Goal: Feedback & Contribution: Submit feedback/report problem

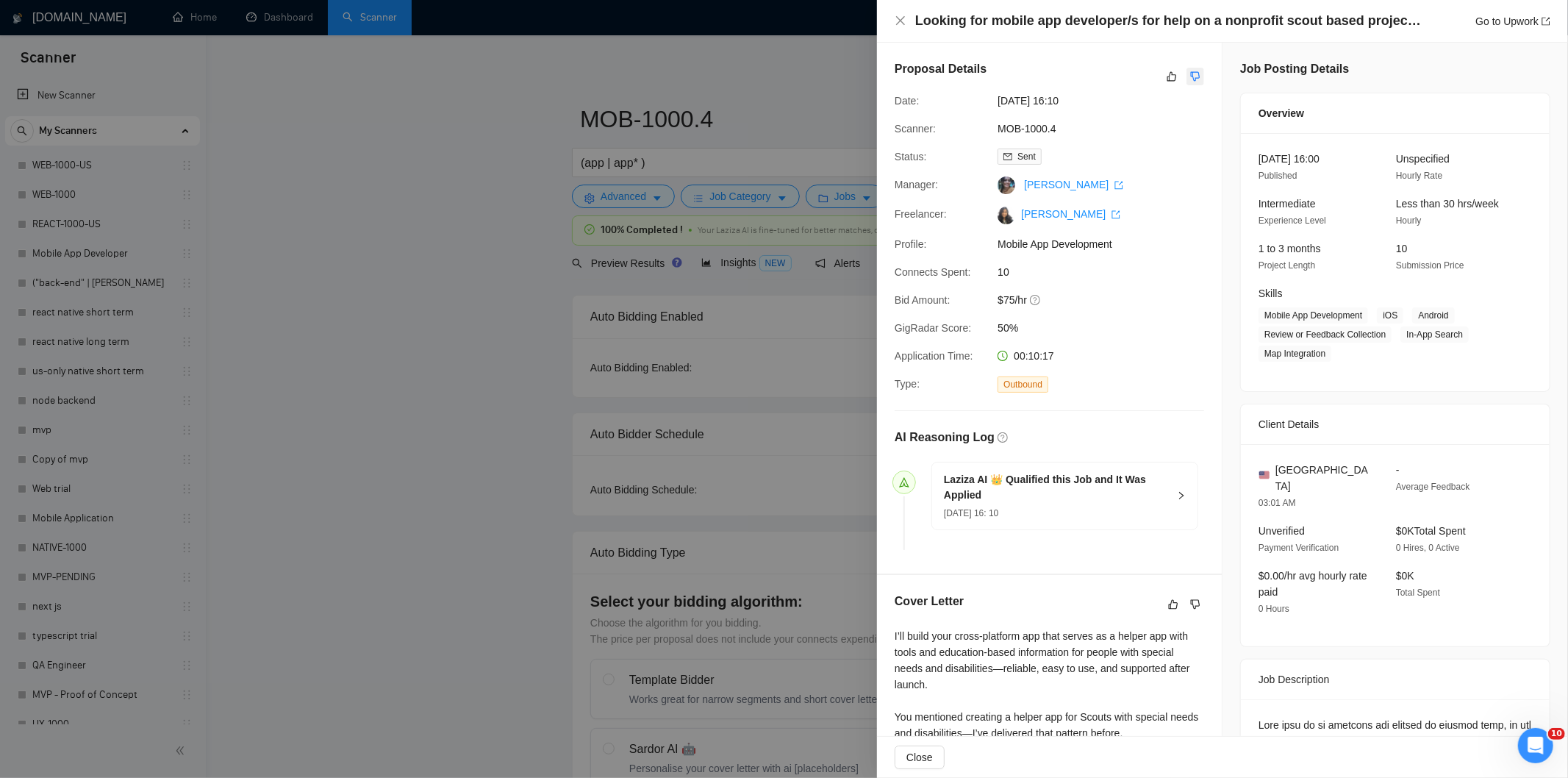
click at [1191, 78] on icon "dislike" at bounding box center [1196, 77] width 10 height 10
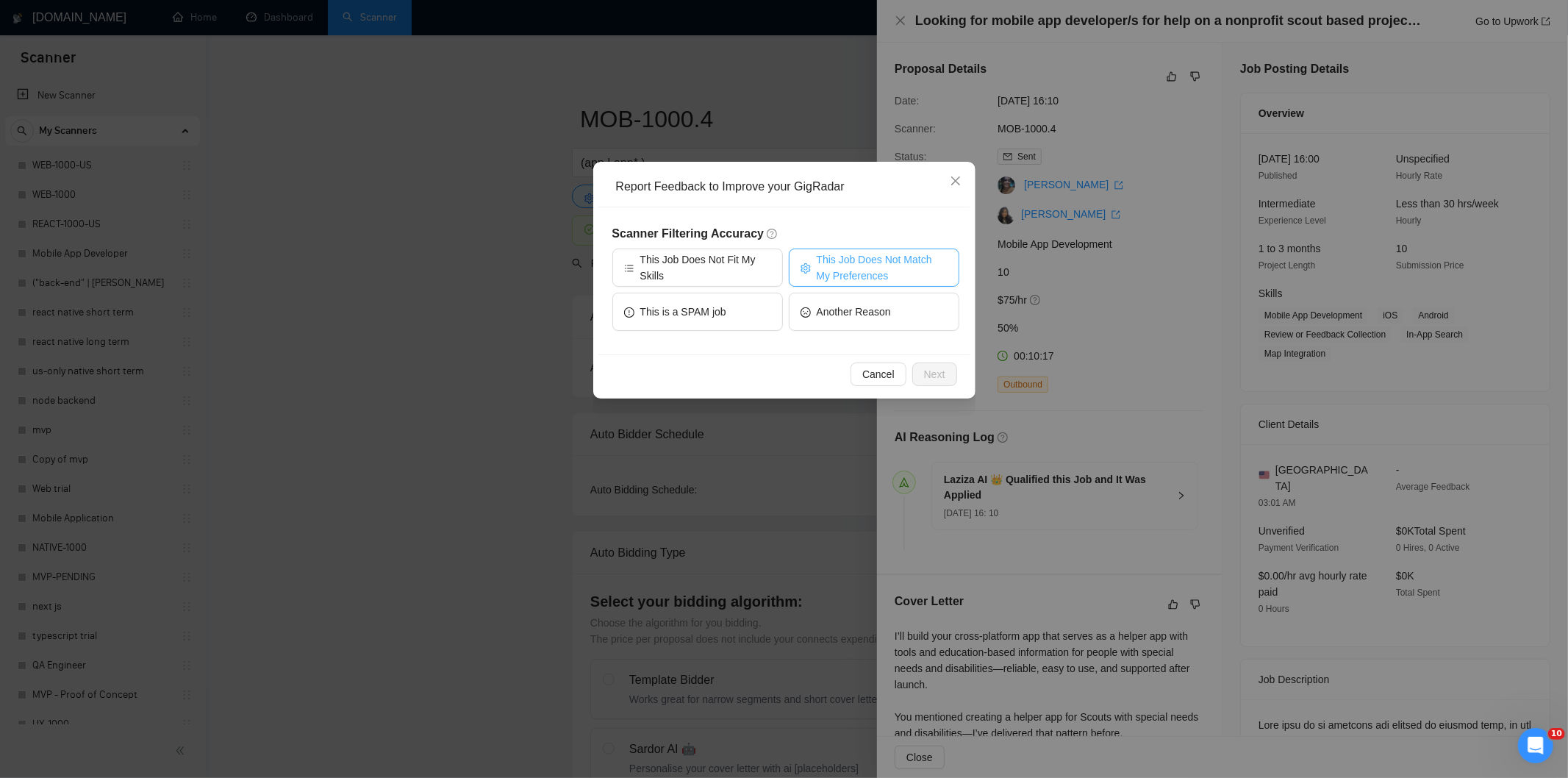
click at [889, 275] on span "This Job Does Not Match My Preferences" at bounding box center [882, 267] width 131 height 32
click at [943, 376] on span "Next" at bounding box center [934, 374] width 21 height 16
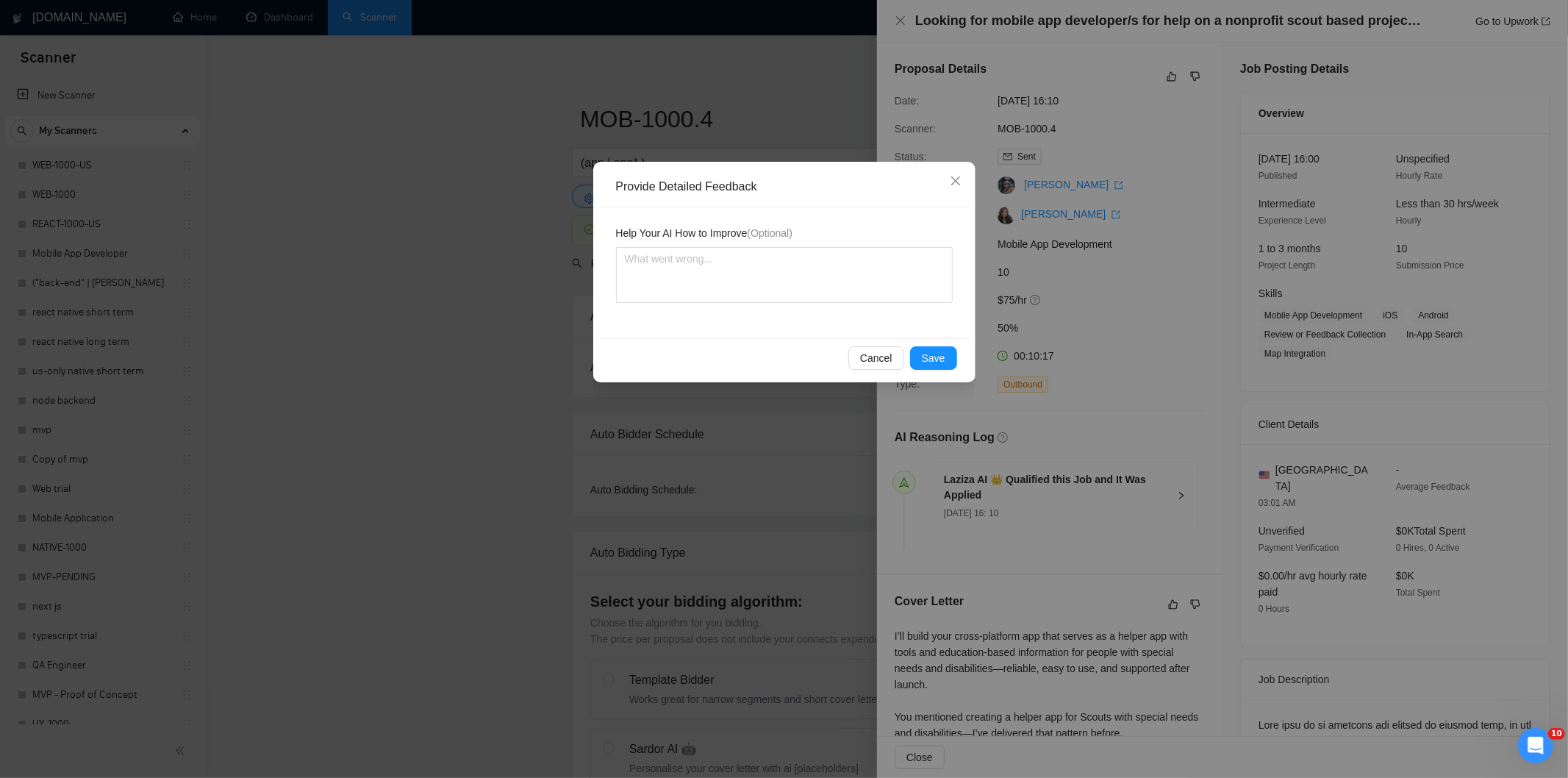
click at [876, 319] on div "Help Your AI How to Improve (Optional)" at bounding box center [784, 273] width 372 height 131
click at [872, 291] on textarea at bounding box center [784, 275] width 337 height 56
paste textarea "Not a fit — the job asks for unpaid work, offers equity, or has a small budget,…"
type textarea "Not a fit — the job asks for unpaid work, offers equity, or has a small budget,…"
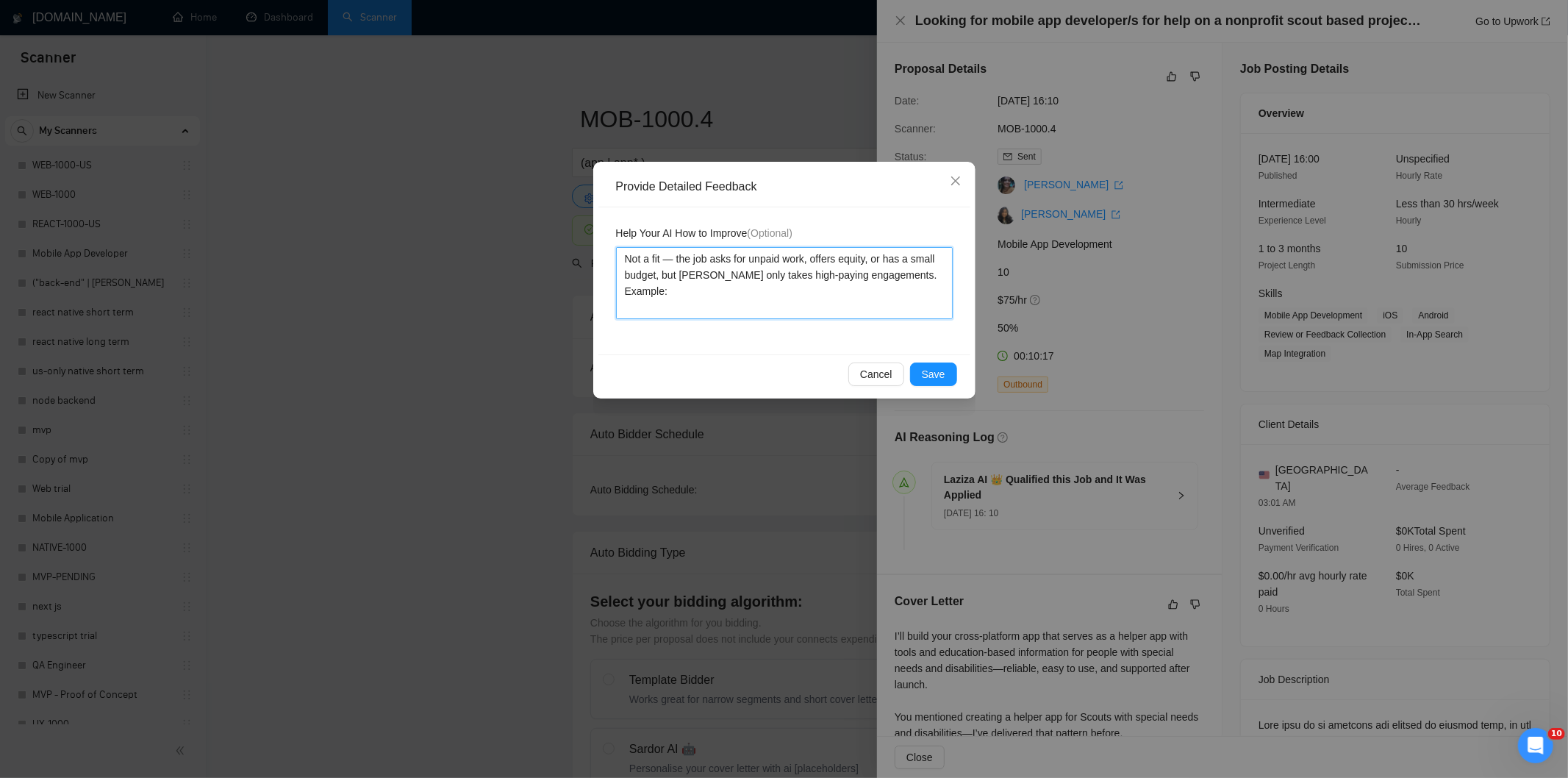
type textarea "Not a fit — the job asks for unpaid work, offers equity, or has a small budget,…"
click at [929, 386] on div "Cancel Save" at bounding box center [784, 374] width 372 height 39
click at [931, 369] on span "Save" at bounding box center [933, 374] width 23 height 16
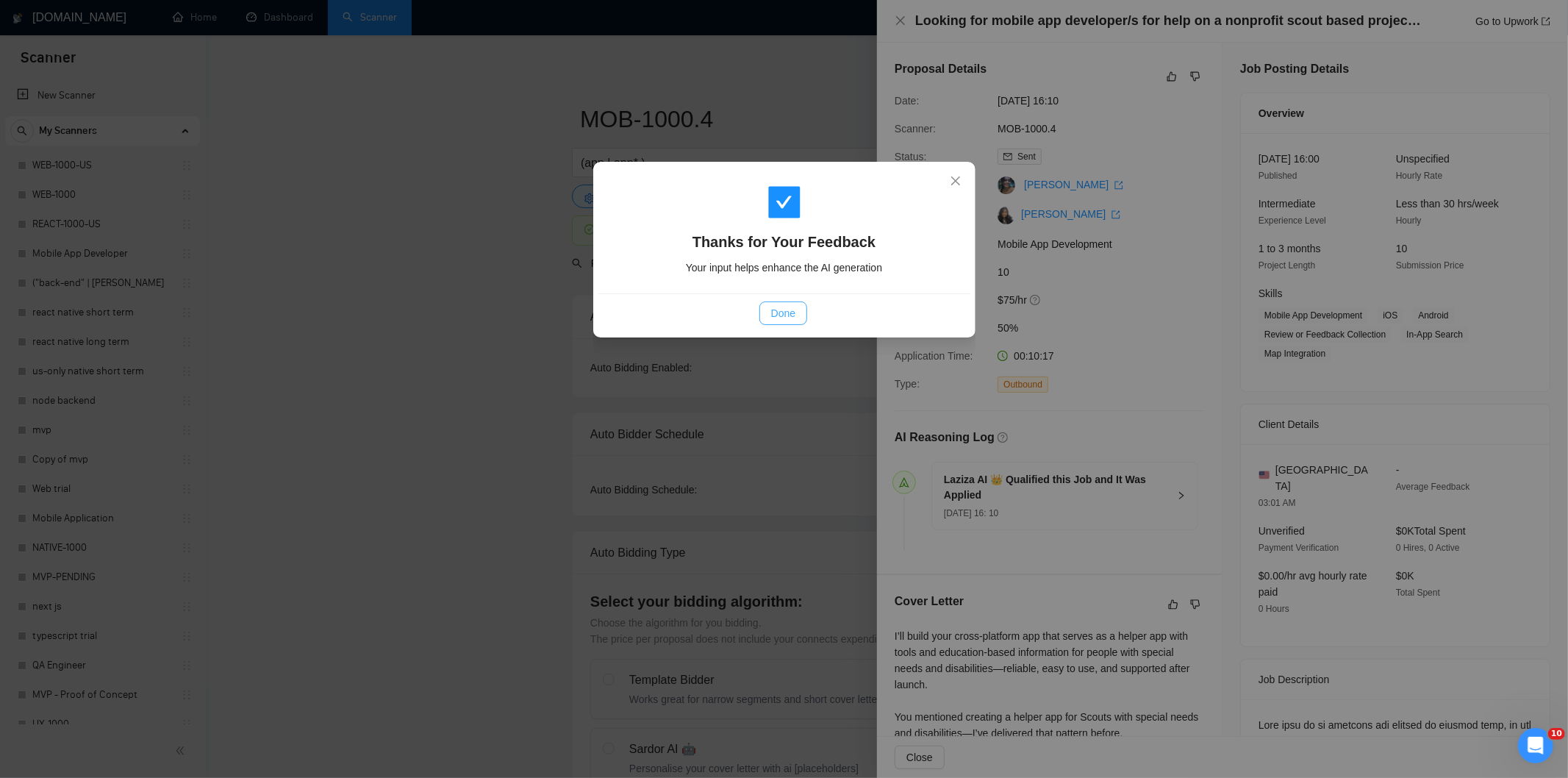
click at [790, 314] on span "Done" at bounding box center [783, 313] width 24 height 16
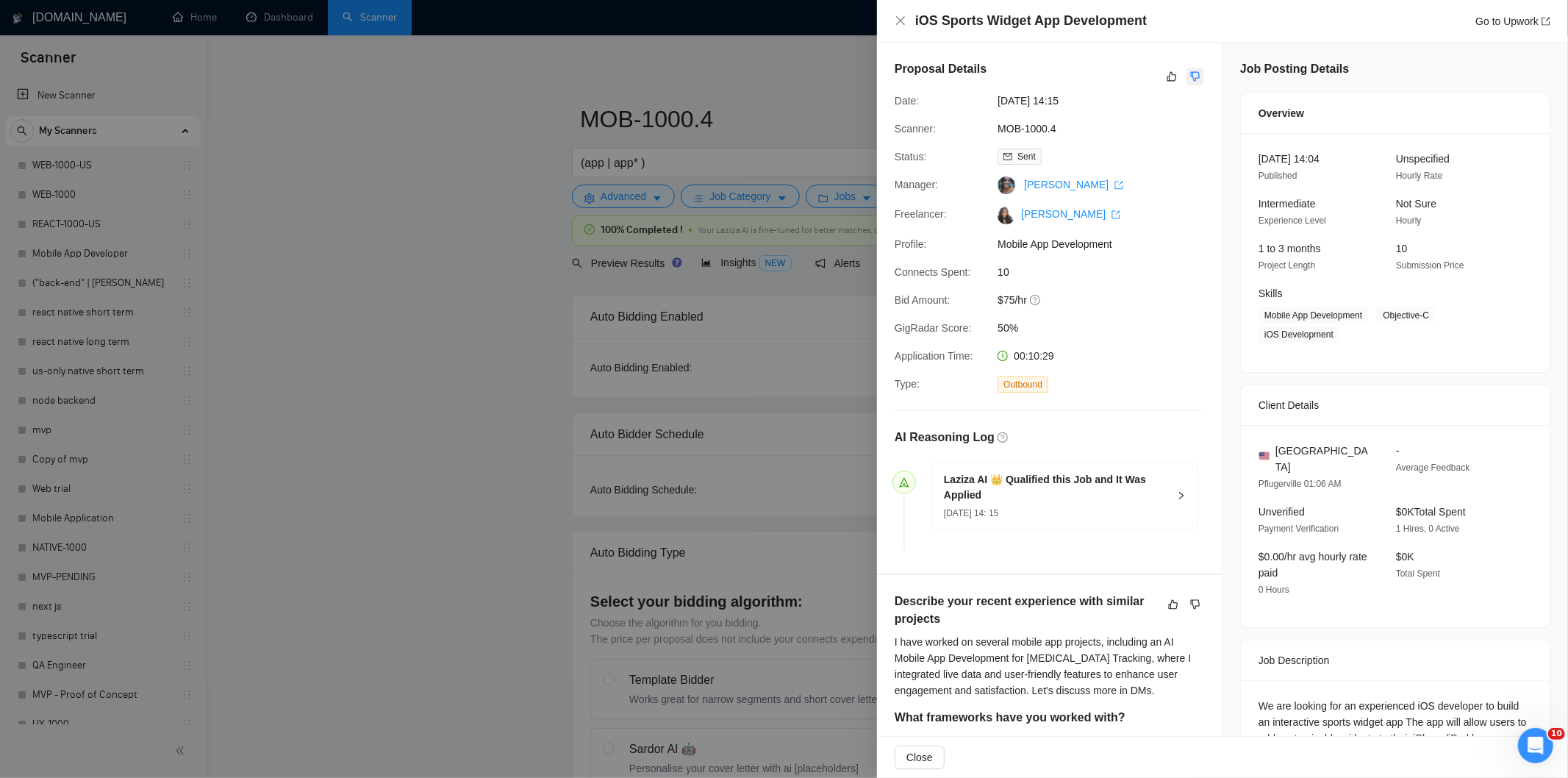
click at [1190, 75] on icon "dislike" at bounding box center [1195, 76] width 10 height 12
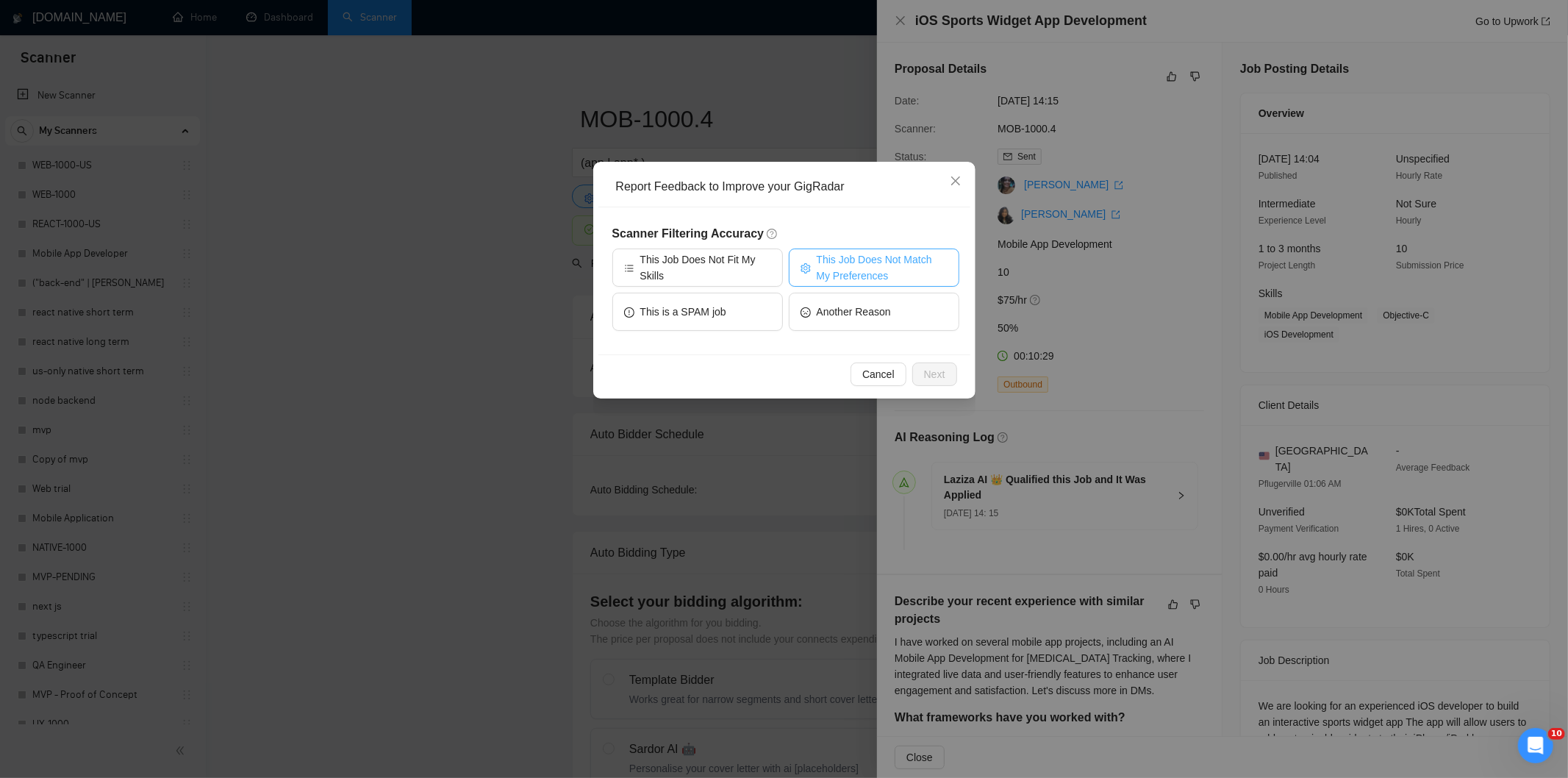
click at [891, 274] on span "This Job Does Not Match My Preferences" at bounding box center [882, 267] width 131 height 32
click at [933, 379] on span "Next" at bounding box center [934, 374] width 21 height 16
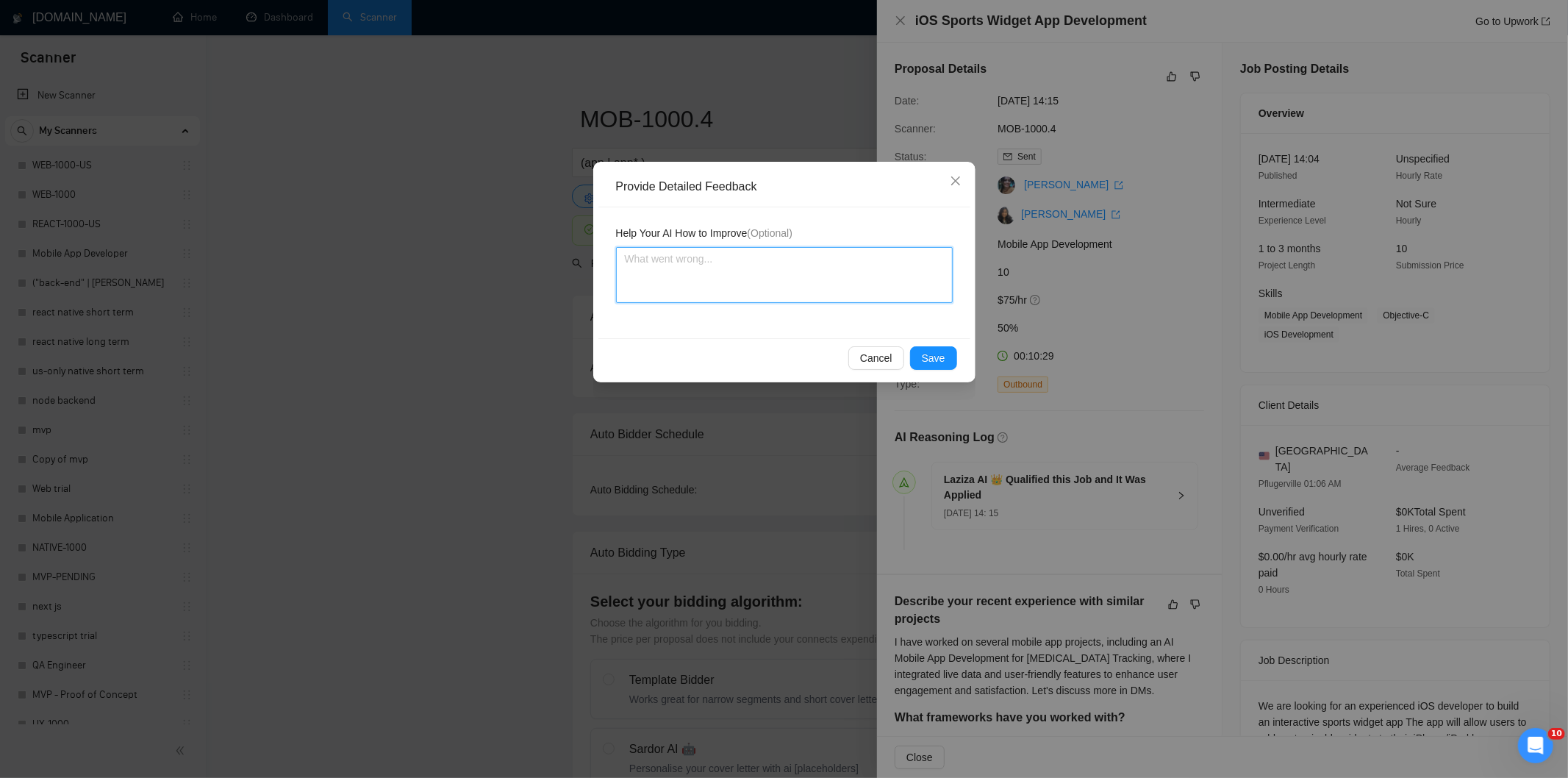
click at [835, 281] on textarea at bounding box center [784, 275] width 337 height 56
paste textarea "Not a fit — the project isn't for a web or mobile app, which is Ria's focus. Ex…"
type textarea "Not a fit — the project isn't for a web or mobile app, which is Ria's focus. Ex…"
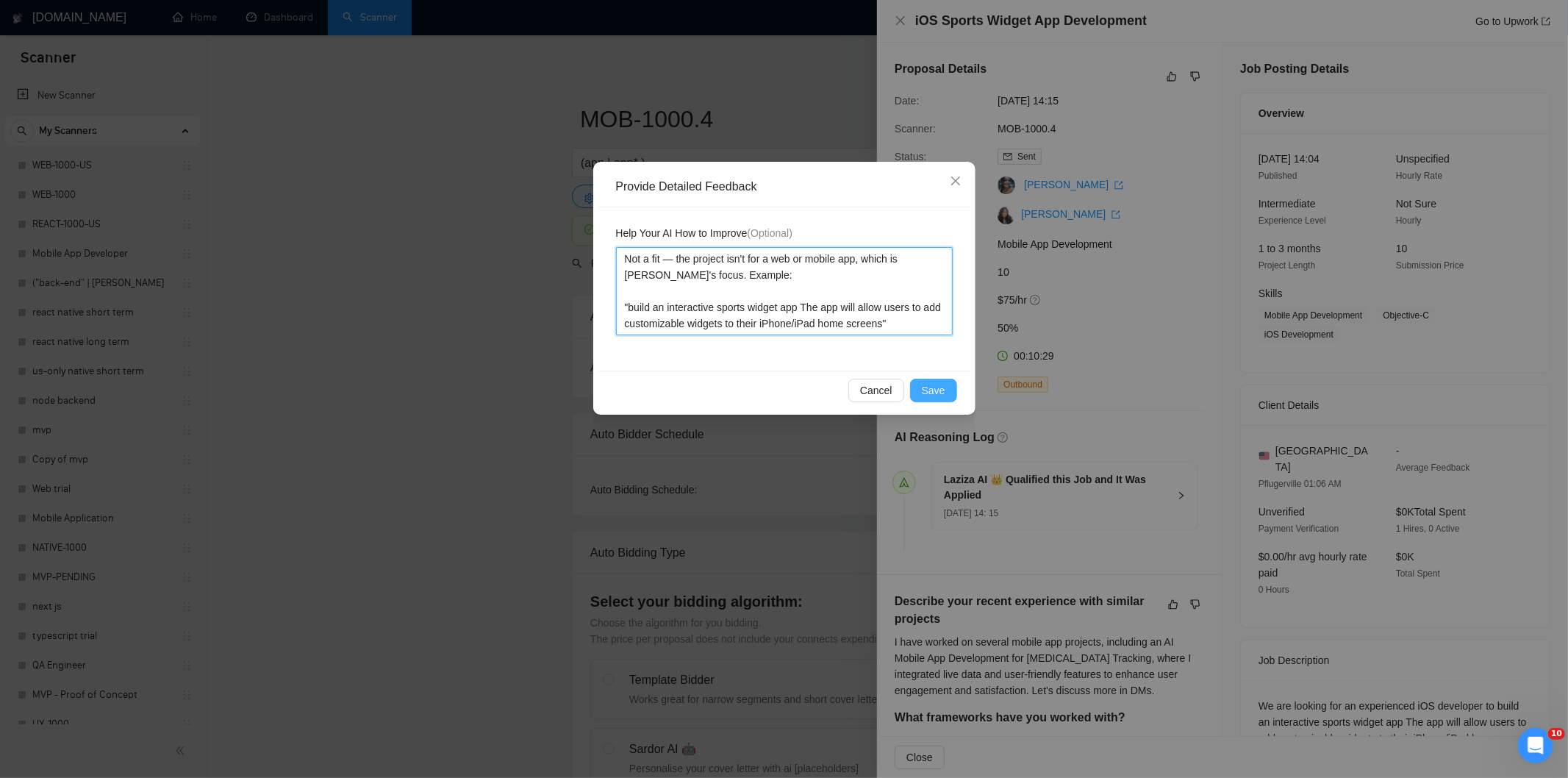
type textarea "Not a fit — the project isn't for a web or mobile app, which is Ria's focus. Ex…"
click at [929, 386] on span "Save" at bounding box center [933, 390] width 23 height 16
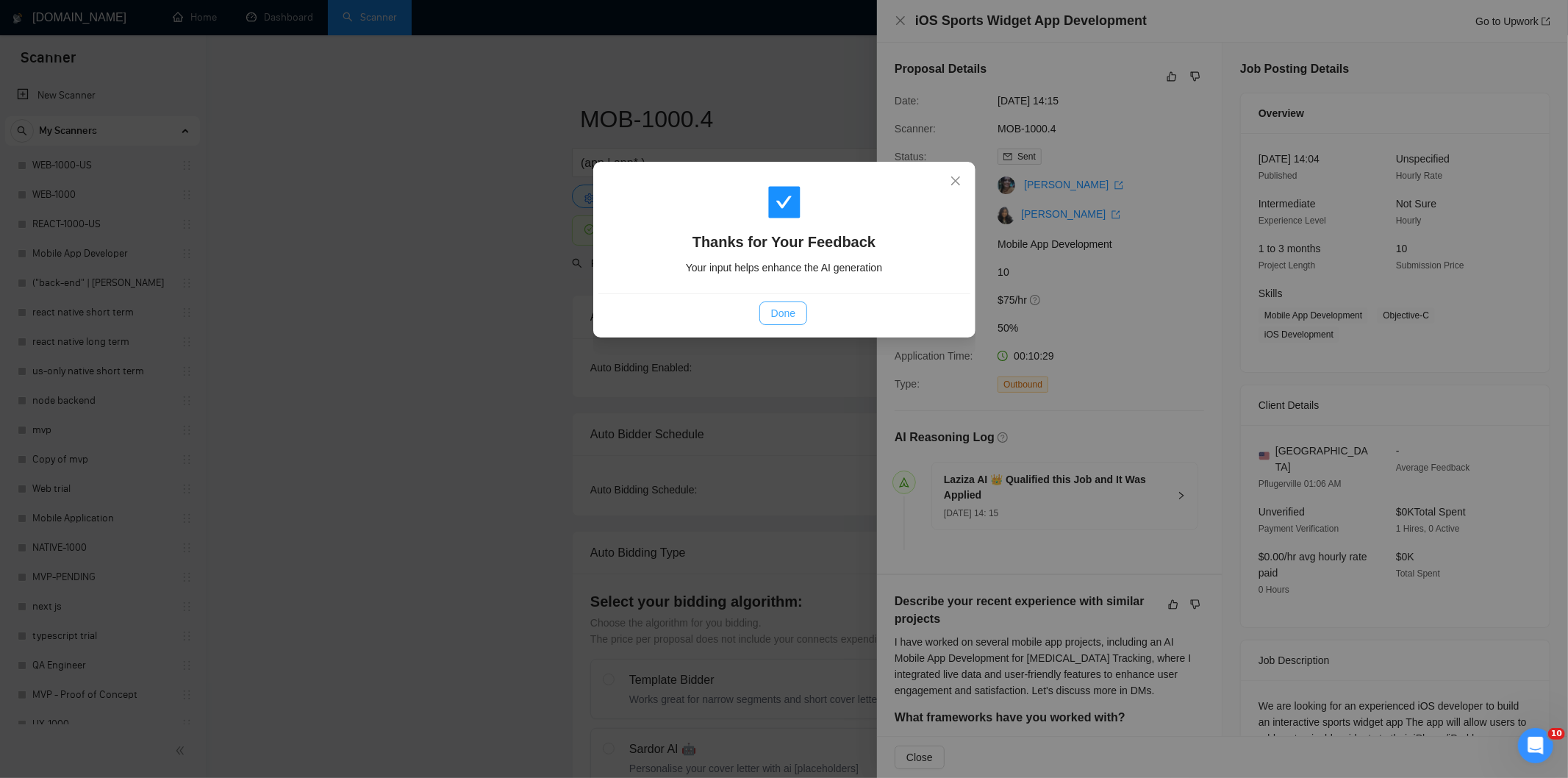
click at [769, 309] on button "Done" at bounding box center [782, 313] width 48 height 23
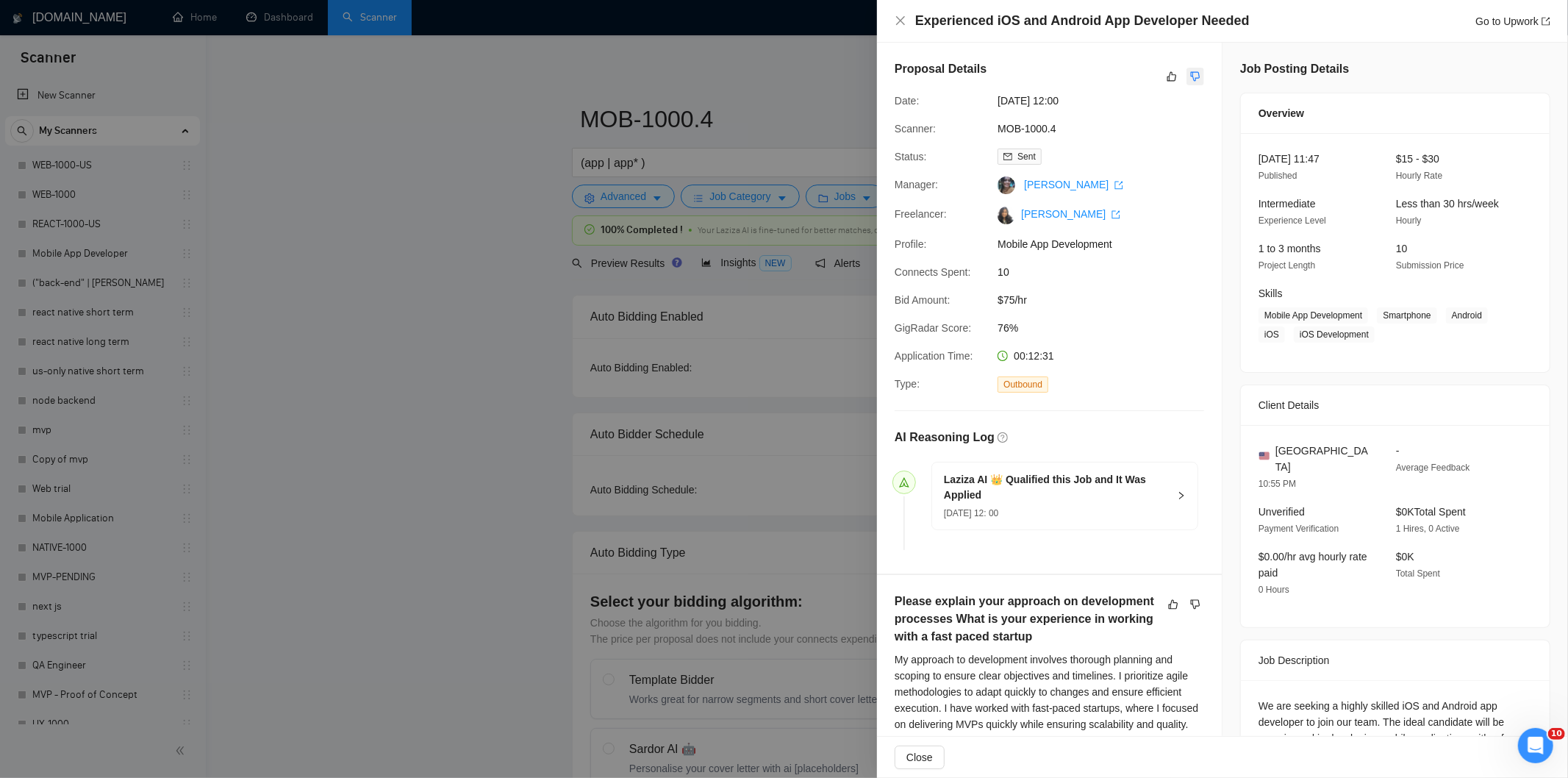
click at [1191, 77] on icon "dislike" at bounding box center [1196, 77] width 10 height 10
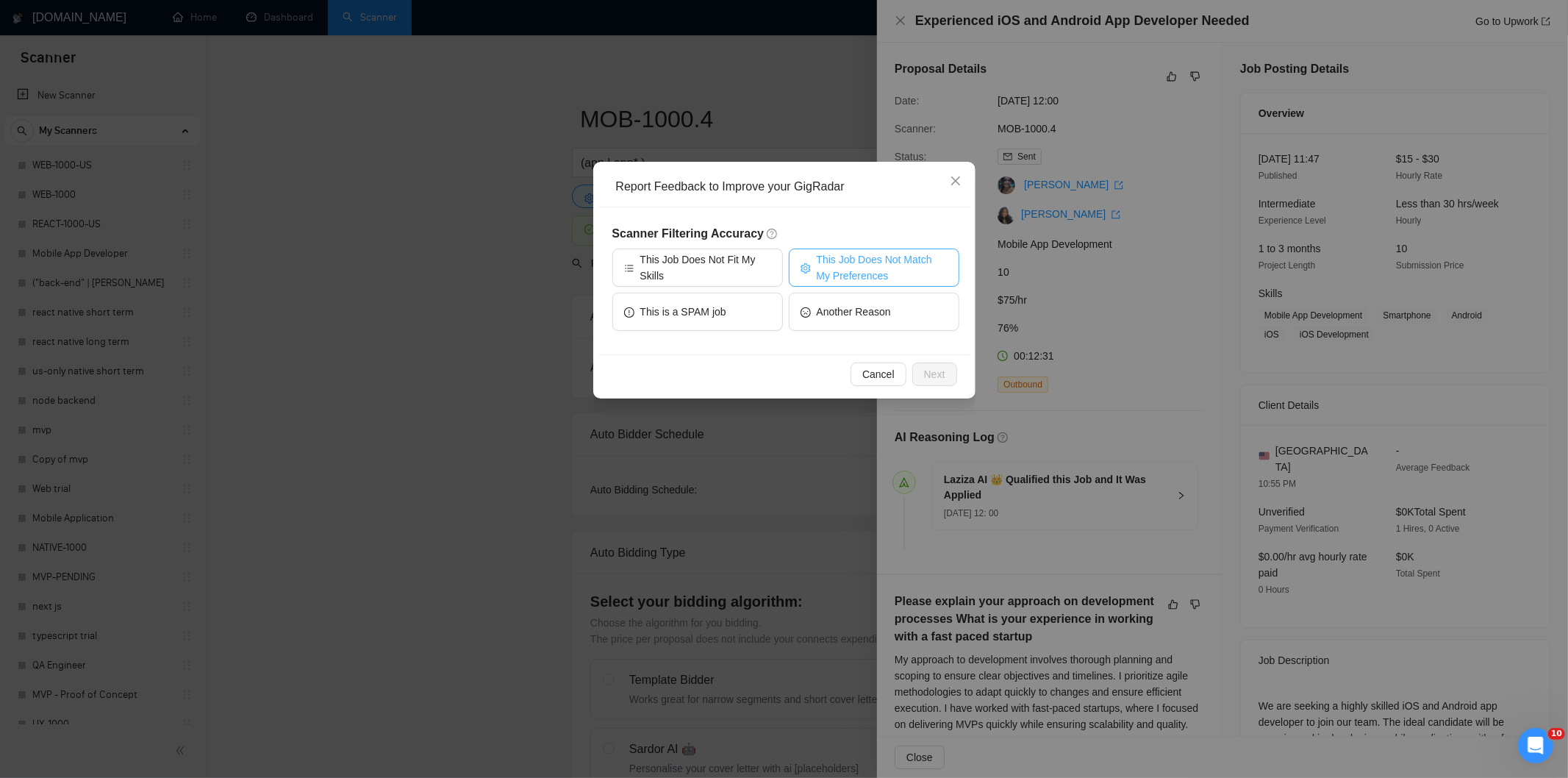
click at [883, 260] on span "This Job Does Not Match My Preferences" at bounding box center [882, 267] width 131 height 32
click at [941, 379] on span "Next" at bounding box center [934, 374] width 21 height 16
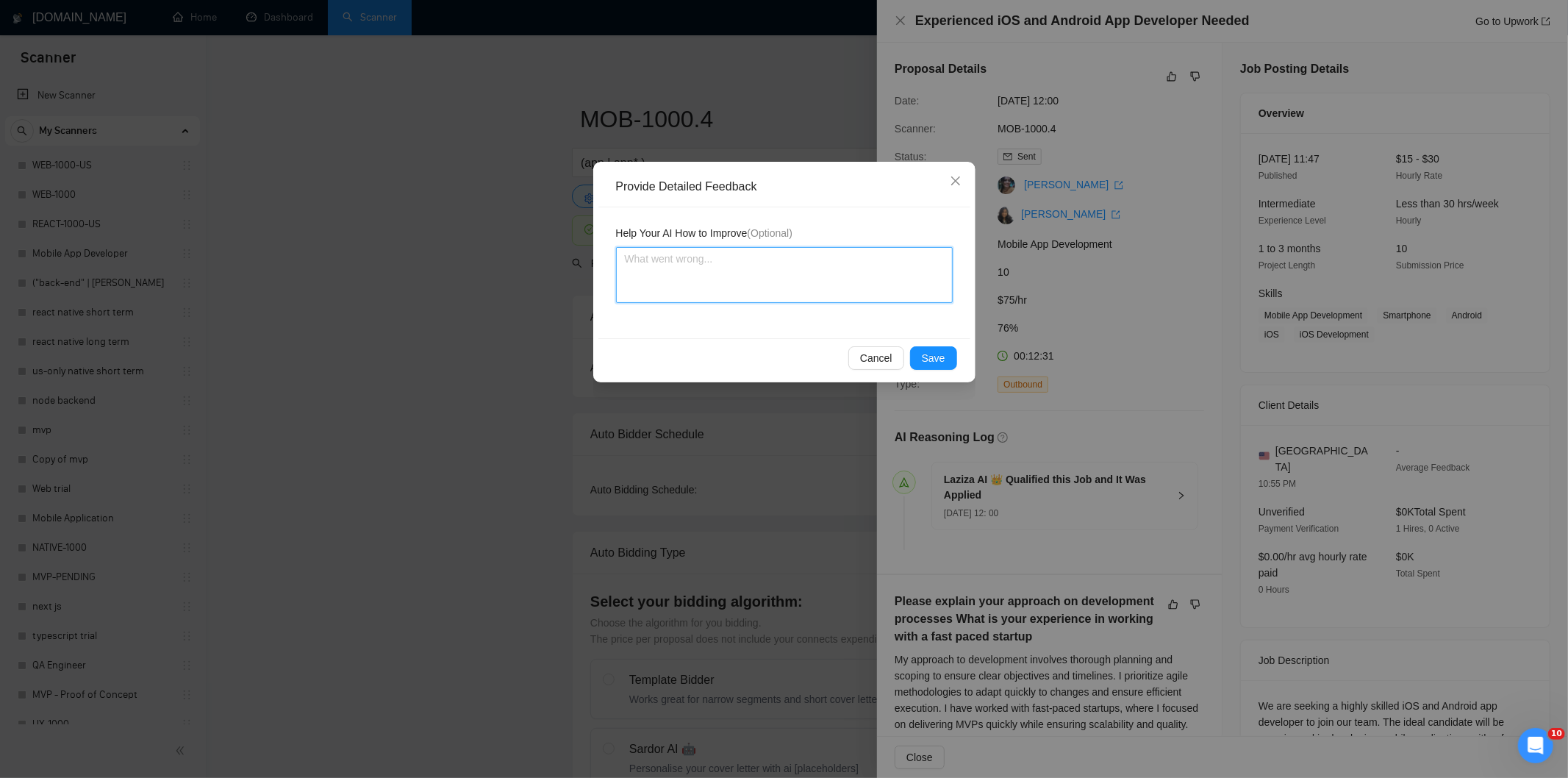
click at [862, 262] on textarea at bounding box center [784, 275] width 337 height 56
paste textarea "Not a fit — the client prefers to hire a solo developer, but Ria is an agency. …"
type textarea "Not a fit — the client prefers to hire a solo developer, but Ria is an agency. …"
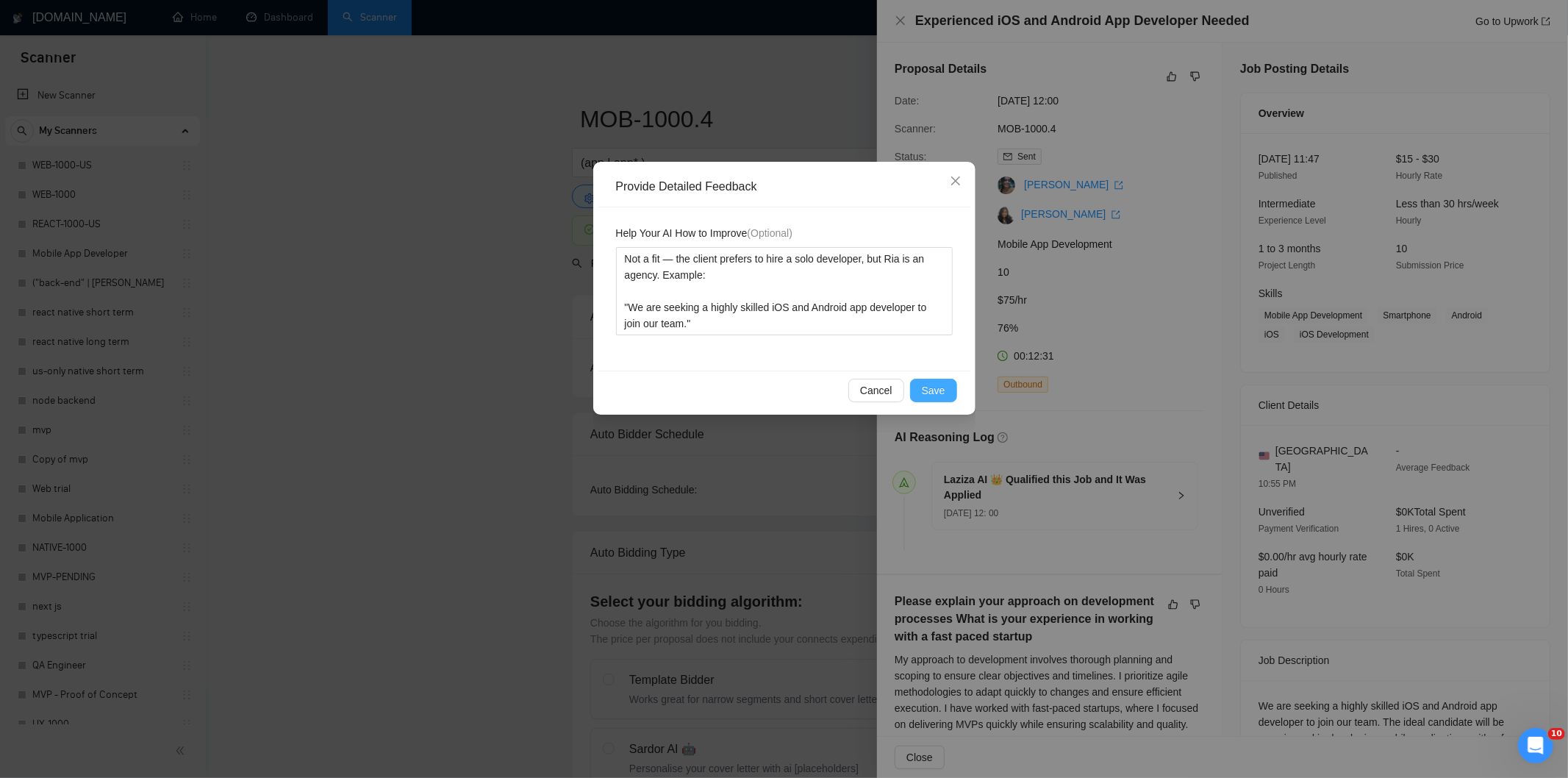
click at [919, 393] on button "Save" at bounding box center [933, 390] width 47 height 23
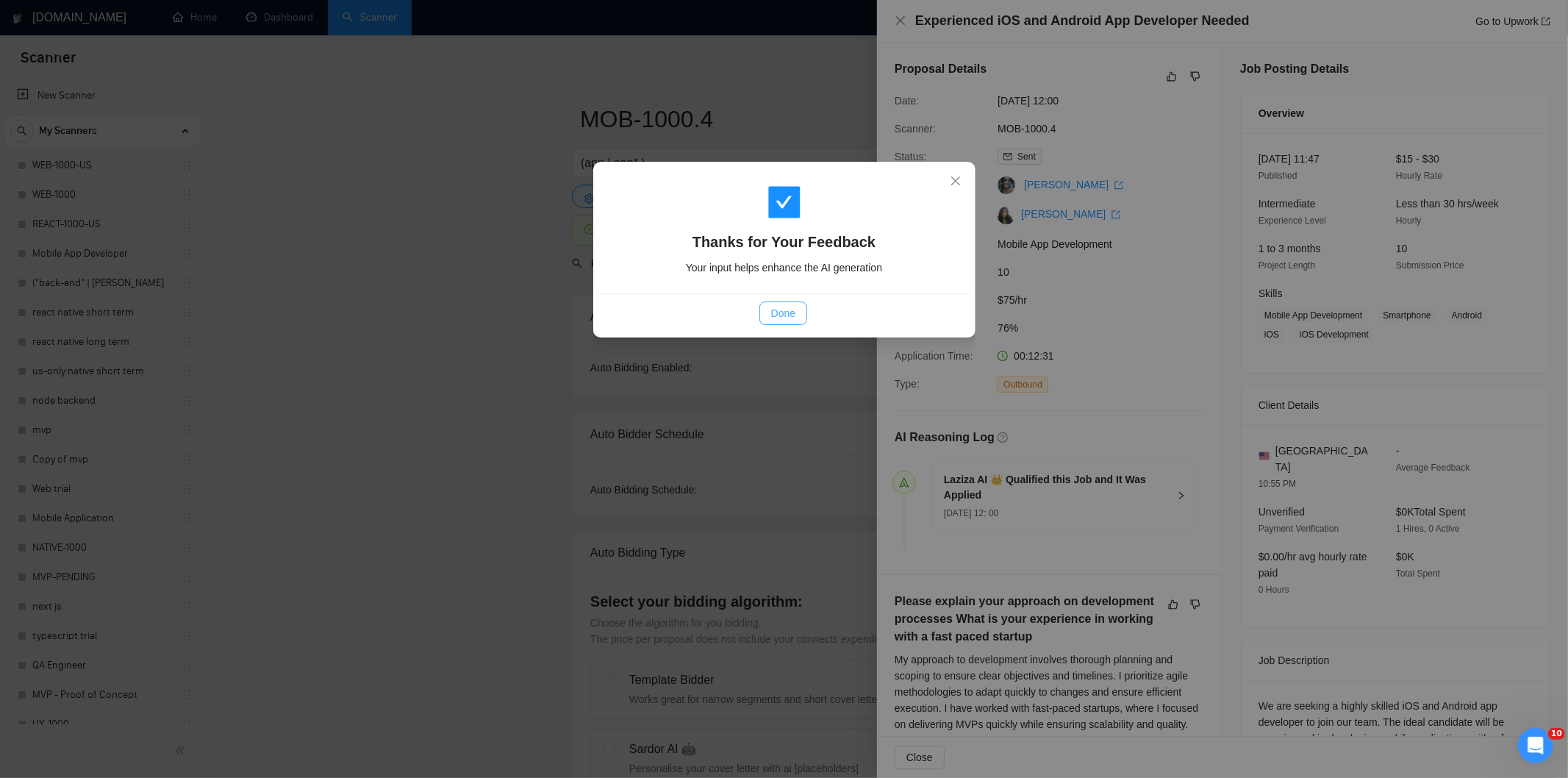
click at [788, 313] on span "Done" at bounding box center [783, 313] width 24 height 16
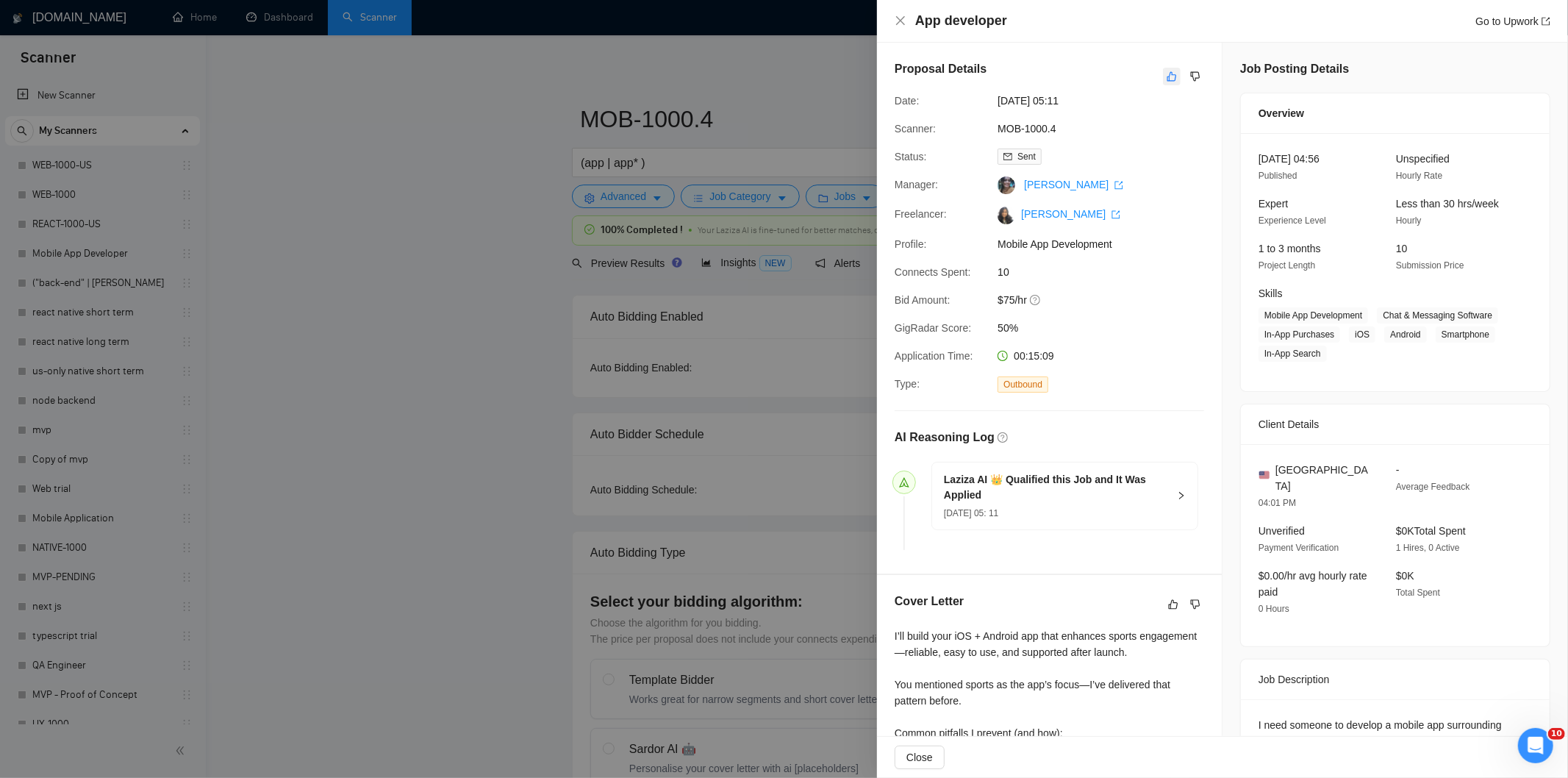
click at [1167, 82] on icon "like" at bounding box center [1172, 76] width 10 height 12
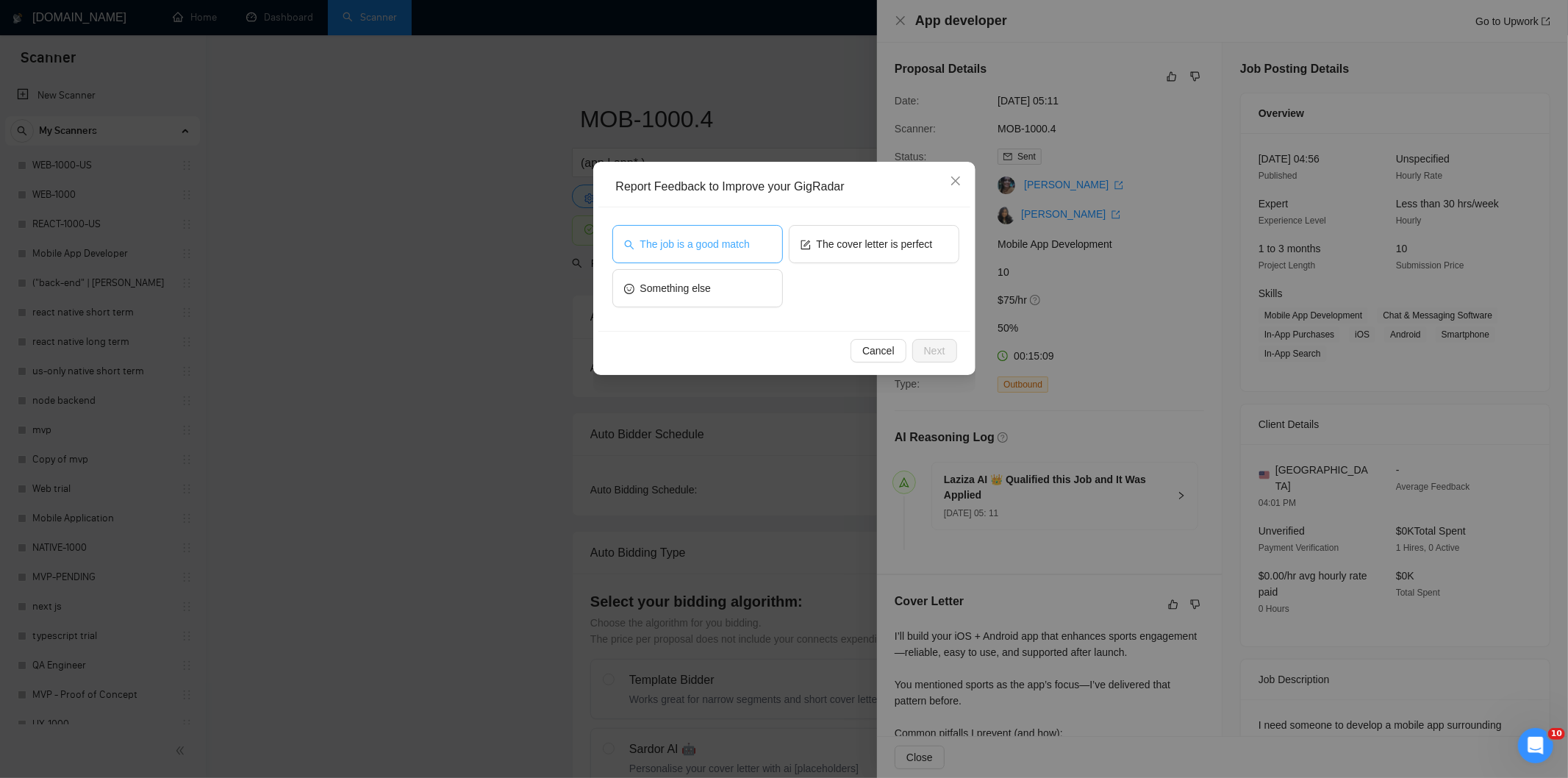
click at [701, 246] on span "The job is a good match" at bounding box center [695, 244] width 110 height 16
click at [936, 343] on span "Next" at bounding box center [934, 351] width 21 height 16
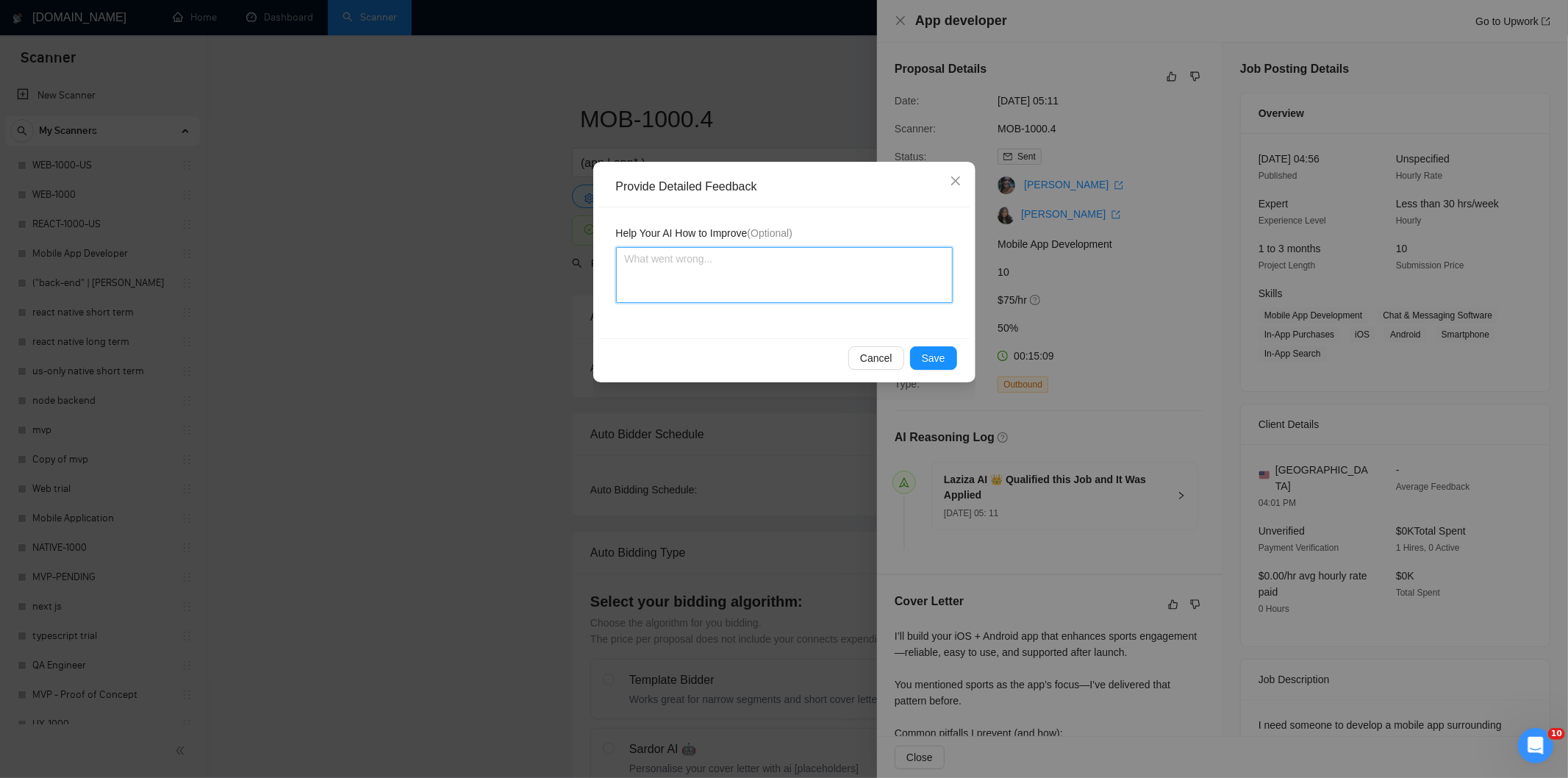
click at [817, 294] on textarea at bounding box center [784, 275] width 337 height 56
paste textarea "Good fit — the project is greenfield (no existing code), welcomes agencies, use…"
type textarea "Good fit — the project is greenfield (no existing code), welcomes agencies, use…"
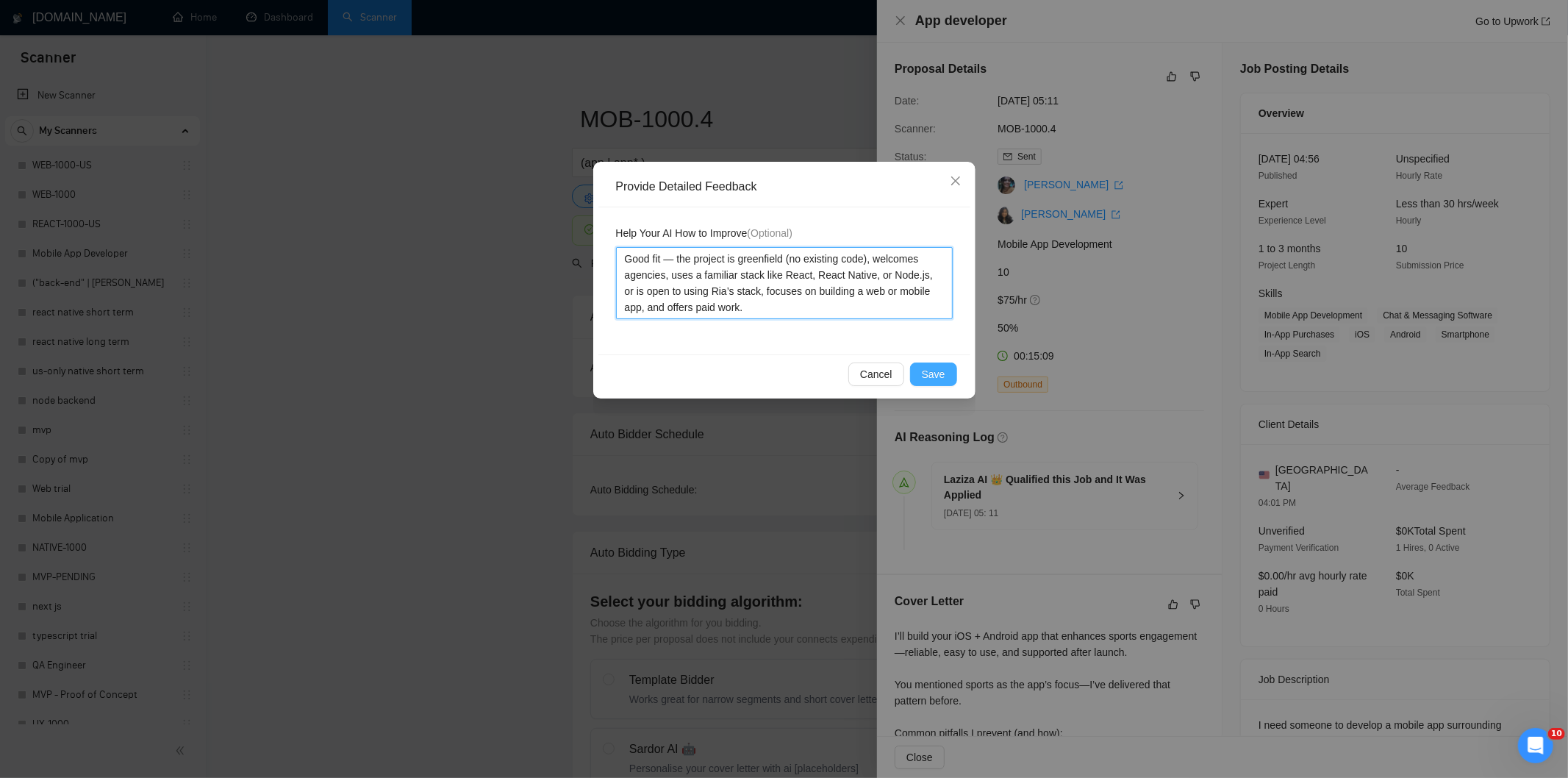
type textarea "Good fit — the project is greenfield (no existing code), welcomes agencies, use…"
click at [938, 366] on span "Save" at bounding box center [933, 374] width 23 height 16
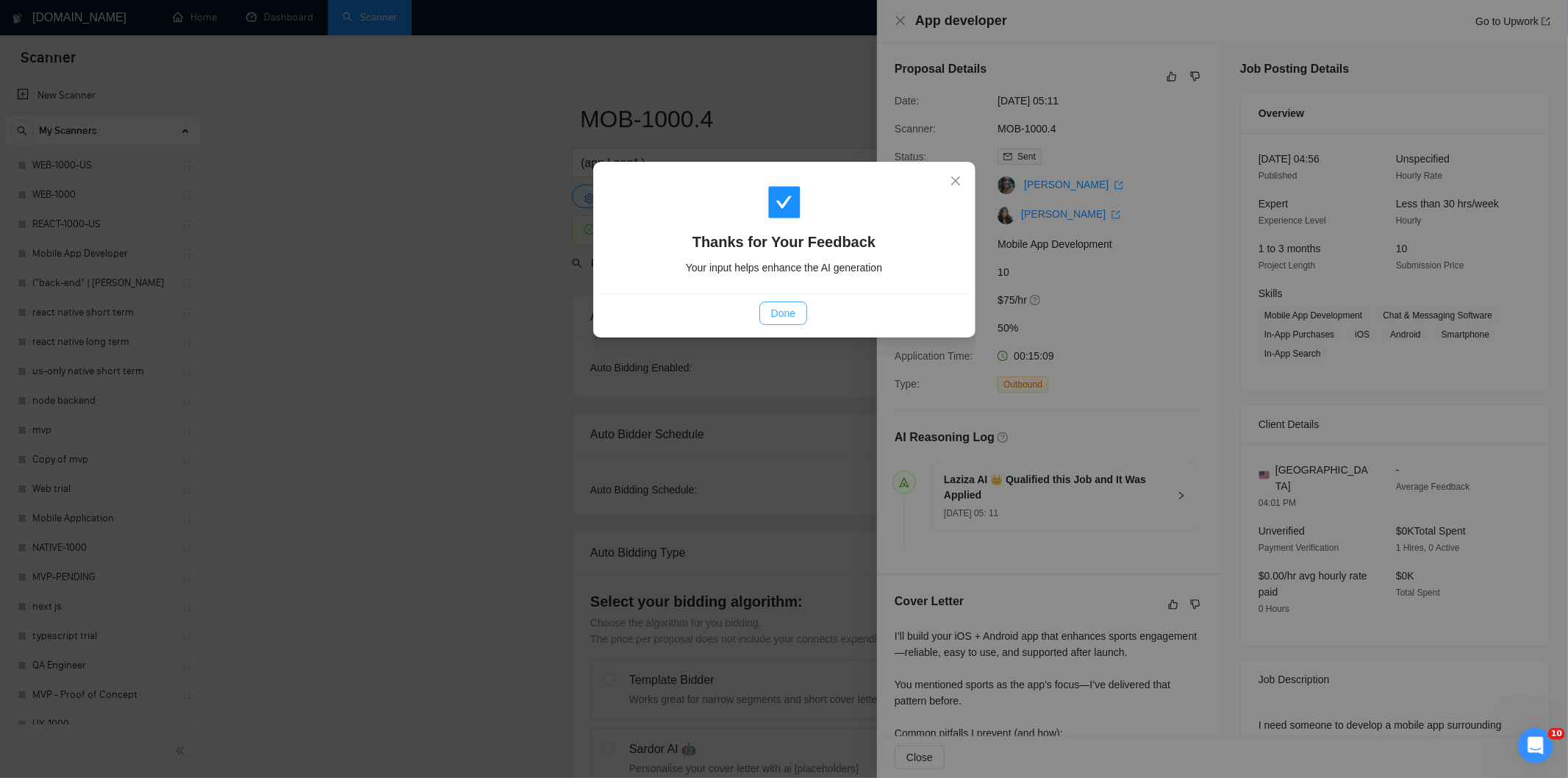
click at [769, 310] on button "Done" at bounding box center [782, 313] width 48 height 23
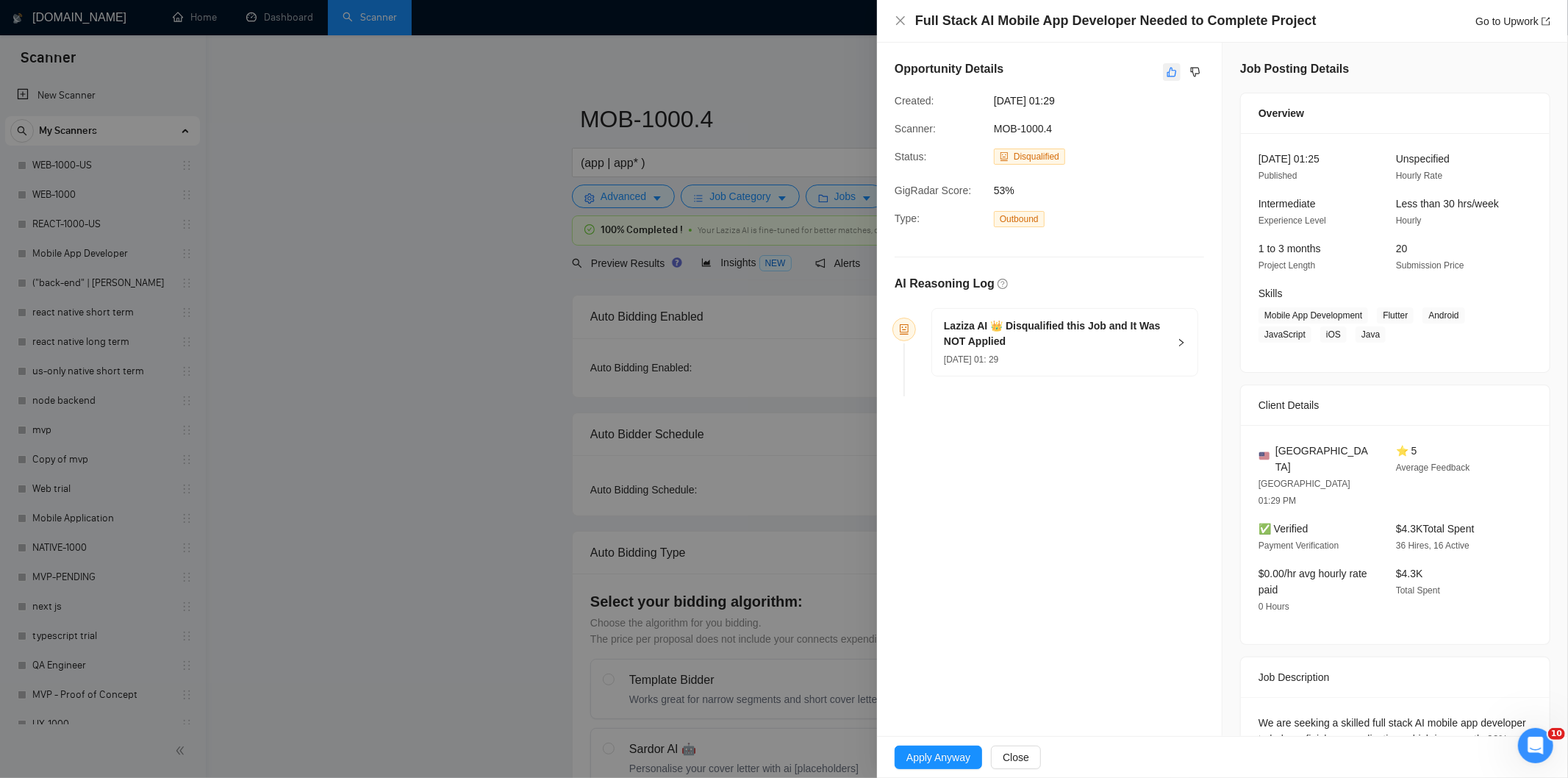
click at [1167, 76] on icon "like" at bounding box center [1172, 72] width 10 height 12
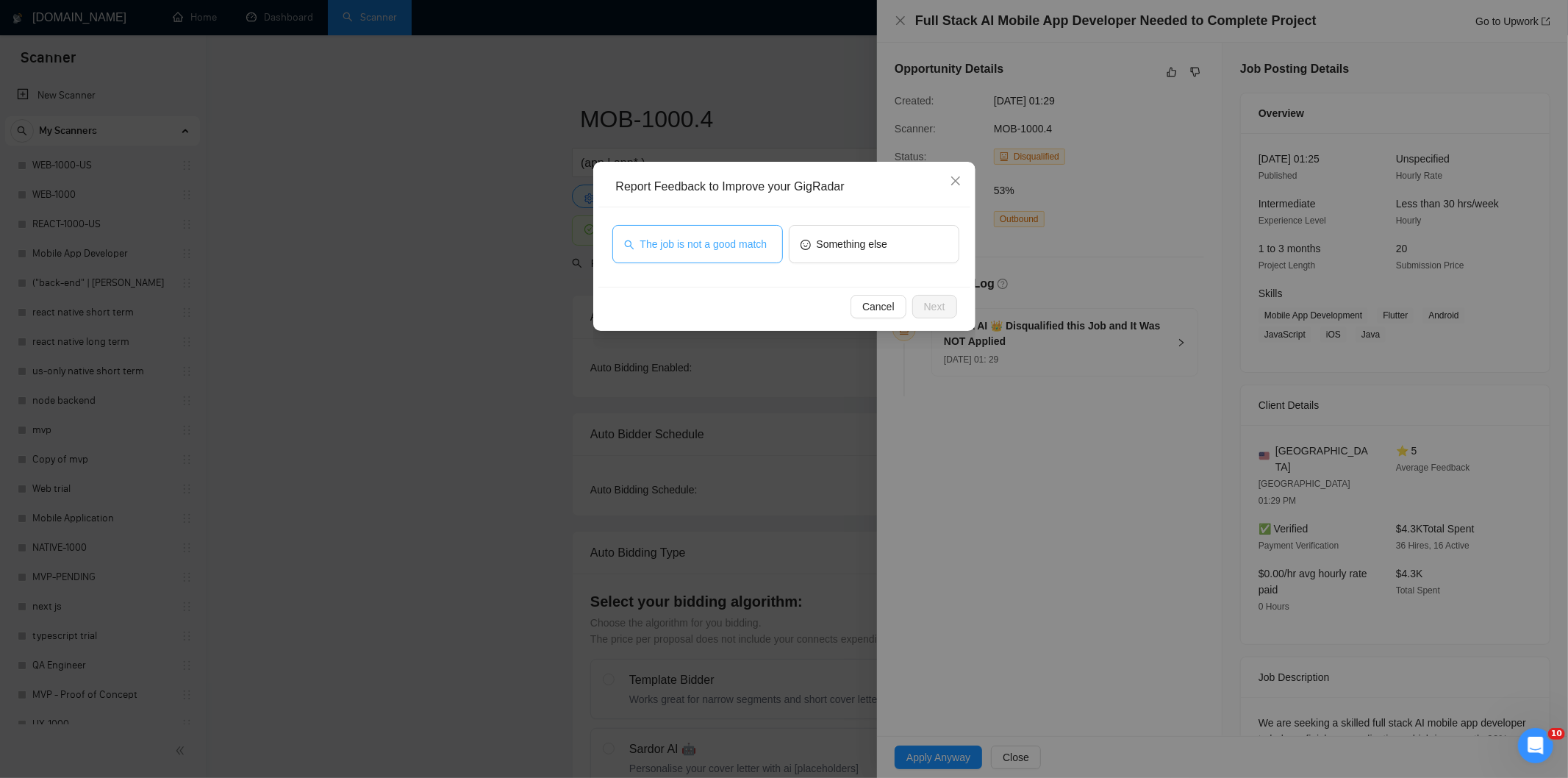
click at [736, 249] on span "The job is not a good match" at bounding box center [703, 244] width 127 height 16
click at [946, 309] on button "Next" at bounding box center [935, 306] width 45 height 23
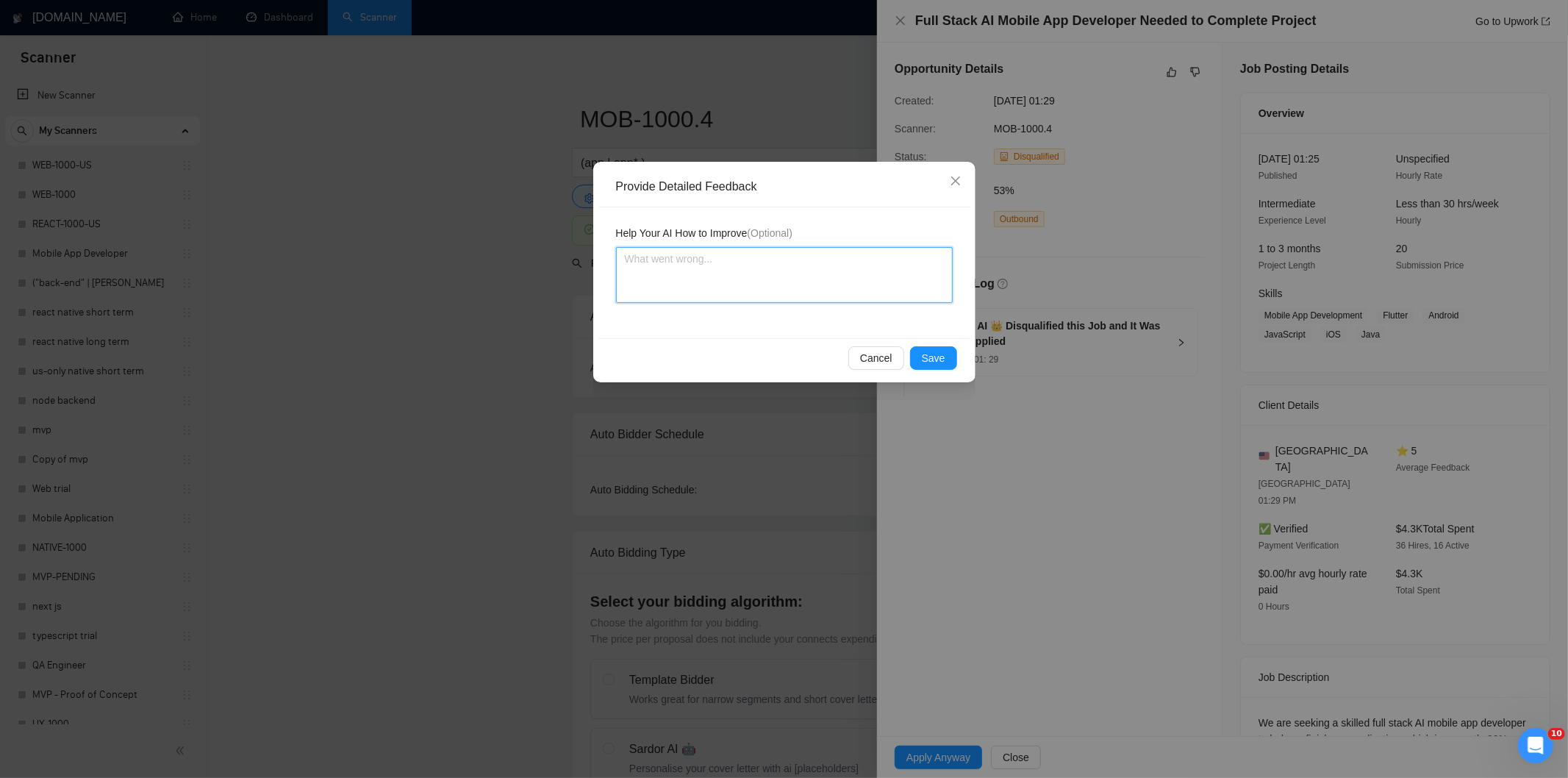
click at [863, 273] on textarea at bounding box center [784, 275] width 337 height 56
paste textarea "Not a fit — this project has been disqualified for other reasons. Example: "The…"
type textarea "Not a fit — this project has been disqualified for other reasons. Example: "The…"
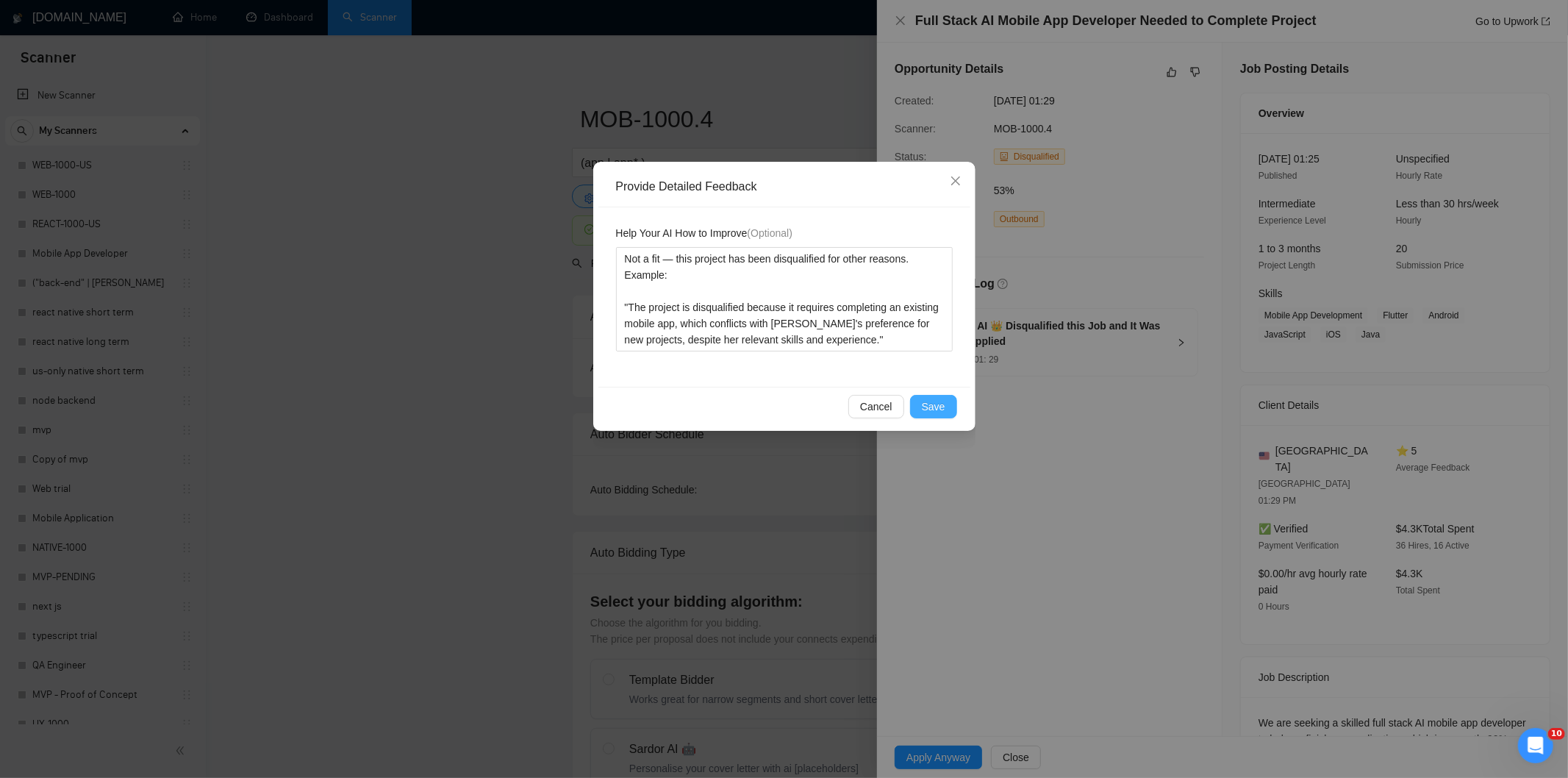
click at [929, 400] on span "Save" at bounding box center [933, 406] width 23 height 16
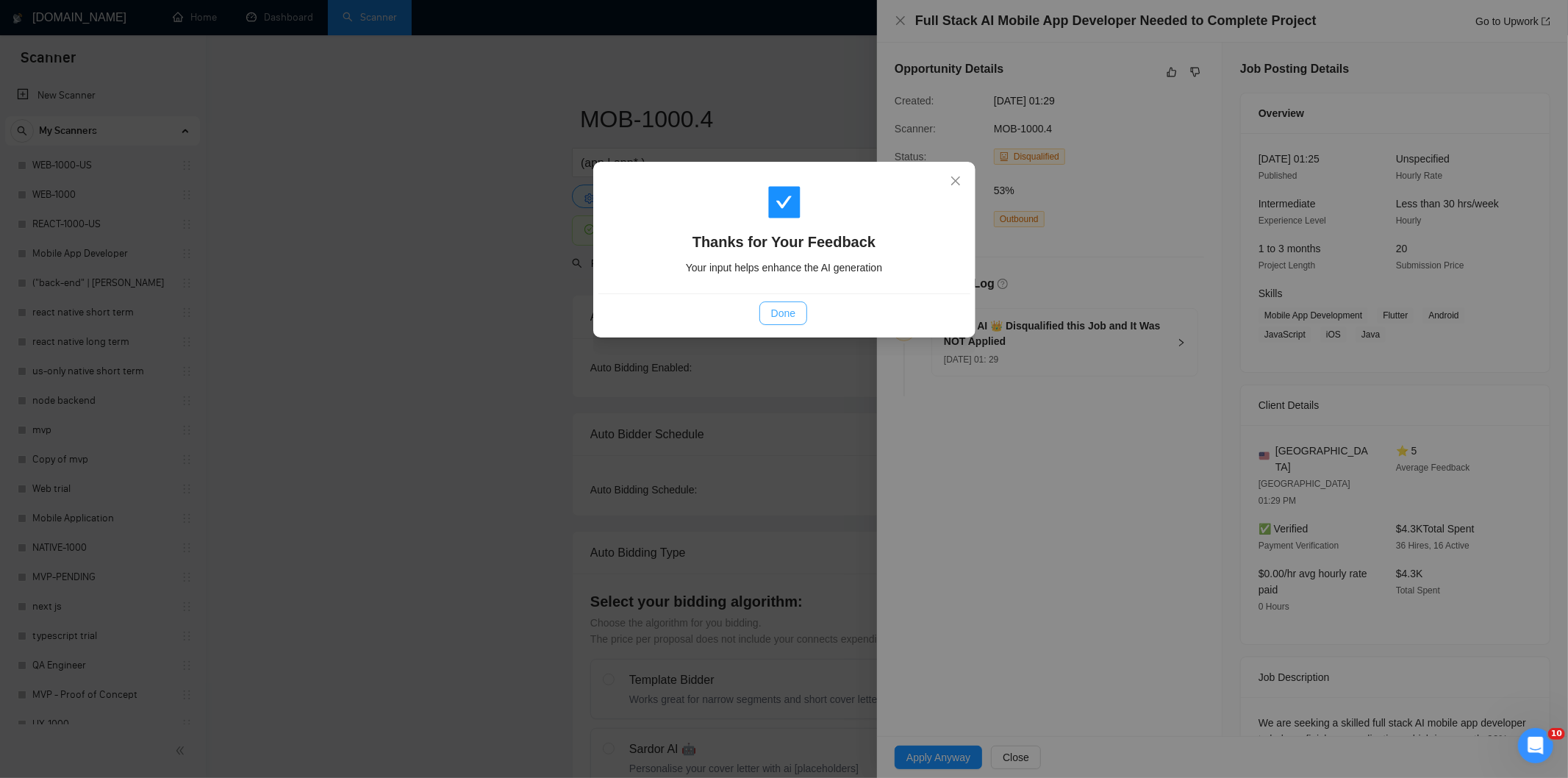
click at [775, 314] on span "Done" at bounding box center [783, 313] width 24 height 16
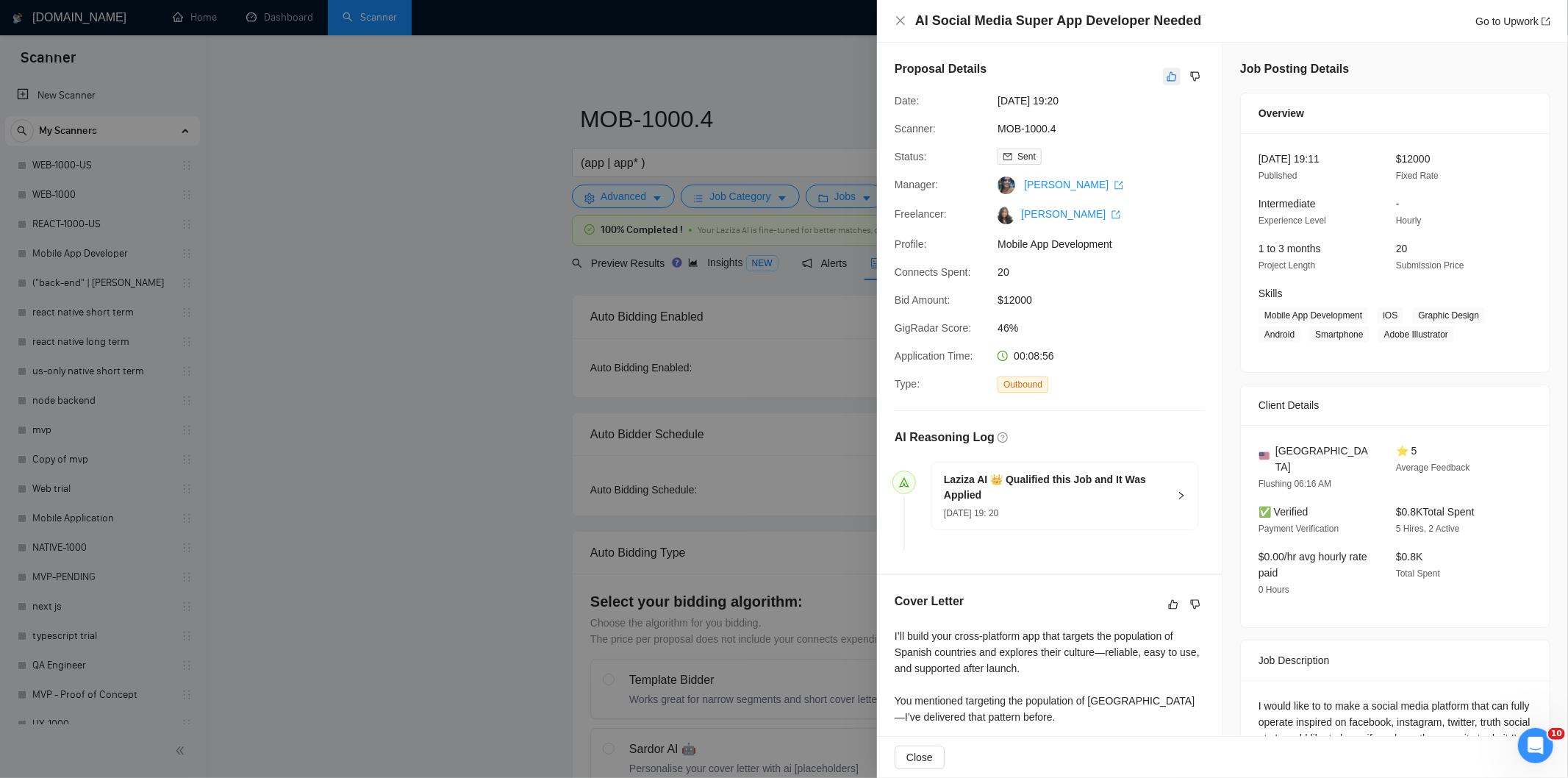
click at [1168, 77] on icon "like" at bounding box center [1172, 77] width 10 height 10
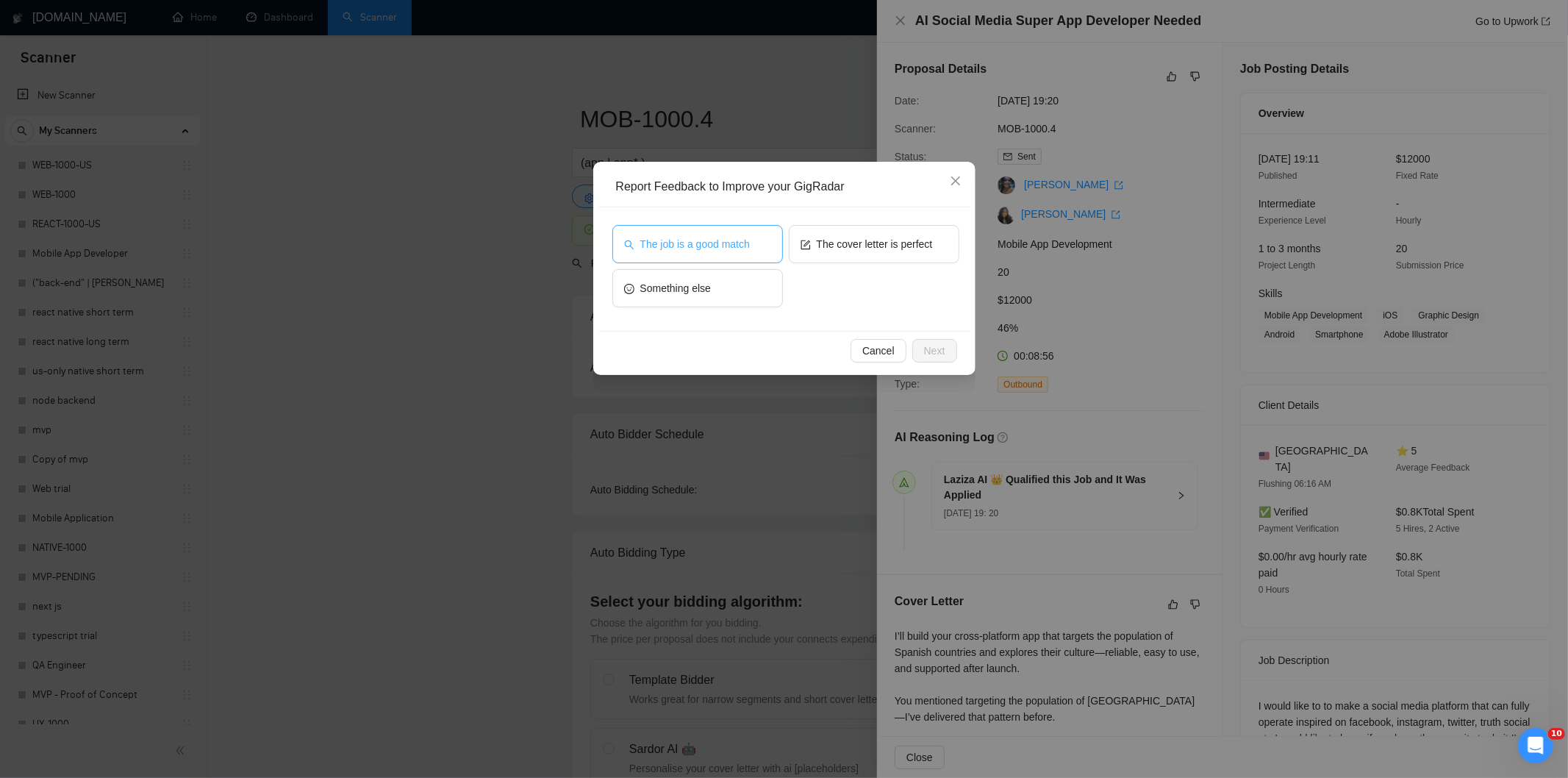
click at [674, 249] on span "The job is a good match" at bounding box center [695, 244] width 110 height 16
click at [941, 341] on button "Next" at bounding box center [935, 351] width 45 height 23
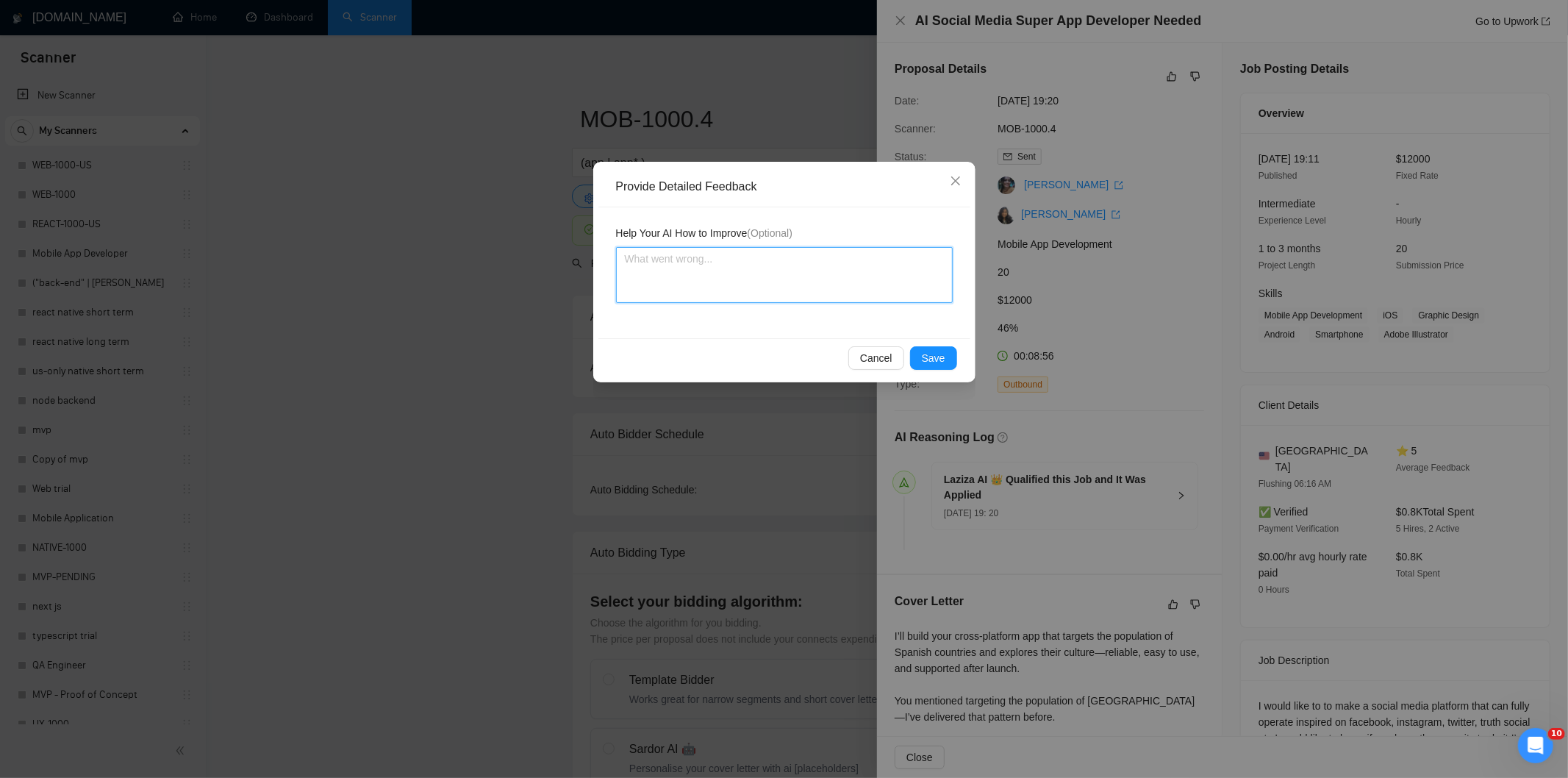
click at [808, 282] on textarea at bounding box center [784, 275] width 337 height 56
paste textarea "Good fit — the project is greenfield (no existing code), welcomes agencies, use…"
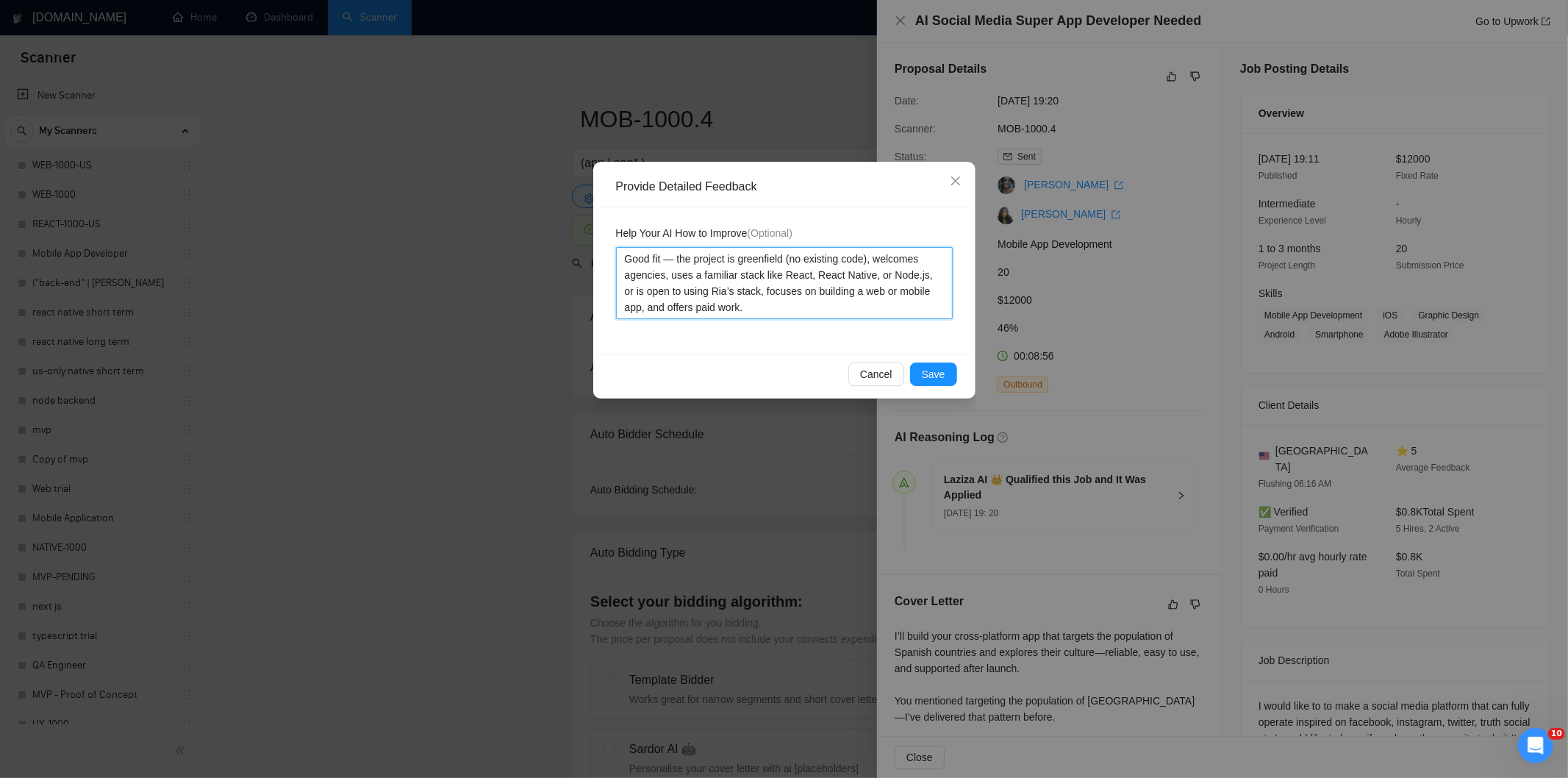
type textarea "Good fit — the project is greenfield (no existing code), welcomes agencies, use…"
click at [938, 382] on span "Save" at bounding box center [933, 374] width 23 height 16
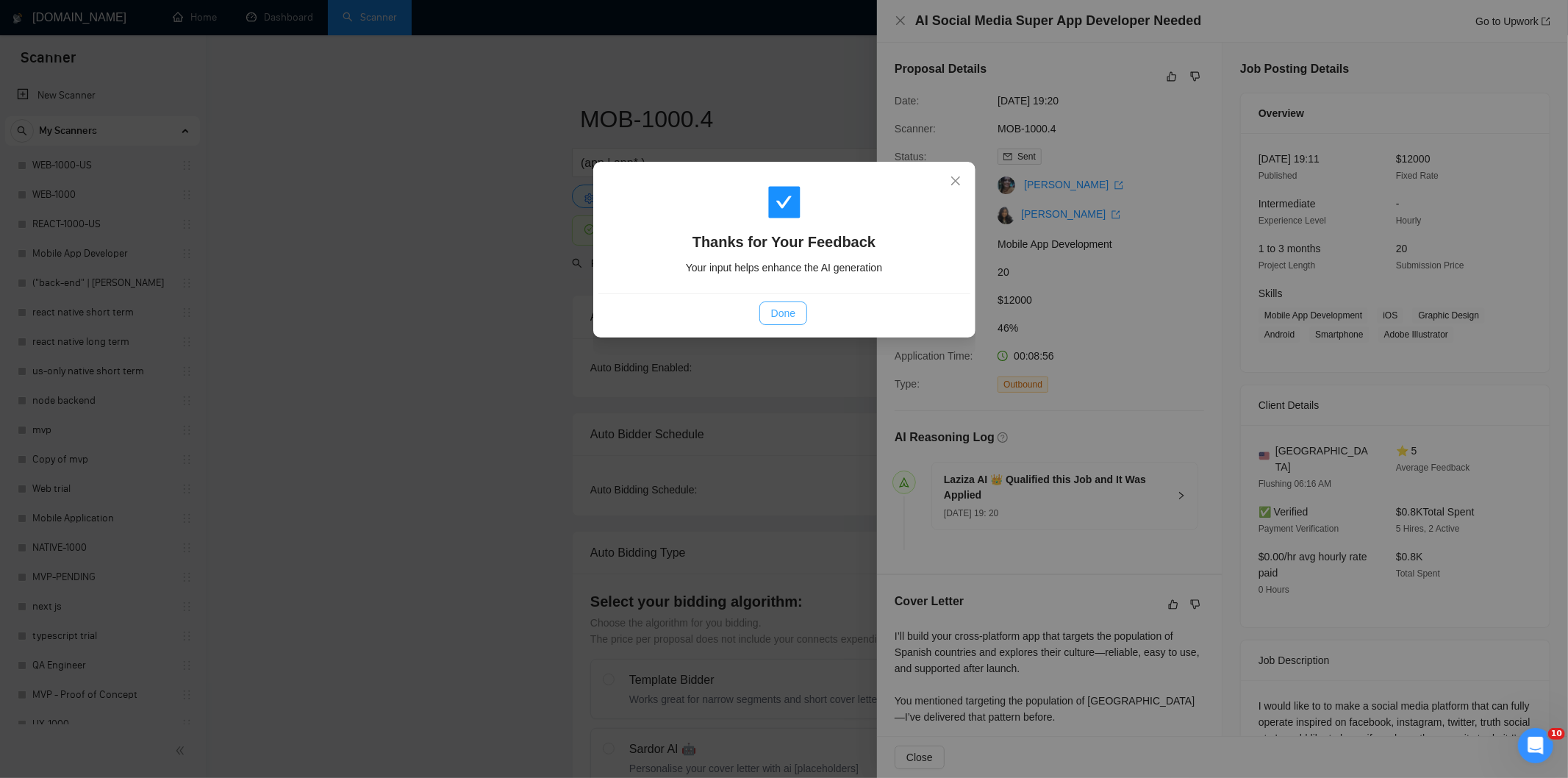
click at [785, 309] on span "Done" at bounding box center [783, 313] width 24 height 16
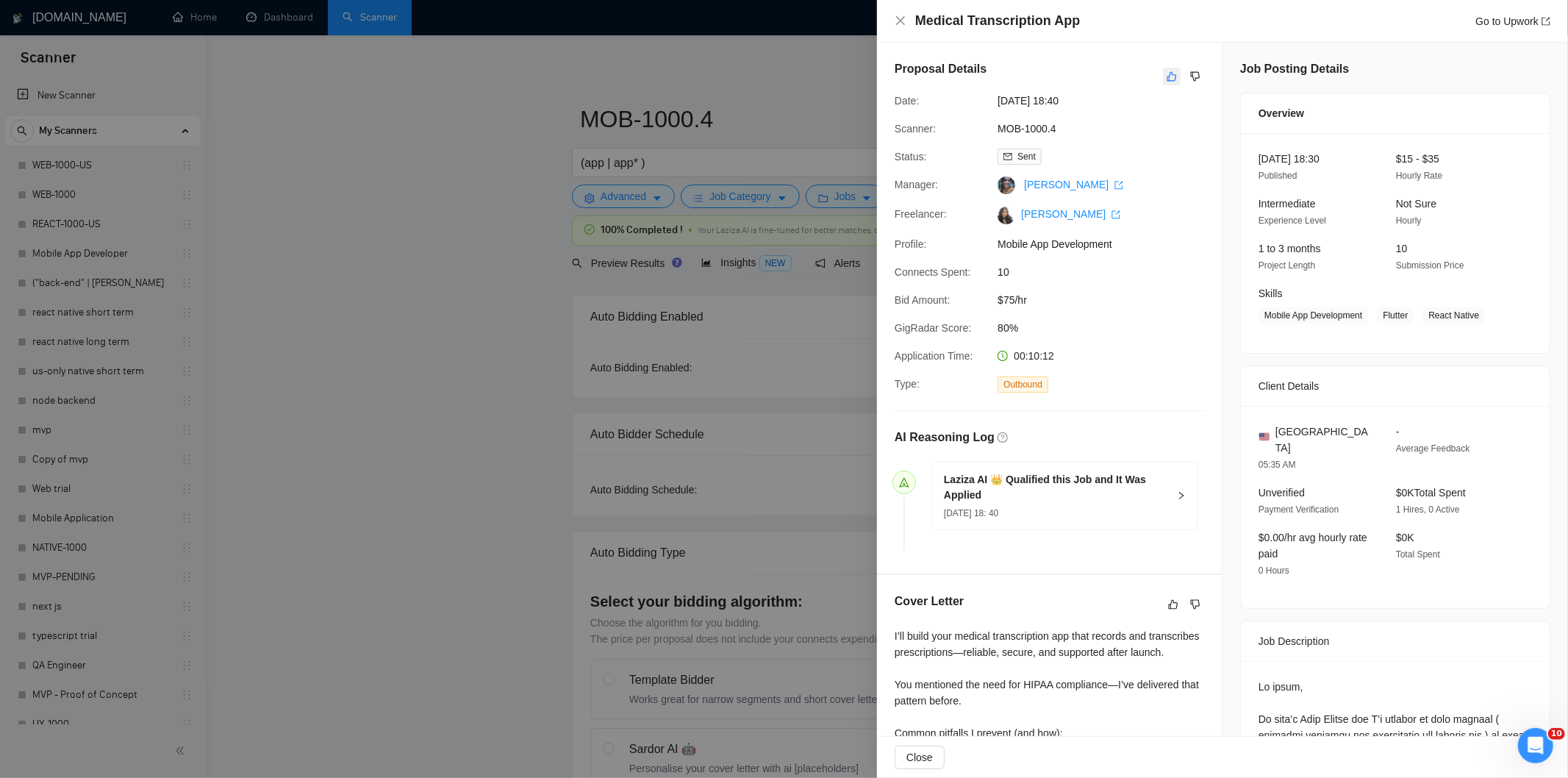
click at [1168, 78] on icon "like" at bounding box center [1172, 77] width 10 height 10
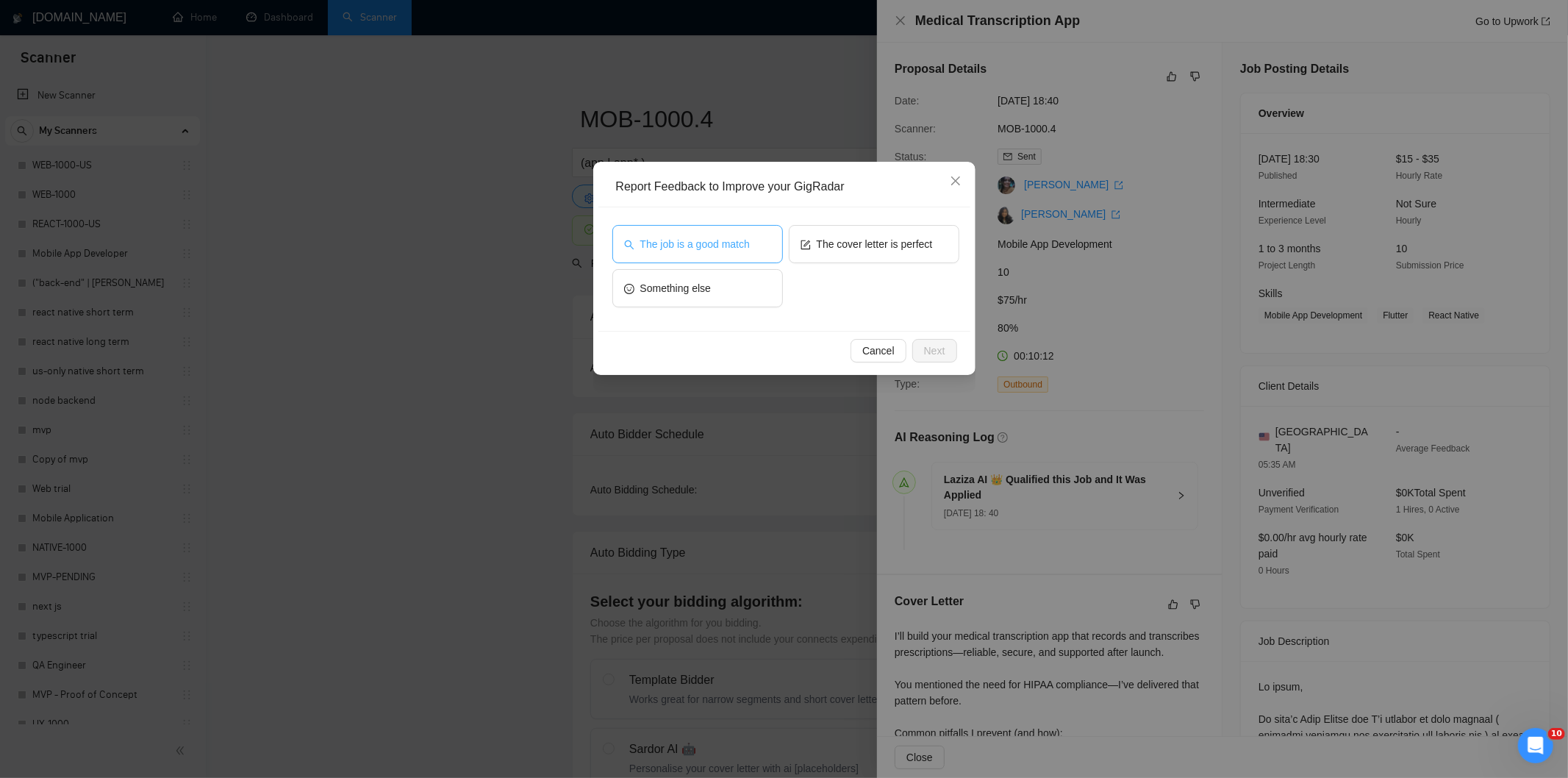
click at [673, 250] on span "The job is a good match" at bounding box center [695, 244] width 110 height 16
click at [946, 350] on button "Next" at bounding box center [935, 351] width 45 height 23
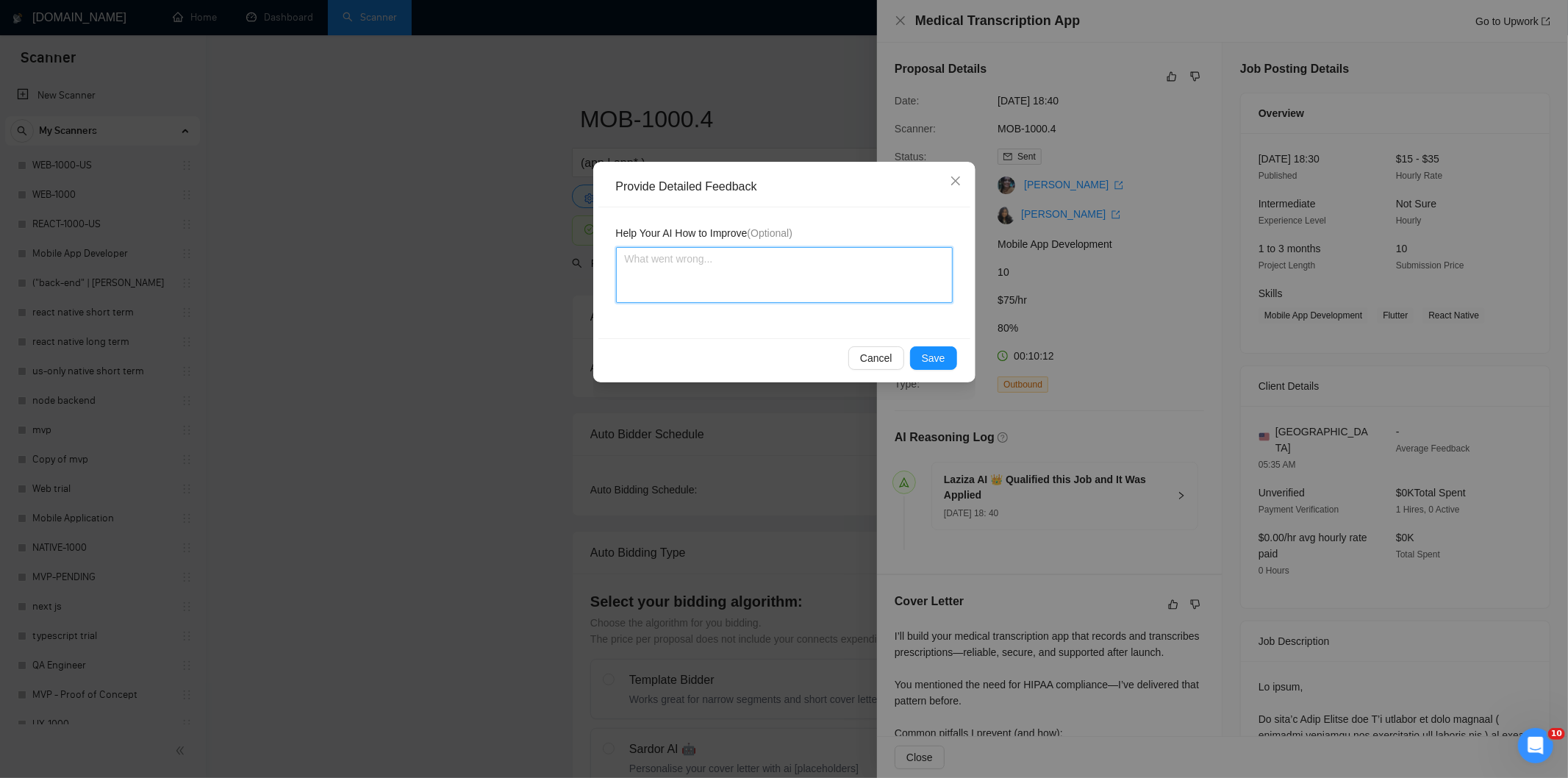
click at [828, 289] on textarea at bounding box center [784, 275] width 337 height 56
paste textarea "Good fit — the project is greenfield (no existing code), welcomes agencies, use…"
type textarea "Good fit — the project is greenfield (no existing code), welcomes agencies, use…"
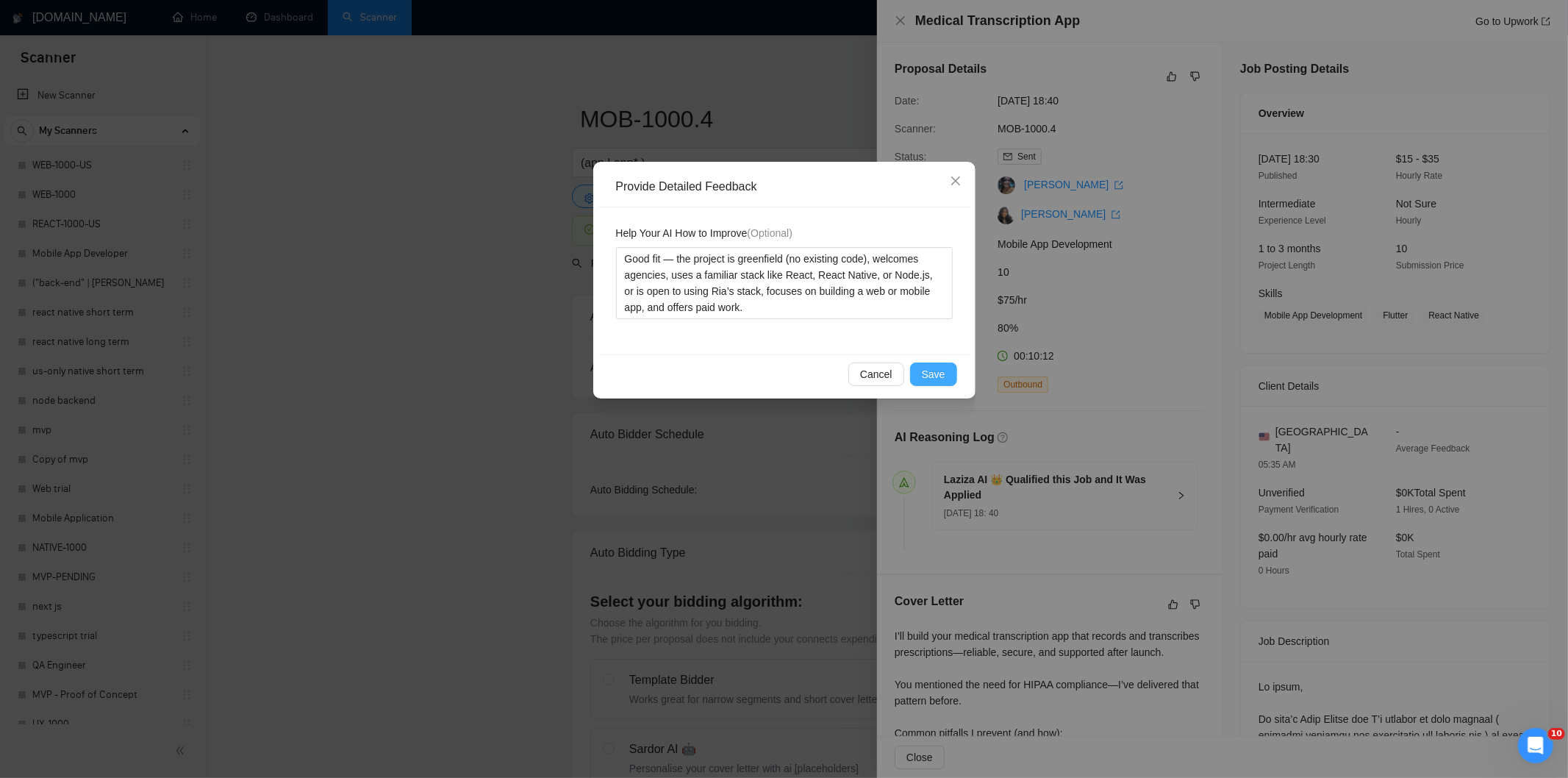
click at [929, 371] on span "Save" at bounding box center [933, 374] width 23 height 16
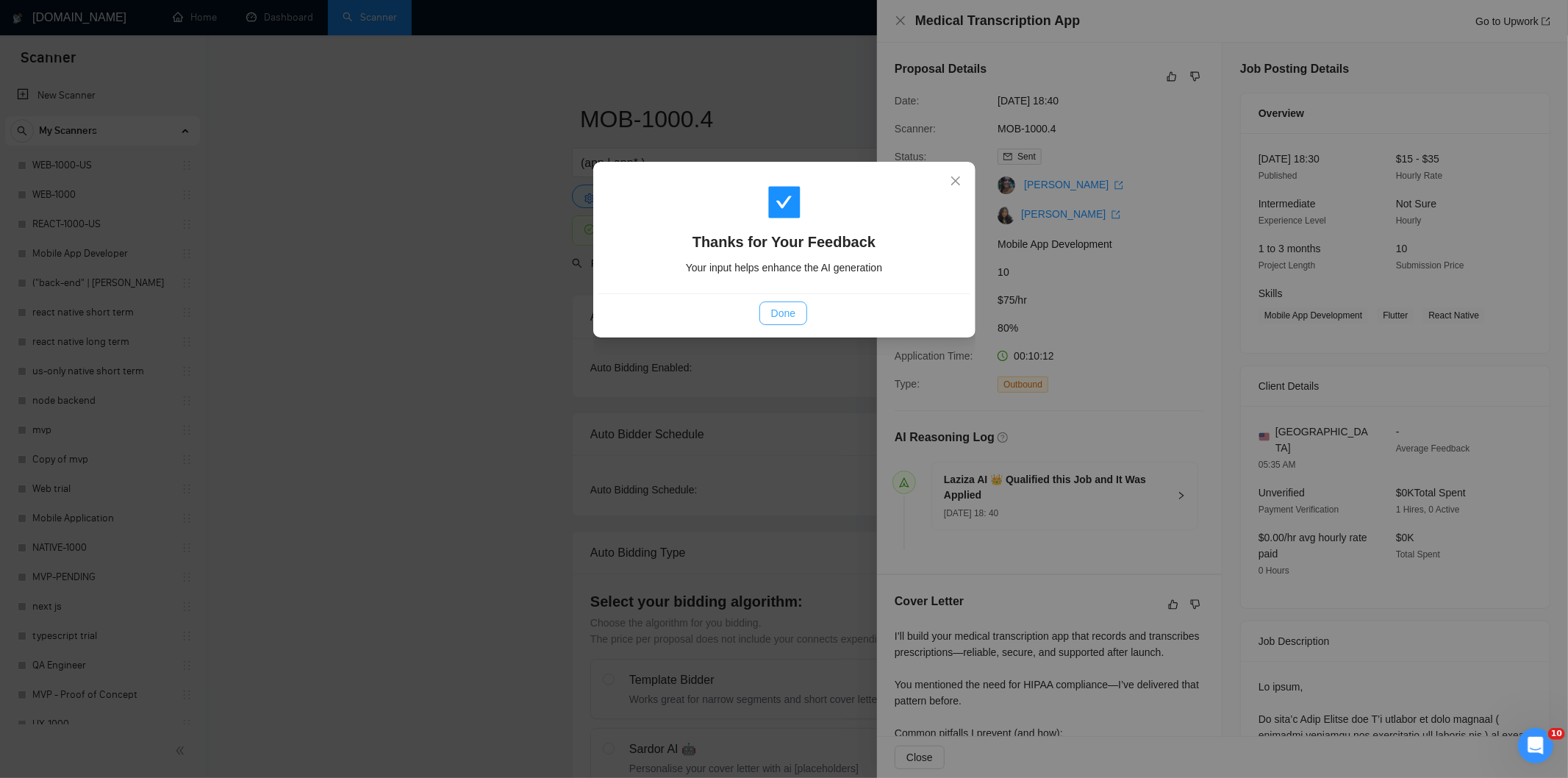
click at [786, 314] on span "Done" at bounding box center [783, 313] width 24 height 16
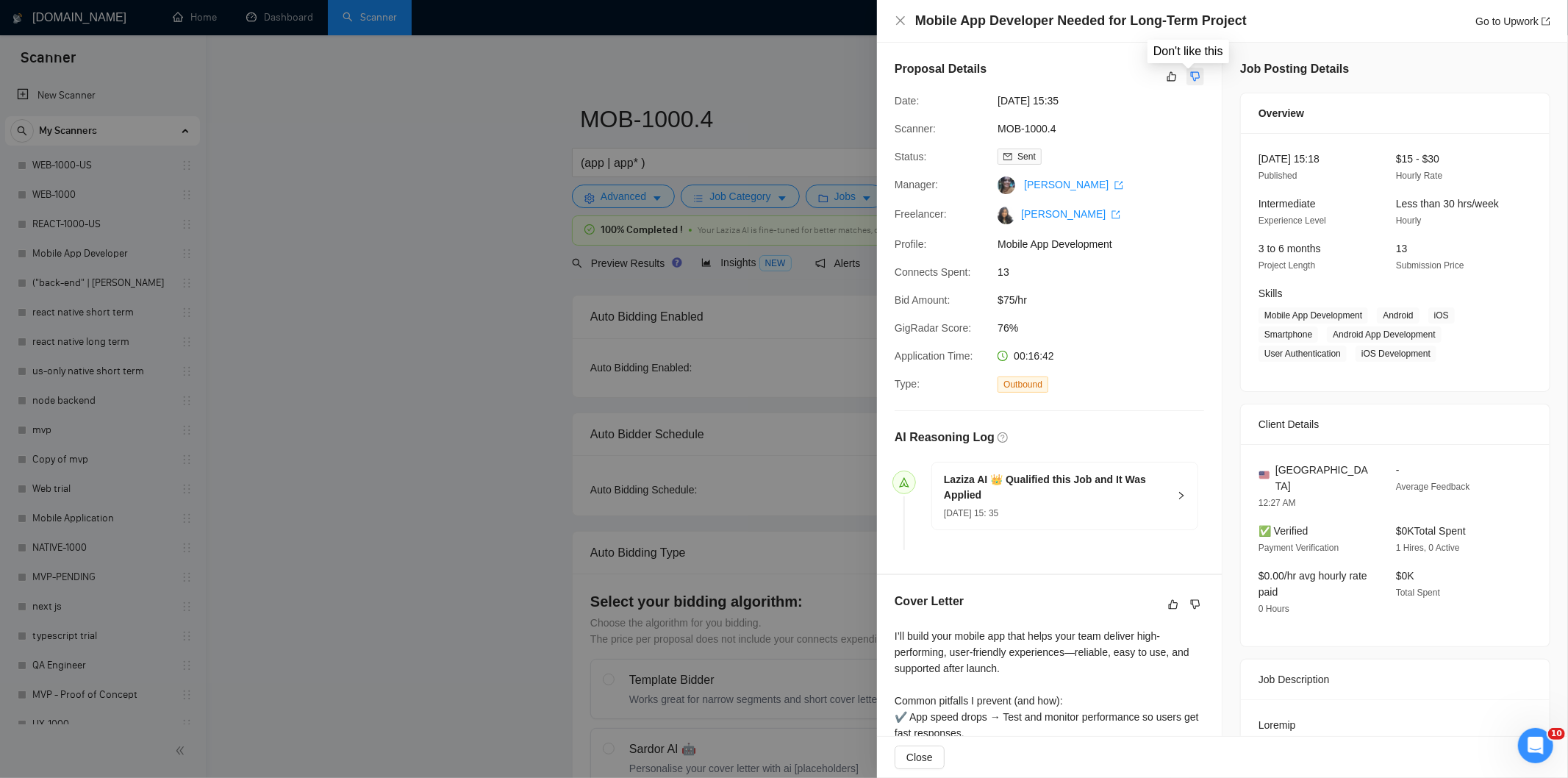
click at [1196, 77] on button "button" at bounding box center [1195, 77] width 18 height 18
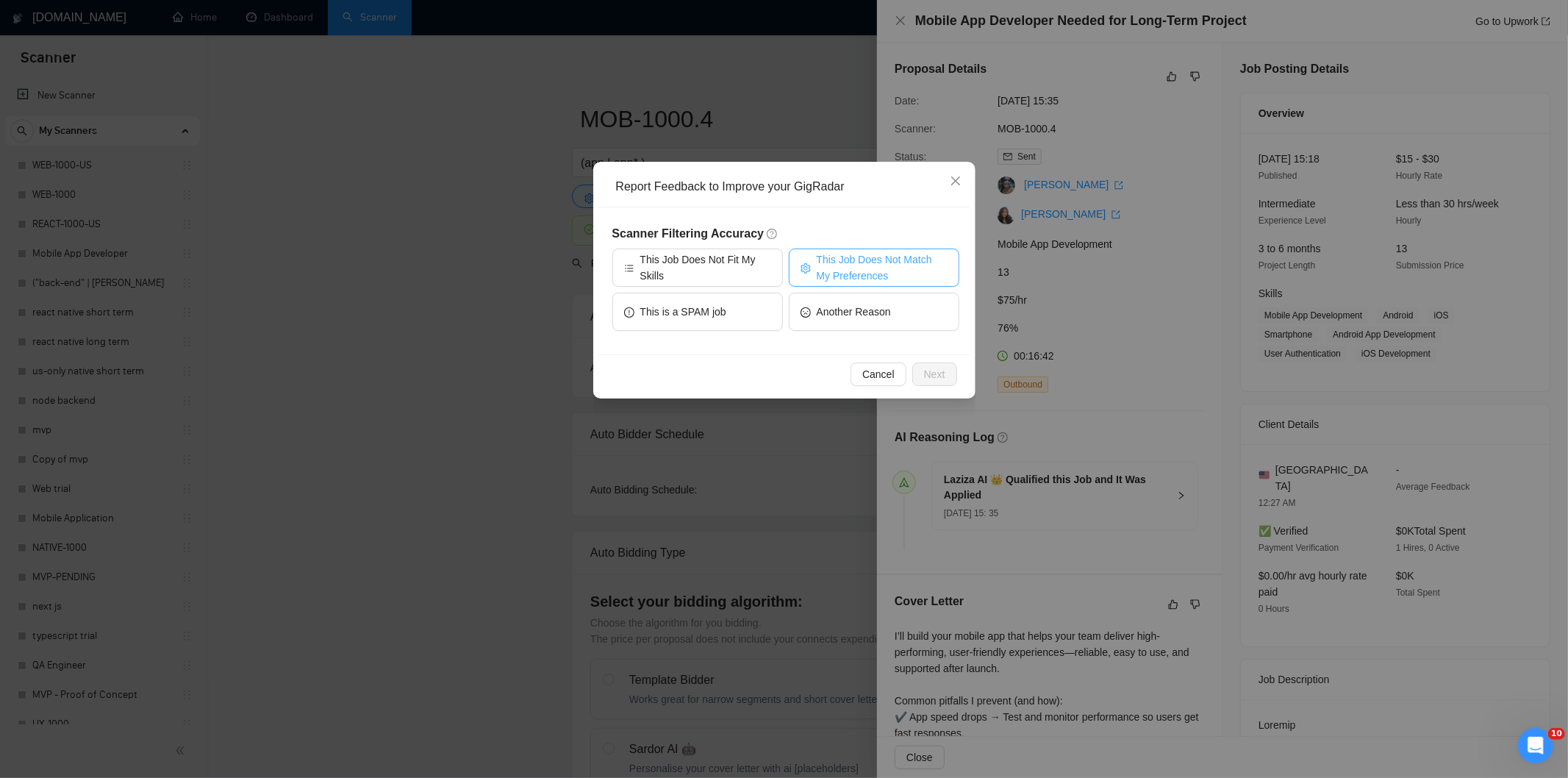
click at [892, 256] on span "This Job Does Not Match My Preferences" at bounding box center [882, 267] width 131 height 32
click at [937, 381] on span "Next" at bounding box center [934, 374] width 21 height 16
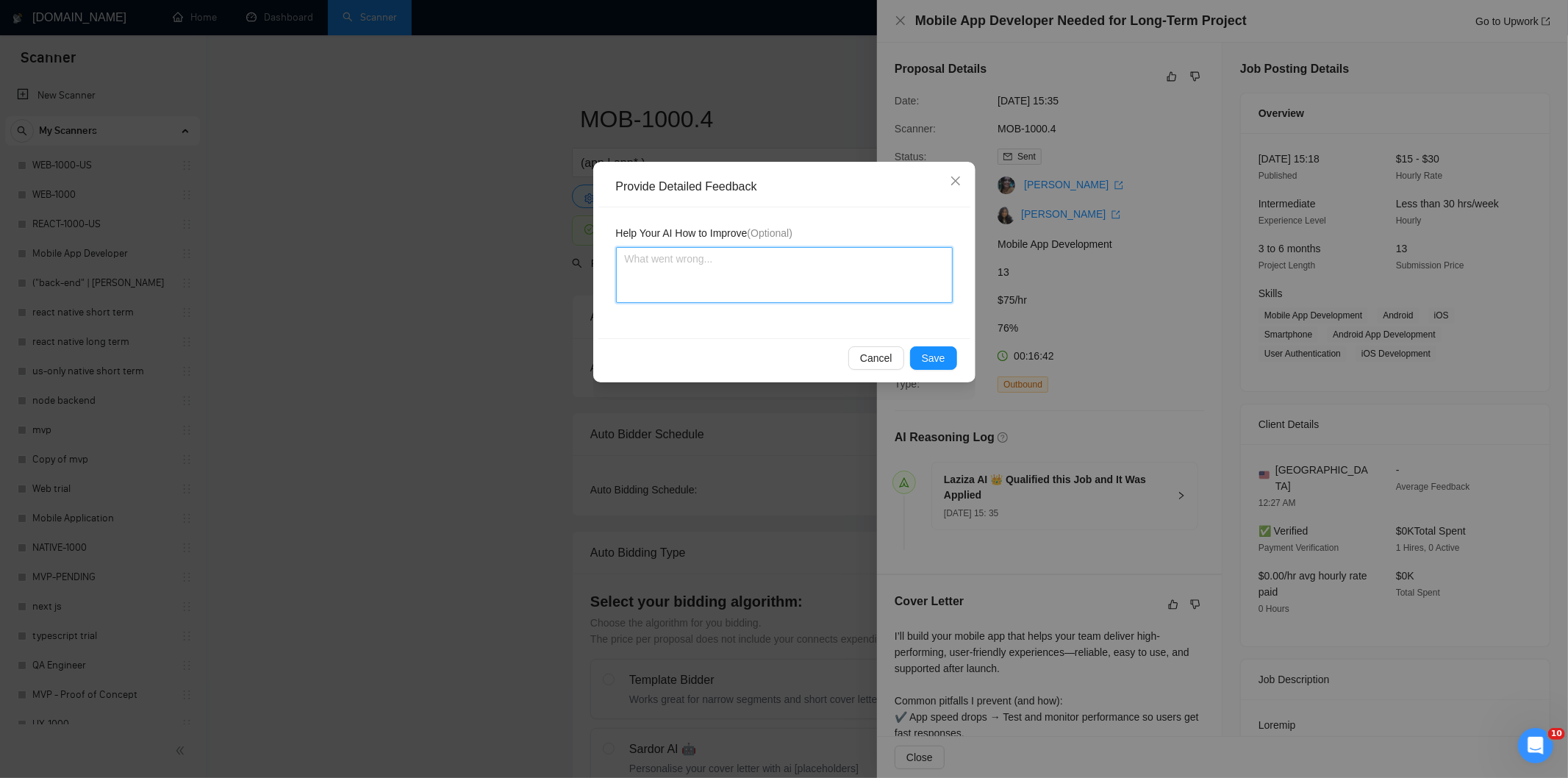
click at [889, 291] on textarea at bounding box center [784, 275] width 337 height 56
paste textarea "Not a fit — the client prefers to hire a solo developer, but Ria is an agency. …"
type textarea "Not a fit — the client prefers to hire a solo developer, but Ria is an agency. …"
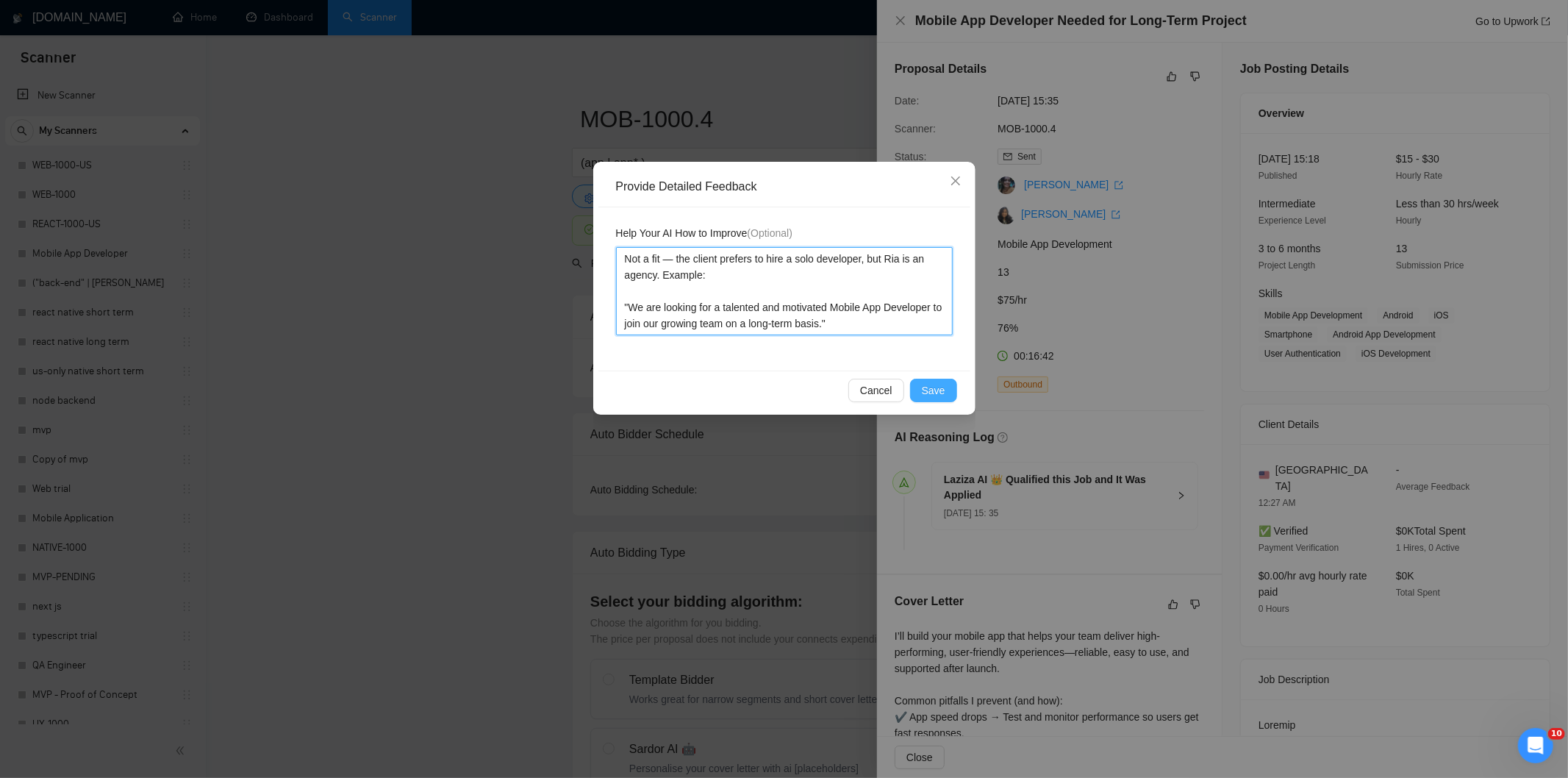
type textarea "Not a fit — the client prefers to hire a solo developer, but Ria is an agency. …"
click at [937, 384] on span "Save" at bounding box center [933, 390] width 23 height 16
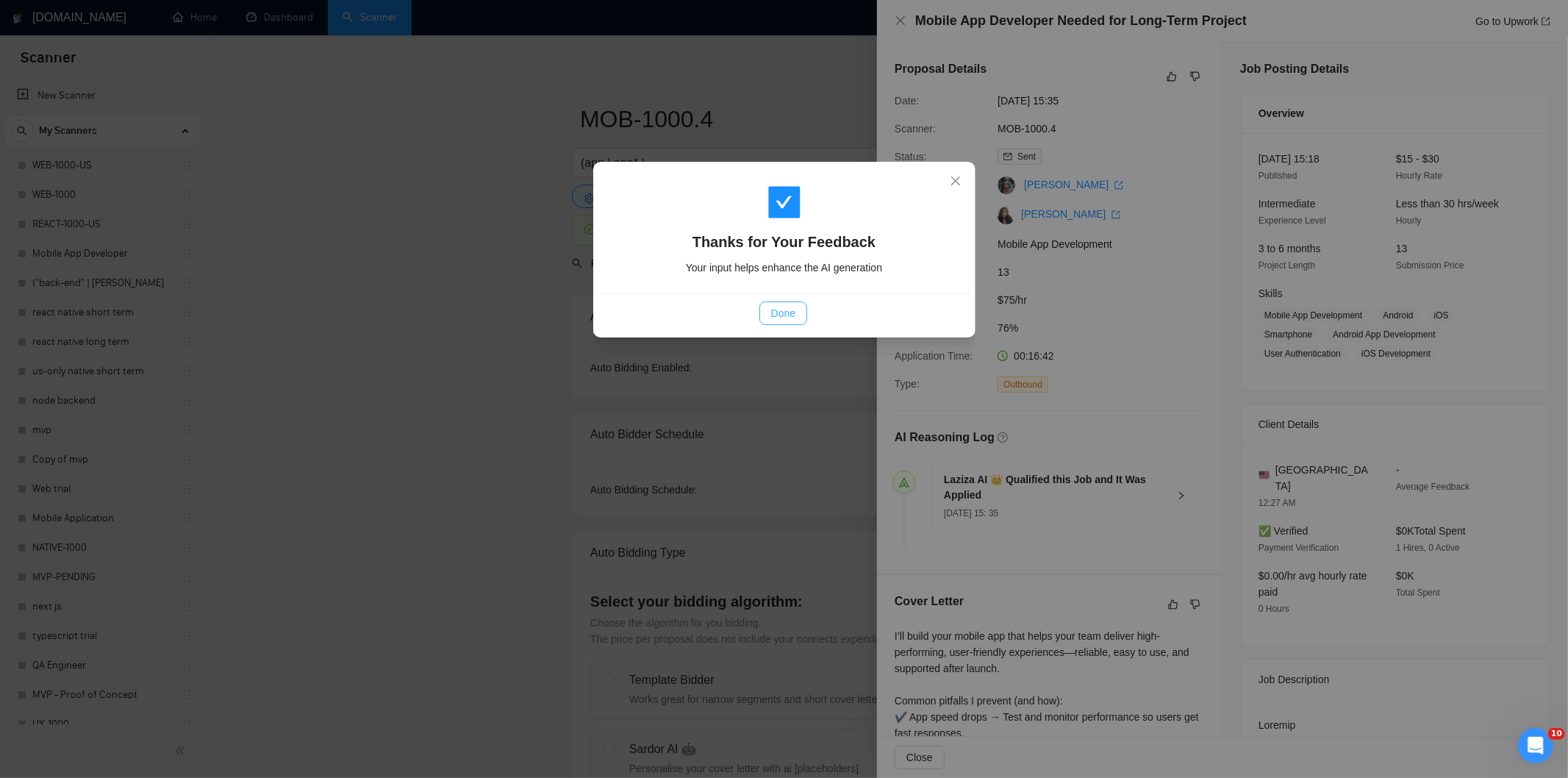
click at [777, 314] on span "Done" at bounding box center [783, 313] width 24 height 16
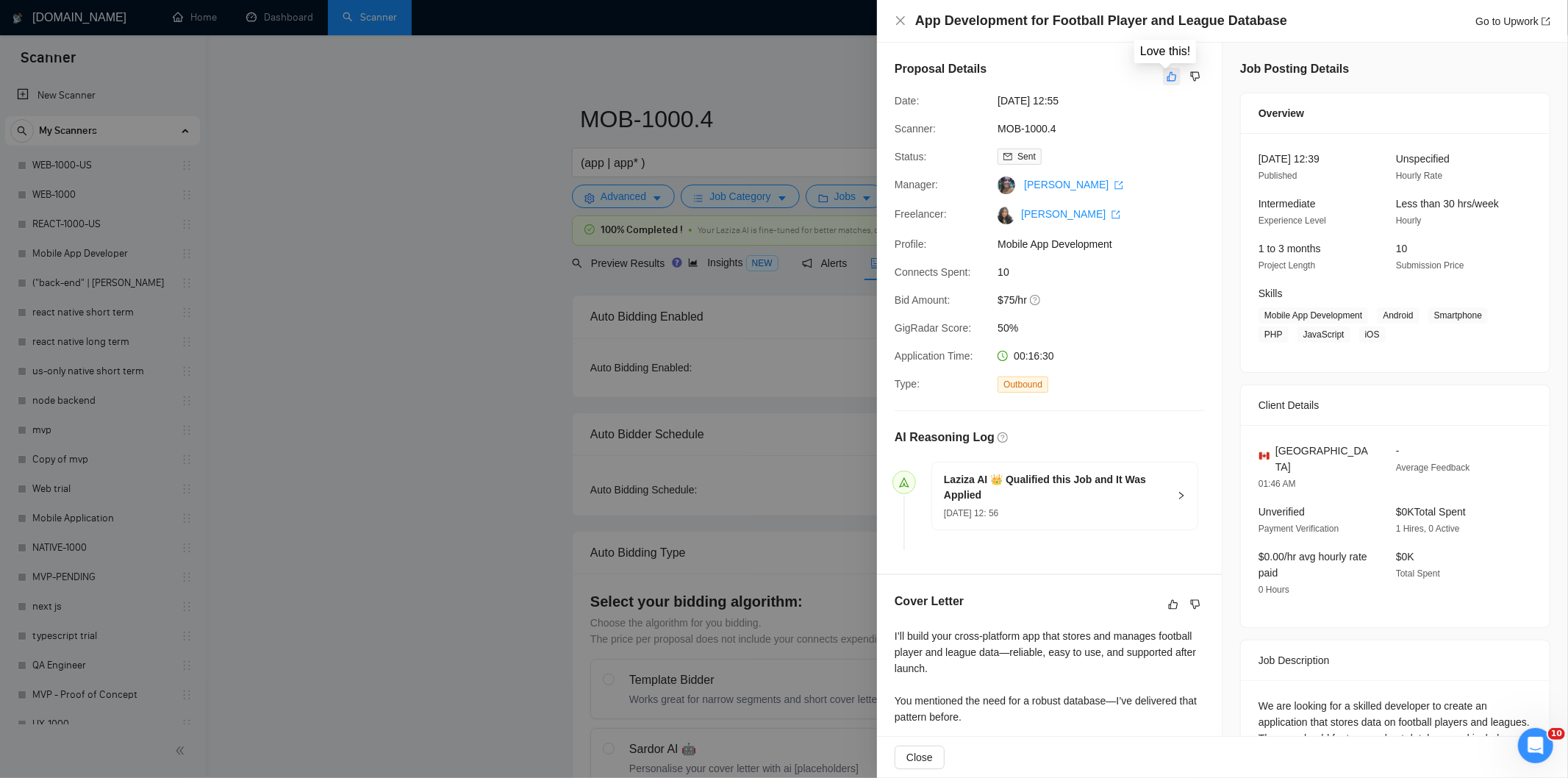
click at [1170, 78] on icon "like" at bounding box center [1172, 76] width 10 height 12
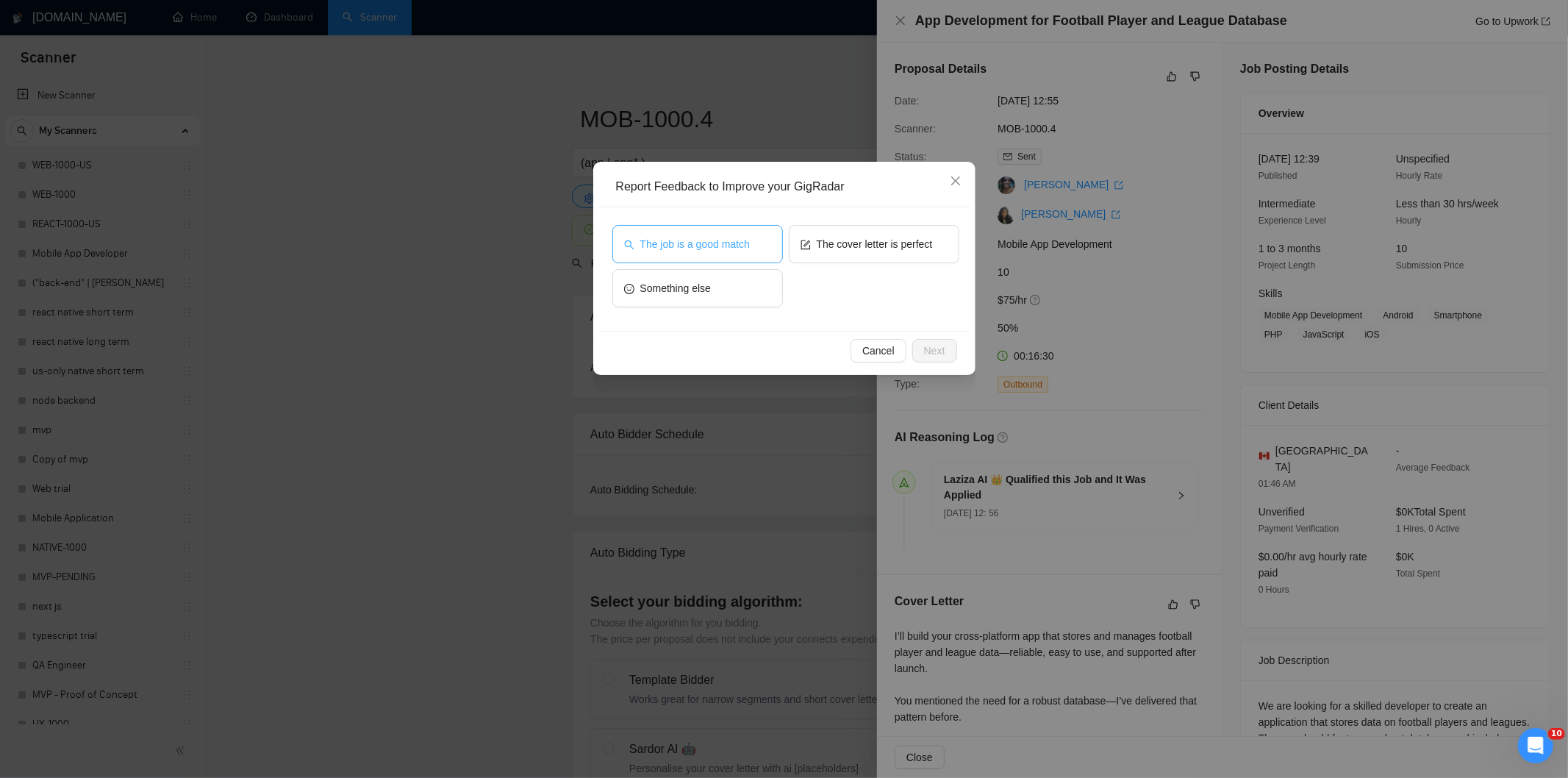
click at [741, 238] on span "The job is a good match" at bounding box center [695, 244] width 110 height 16
click at [934, 351] on span "Next" at bounding box center [934, 351] width 21 height 16
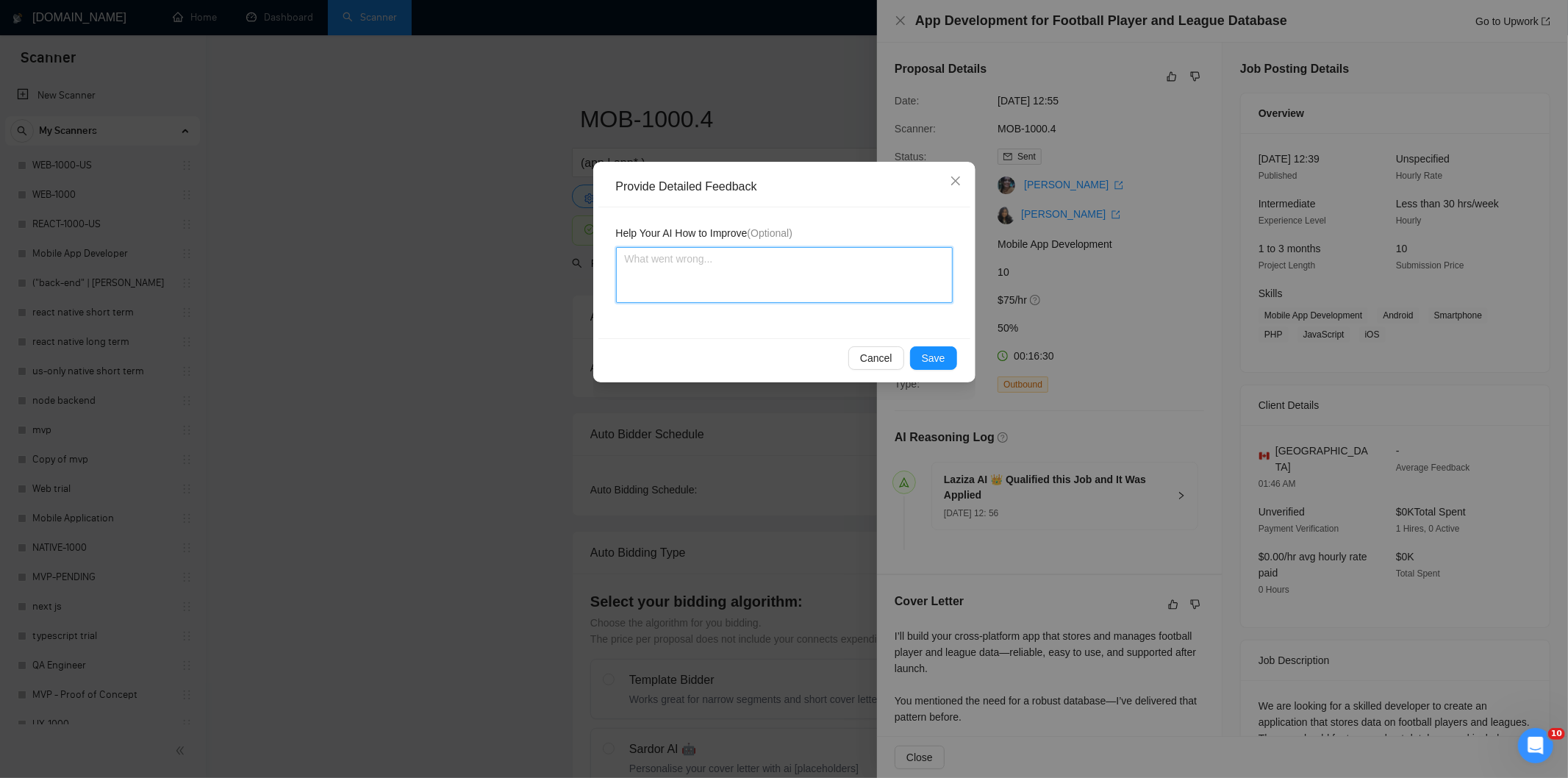
click at [891, 300] on textarea at bounding box center [784, 275] width 337 height 56
paste textarea "Good fit — the project is greenfield (no existing code), welcomes agencies, use…"
type textarea "Good fit — the project is greenfield (no existing code), welcomes agencies, use…"
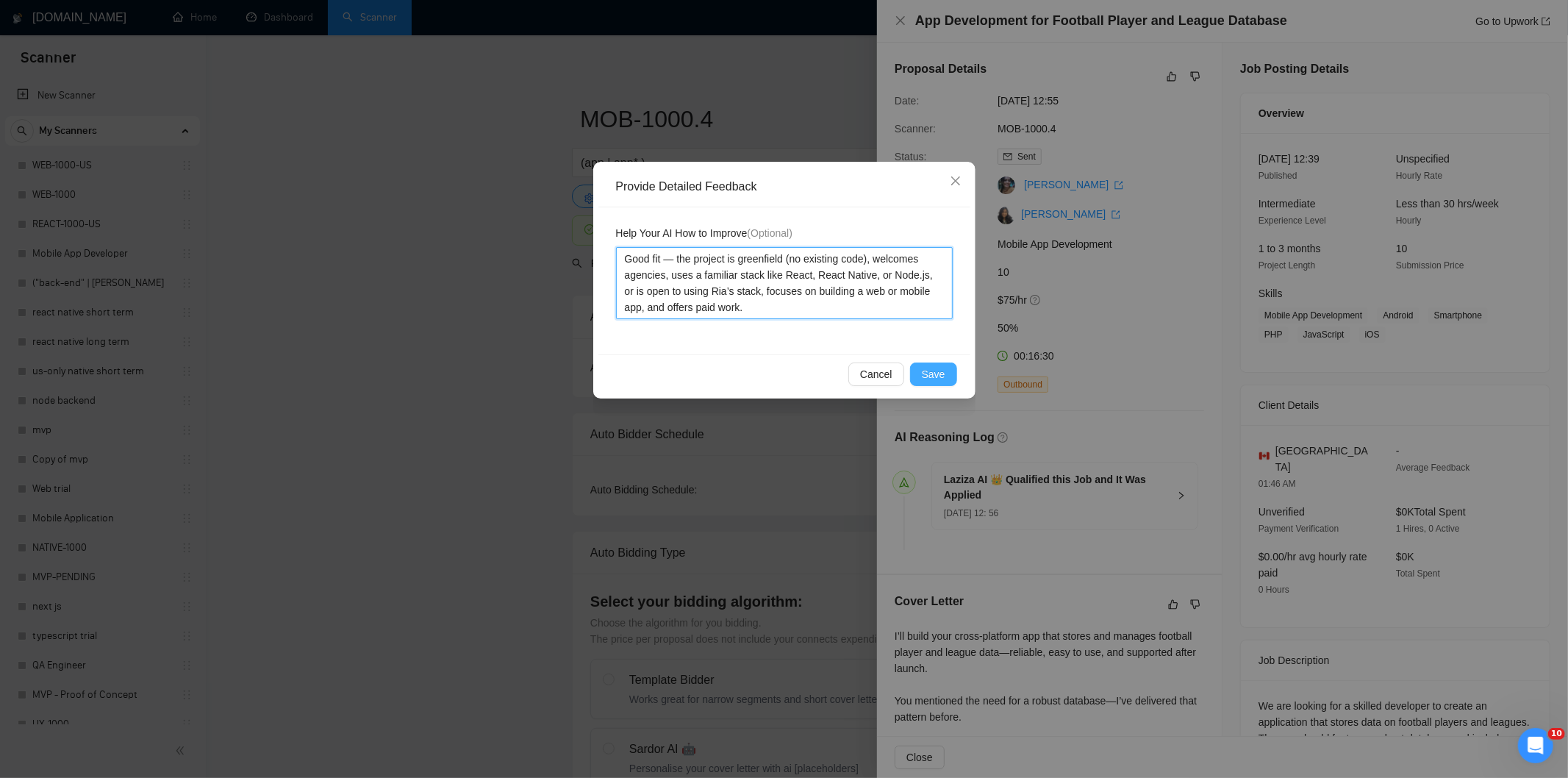
type textarea "Good fit — the project is greenfield (no existing code), welcomes agencies, use…"
click at [920, 370] on button "Save" at bounding box center [933, 374] width 47 height 23
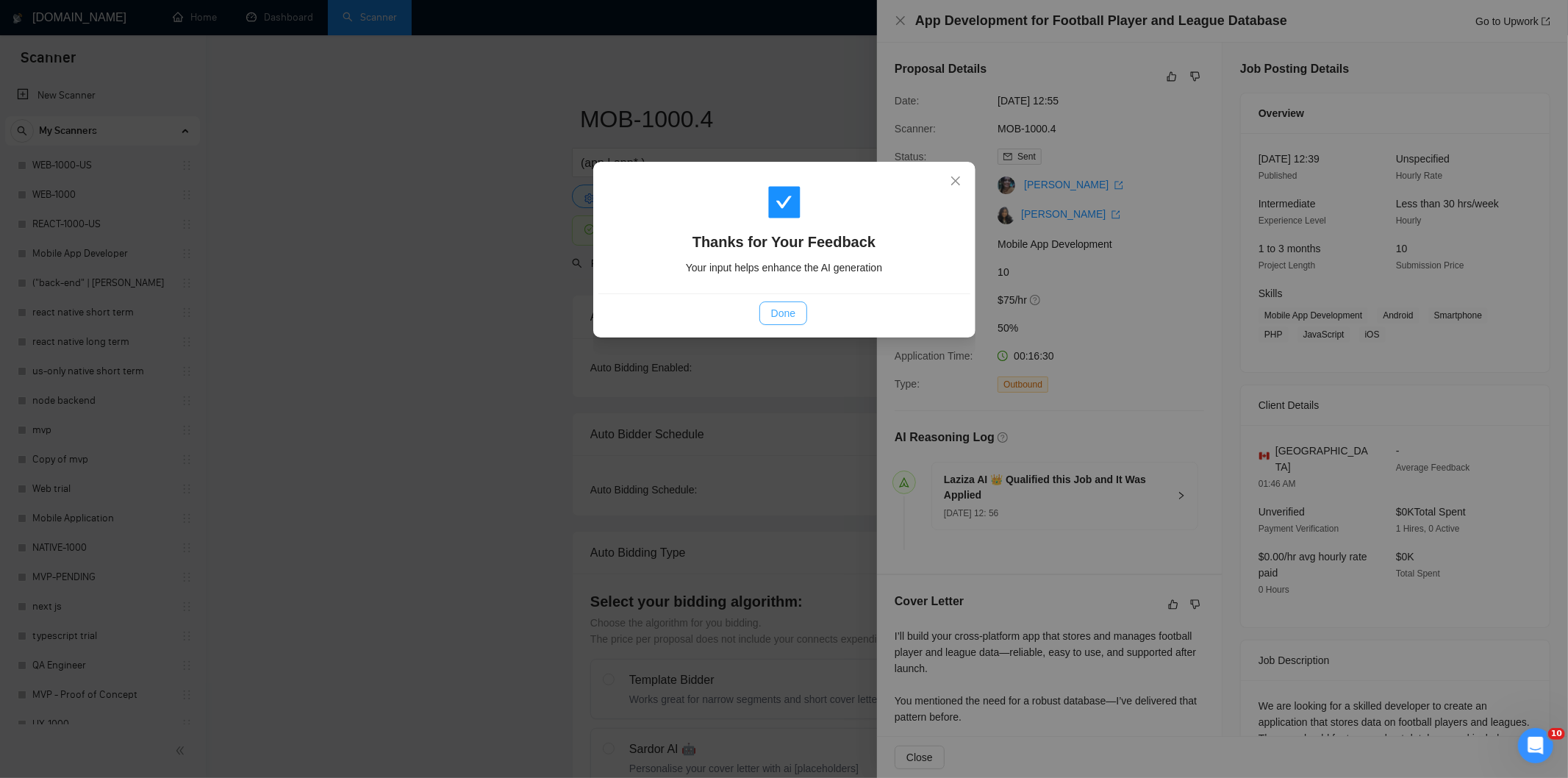
click at [786, 307] on span "Done" at bounding box center [783, 313] width 24 height 16
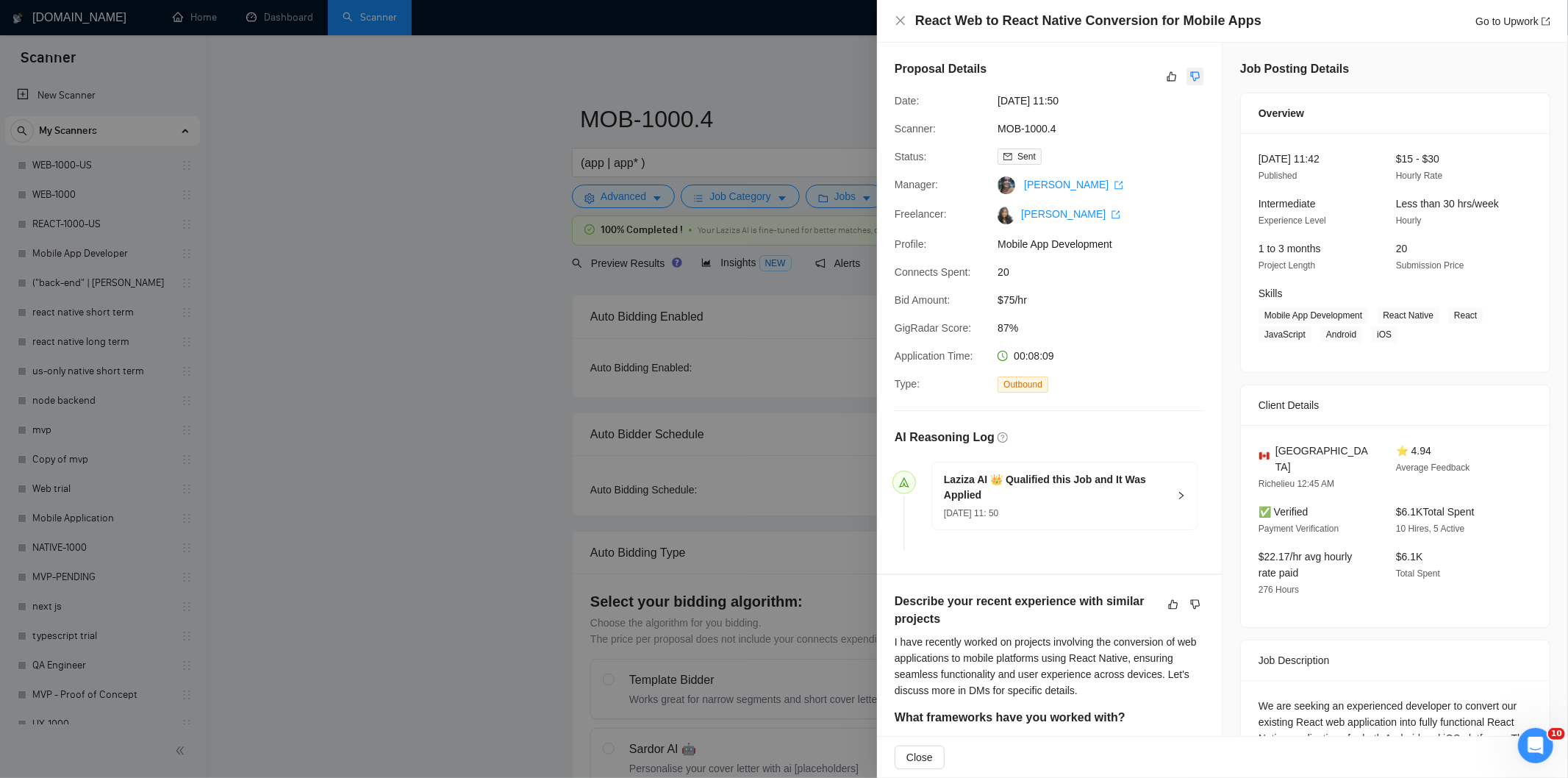
click at [1190, 74] on icon "dislike" at bounding box center [1195, 76] width 10 height 12
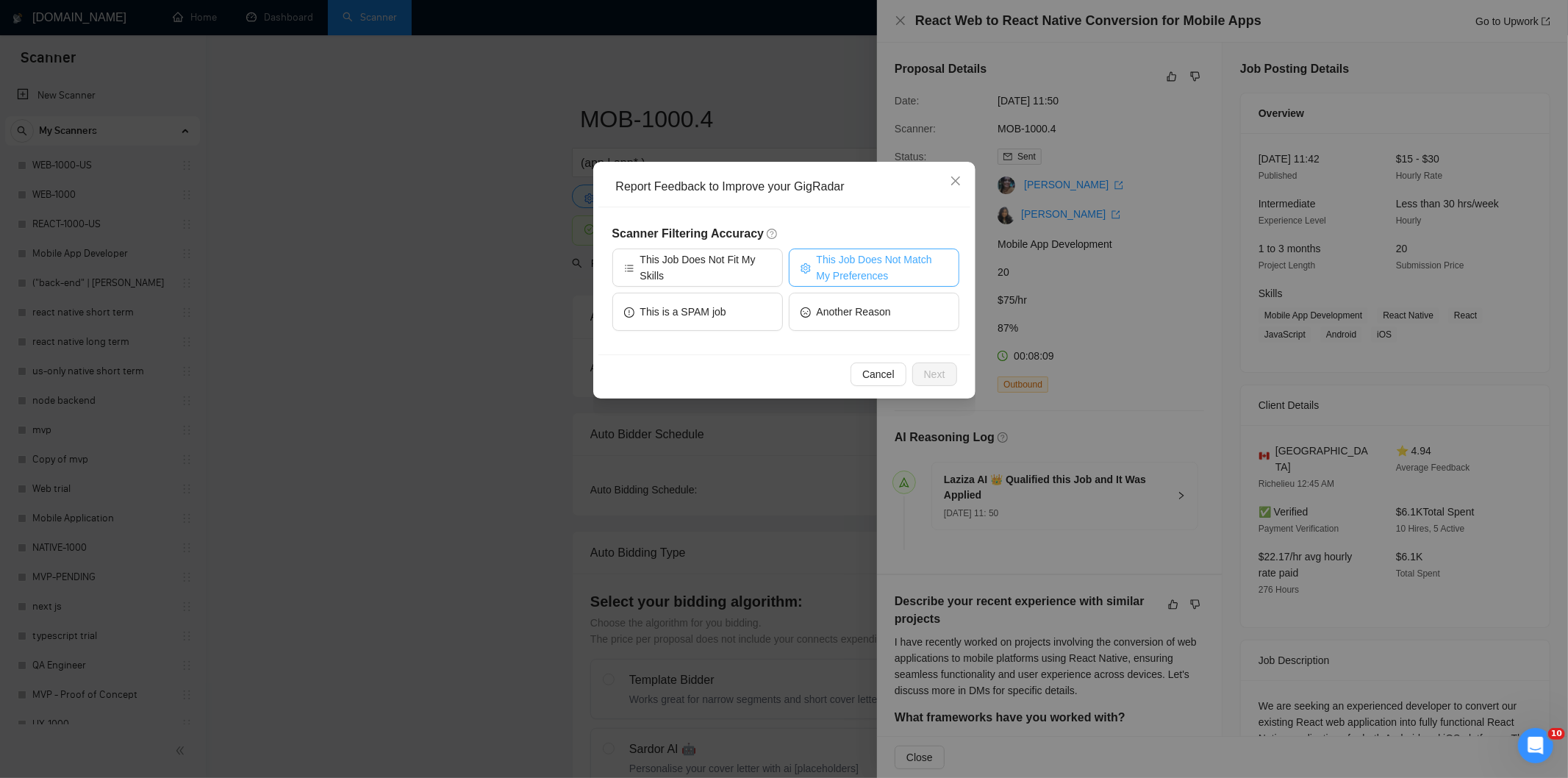
click at [895, 262] on span "This Job Does Not Match My Preferences" at bounding box center [882, 267] width 131 height 32
click at [941, 379] on span "Next" at bounding box center [934, 374] width 21 height 16
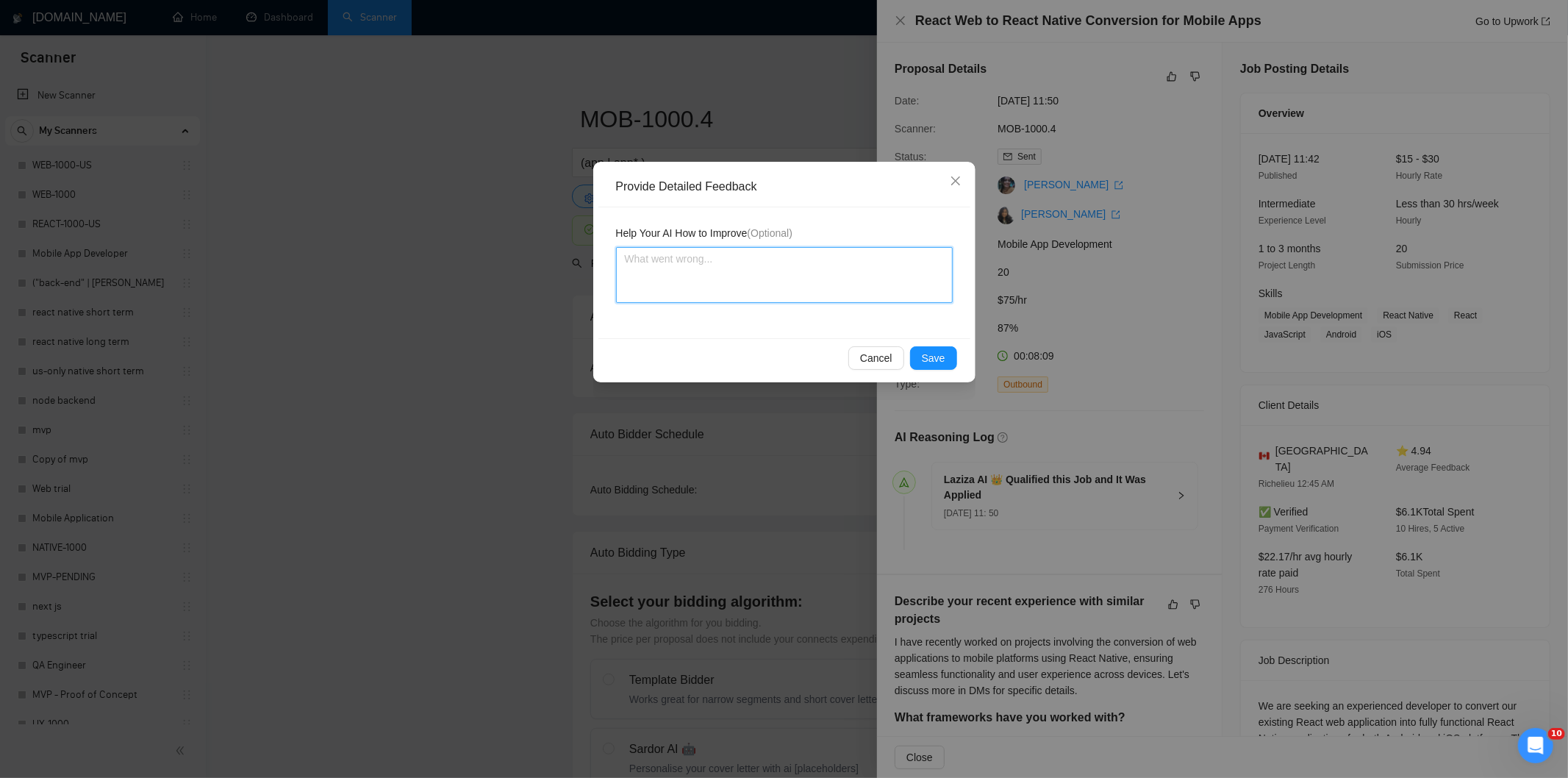
click at [910, 289] on textarea at bounding box center [784, 275] width 337 height 56
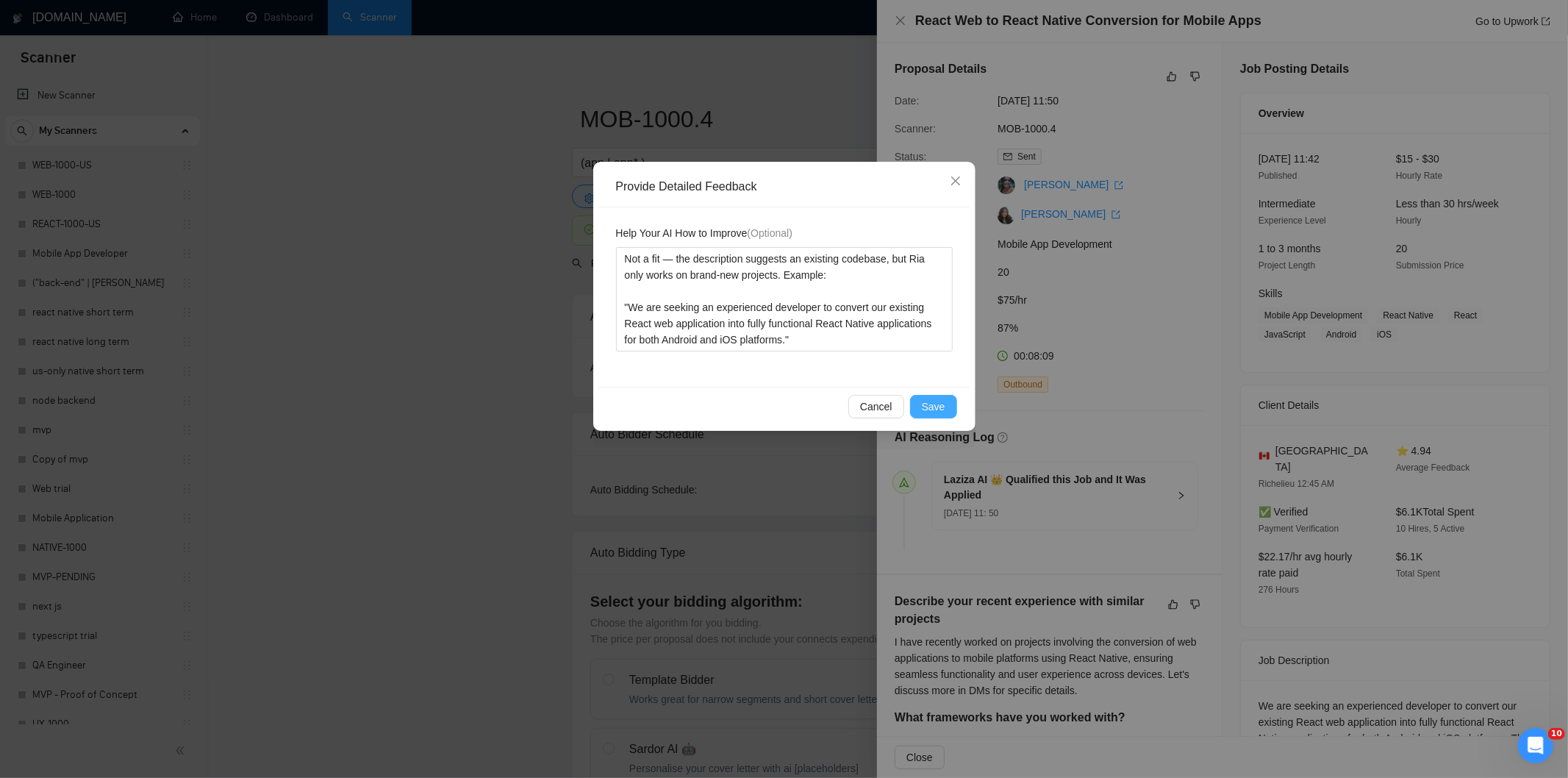
click at [932, 406] on span "Save" at bounding box center [933, 406] width 23 height 16
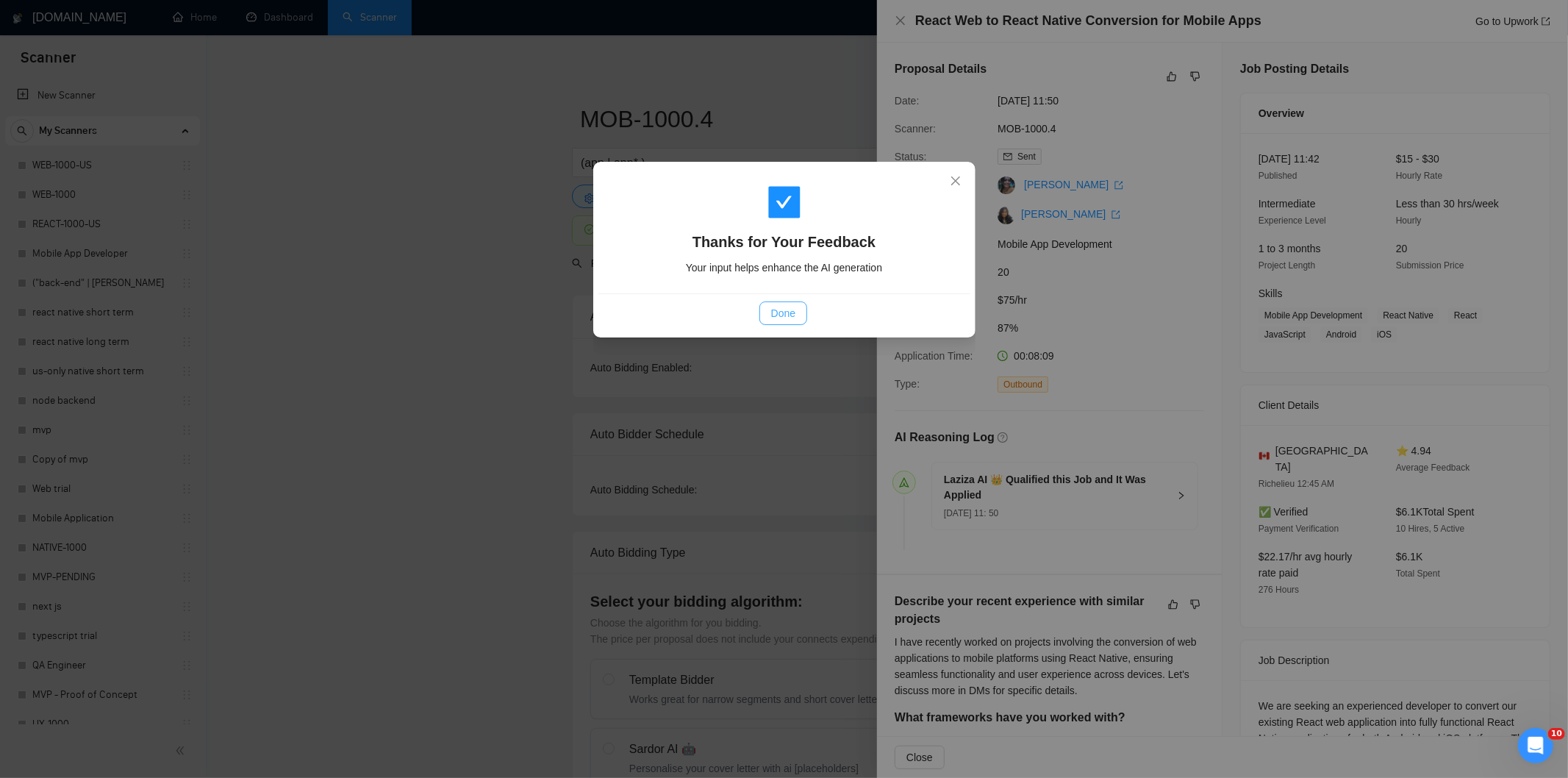
click at [787, 311] on span "Done" at bounding box center [783, 313] width 24 height 16
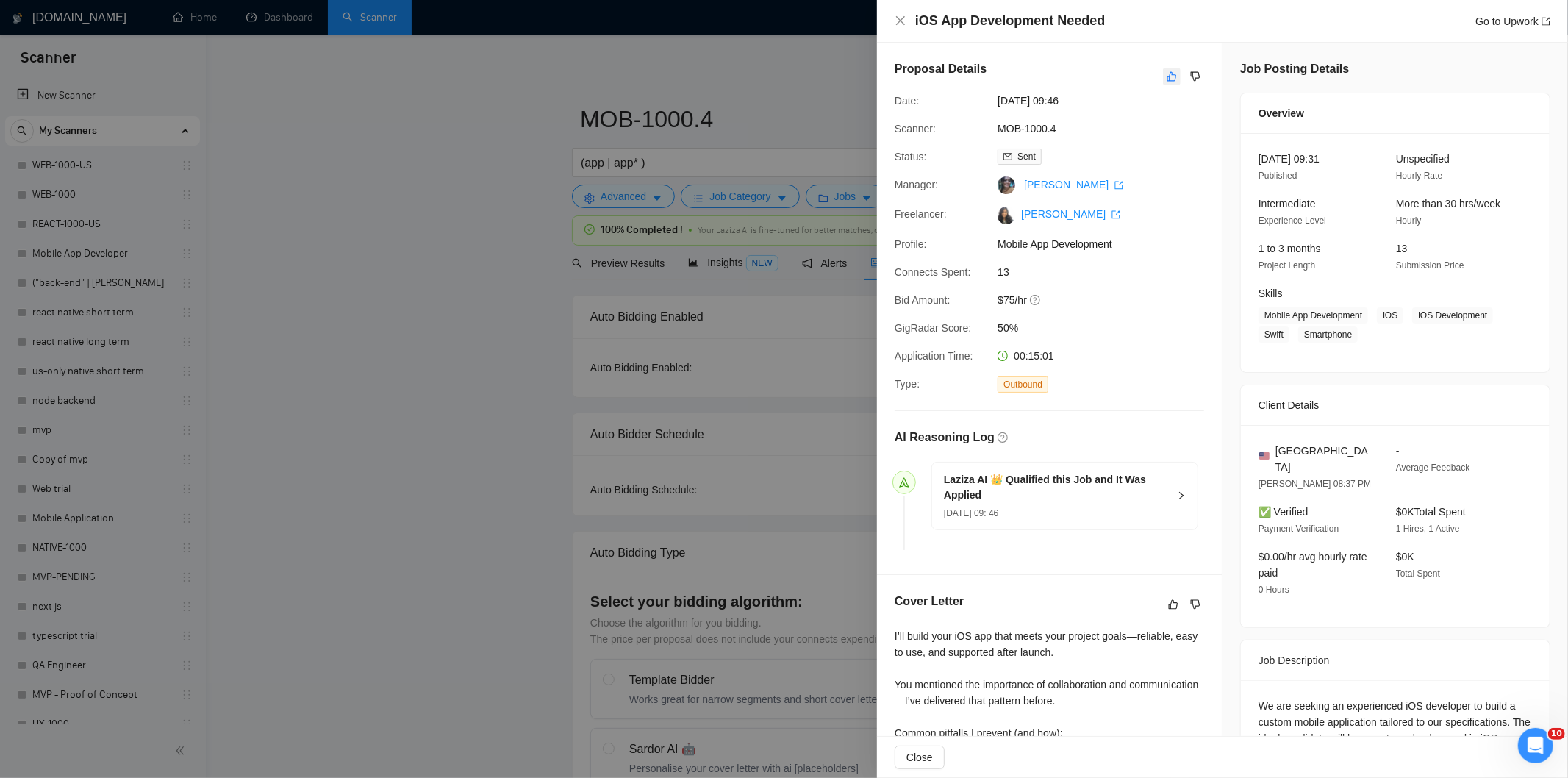
click at [1167, 79] on icon "like" at bounding box center [1172, 76] width 10 height 12
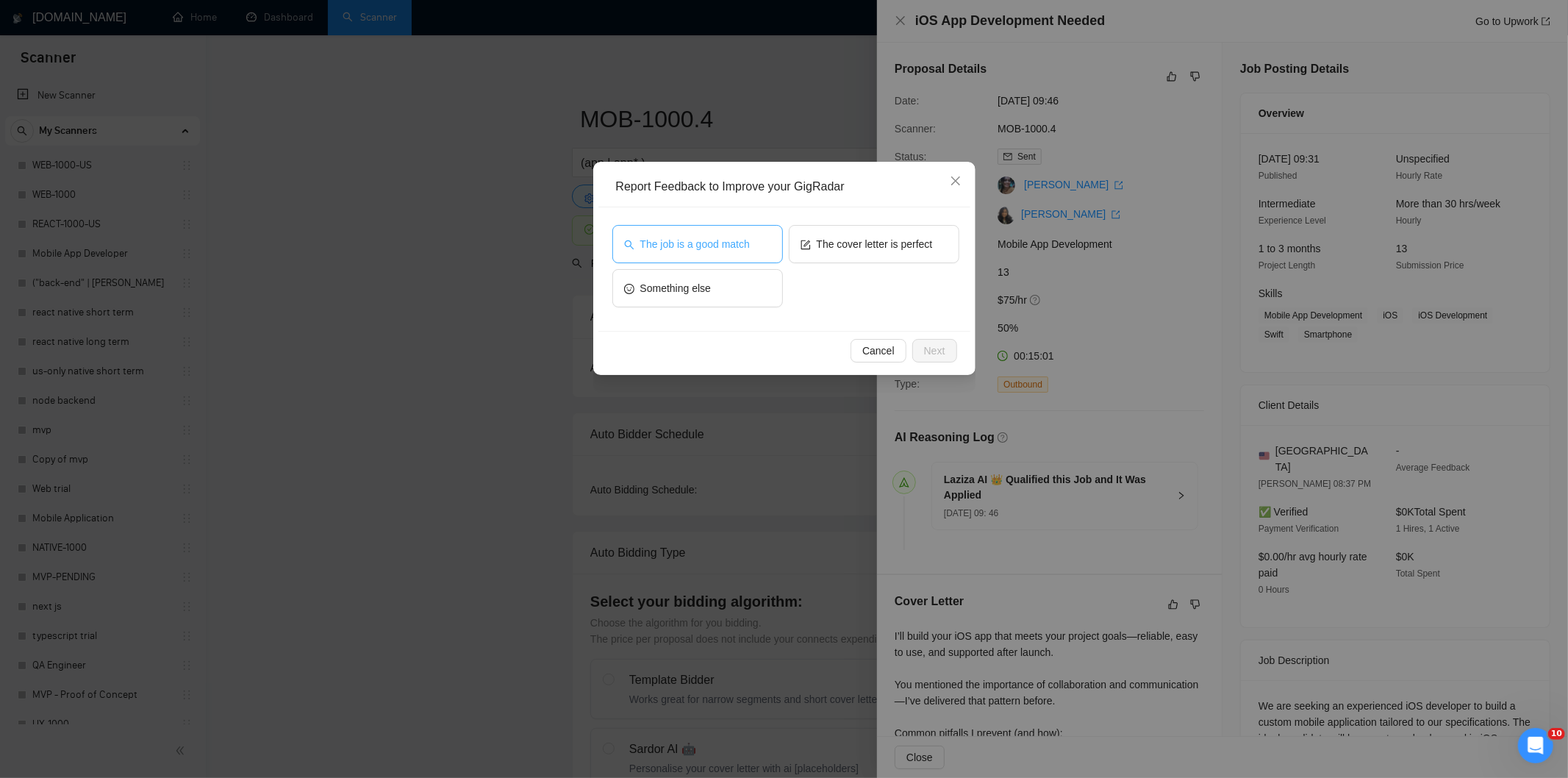
click at [686, 248] on span "The job is a good match" at bounding box center [695, 244] width 110 height 16
click at [935, 347] on span "Next" at bounding box center [934, 351] width 21 height 16
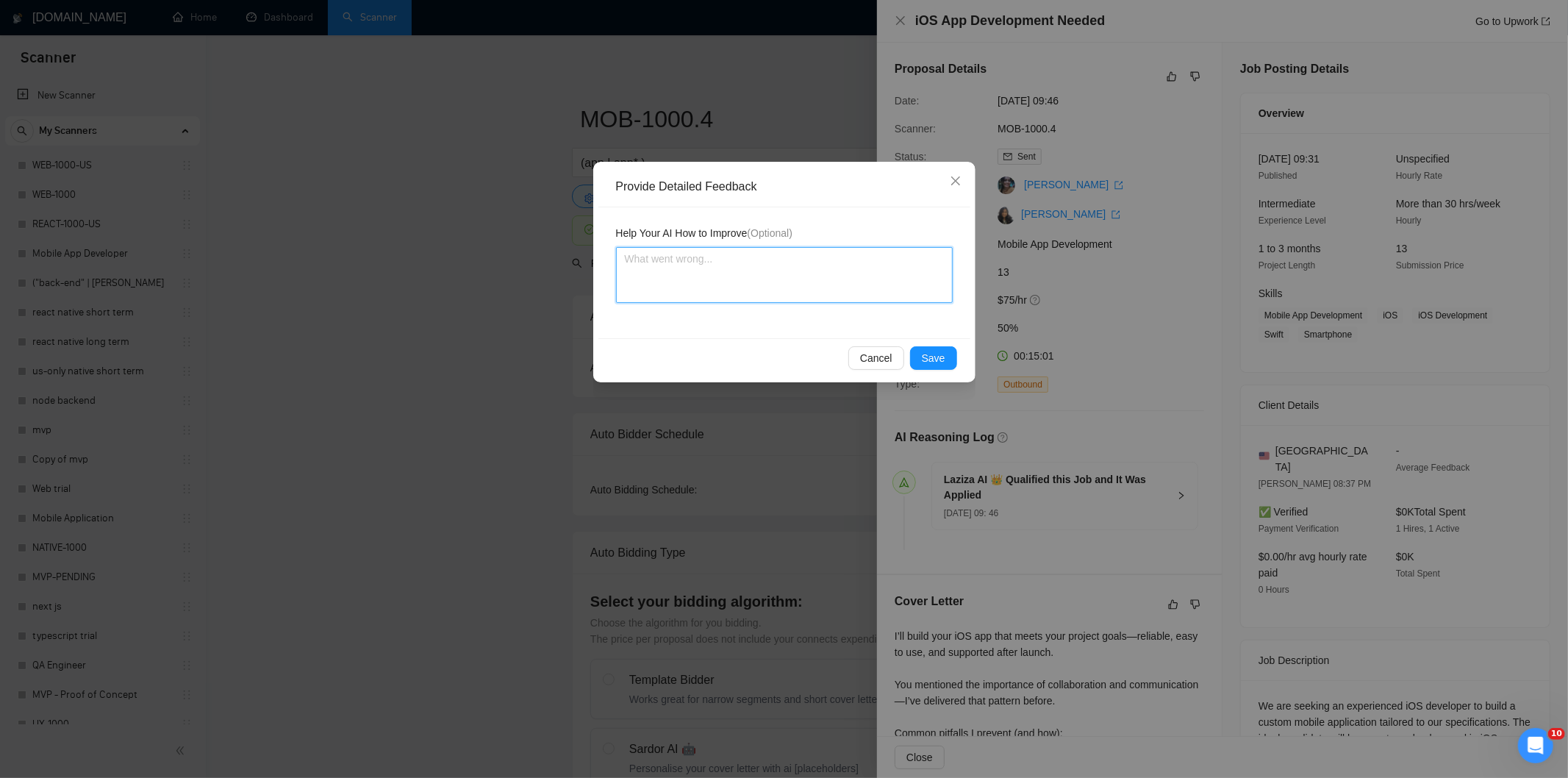
click at [824, 296] on textarea at bounding box center [784, 275] width 337 height 56
paste textarea "Good fit — the project is greenfield (no existing code), welcomes agencies, use…"
type textarea "Good fit — the project is greenfield (no existing code), welcomes agencies, use…"
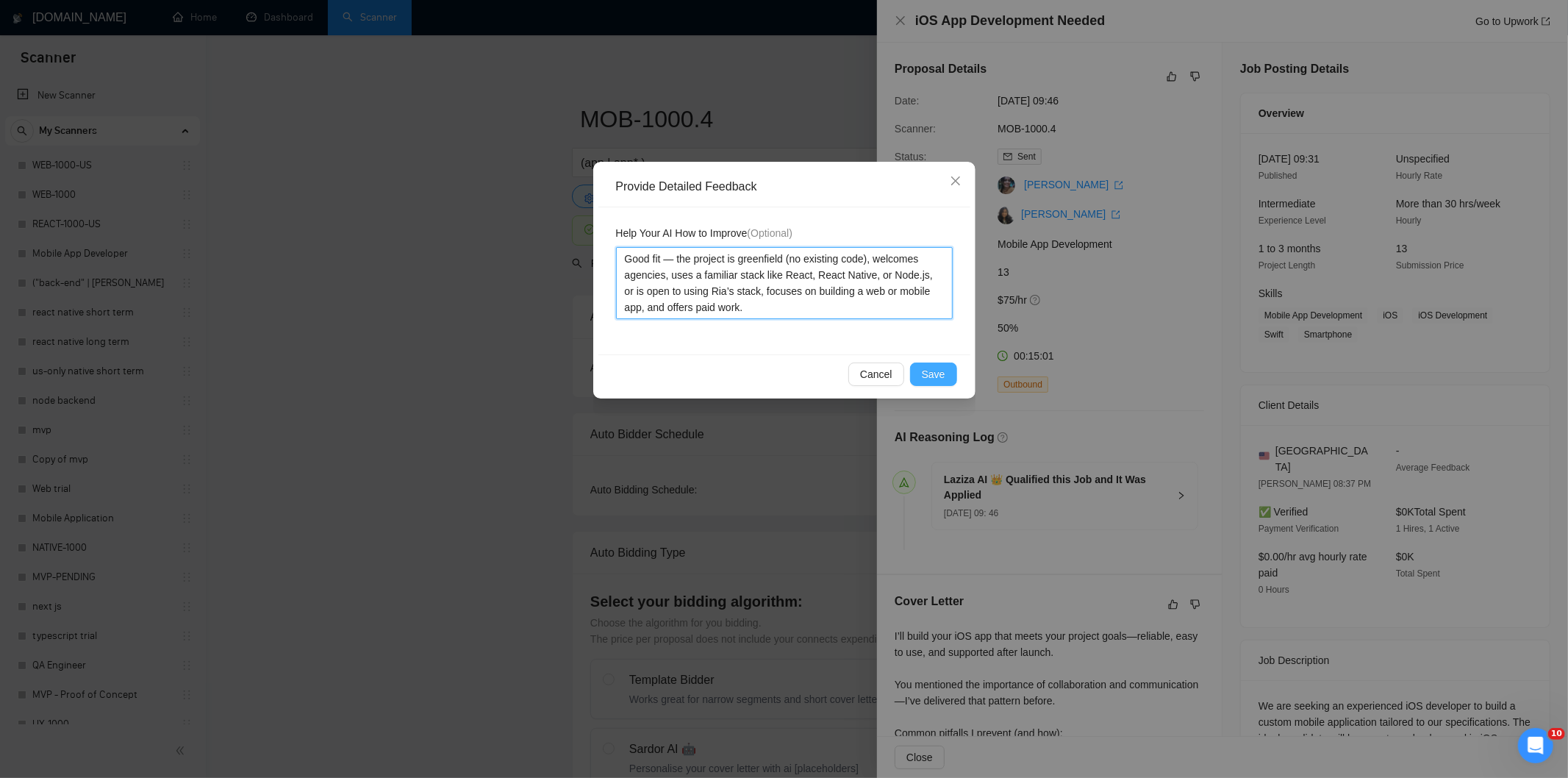
type textarea "Good fit — the project is greenfield (no existing code), welcomes agencies, use…"
click at [932, 368] on span "Save" at bounding box center [933, 374] width 23 height 16
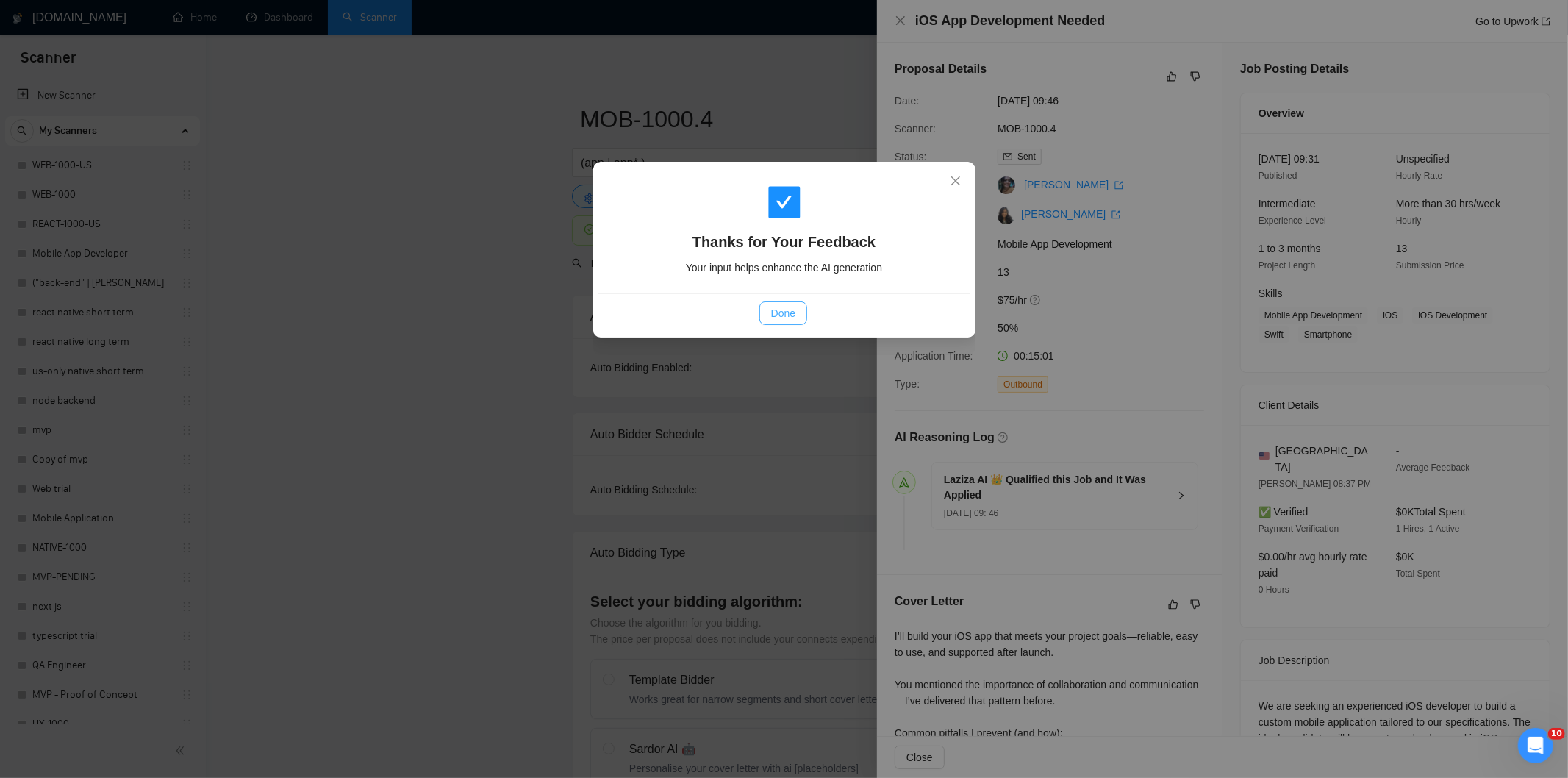
click at [787, 309] on span "Done" at bounding box center [783, 313] width 24 height 16
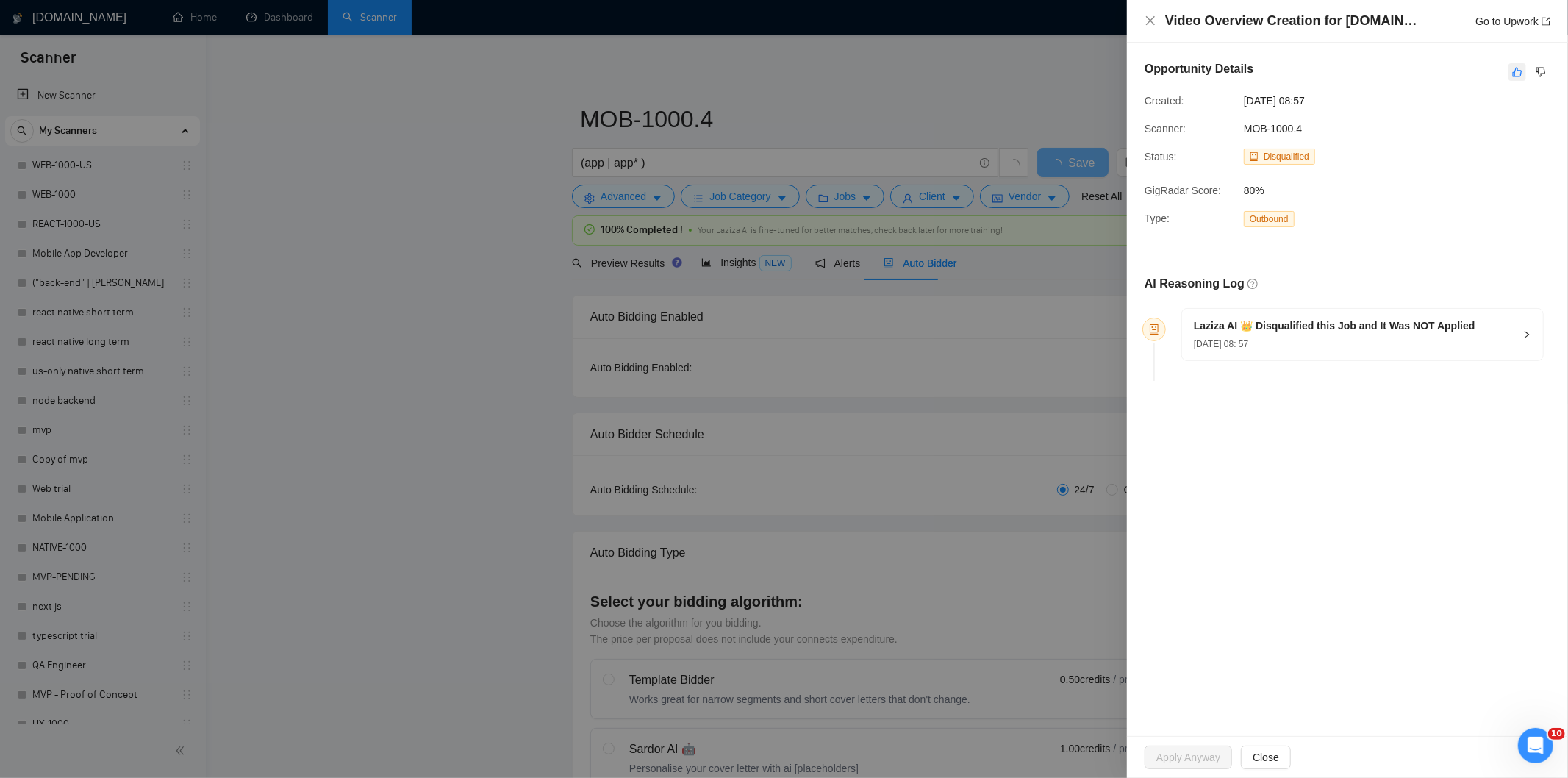
click at [1522, 69] on icon "like" at bounding box center [1516, 72] width 10 height 12
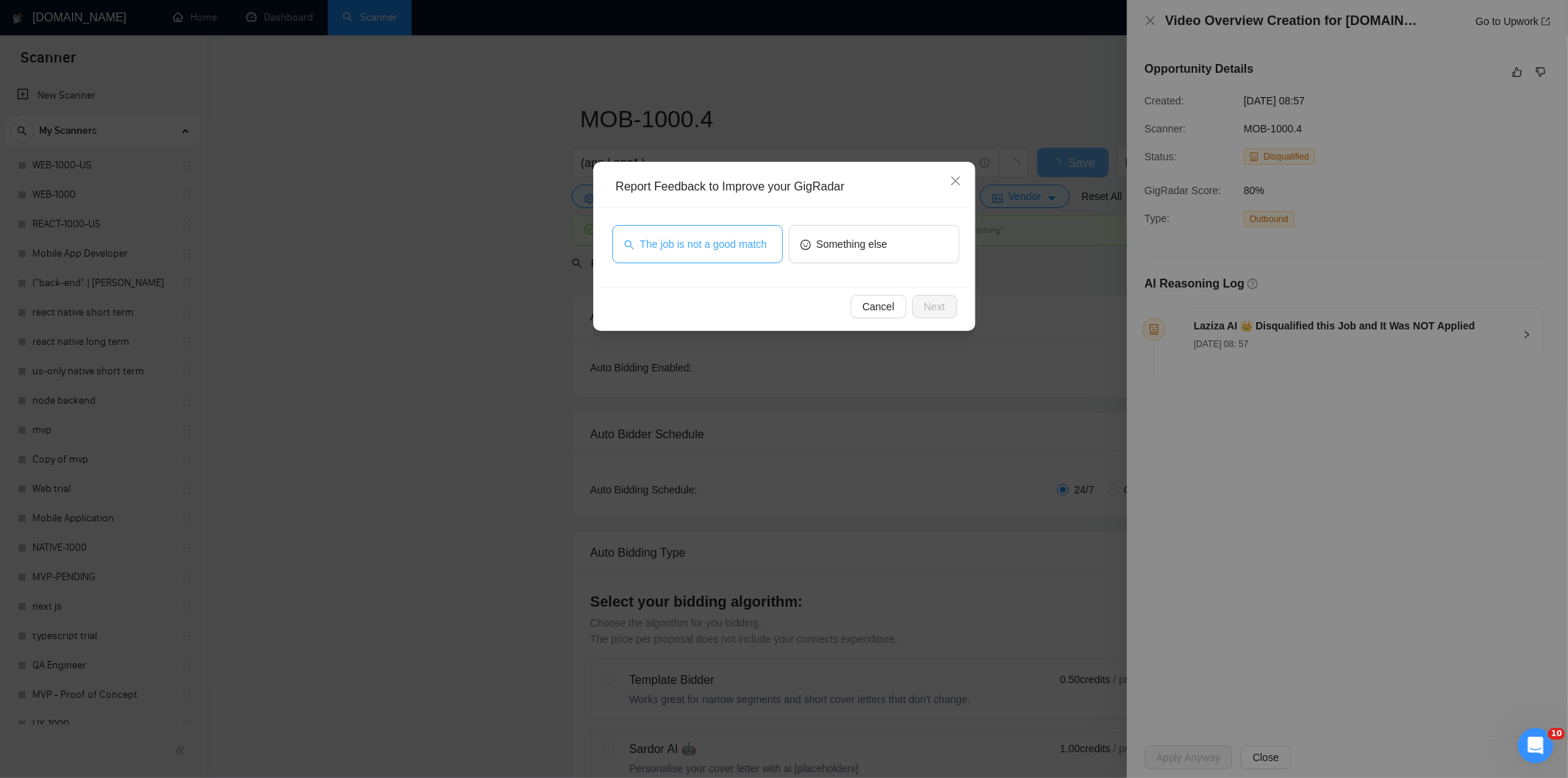
click at [759, 232] on button "The job is not a good match" at bounding box center [697, 244] width 170 height 38
click at [941, 309] on span "Next" at bounding box center [934, 307] width 21 height 16
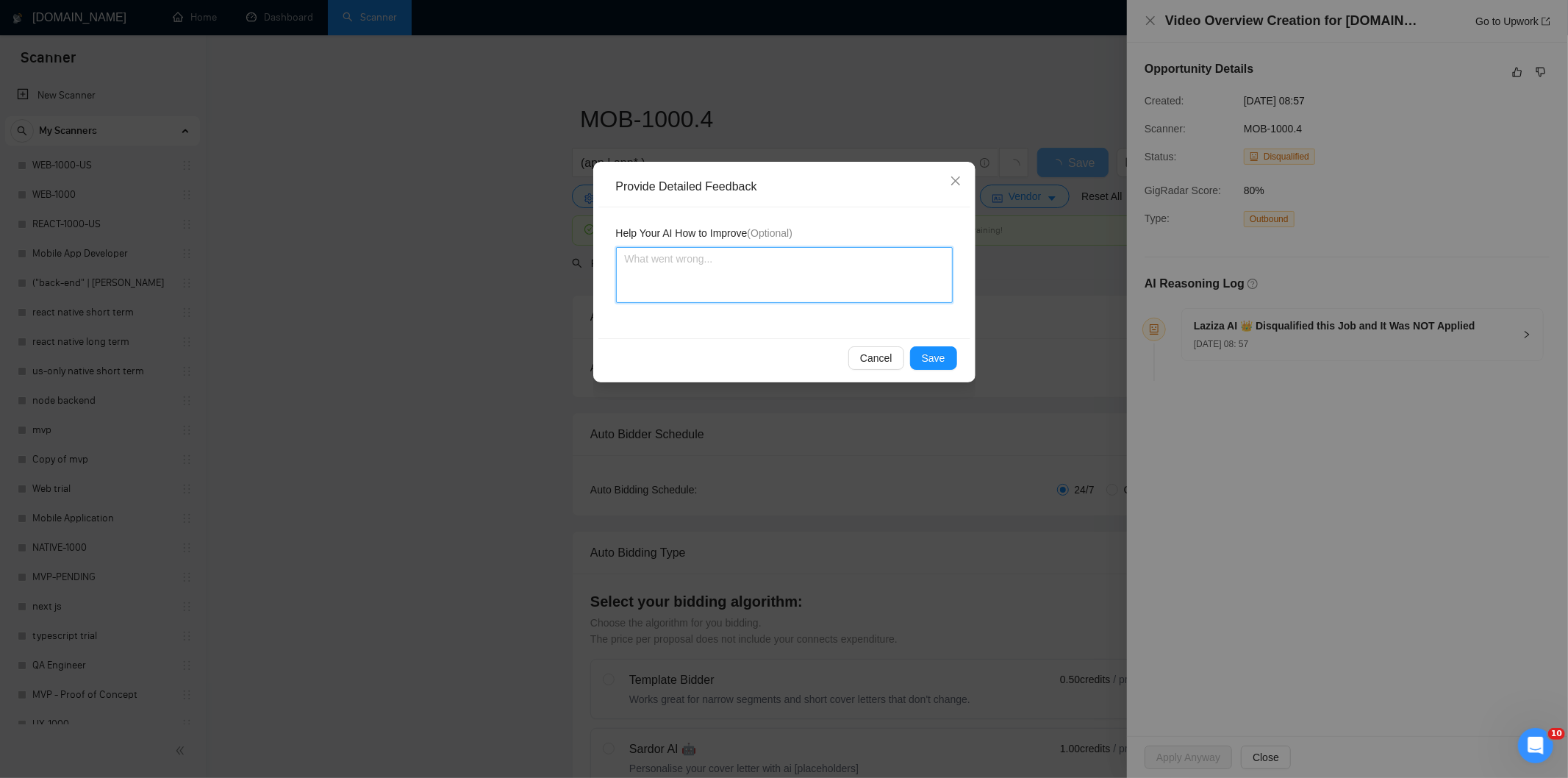
click at [895, 263] on textarea at bounding box center [784, 275] width 337 height 56
paste textarea "Not a fit — this project has been disqualified for other reasons. Example: "The…"
type textarea "Not a fit — this project has been disqualified for other reasons. Example: "The…"
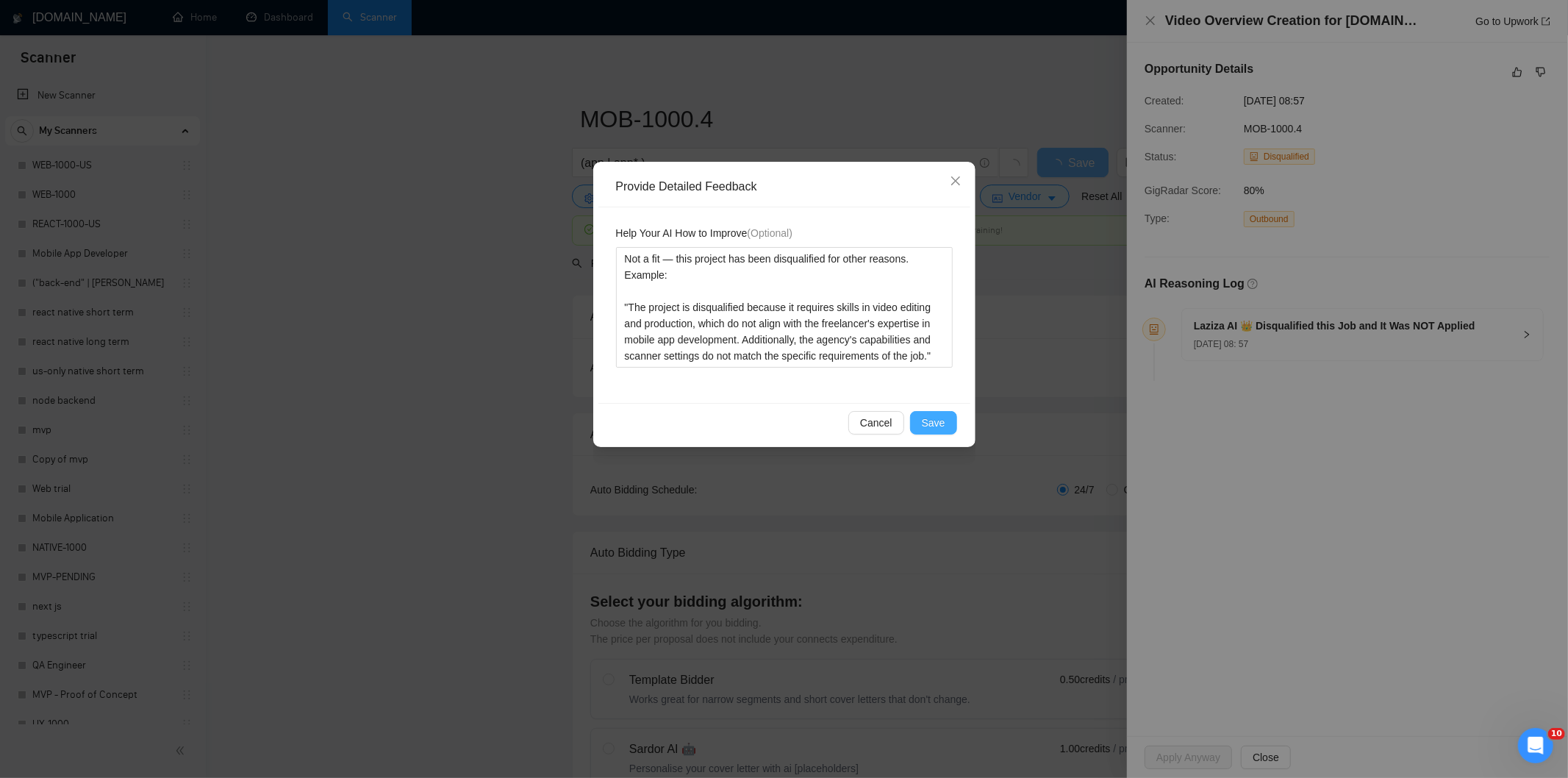
click at [937, 425] on span "Save" at bounding box center [933, 423] width 23 height 16
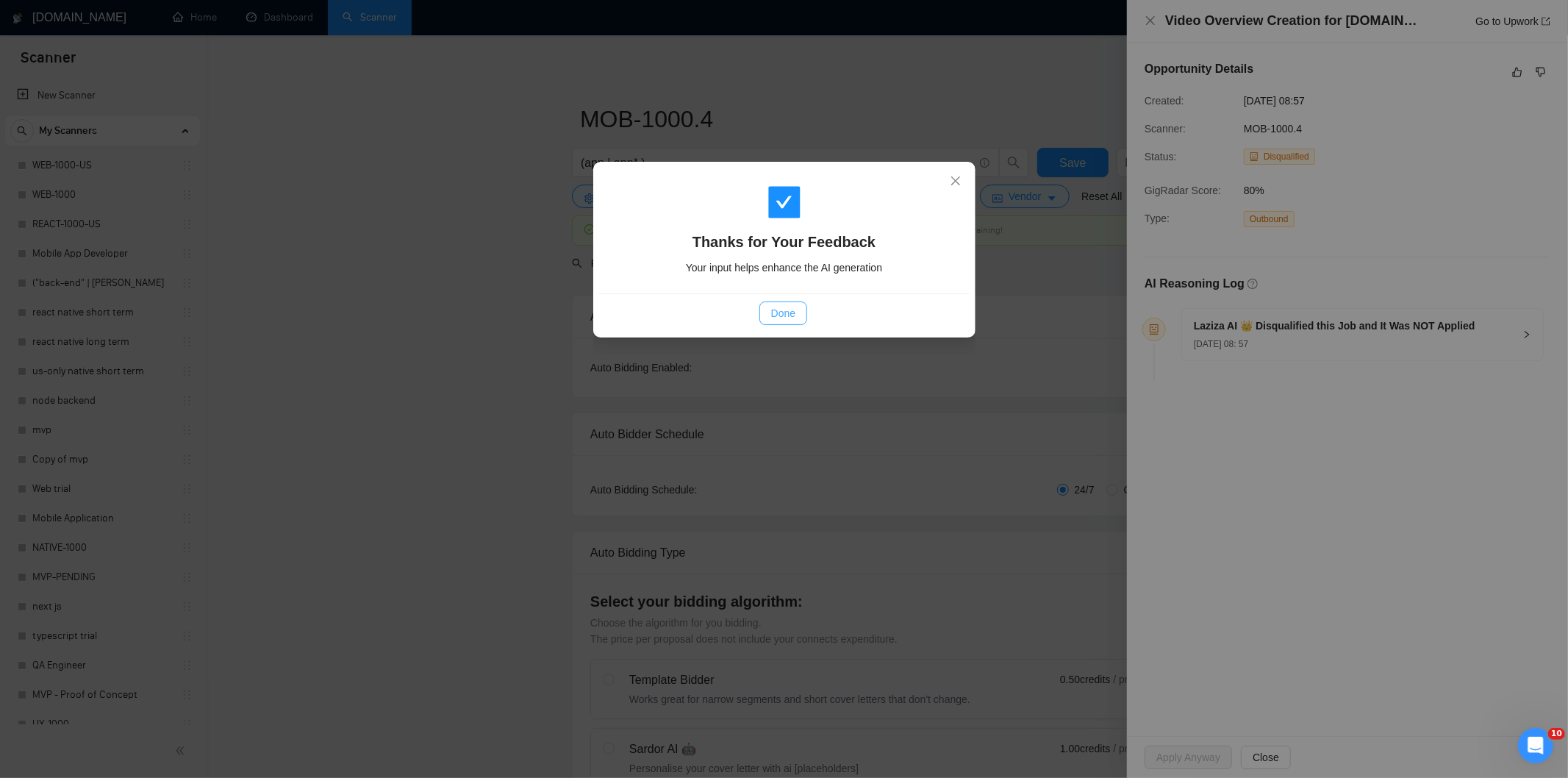
click at [782, 319] on span "Done" at bounding box center [783, 313] width 24 height 16
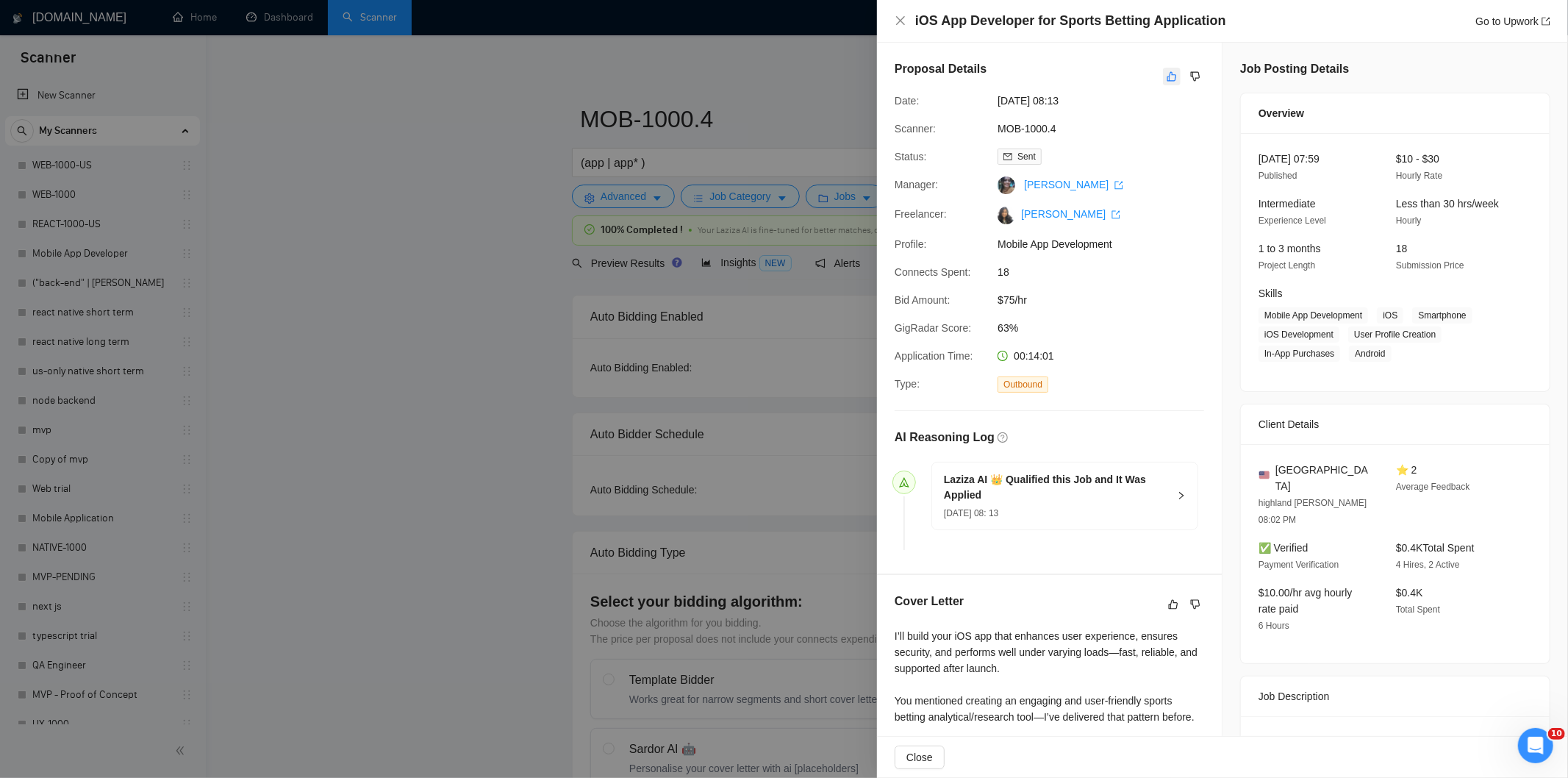
click at [1167, 78] on icon "like" at bounding box center [1172, 76] width 10 height 12
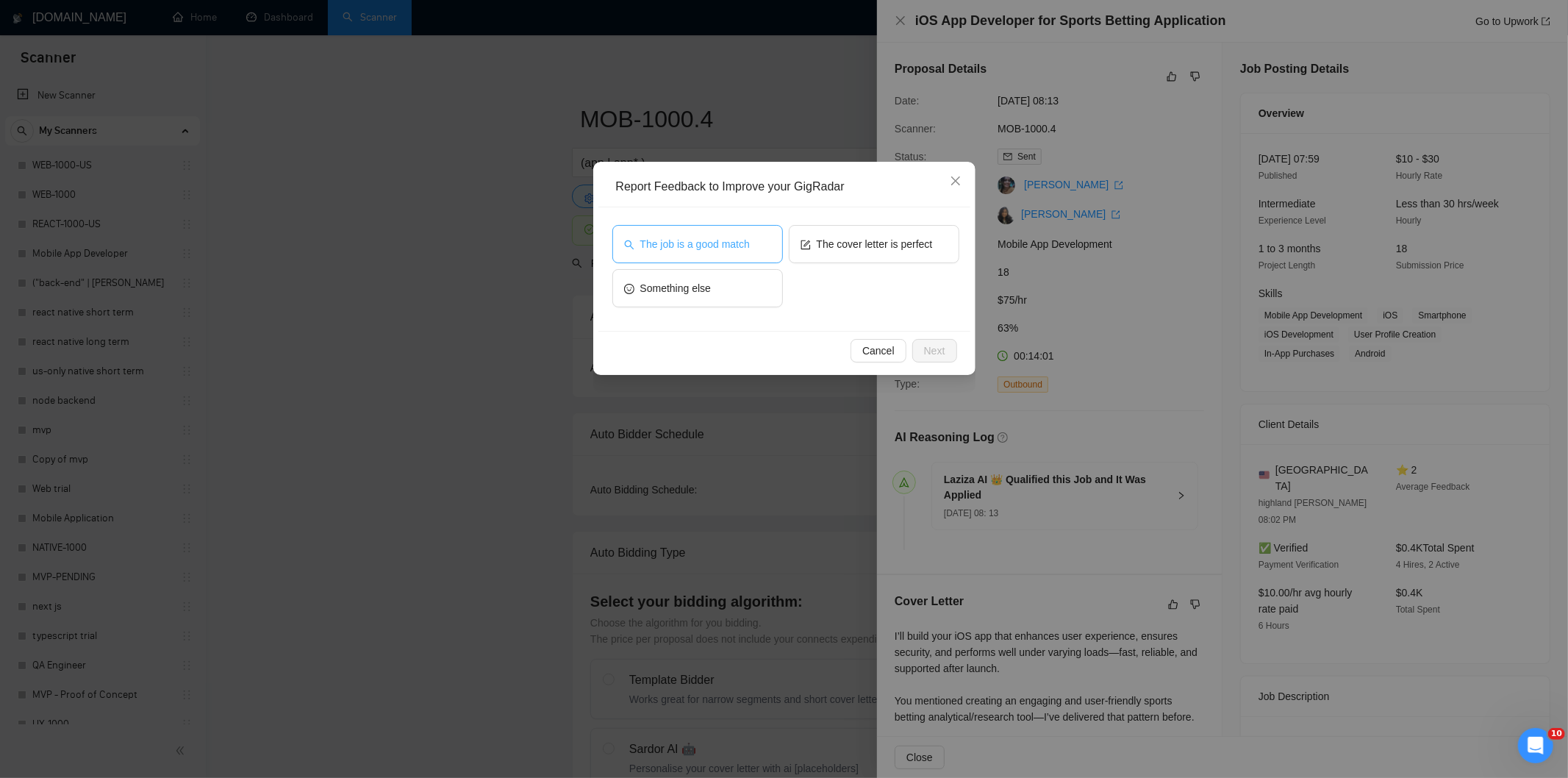
click at [715, 231] on button "The job is a good match" at bounding box center [697, 244] width 170 height 38
click at [926, 348] on span "Next" at bounding box center [934, 351] width 21 height 16
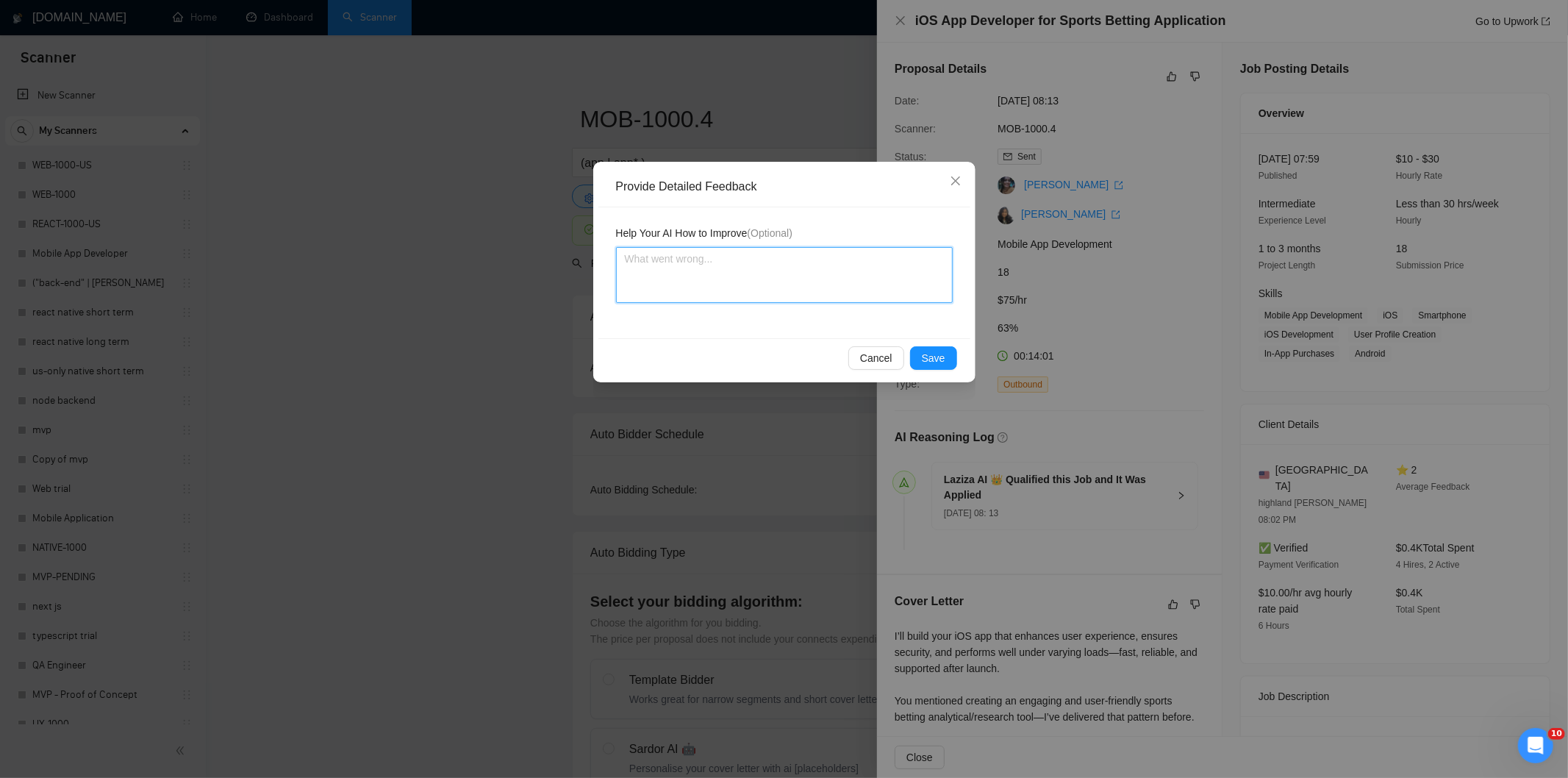
click at [880, 287] on textarea at bounding box center [784, 275] width 337 height 56
paste textarea "Good fit — the project is greenfield (no existing code), welcomes agencies, use…"
type textarea "Good fit — the project is greenfield (no existing code), welcomes agencies, use…"
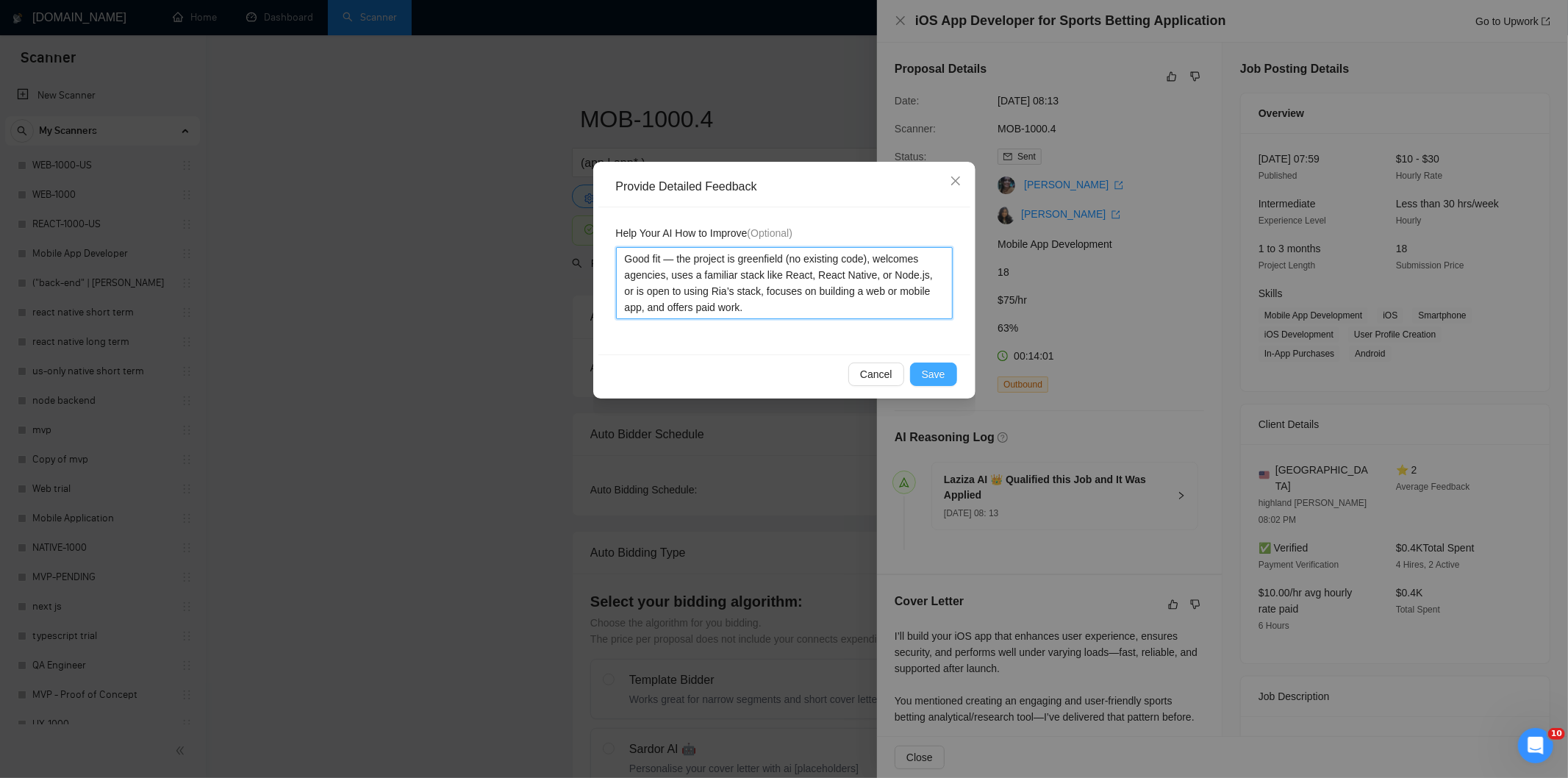
type textarea "Good fit — the project is greenfield (no existing code), welcomes agencies, use…"
click at [936, 366] on span "Save" at bounding box center [933, 374] width 23 height 16
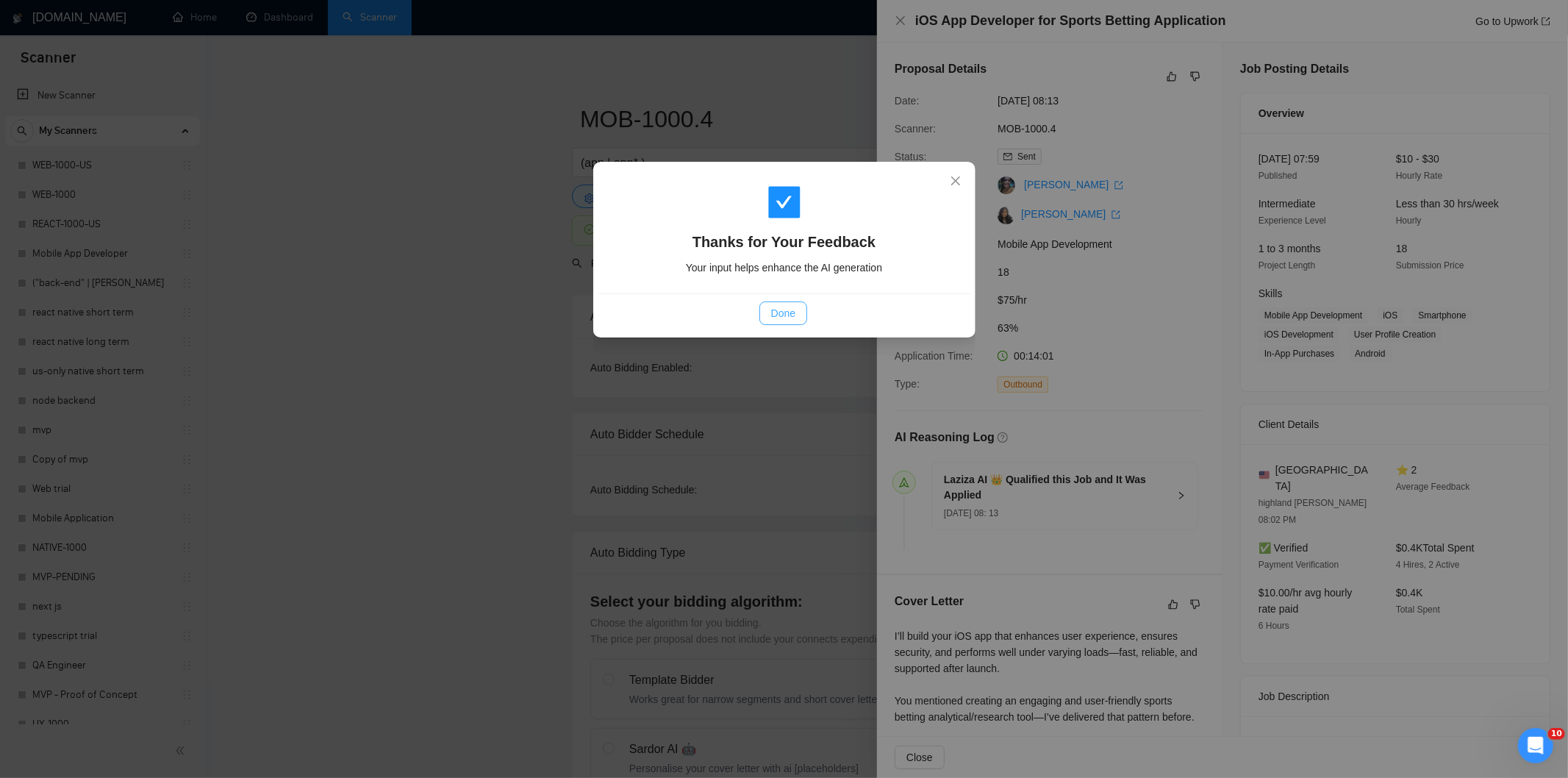
click at [789, 305] on span "Done" at bounding box center [783, 313] width 24 height 16
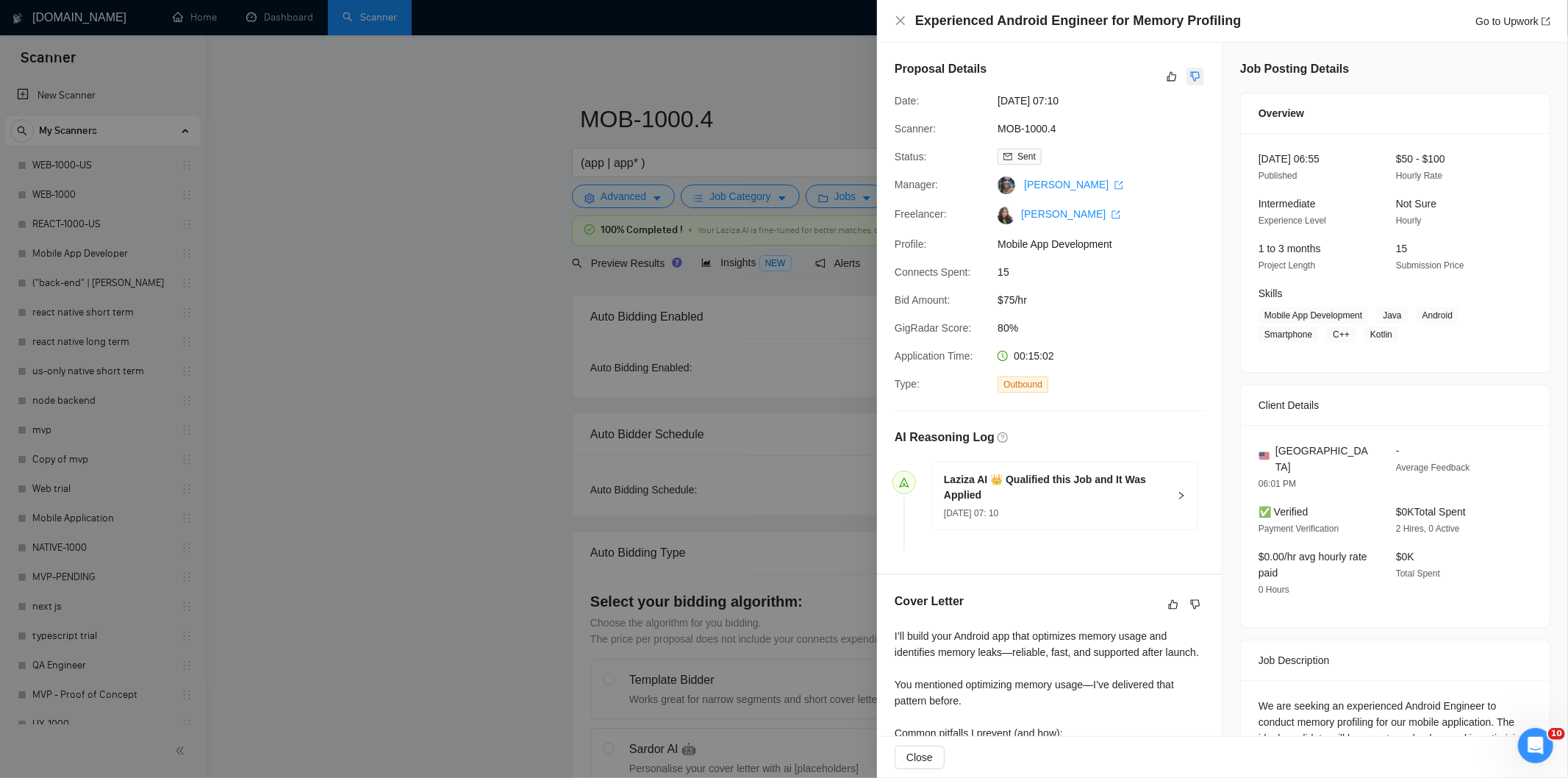
click at [1193, 70] on icon "dislike" at bounding box center [1195, 76] width 10 height 12
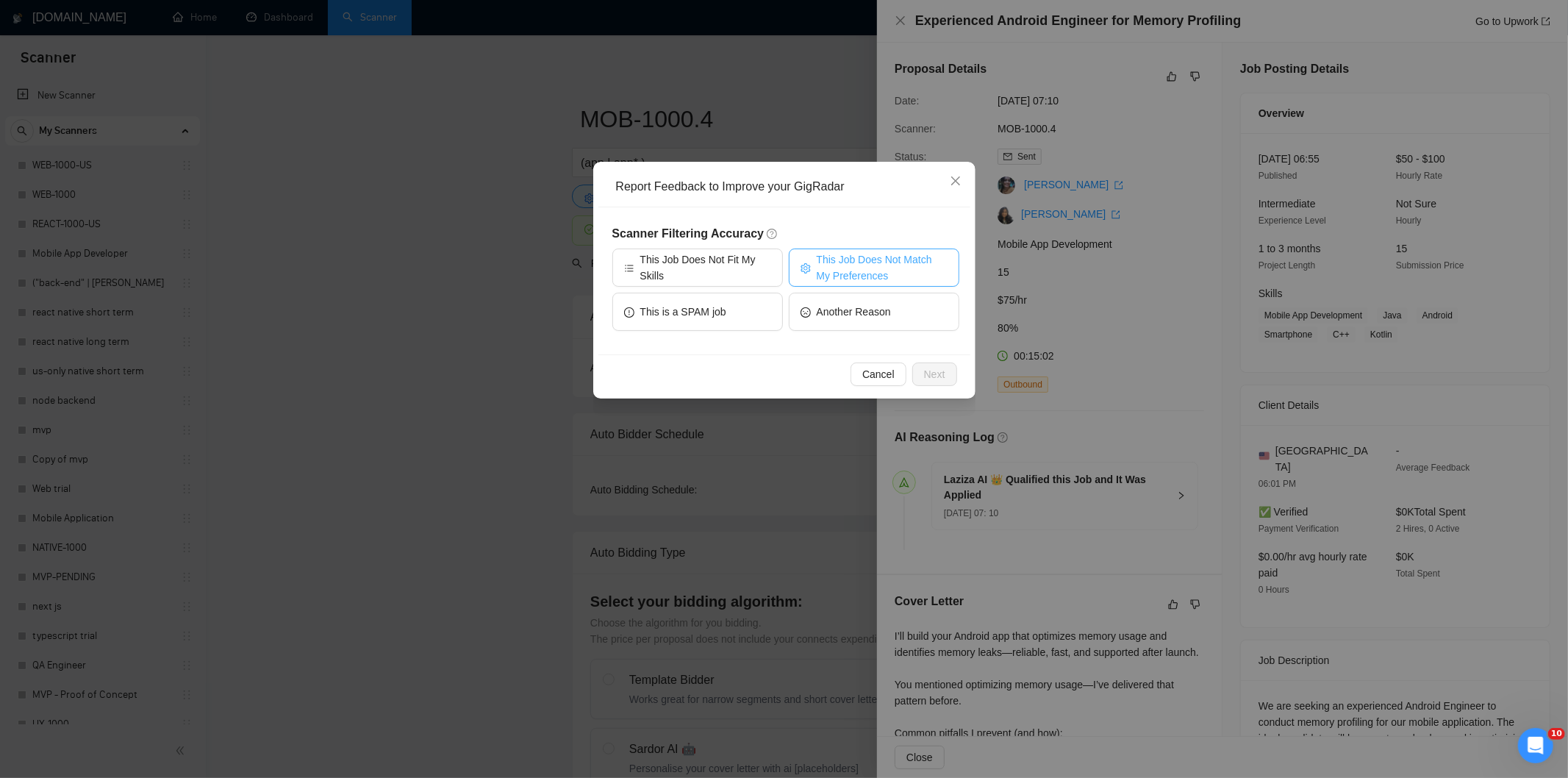
click at [901, 260] on span "This Job Does Not Match My Preferences" at bounding box center [882, 267] width 131 height 32
click at [941, 373] on span "Next" at bounding box center [934, 374] width 21 height 16
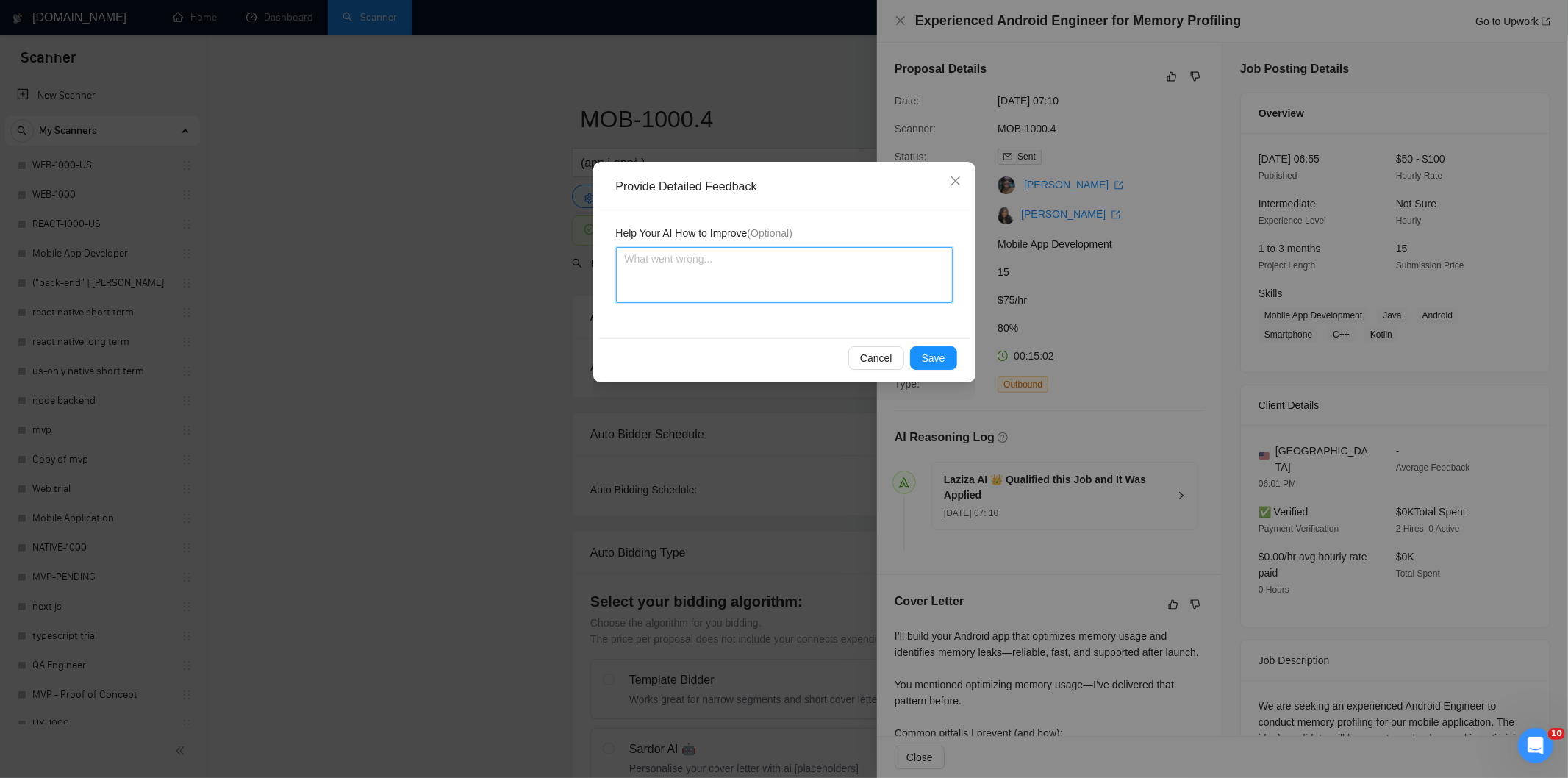
click at [795, 296] on textarea at bounding box center [784, 275] width 337 height 56
paste textarea "Not a fit — the project isn't for a web or mobile app, which is [PERSON_NAME]'s…"
type textarea "Not a fit — the project isn't for a web or mobile app, which is [PERSON_NAME]'s…"
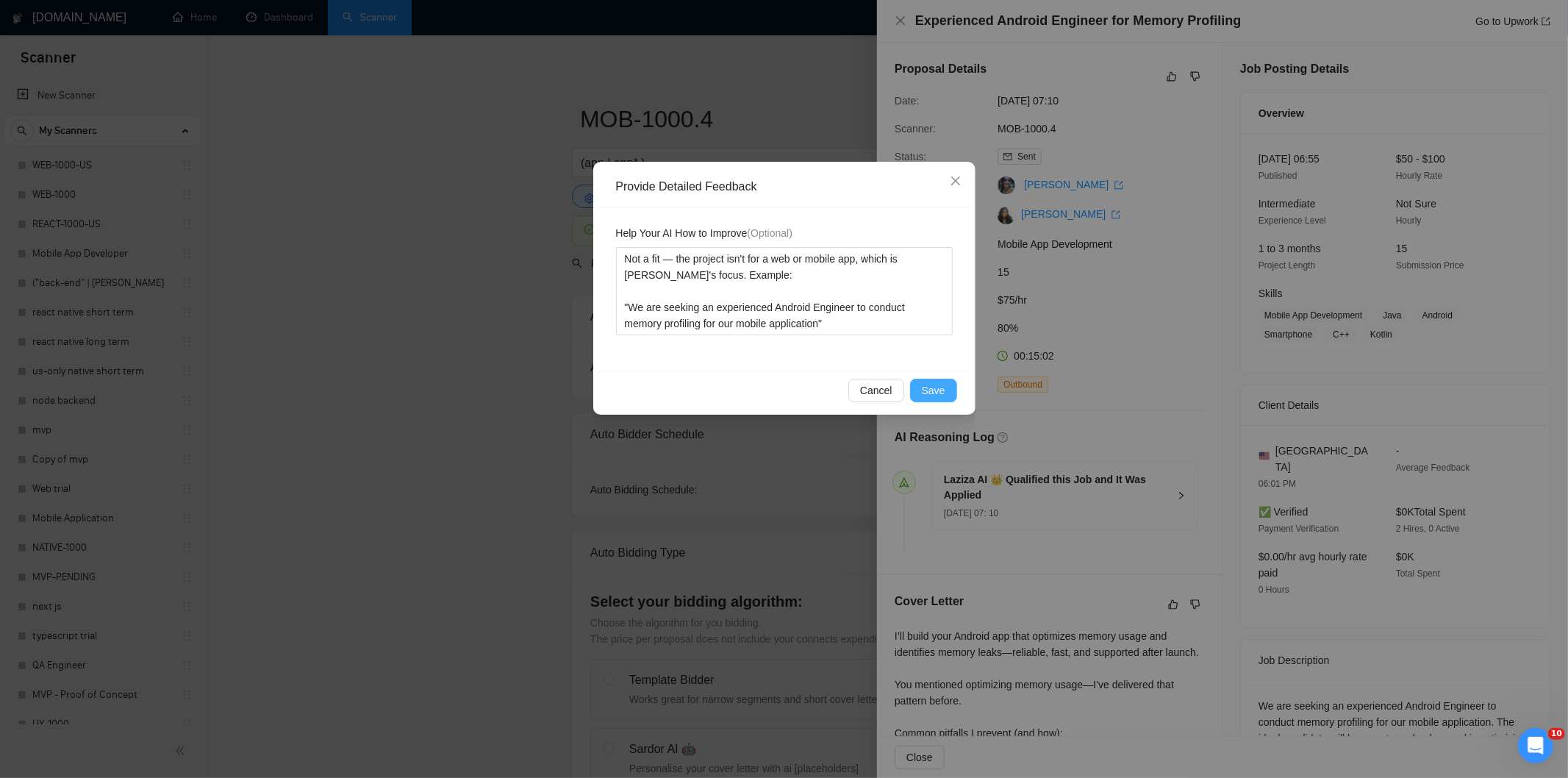
click at [938, 393] on span "Save" at bounding box center [933, 390] width 23 height 16
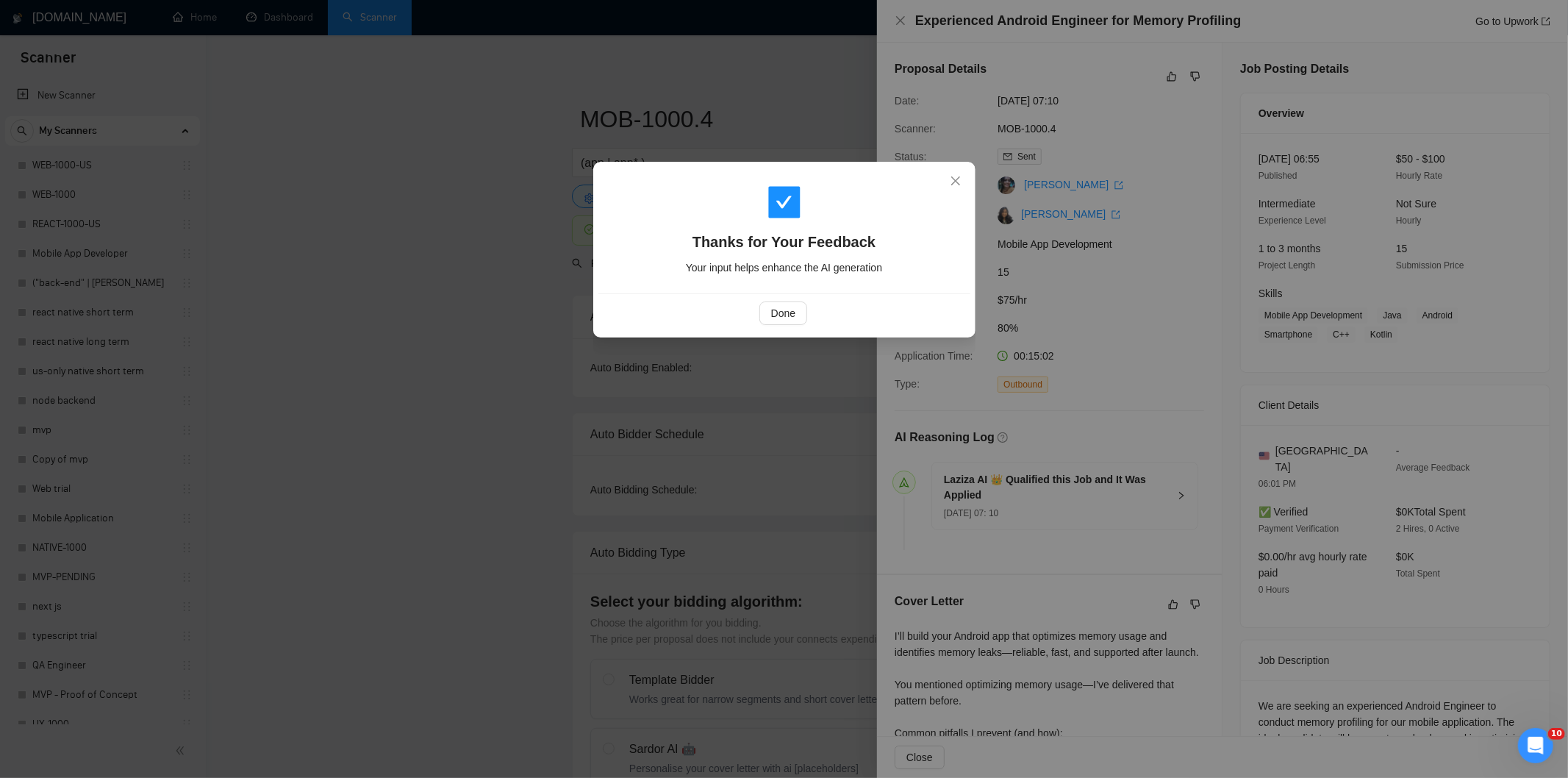
click at [808, 324] on div "Done" at bounding box center [784, 313] width 347 height 23
click at [785, 309] on span "Done" at bounding box center [783, 313] width 24 height 16
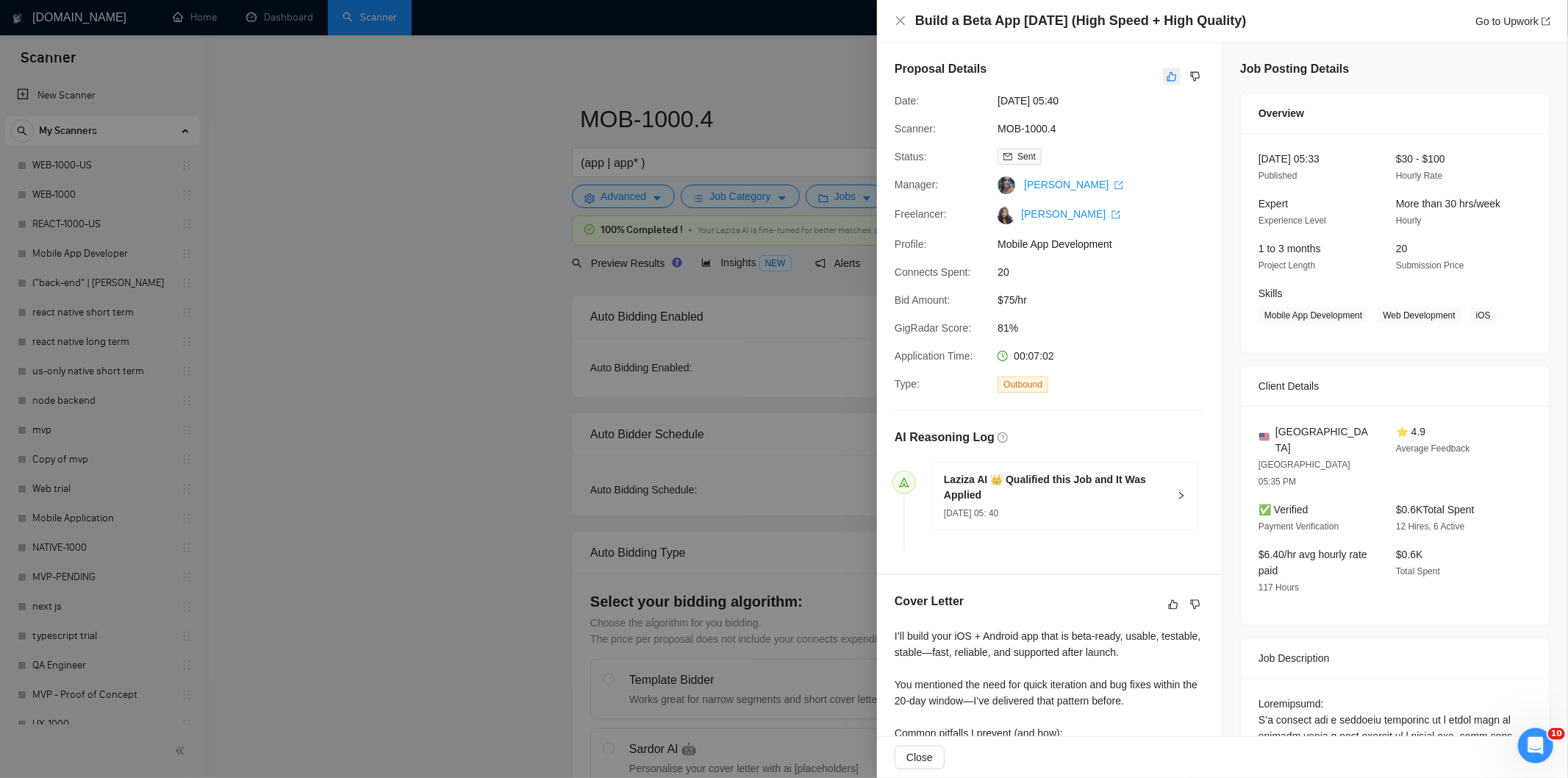
click at [1171, 82] on button "button" at bounding box center [1172, 77] width 18 height 18
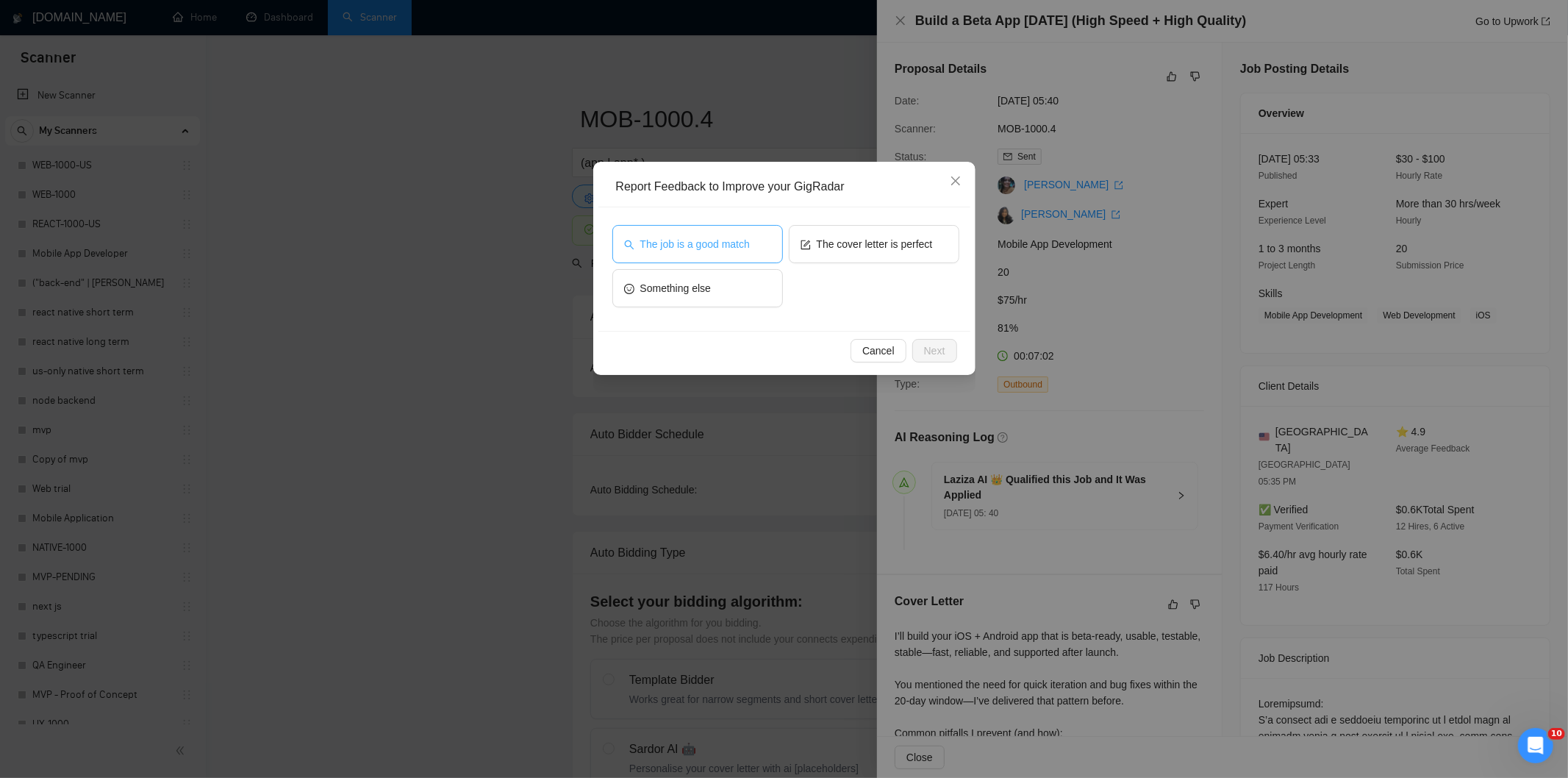
click at [755, 241] on button "The job is a good match" at bounding box center [697, 244] width 170 height 38
click at [941, 344] on span "Next" at bounding box center [934, 351] width 21 height 16
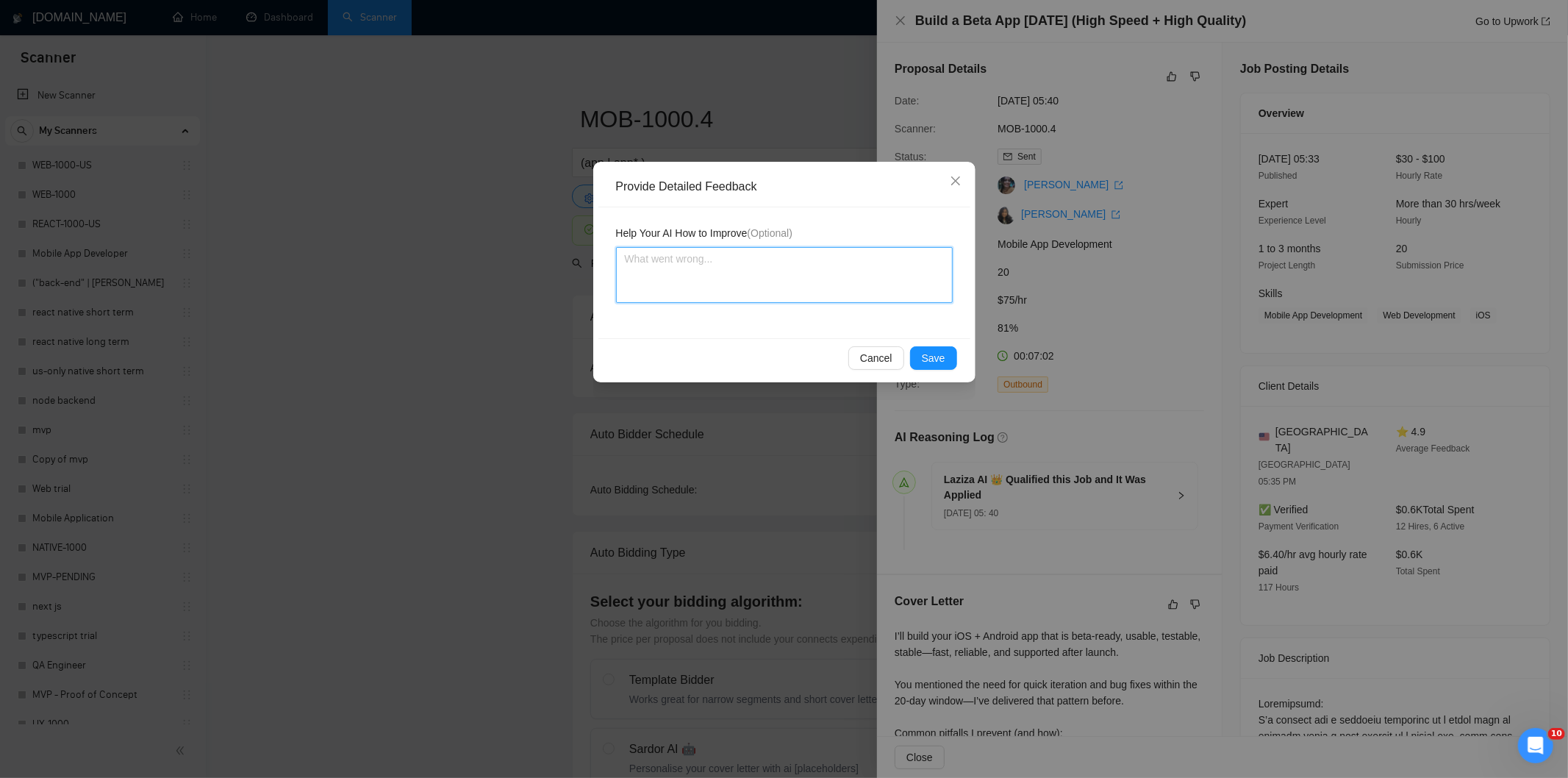
click at [854, 292] on textarea at bounding box center [784, 275] width 337 height 56
paste textarea "Good fit — the project is greenfield (no existing code), welcomes agencies, use…"
type textarea "Good fit — the project is greenfield (no existing code), welcomes agencies, use…"
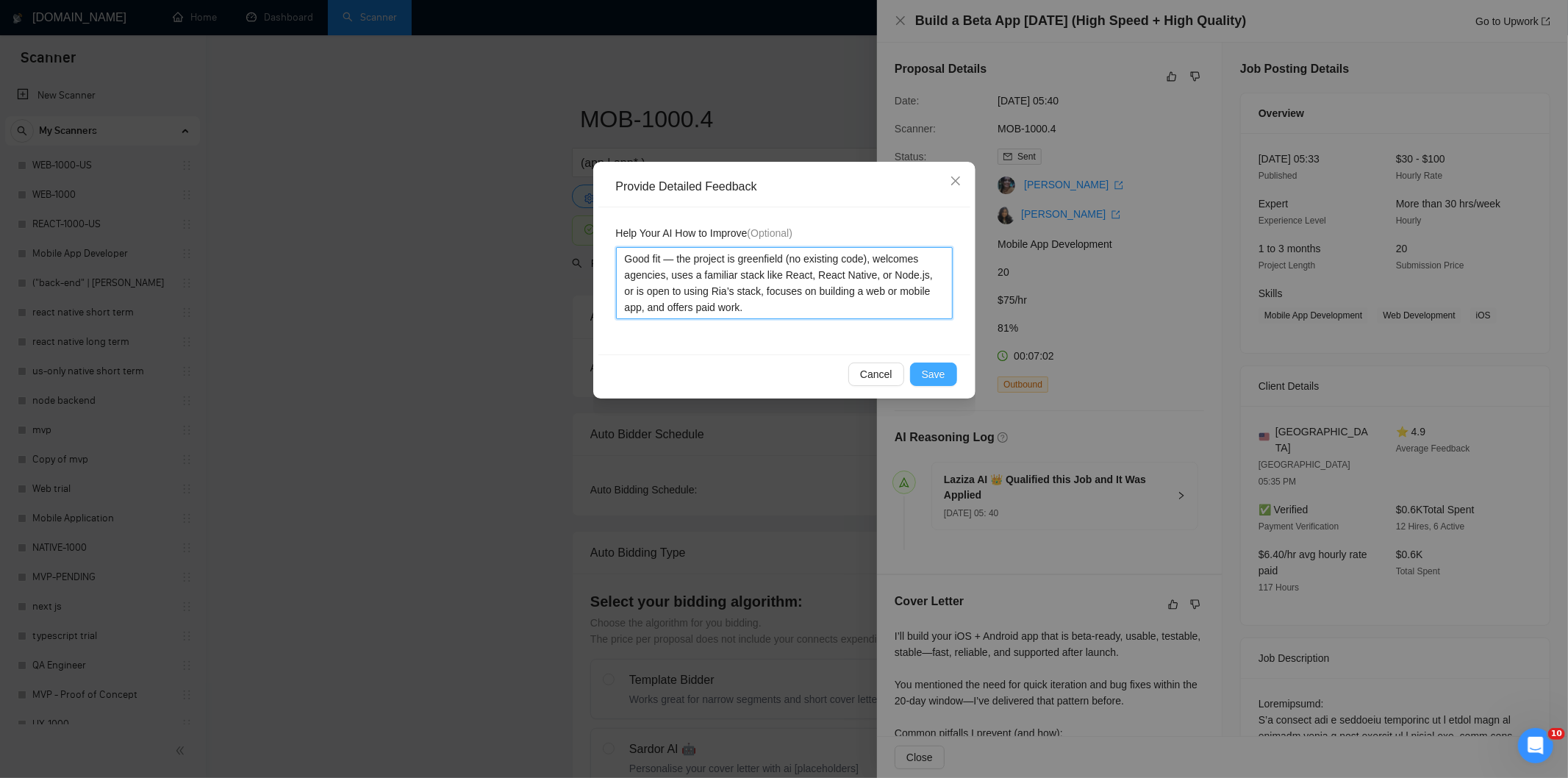
type textarea "Good fit — the project is greenfield (no existing code), welcomes agencies, use…"
click at [927, 368] on span "Save" at bounding box center [933, 374] width 23 height 16
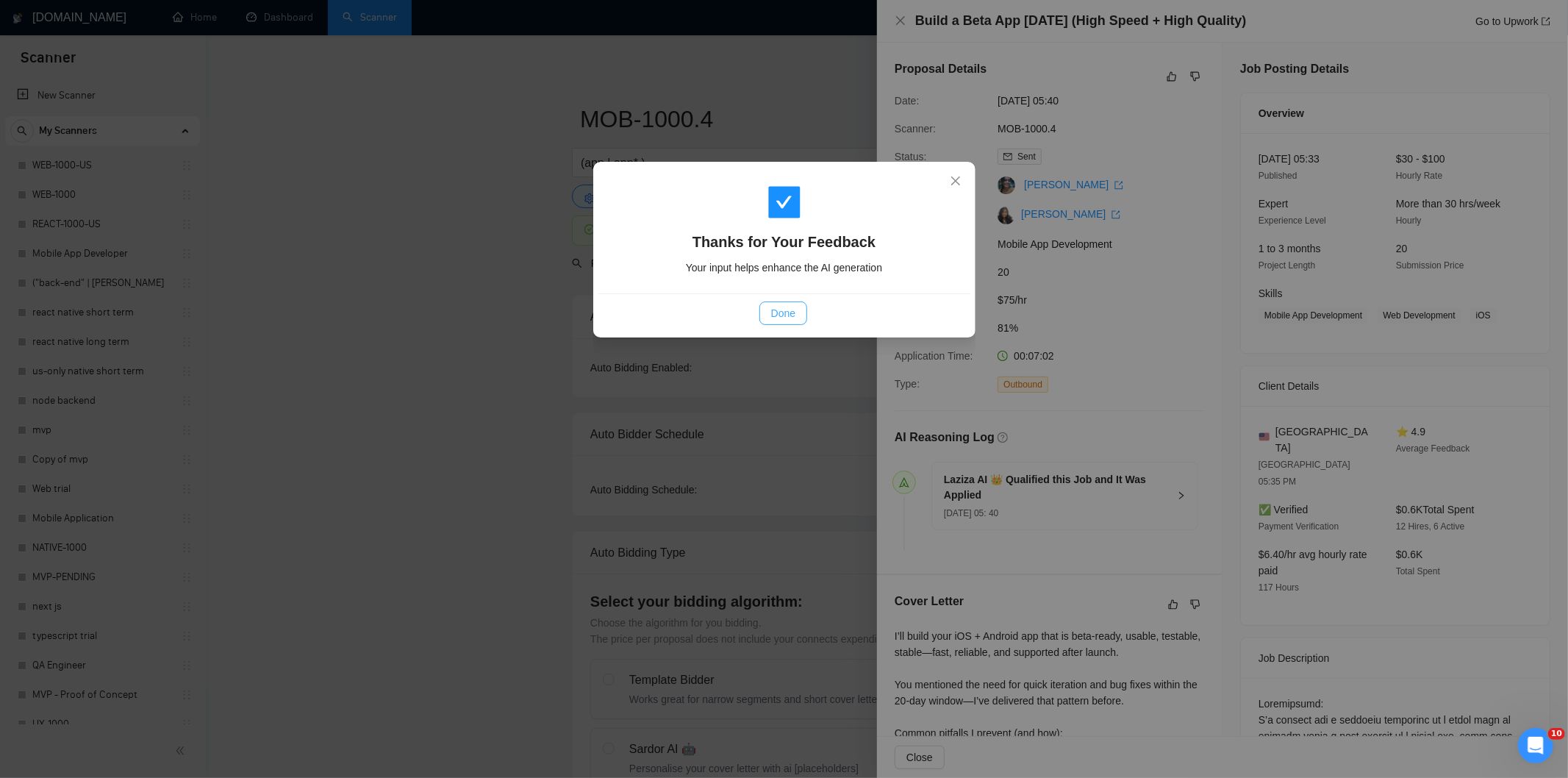
click at [779, 307] on span "Done" at bounding box center [783, 313] width 24 height 16
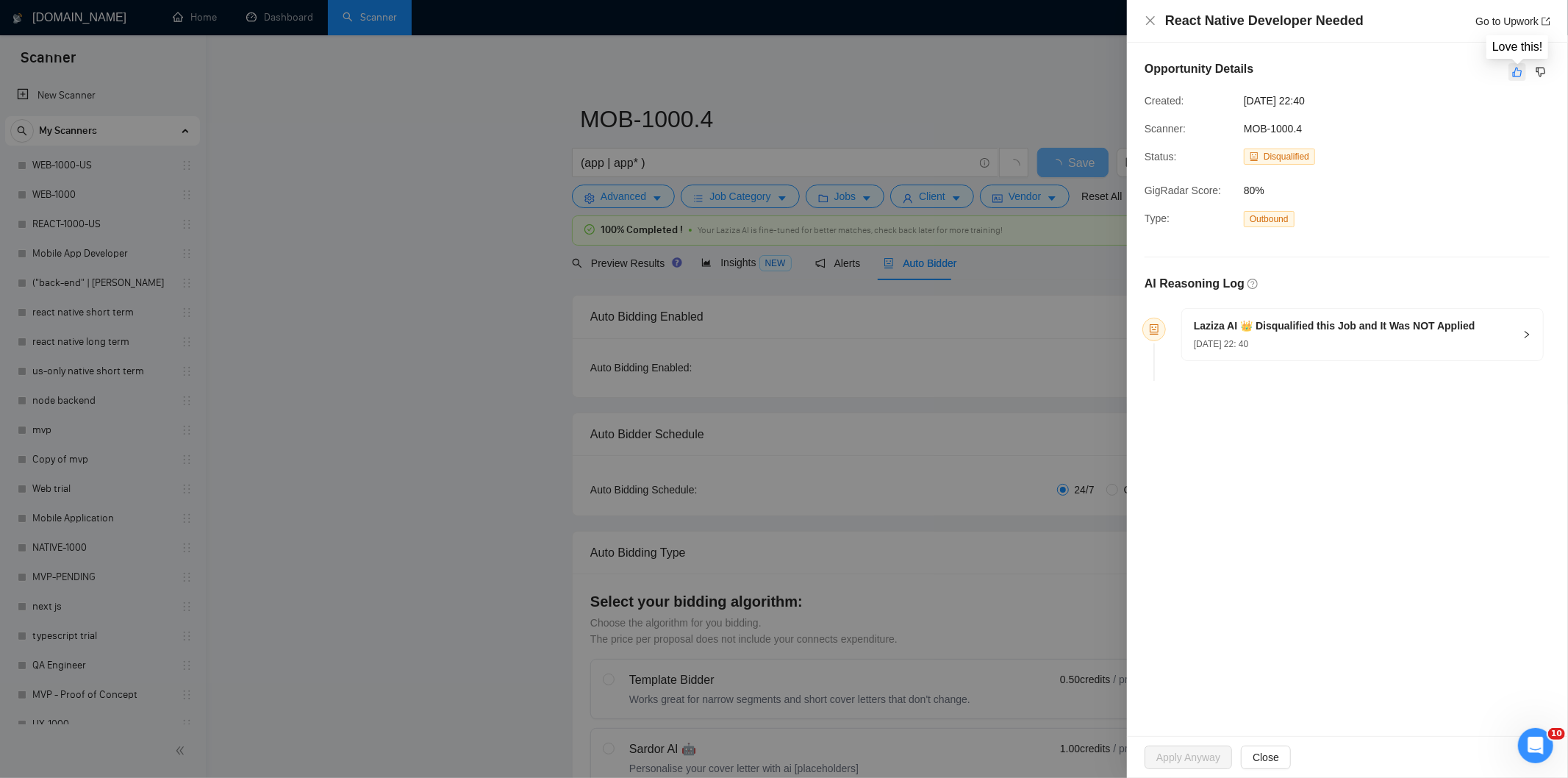
click at [1521, 78] on icon "like" at bounding box center [1516, 72] width 10 height 12
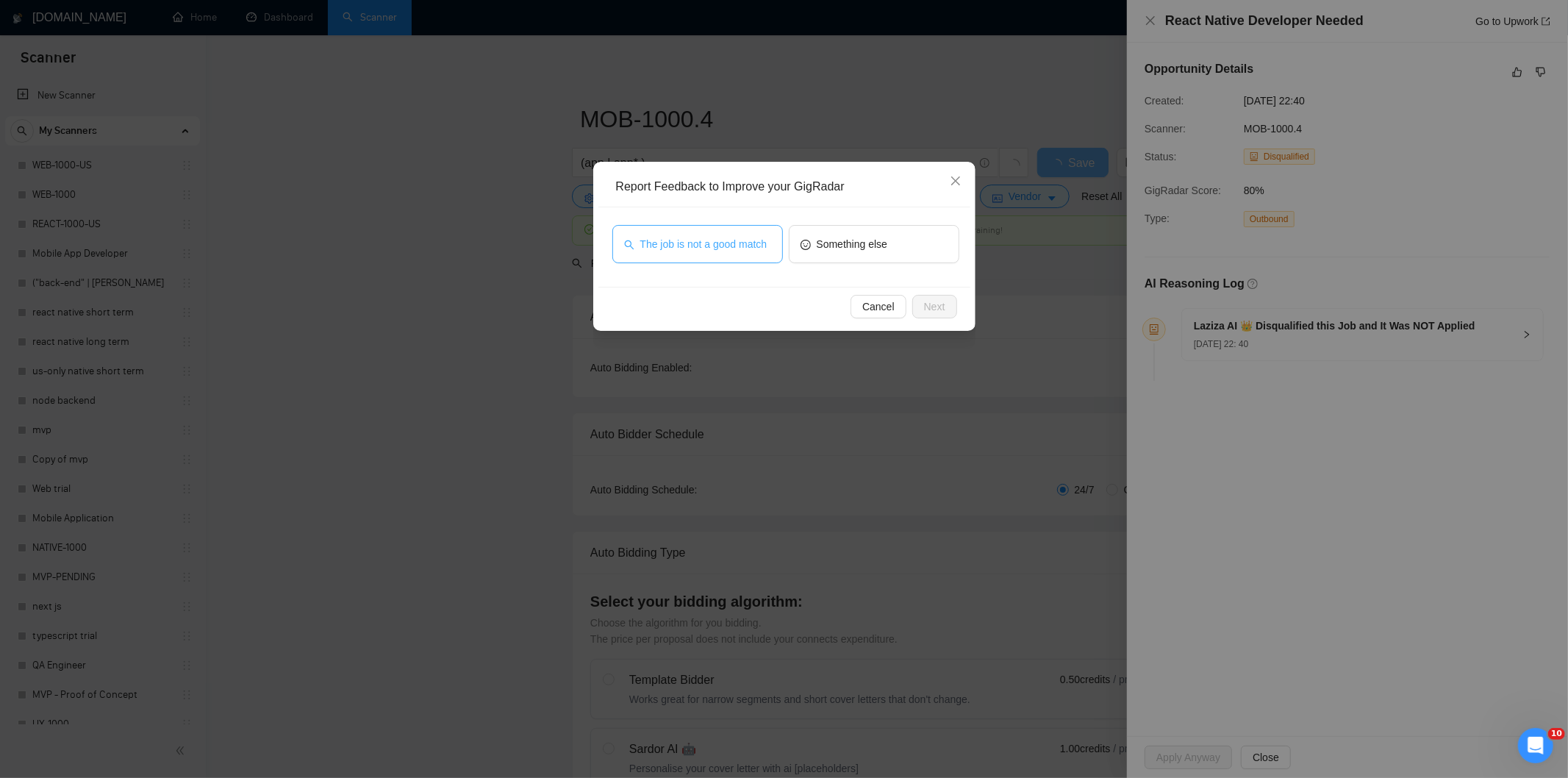
click at [708, 242] on span "The job is not a good match" at bounding box center [703, 244] width 127 height 16
click at [945, 307] on button "Next" at bounding box center [935, 306] width 45 height 23
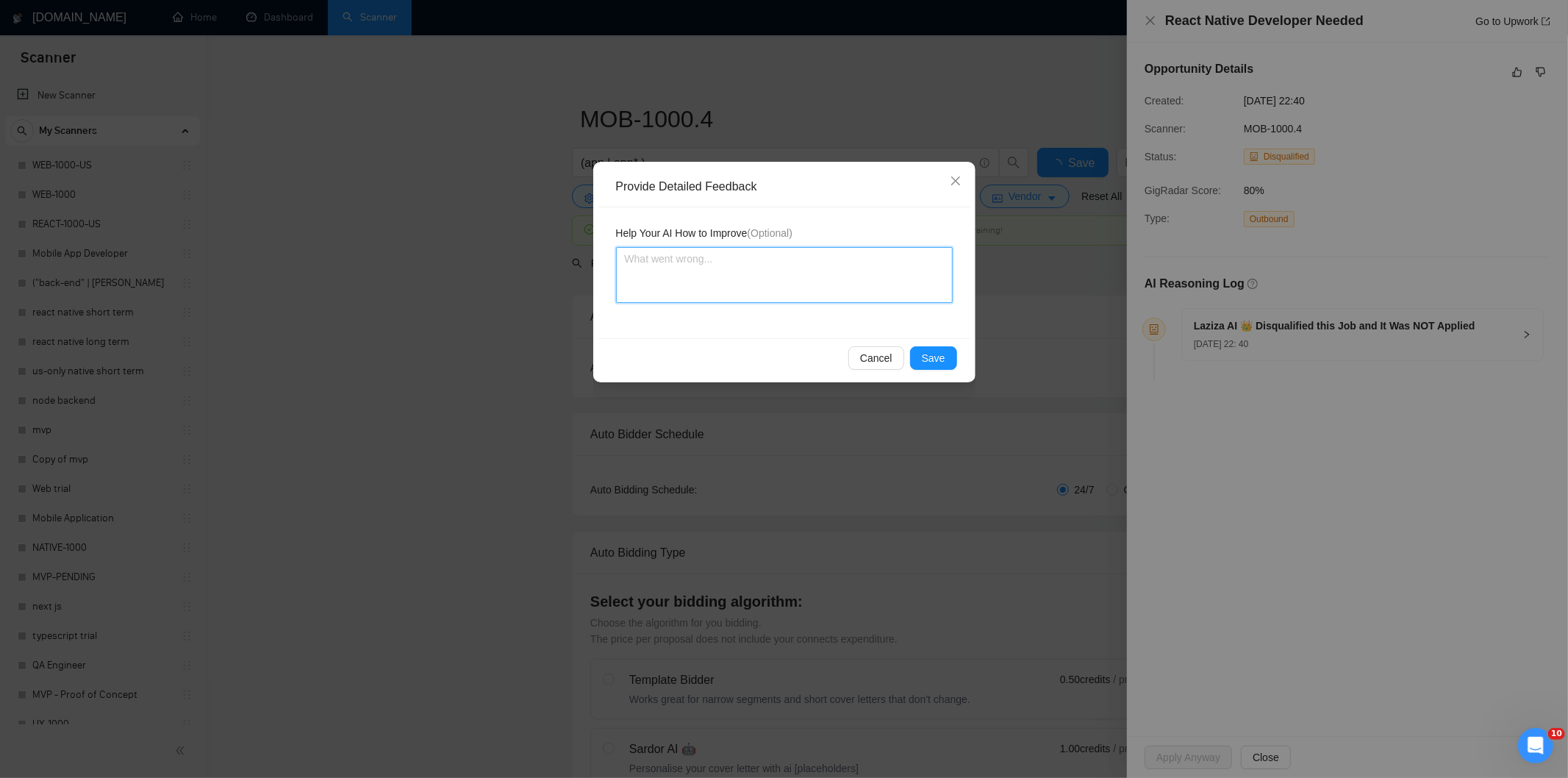
click at [924, 291] on textarea at bounding box center [784, 275] width 337 height 56
paste textarea "Not a fit — this project has been disqualified for other reasons. Example: "The…"
type textarea "Not a fit — this project has been disqualified for other reasons. Example: "The…"
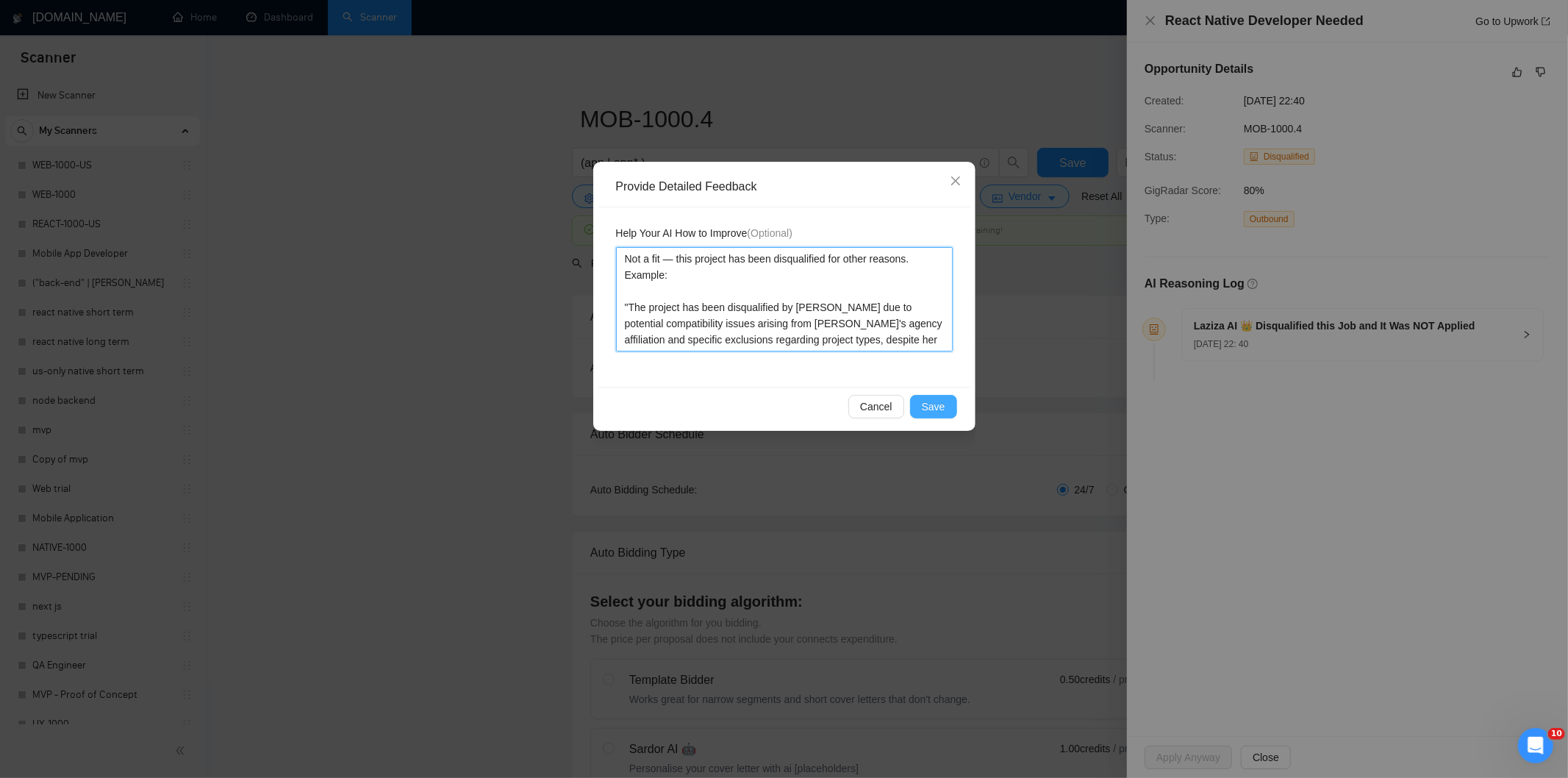
type textarea "Not a fit — this project has been disqualified for other reasons. Example: "The…"
click at [937, 409] on span "Save" at bounding box center [933, 406] width 23 height 16
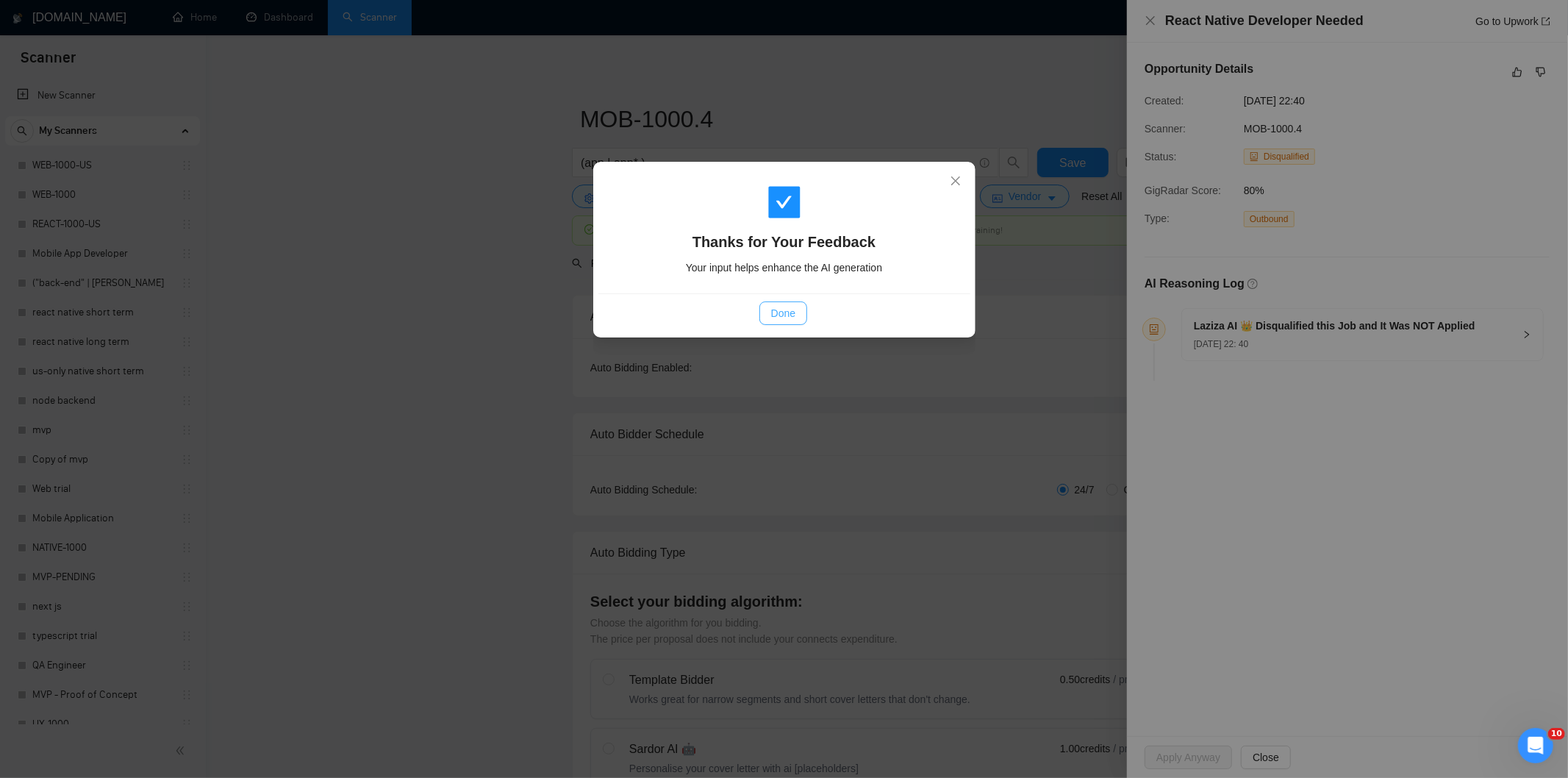
click at [790, 319] on span "Done" at bounding box center [783, 313] width 24 height 16
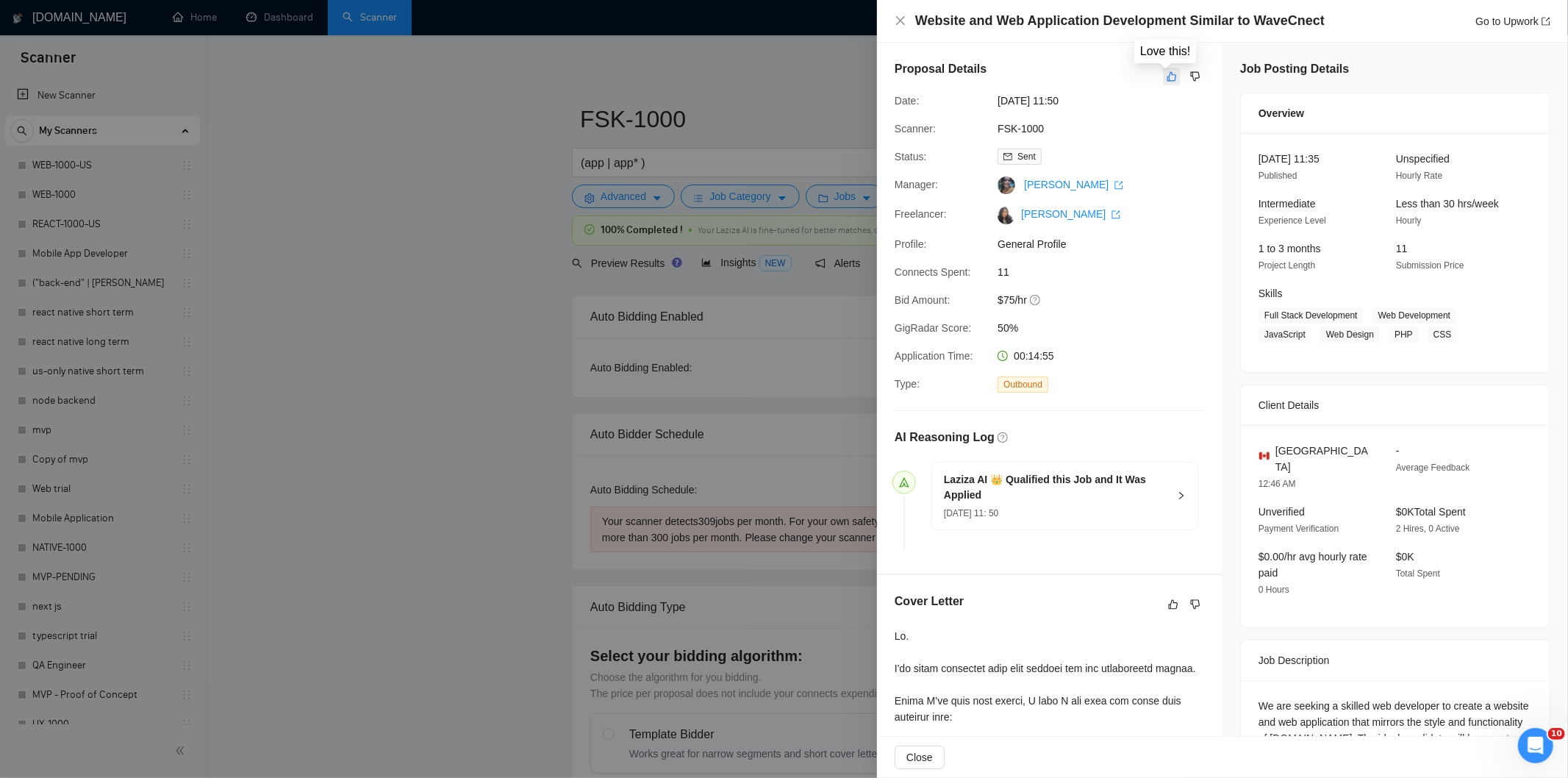
click at [1167, 72] on icon "like" at bounding box center [1172, 76] width 10 height 12
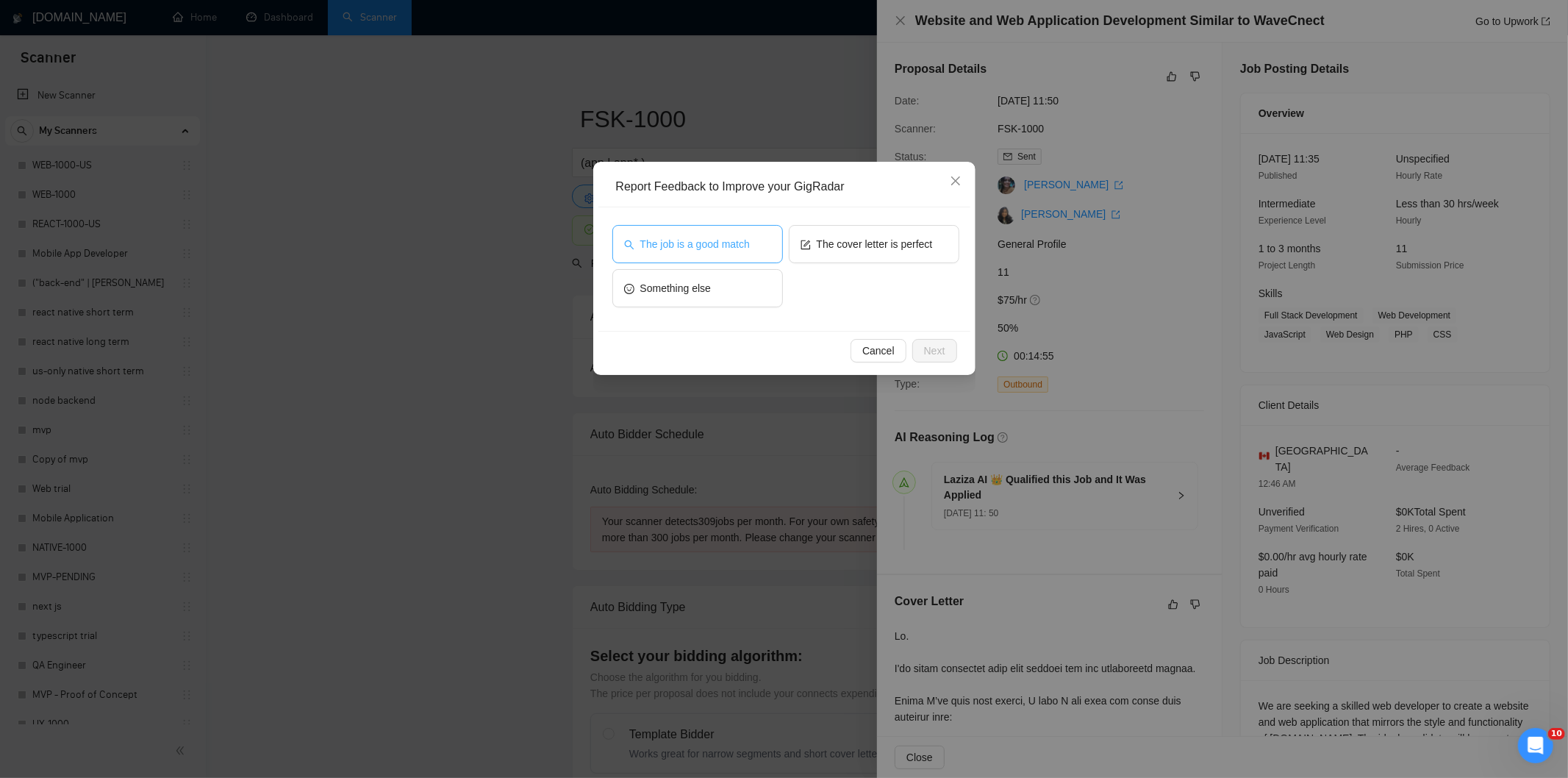
click at [738, 236] on span "The job is a good match" at bounding box center [695, 244] width 110 height 16
click at [949, 344] on button "Next" at bounding box center [935, 351] width 45 height 23
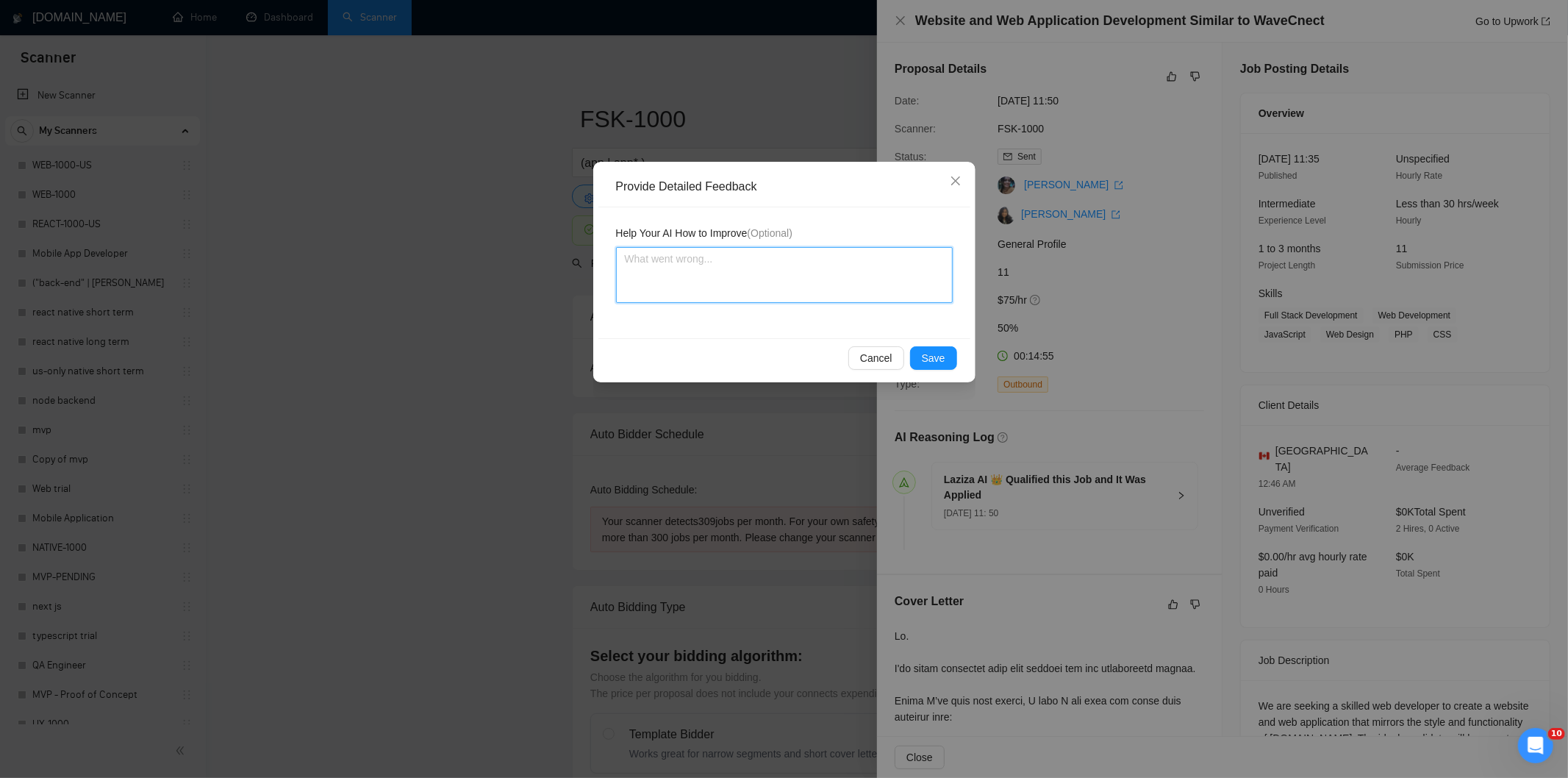
click textarea
paste textarea "Good fit — the project is greenfield (no existing code), welcomes agencies, use…"
type textarea "Good fit — the project is greenfield (no existing code), welcomes agencies, use…"
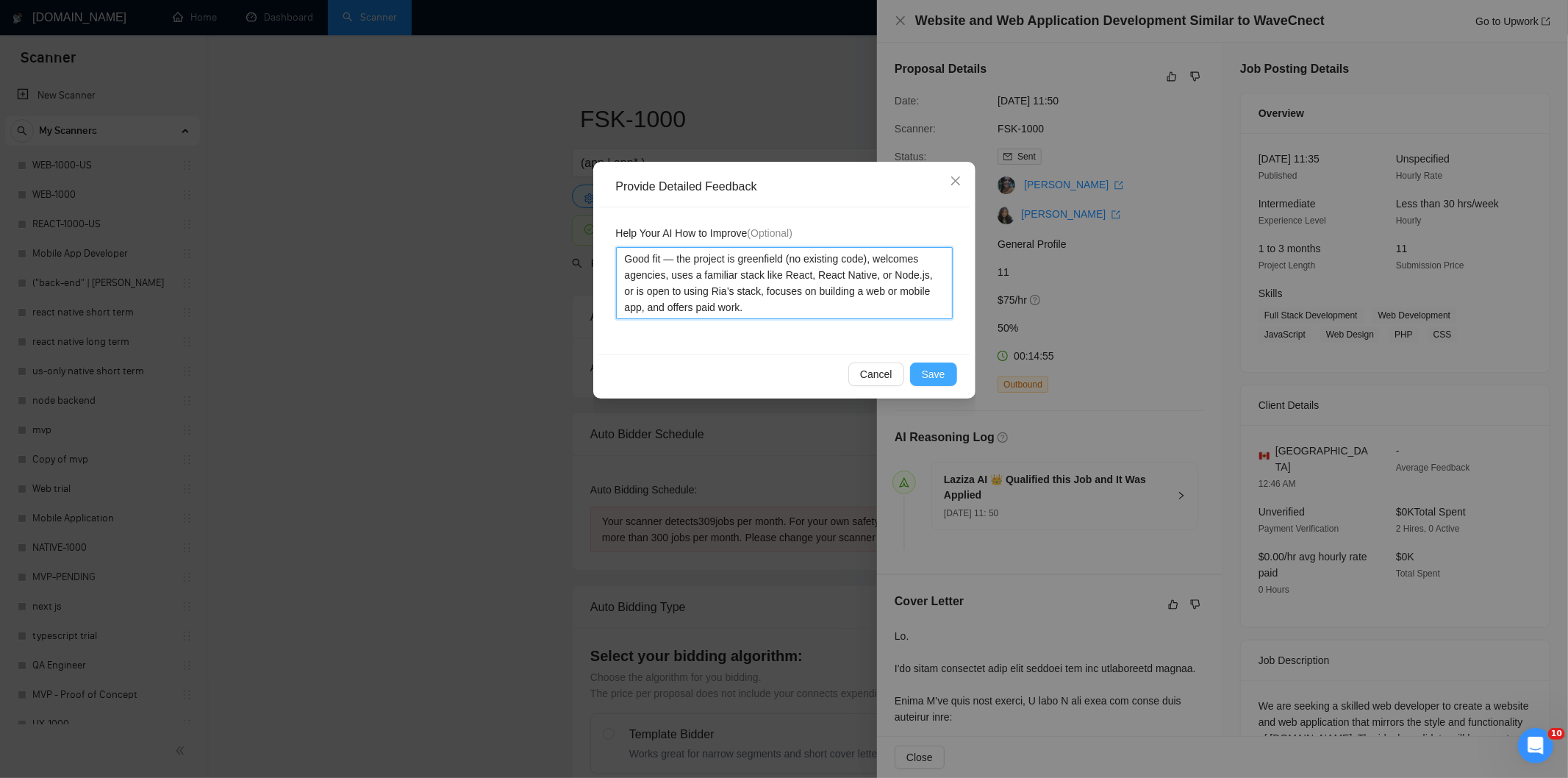
type textarea "Good fit — the project is greenfield (no existing code), welcomes agencies, use…"
click span "Save"
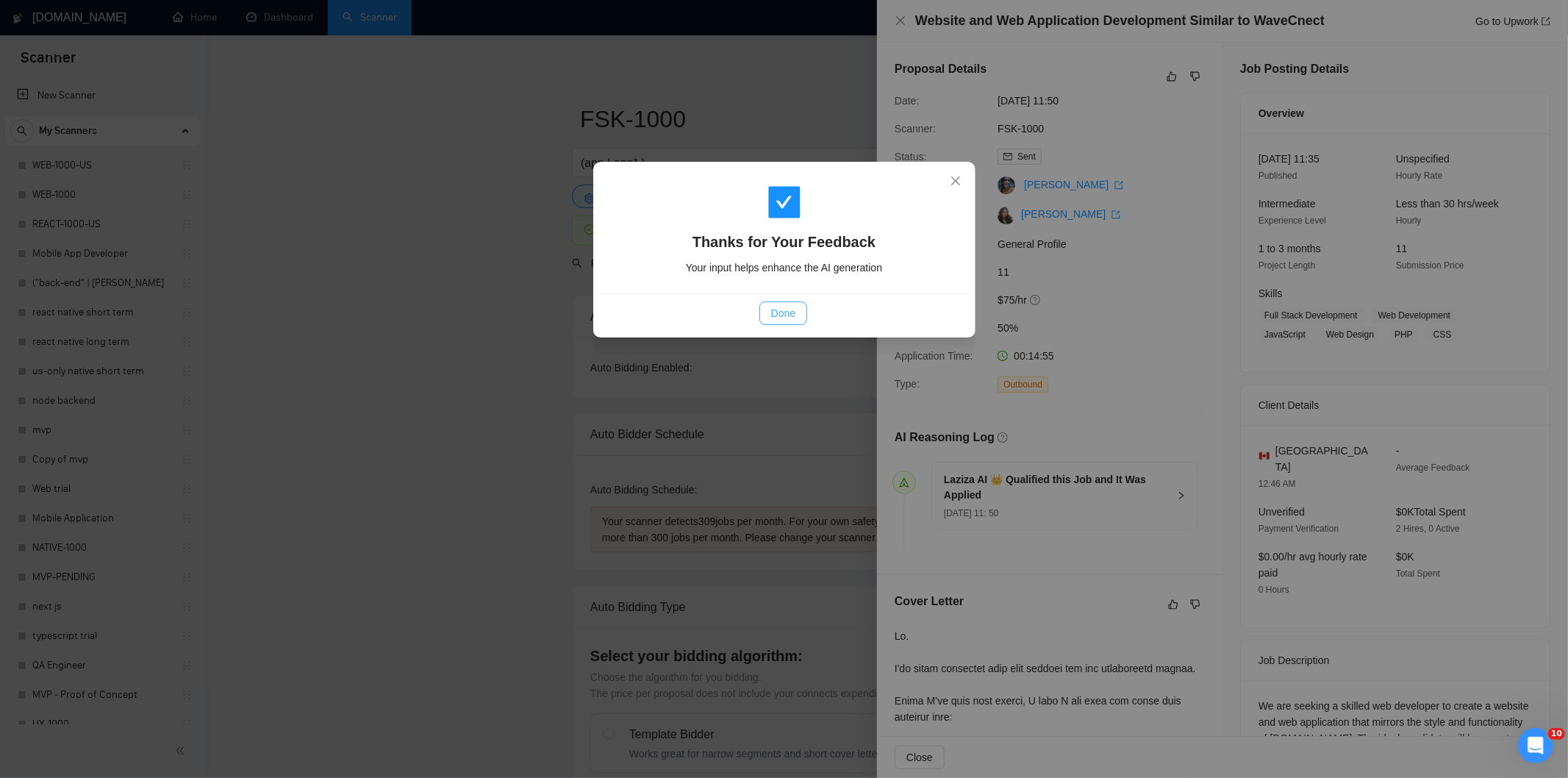
click span "Done"
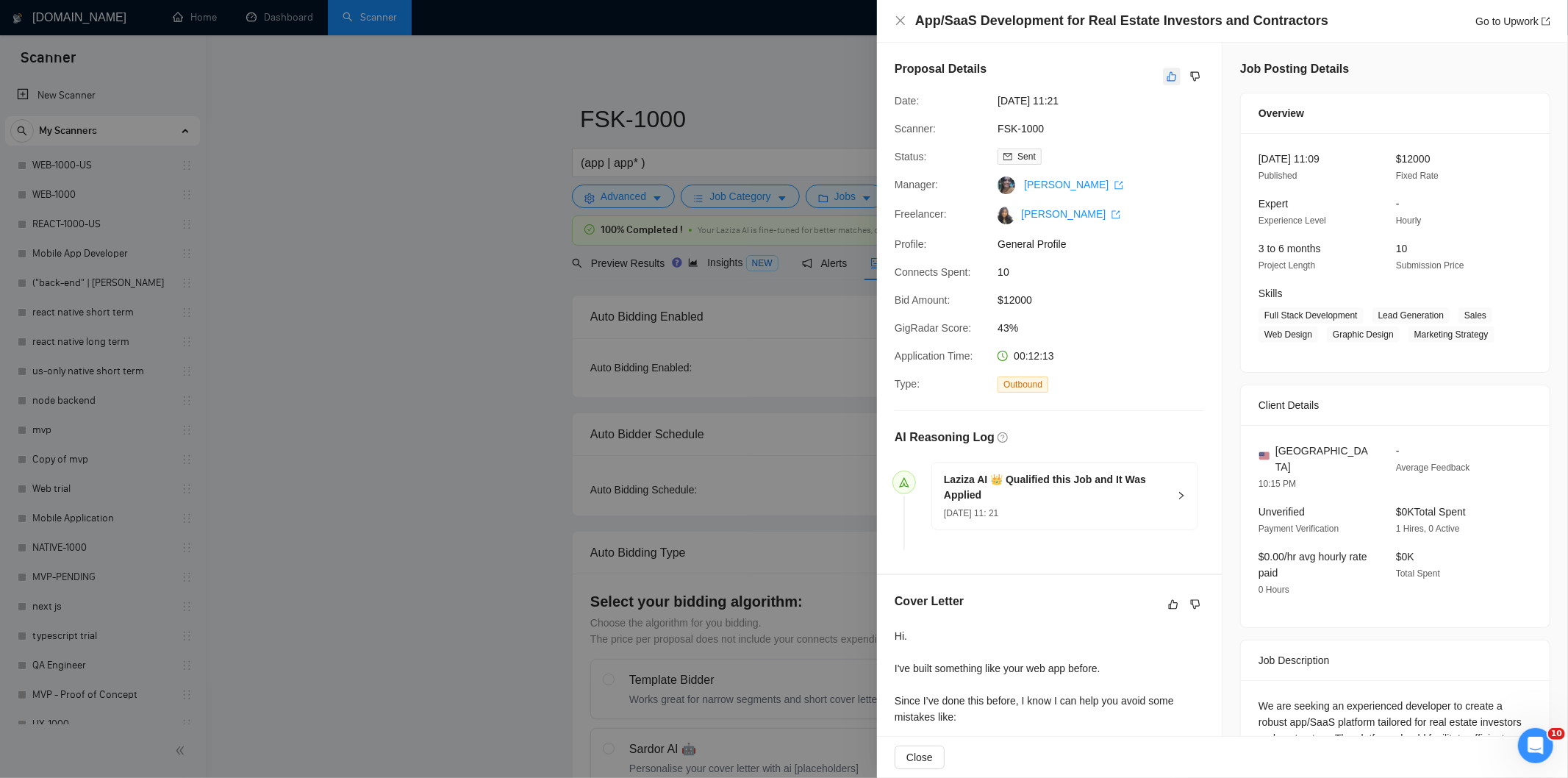
click at [1165, 84] on button "button" at bounding box center [1172, 77] width 18 height 18
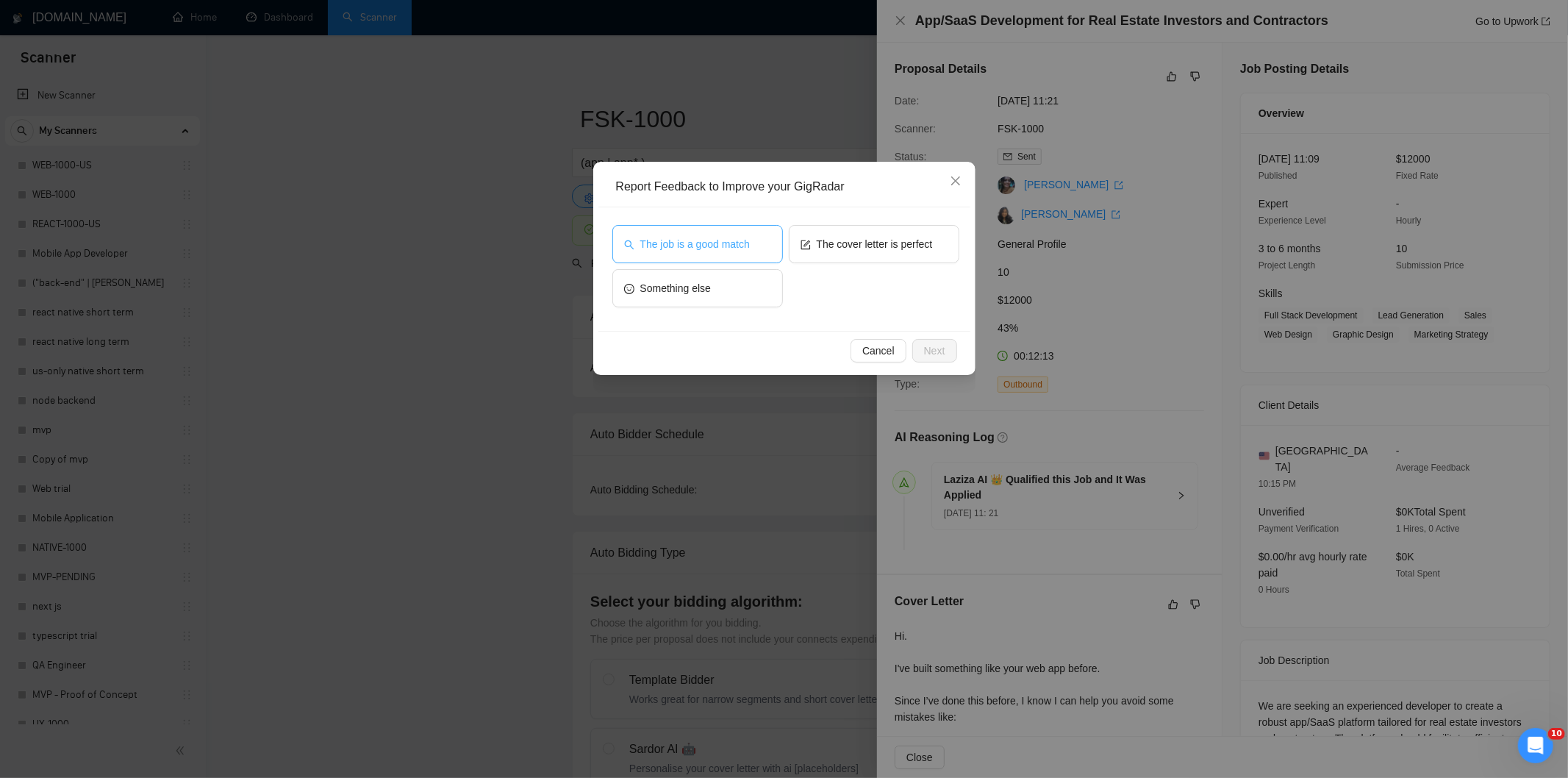
click at [692, 255] on button "The job is a good match" at bounding box center [697, 244] width 170 height 38
click at [931, 350] on span "Next" at bounding box center [934, 351] width 21 height 16
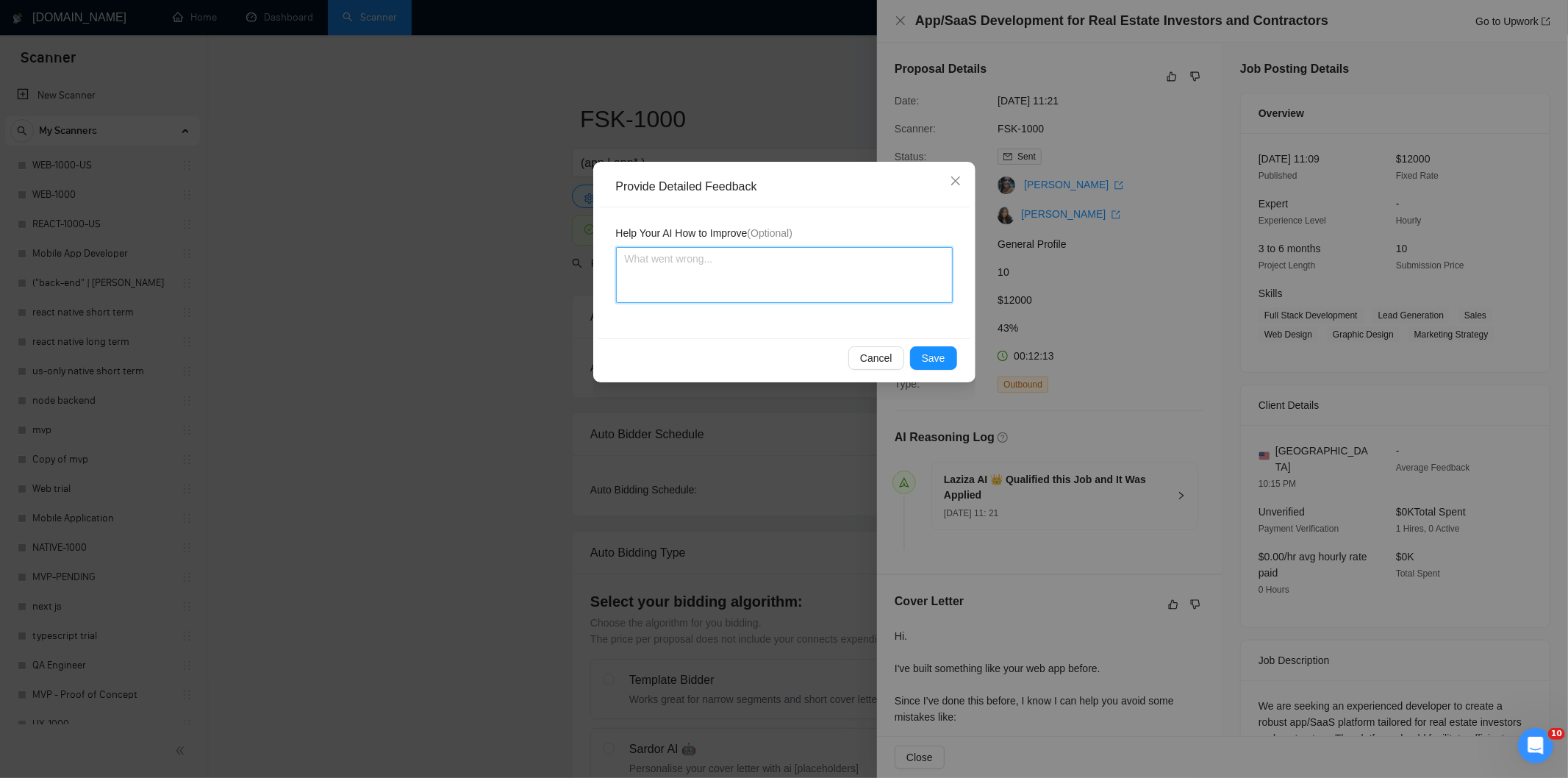
click at [842, 290] on textarea at bounding box center [784, 275] width 337 height 56
paste textarea "Good fit — the project is greenfield (no existing code), welcomes agencies, use…"
type textarea "Good fit — the project is greenfield (no existing code), welcomes agencies, use…"
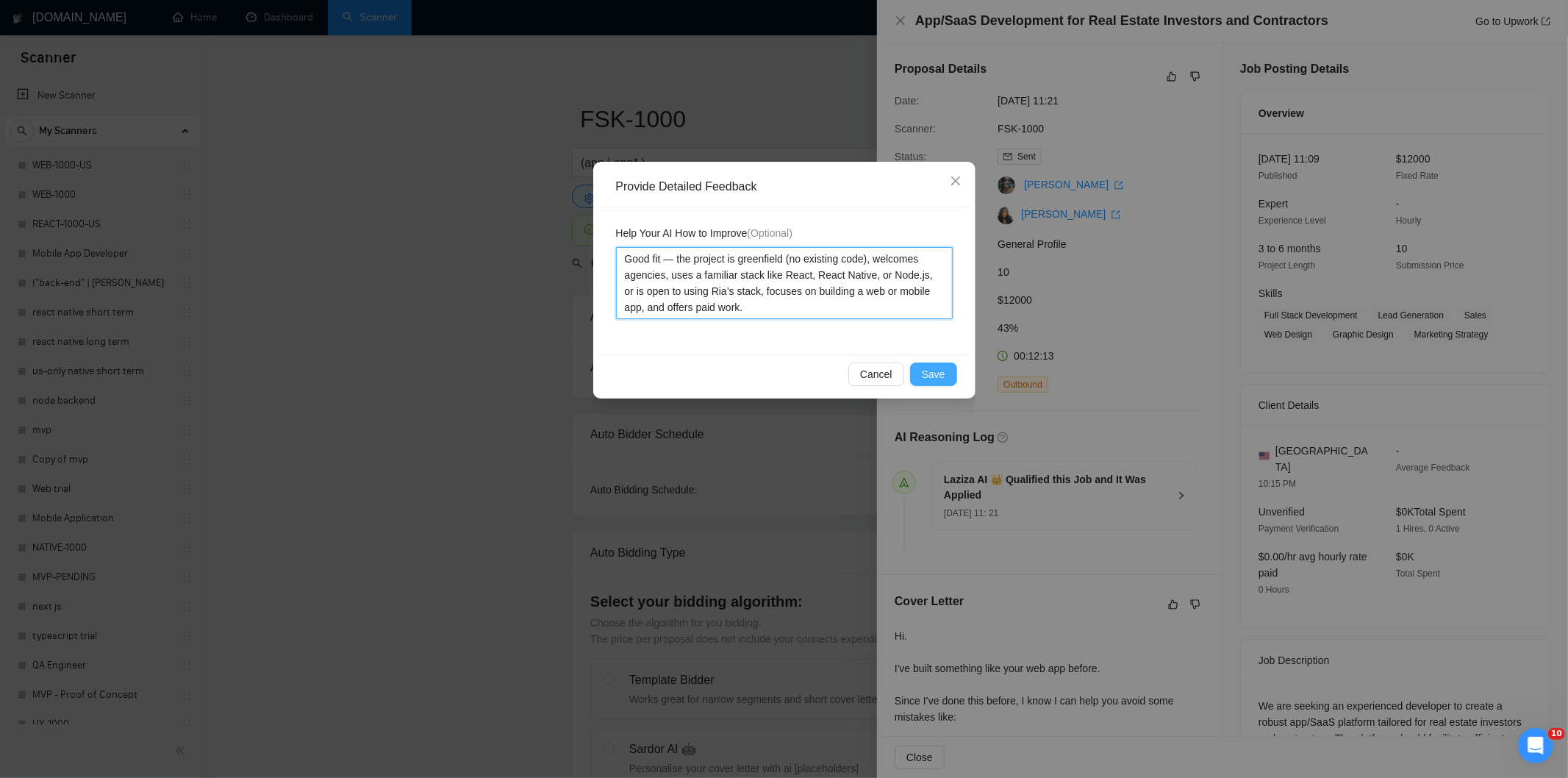
type textarea "Good fit — the project is greenfield (no existing code), welcomes agencies, use…"
click at [950, 372] on button "Save" at bounding box center [933, 374] width 47 height 23
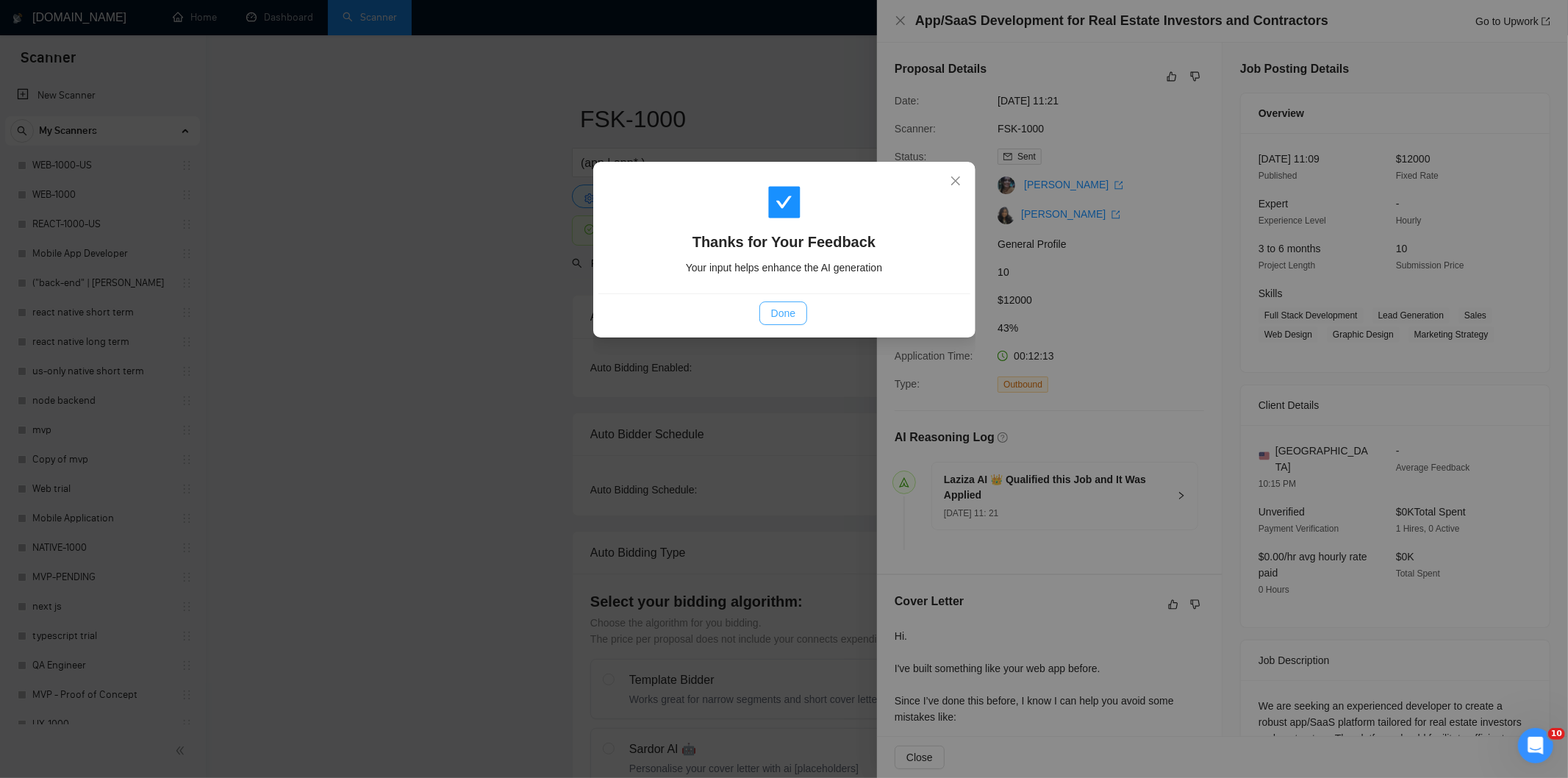
click at [783, 303] on button "Done" at bounding box center [782, 313] width 48 height 23
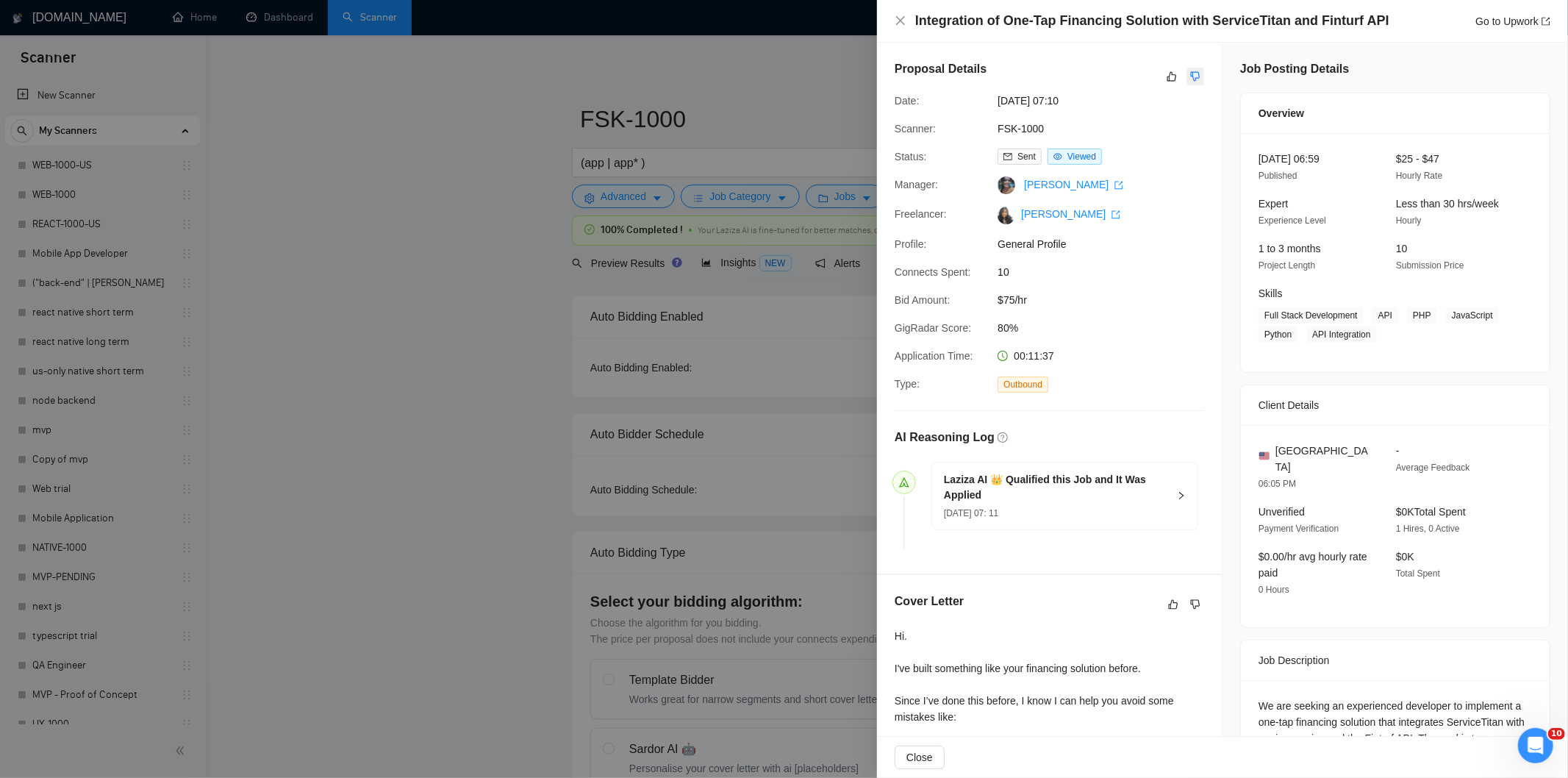
click at [1192, 85] on button "button" at bounding box center [1195, 77] width 18 height 18
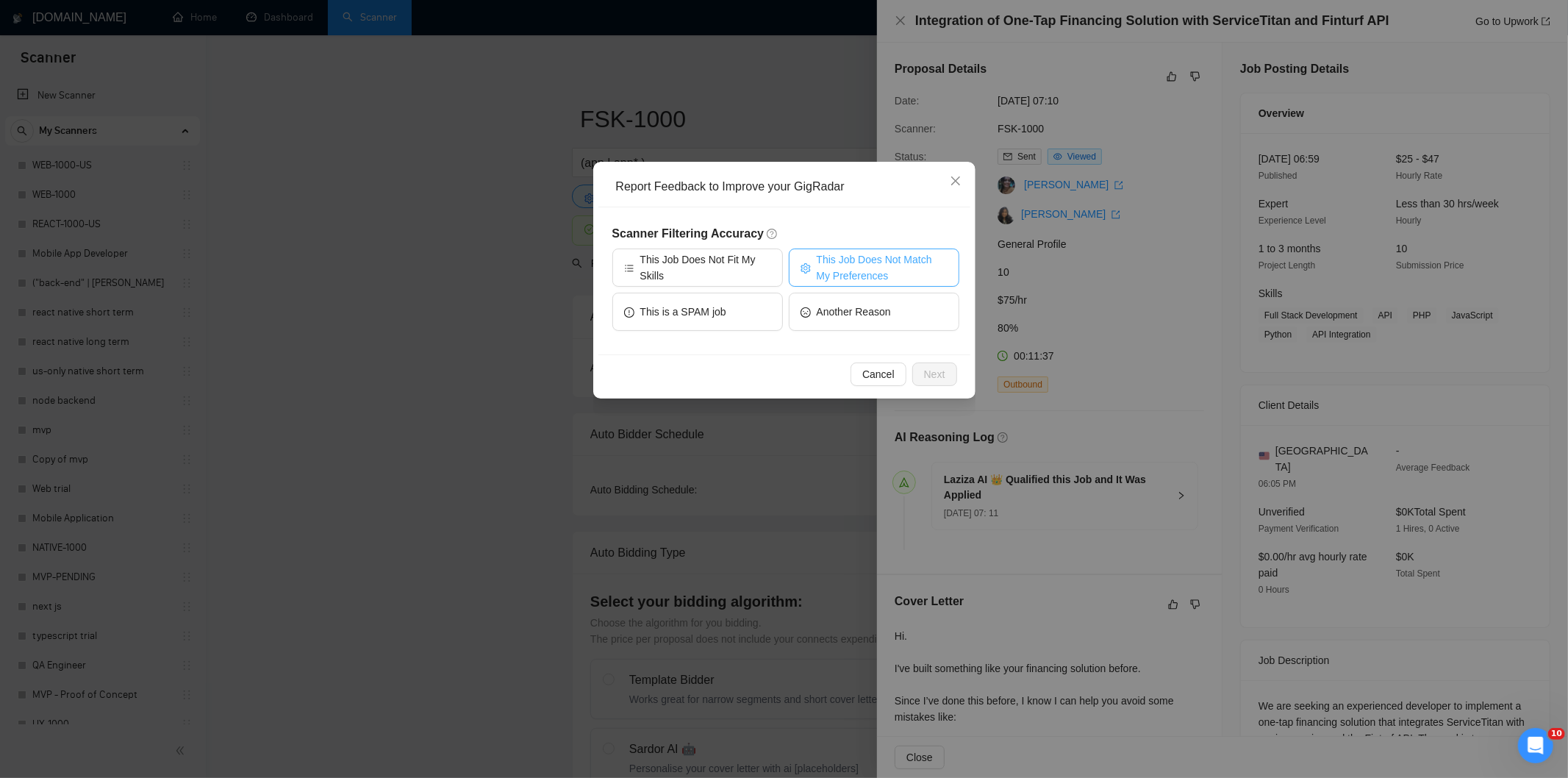
click at [867, 249] on button "This Job Does Not Match My Preferences" at bounding box center [874, 267] width 170 height 38
click at [931, 368] on span "Next" at bounding box center [934, 374] width 21 height 16
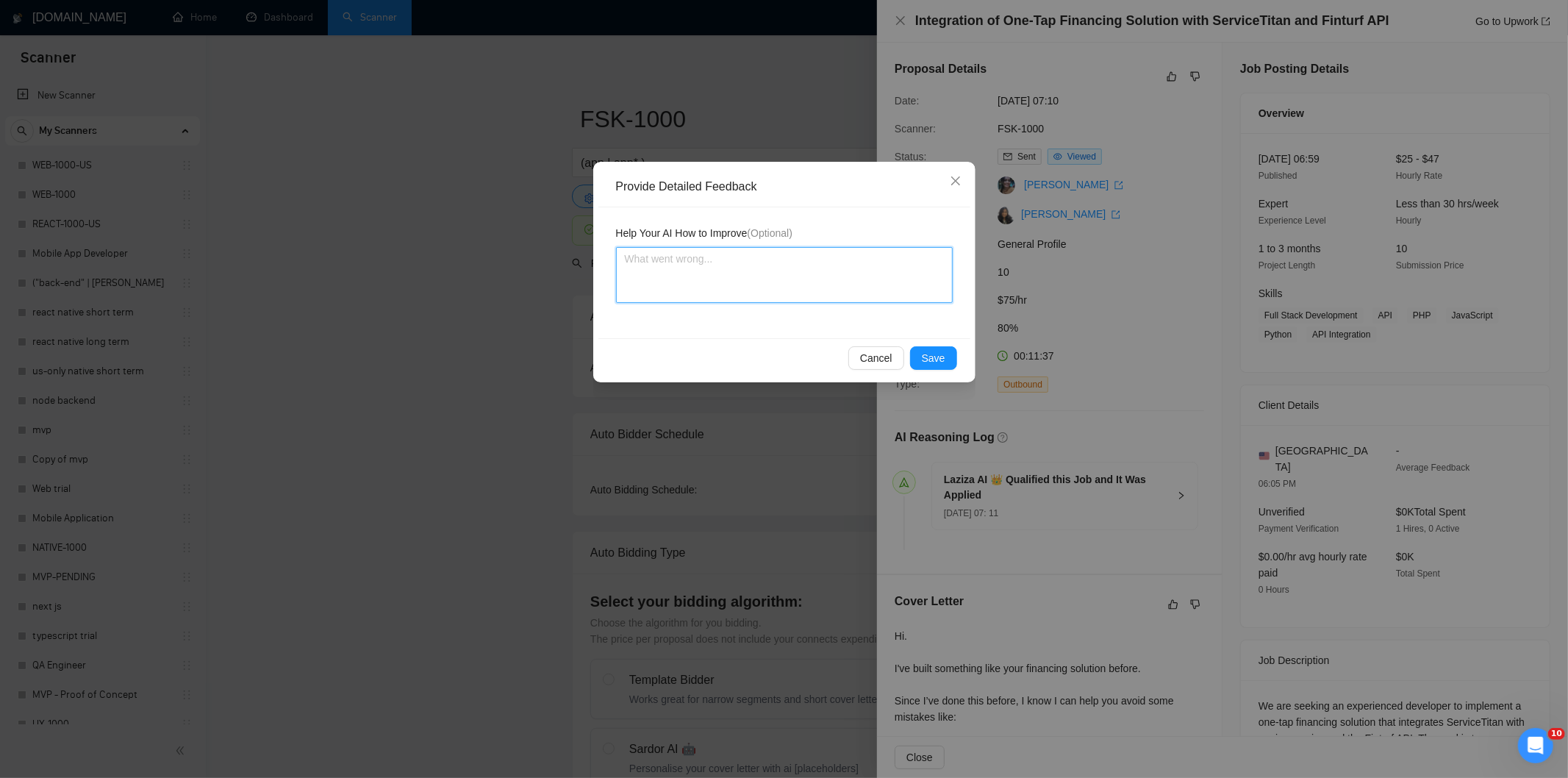
click at [846, 283] on textarea at bounding box center [784, 275] width 337 height 56
paste textarea "Not a fit — the project isn't for a web or mobile app, which is Ria's focus. Ex…"
type textarea "Not a fit — the project isn't for a web or mobile app, which is Ria's focus. Ex…"
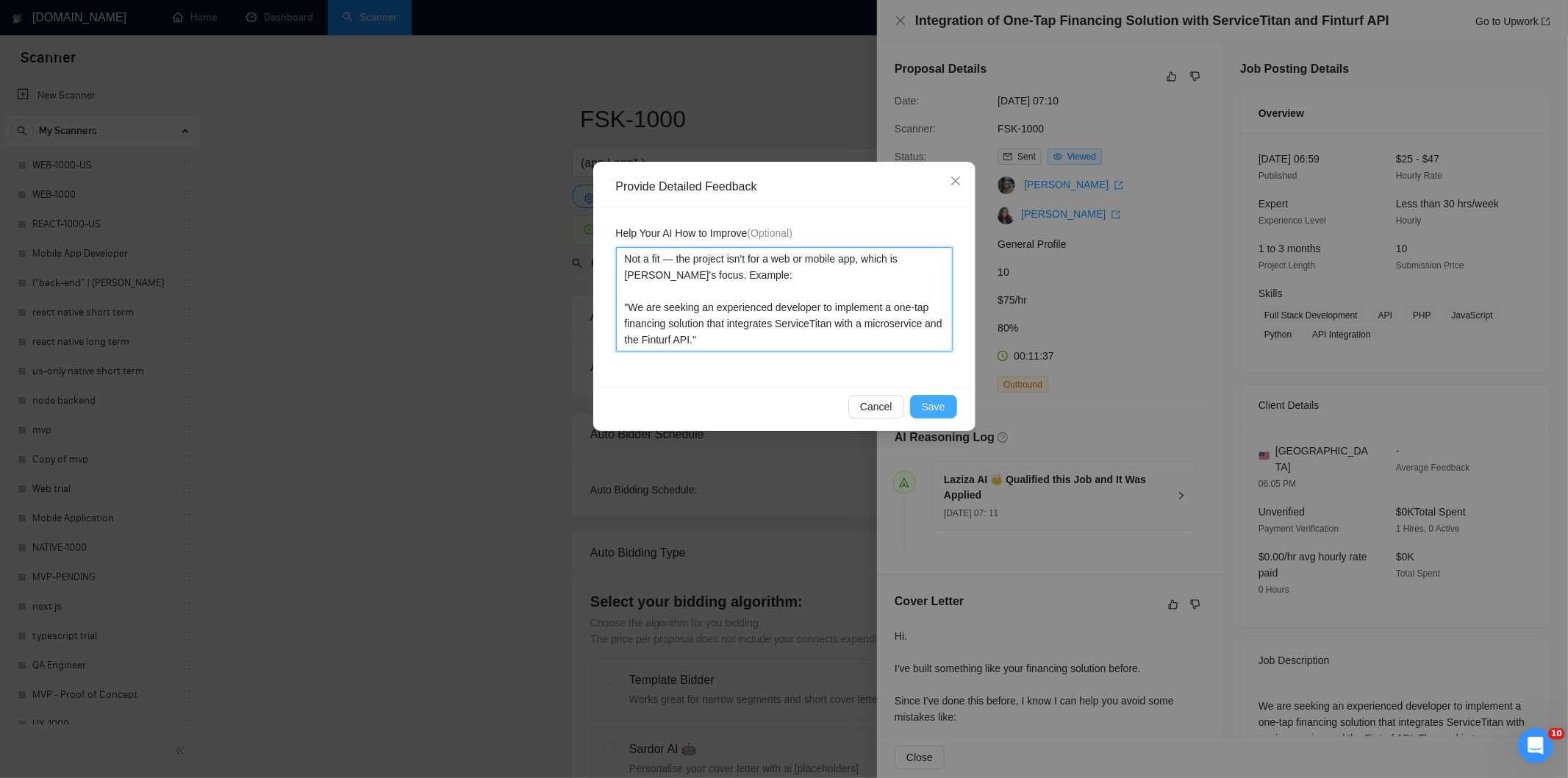
type textarea "Not a fit — the project isn't for a web or mobile app, which is Ria's focus. Ex…"
click at [930, 402] on span "Save" at bounding box center [933, 406] width 23 height 16
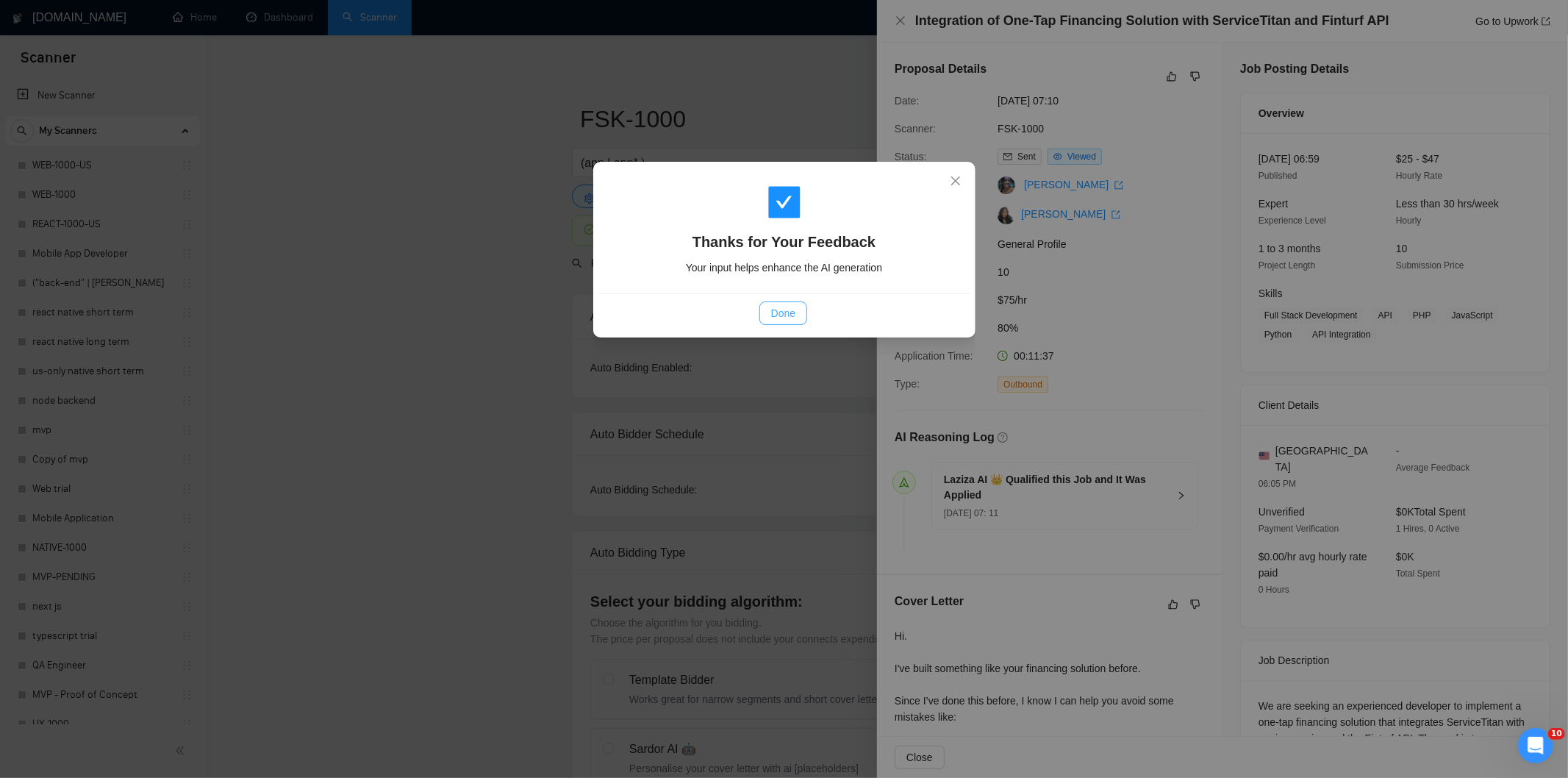
click at [790, 316] on span "Done" at bounding box center [783, 313] width 24 height 16
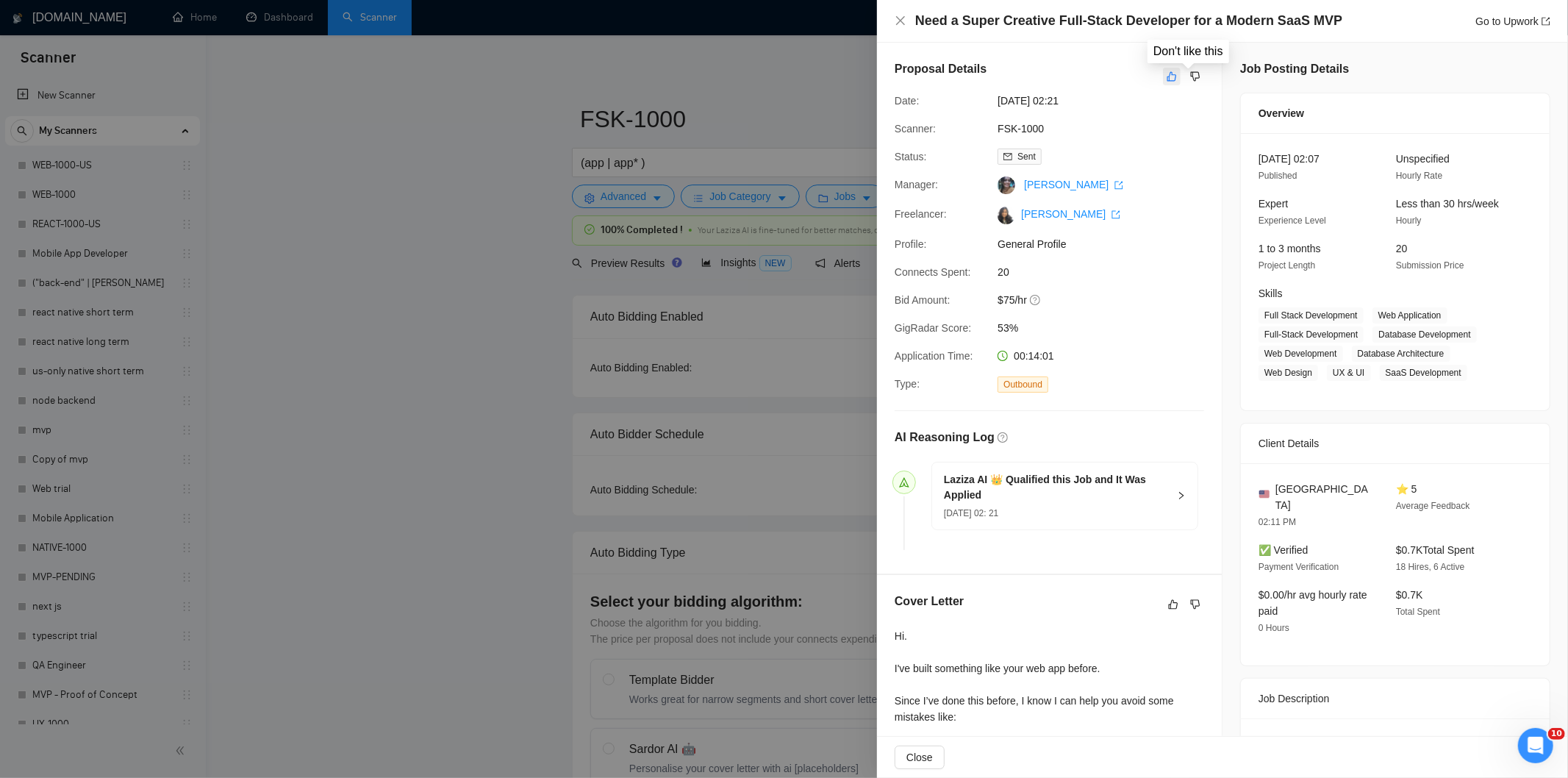
click at [1167, 74] on icon "like" at bounding box center [1172, 76] width 10 height 12
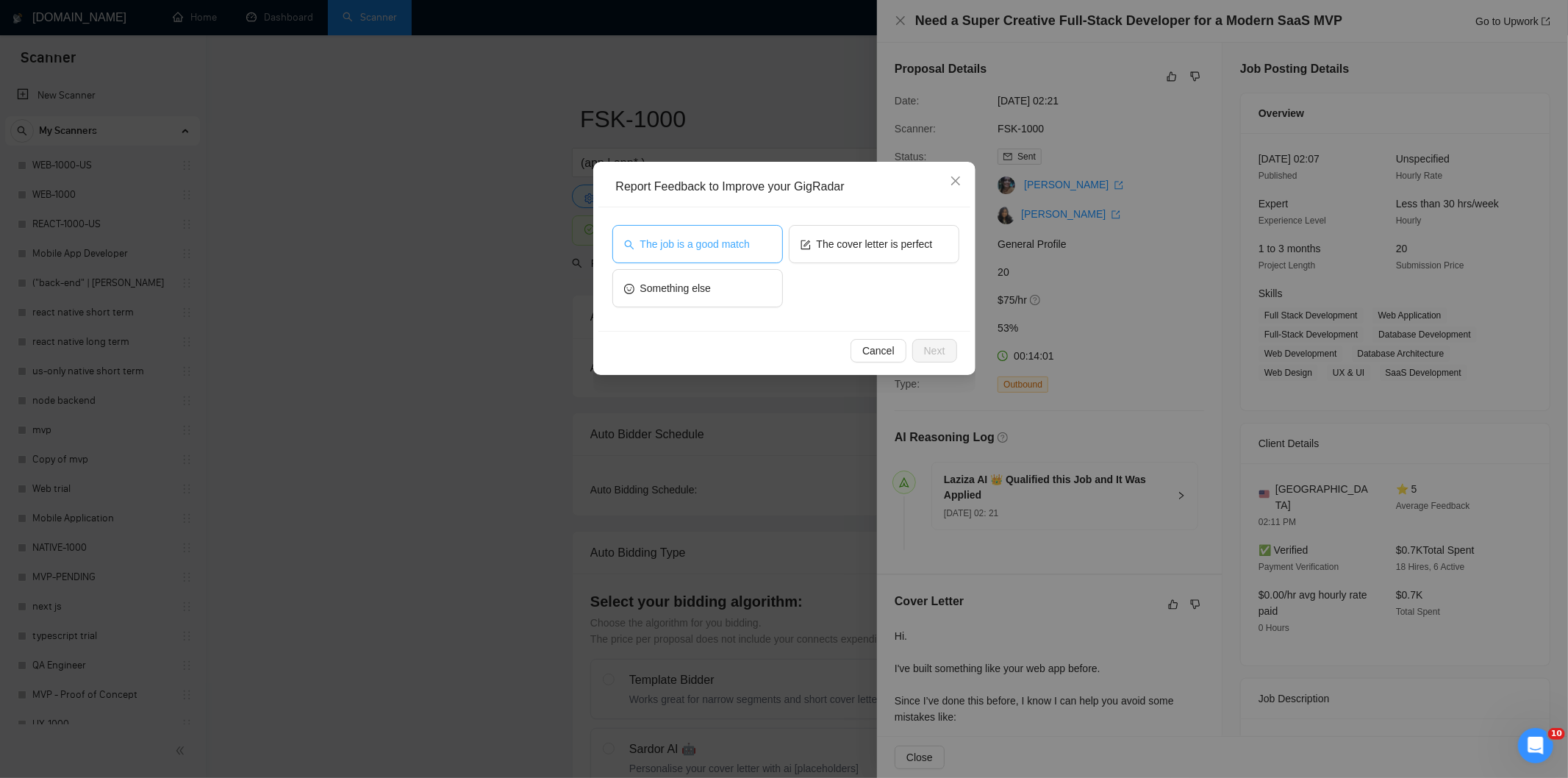
click at [668, 258] on button "The job is a good match" at bounding box center [697, 244] width 170 height 38
click at [929, 346] on span "Next" at bounding box center [934, 351] width 21 height 16
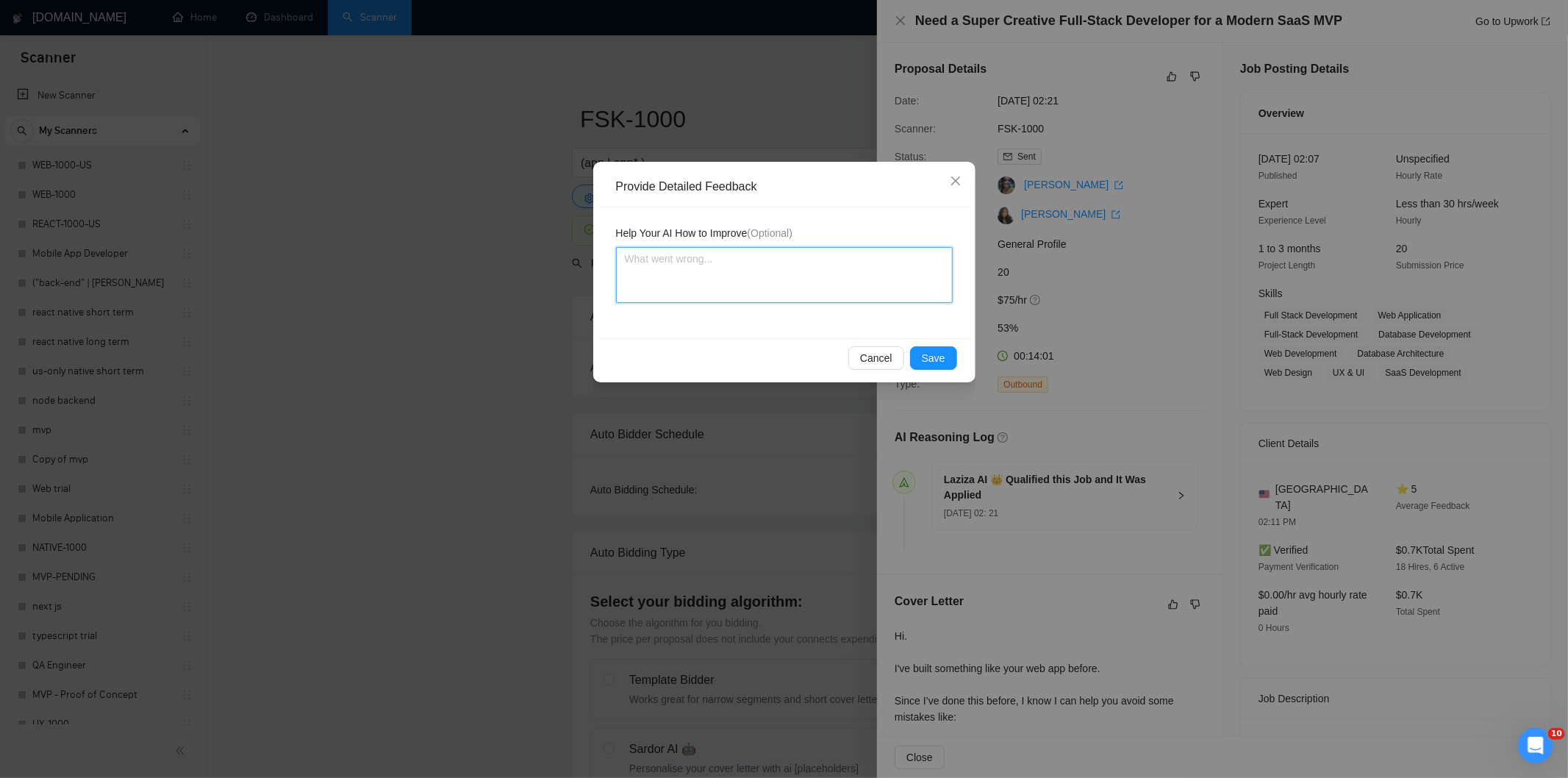
click at [856, 284] on textarea at bounding box center [784, 275] width 337 height 56
paste textarea "Good fit — the project is greenfield (no existing code), welcomes agencies, use…"
type textarea "Good fit — the project is greenfield (no existing code), welcomes agencies, use…"
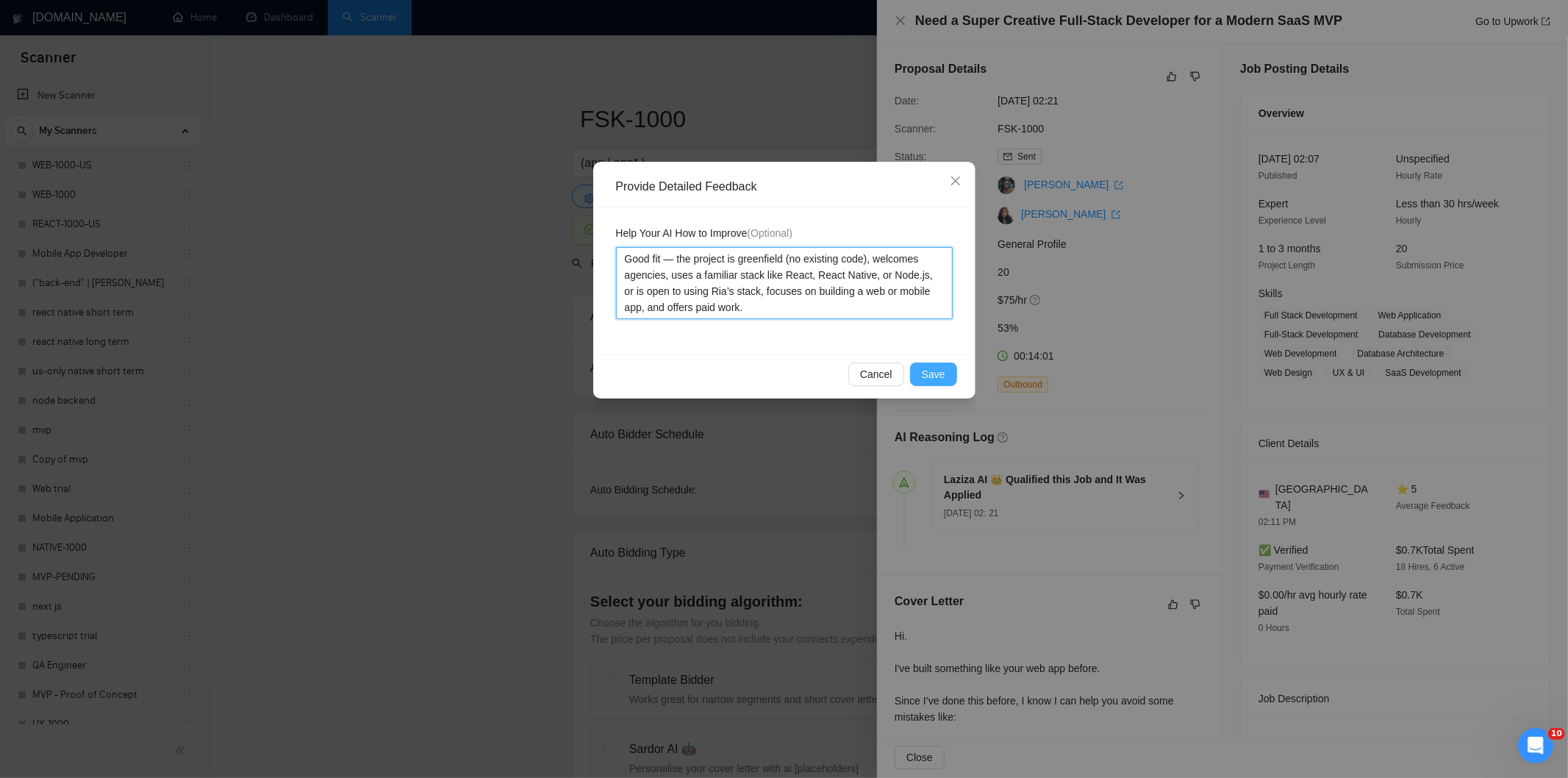
type textarea "Good fit — the project is greenfield (no existing code), welcomes agencies, use…"
click at [939, 376] on span "Save" at bounding box center [933, 374] width 23 height 16
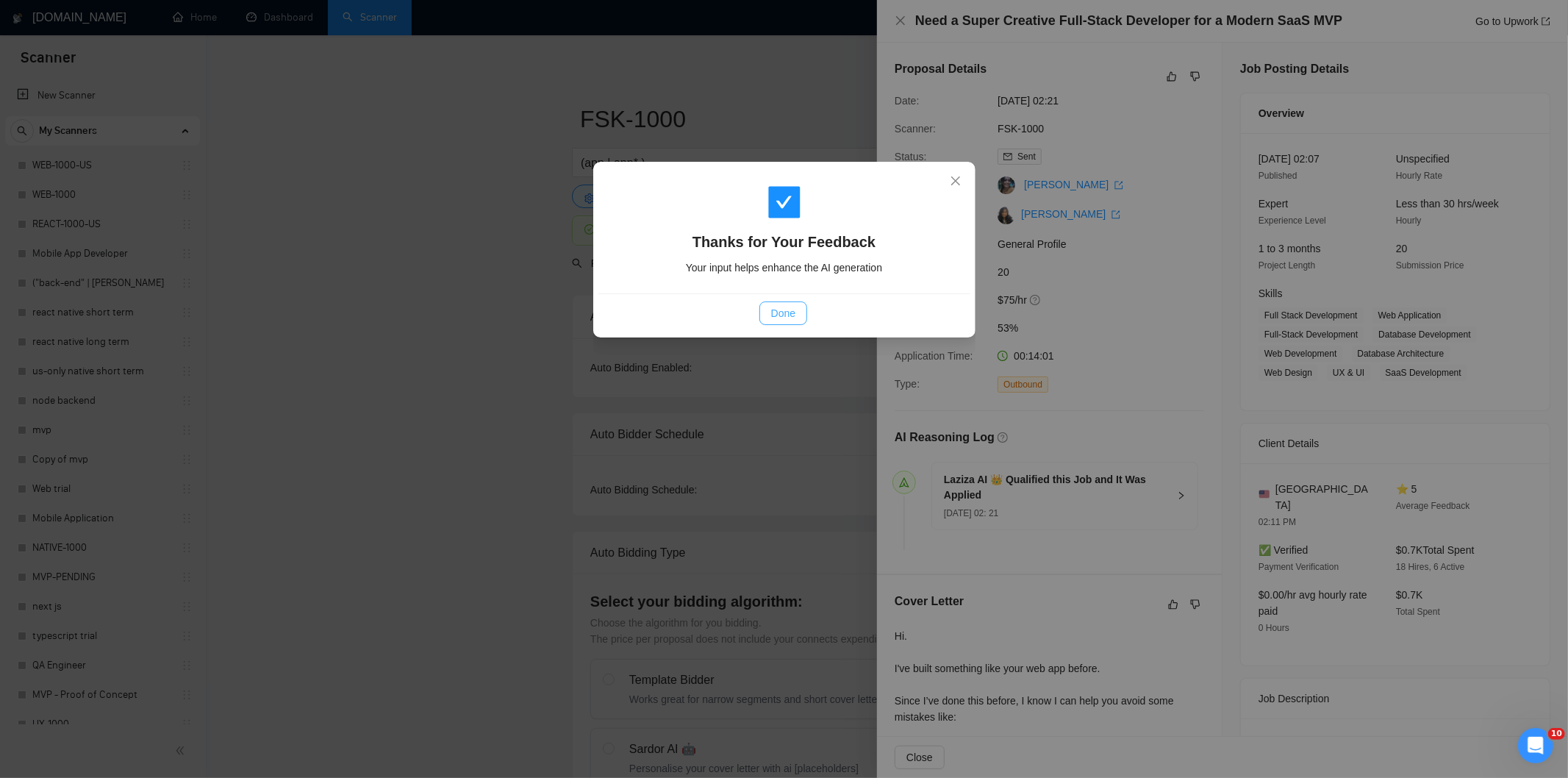
click at [790, 319] on span "Done" at bounding box center [783, 313] width 24 height 16
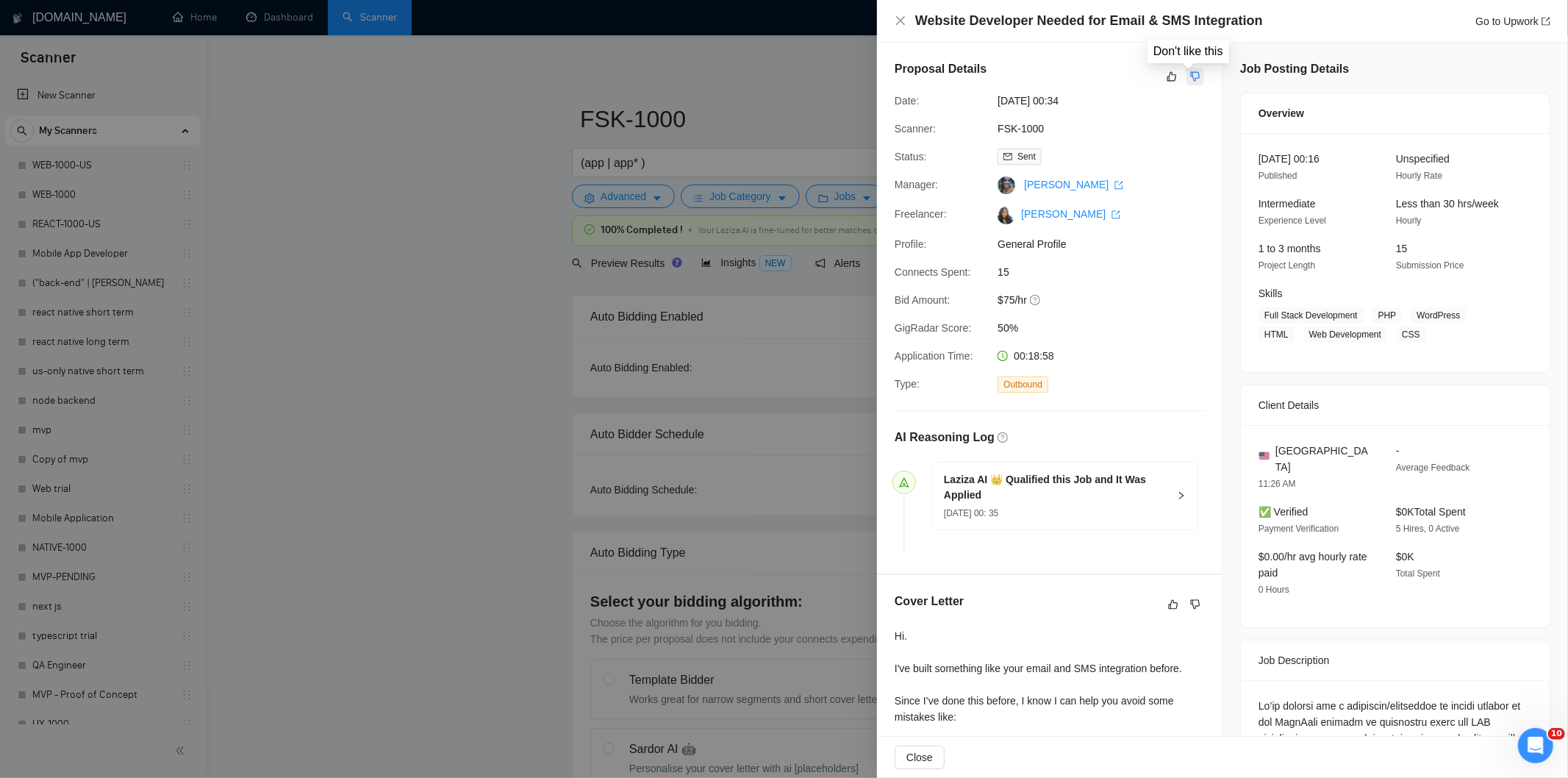
click at [1195, 83] on button "button" at bounding box center [1195, 77] width 18 height 18
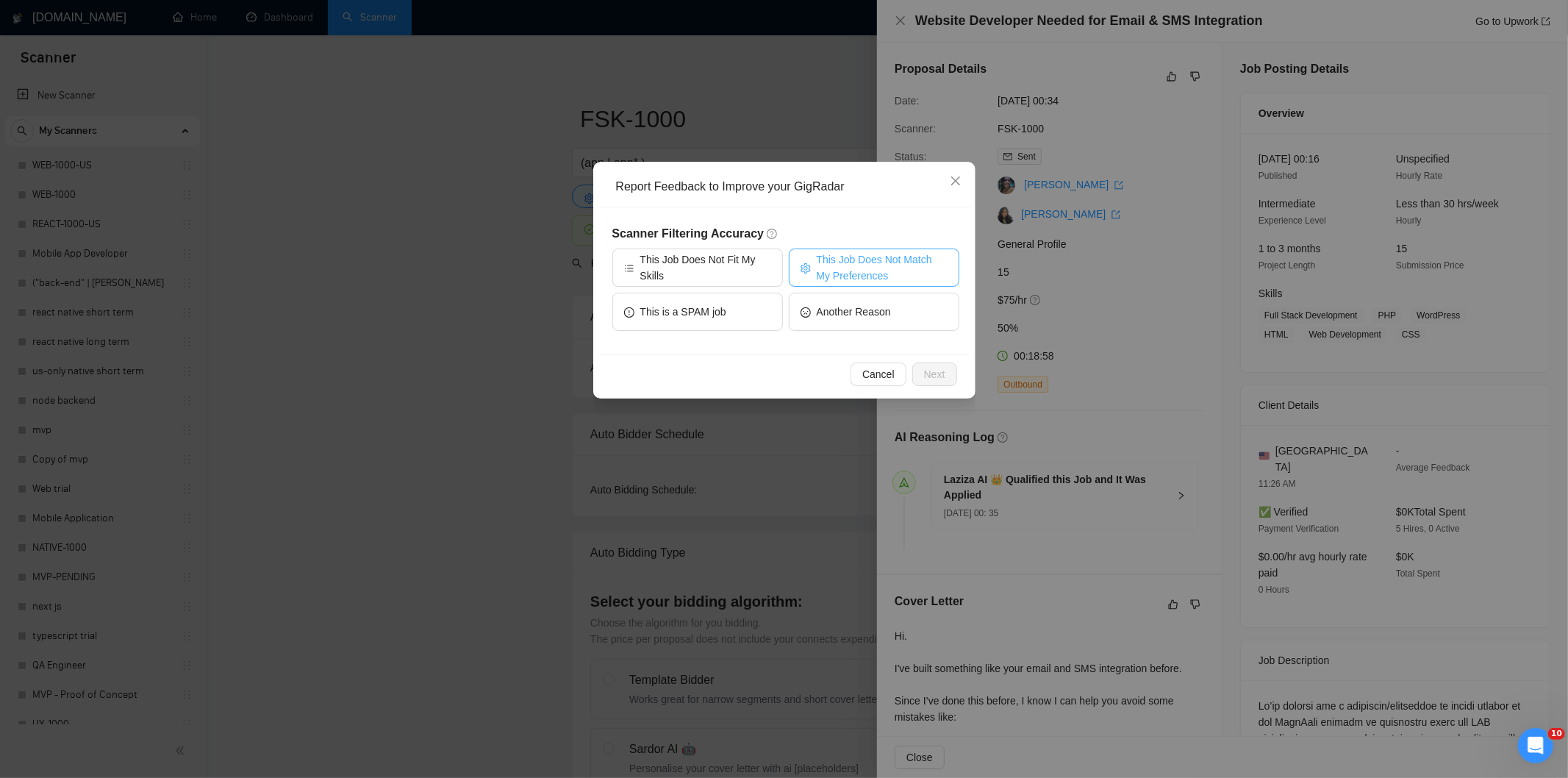
click at [843, 272] on span "This Job Does Not Match My Preferences" at bounding box center [882, 267] width 131 height 32
click at [932, 373] on span "Next" at bounding box center [934, 374] width 21 height 16
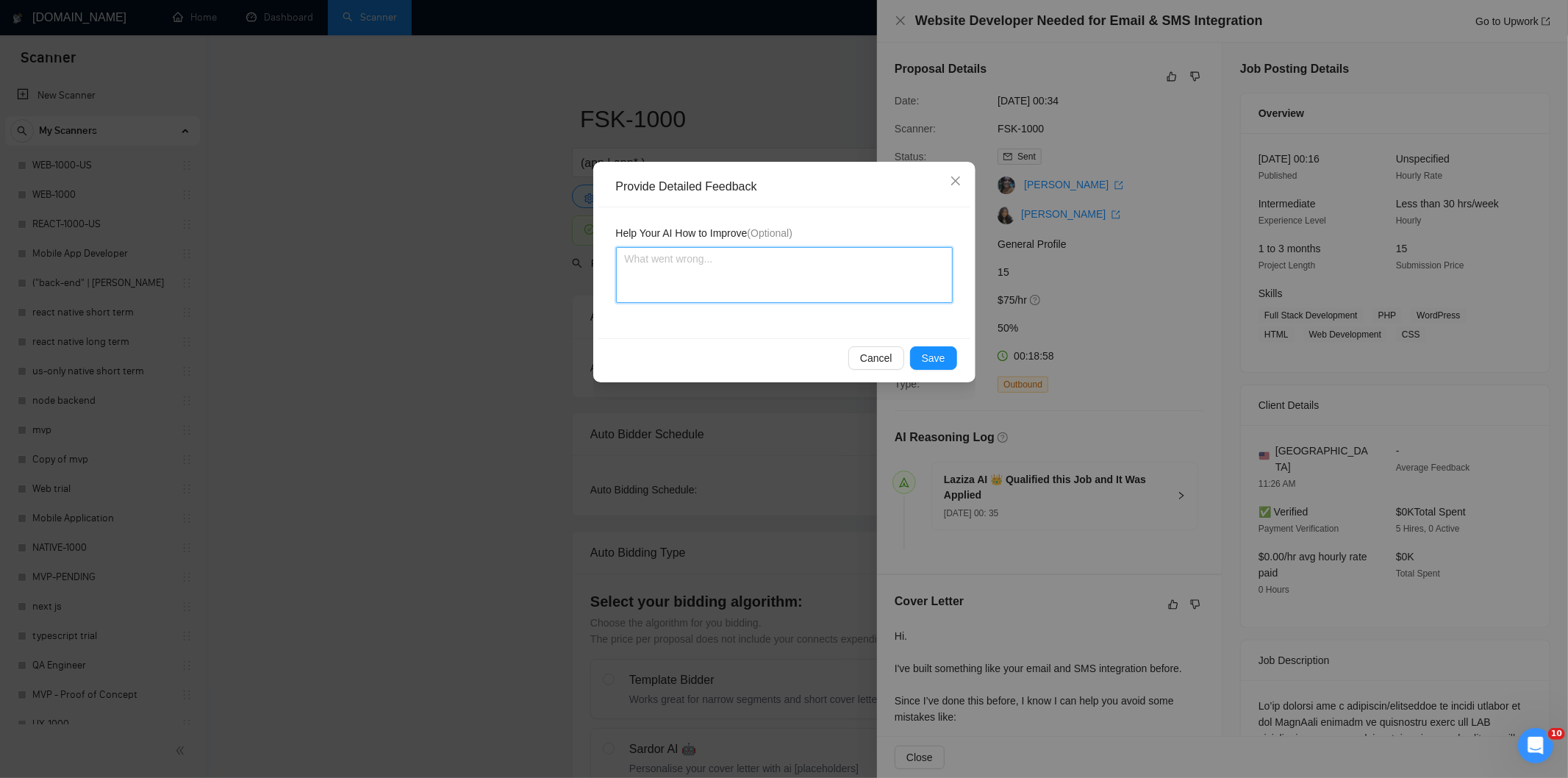
click at [836, 287] on textarea at bounding box center [784, 275] width 337 height 56
paste textarea "Not a fit — the project isn't for a web or mobile app, which is [PERSON_NAME]'s…"
type textarea "Not a fit — the project isn't for a web or mobile app, which is [PERSON_NAME]'s…"
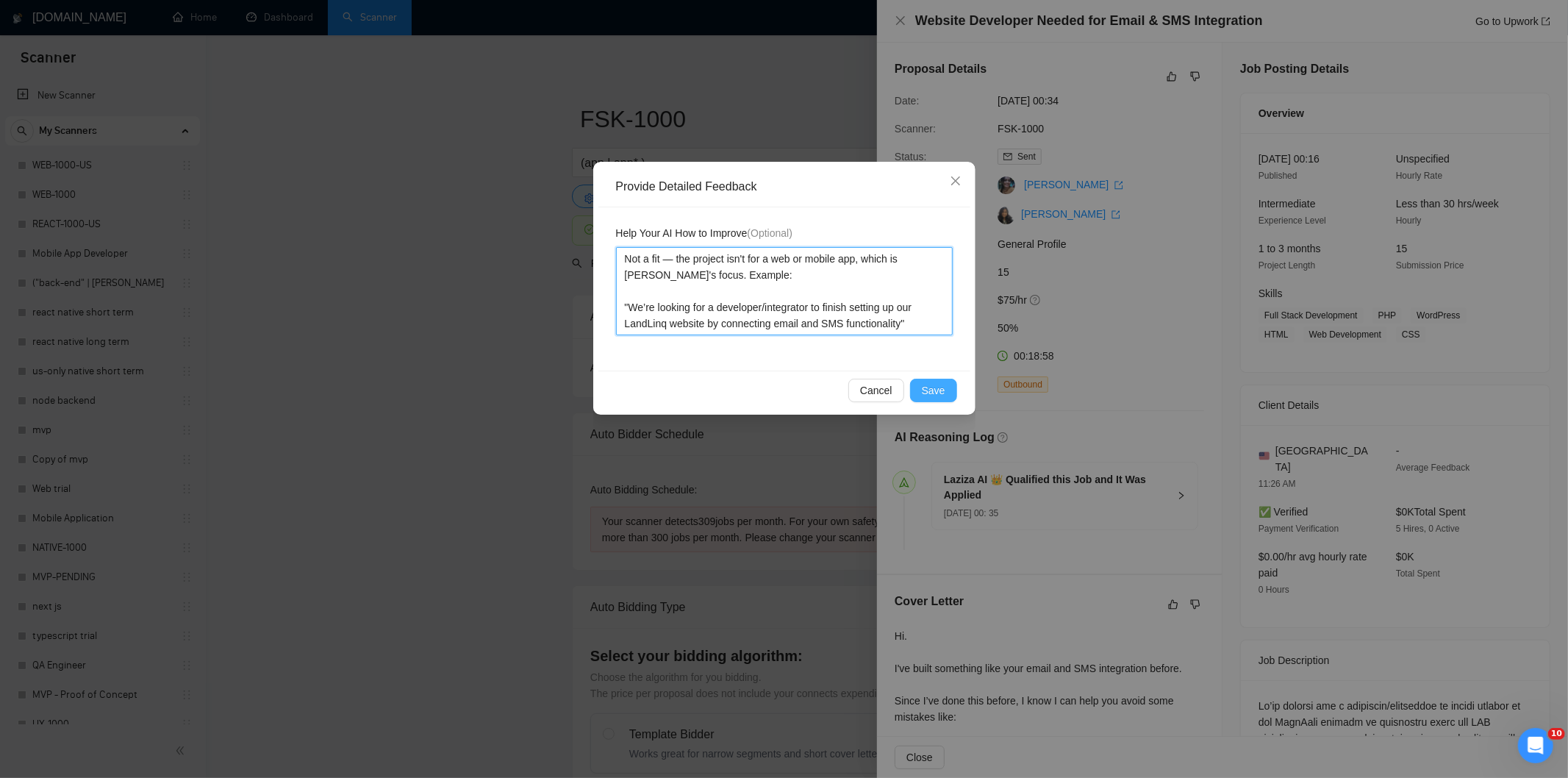
type textarea "Not a fit — the project isn't for a web or mobile app, which is [PERSON_NAME]'s…"
click at [931, 385] on span "Save" at bounding box center [933, 390] width 23 height 16
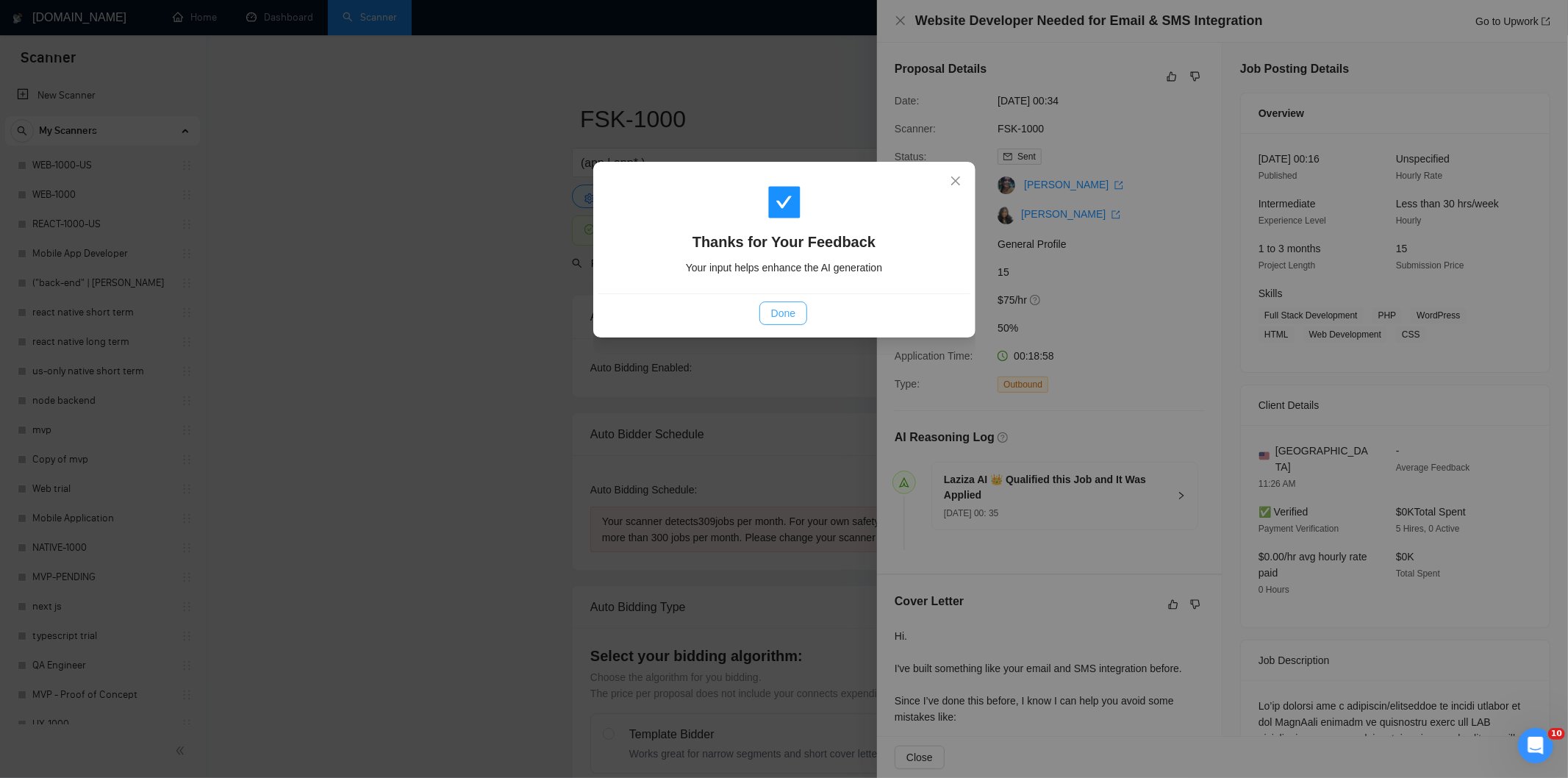
click at [775, 307] on span "Done" at bounding box center [783, 313] width 24 height 16
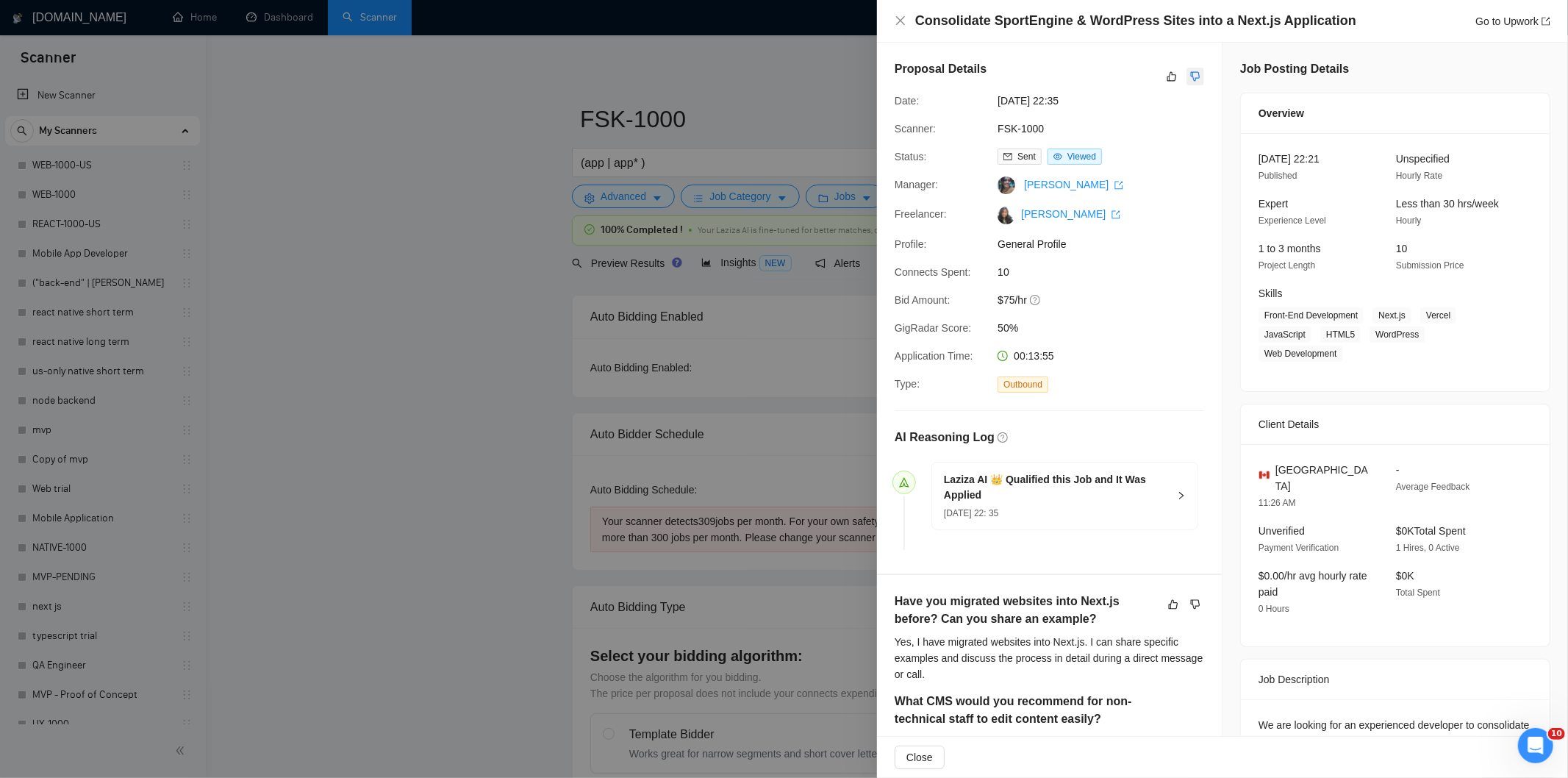
click at [1196, 78] on button "button" at bounding box center [1195, 77] width 18 height 18
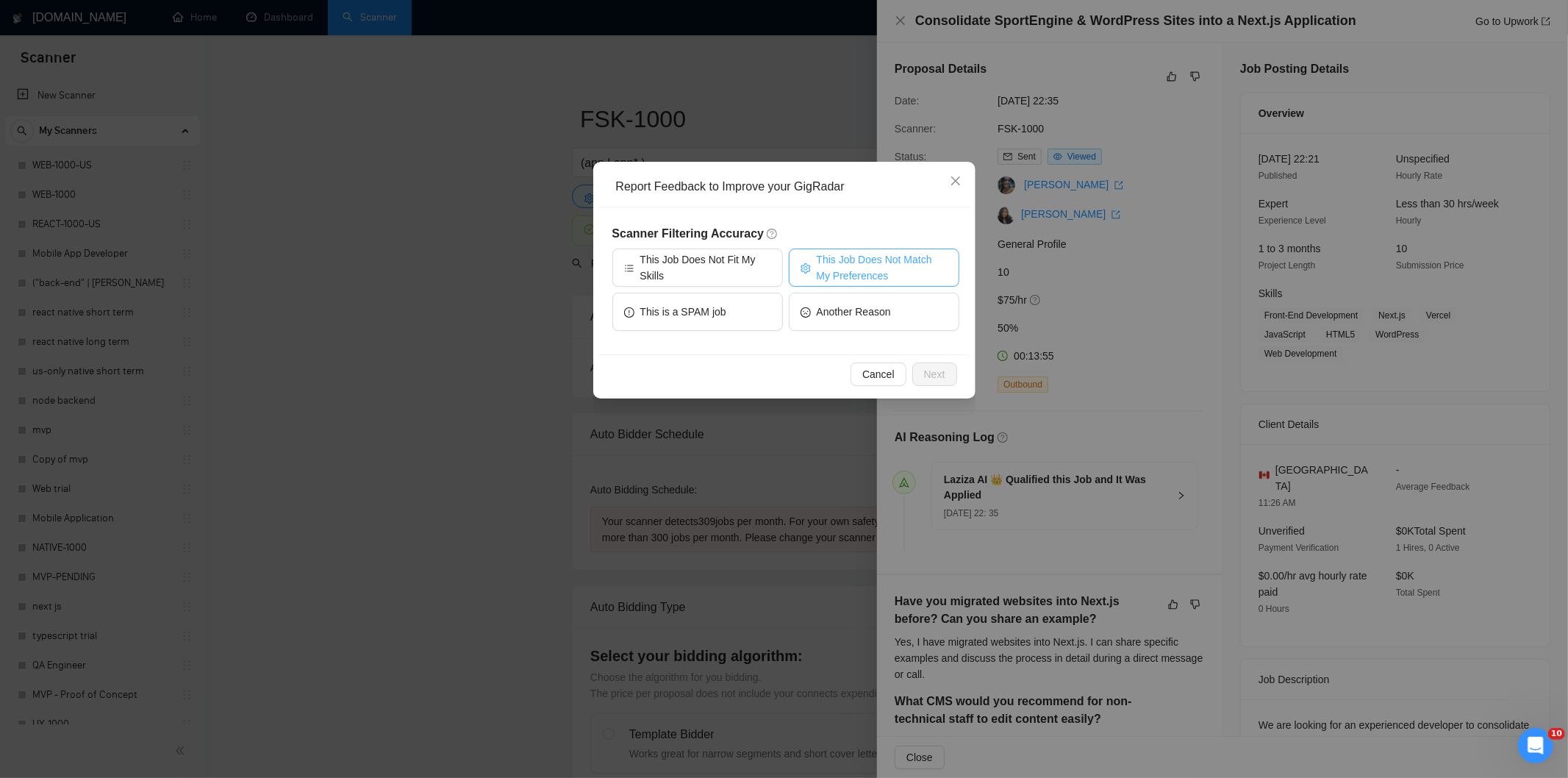
click at [880, 260] on span "This Job Does Not Match My Preferences" at bounding box center [882, 267] width 131 height 32
click at [938, 366] on span "Next" at bounding box center [934, 374] width 21 height 16
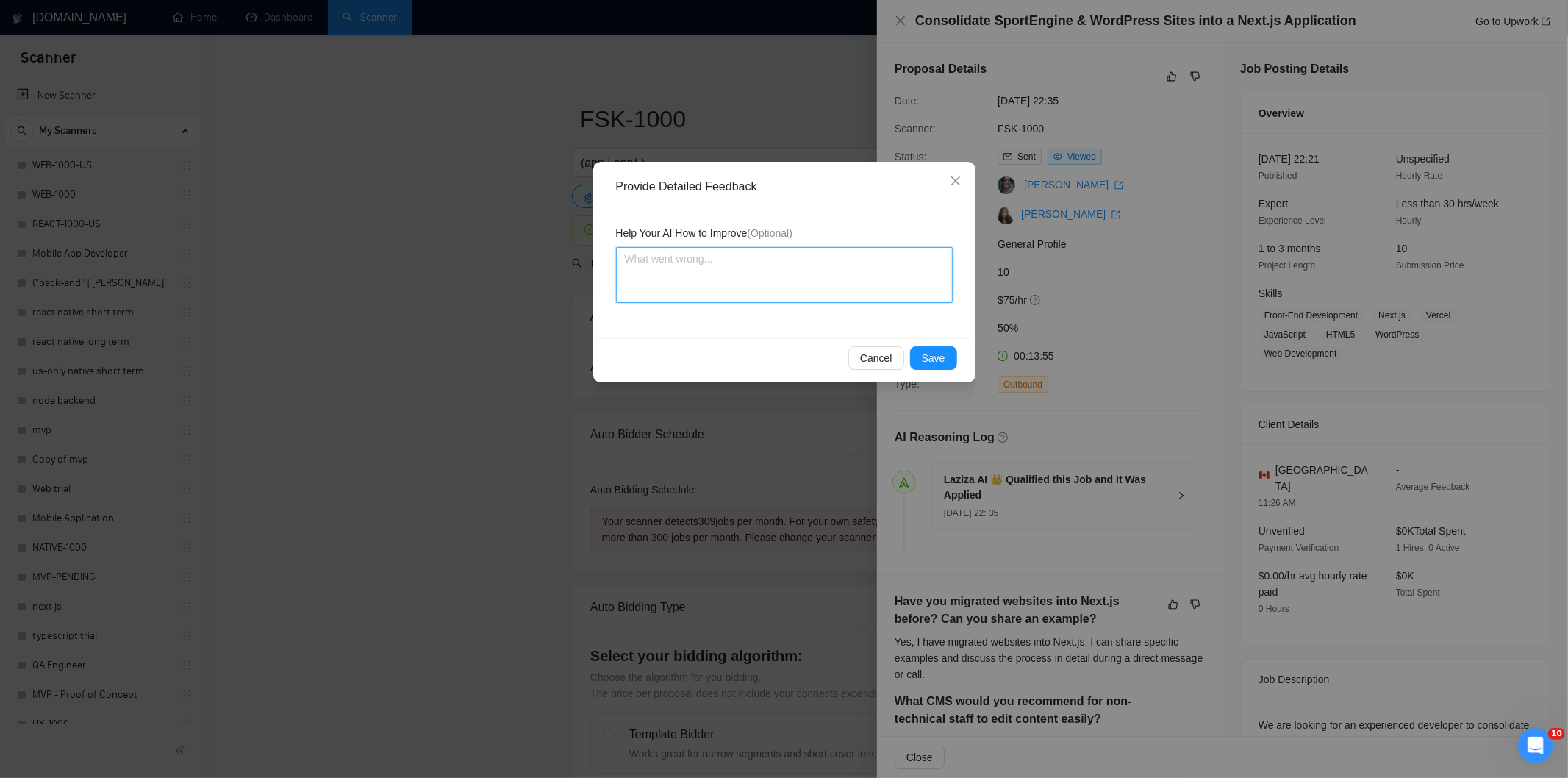
click at [871, 285] on textarea at bounding box center [784, 275] width 337 height 56
paste textarea "Not a fit — the project isn't for a web or mobile app, which is Ria's focus. Ex…"
type textarea "Not a fit — the project isn't for a web or mobile app, which is Ria's focus. Ex…"
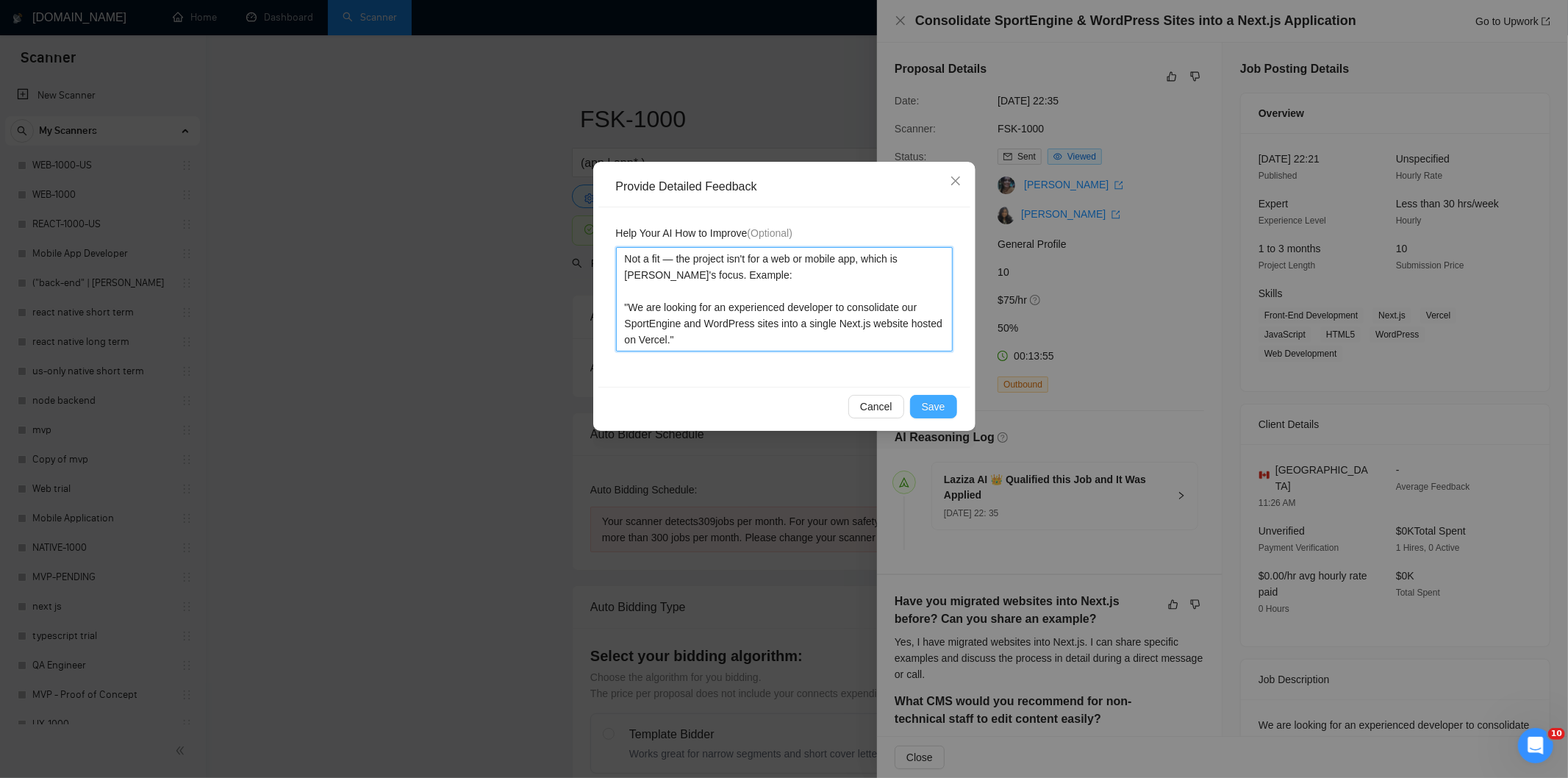
type textarea "Not a fit — the project isn't for a web or mobile app, which is Ria's focus. Ex…"
click at [937, 412] on span "Save" at bounding box center [933, 406] width 23 height 16
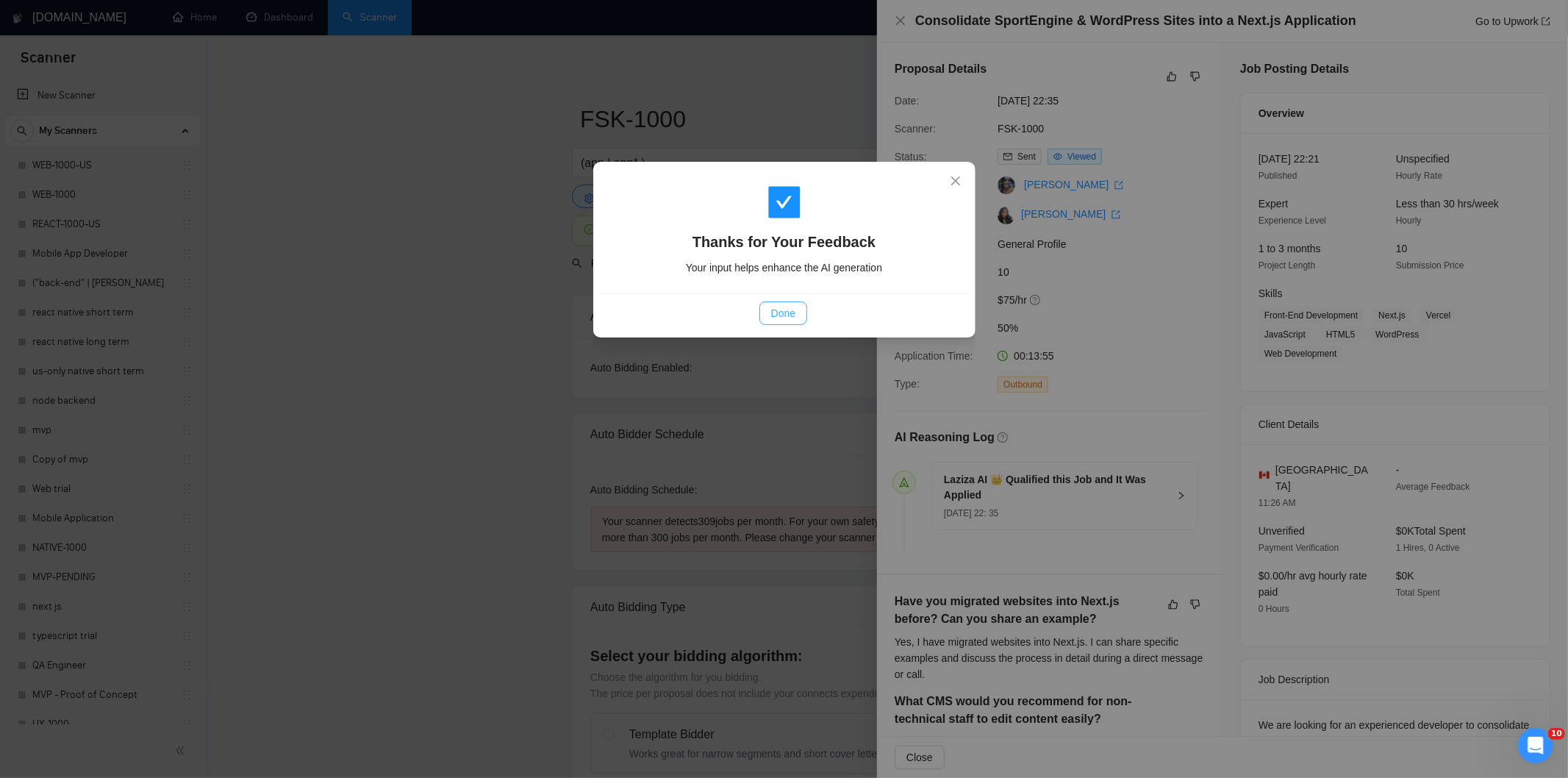
click at [789, 311] on span "Done" at bounding box center [783, 313] width 24 height 16
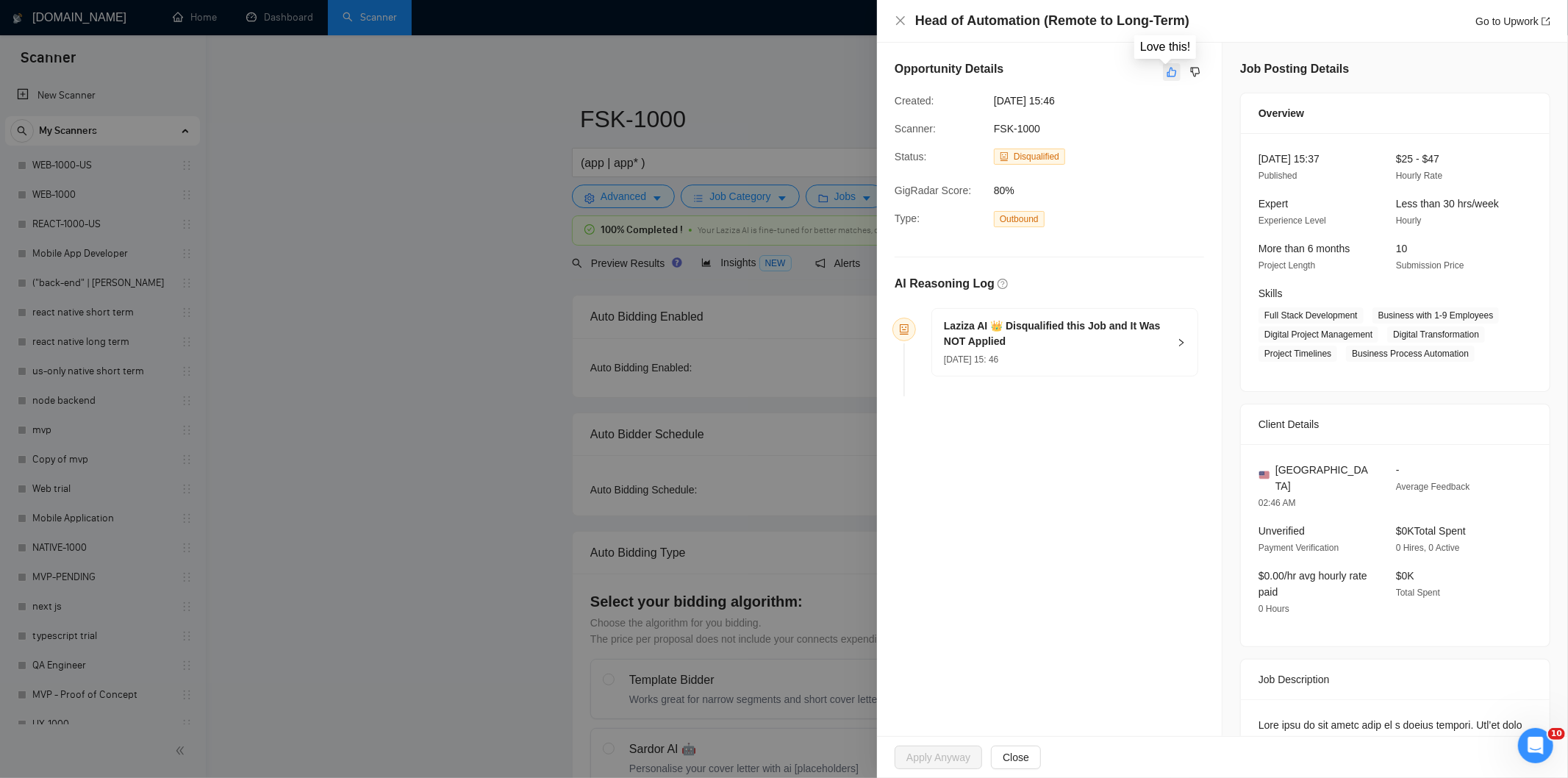
click at [1168, 76] on icon "like" at bounding box center [1172, 72] width 10 height 12
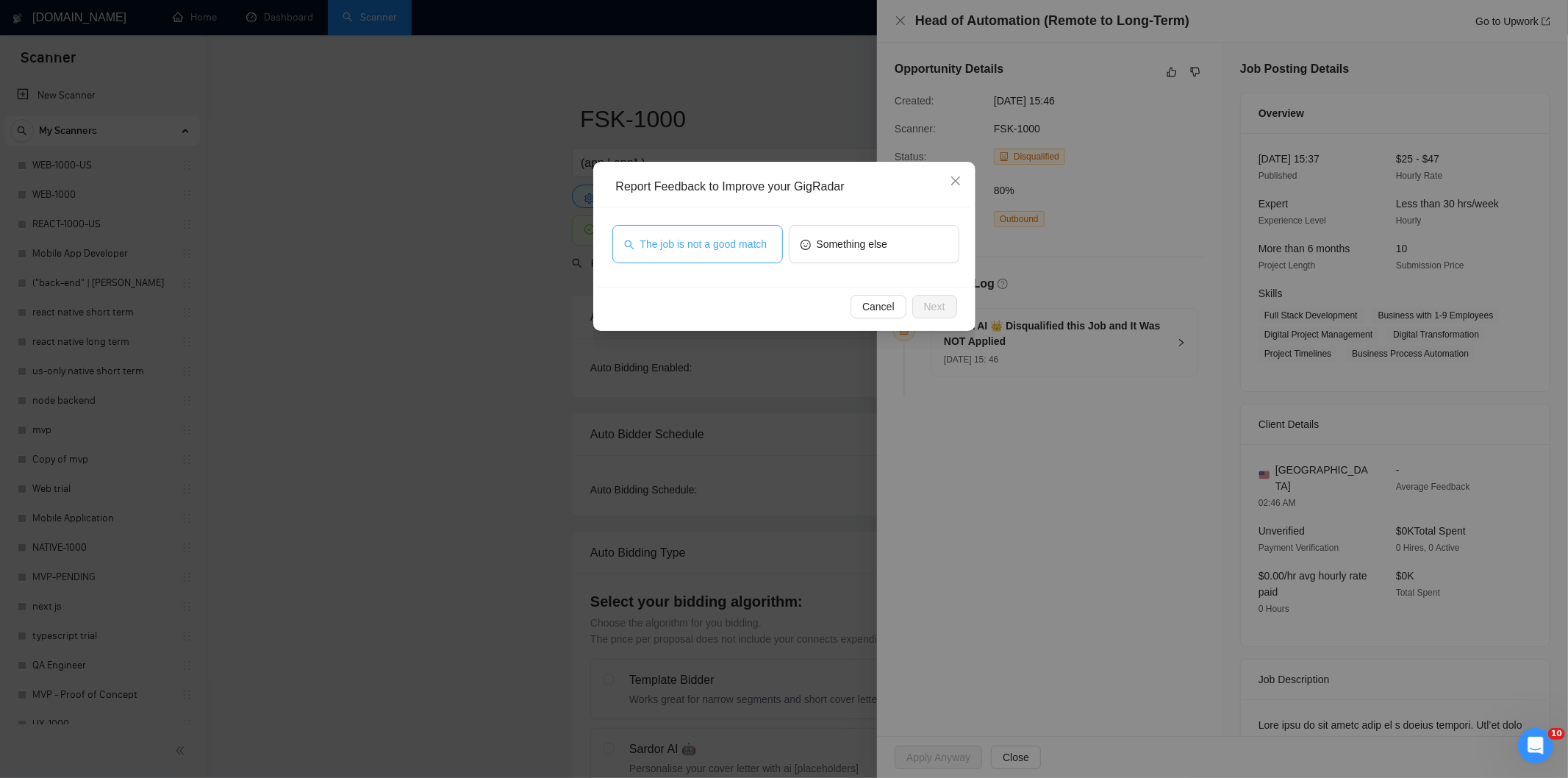
click at [745, 242] on span "The job is not a good match" at bounding box center [703, 244] width 127 height 16
click at [953, 313] on button "Next" at bounding box center [935, 306] width 45 height 23
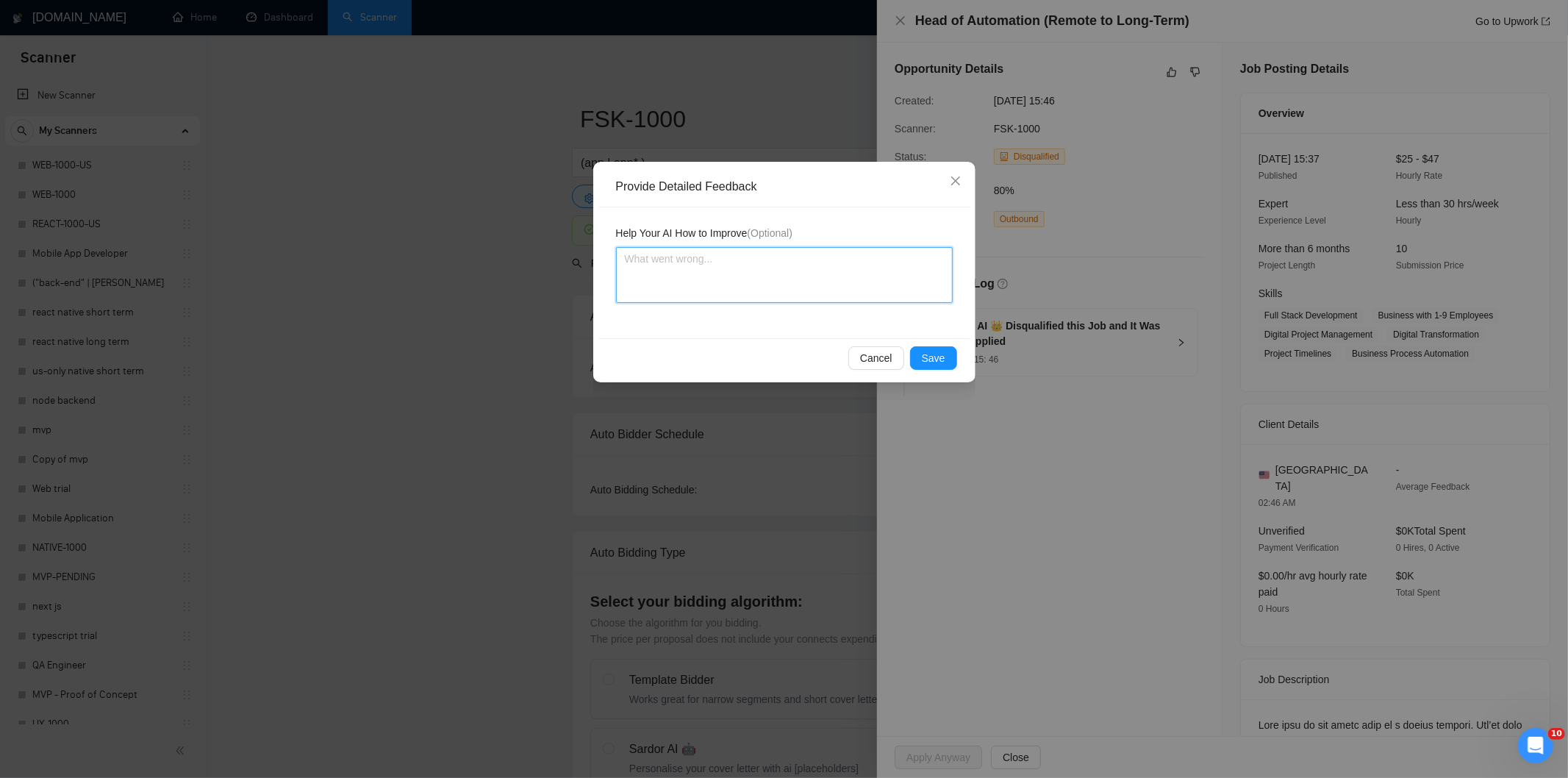
click at [890, 292] on textarea at bounding box center [784, 275] width 337 height 56
paste textarea "Not a fit — this project has been disqualified for other reasons. Example: "The…"
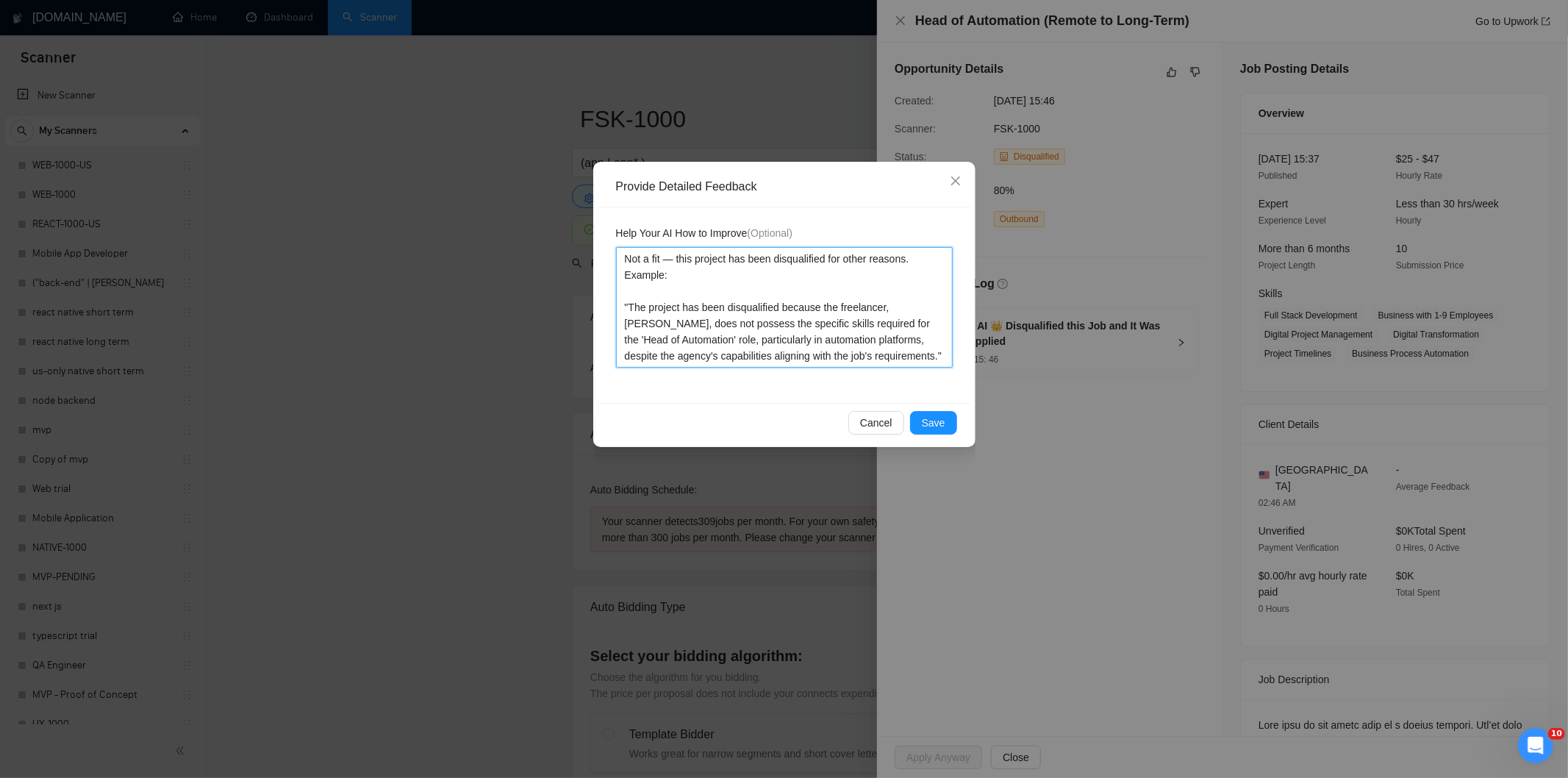
type textarea "Not a fit — this project has been disqualified for other reasons. Example: "The…"
click at [948, 422] on button "Save" at bounding box center [933, 423] width 47 height 23
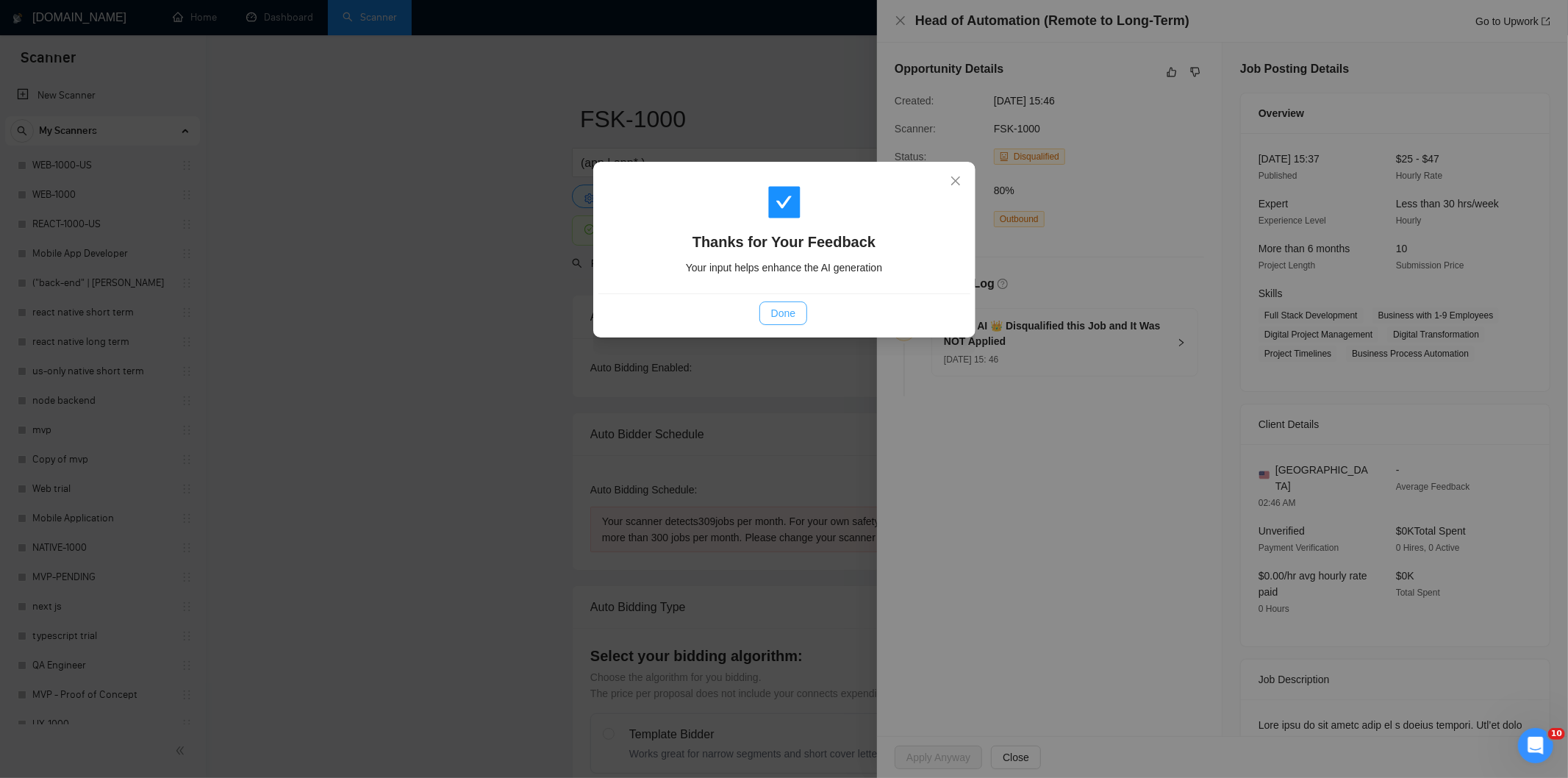
click at [782, 313] on span "Done" at bounding box center [783, 313] width 24 height 16
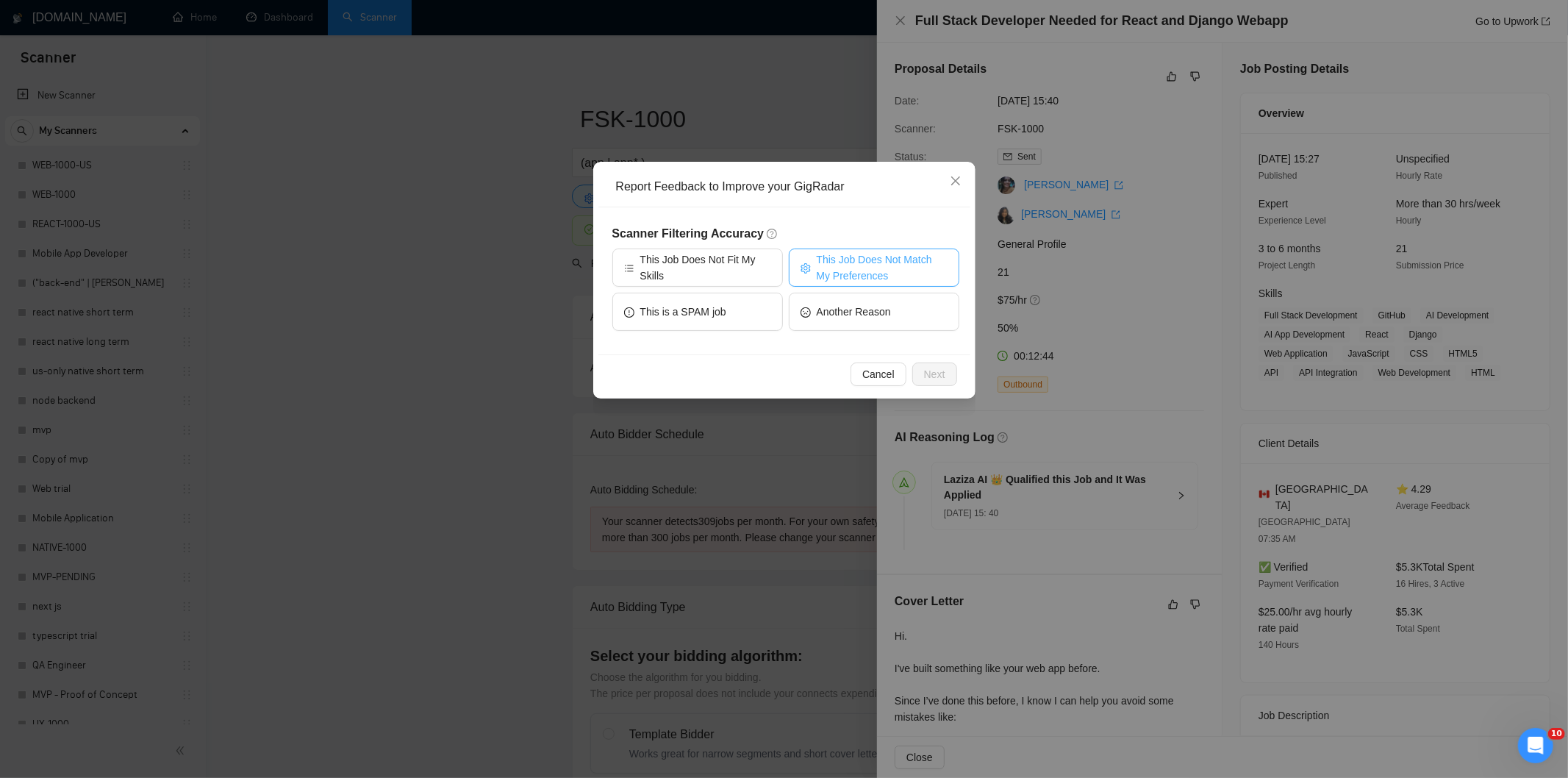
click at [849, 263] on span "This Job Does Not Match My Preferences" at bounding box center [882, 267] width 131 height 32
click at [931, 372] on span "Next" at bounding box center [934, 374] width 21 height 16
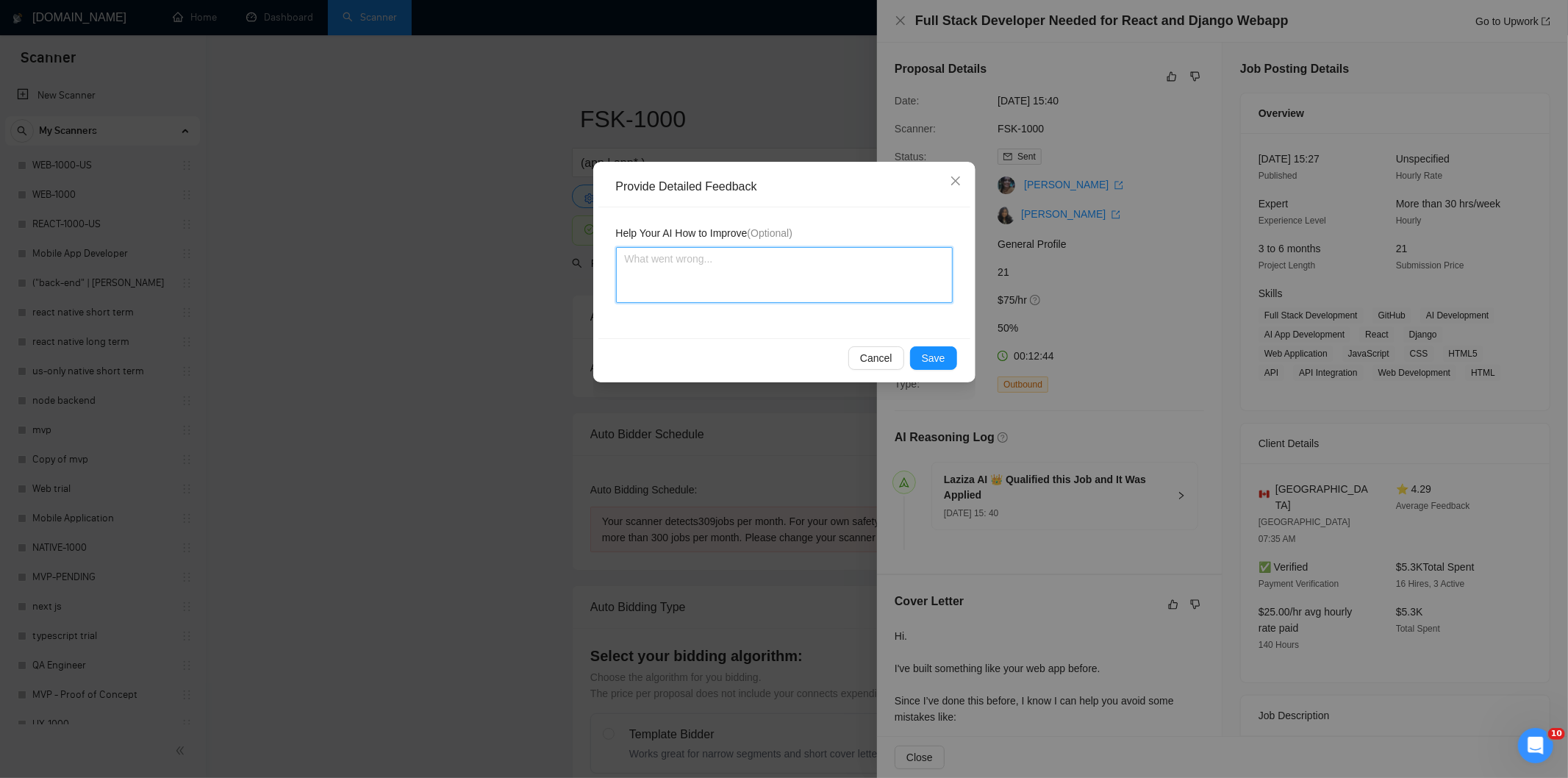
click at [833, 284] on textarea at bounding box center [784, 275] width 337 height 56
paste textarea "Not a fit — the description suggests an existing codebase, but Ria only works o…"
type textarea "Not a fit — the description suggests an existing codebase, but Ria only works o…"
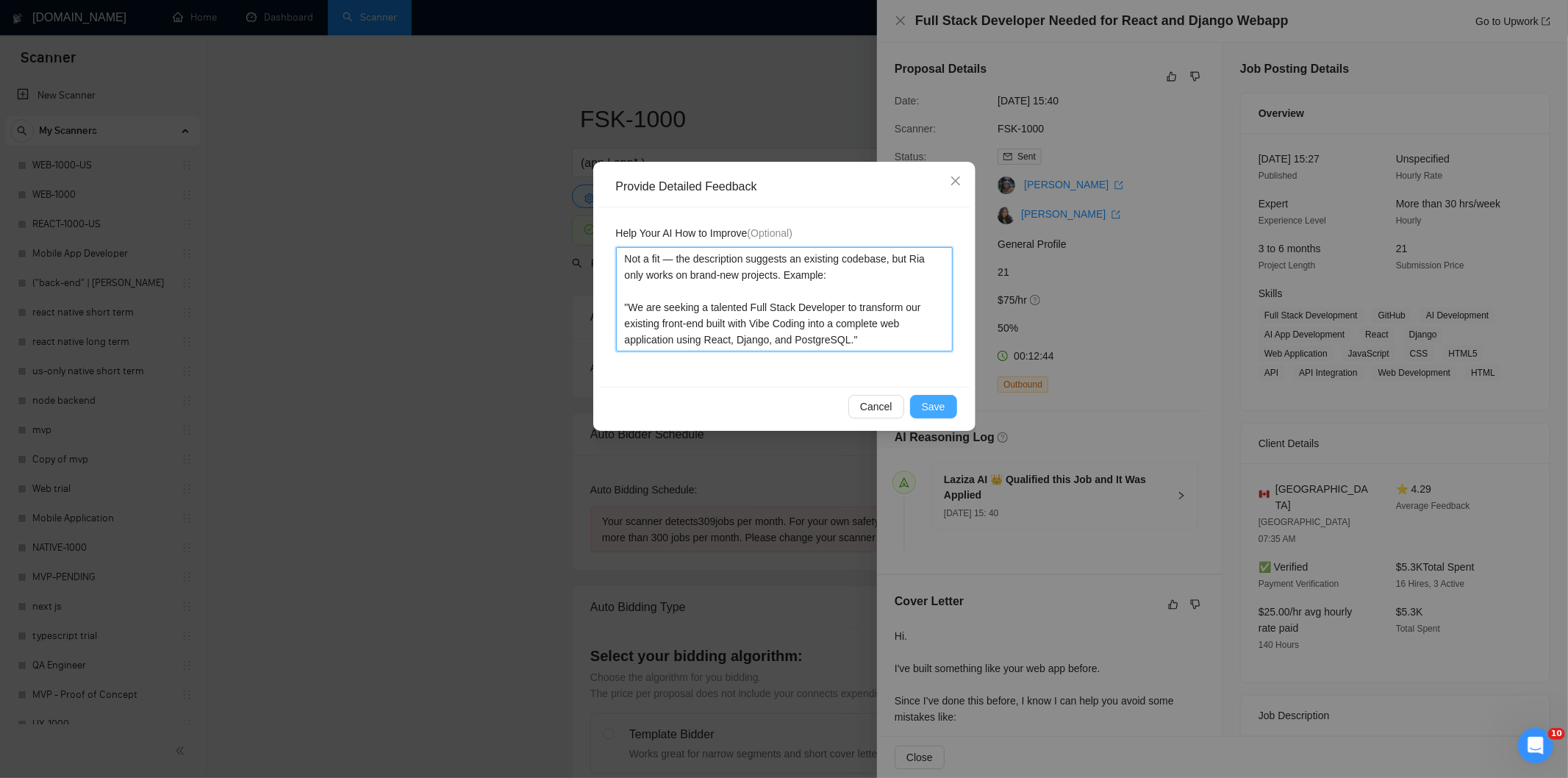
type textarea "Not a fit — the description suggests an existing codebase, but Ria only works o…"
click at [938, 405] on span "Save" at bounding box center [933, 406] width 23 height 16
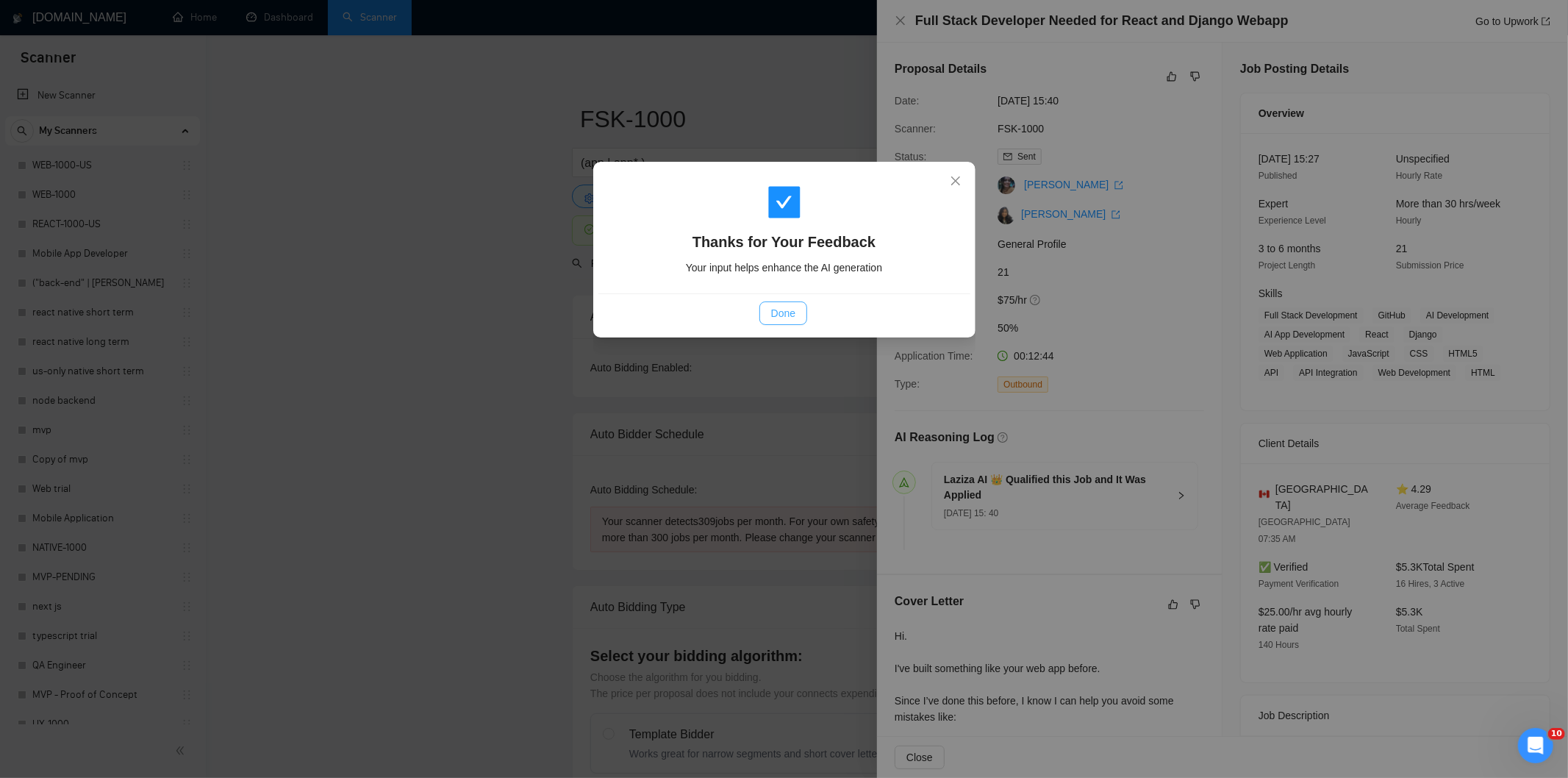
click at [776, 312] on span "Done" at bounding box center [783, 313] width 24 height 16
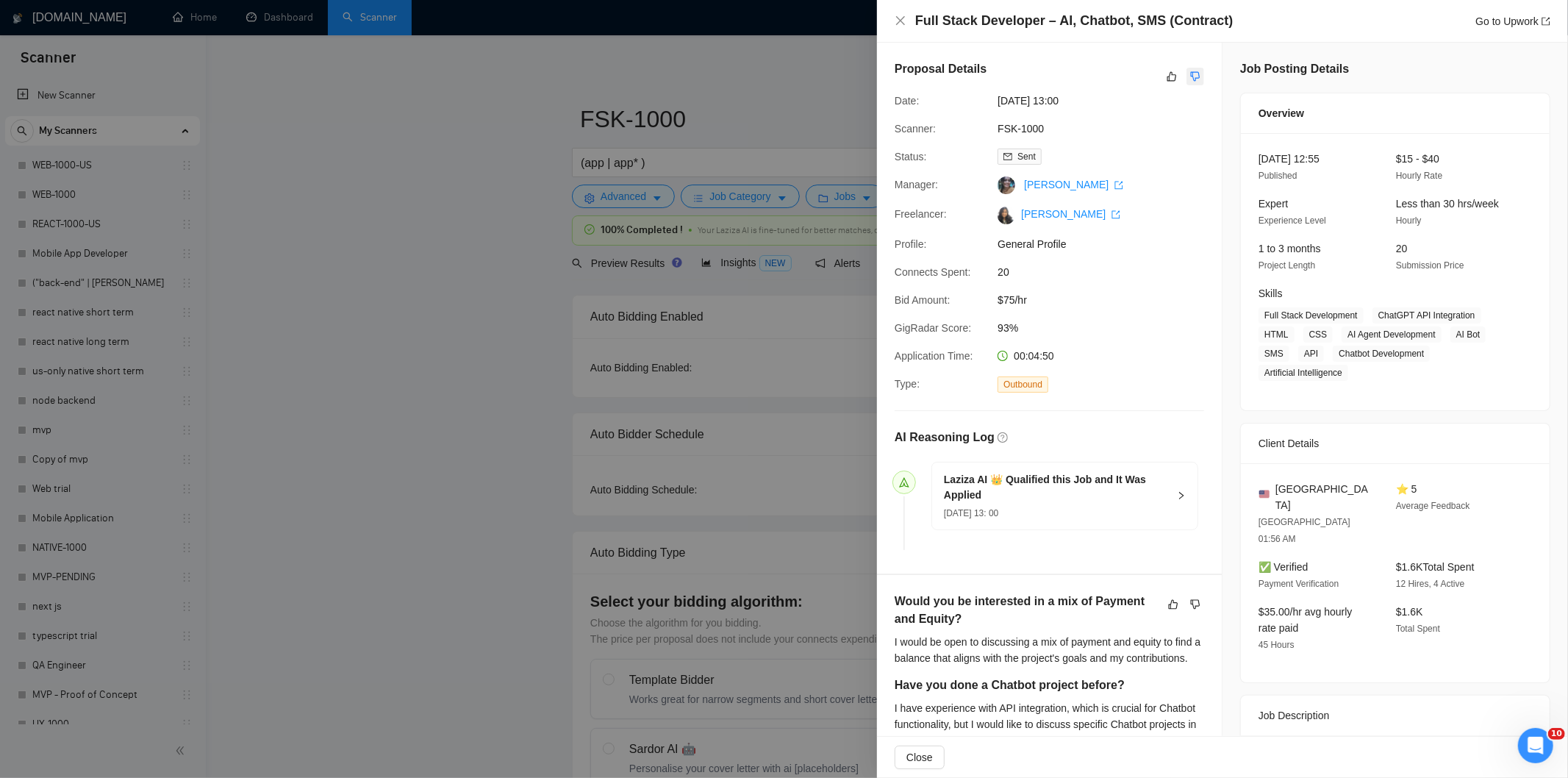
click at [1192, 78] on icon "dislike" at bounding box center [1195, 76] width 10 height 12
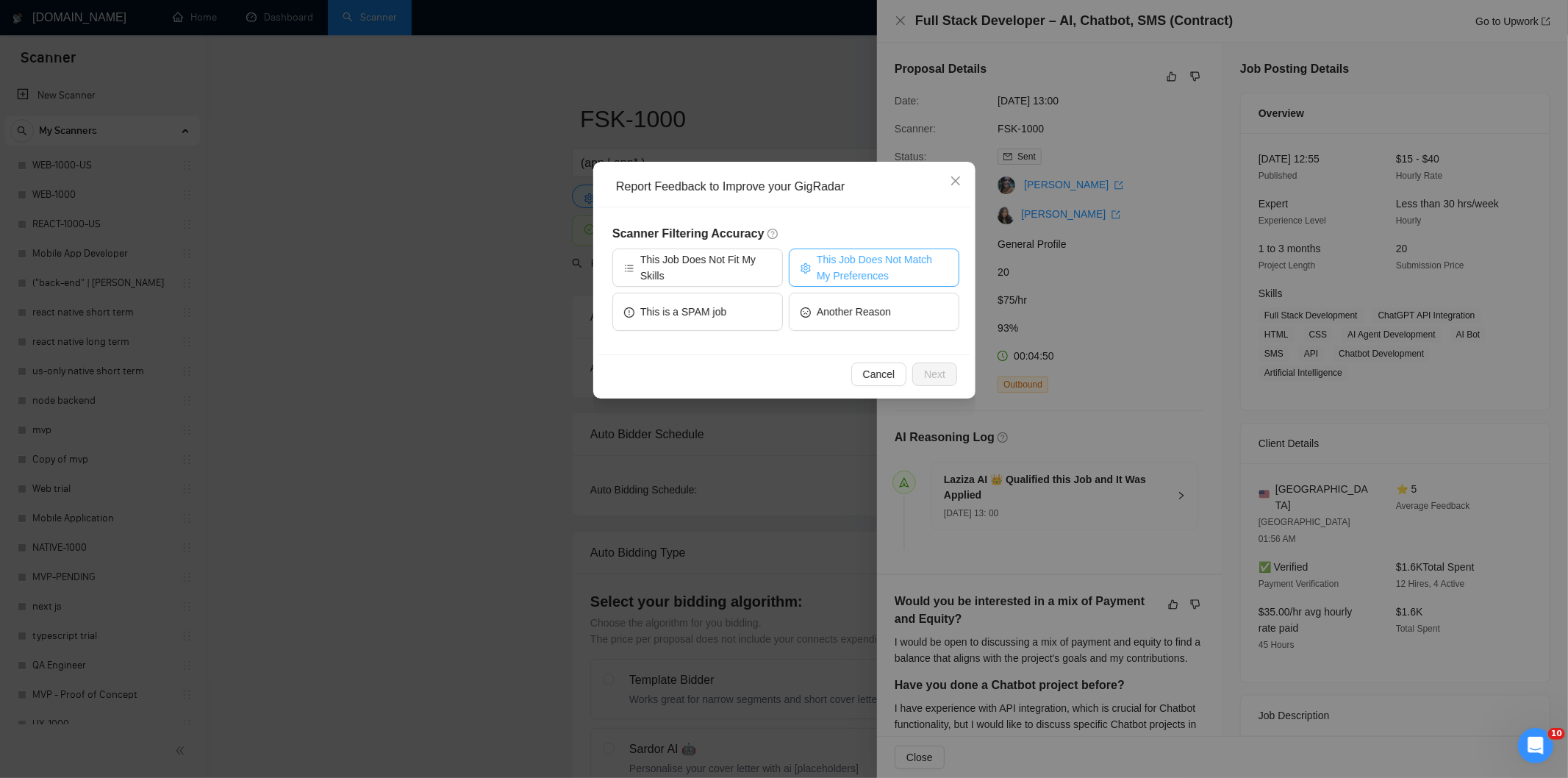
click at [881, 250] on button "This Job Does Not Match My Preferences" at bounding box center [874, 267] width 170 height 38
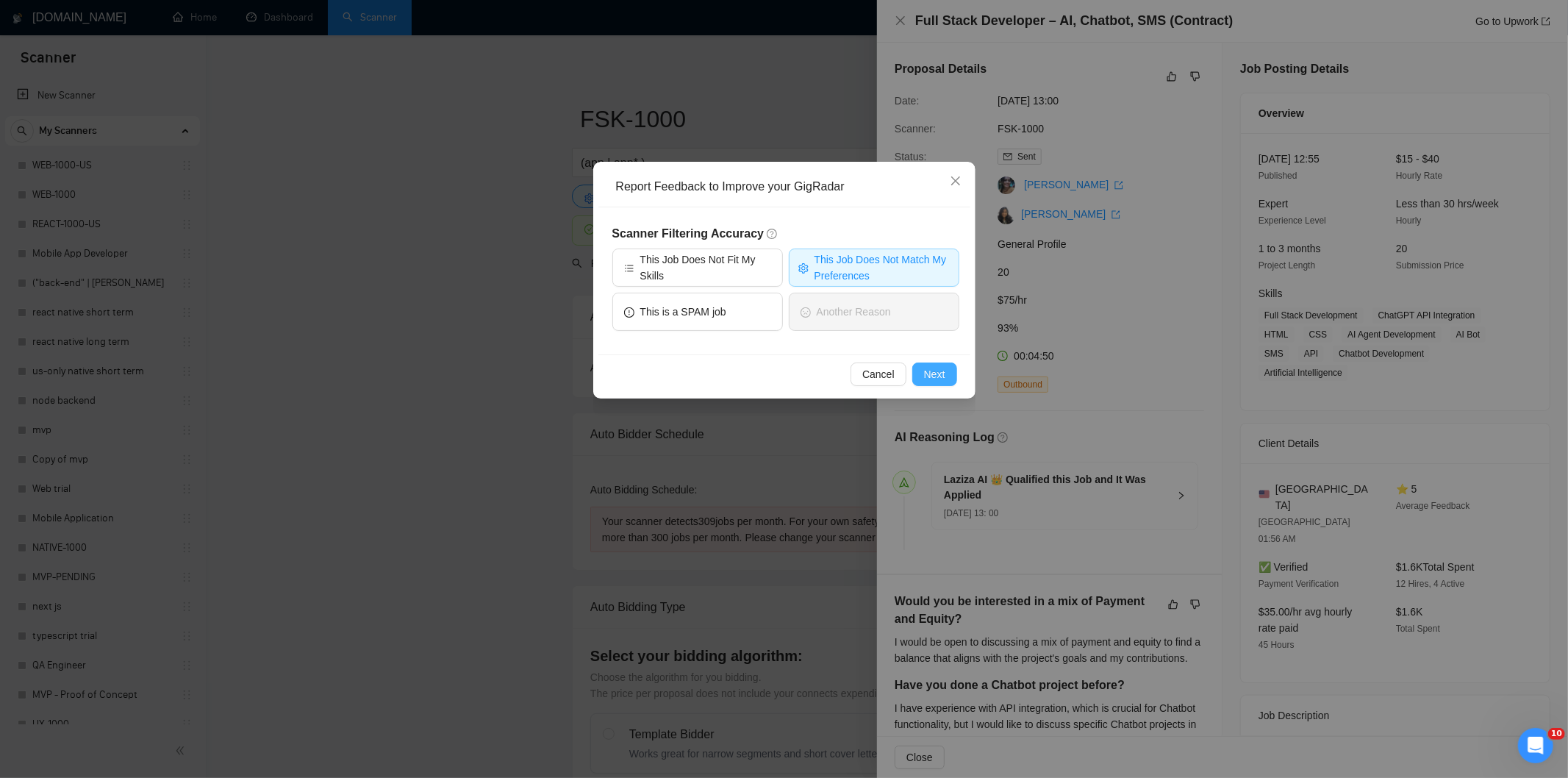
click at [942, 376] on span "Next" at bounding box center [934, 374] width 21 height 16
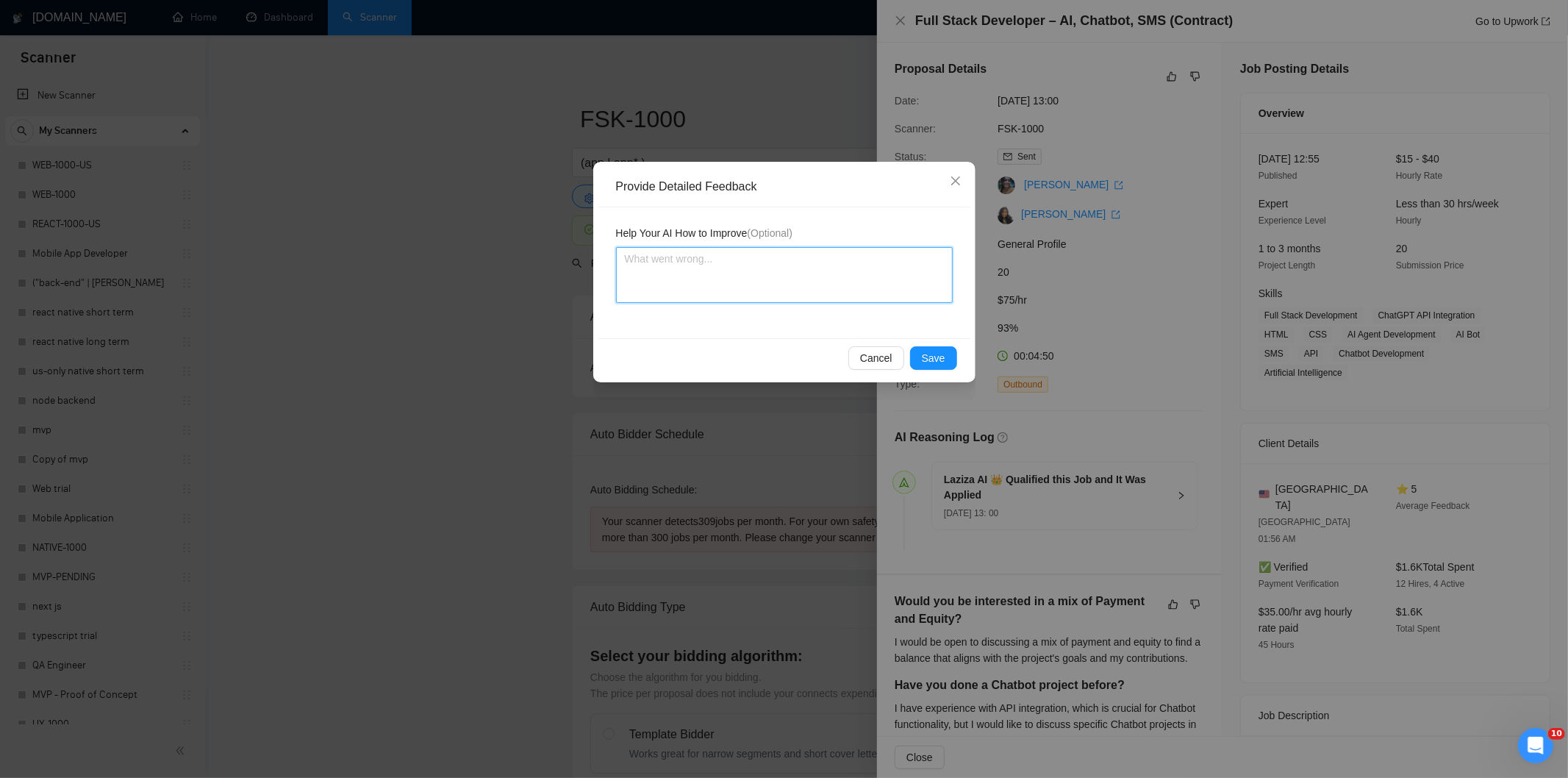
click at [877, 284] on textarea at bounding box center [784, 275] width 337 height 56
paste textarea "Not a fit — the job asks for unpaid work, offers equity, or has a small budget,…"
type textarea "Not a fit — the job asks for unpaid work, offers equity, or has a small budget,…"
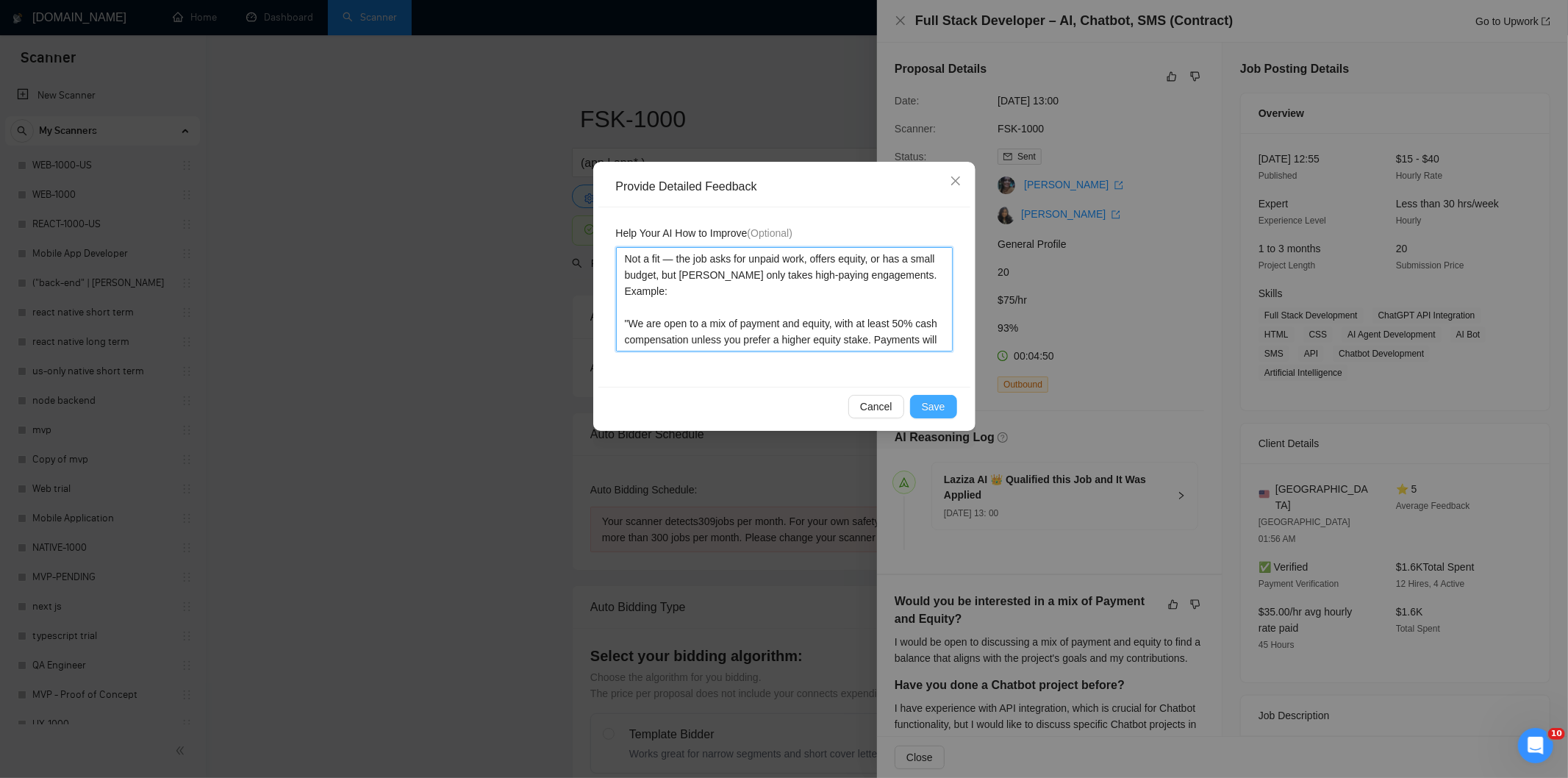
type textarea "Not a fit — the job asks for unpaid work, offers equity, or has a small budget,…"
click at [939, 410] on span "Save" at bounding box center [933, 406] width 23 height 16
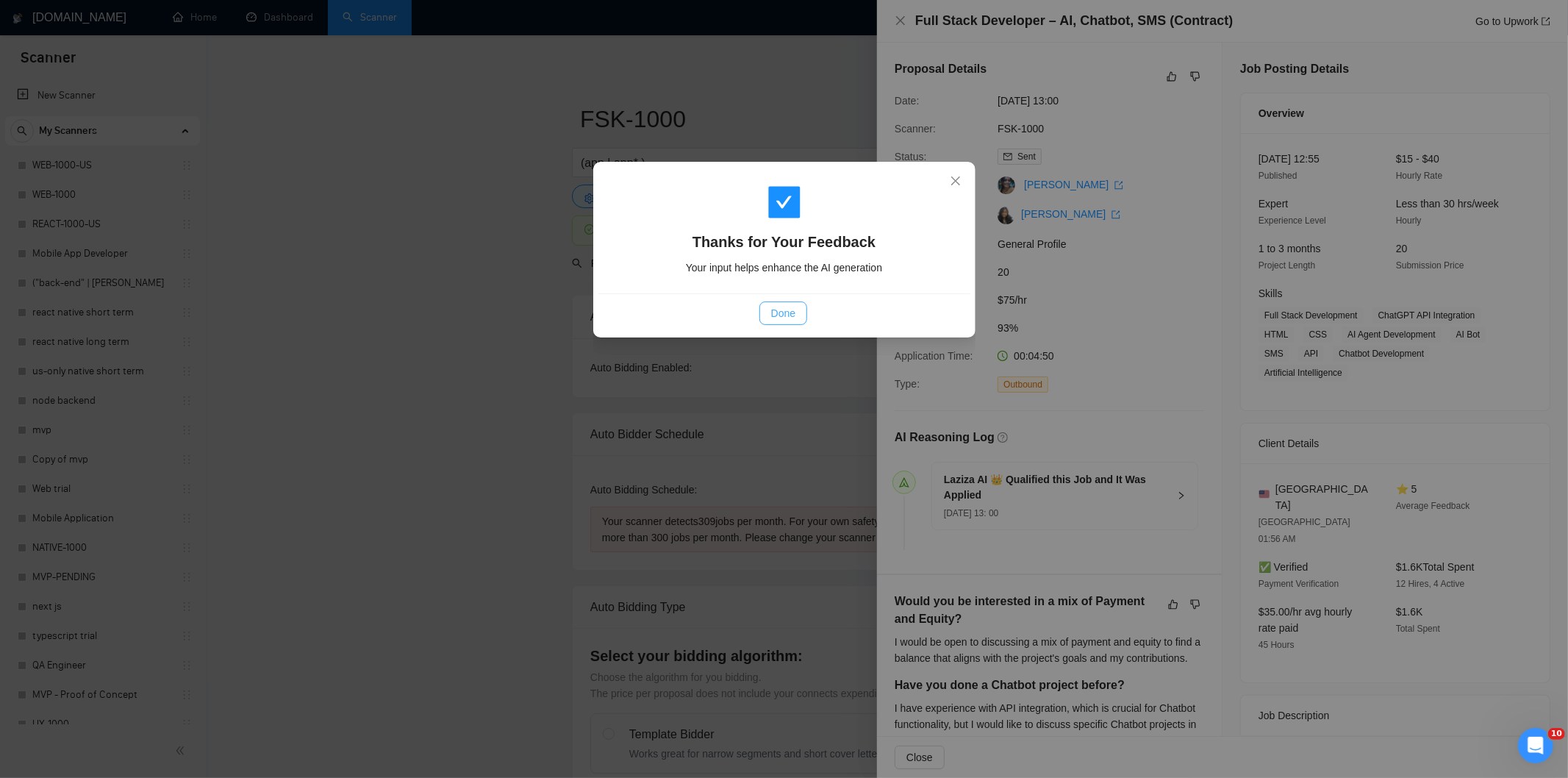
click at [780, 313] on span "Done" at bounding box center [783, 313] width 24 height 16
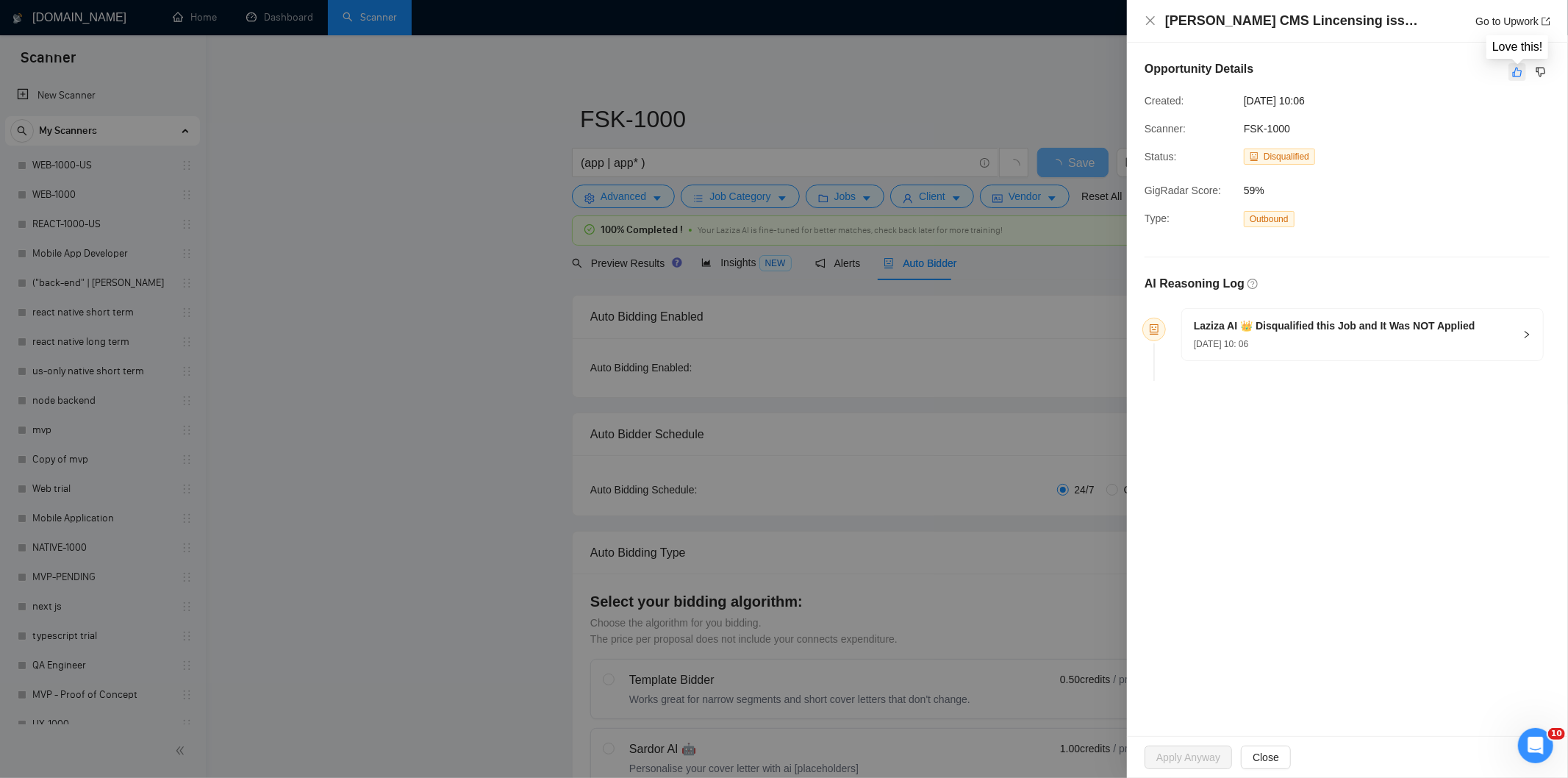
click at [1522, 78] on button "button" at bounding box center [1517, 72] width 18 height 18
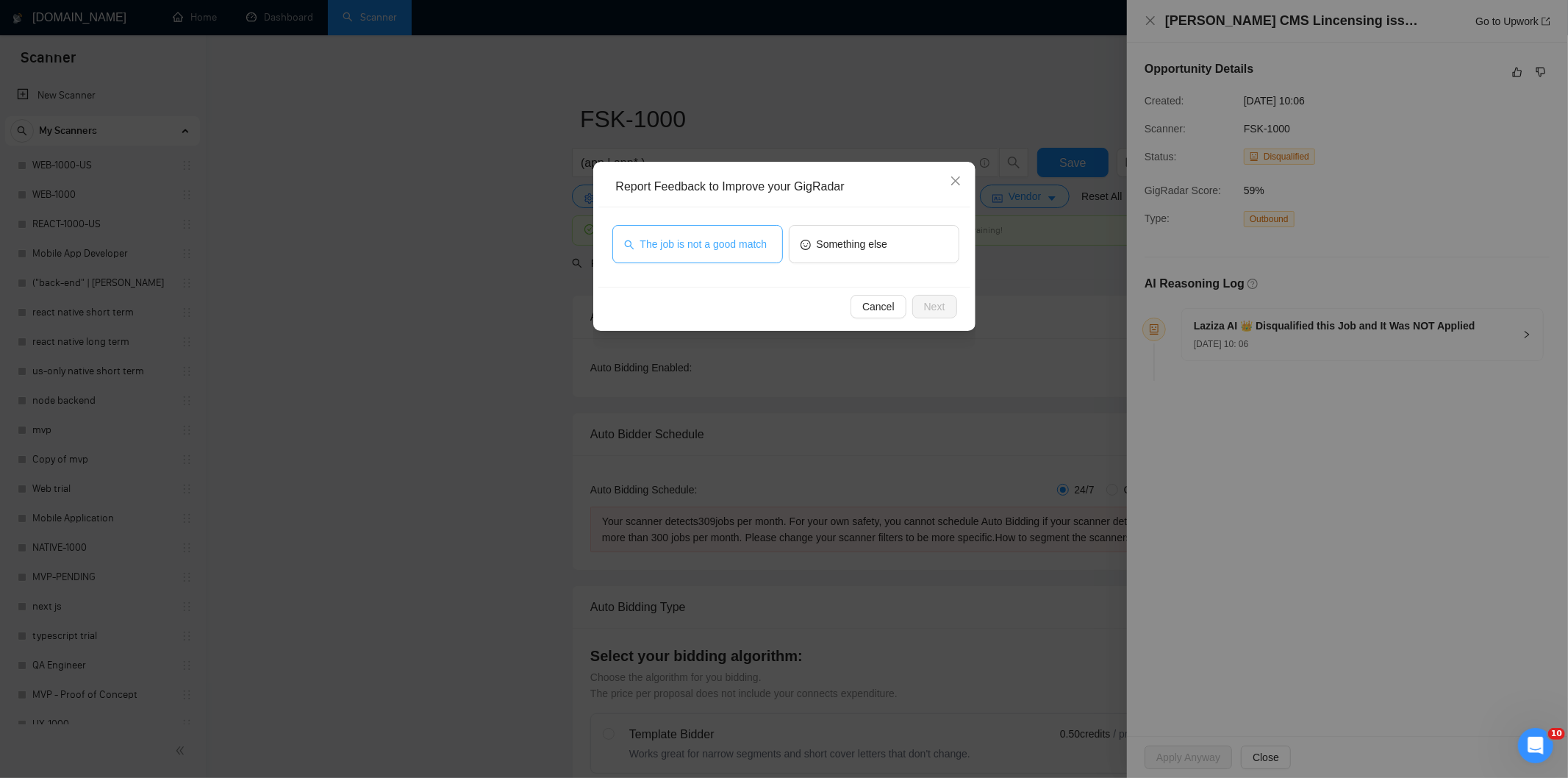
click at [756, 244] on span "The job is not a good match" at bounding box center [703, 244] width 127 height 16
click at [924, 301] on span "Next" at bounding box center [934, 307] width 21 height 16
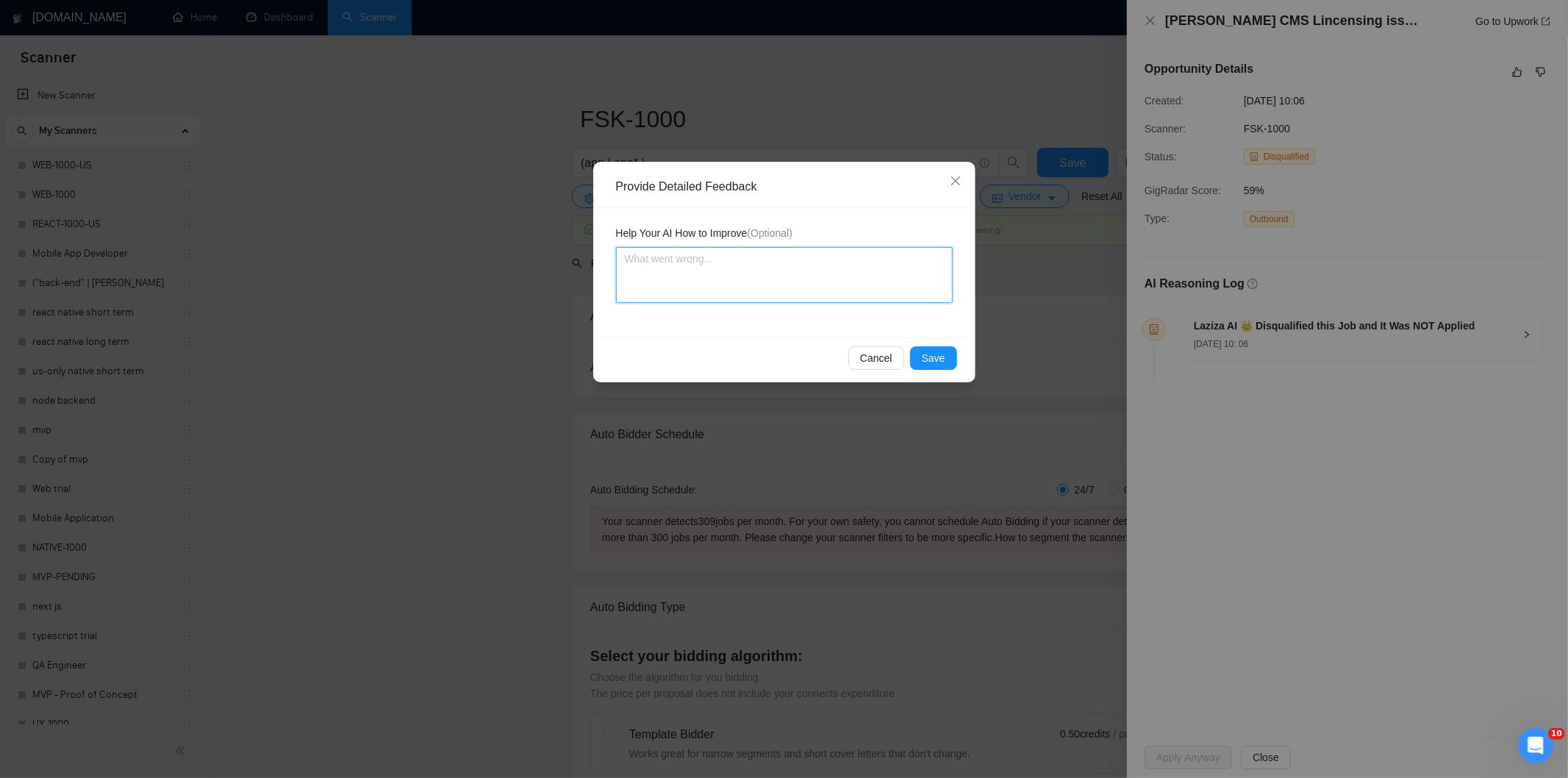
click at [854, 250] on textarea at bounding box center [784, 275] width 337 height 56
paste textarea "Not a fit — this project has been disqualified for other reasons. Example: "The…"
type textarea "Not a fit — this project has been disqualified for other reasons. Example: "The…"
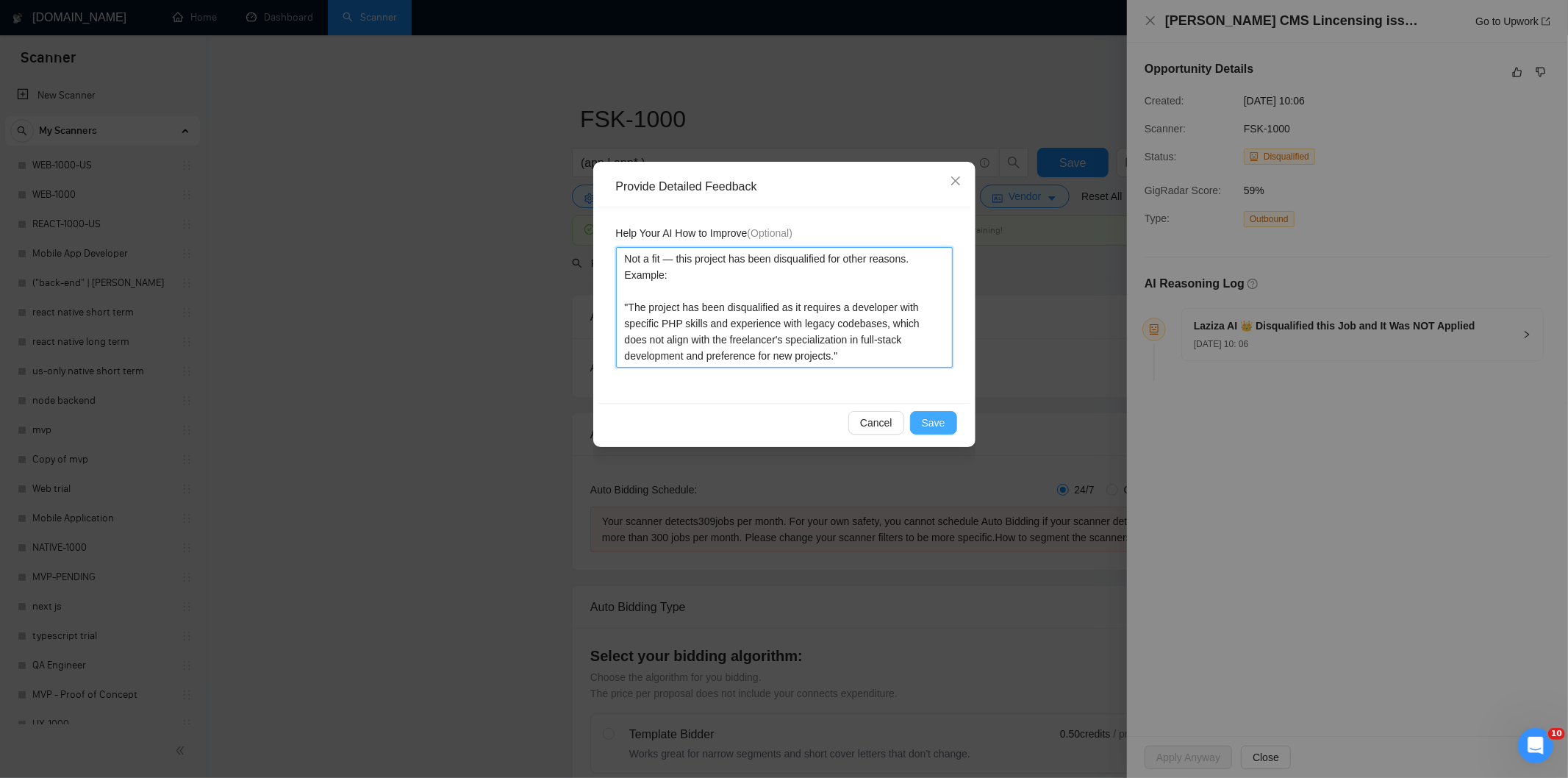
type textarea "Not a fit — this project has been disqualified for other reasons. Example: "The…"
click at [917, 414] on button "Save" at bounding box center [933, 423] width 47 height 23
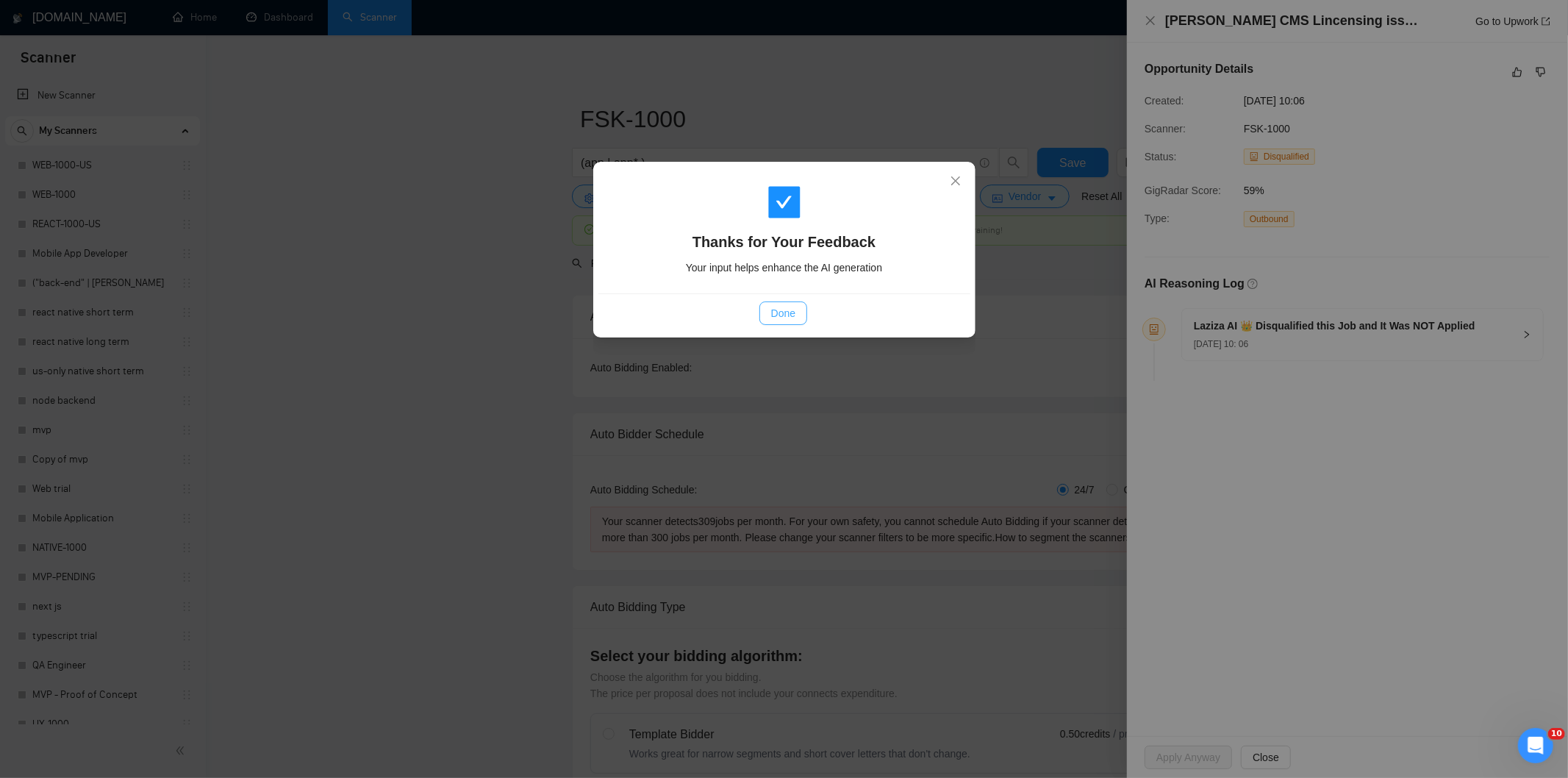
click at [787, 322] on button "Done" at bounding box center [782, 313] width 48 height 23
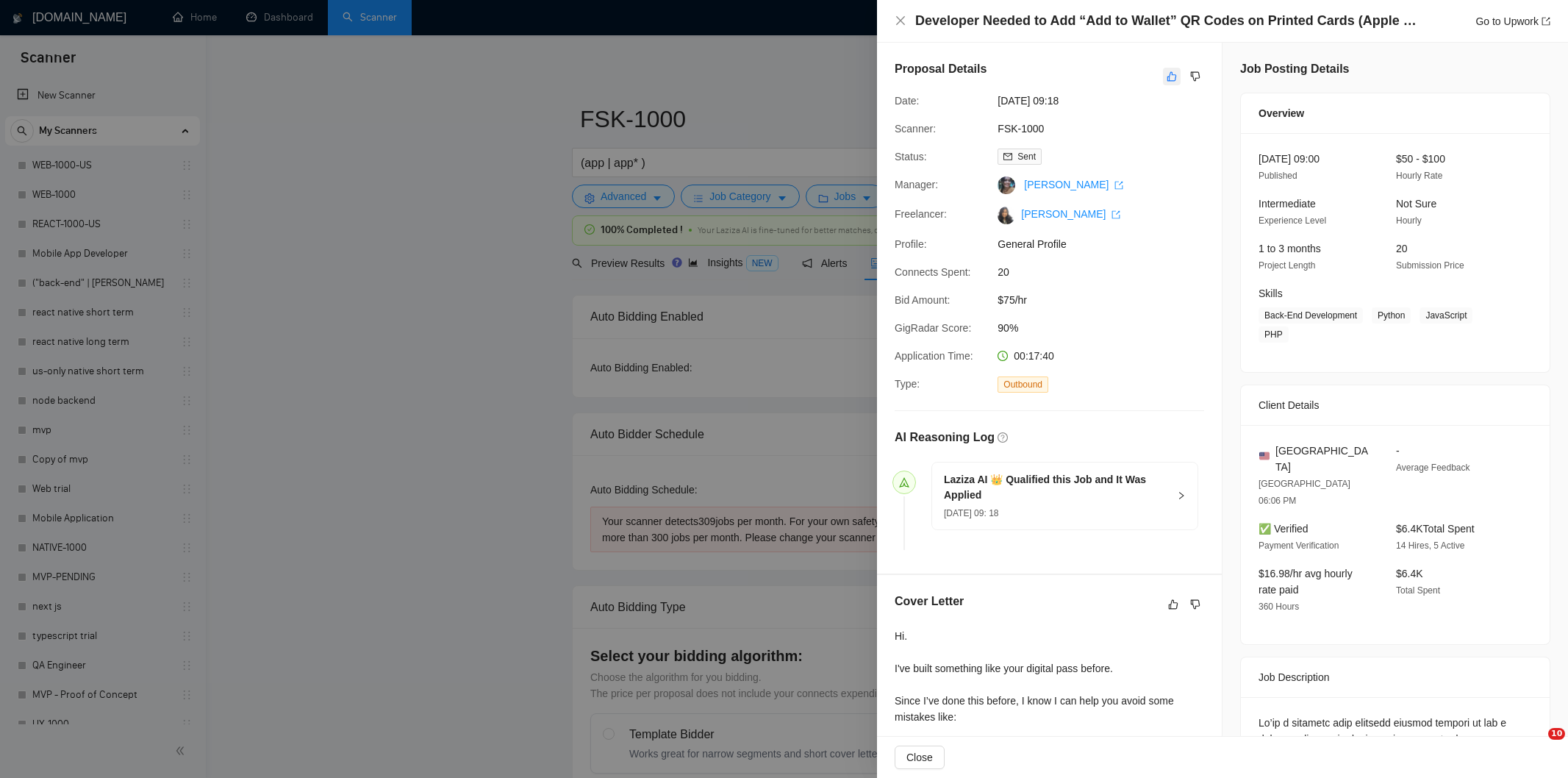
click at [1167, 75] on icon "like" at bounding box center [1172, 76] width 10 height 12
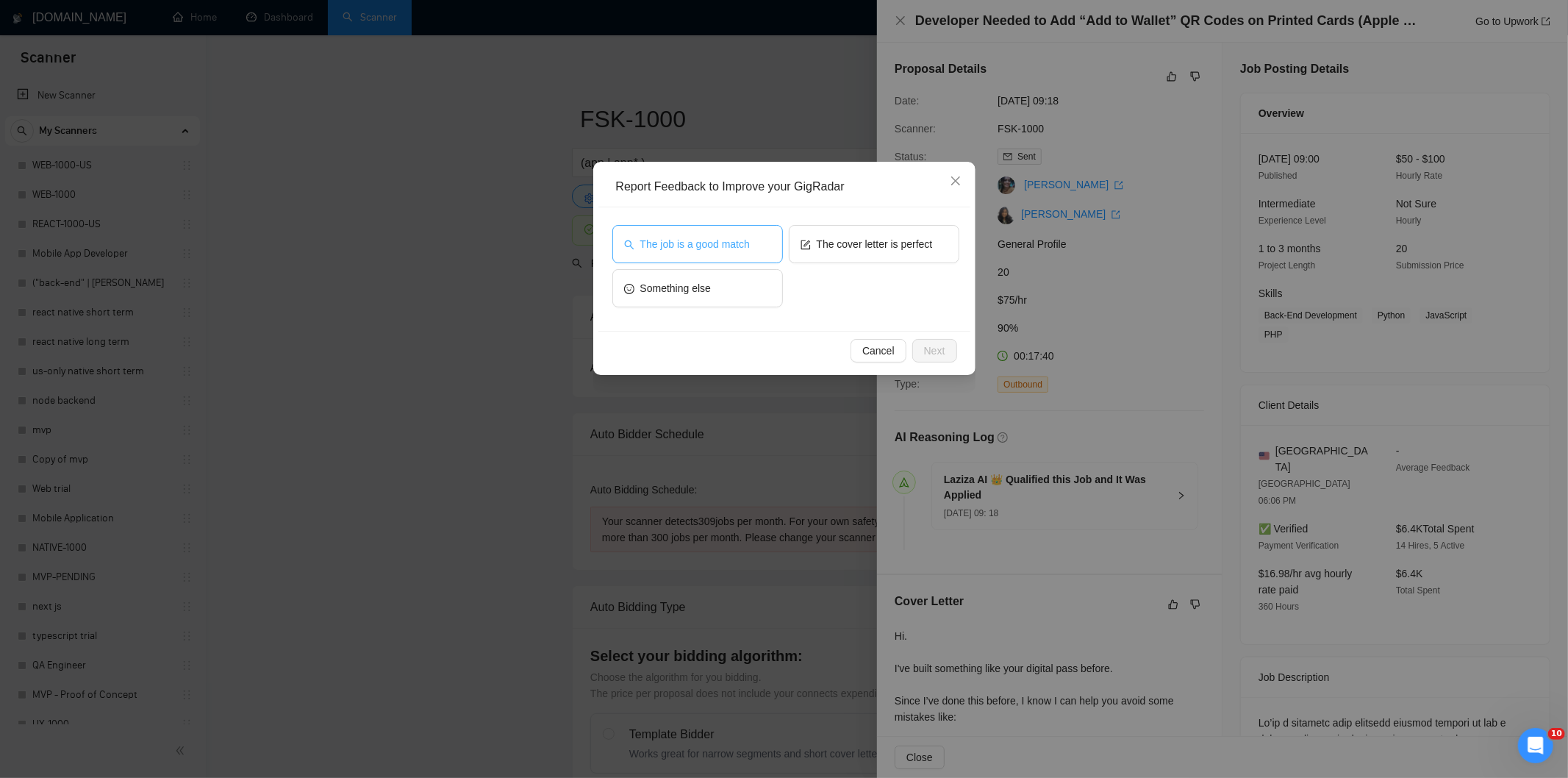
click at [743, 244] on span "The job is a good match" at bounding box center [695, 244] width 110 height 16
click at [941, 356] on span "Next" at bounding box center [934, 351] width 21 height 16
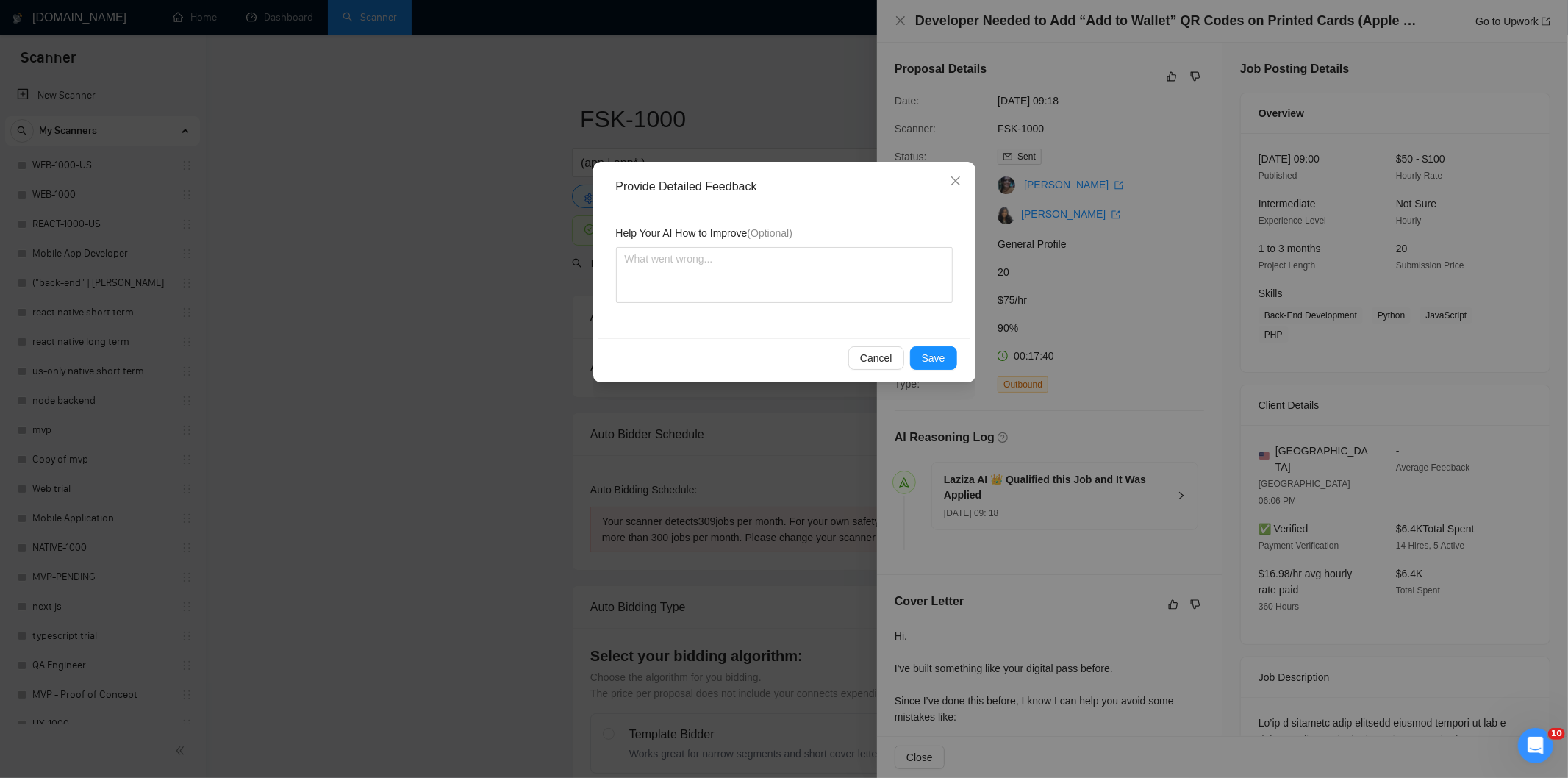
click at [900, 304] on div "Help Your AI How to Improve (Optional)" at bounding box center [784, 273] width 372 height 131
click at [895, 290] on textarea at bounding box center [784, 275] width 337 height 56
paste textarea "Good fit — the project is greenfield (no existing code), welcomes agencies, use…"
type textarea "Good fit — the project is greenfield (no existing code), welcomes agencies, use…"
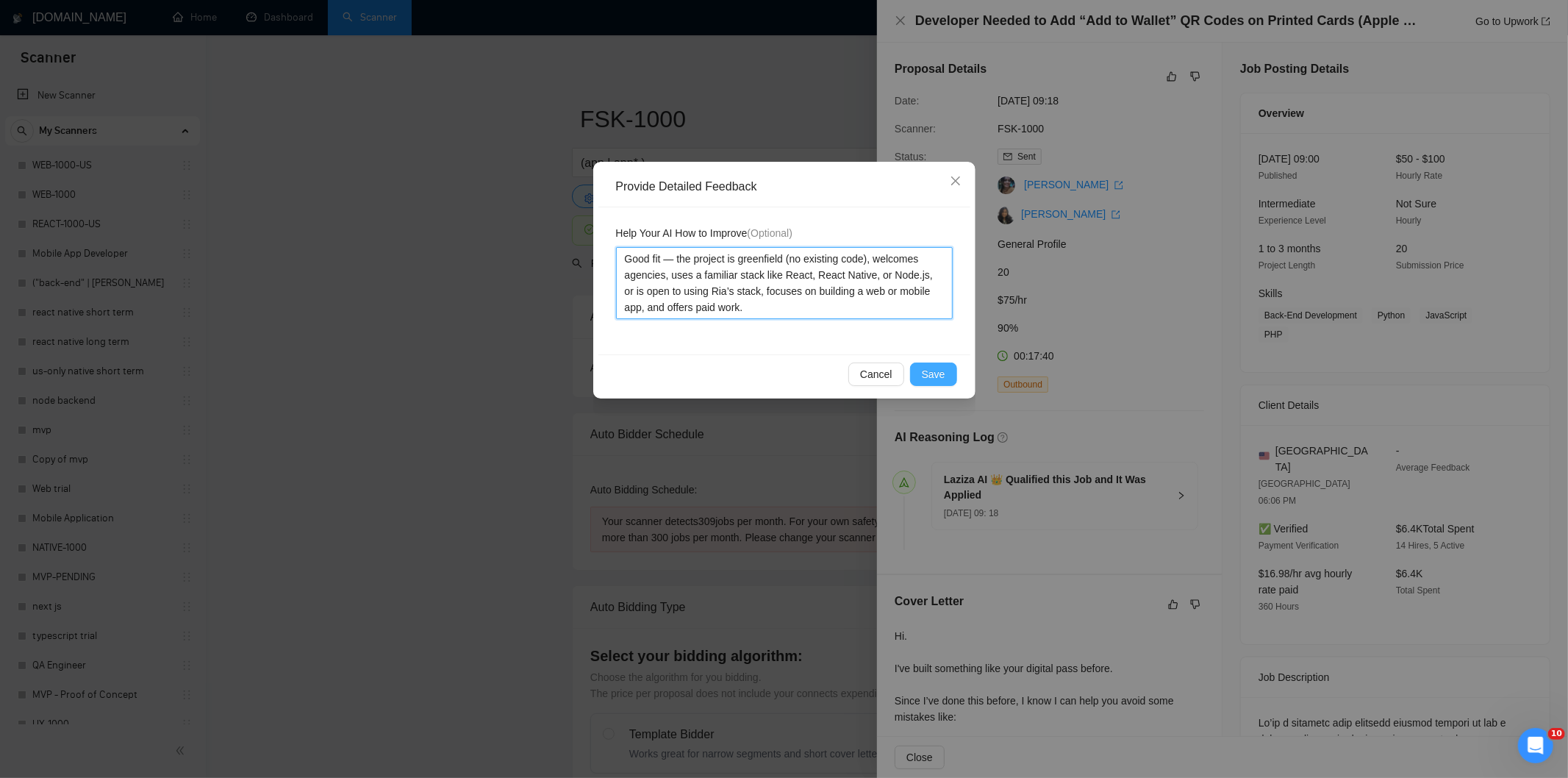
type textarea "Good fit — the project is greenfield (no existing code), welcomes agencies, use…"
click at [937, 368] on span "Save" at bounding box center [933, 374] width 23 height 16
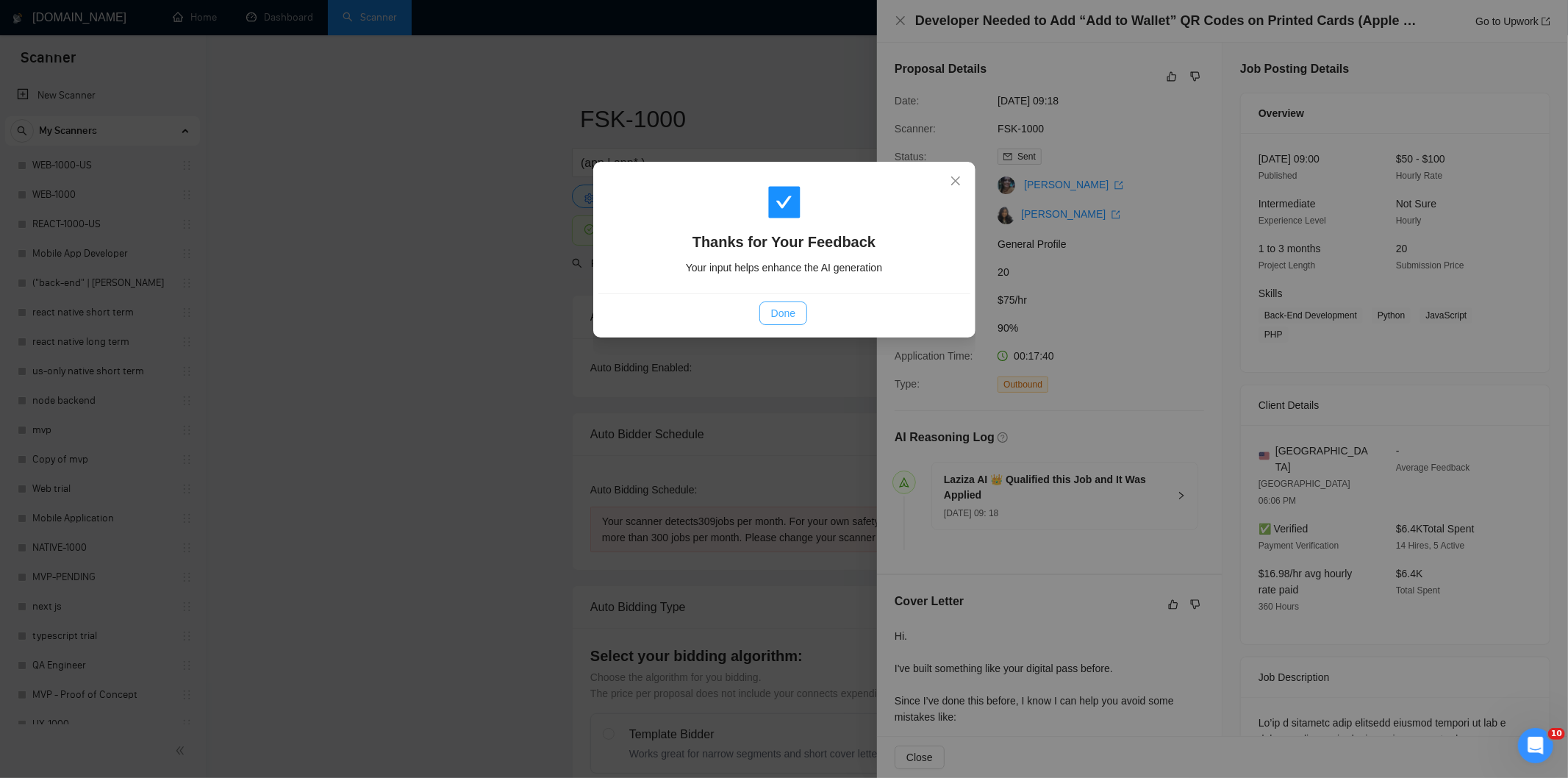
click at [798, 313] on button "Done" at bounding box center [782, 313] width 48 height 23
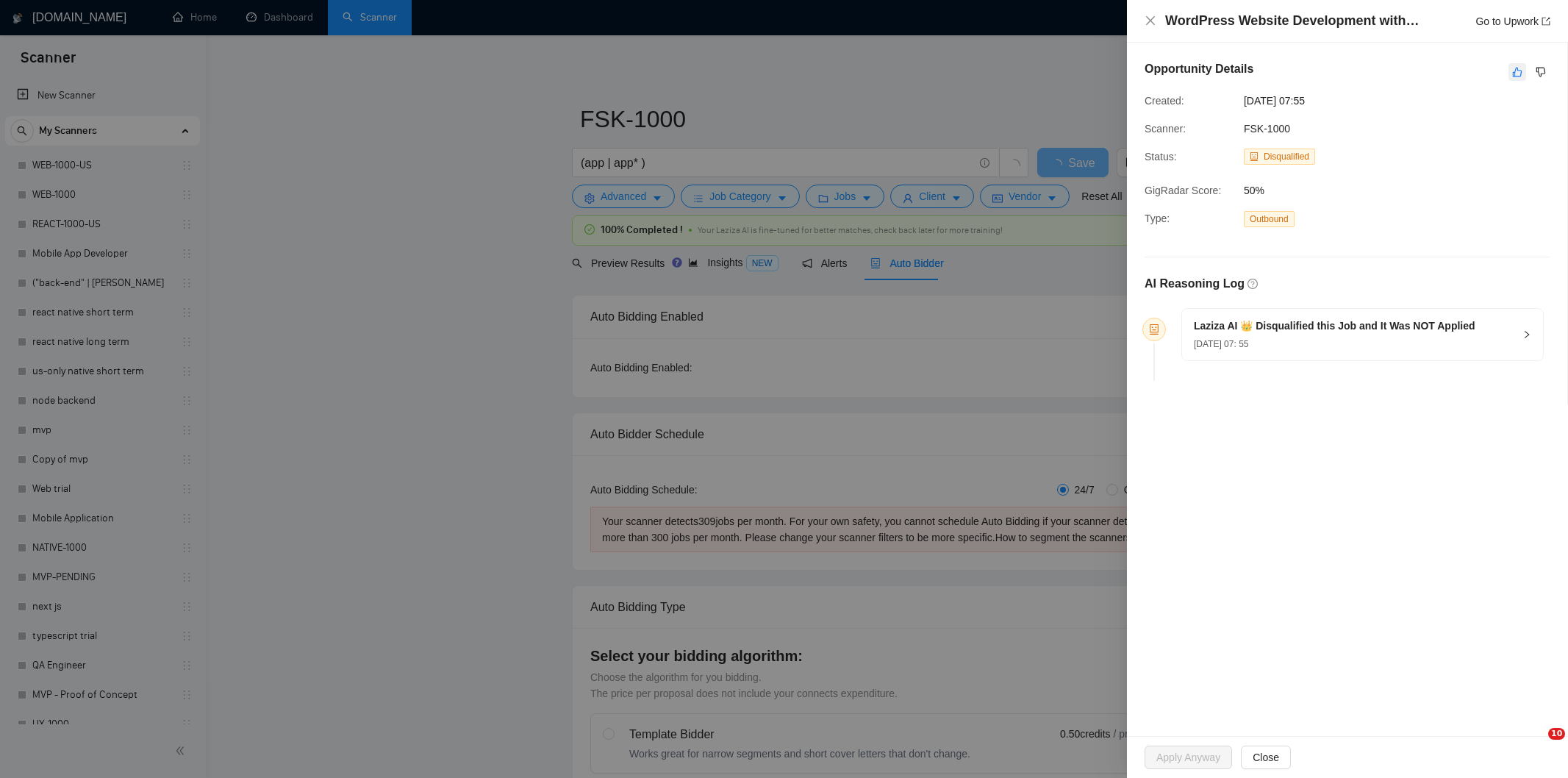
click at [1517, 69] on icon "like" at bounding box center [1517, 73] width 10 height 10
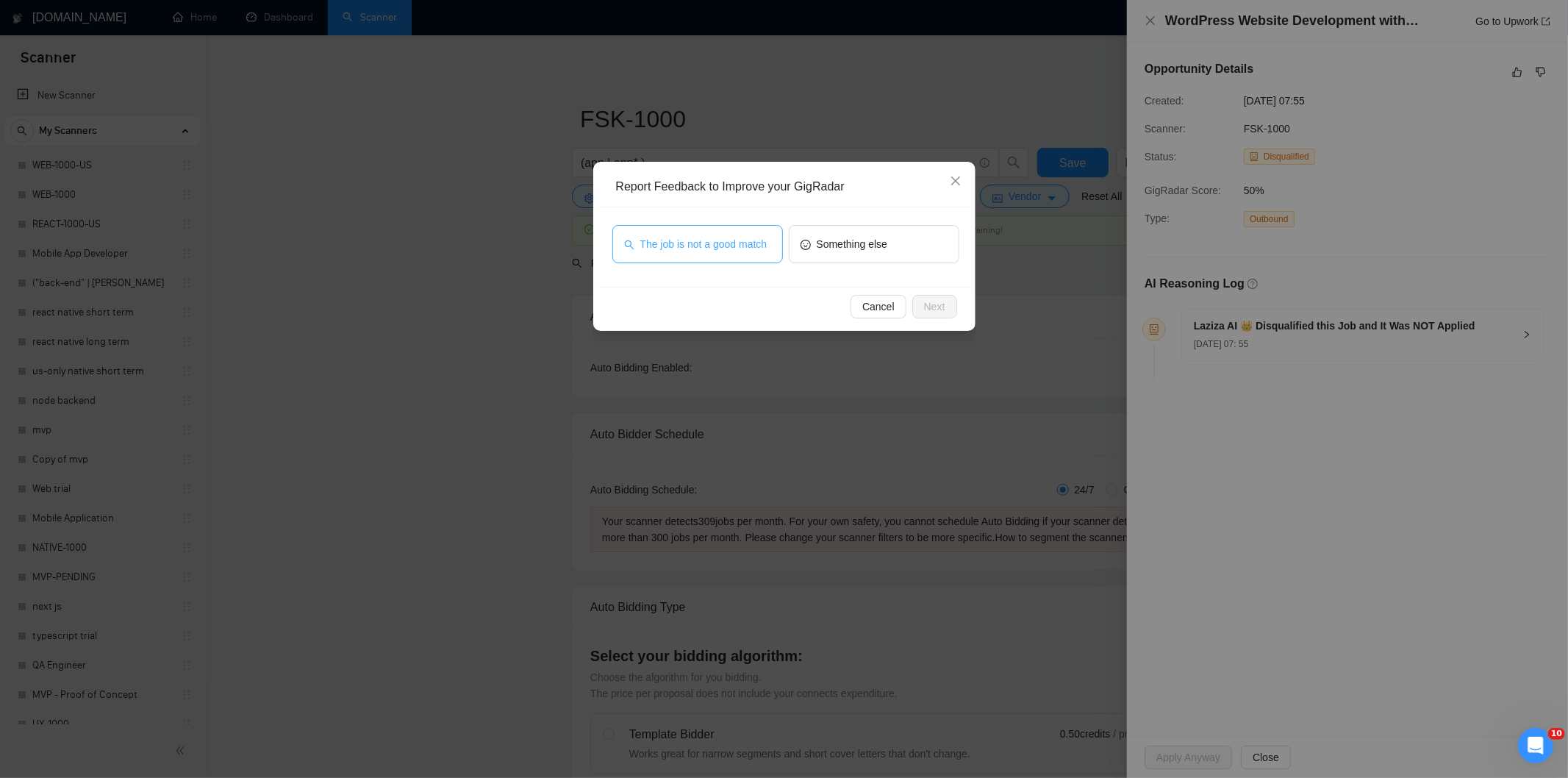
click at [702, 253] on button "The job is not a good match" at bounding box center [697, 244] width 170 height 38
click at [938, 307] on span "Next" at bounding box center [934, 307] width 21 height 16
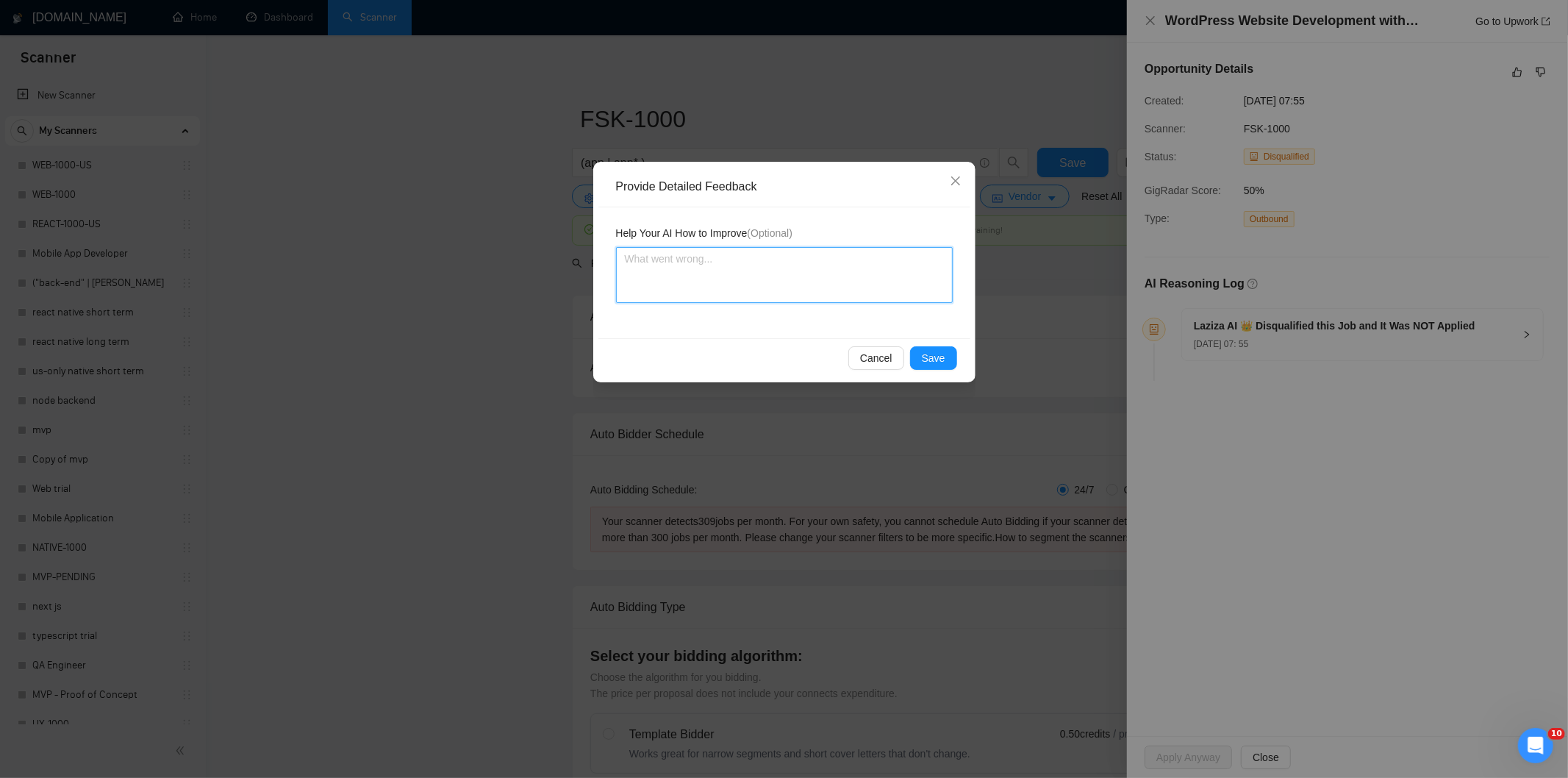
click at [885, 272] on textarea at bounding box center [784, 275] width 337 height 56
paste textarea "Not a fit — this project has been disqualified for other reasons. Example: "The…"
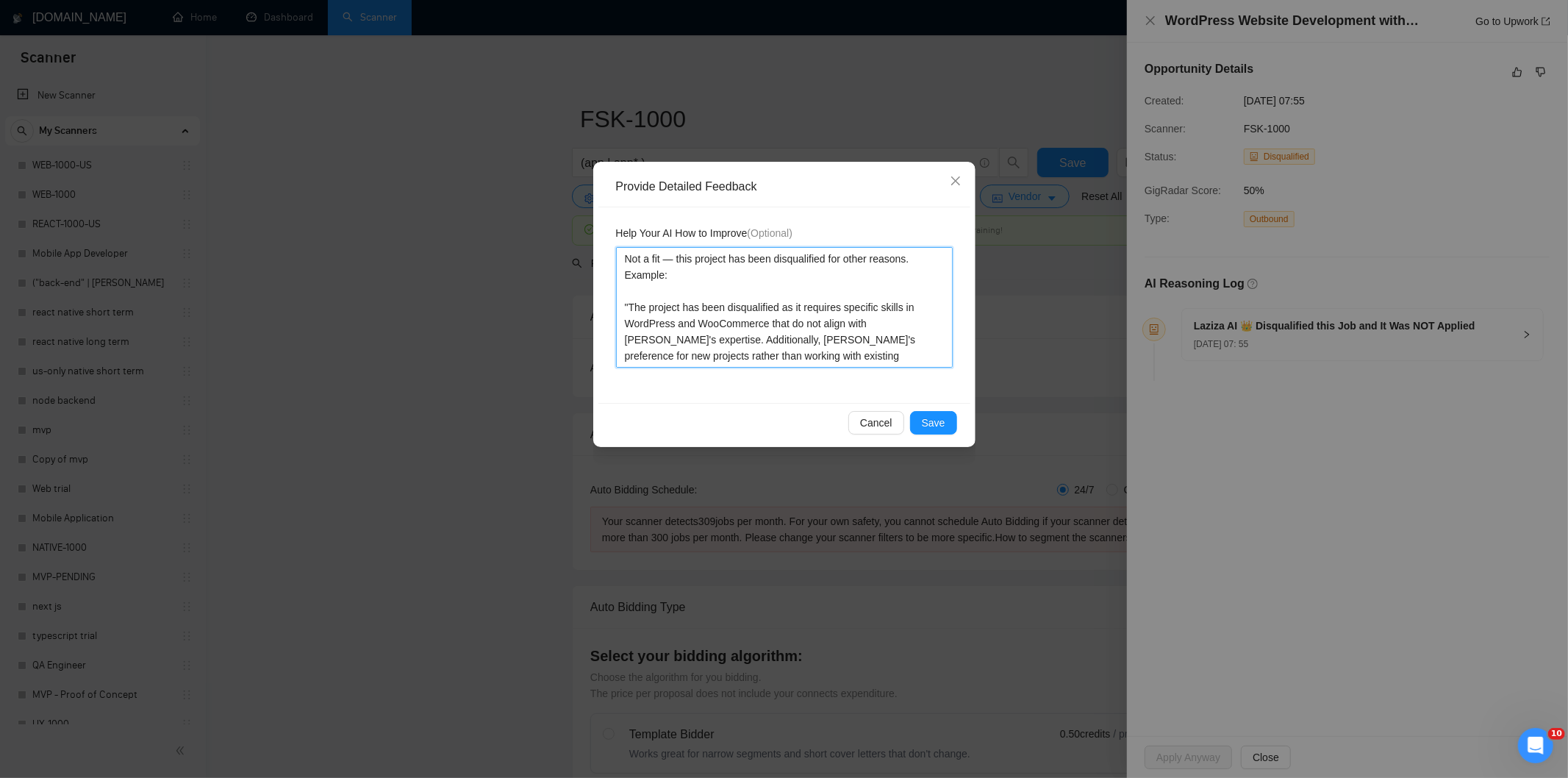
type textarea "Not a fit — this project has been disqualified for other reasons. Example: "The…"
click at [943, 422] on span "Save" at bounding box center [933, 423] width 23 height 16
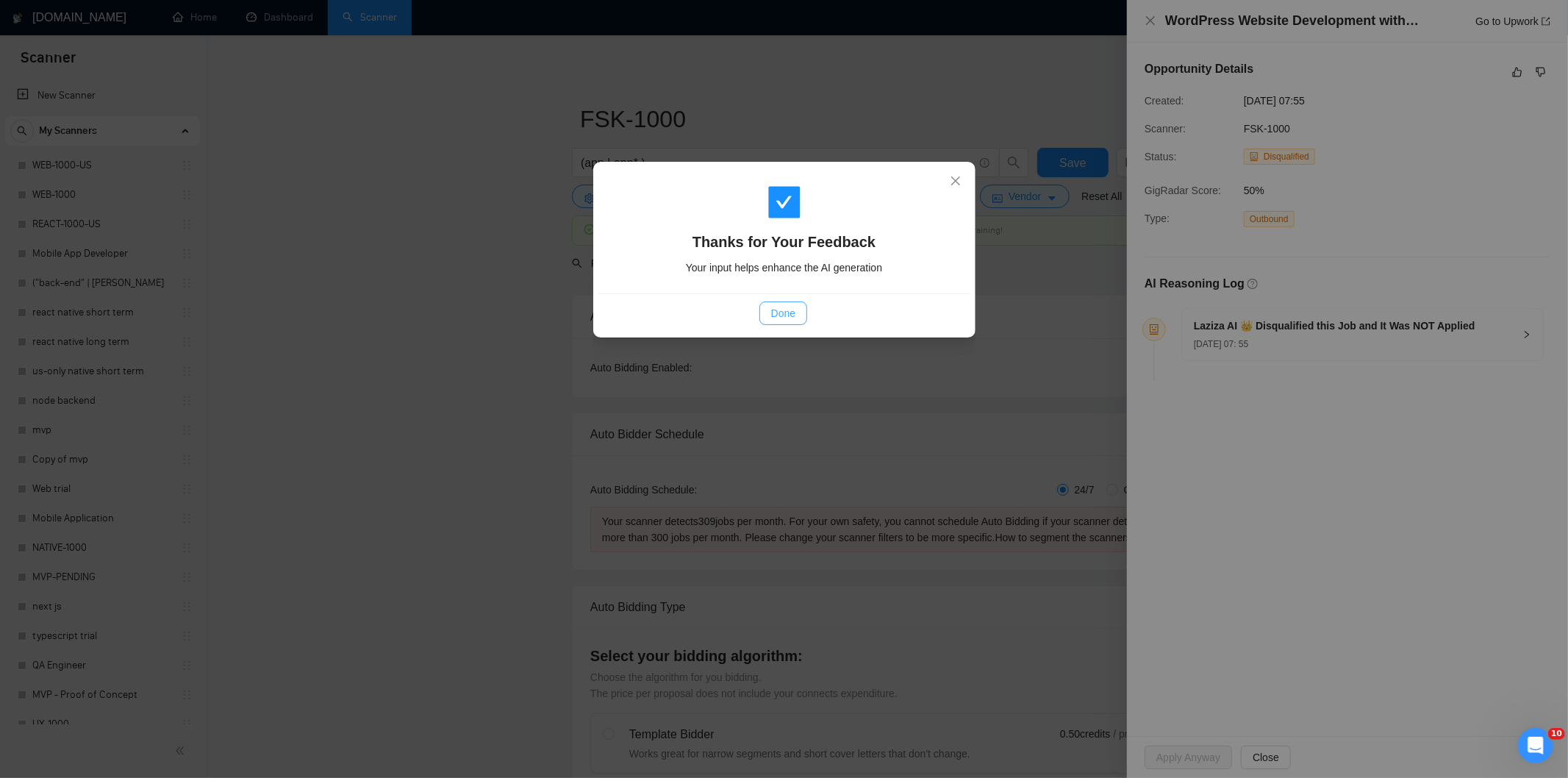
click at [782, 310] on span "Done" at bounding box center [783, 313] width 24 height 16
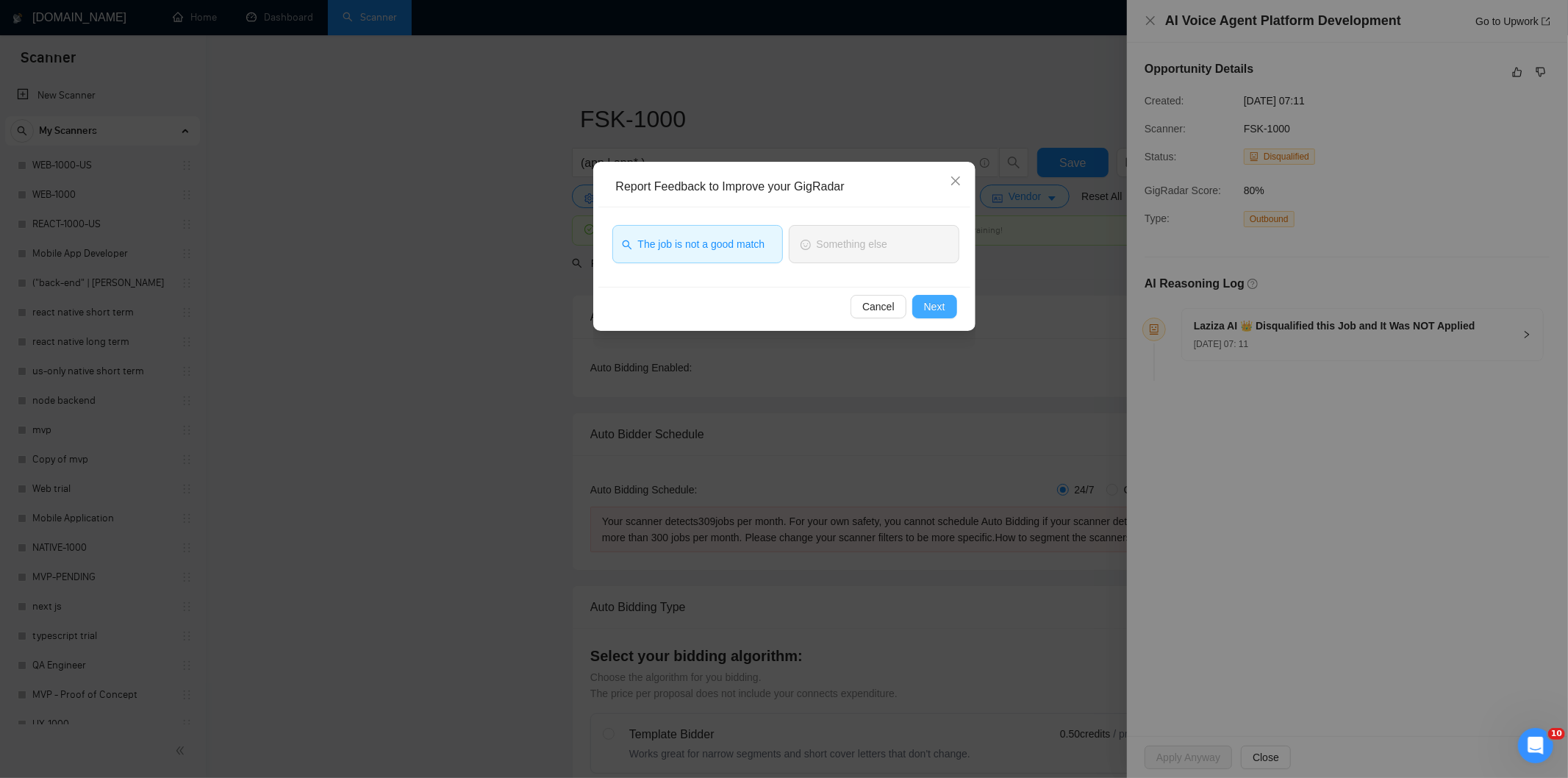
click at [929, 296] on button "Next" at bounding box center [935, 306] width 45 height 23
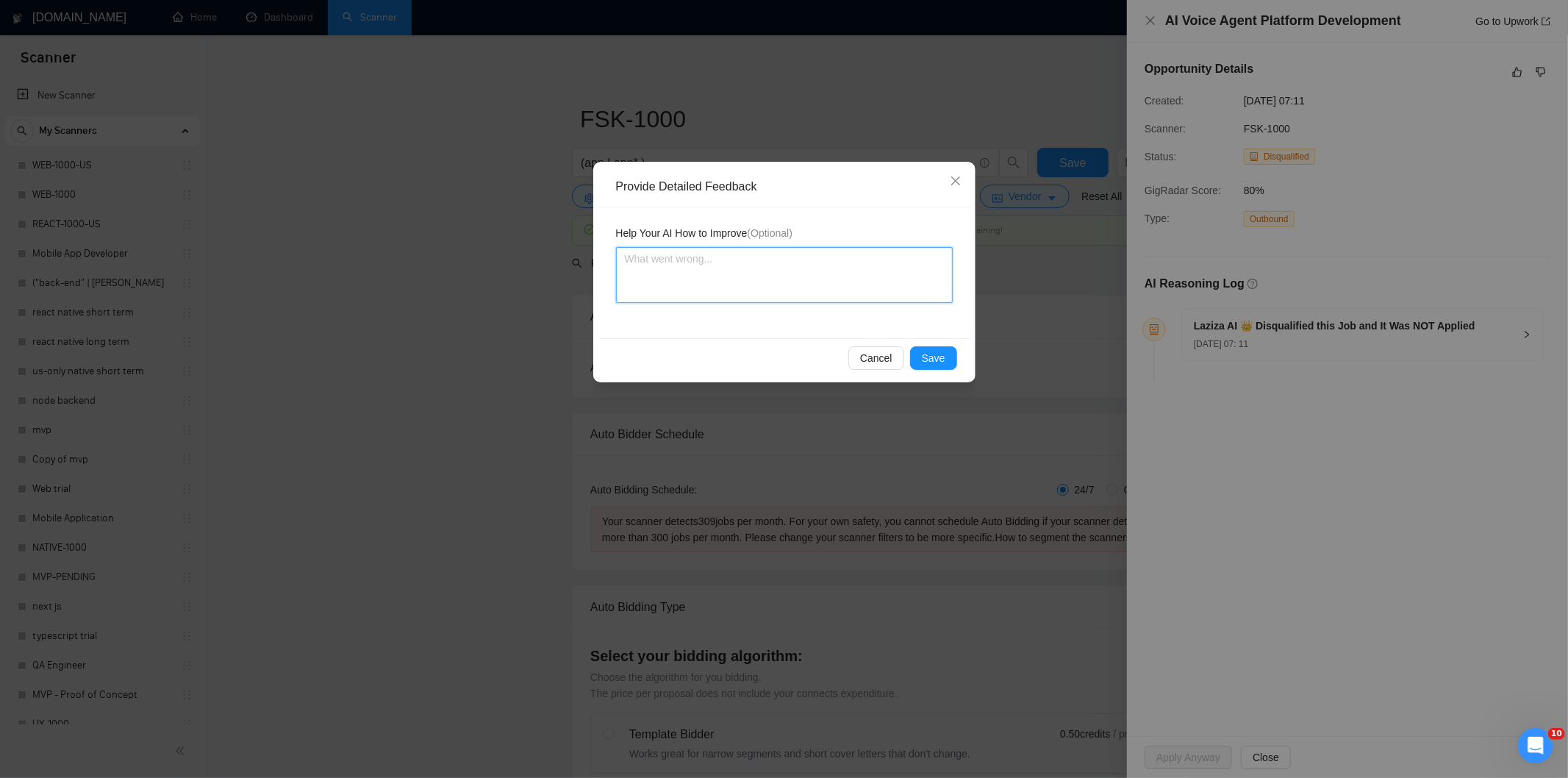
click at [895, 268] on textarea at bounding box center [784, 275] width 337 height 56
paste textarea "Not a fit — this project has been disqualified for other reasons. Example: "The…"
type textarea "Not a fit — this project has been disqualified for other reasons. Example: "The…"
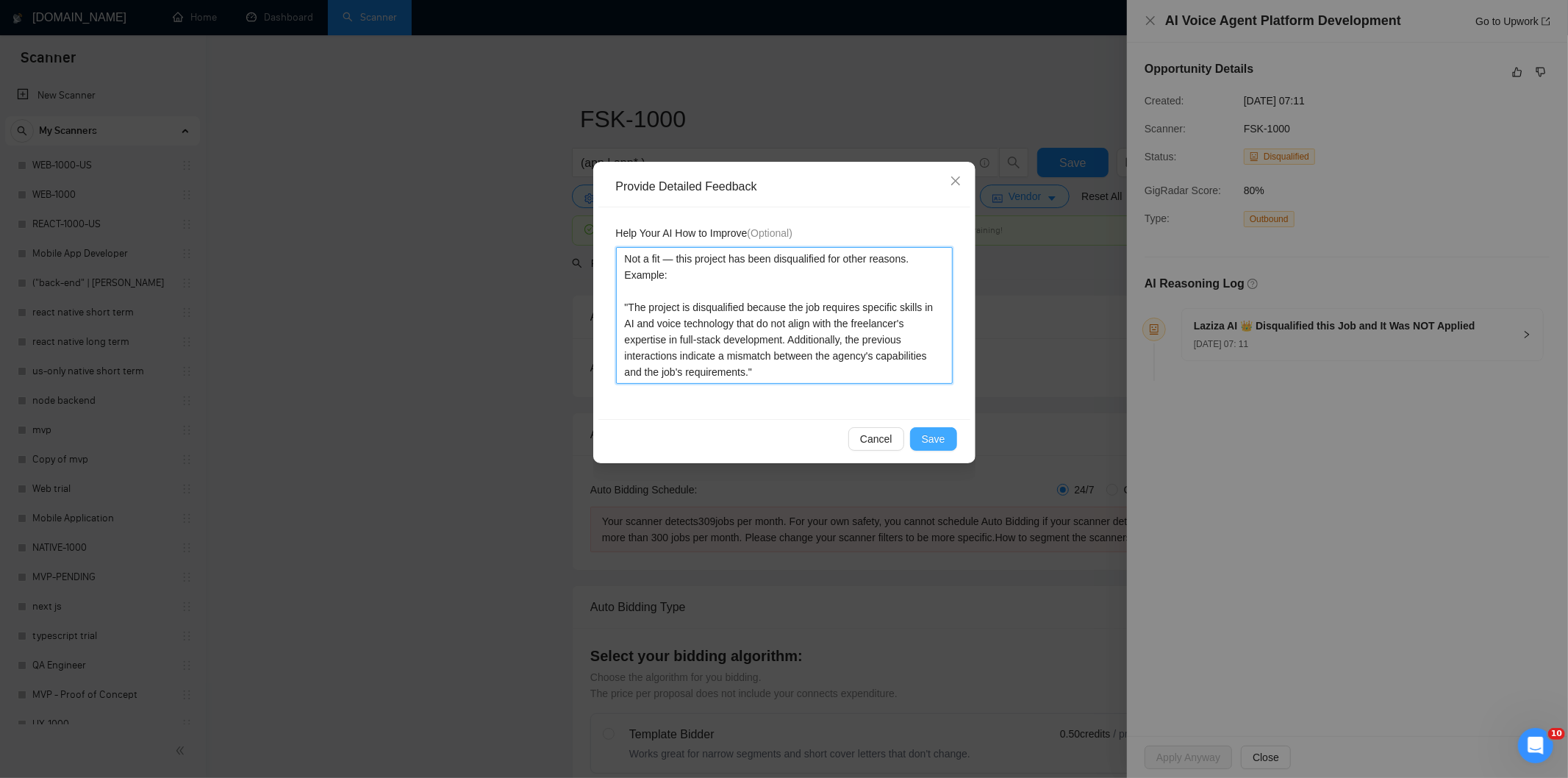
type textarea "Not a fit — this project has been disqualified for other reasons. Example: "The…"
click at [945, 441] on button "Save" at bounding box center [933, 439] width 47 height 23
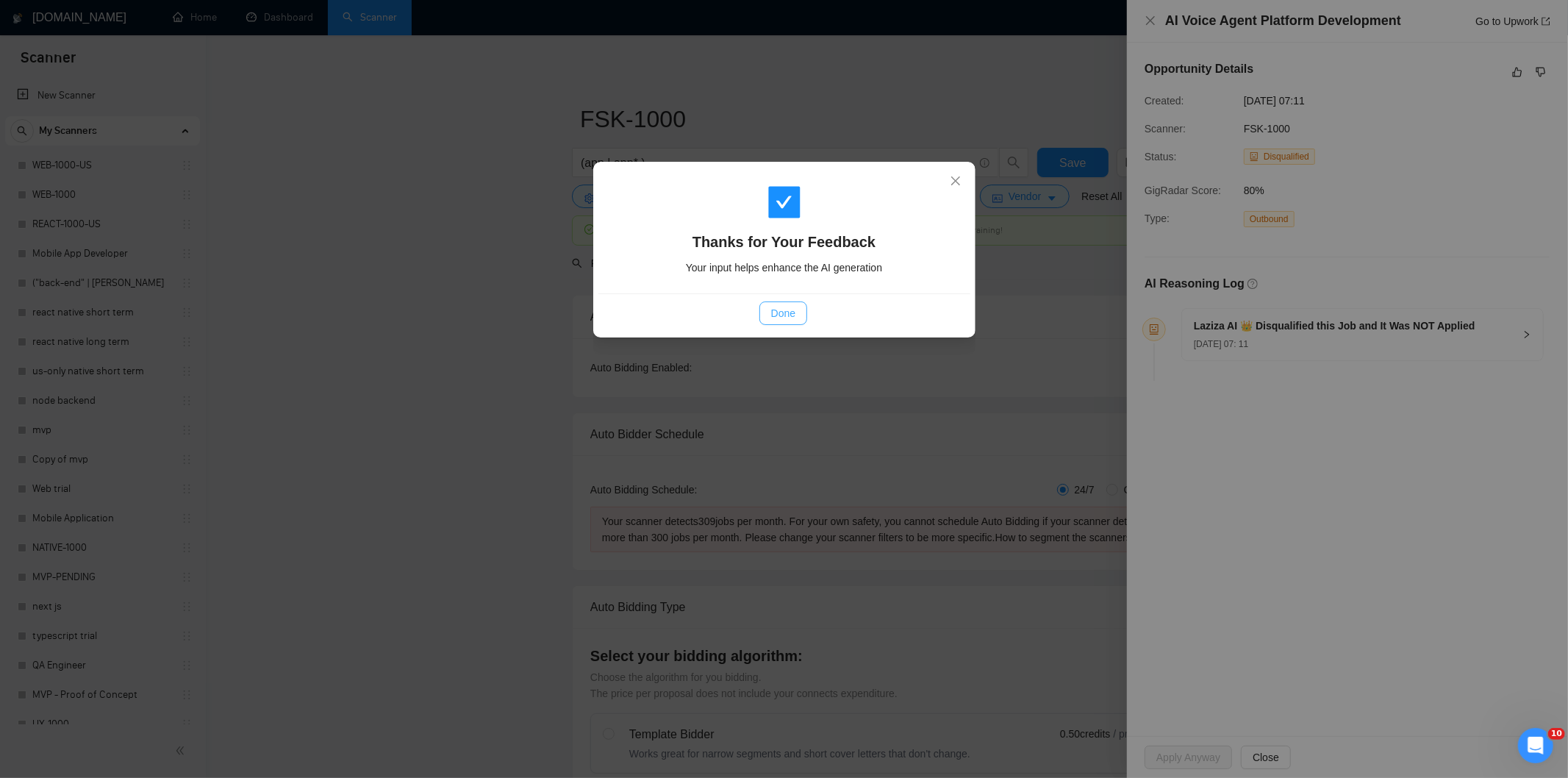
click at [803, 318] on button "Done" at bounding box center [782, 313] width 48 height 23
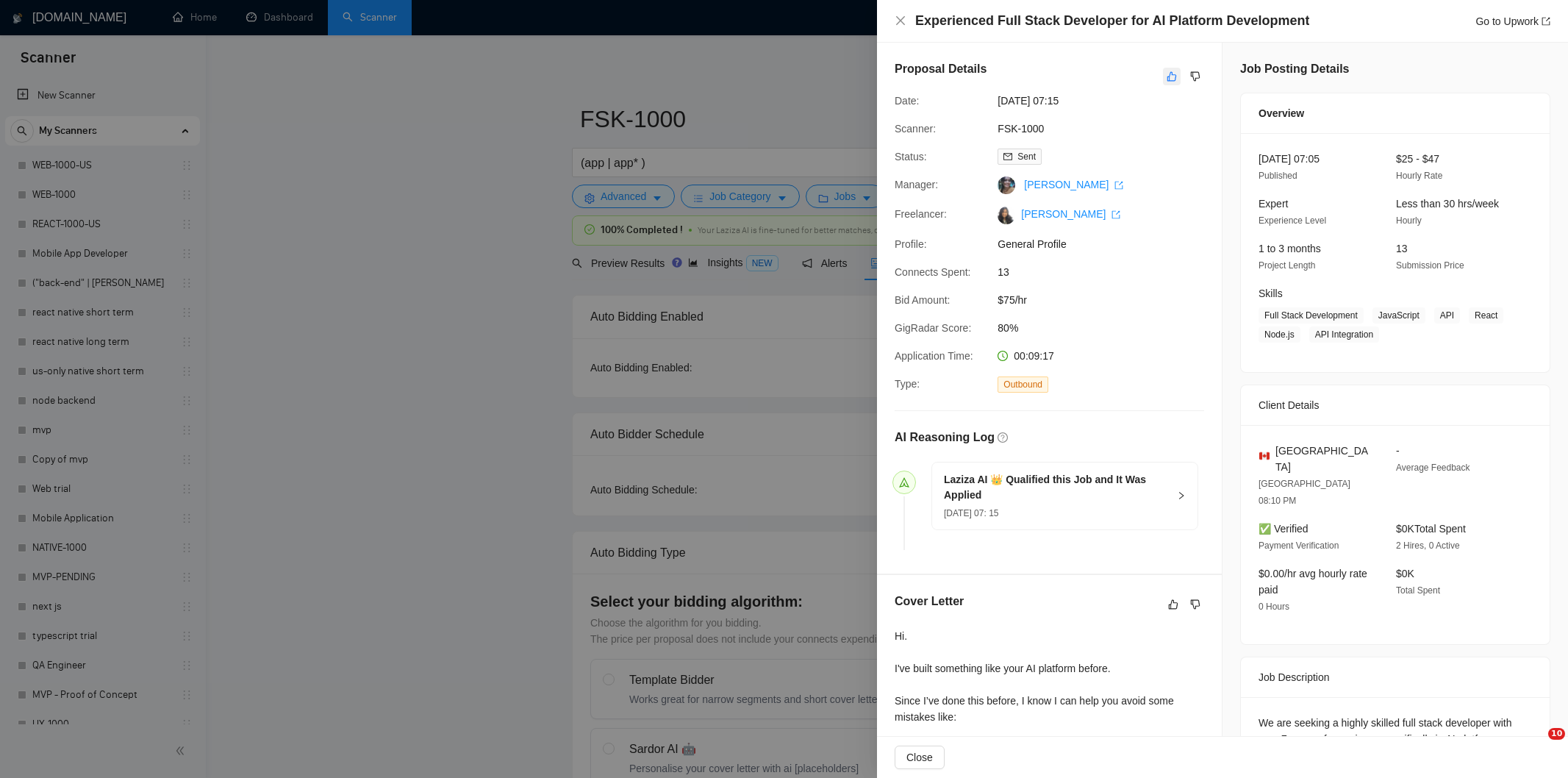
click at [1167, 77] on icon "like" at bounding box center [1172, 76] width 10 height 12
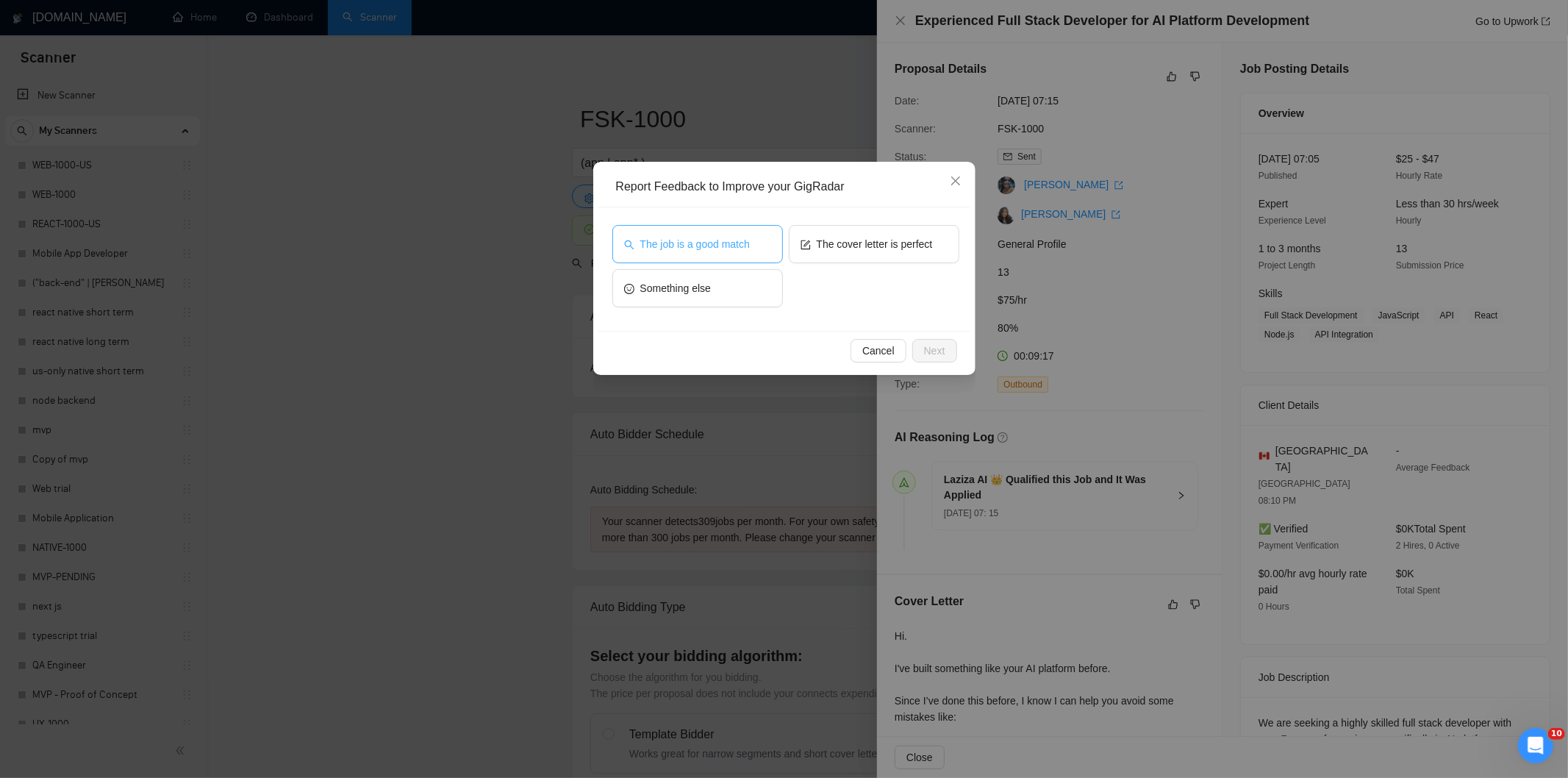
click at [669, 236] on span "The job is a good match" at bounding box center [695, 244] width 110 height 16
click at [924, 349] on span "Next" at bounding box center [934, 351] width 21 height 16
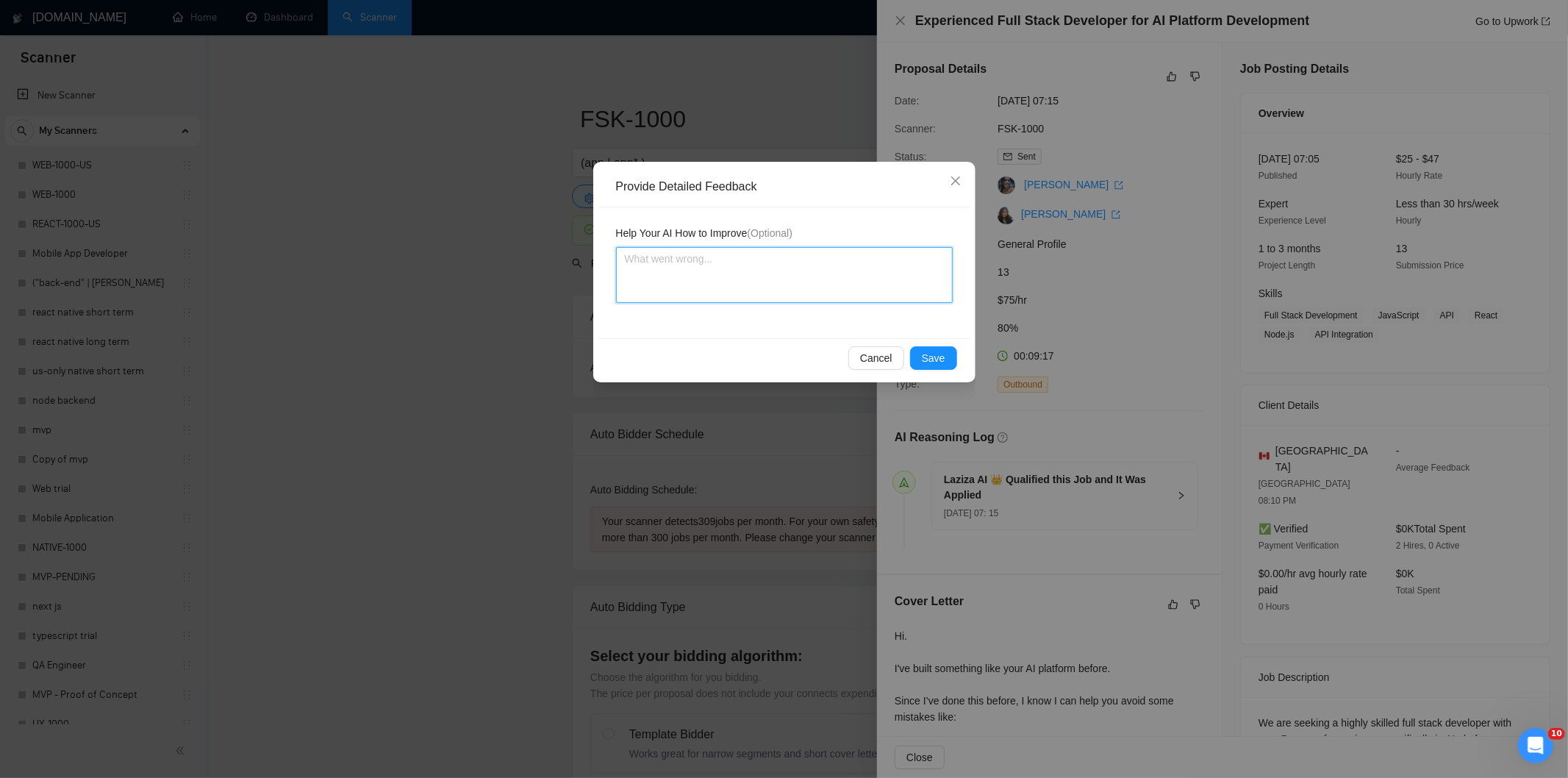
click at [825, 263] on textarea at bounding box center [784, 275] width 337 height 56
paste textarea "Good fit — the project is greenfield (no existing code), welcomes agencies, use…"
type textarea "Good fit — the project is greenfield (no existing code), welcomes agencies, use…"
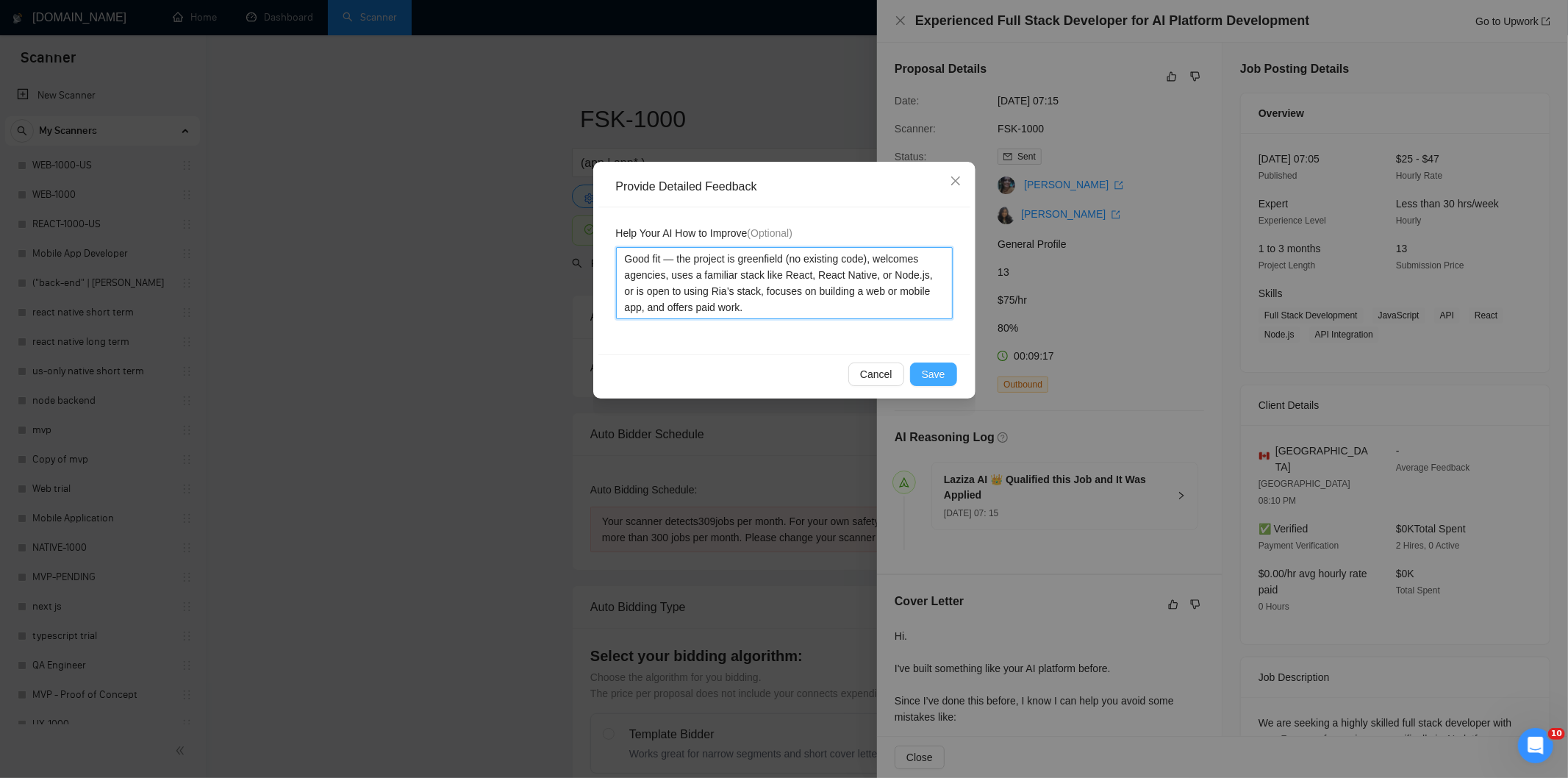
type textarea "Good fit — the project is greenfield (no existing code), welcomes agencies, use…"
click at [929, 378] on span "Save" at bounding box center [933, 374] width 23 height 16
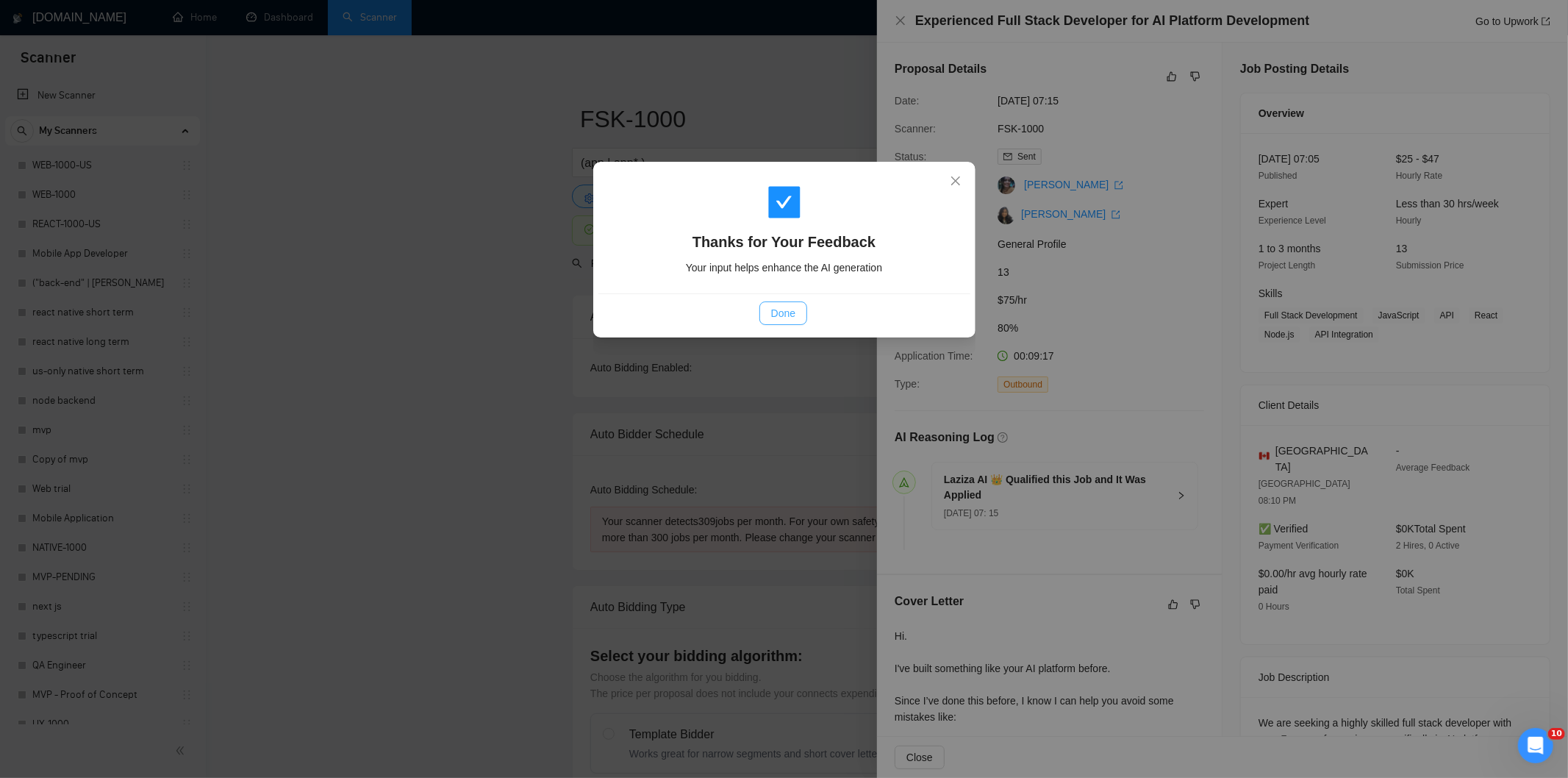
click at [789, 306] on span "Done" at bounding box center [783, 313] width 24 height 16
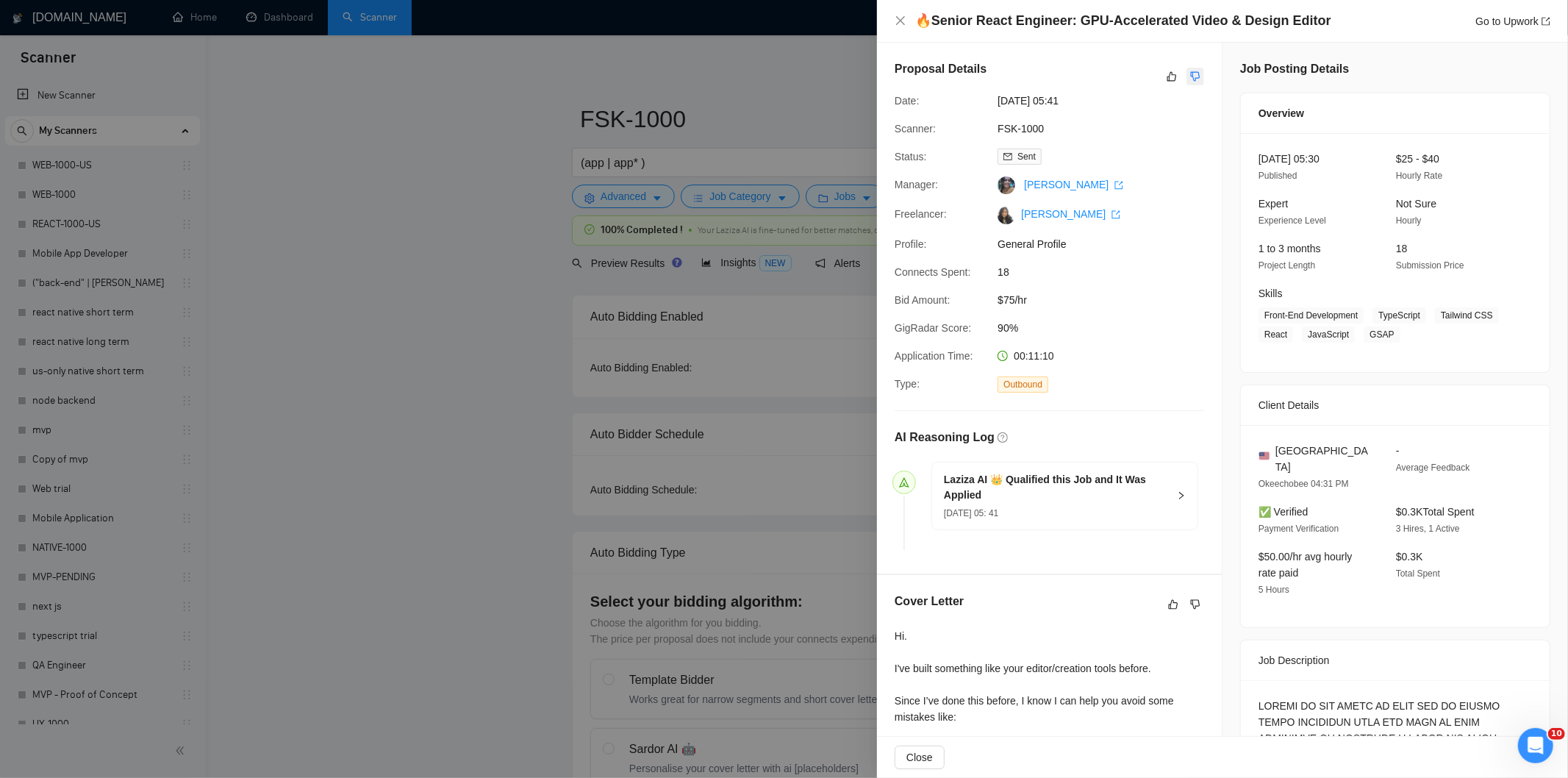
click at [1193, 78] on icon "dislike" at bounding box center [1195, 76] width 10 height 12
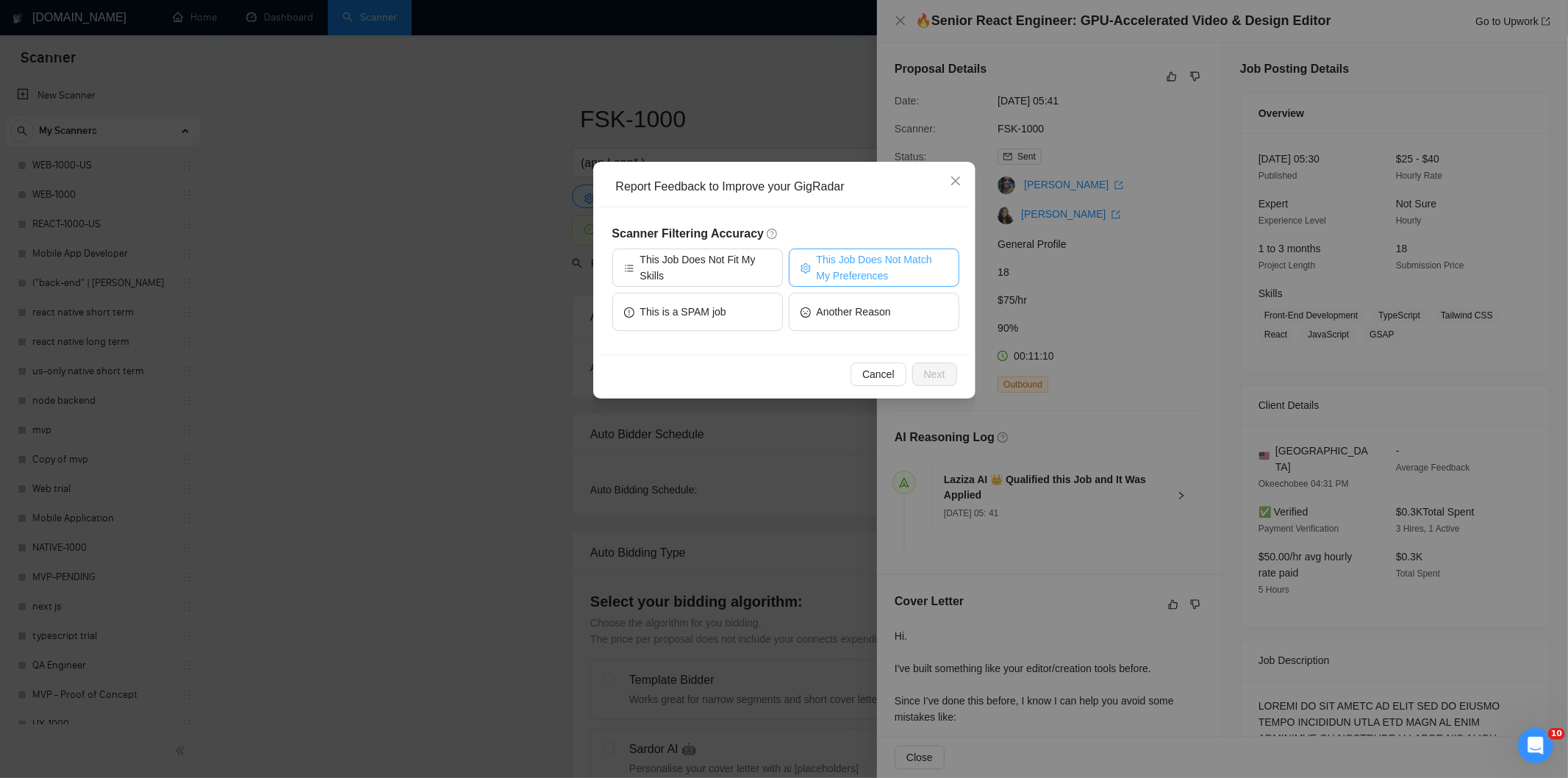
click at [891, 275] on span "This Job Does Not Match My Preferences" at bounding box center [882, 267] width 131 height 32
click at [936, 369] on span "Next" at bounding box center [934, 374] width 21 height 16
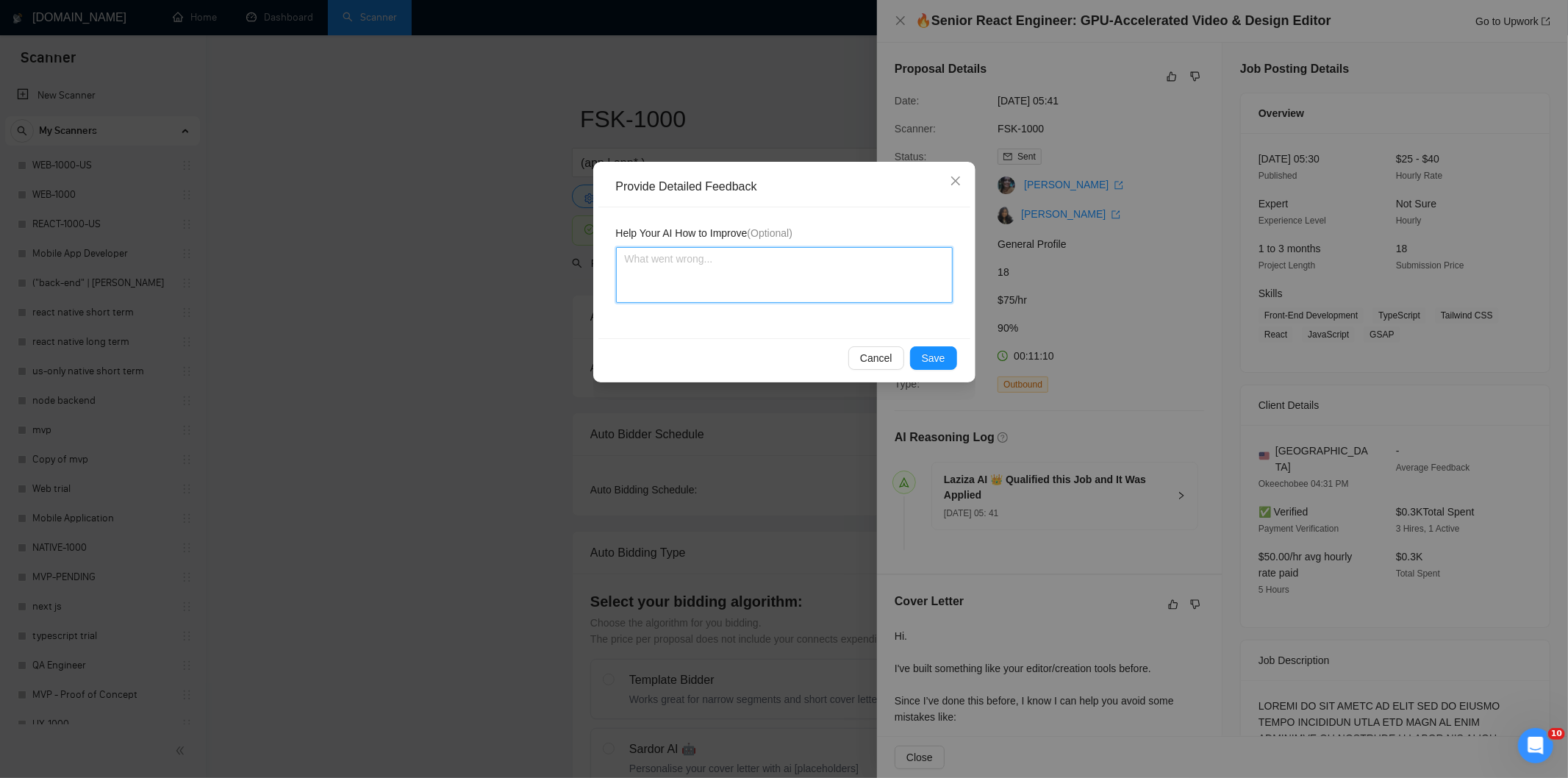
click at [839, 260] on textarea at bounding box center [784, 275] width 337 height 56
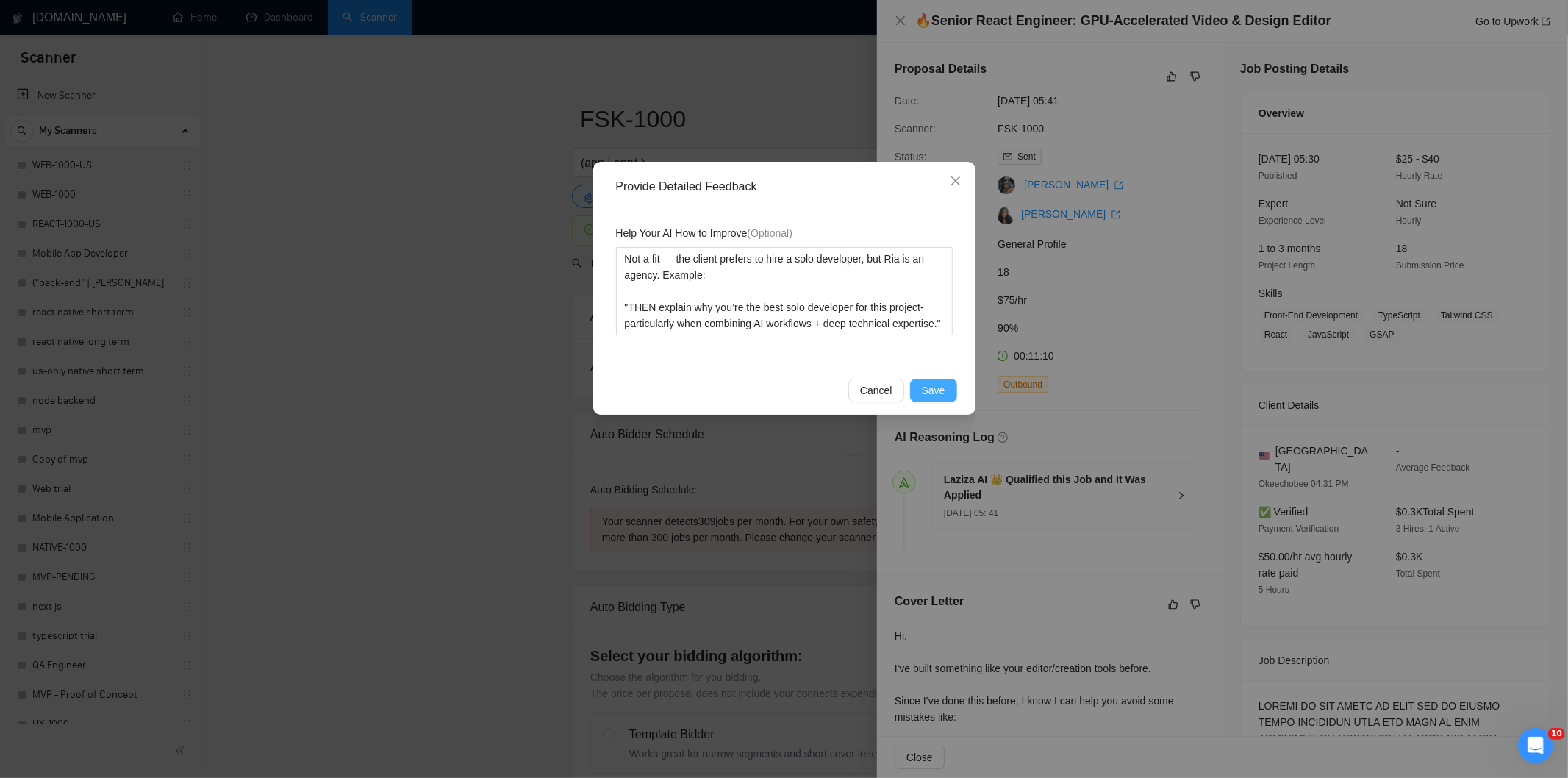
click at [933, 390] on span "Save" at bounding box center [933, 390] width 23 height 16
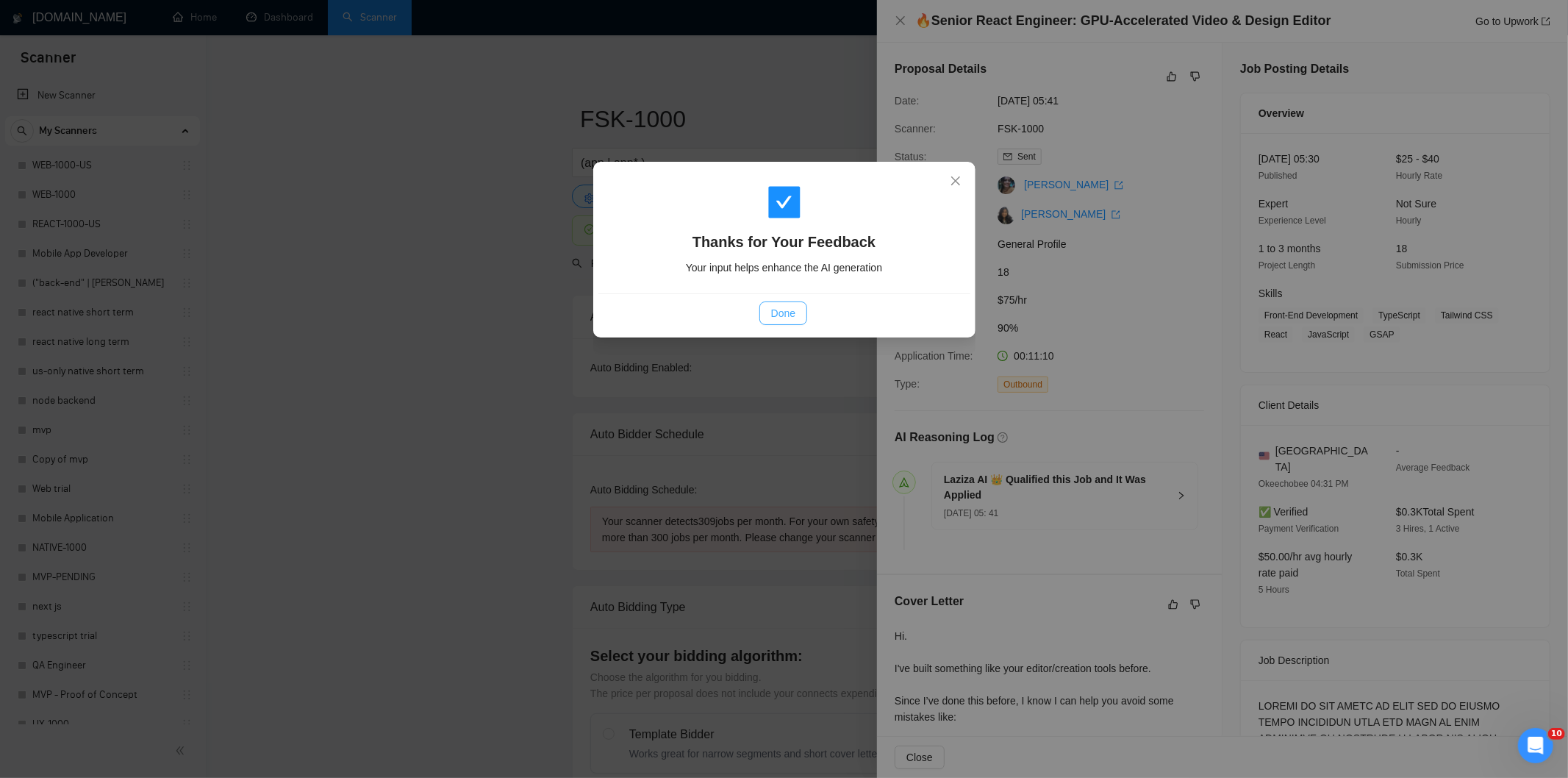
click at [782, 307] on span "Done" at bounding box center [783, 313] width 24 height 16
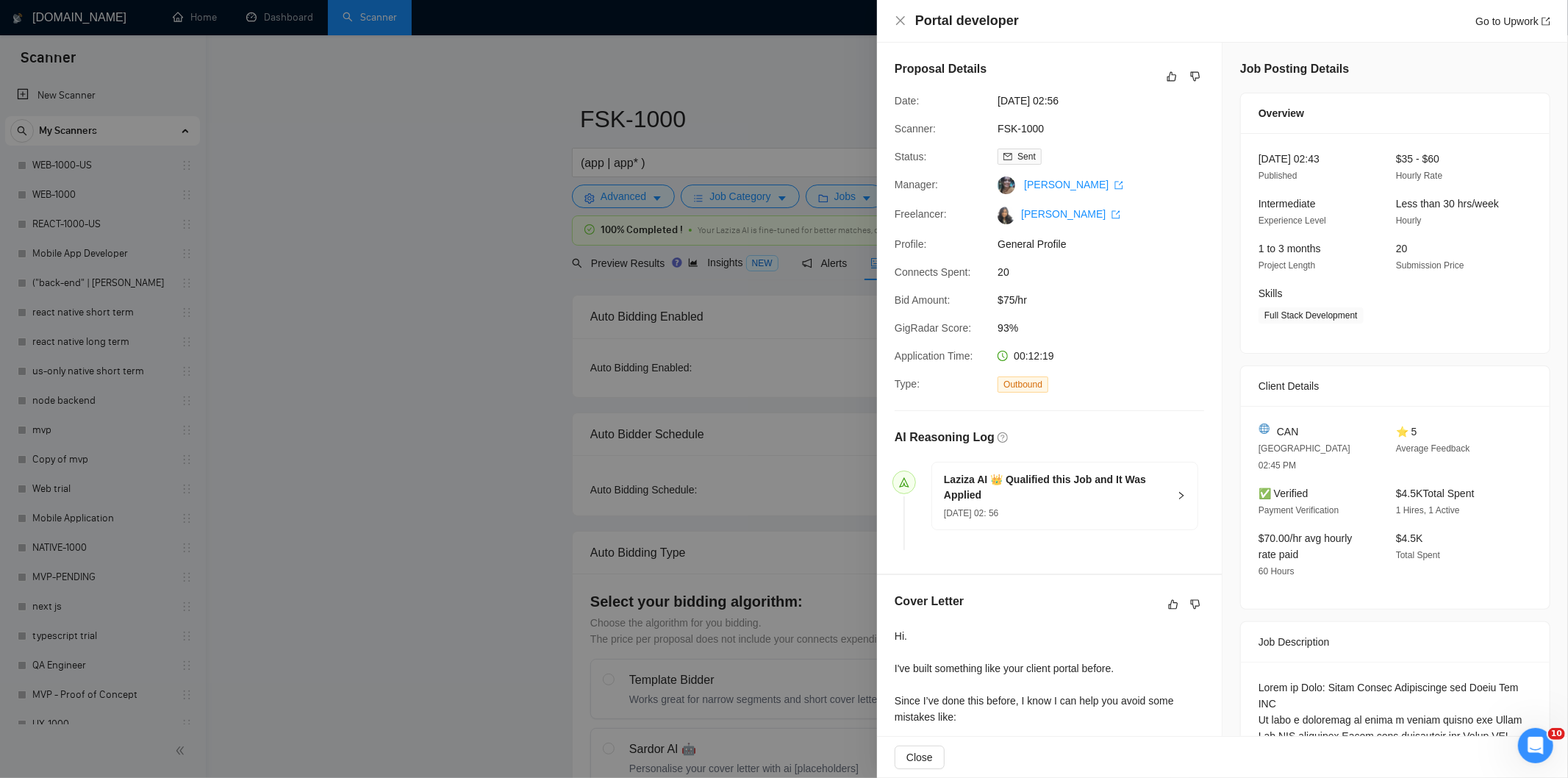
click at [1187, 66] on div "Proposal Details" at bounding box center [1049, 77] width 309 height 32
click at [1191, 78] on icon "dislike" at bounding box center [1196, 77] width 10 height 10
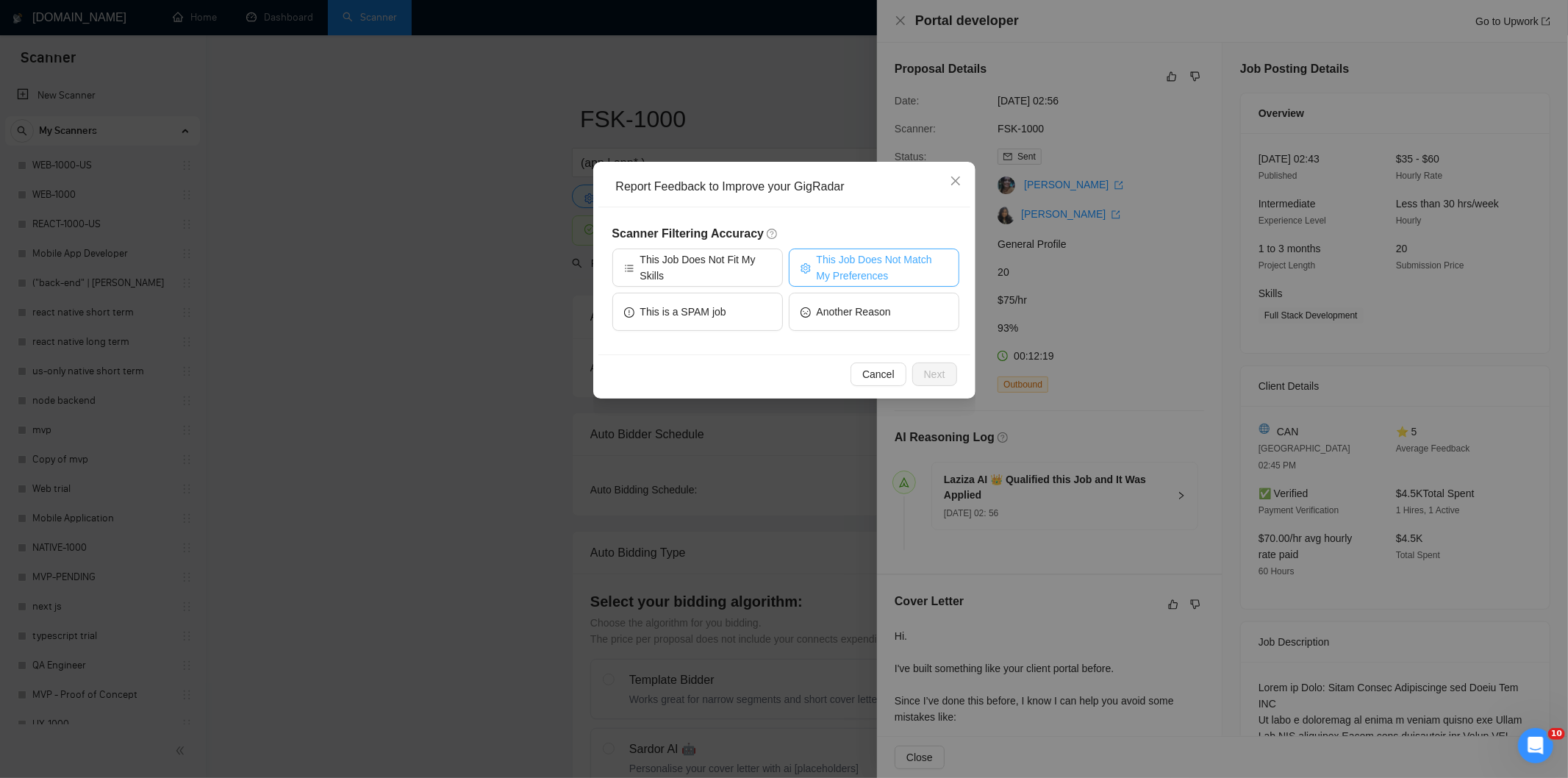
click at [878, 263] on span "This Job Does Not Match My Preferences" at bounding box center [882, 267] width 131 height 32
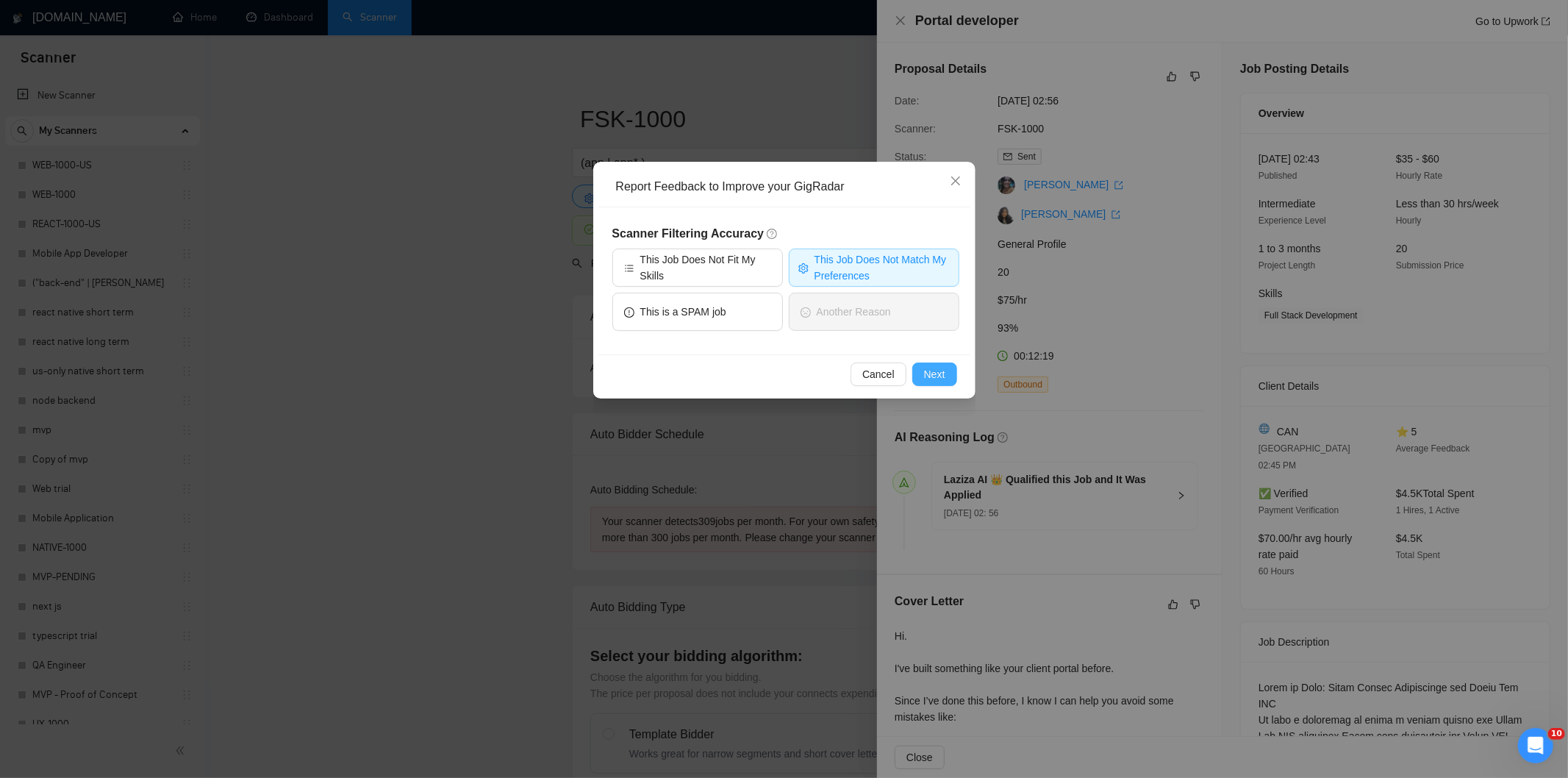
click at [933, 372] on span "Next" at bounding box center [934, 374] width 21 height 16
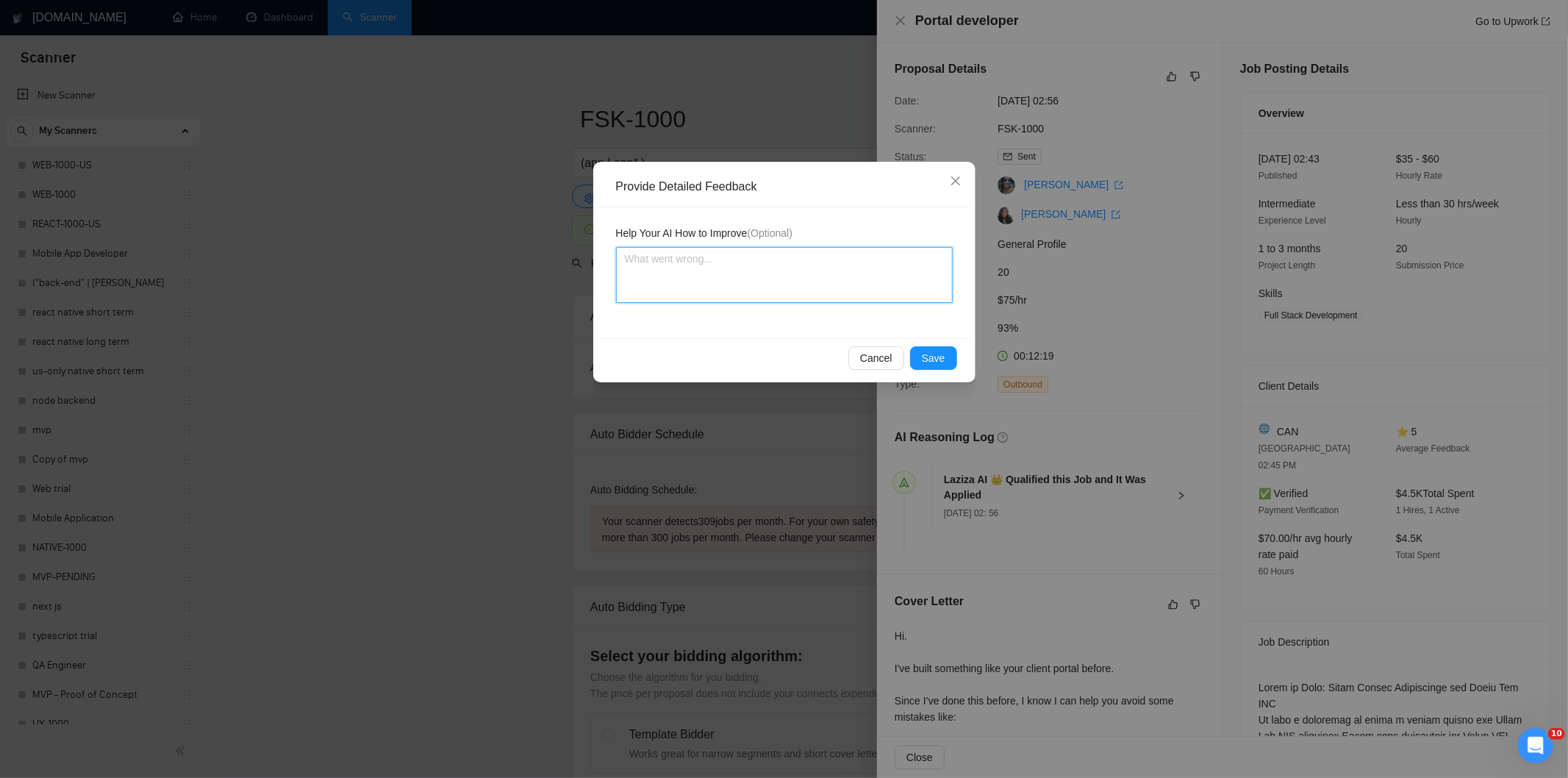
click at [843, 294] on textarea at bounding box center [784, 275] width 337 height 56
paste textarea "Not a fit — the stack mentioned isn't one Ria uses. She uses React, React Nativ…"
type textarea "Not a fit — the stack mentioned isn't one Ria uses. She uses React, React Nativ…"
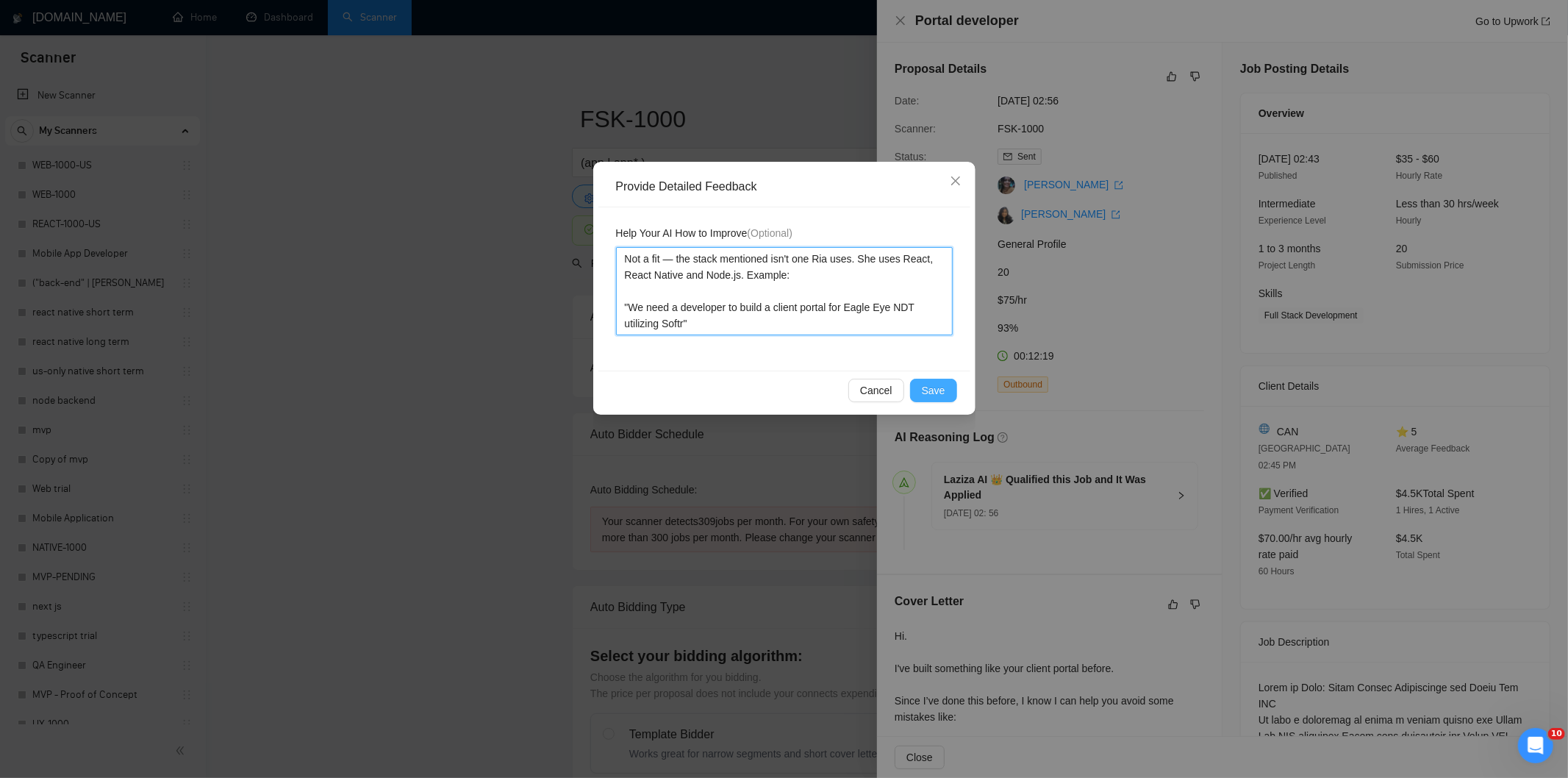
type textarea "Not a fit — the stack mentioned isn't one Ria uses. She uses React, React Nativ…"
click at [937, 389] on span "Save" at bounding box center [933, 390] width 23 height 16
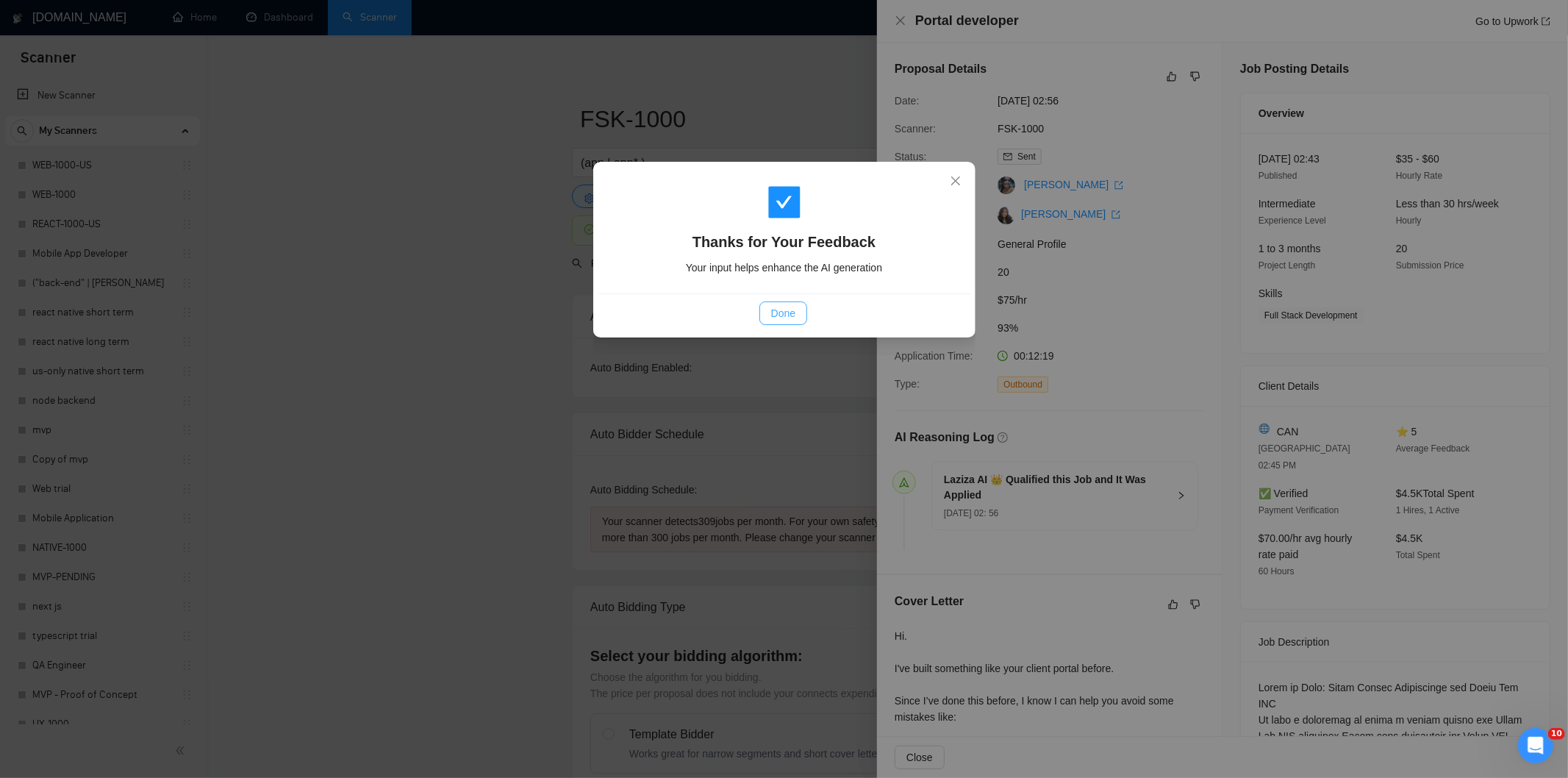
click at [790, 311] on span "Done" at bounding box center [783, 313] width 24 height 16
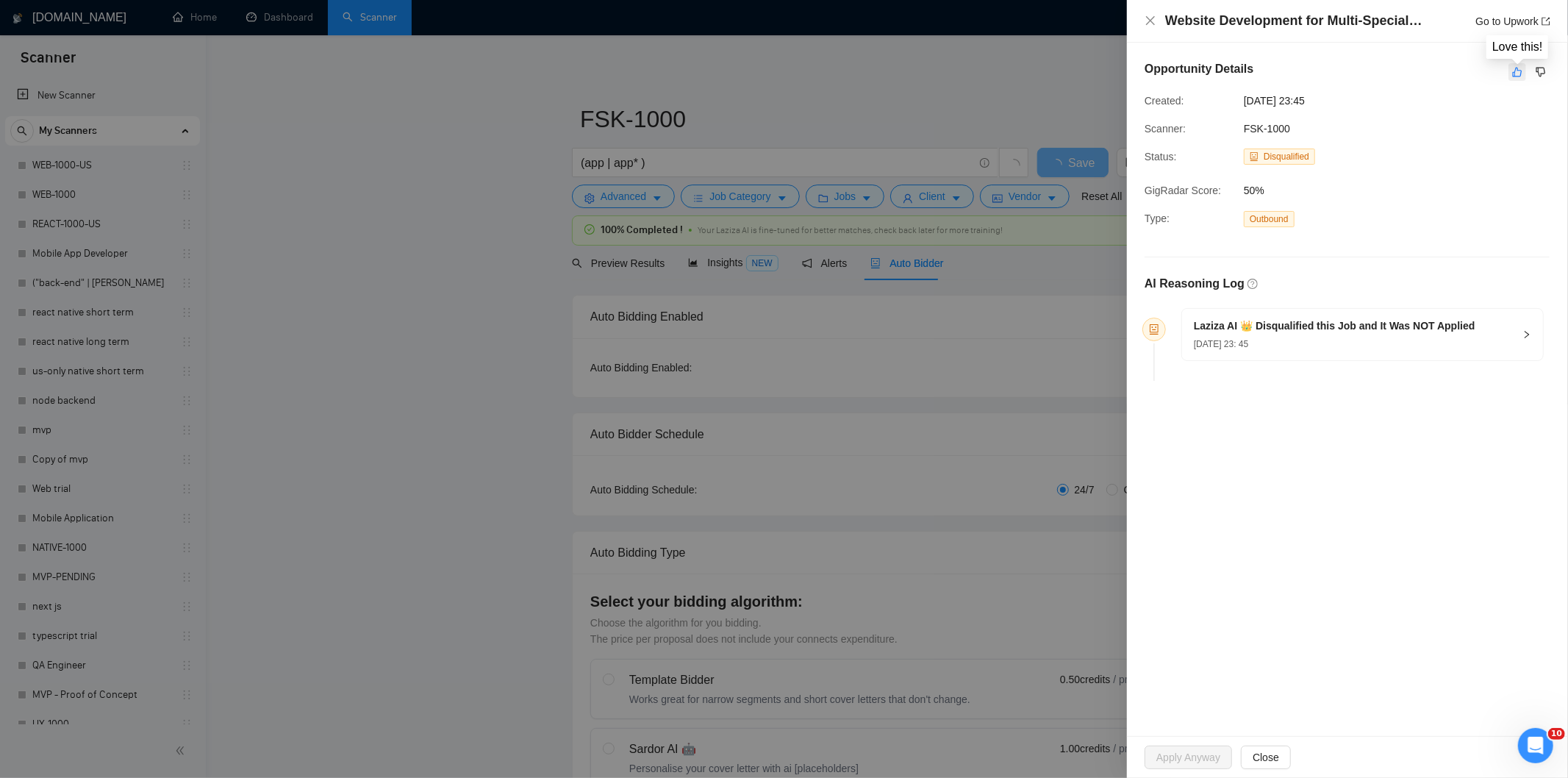
click at [1518, 79] on button "button" at bounding box center [1517, 72] width 18 height 18
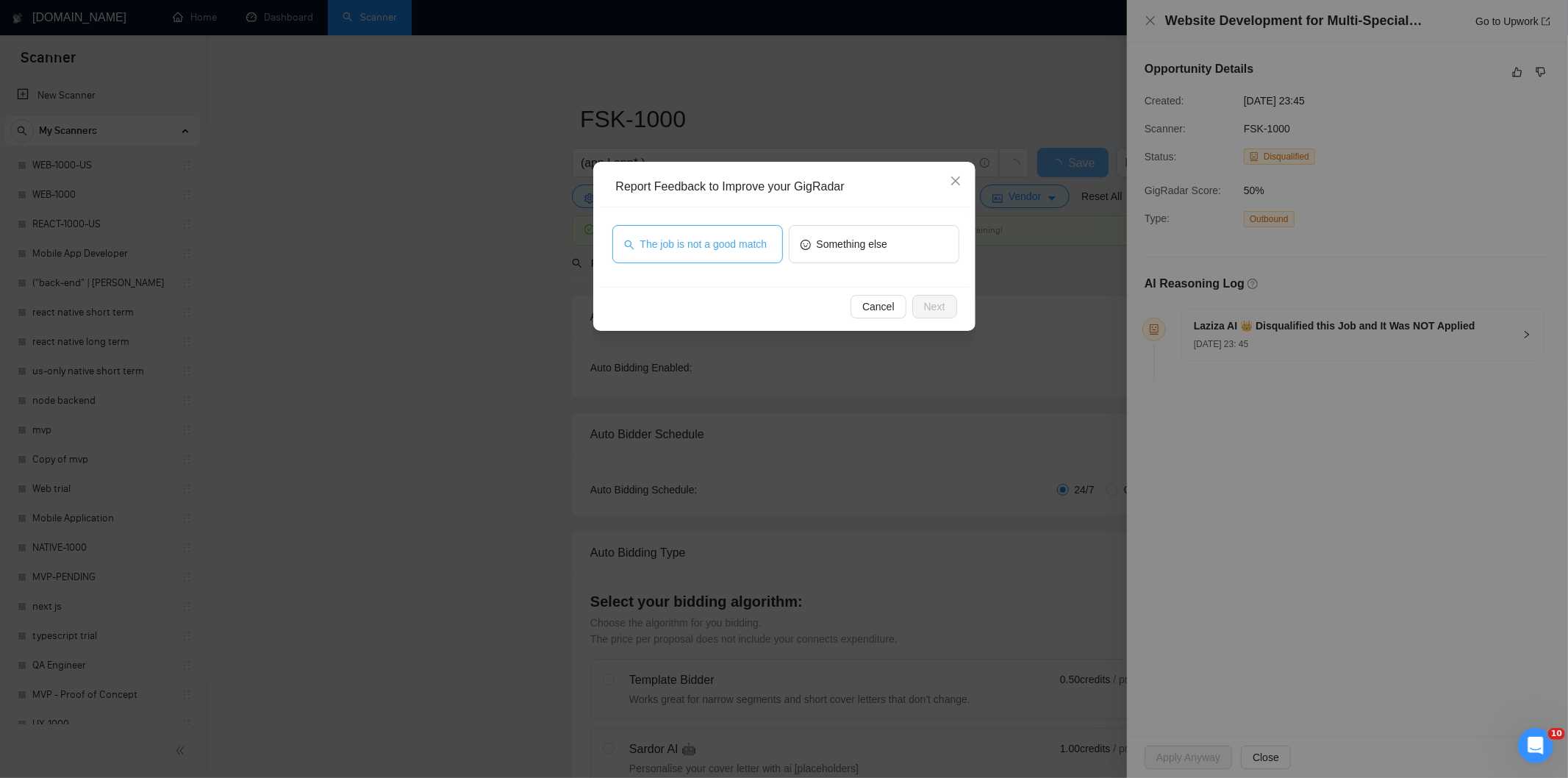
click at [762, 245] on span "The job is not a good match" at bounding box center [703, 244] width 127 height 16
click at [942, 309] on span "Next" at bounding box center [934, 307] width 21 height 16
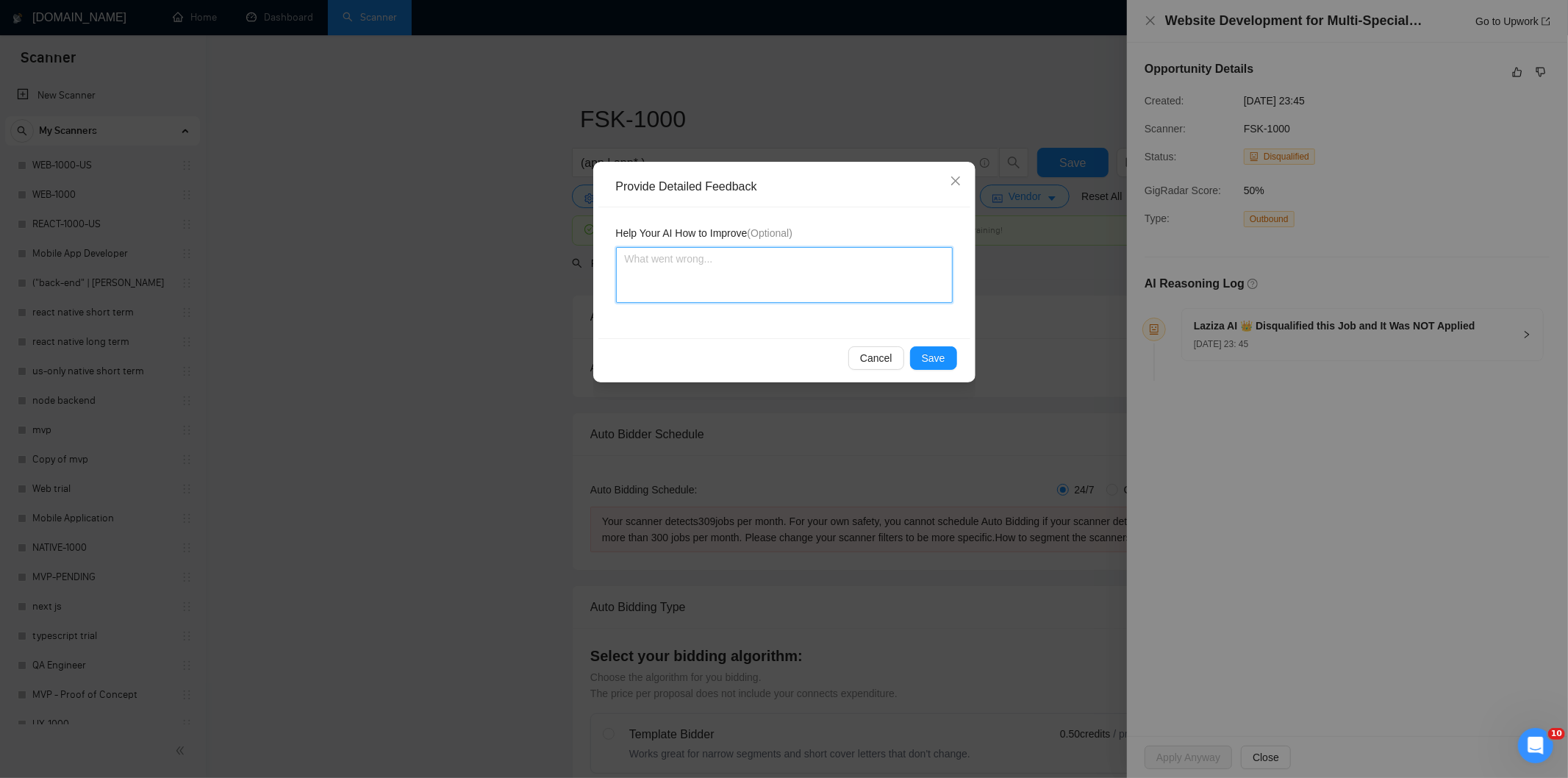
click at [840, 263] on textarea at bounding box center [784, 275] width 337 height 56
paste textarea "Not a fit — this project has been disqualified for other reasons. Example: "The…"
type textarea "Not a fit — this project has been disqualified for other reasons. Example: "The…"
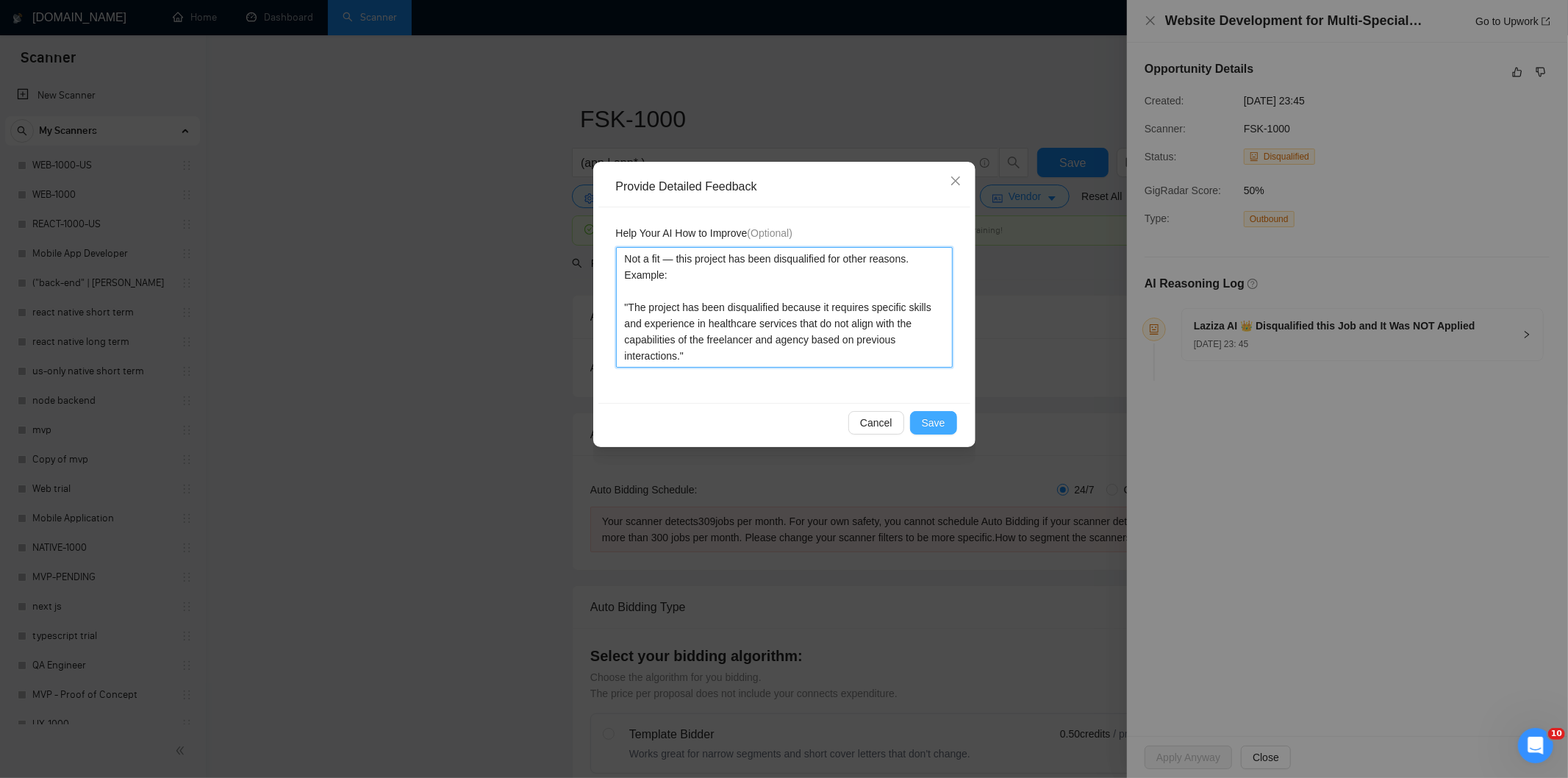
type textarea "Not a fit — this project has been disqualified for other reasons. Example: "The…"
click at [928, 416] on span "Save" at bounding box center [933, 423] width 23 height 16
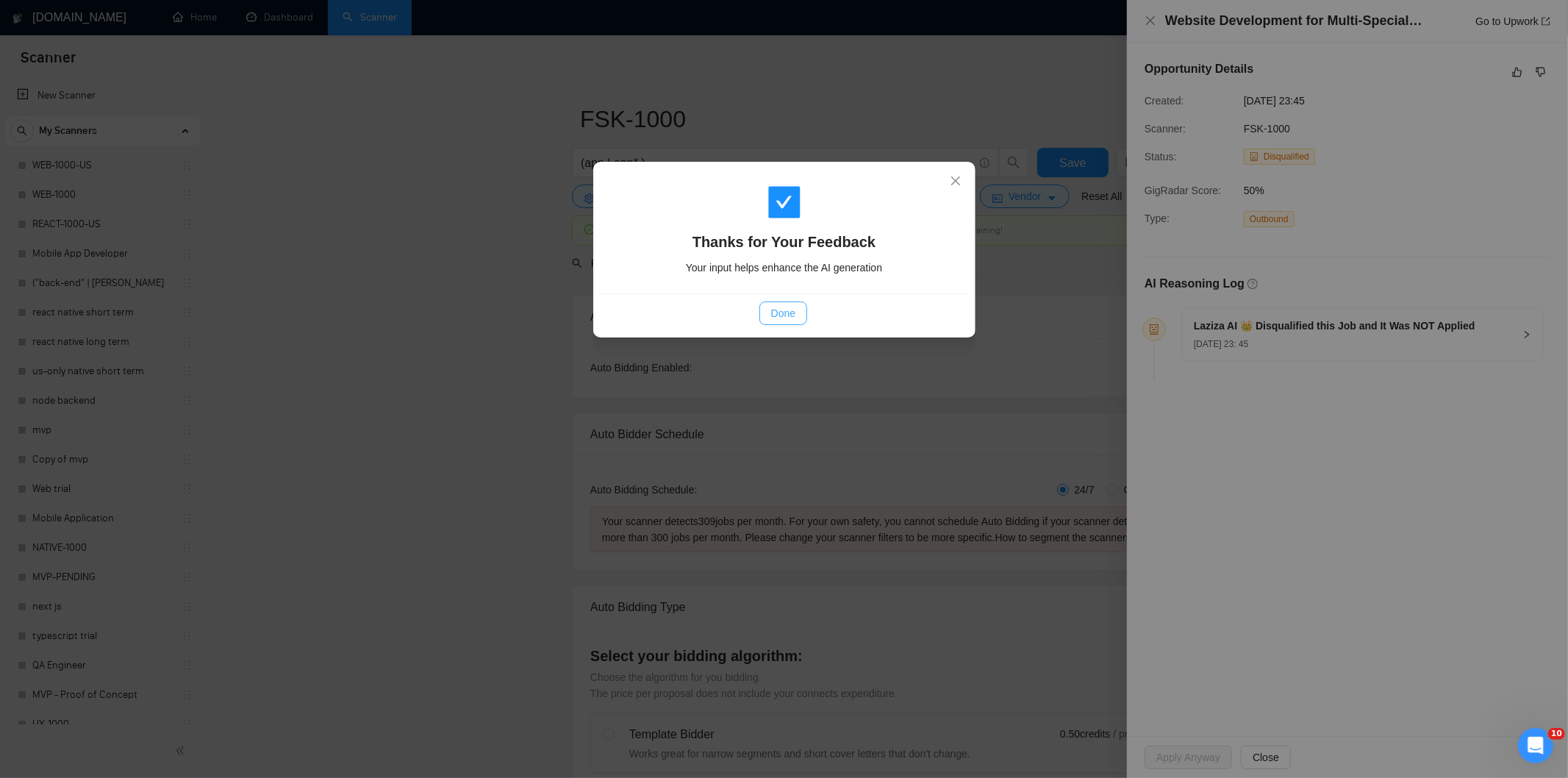
click at [771, 309] on span "Done" at bounding box center [783, 313] width 24 height 16
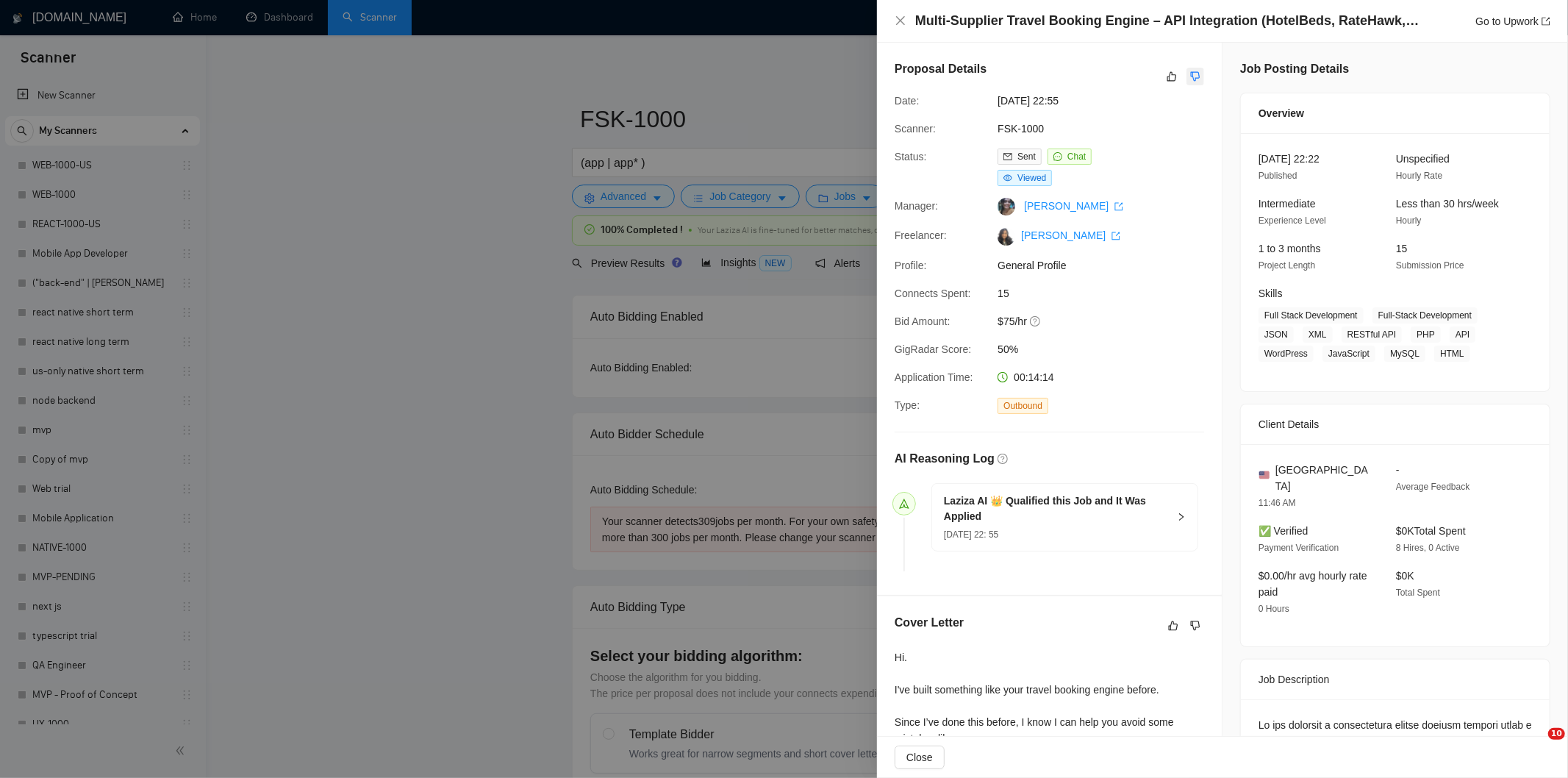
click at [1193, 78] on icon "dislike" at bounding box center [1195, 76] width 10 height 12
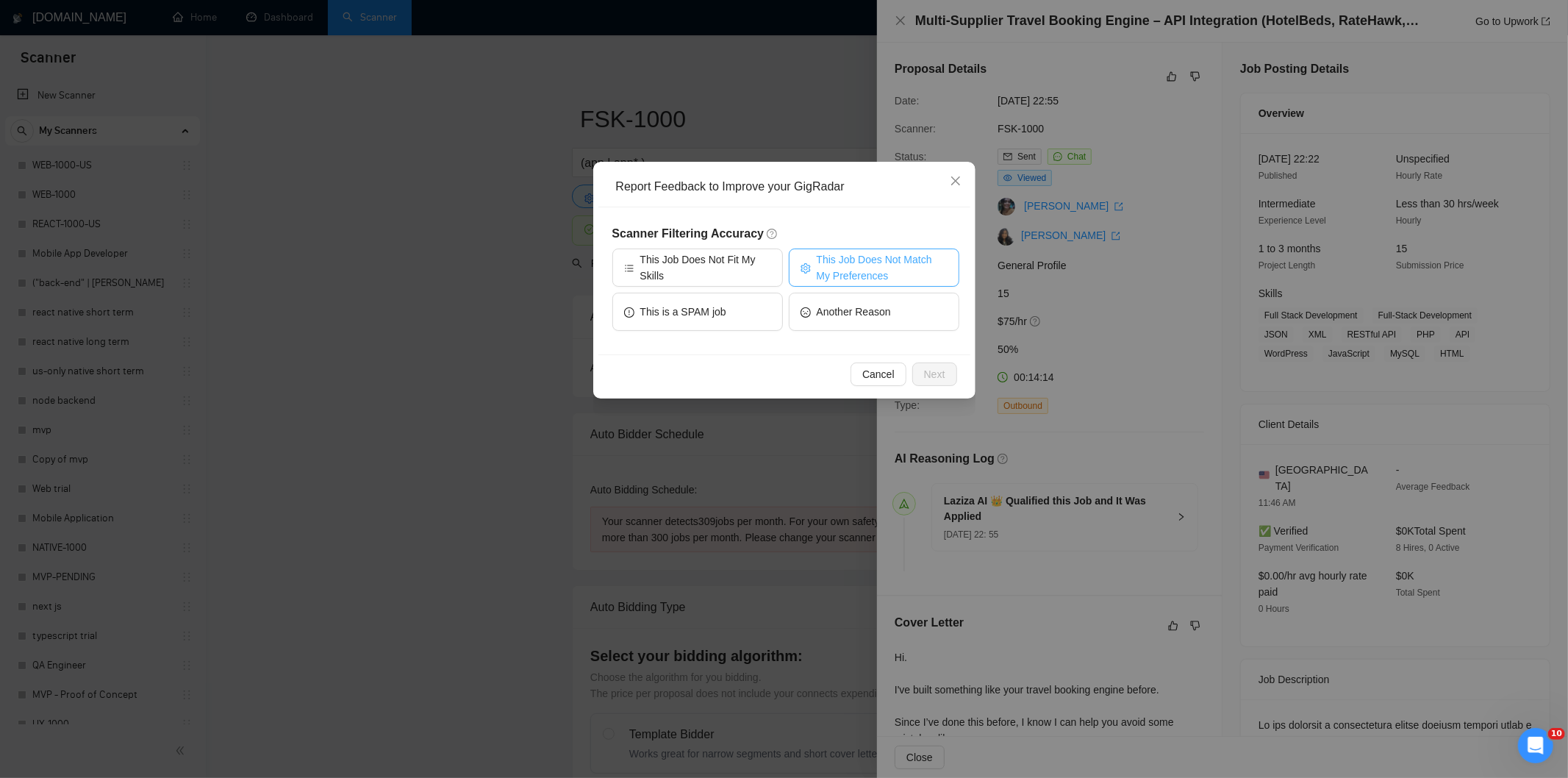
click at [860, 267] on span "This Job Does Not Match My Preferences" at bounding box center [882, 267] width 131 height 32
click at [929, 369] on span "Next" at bounding box center [934, 374] width 21 height 16
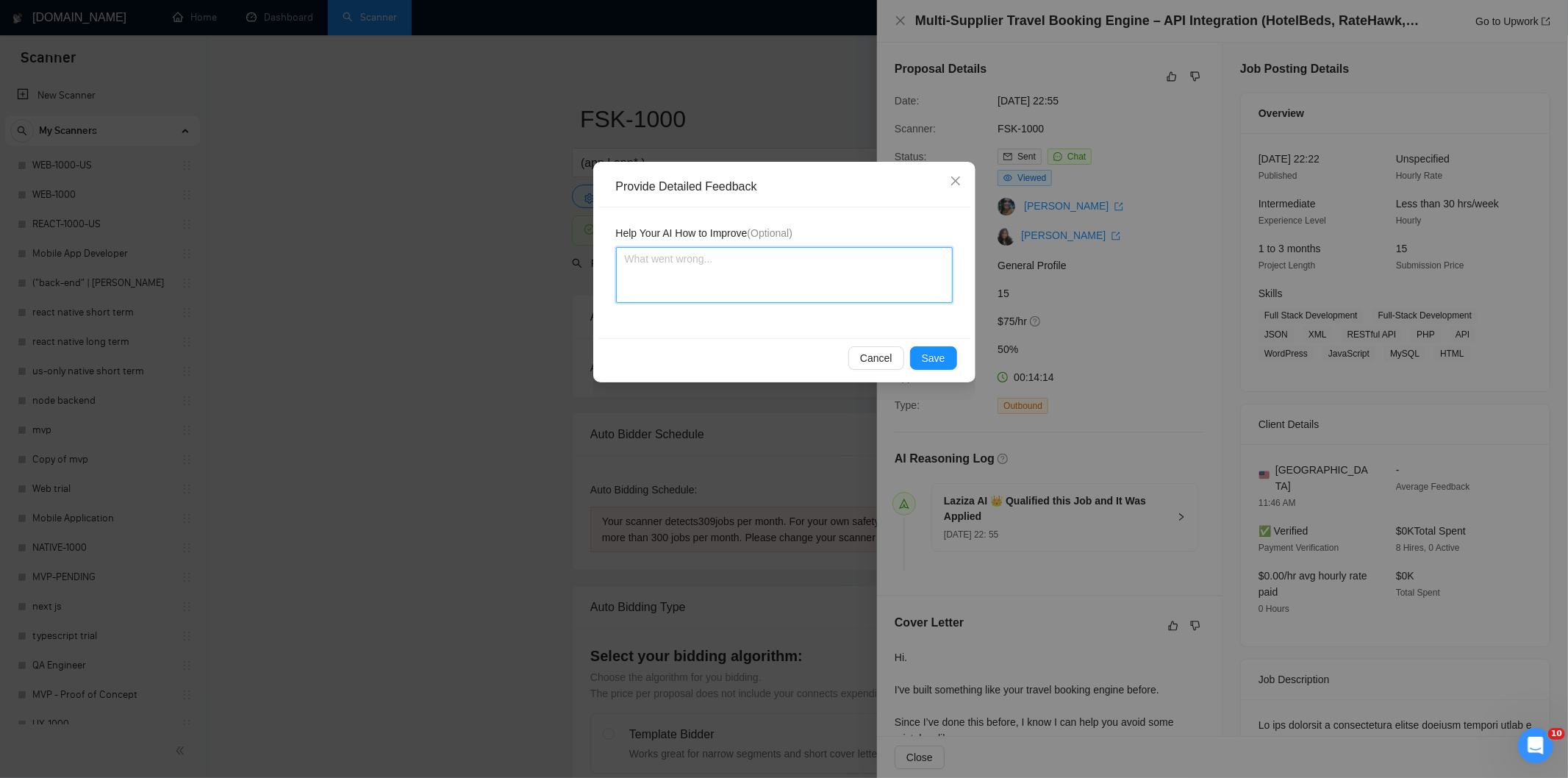
click at [869, 282] on textarea at bounding box center [784, 275] width 337 height 56
paste textarea "Not a fit — the project isn't for a web or mobile app, which is [PERSON_NAME]'s…"
type textarea "Not a fit — the project isn't for a web or mobile app, which is [PERSON_NAME]'s…"
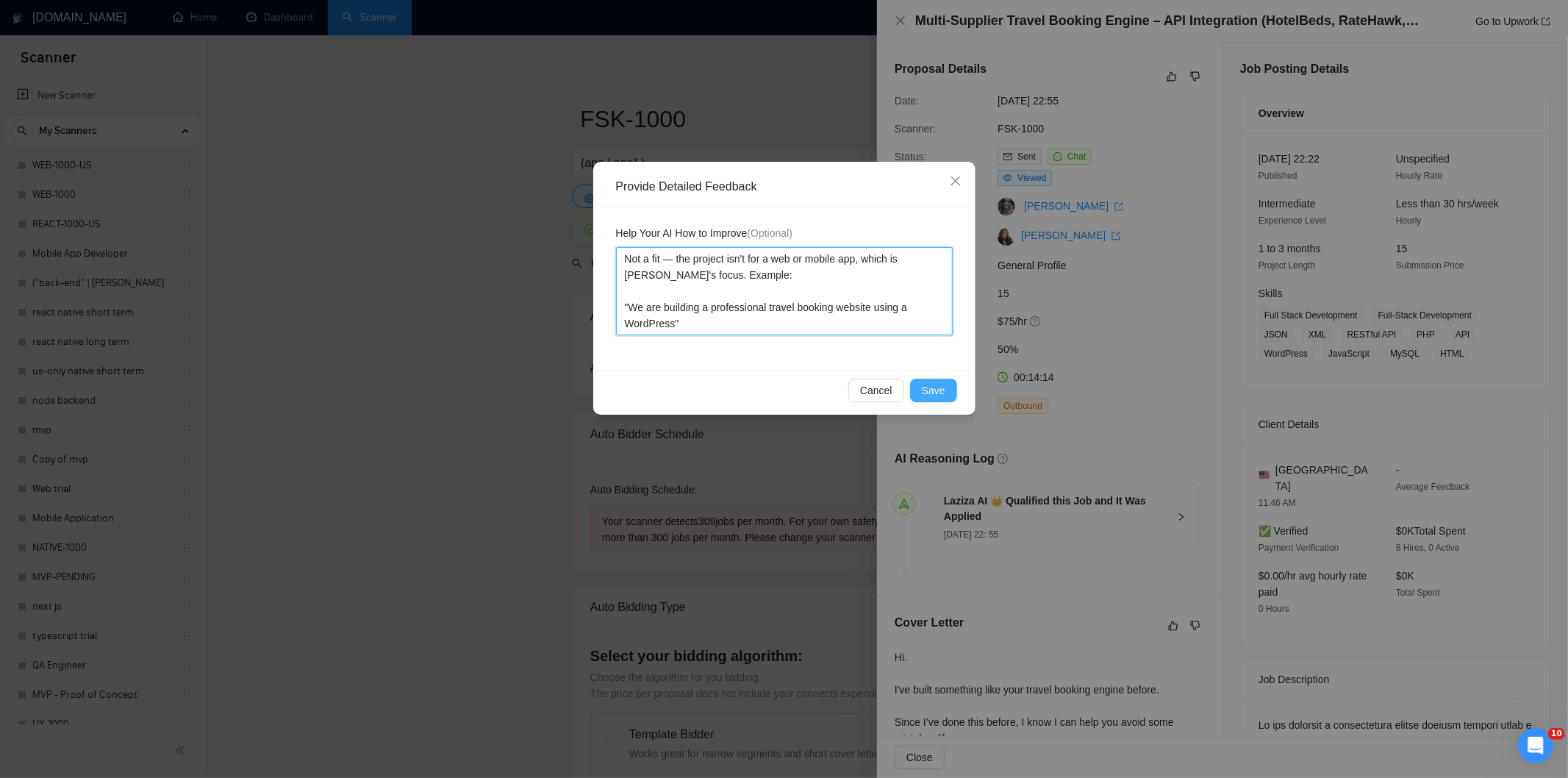
type textarea "Not a fit — the project isn't for a web or mobile app, which is [PERSON_NAME]'s…"
click at [932, 387] on span "Save" at bounding box center [933, 390] width 23 height 16
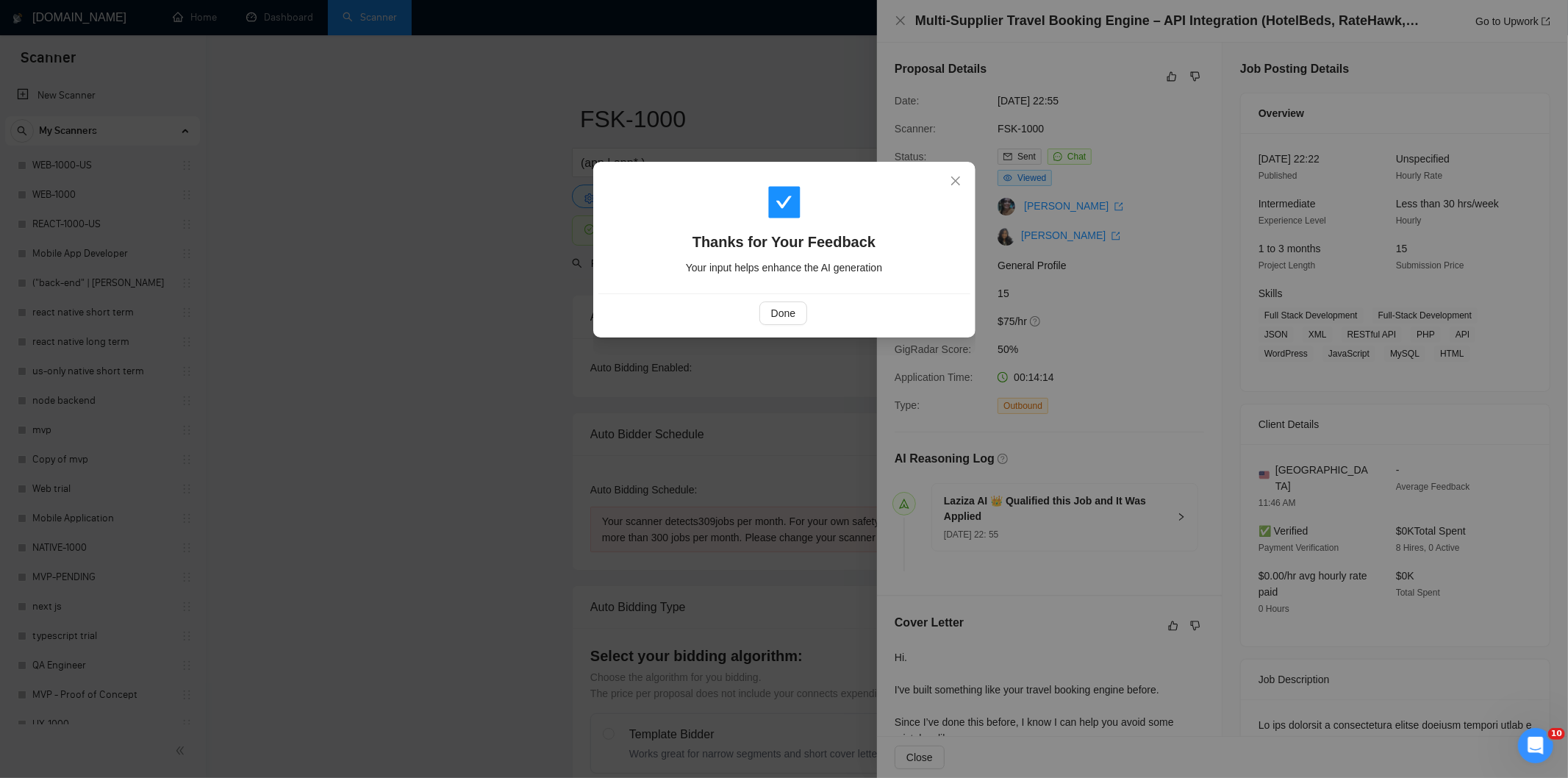
click at [753, 306] on div "Done" at bounding box center [784, 313] width 347 height 23
click at [782, 310] on span "Done" at bounding box center [783, 313] width 24 height 16
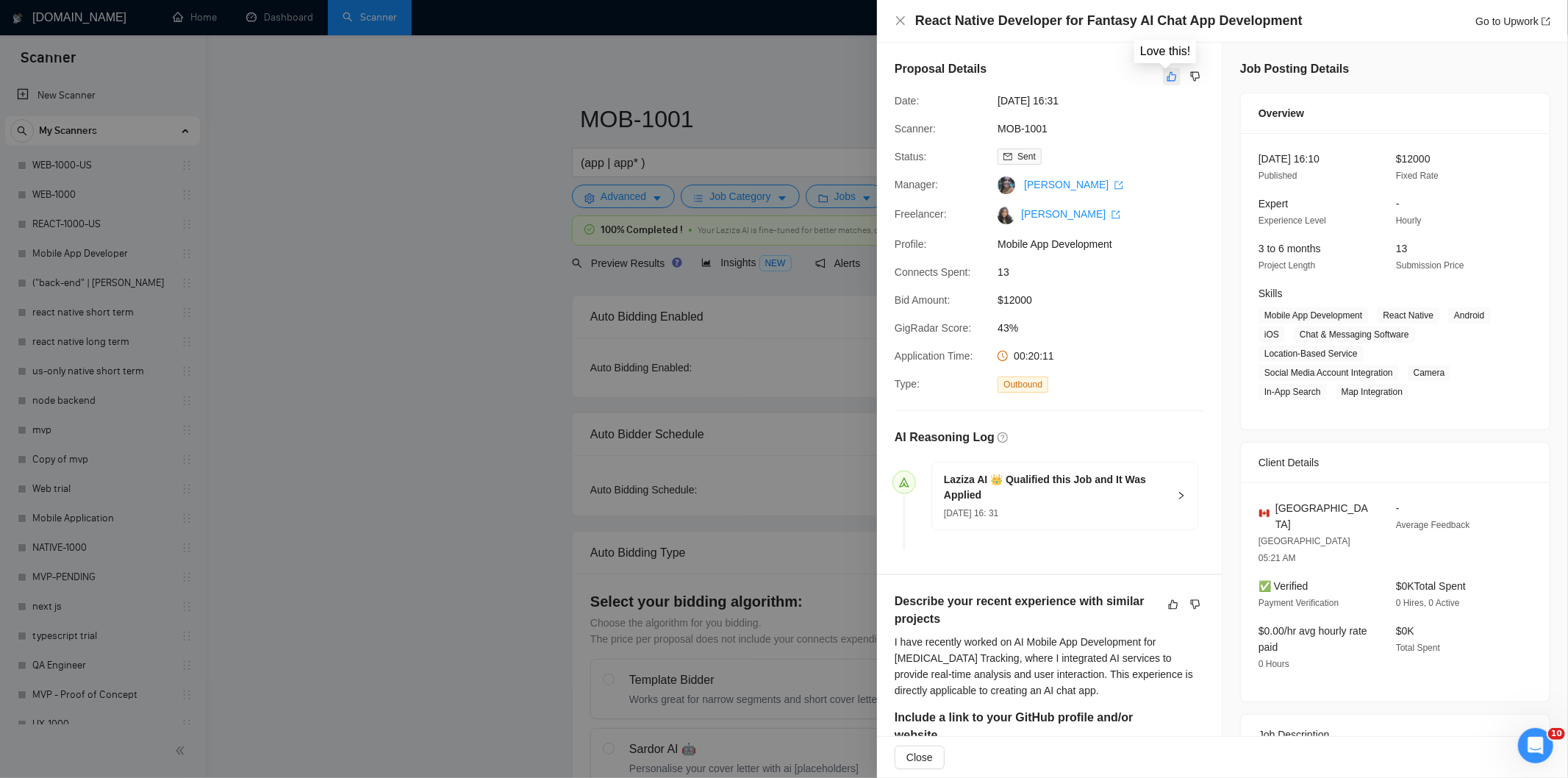
click at [1167, 77] on icon "like" at bounding box center [1172, 76] width 10 height 12
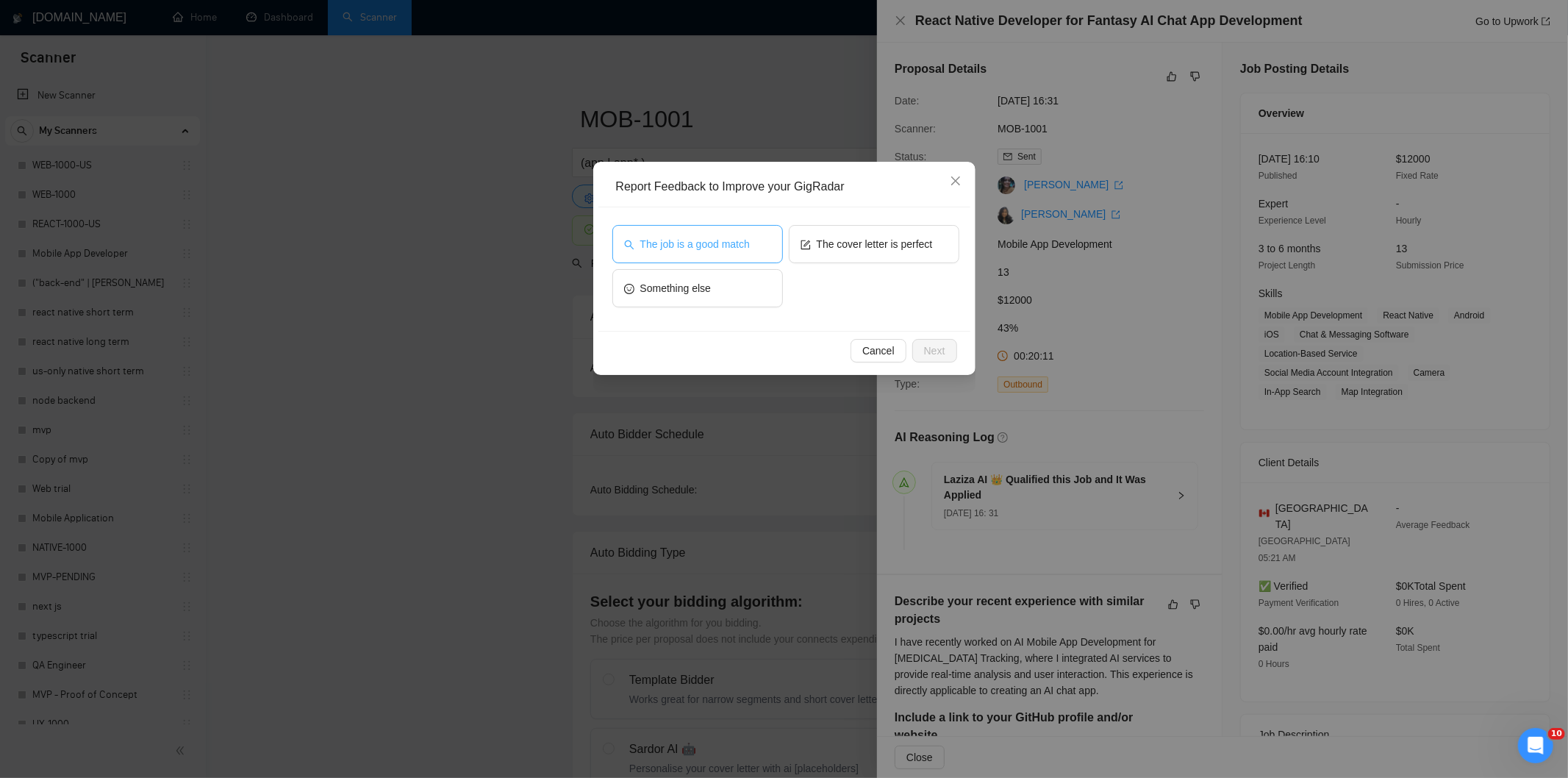
click at [726, 239] on span "The job is a good match" at bounding box center [695, 244] width 110 height 16
click at [926, 346] on span "Next" at bounding box center [934, 351] width 21 height 16
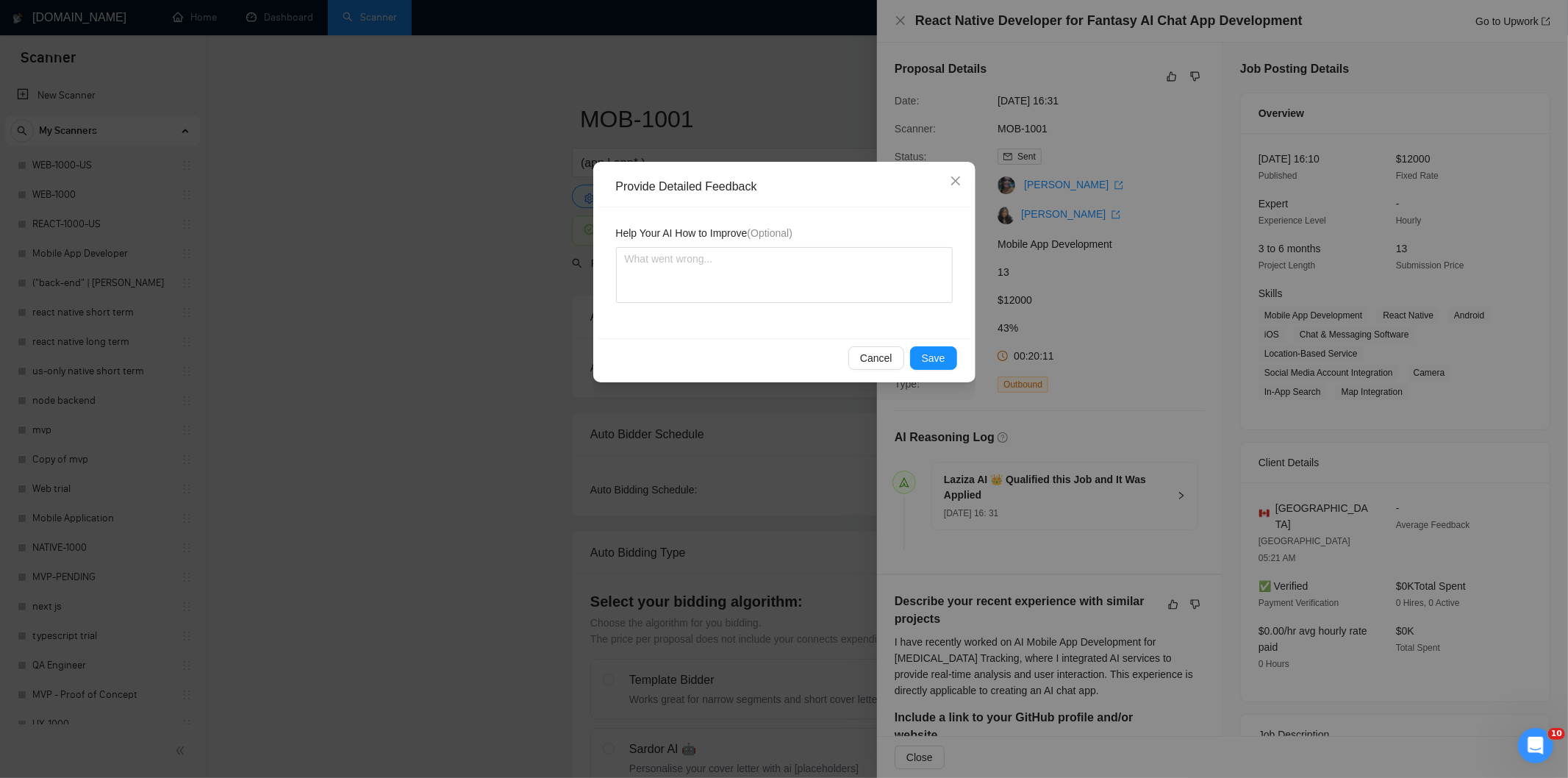
click at [839, 306] on div "Help Your AI How to Improve (Optional)" at bounding box center [784, 273] width 372 height 131
click at [833, 277] on textarea at bounding box center [784, 275] width 337 height 56
paste textarea "Good fit — the project is greenfield (no existing code), welcomes agencies, use…"
type textarea "Good fit — the project is greenfield (no existing code), welcomes agencies, use…"
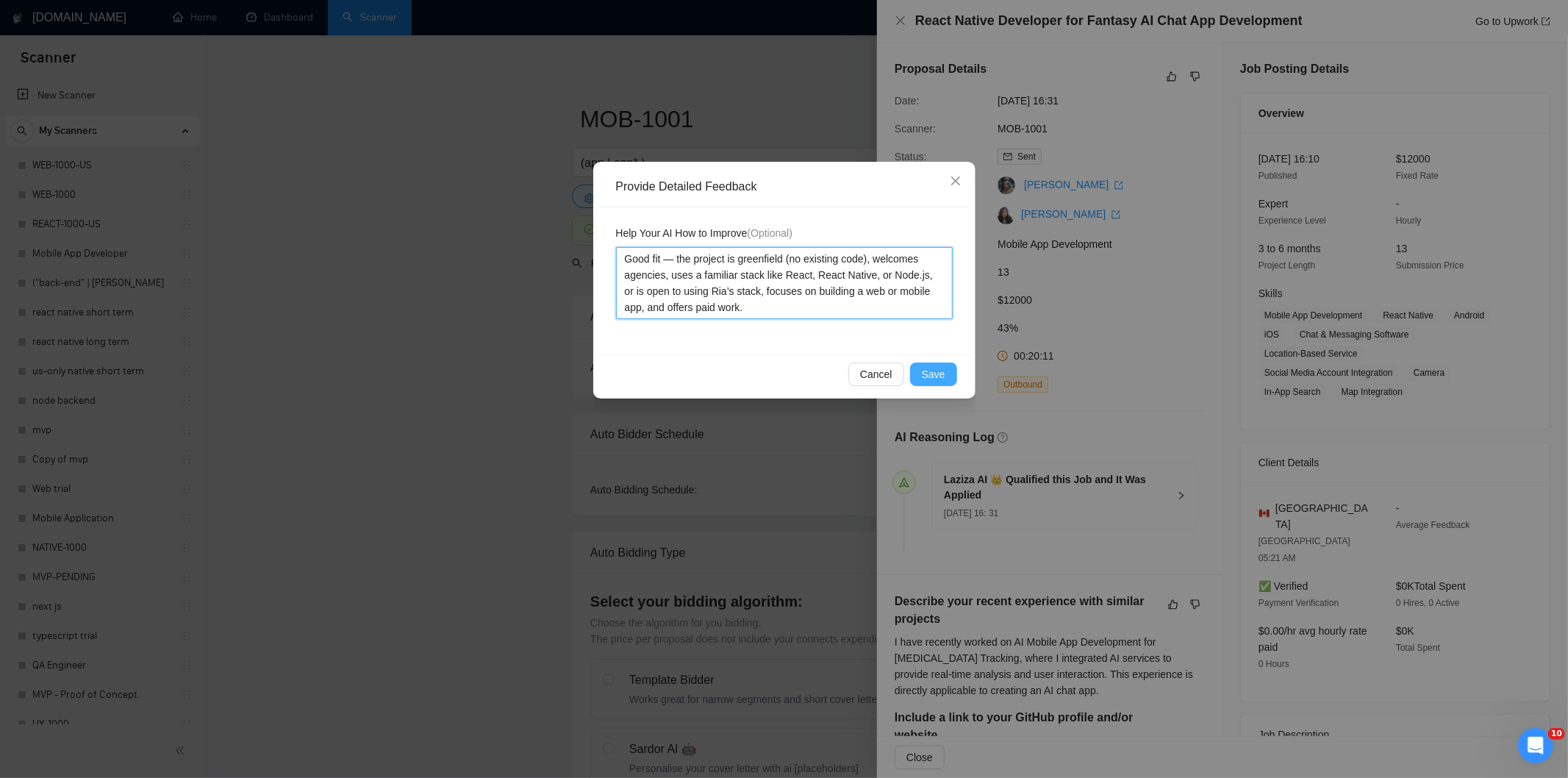
type textarea "Good fit — the project is greenfield (no existing code), welcomes agencies, use…"
click at [930, 373] on span "Save" at bounding box center [933, 374] width 23 height 16
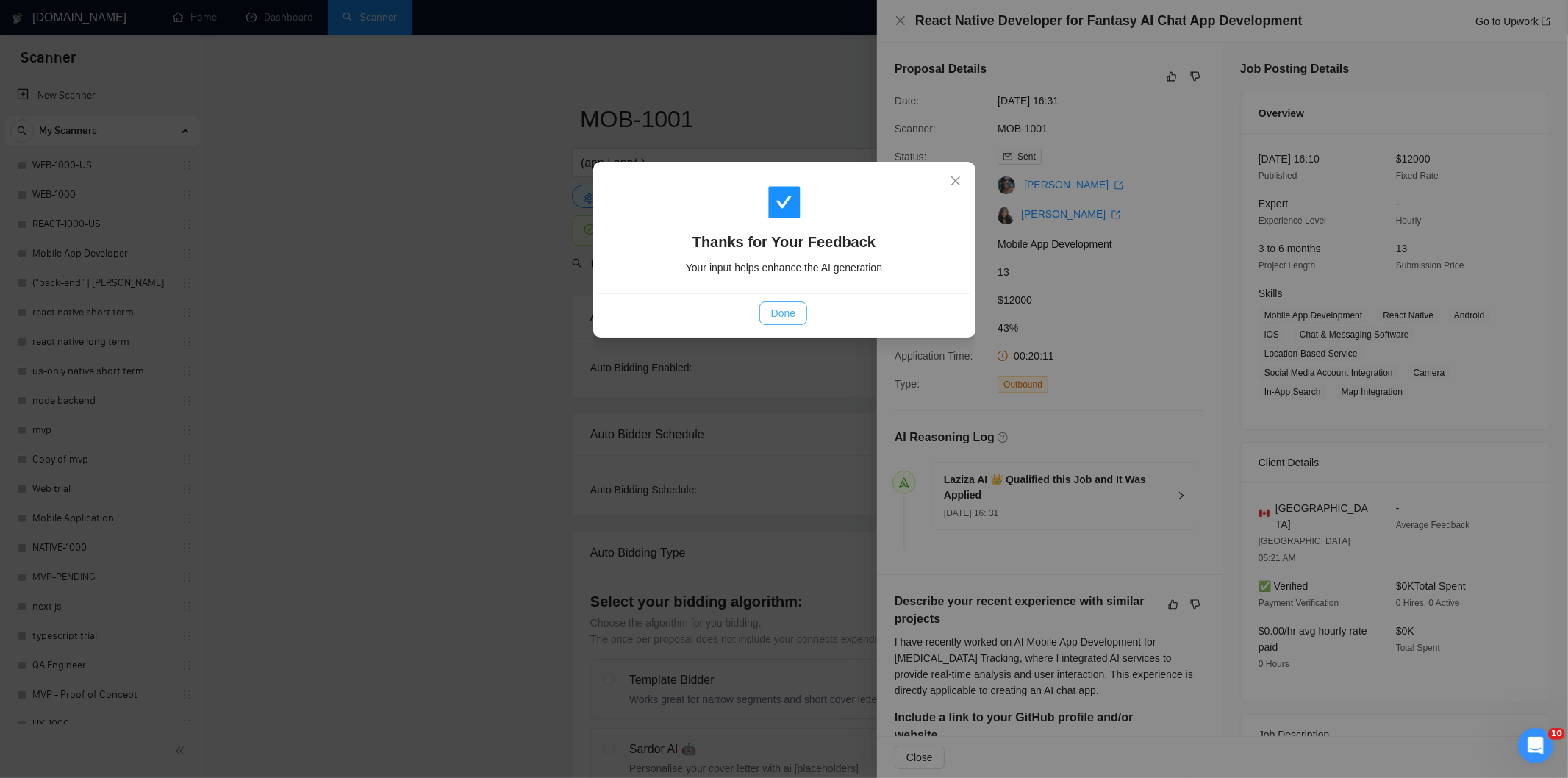
click at [782, 322] on button "Done" at bounding box center [782, 313] width 48 height 23
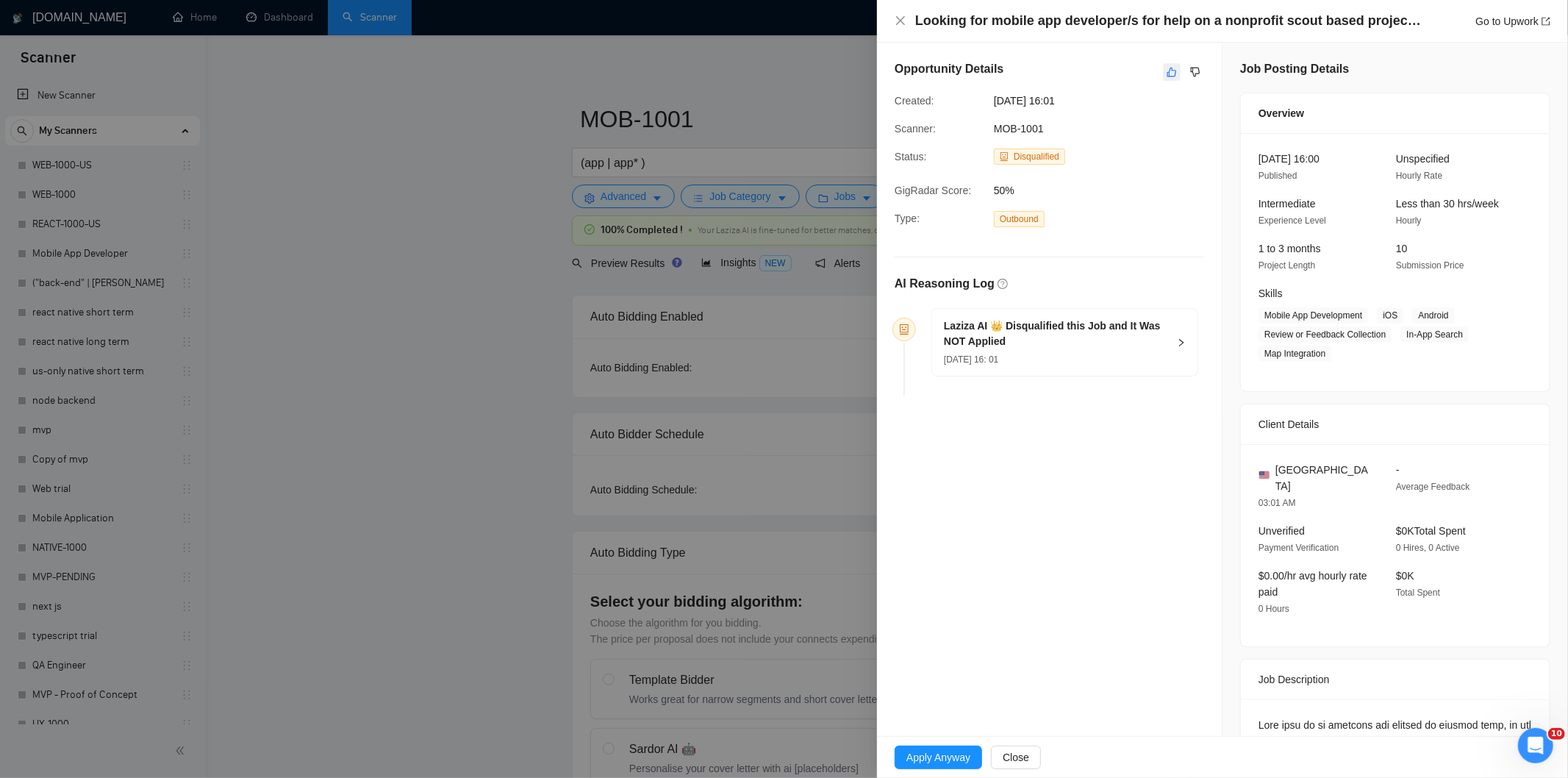
click at [1168, 77] on icon "like" at bounding box center [1172, 73] width 10 height 10
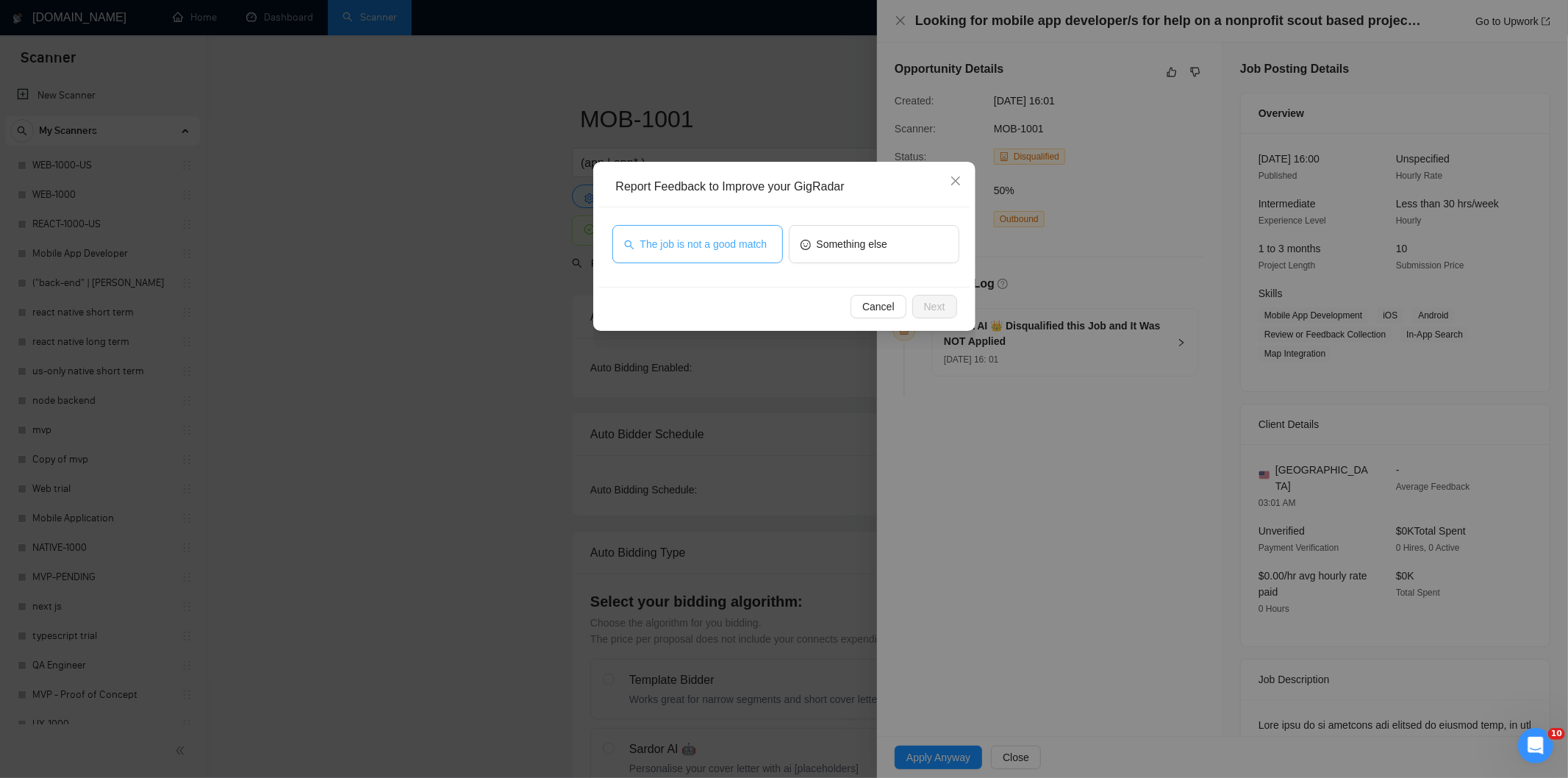
click at [692, 242] on span "The job is not a good match" at bounding box center [703, 244] width 127 height 16
click at [929, 297] on button "Next" at bounding box center [935, 306] width 45 height 23
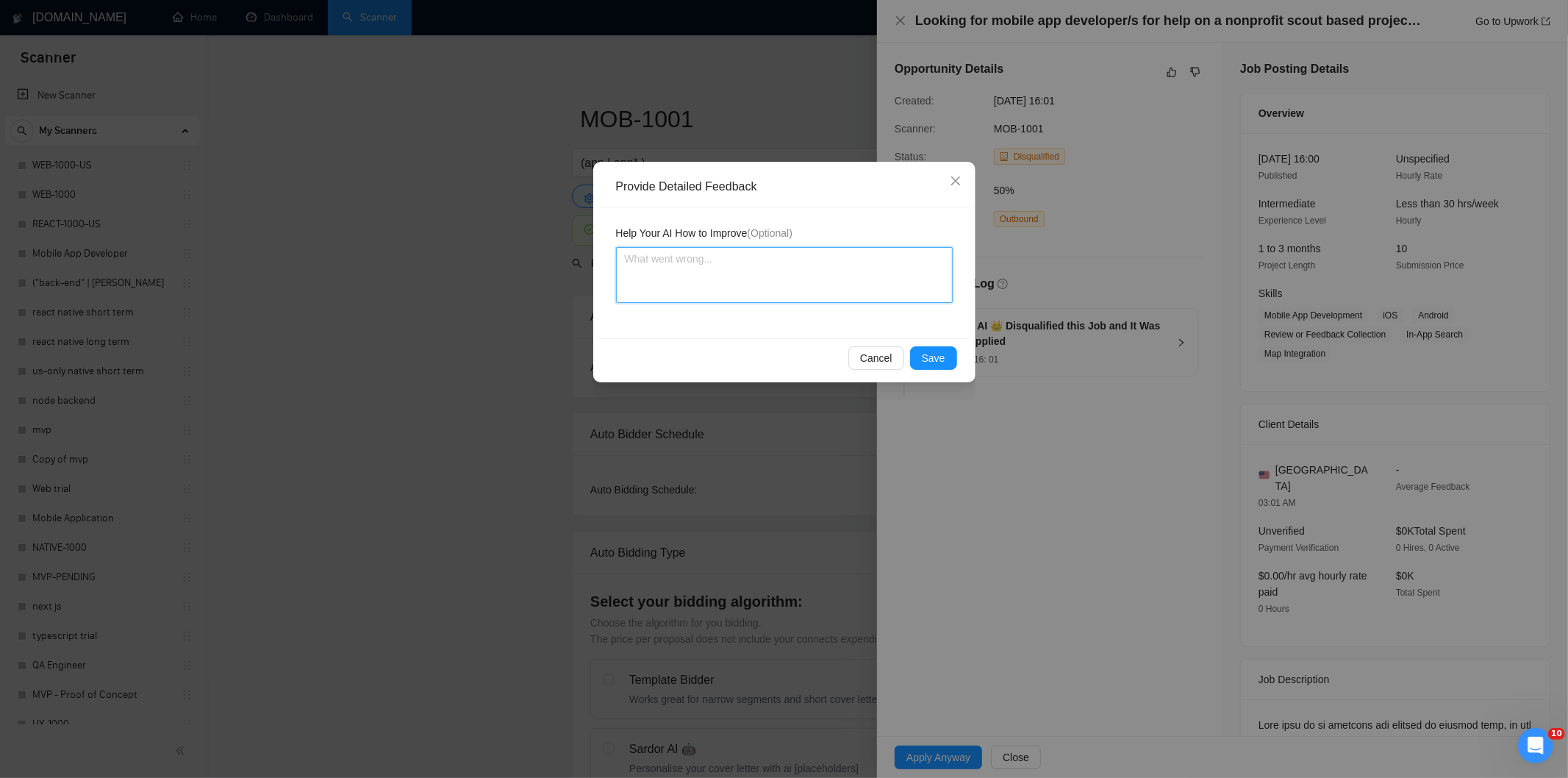
click at [883, 263] on textarea at bounding box center [784, 275] width 337 height 56
paste textarea "Not a fit — this project has been disqualified for other reasons. Example: "The…"
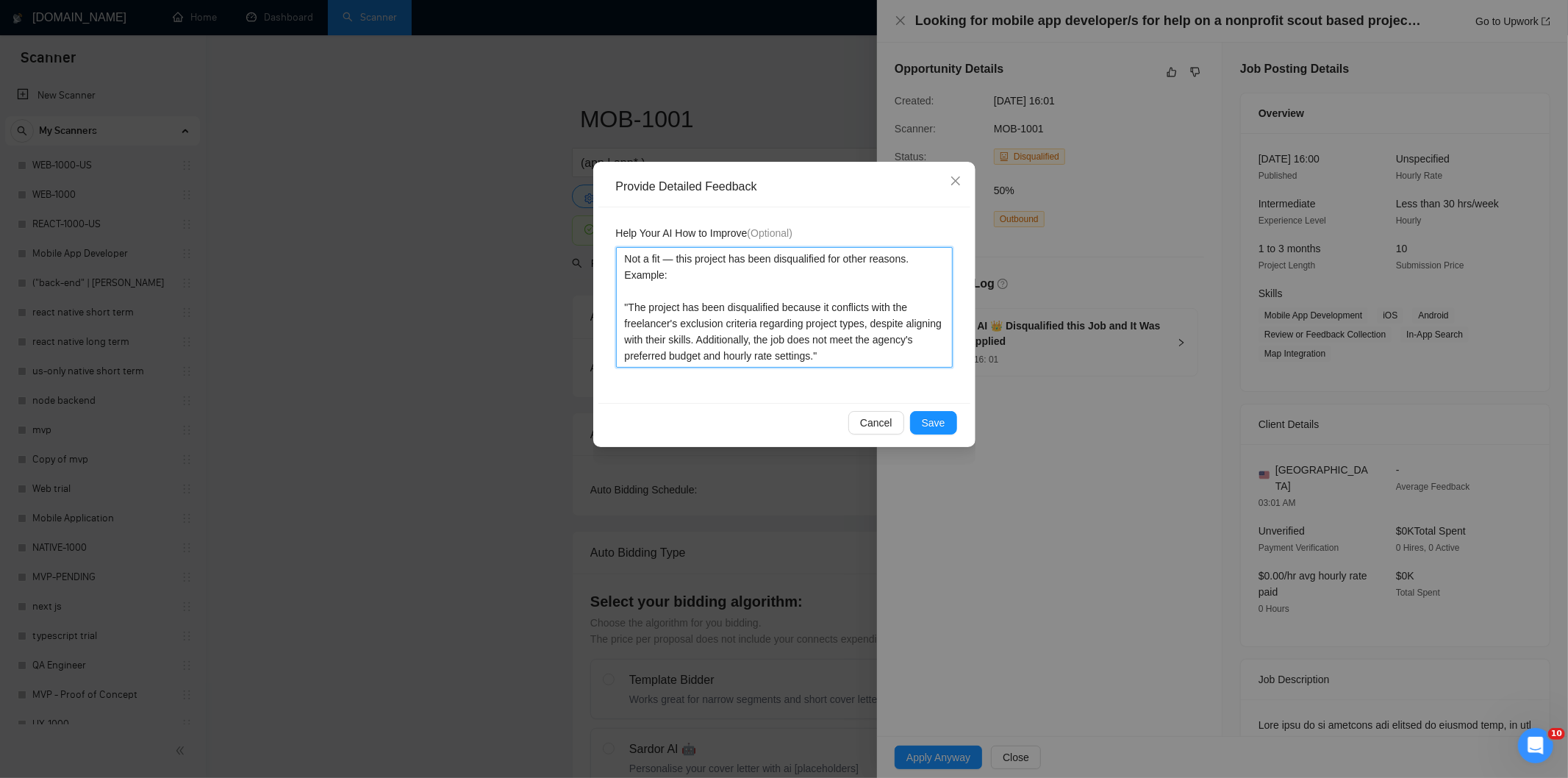
type textarea "Not a fit — this project has been disqualified for other reasons. Example: "The…"
click at [941, 427] on span "Save" at bounding box center [933, 423] width 23 height 16
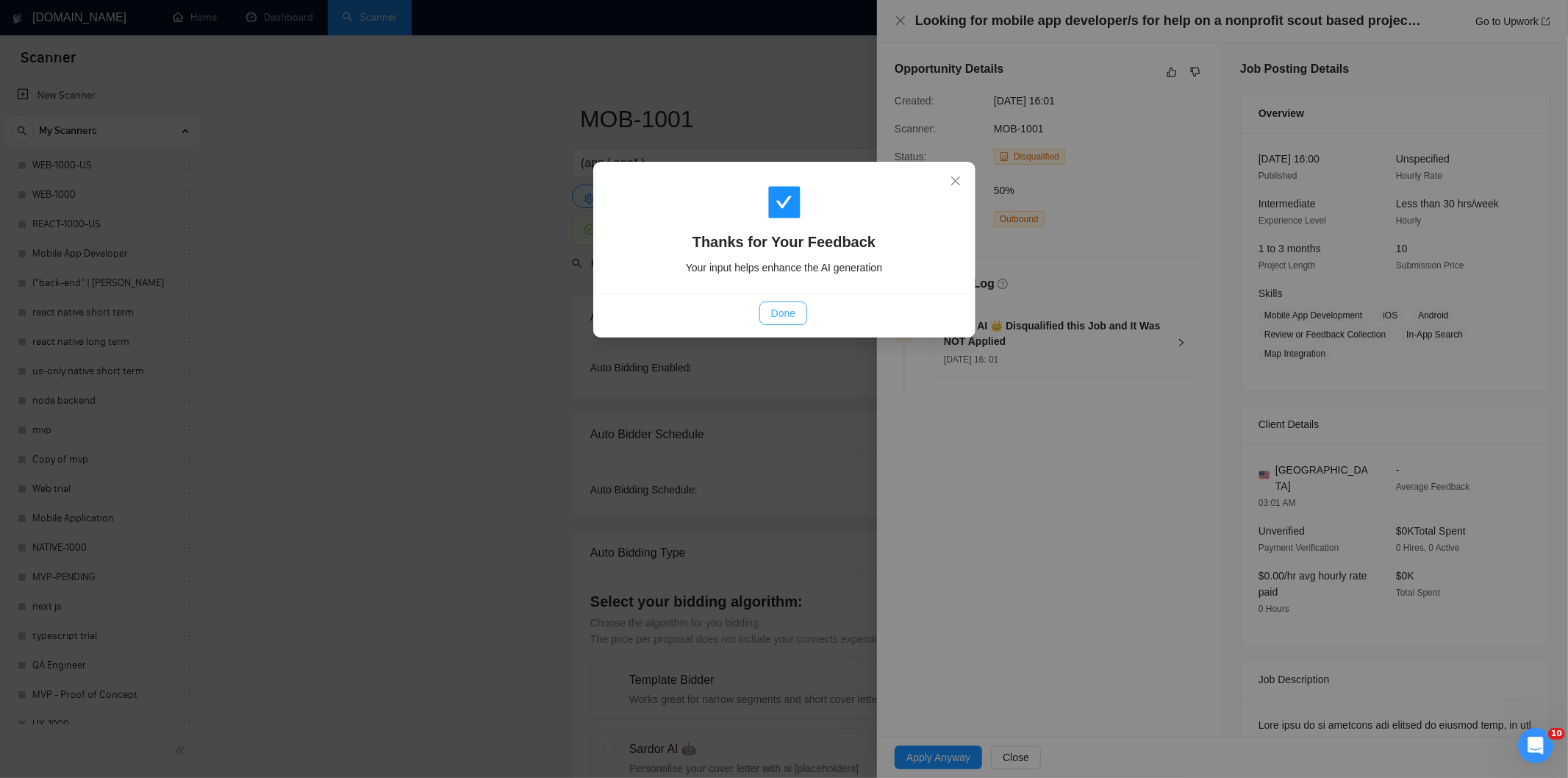
click at [801, 317] on button "Done" at bounding box center [782, 313] width 48 height 23
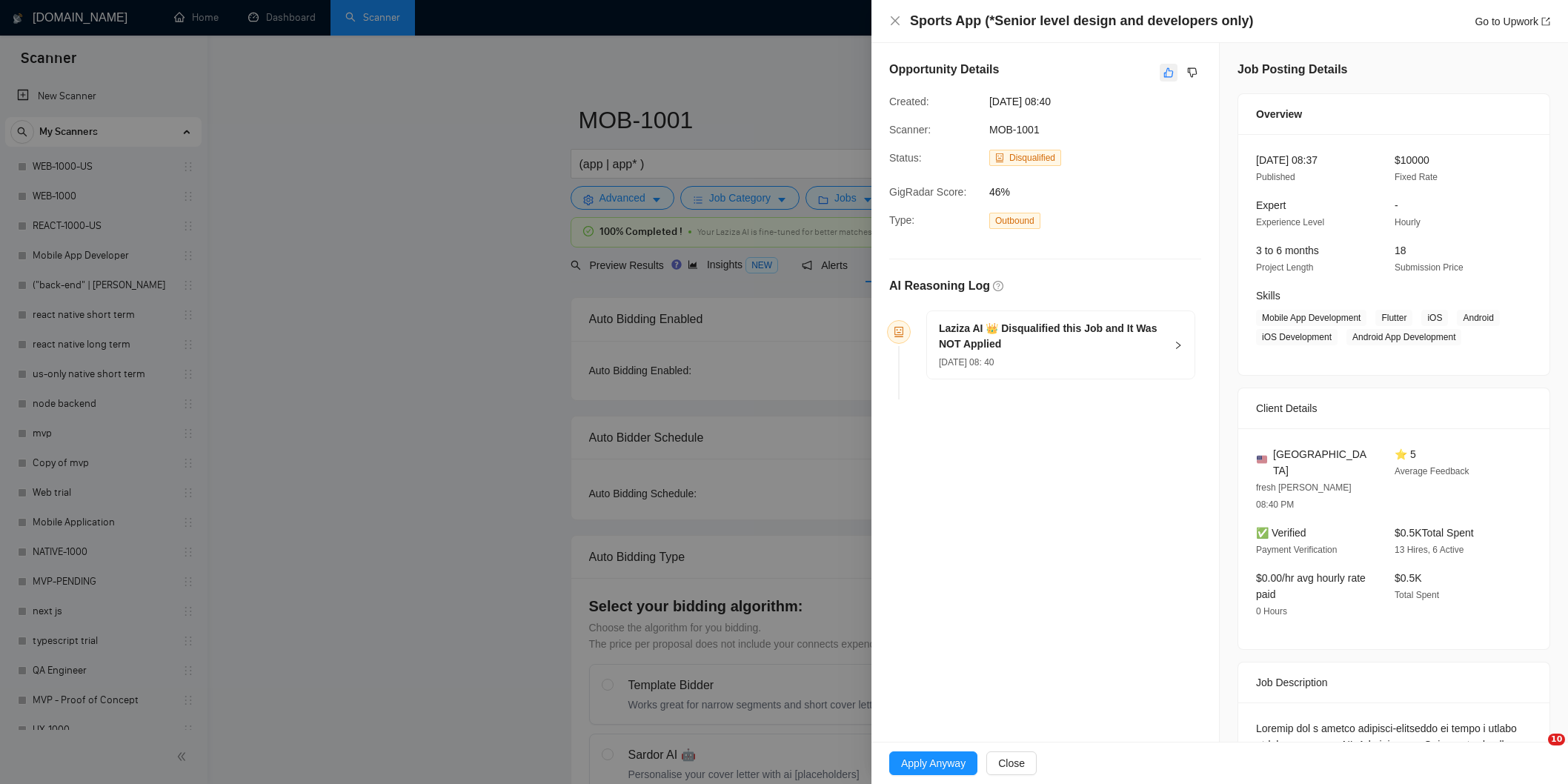
click at [1174, 78] on icon "like" at bounding box center [1168, 72] width 11 height 12
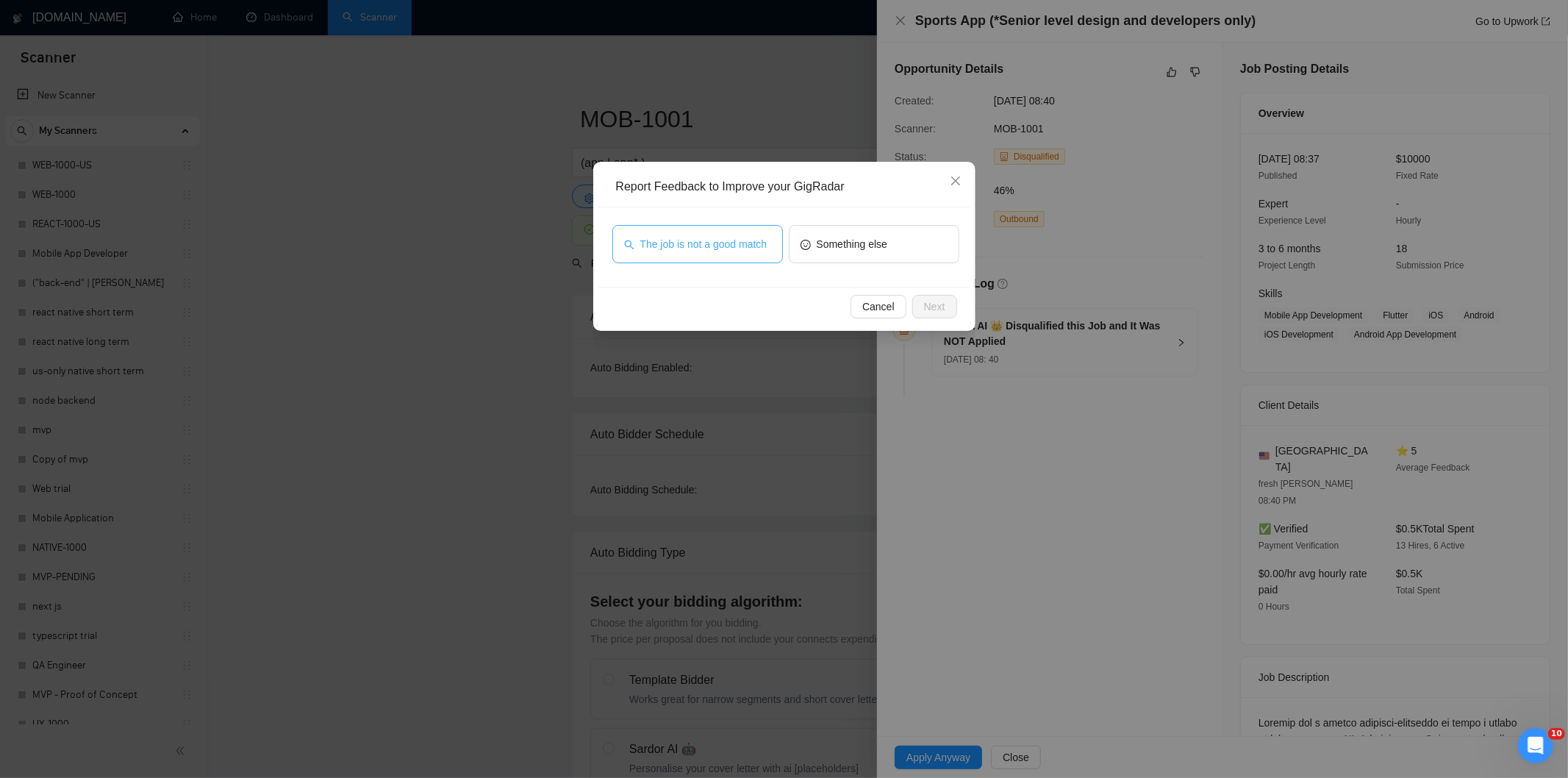
click at [691, 248] on span "The job is not a good match" at bounding box center [703, 244] width 127 height 16
click at [930, 307] on span "Next" at bounding box center [934, 307] width 21 height 16
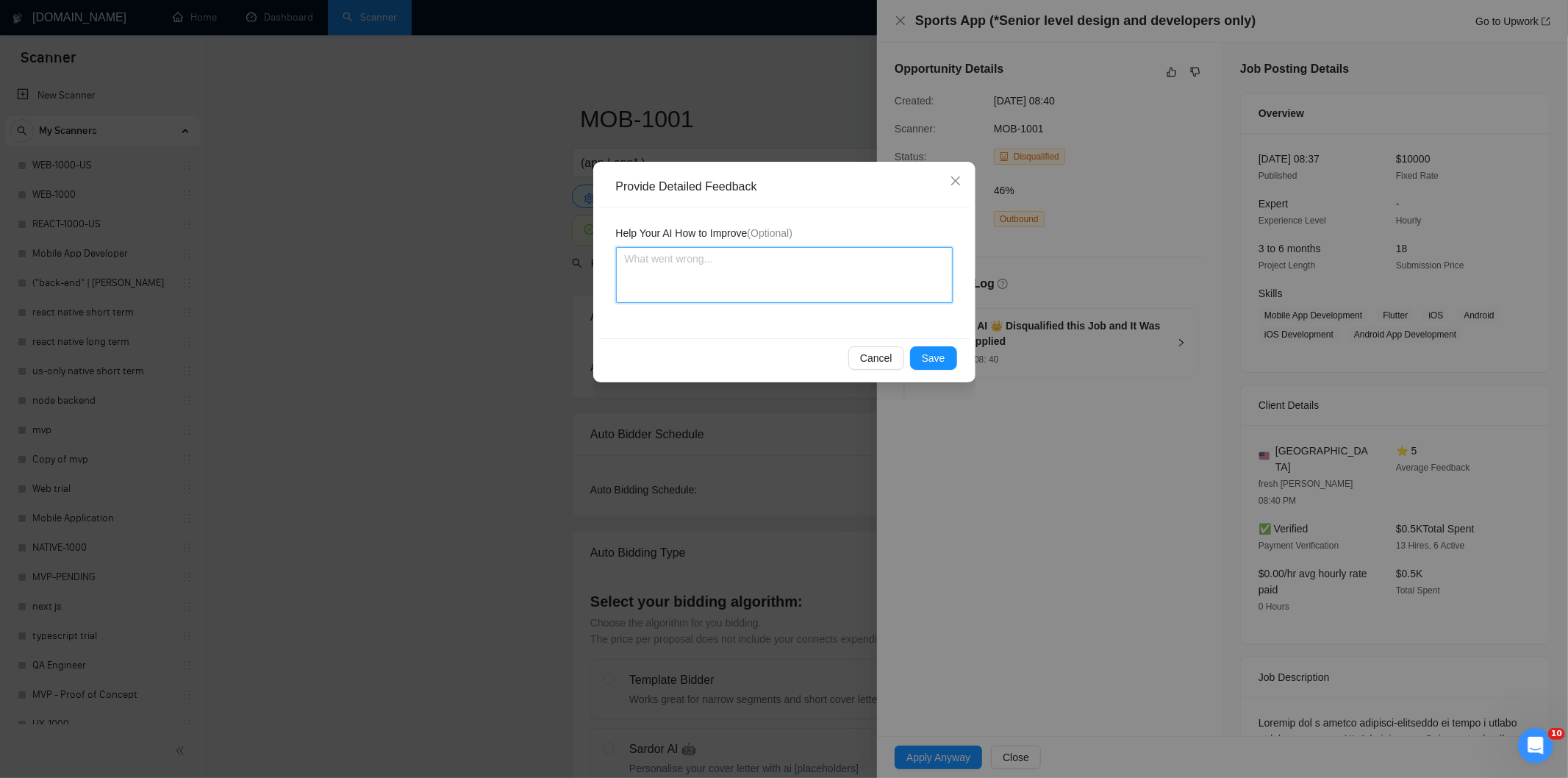
click at [858, 270] on textarea at bounding box center [784, 275] width 337 height 56
paste textarea "Not a fit — this project has been disqualified for other reasons. Example: "The…"
type textarea "Not a fit — this project has been disqualified for other reasons. Example: "The…"
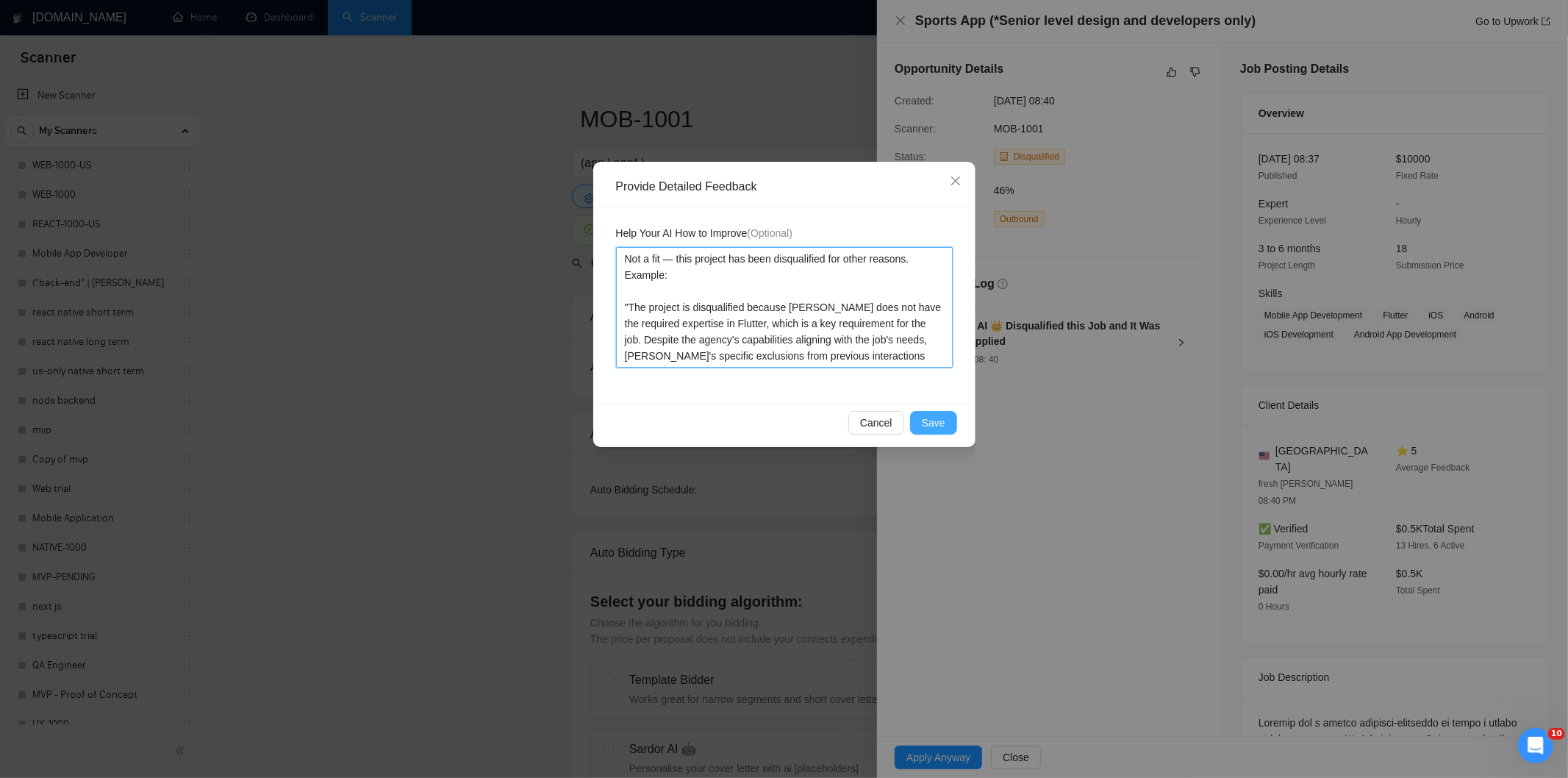
type textarea "Not a fit — this project has been disqualified for other reasons. Example: "The…"
click at [945, 423] on button "Save" at bounding box center [933, 423] width 47 height 23
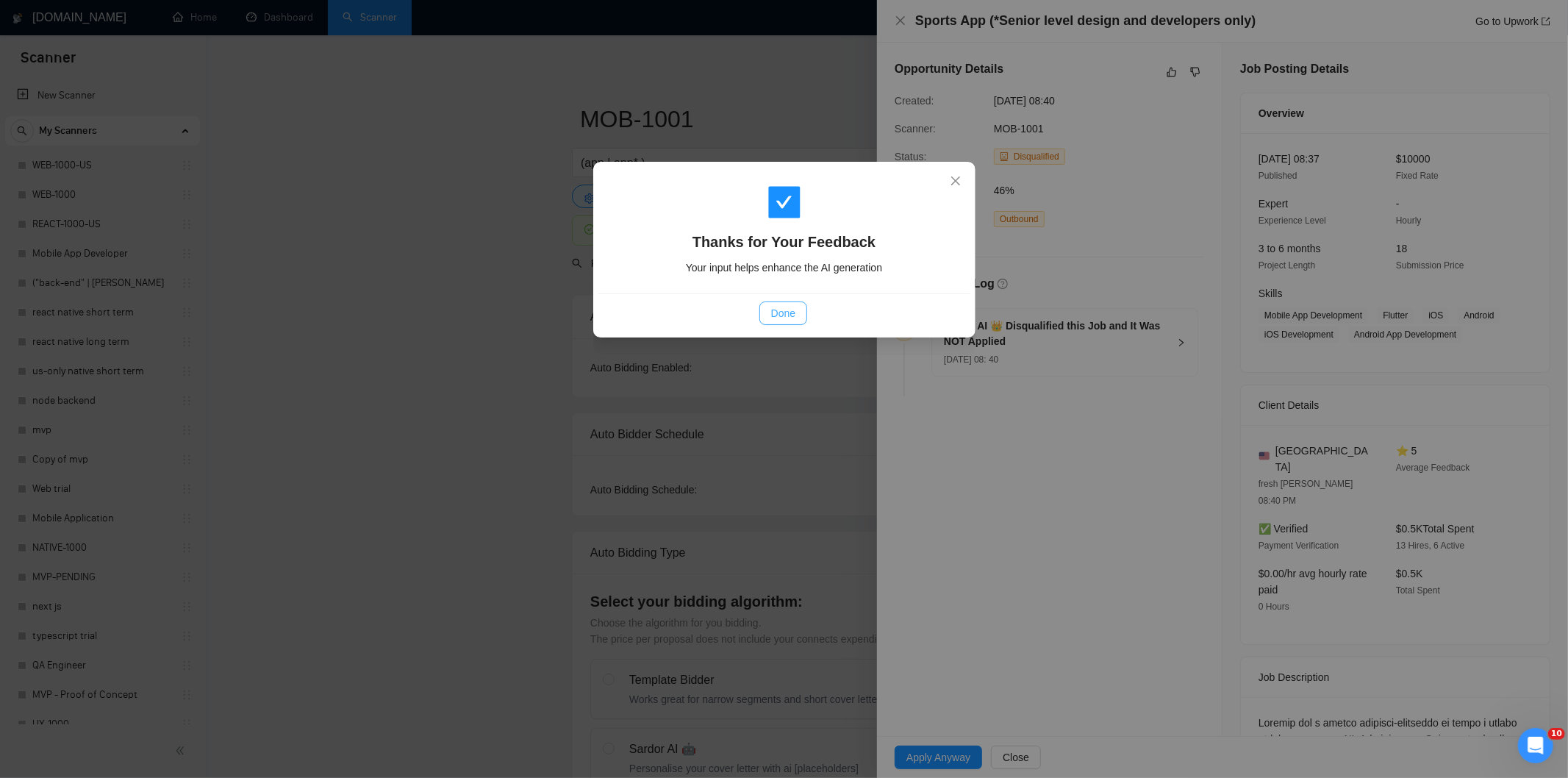
click at [782, 309] on span "Done" at bounding box center [783, 313] width 24 height 16
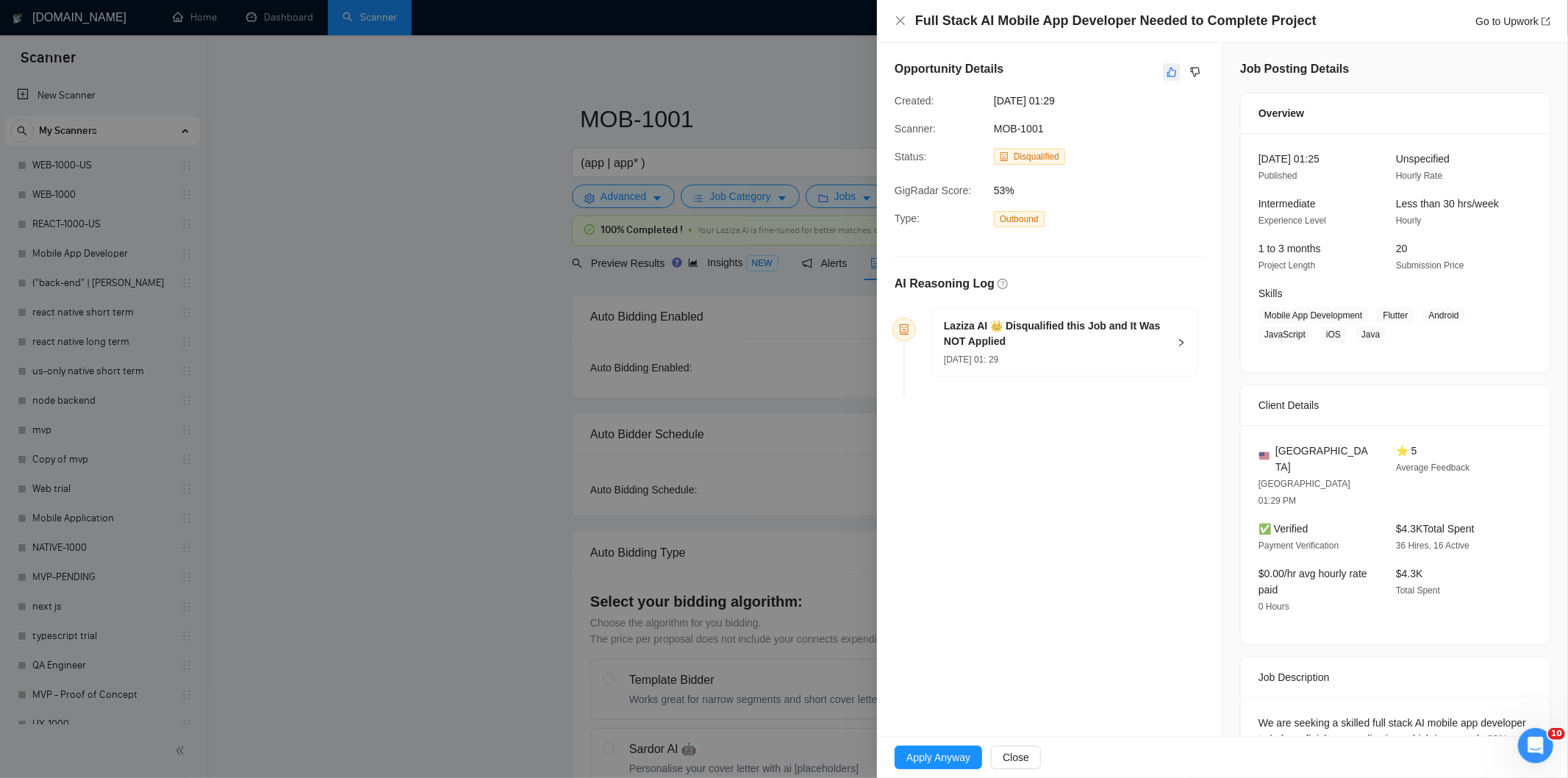
click at [1168, 74] on icon "like" at bounding box center [1172, 72] width 10 height 12
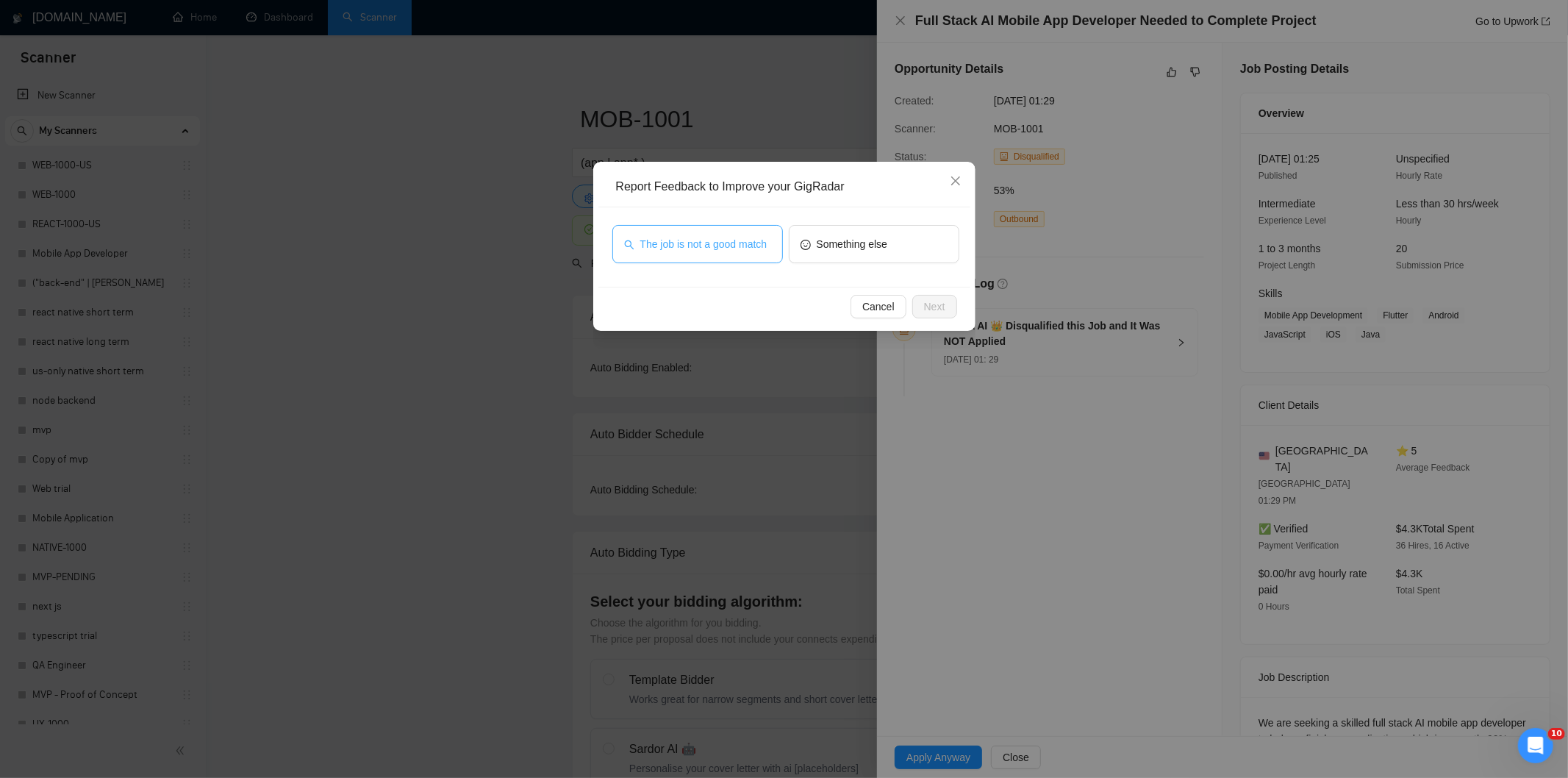
click at [765, 232] on button "The job is not a good match" at bounding box center [697, 244] width 170 height 38
click at [948, 314] on button "Next" at bounding box center [935, 306] width 45 height 23
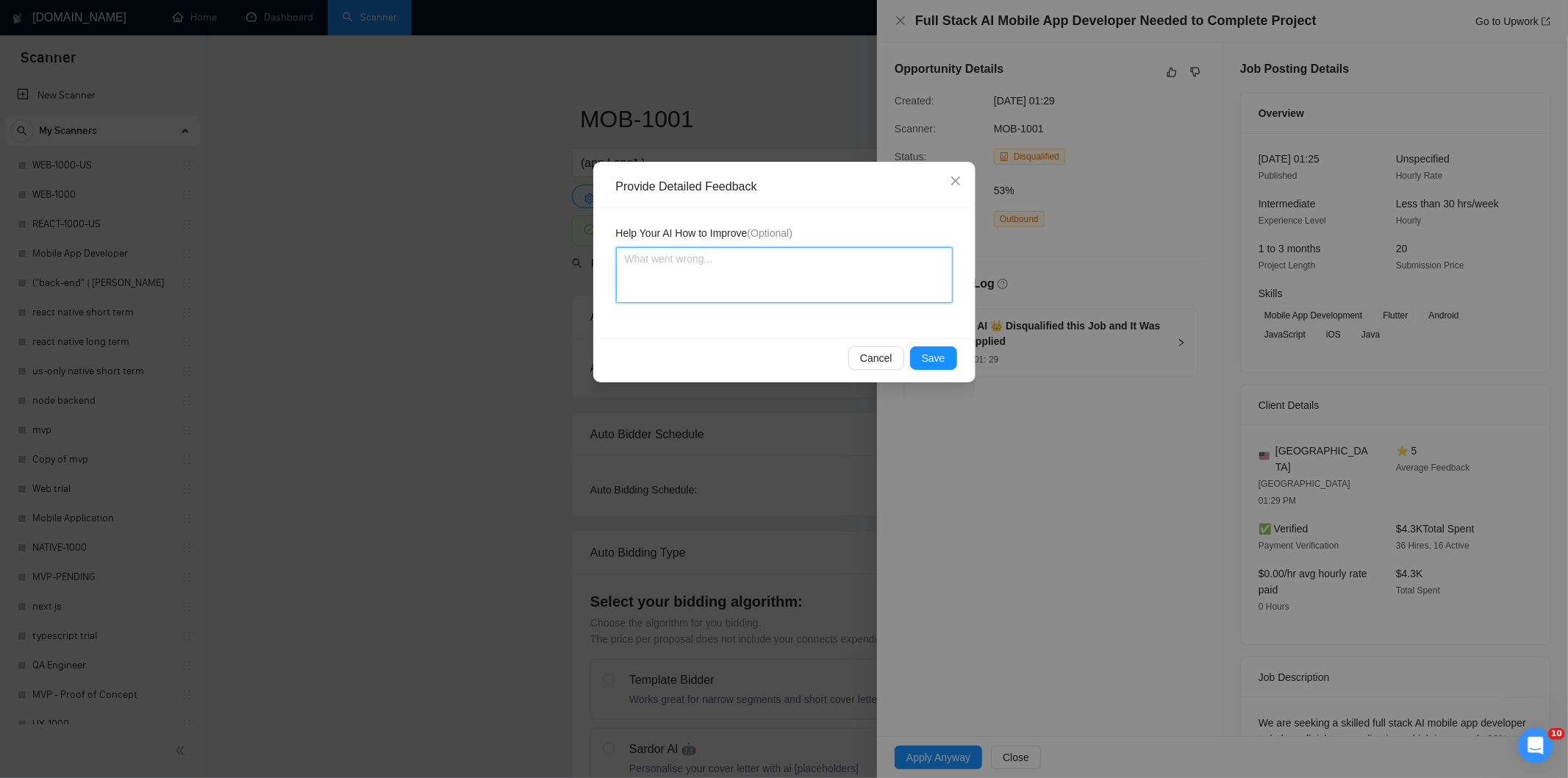
click at [891, 274] on textarea at bounding box center [784, 275] width 337 height 56
paste textarea "Not a fit — this project has been disqualified for other reasons. Example: "The…"
type textarea "Not a fit — this project has been disqualified for other reasons. Example: "The…"
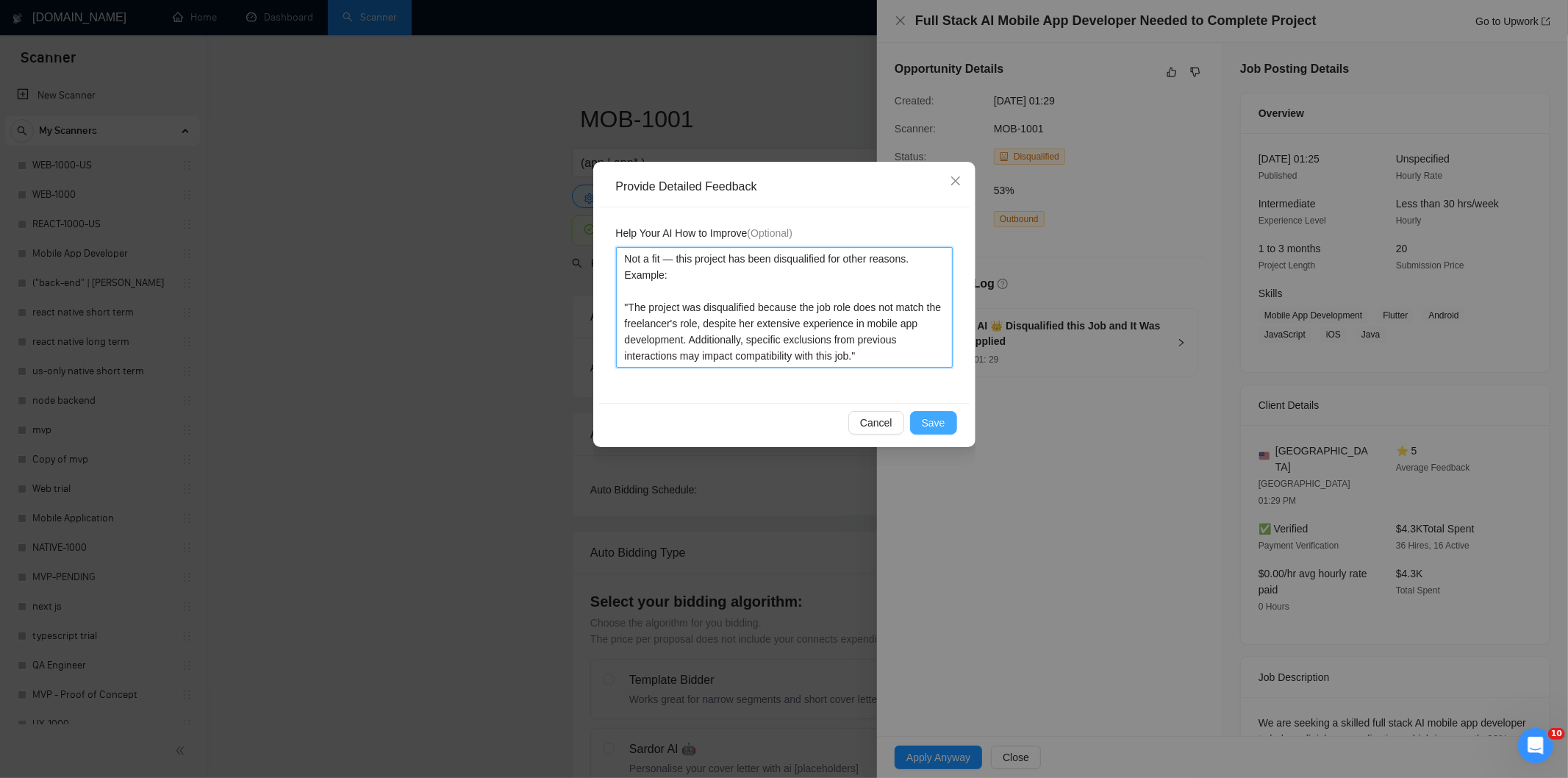
type textarea "Not a fit — this project has been disqualified for other reasons. Example: "The…"
click at [932, 421] on span "Save" at bounding box center [933, 423] width 23 height 16
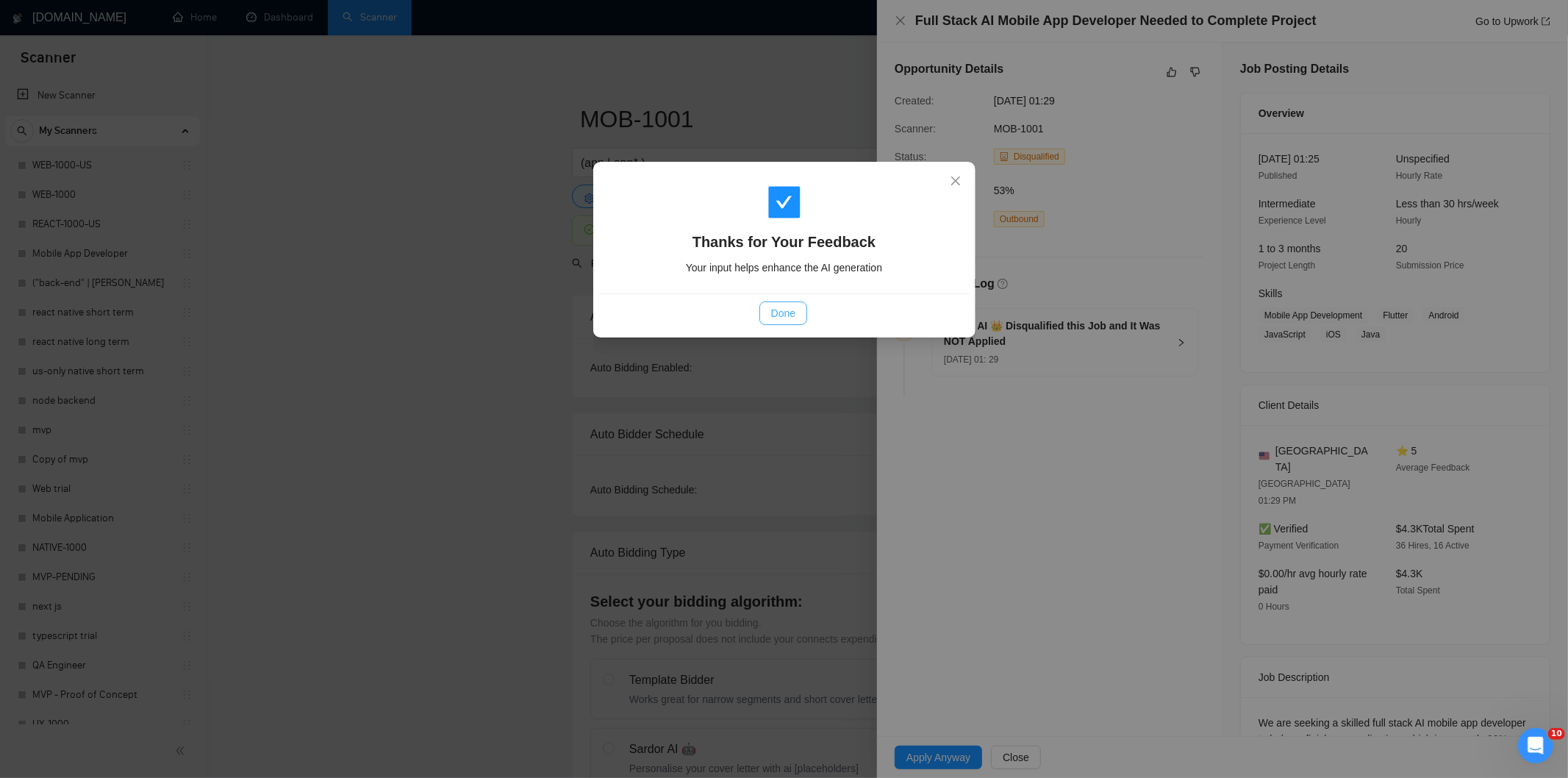
click at [774, 309] on span "Done" at bounding box center [783, 313] width 24 height 16
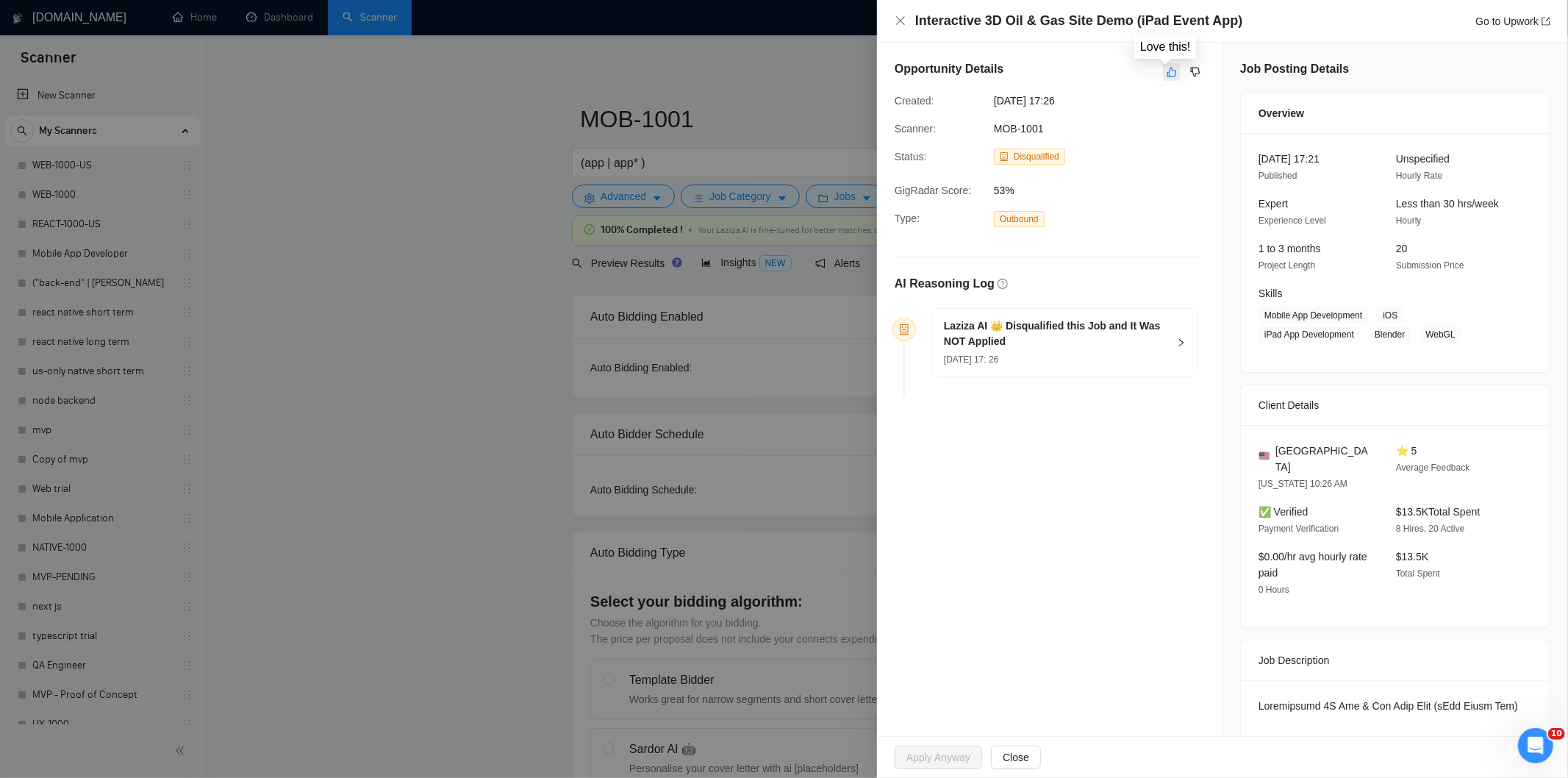
click at [1167, 71] on icon "like" at bounding box center [1172, 72] width 10 height 12
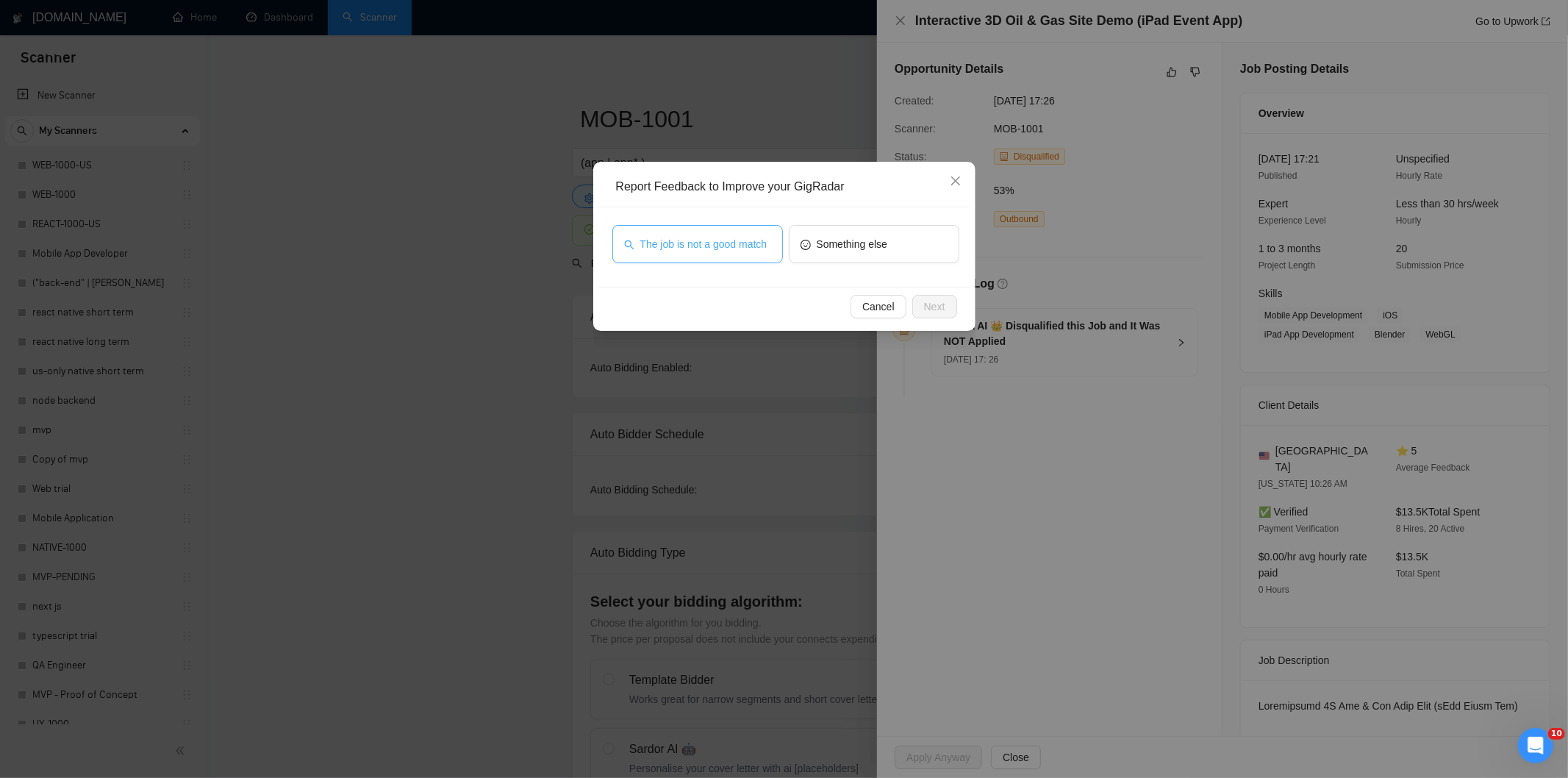
click at [744, 245] on span "The job is not a good match" at bounding box center [703, 244] width 127 height 16
click at [941, 314] on span "Next" at bounding box center [934, 307] width 21 height 16
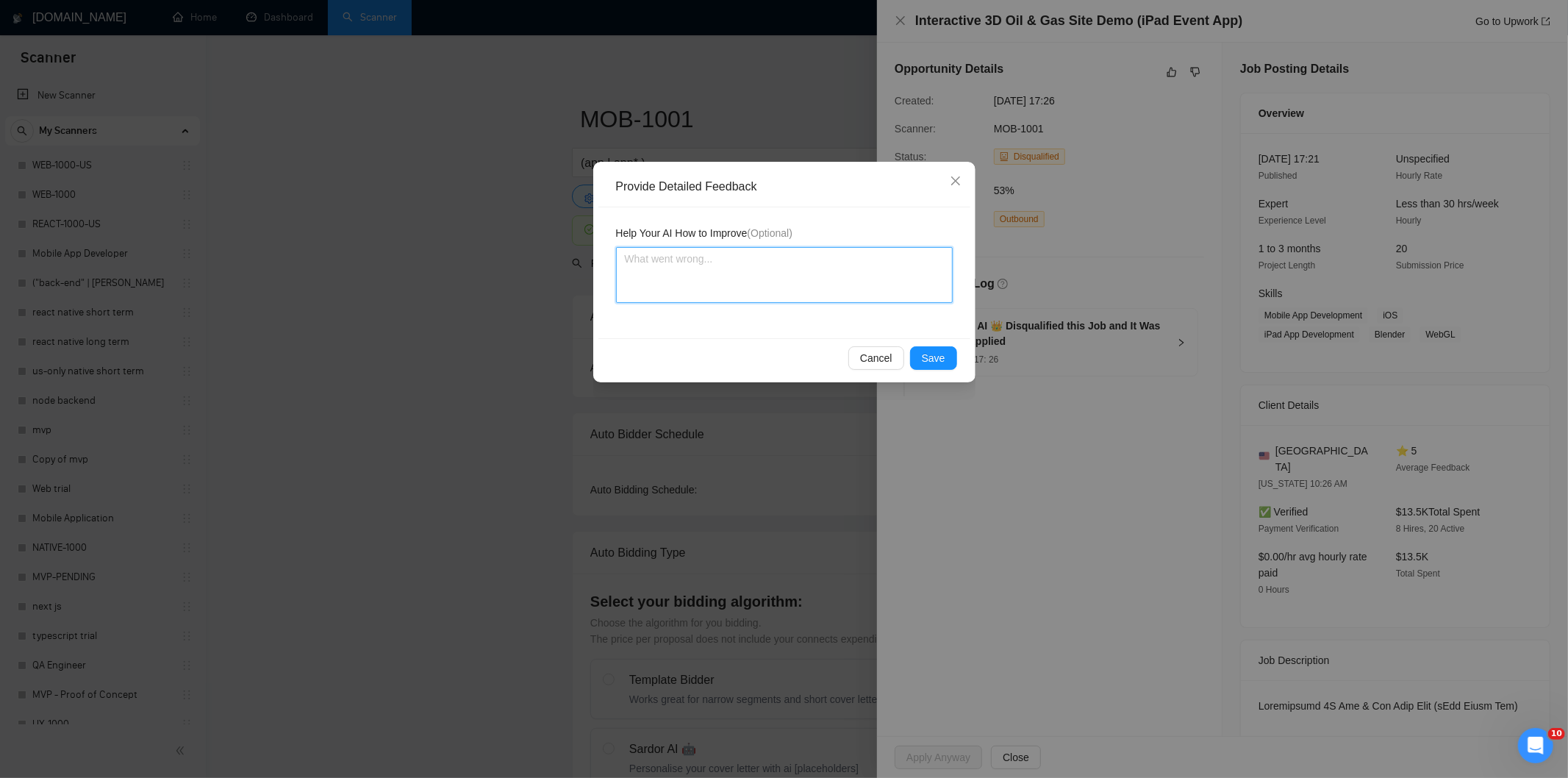
click at [888, 284] on textarea at bounding box center [784, 275] width 337 height 56
paste textarea "Not a fit — this project has been disqualified for other reasons. Example: "The…"
type textarea "Not a fit — this project has been disqualified for other reasons. Example: "The…"
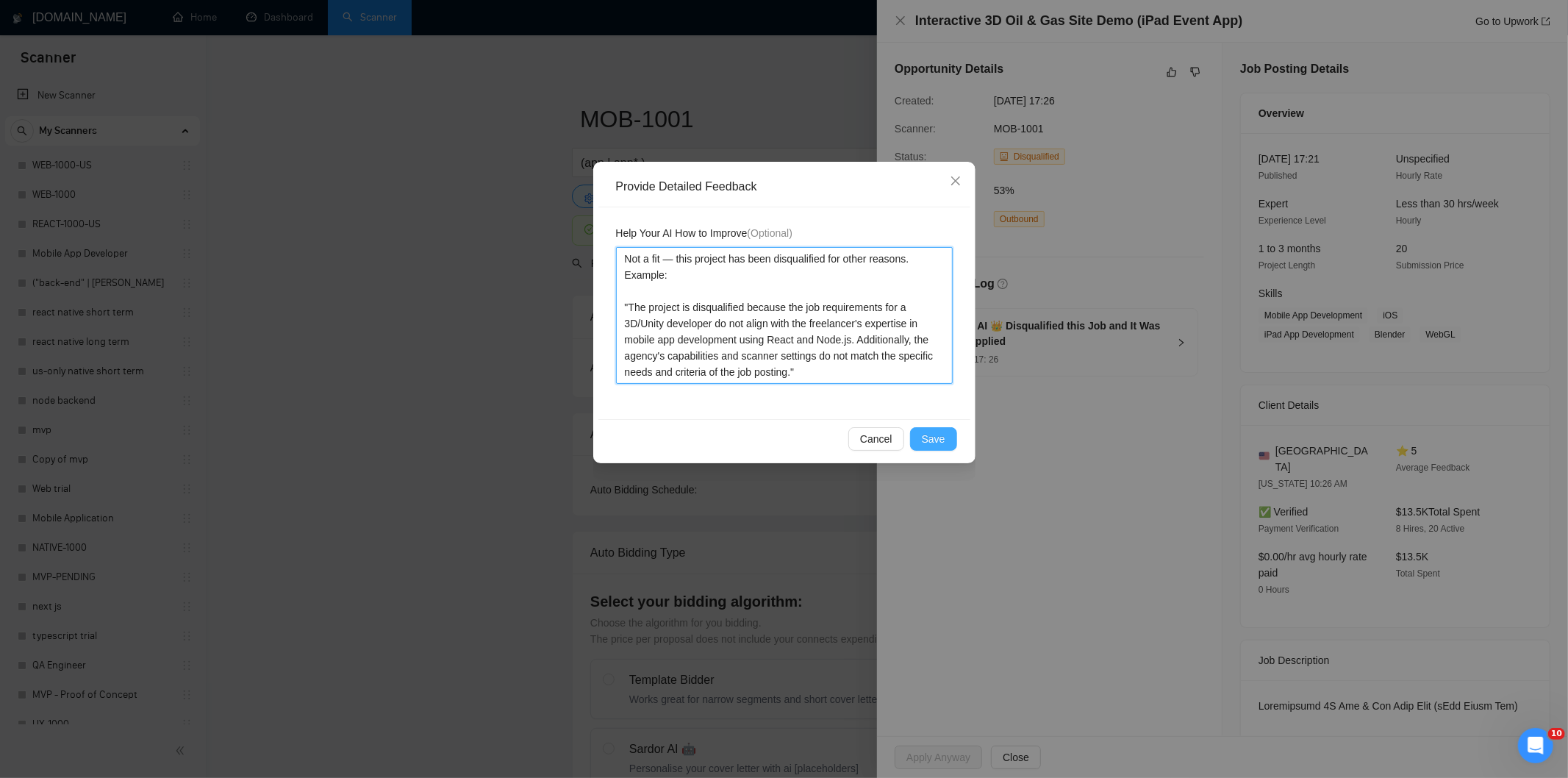
type textarea "Not a fit — this project has been disqualified for other reasons. Example: "The…"
click at [932, 431] on span "Save" at bounding box center [933, 439] width 23 height 16
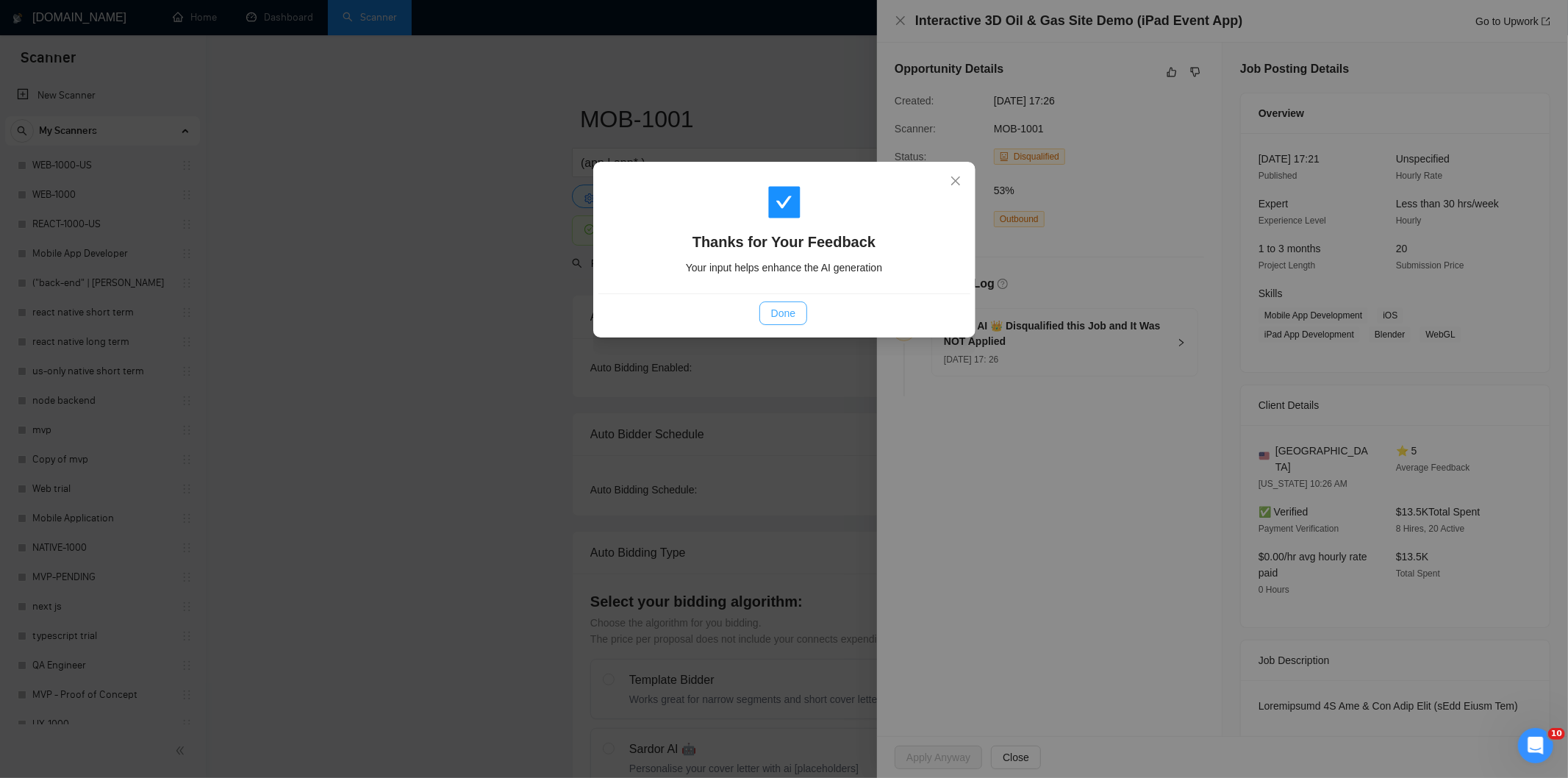
click at [788, 324] on button "Done" at bounding box center [782, 313] width 48 height 23
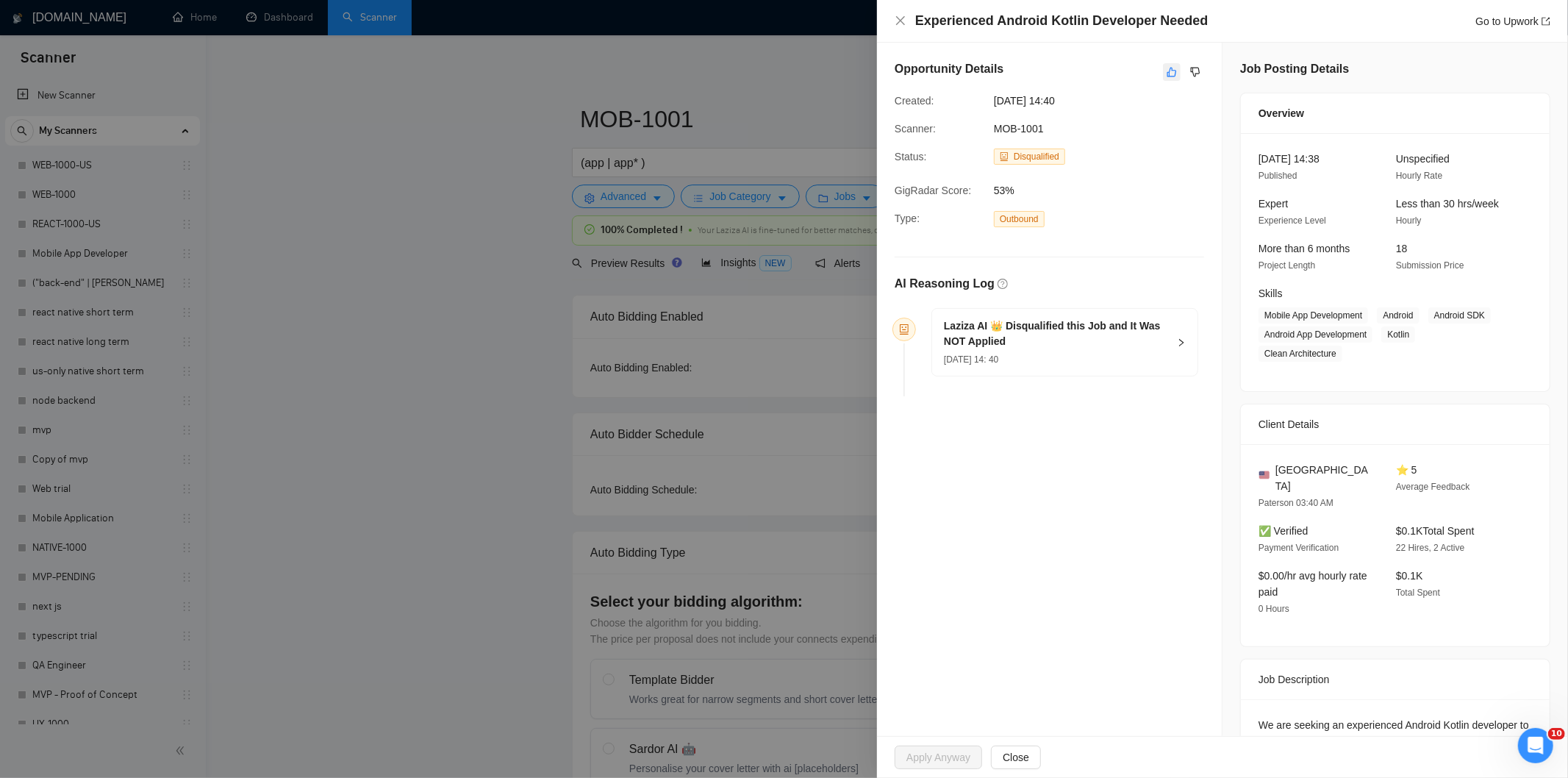
click at [1167, 76] on icon "like" at bounding box center [1172, 72] width 10 height 12
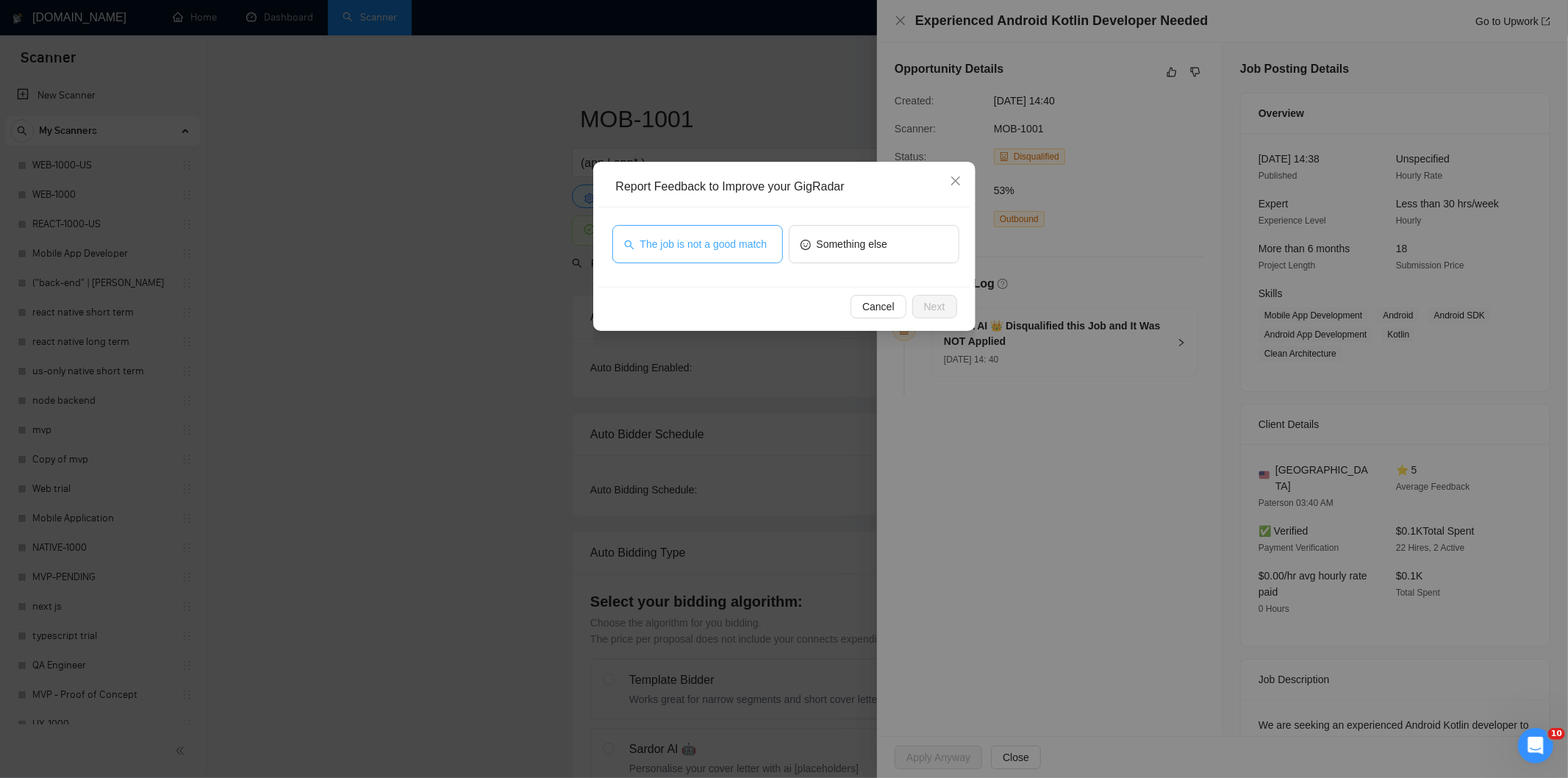
click at [748, 253] on button "The job is not a good match" at bounding box center [697, 244] width 170 height 38
click at [745, 245] on span "The job is not a good match" at bounding box center [701, 244] width 127 height 16
click at [732, 239] on span "The job is not a good match" at bounding box center [703, 244] width 127 height 16
click at [949, 309] on button "Next" at bounding box center [935, 306] width 45 height 23
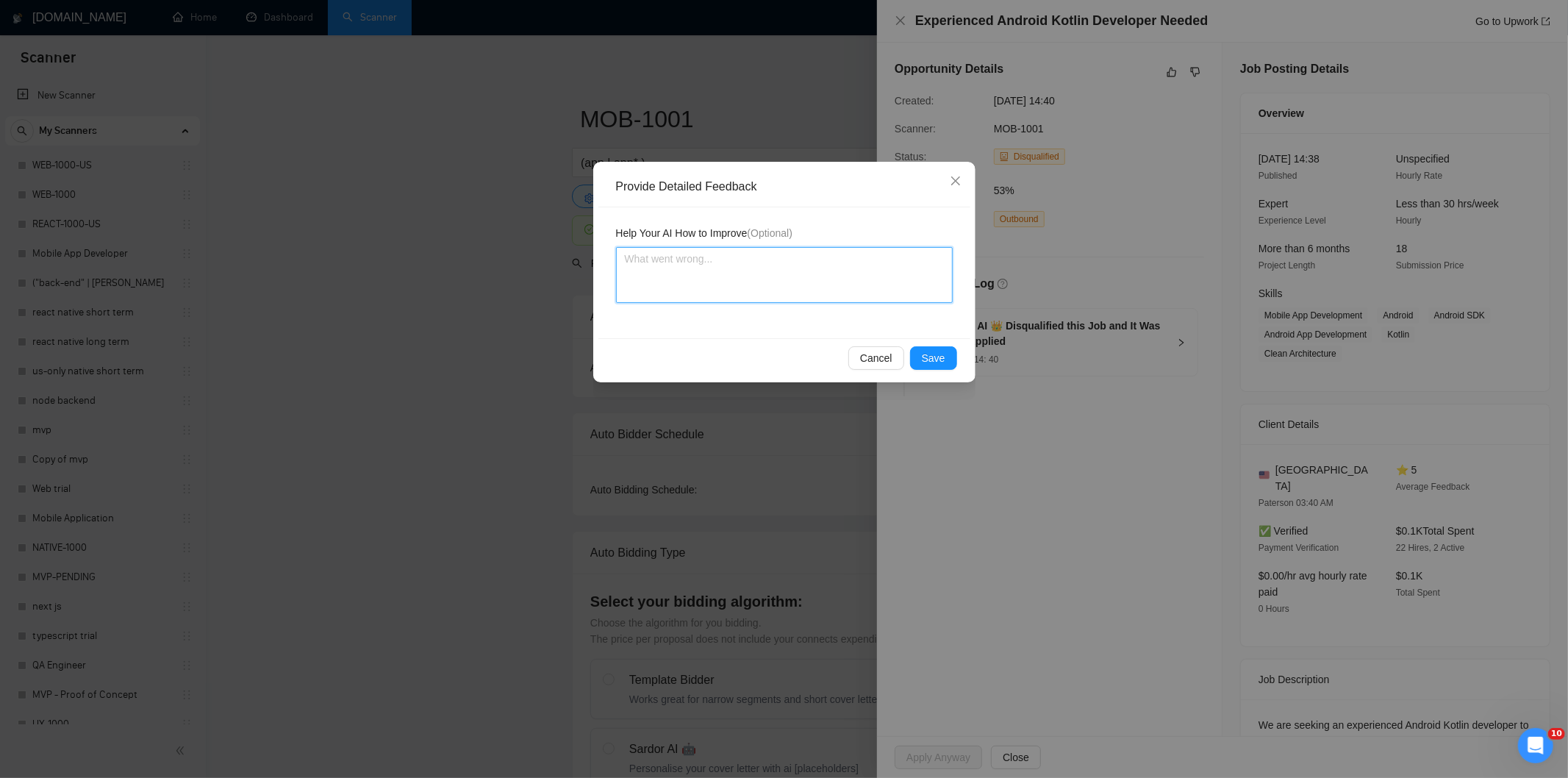
click at [900, 267] on textarea at bounding box center [784, 275] width 337 height 56
paste textarea "Not a fit — this project has been disqualified for other reasons. Example: "The…"
type textarea "Not a fit — this project has been disqualified for other reasons. Example: "The…"
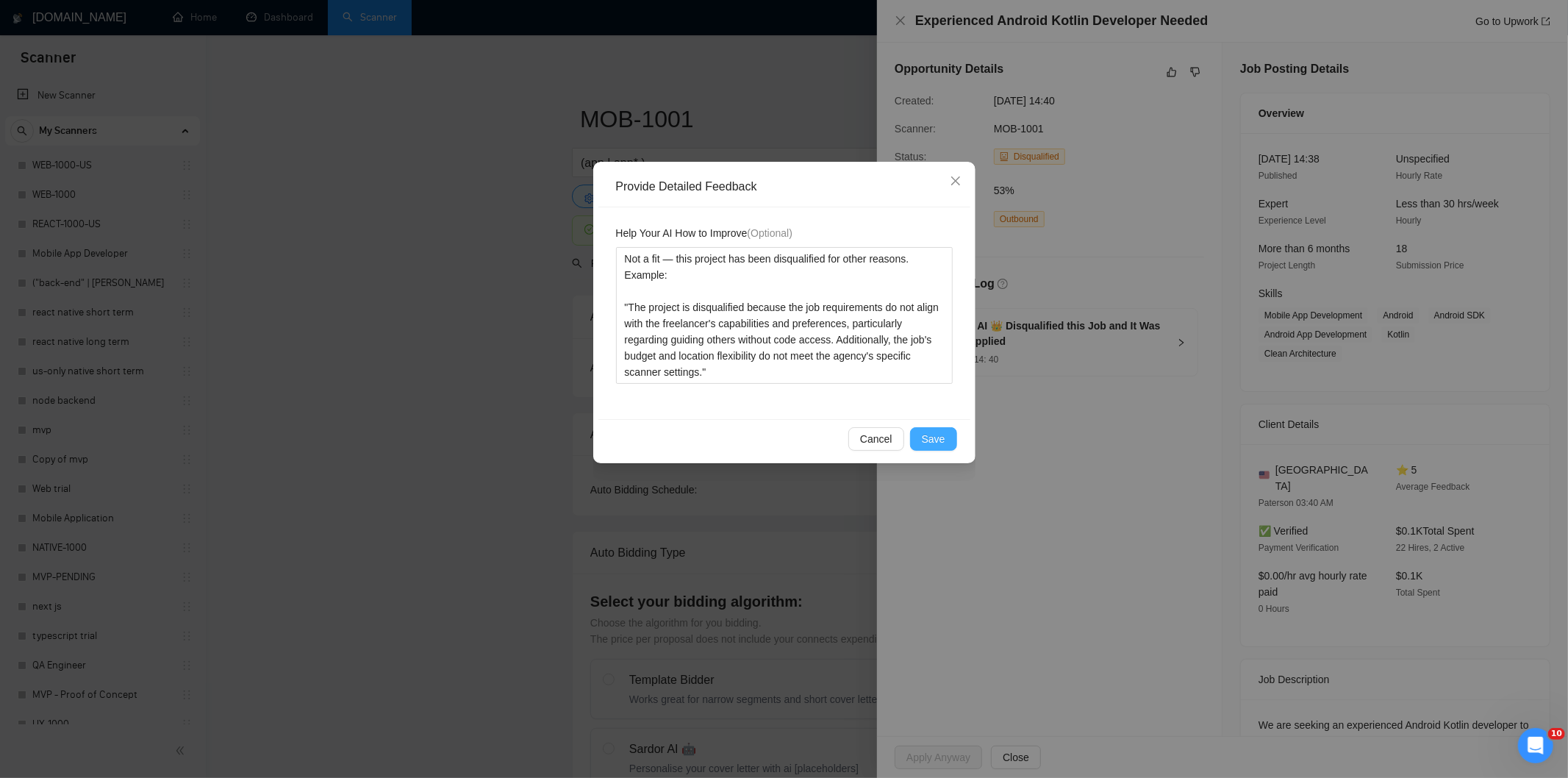
click at [935, 435] on span "Save" at bounding box center [933, 439] width 23 height 16
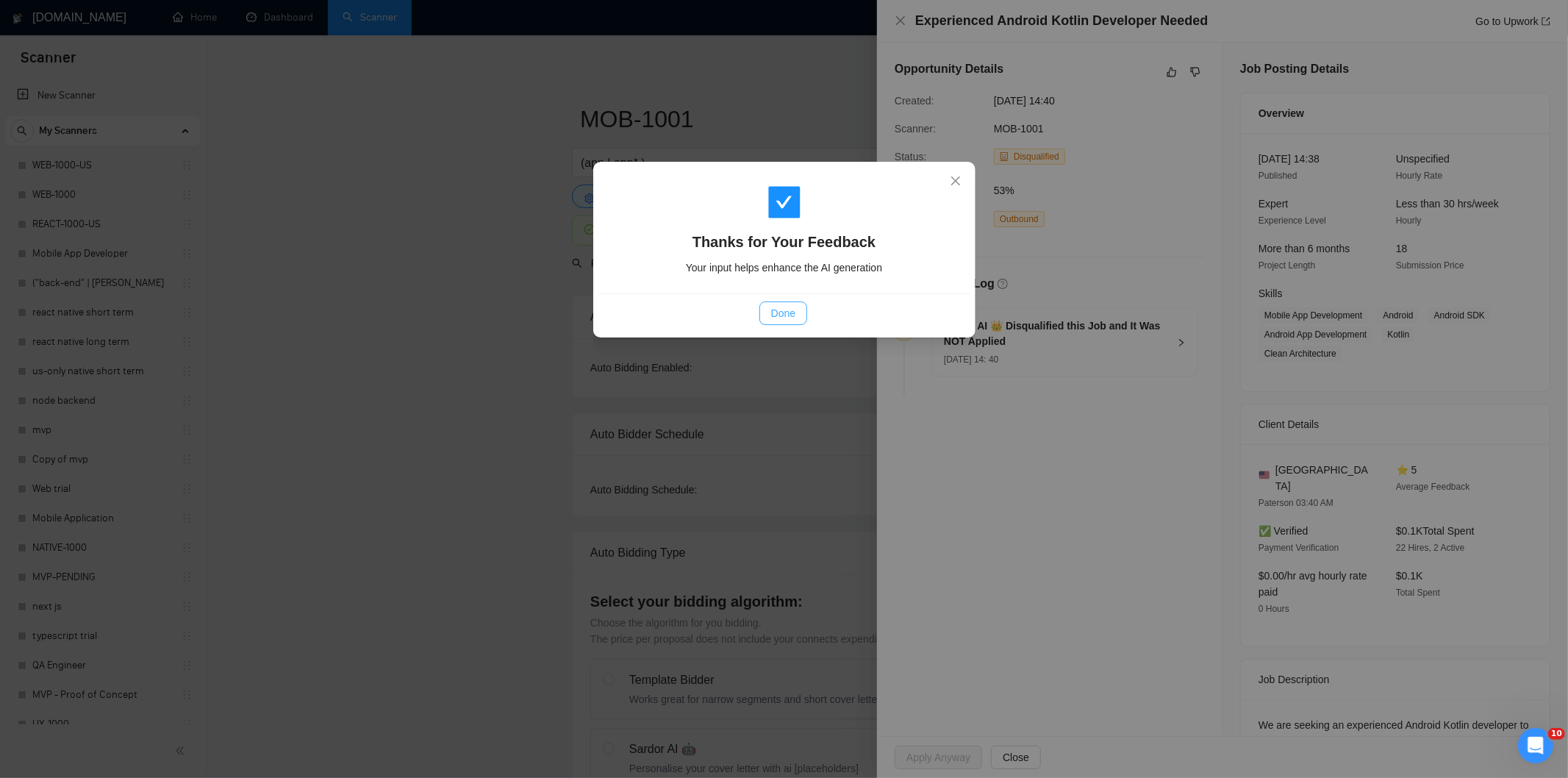
click at [794, 316] on span "Done" at bounding box center [783, 313] width 24 height 16
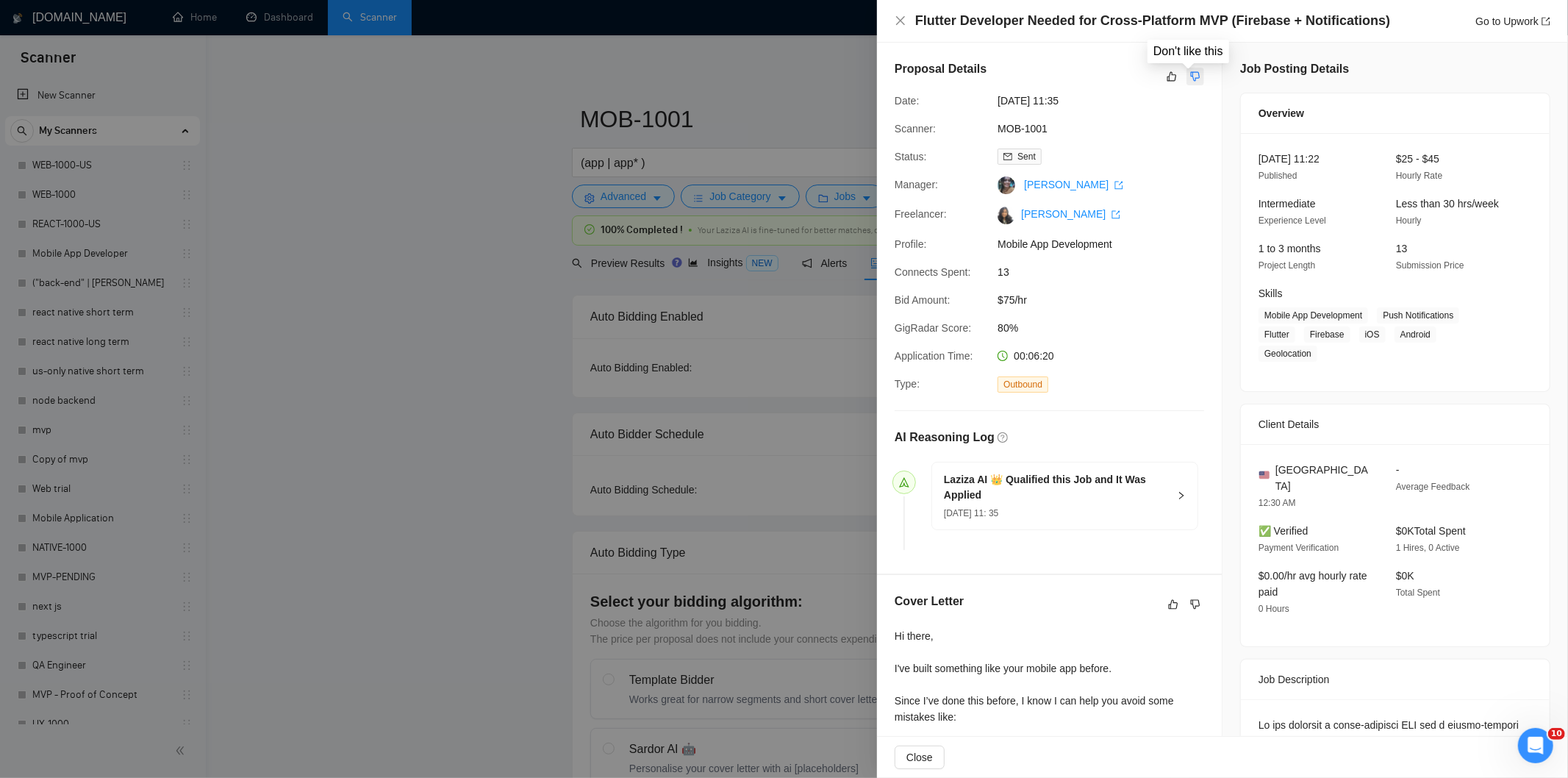
click at [1190, 78] on icon "dislike" at bounding box center [1195, 76] width 10 height 12
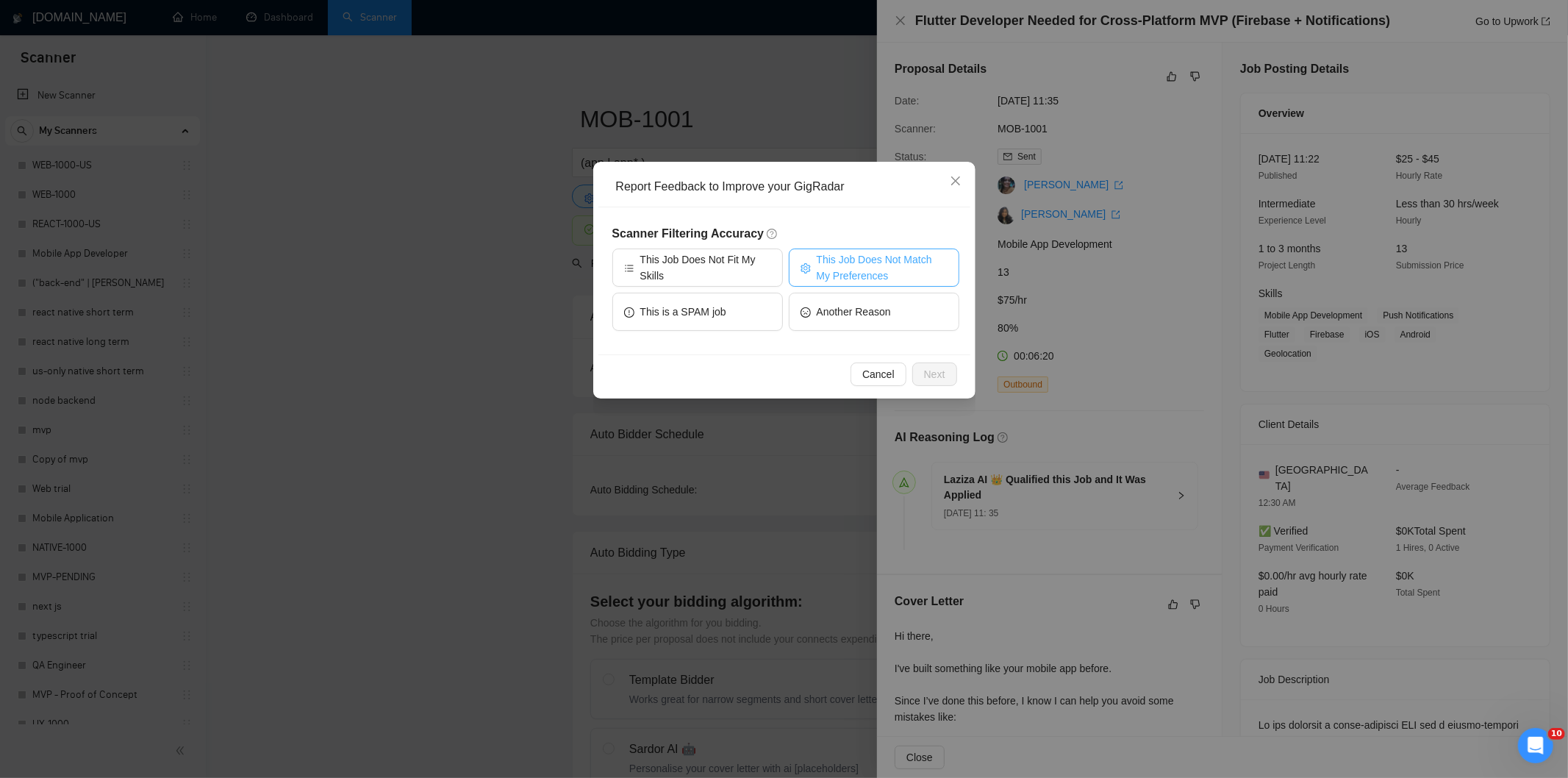
click at [863, 263] on span "This Job Does Not Match My Preferences" at bounding box center [882, 267] width 131 height 32
click at [933, 373] on span "Next" at bounding box center [934, 374] width 21 height 16
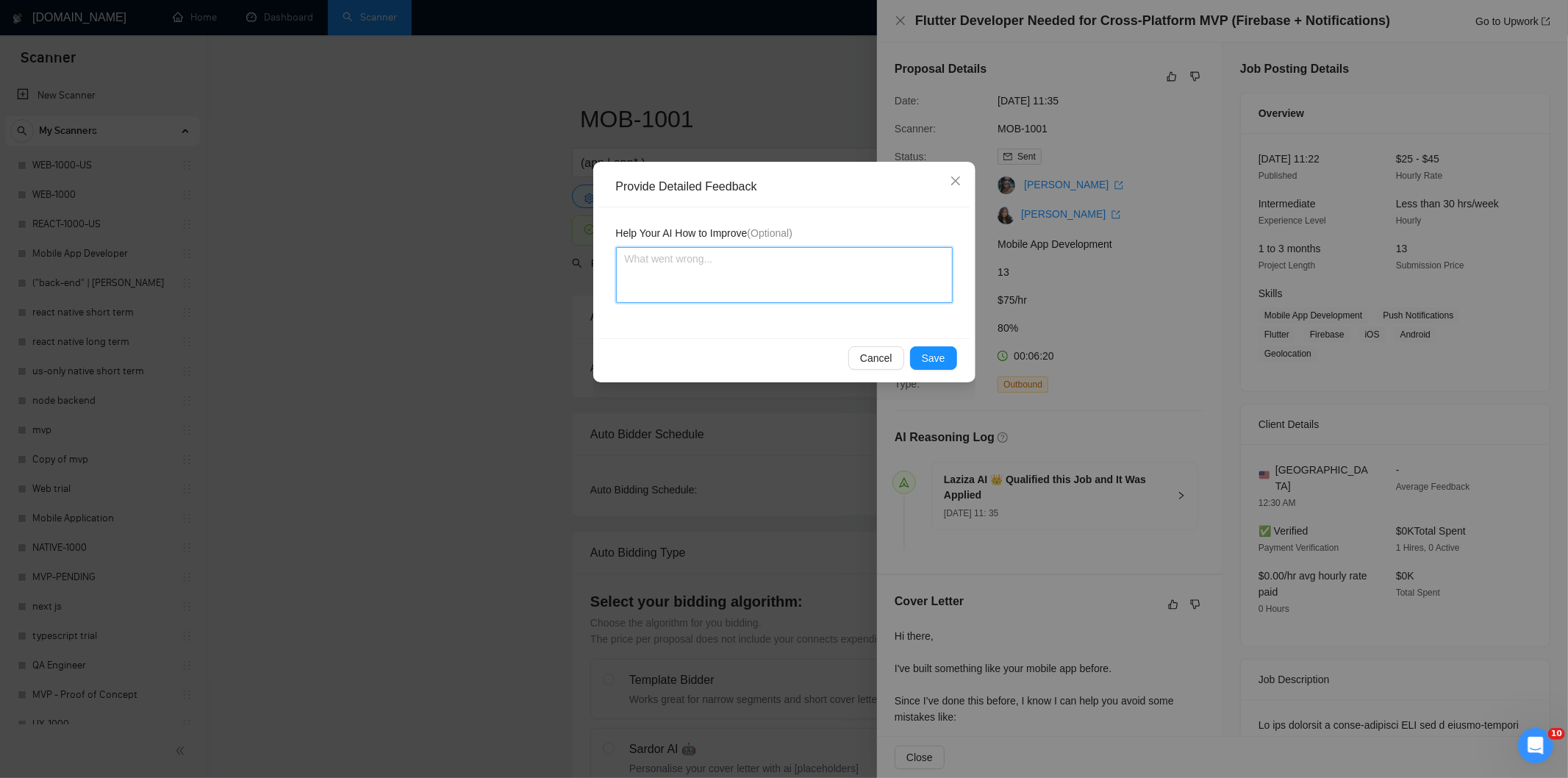
click at [885, 259] on textarea at bounding box center [784, 275] width 337 height 56
paste textarea "Not a fit — the job asks for unpaid work, offers equity, or has a small budget,…"
type textarea "Not a fit — the job asks for unpaid work, offers equity, or has a small budget,…"
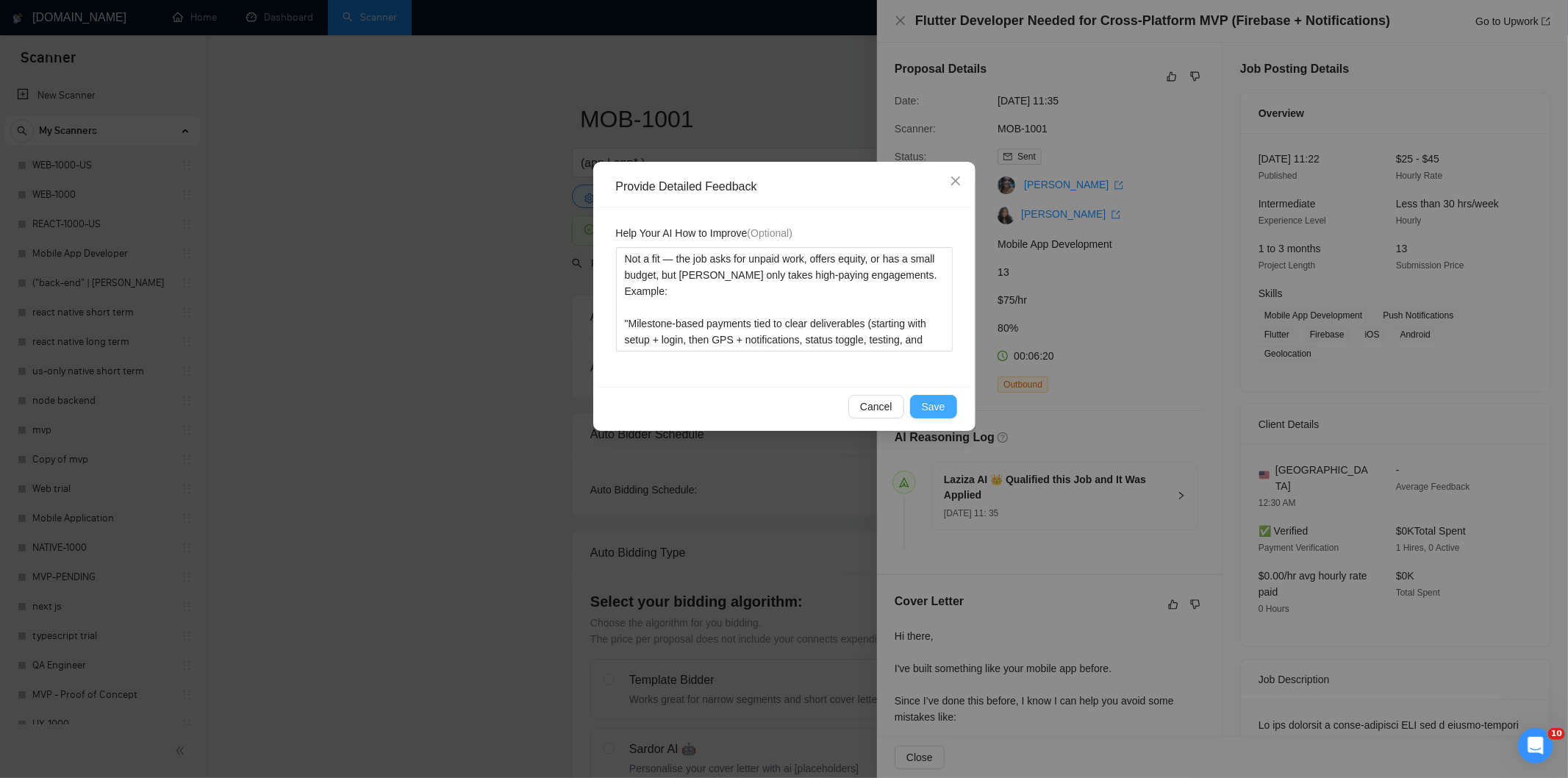
click at [931, 406] on span "Save" at bounding box center [933, 406] width 23 height 16
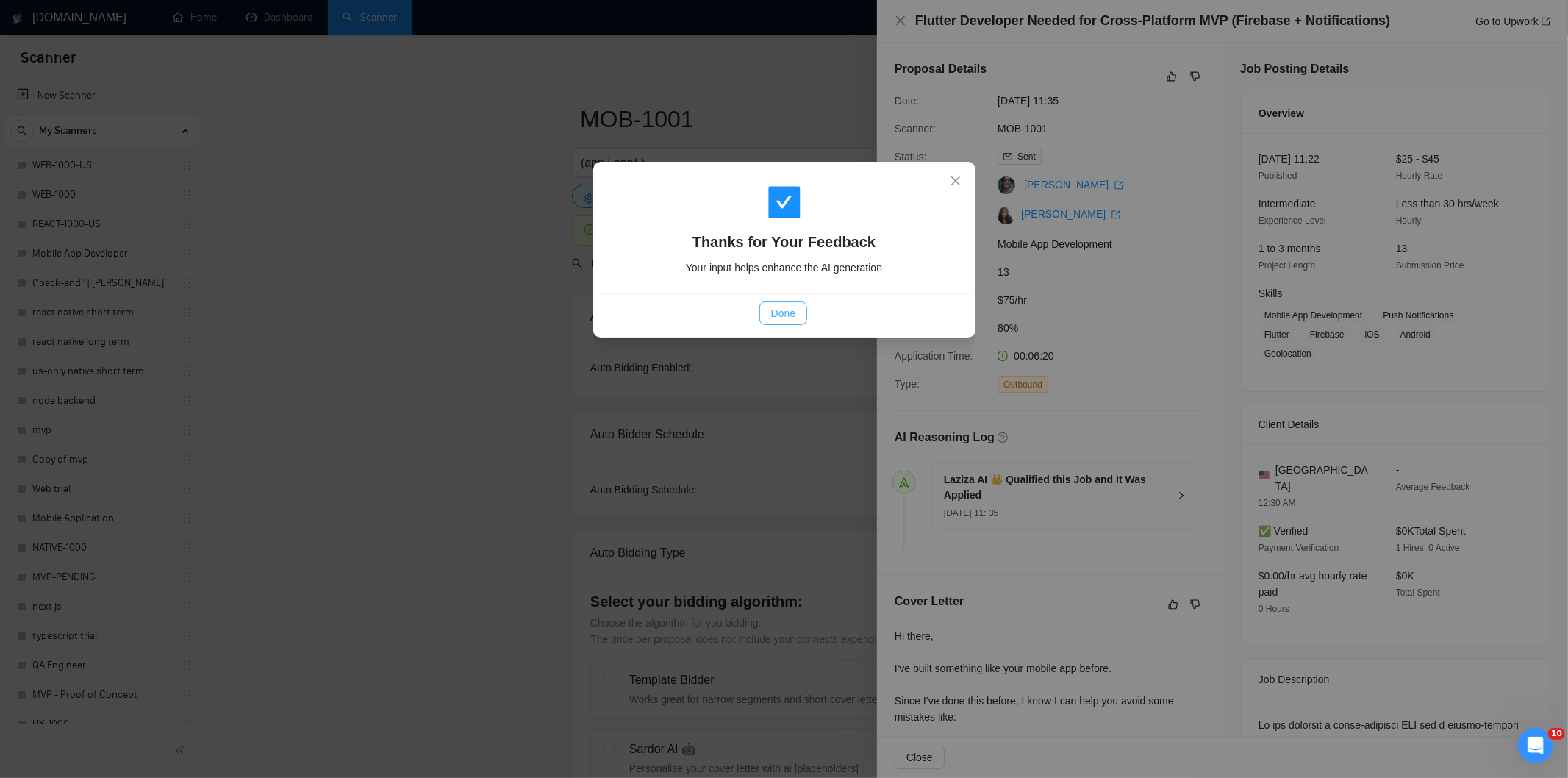
click at [788, 303] on button "Done" at bounding box center [782, 313] width 48 height 23
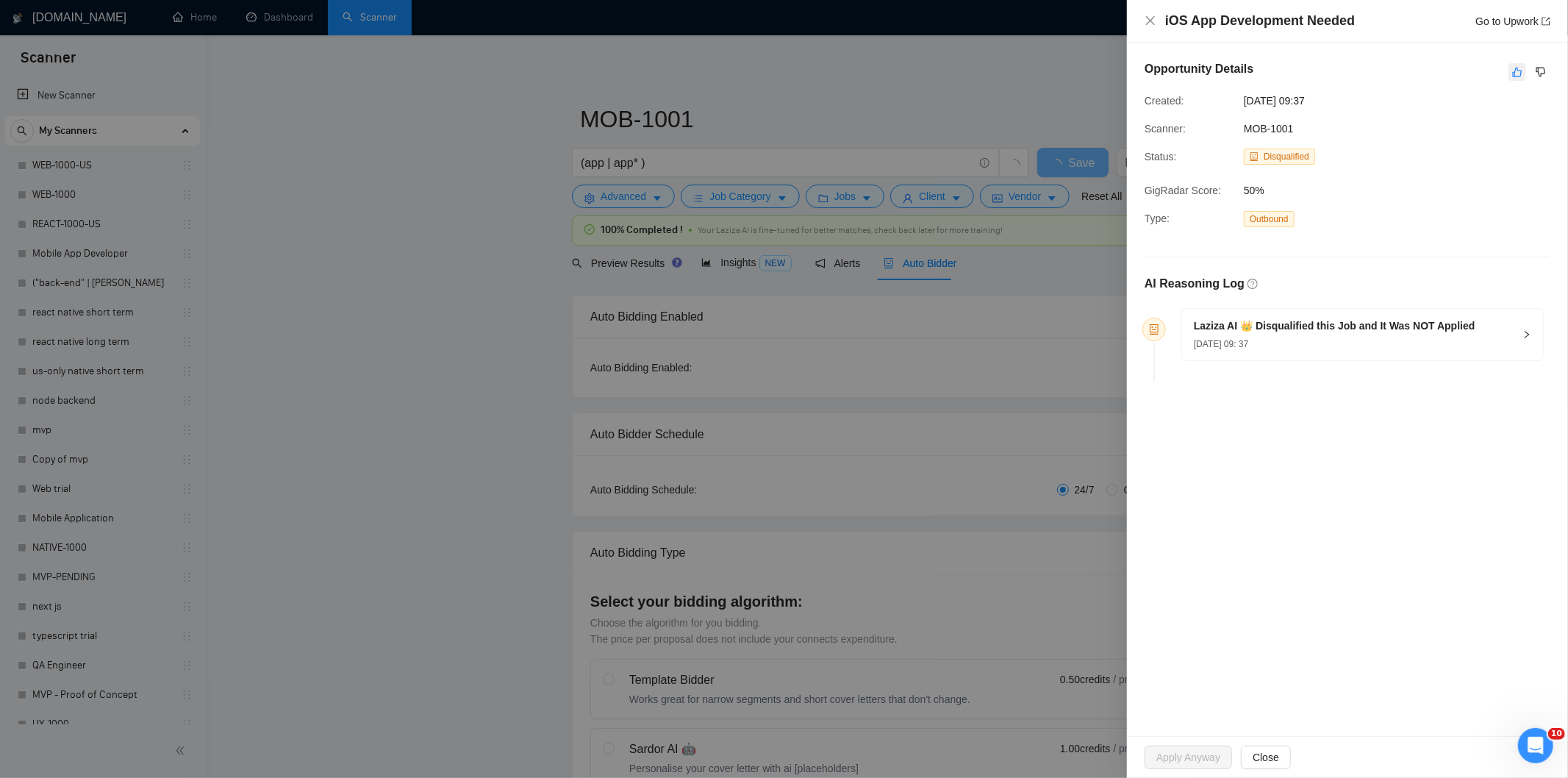
click at [1516, 76] on icon "like" at bounding box center [1516, 72] width 10 height 12
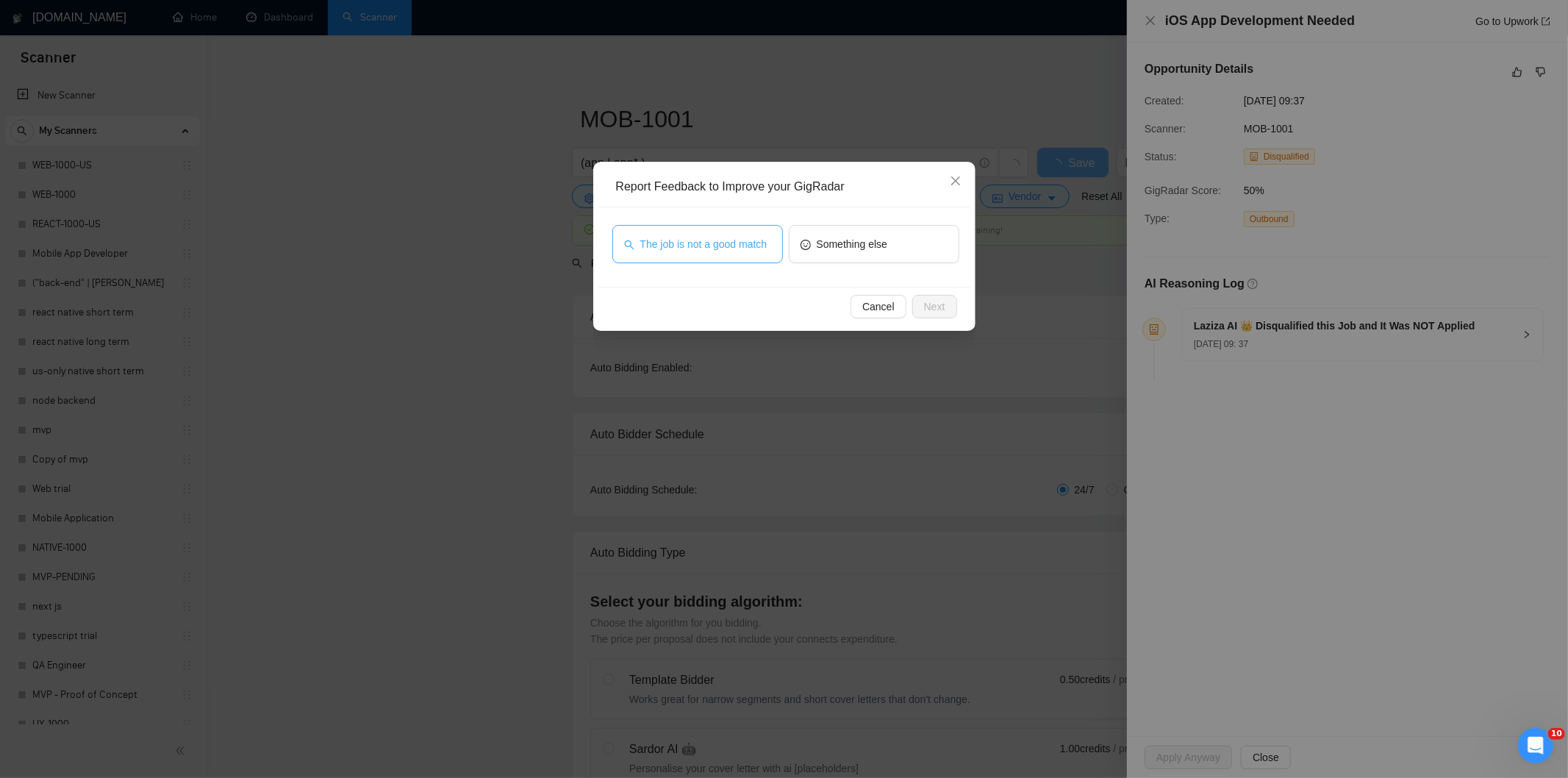
click at [746, 250] on span "The job is not a good match" at bounding box center [703, 244] width 127 height 16
click at [944, 307] on span "Next" at bounding box center [934, 307] width 21 height 16
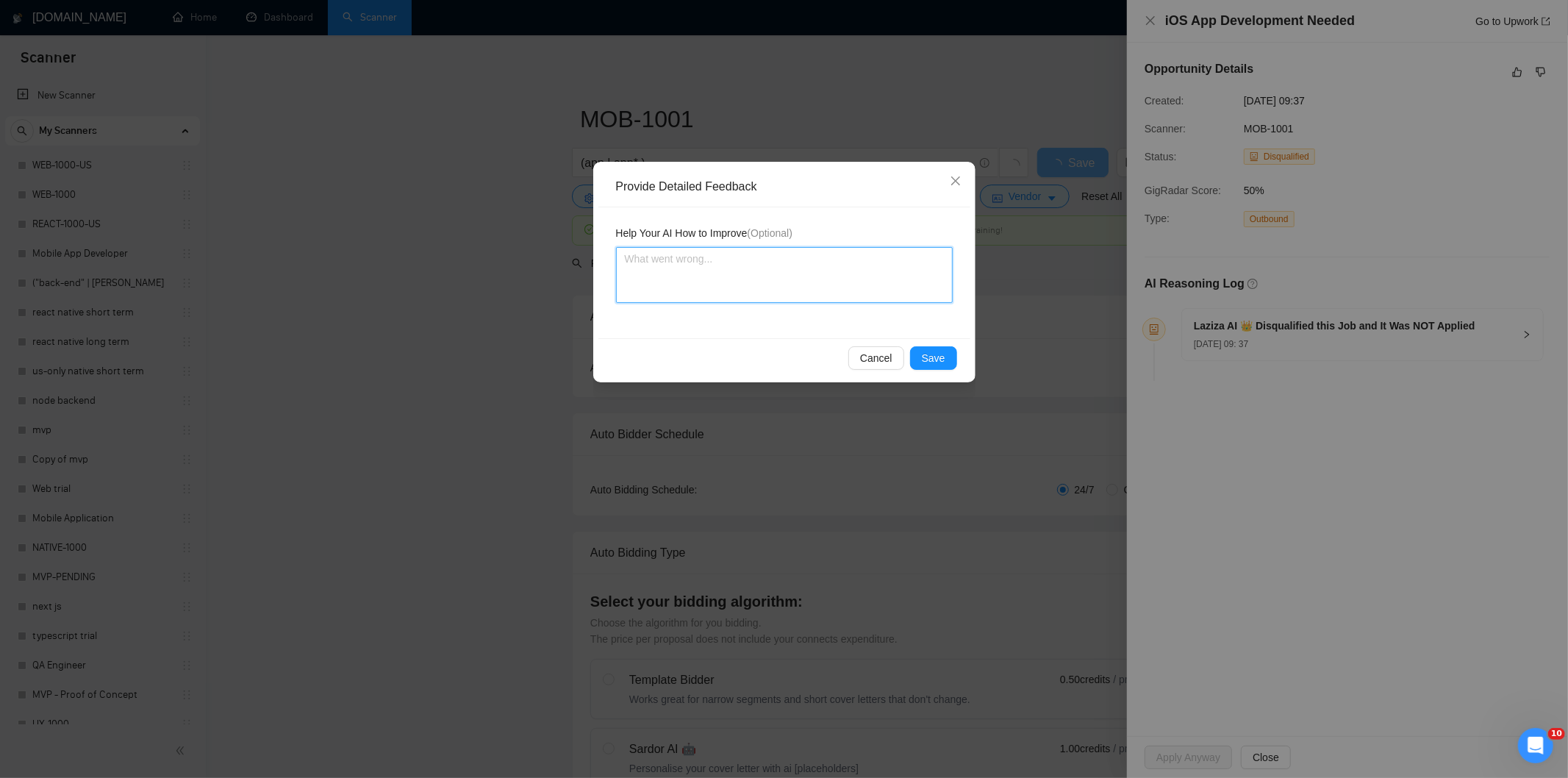
click at [856, 263] on textarea at bounding box center [784, 275] width 337 height 56
paste textarea "Good fit — the project is greenfield (no existing code), welcomes agencies, use…"
type textarea "Good fit — the project is greenfield (no existing code), welcomes agencies, use…"
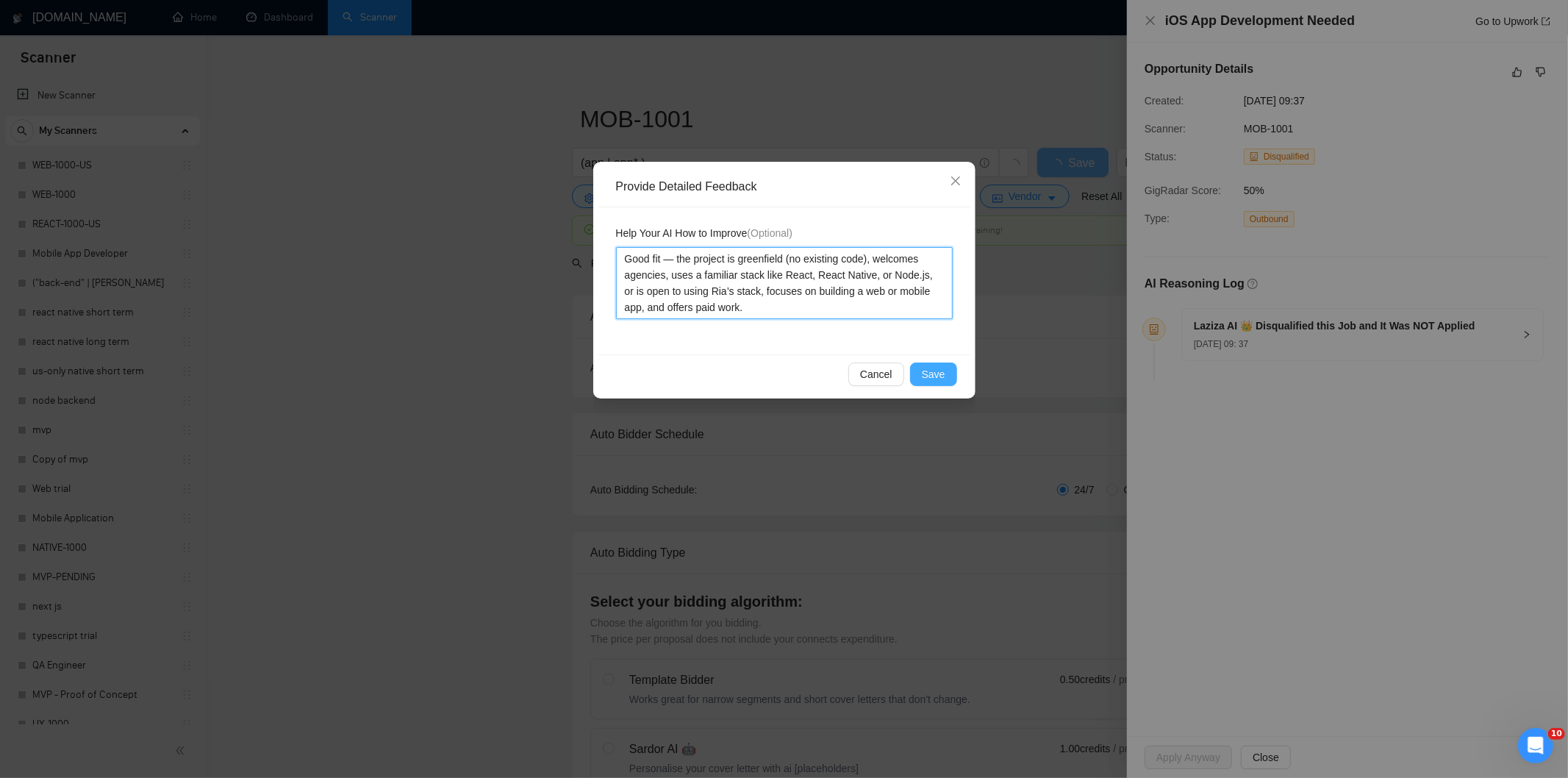
type textarea "Good fit — the project is greenfield (no existing code), welcomes agencies, use…"
click at [928, 377] on span "Save" at bounding box center [933, 374] width 23 height 16
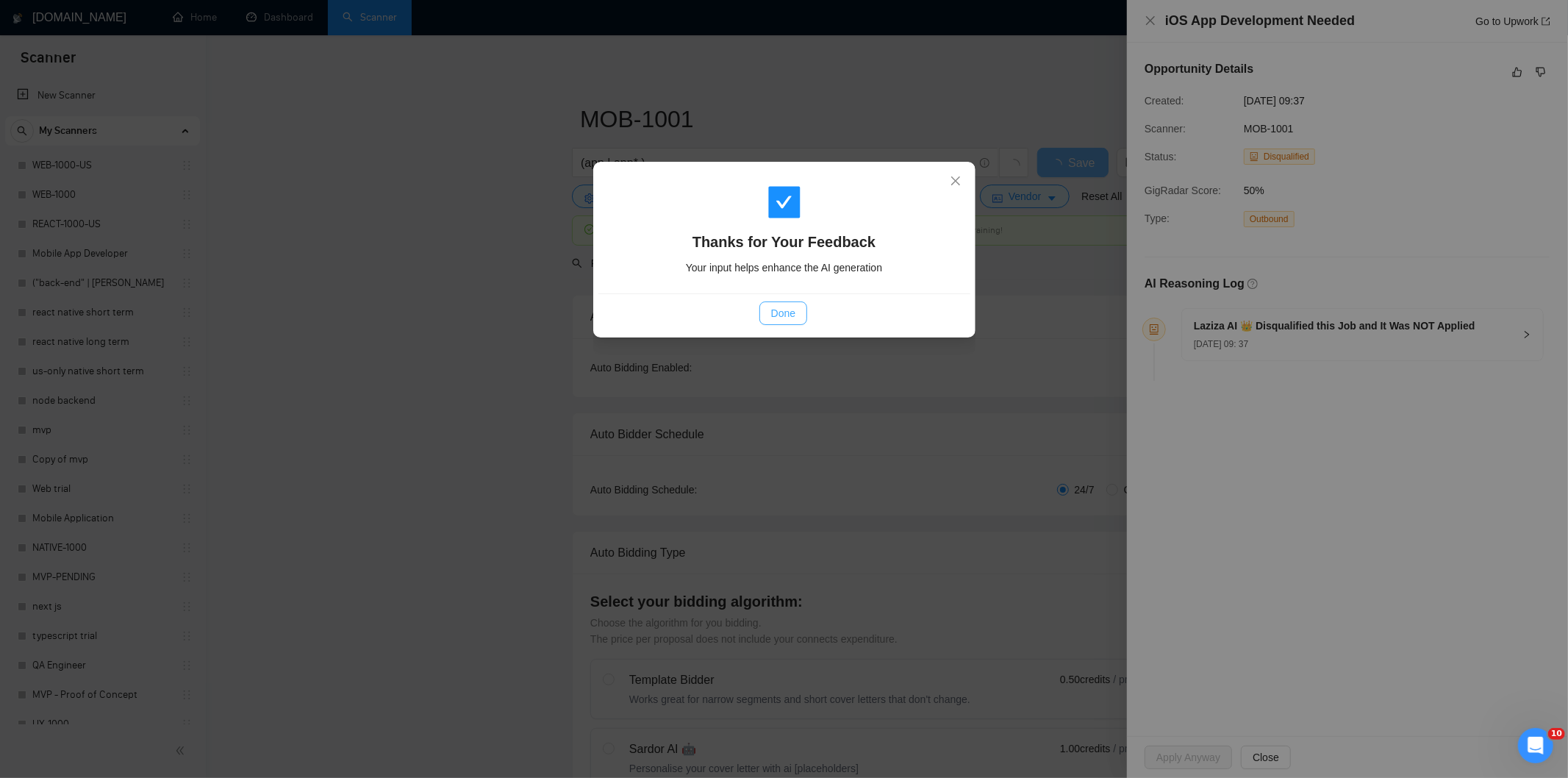
click at [774, 310] on span "Done" at bounding box center [783, 313] width 24 height 16
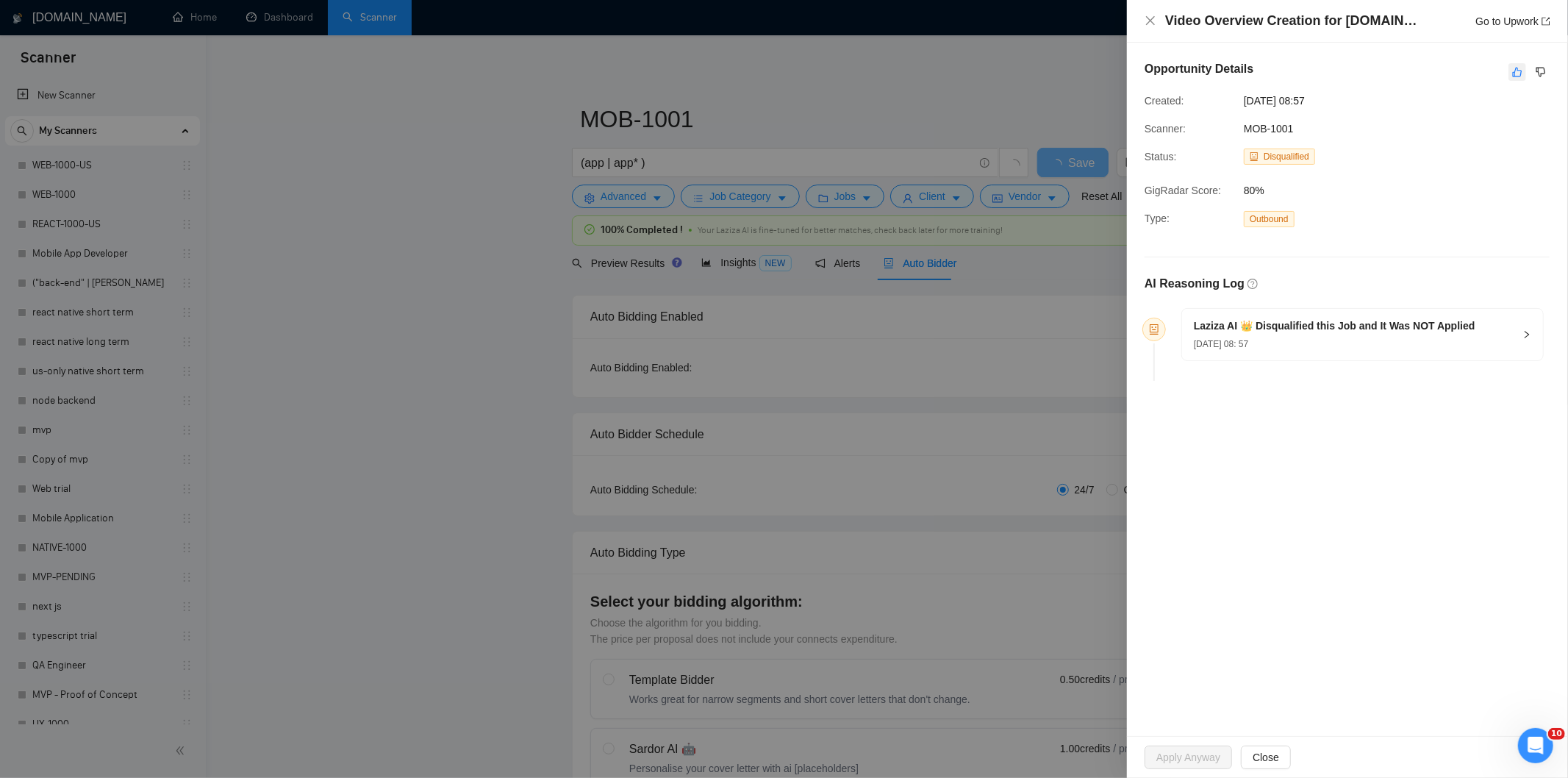
click at [1511, 69] on icon "like" at bounding box center [1516, 72] width 10 height 12
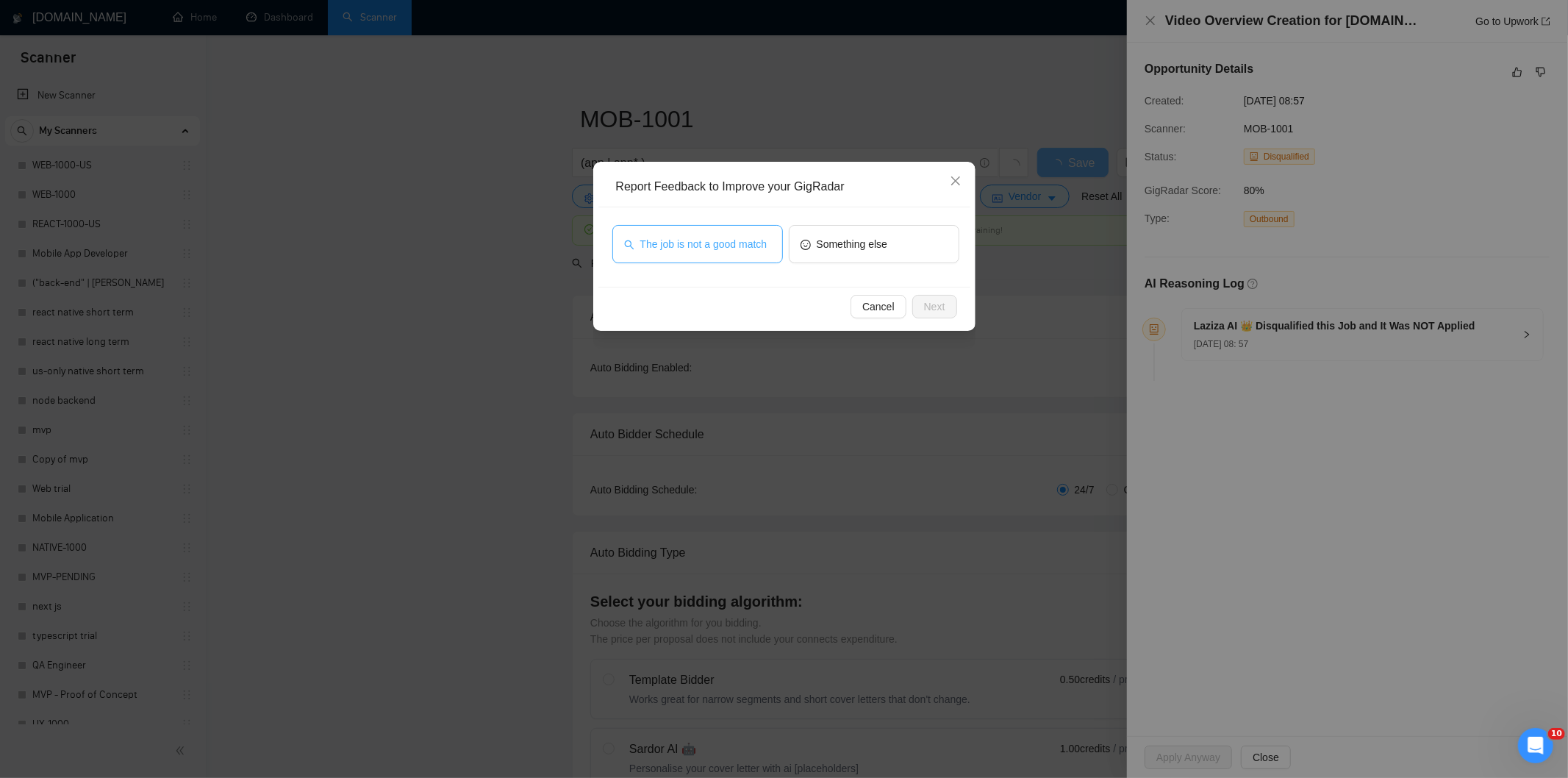
click at [767, 233] on button "The job is not a good match" at bounding box center [697, 244] width 170 height 38
click at [941, 306] on span "Next" at bounding box center [934, 307] width 21 height 16
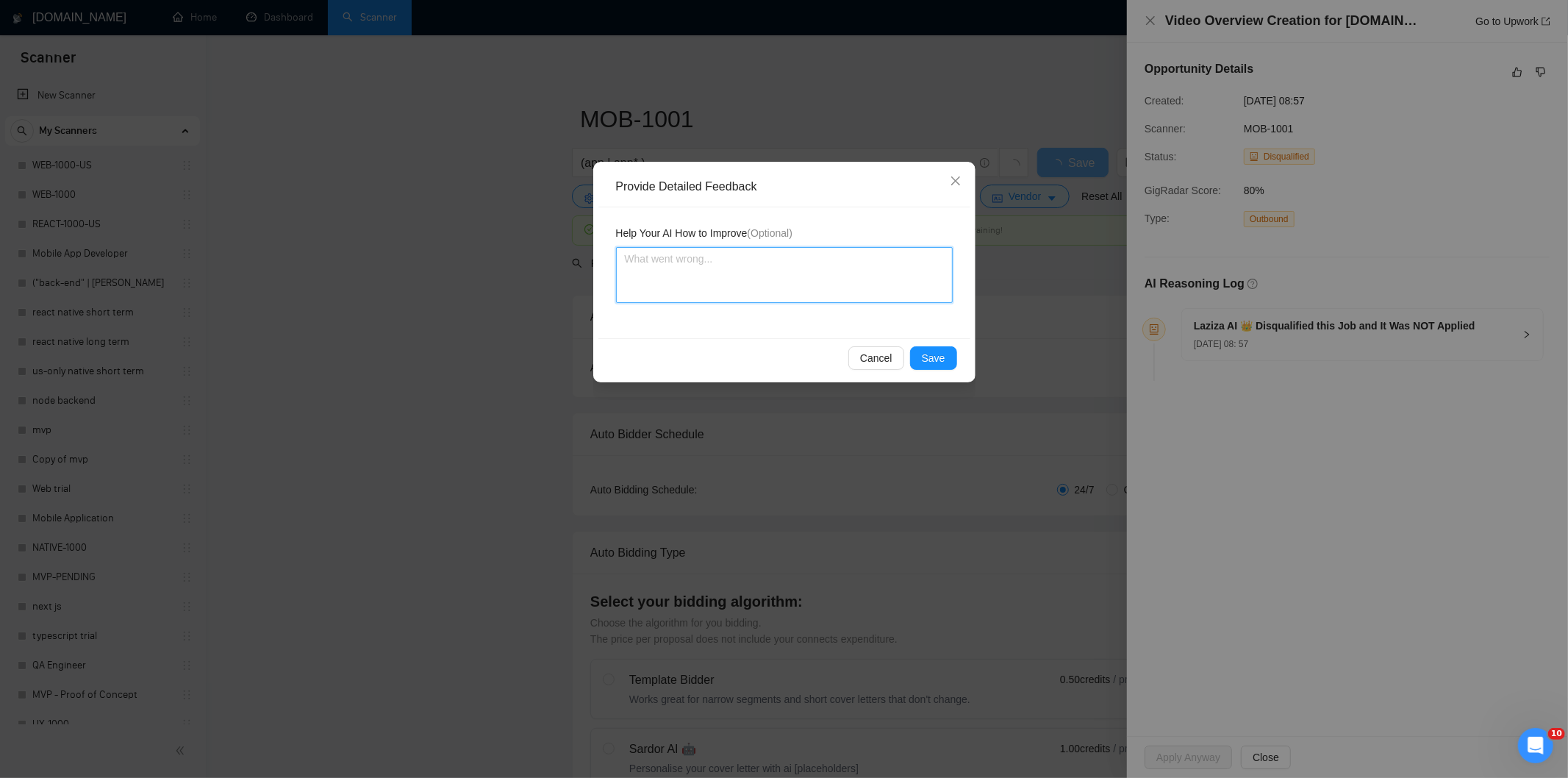
click at [912, 259] on textarea at bounding box center [784, 275] width 337 height 56
paste textarea "Not a fit — this project has been disqualified for other reasons. Example: "The…"
type textarea "Not a fit — this project has been disqualified for other reasons. Example: "The…"
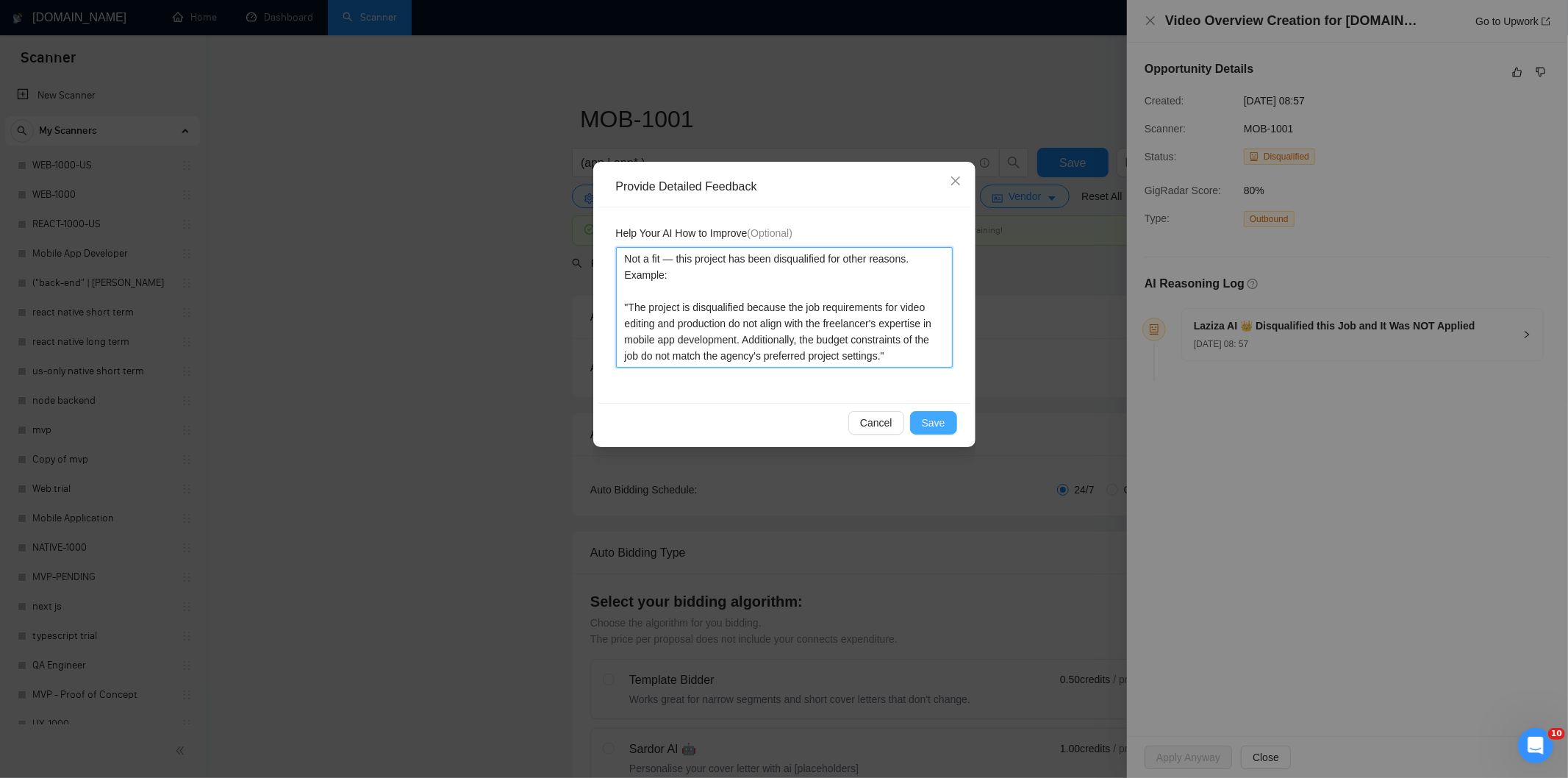
type textarea "Not a fit — this project has been disqualified for other reasons. Example: "The…"
click at [942, 420] on span "Save" at bounding box center [933, 423] width 23 height 16
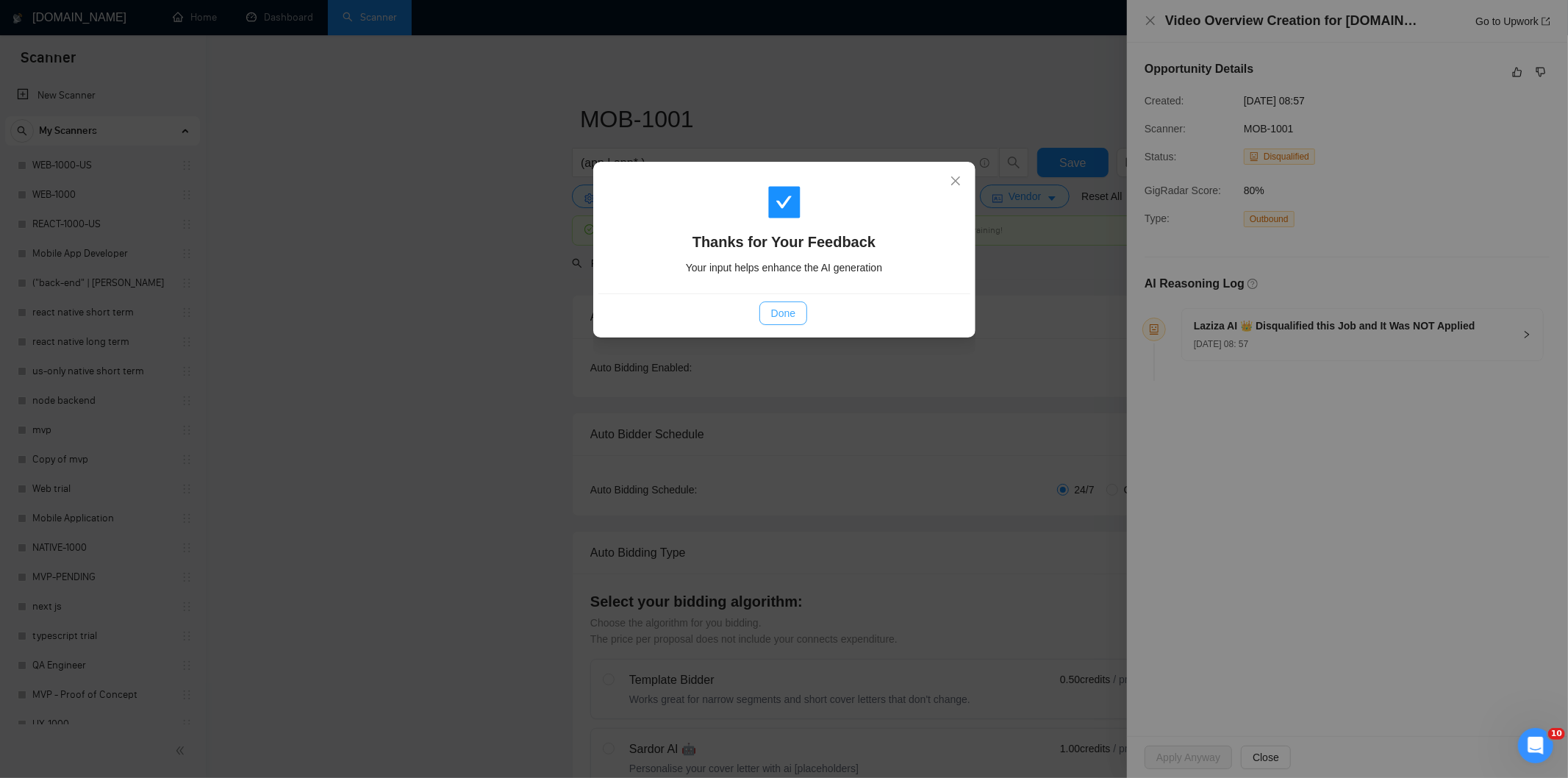
click at [795, 318] on span "Done" at bounding box center [783, 313] width 24 height 16
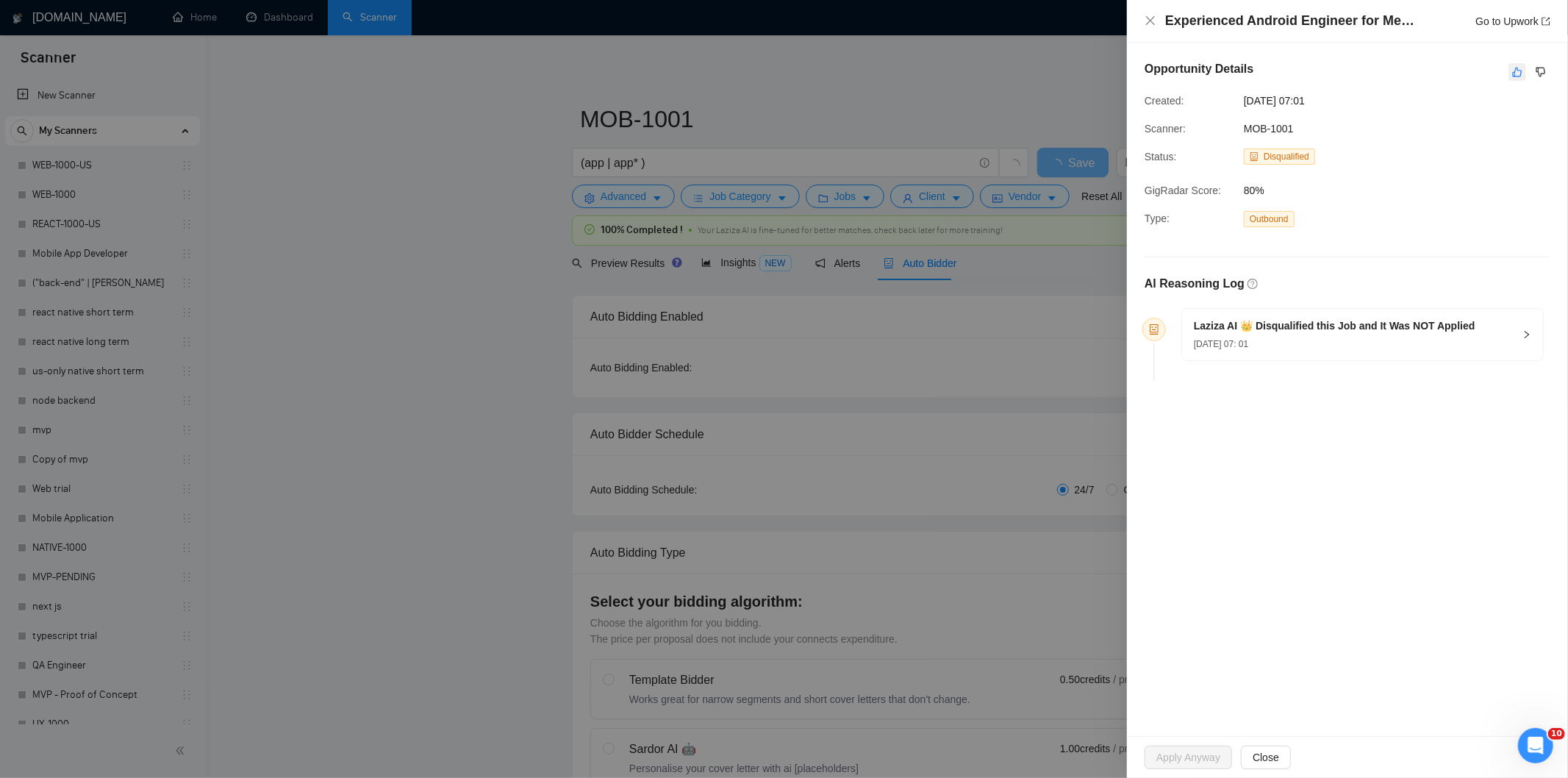
click at [1518, 71] on icon "like" at bounding box center [1516, 72] width 10 height 12
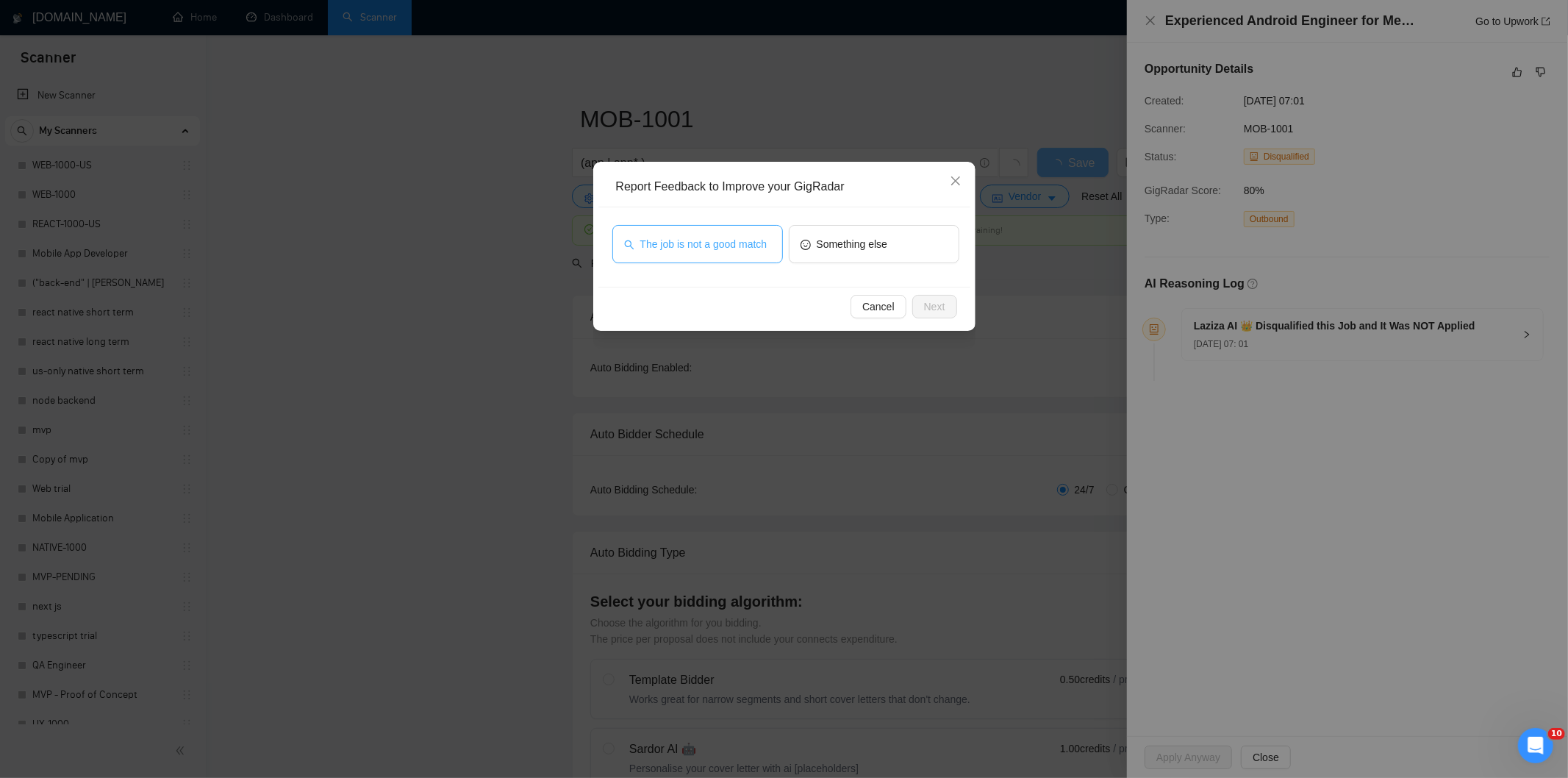
click at [716, 240] on span "The job is not a good match" at bounding box center [703, 244] width 127 height 16
click at [933, 309] on span "Next" at bounding box center [934, 307] width 21 height 16
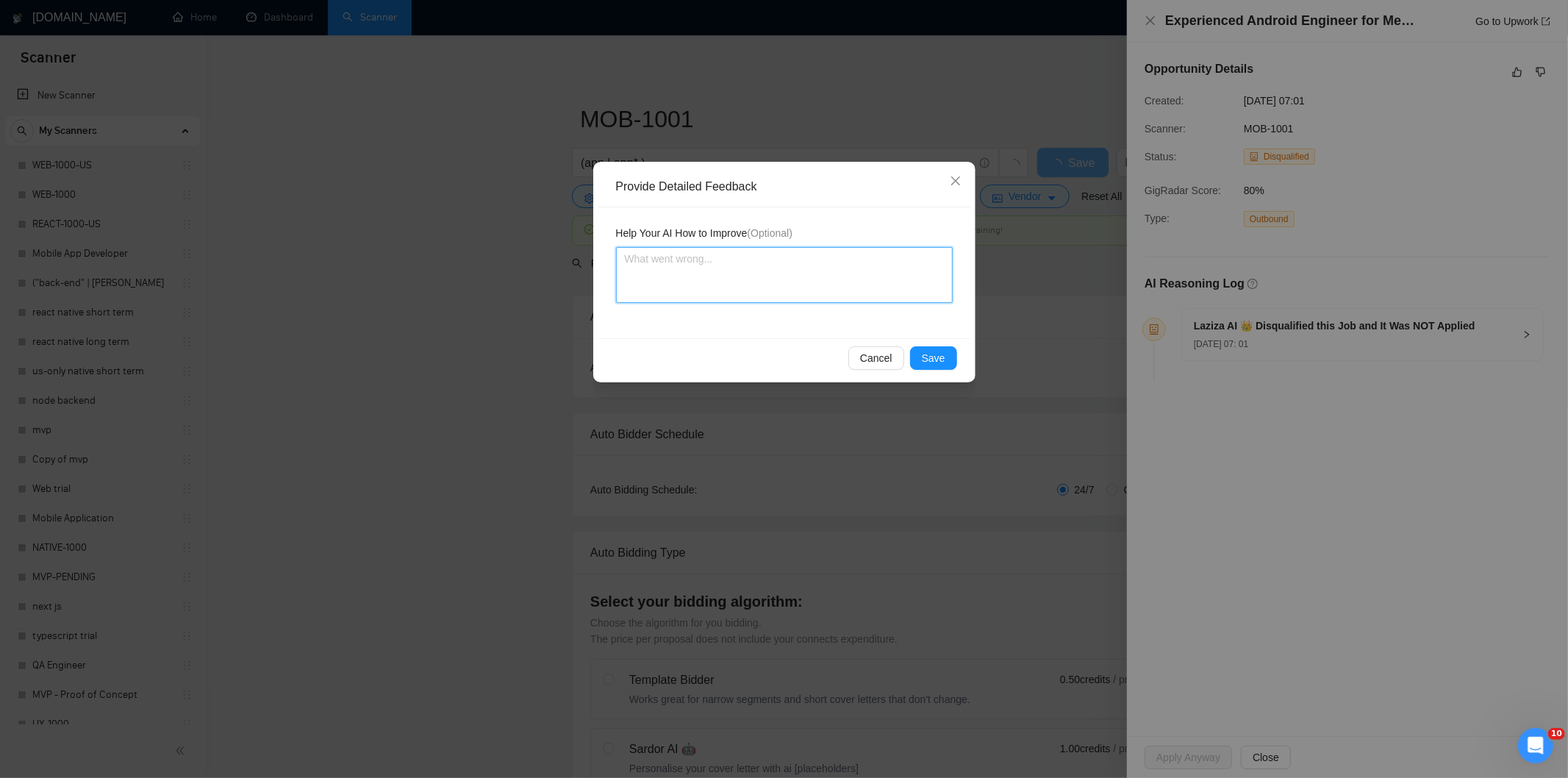
click at [879, 284] on textarea at bounding box center [784, 275] width 337 height 56
paste textarea "Not a fit — this project has been disqualified for other reasons. Example: "The…"
type textarea "Not a fit — this project has been disqualified for other reasons. Example: "The…"
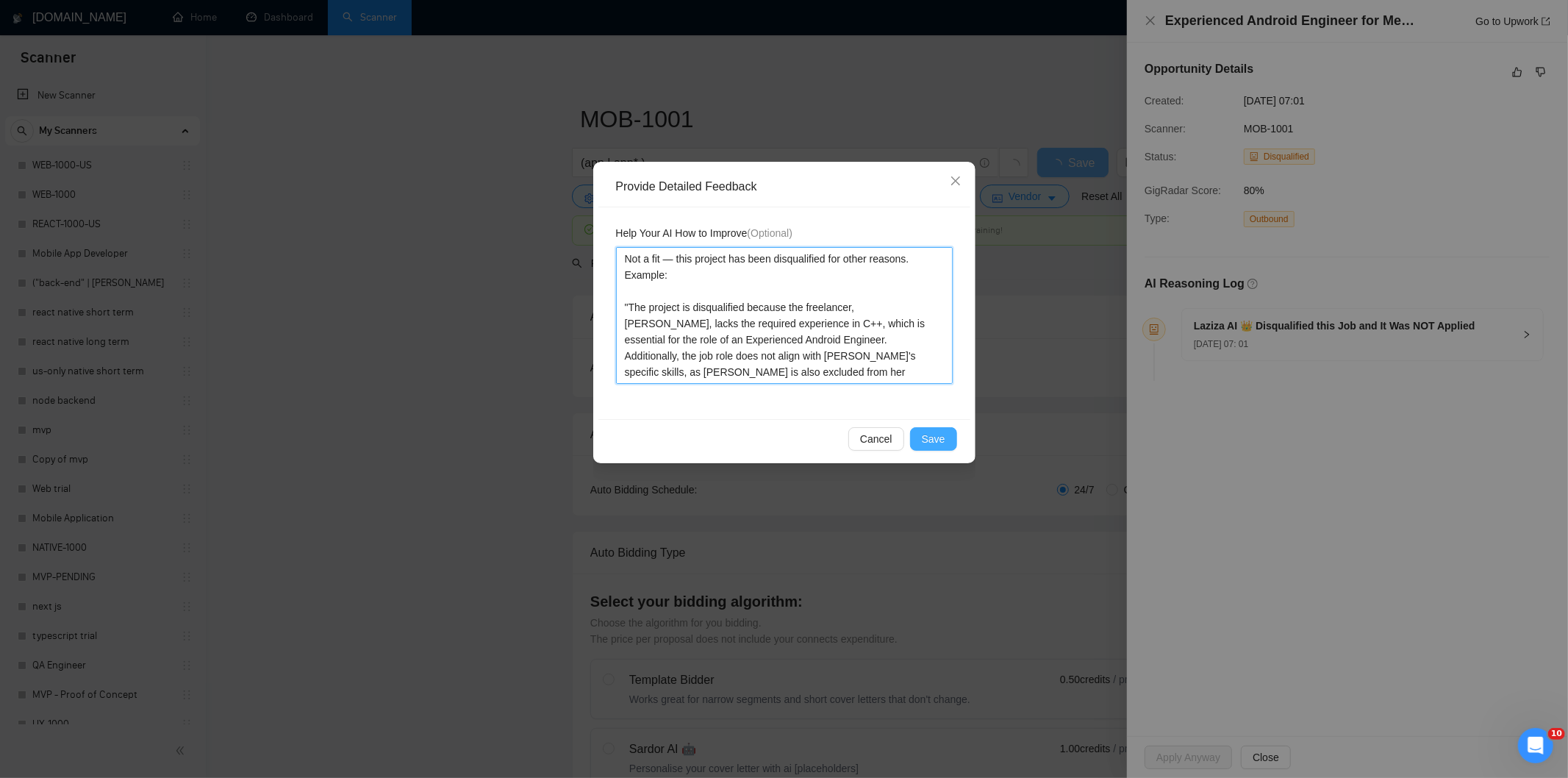
type textarea "Not a fit — this project has been disqualified for other reasons. Example: "The…"
click at [933, 435] on span "Save" at bounding box center [933, 439] width 23 height 16
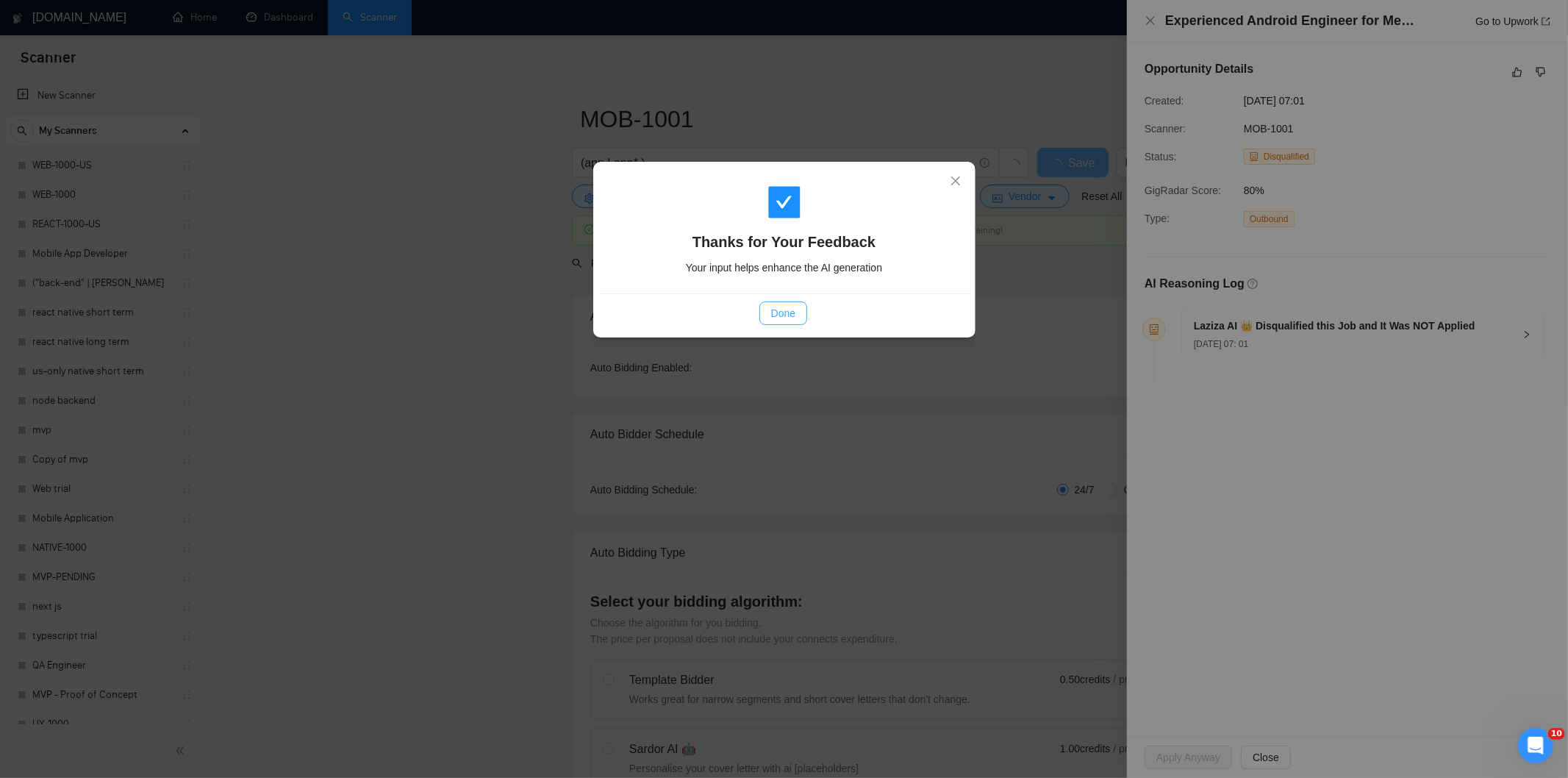
click at [761, 311] on button "Done" at bounding box center [782, 313] width 48 height 23
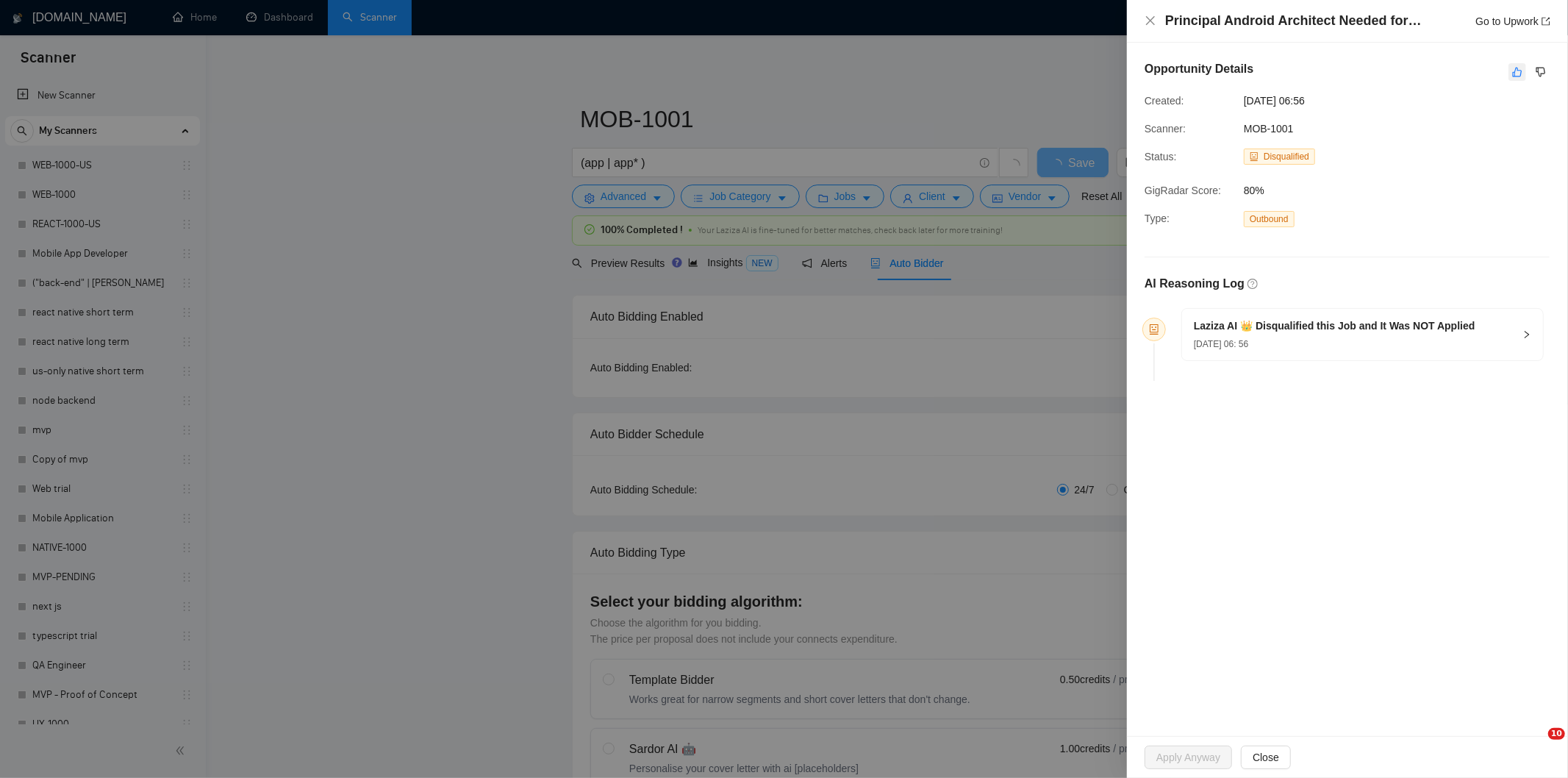
click at [1520, 76] on icon "like" at bounding box center [1517, 73] width 10 height 10
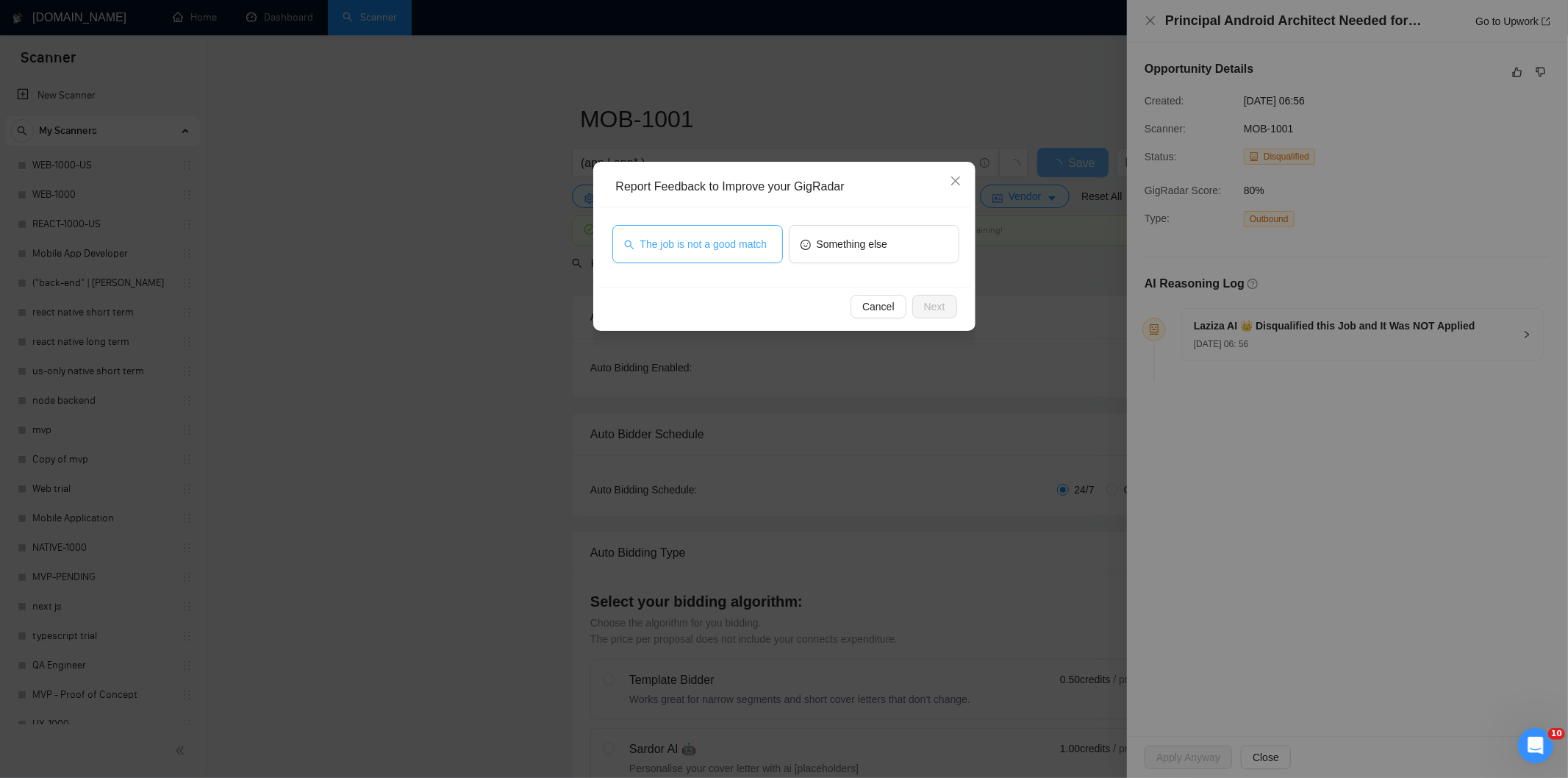
click at [728, 237] on span "The job is not a good match" at bounding box center [703, 244] width 127 height 16
click at [930, 304] on span "Next" at bounding box center [934, 307] width 21 height 16
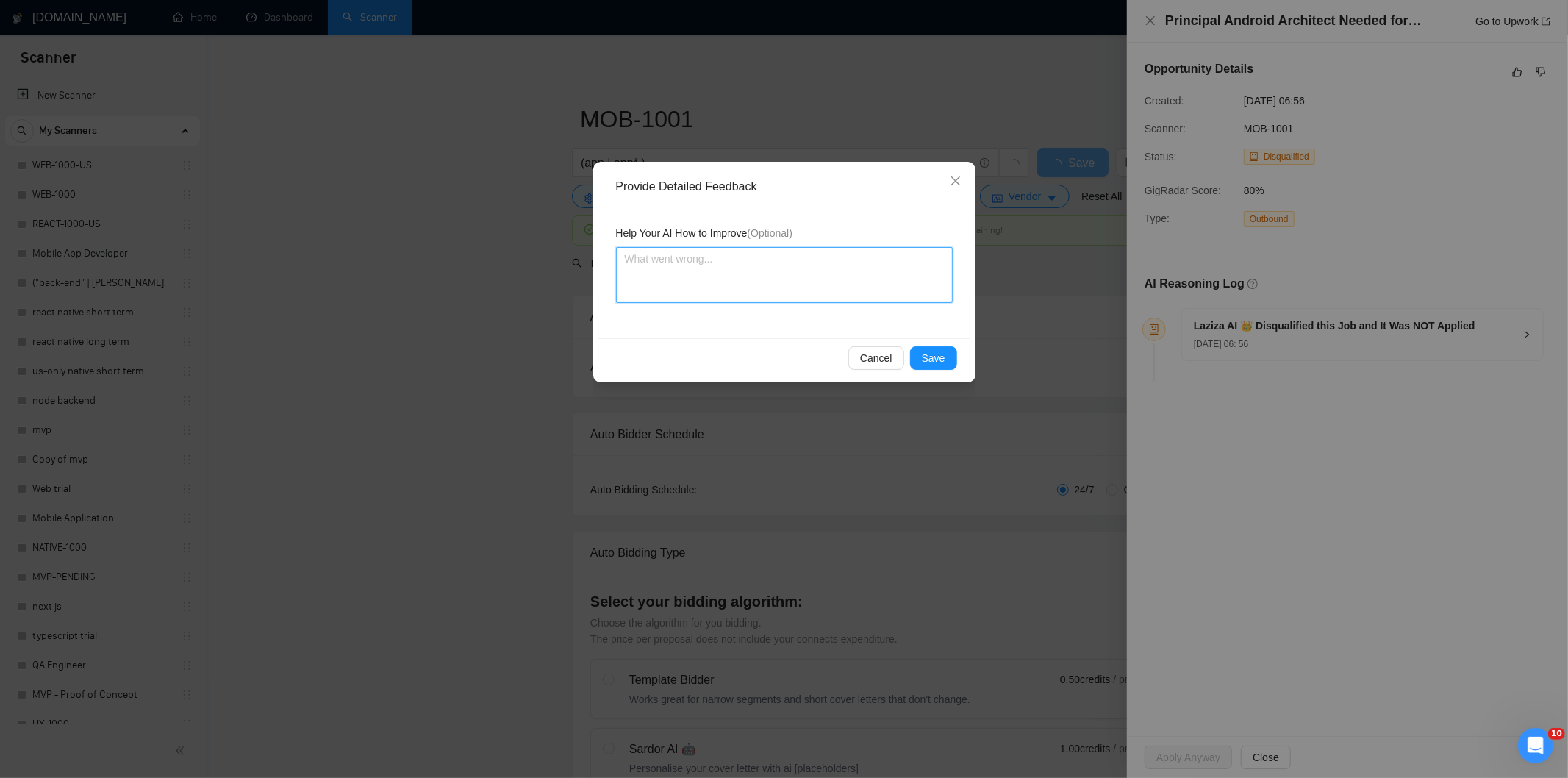
click at [848, 256] on textarea at bounding box center [784, 275] width 337 height 56
paste textarea "Not a fit — this project has been disqualified for other reasons. Example: "The…"
type textarea "Not a fit — this project has been disqualified for other reasons. Example: "The…"
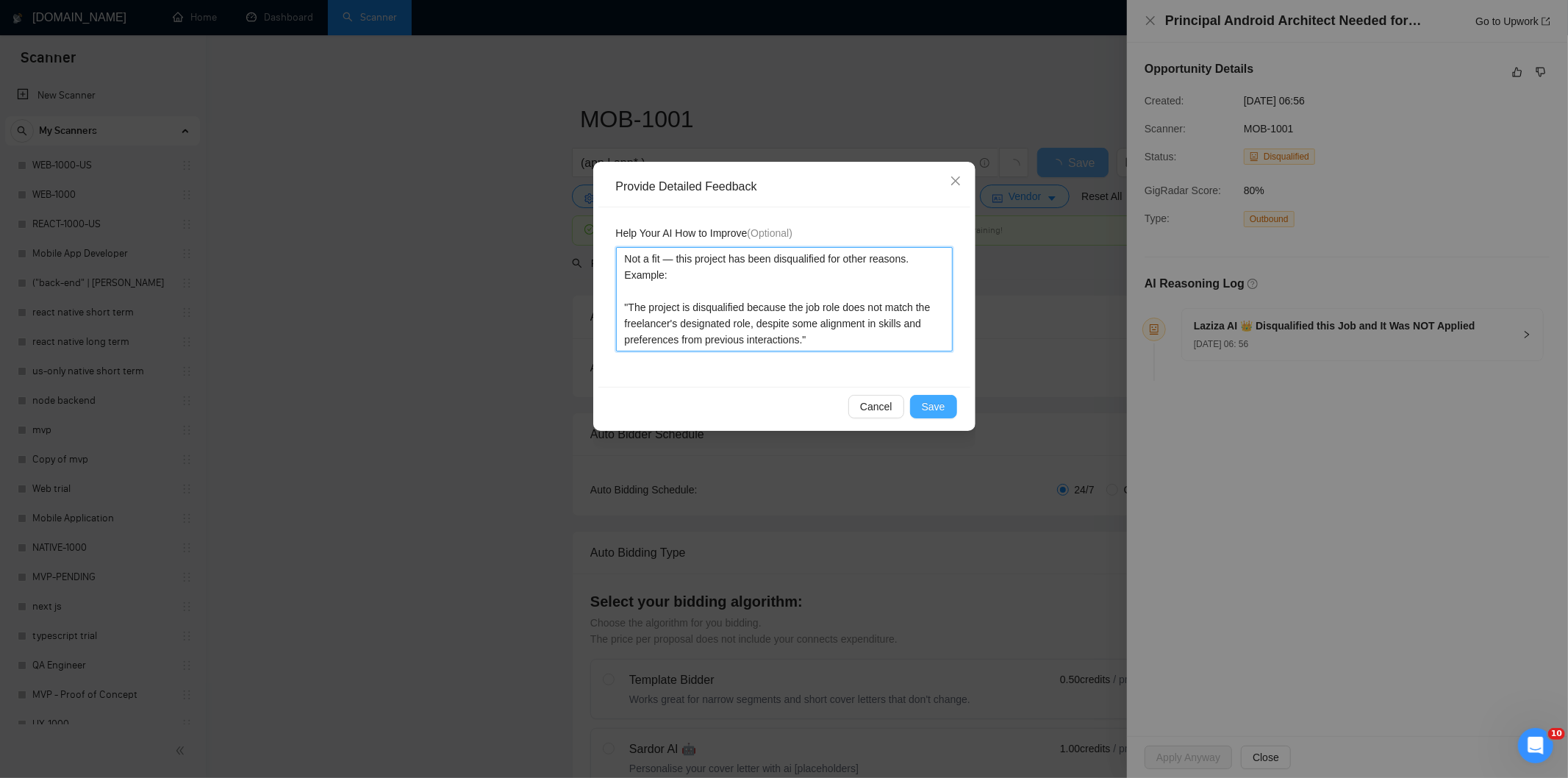
type textarea "Not a fit — this project has been disqualified for other reasons. Example: "The…"
click at [927, 402] on span "Save" at bounding box center [933, 406] width 23 height 16
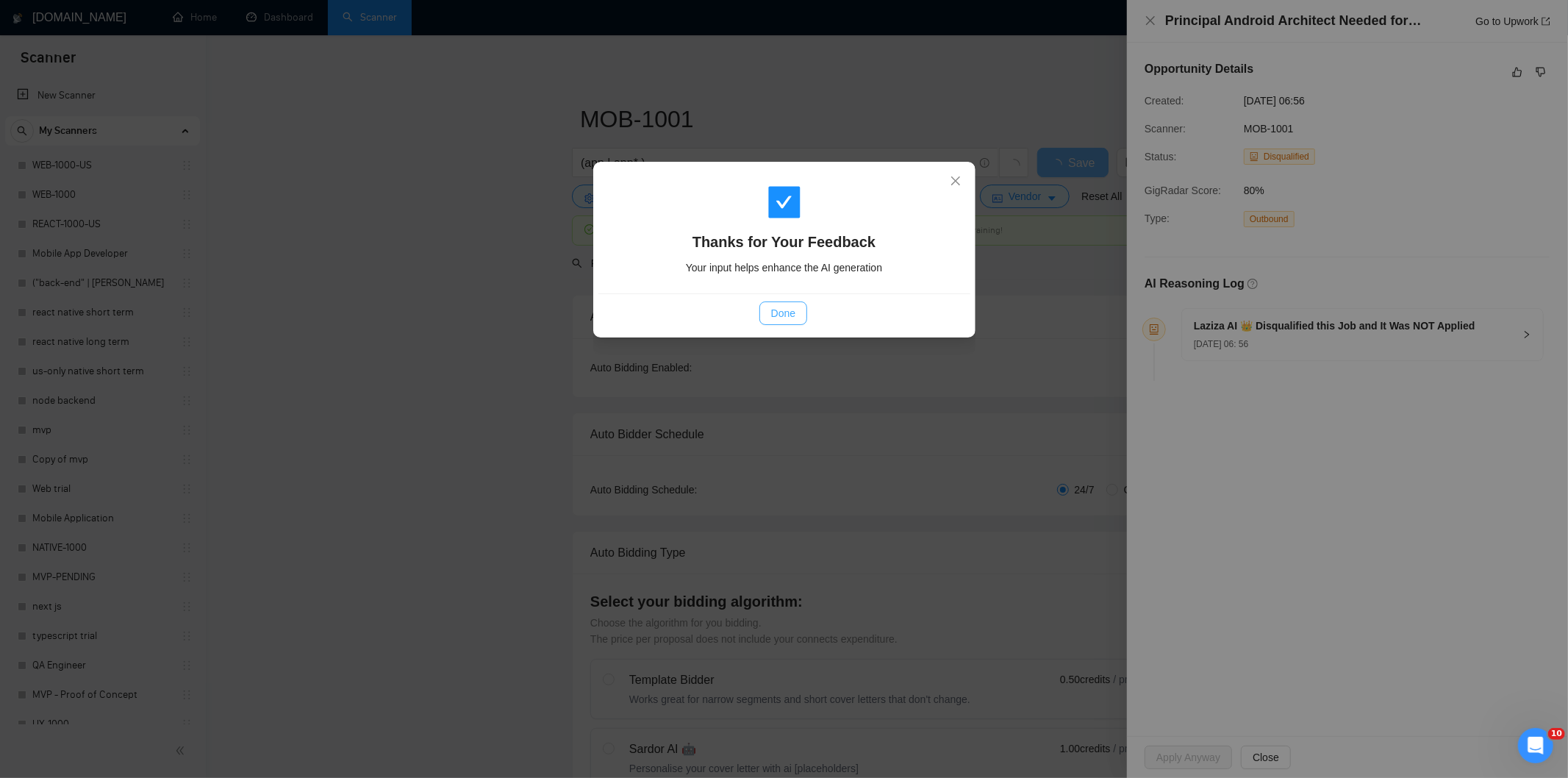
click at [778, 307] on span "Done" at bounding box center [783, 313] width 24 height 16
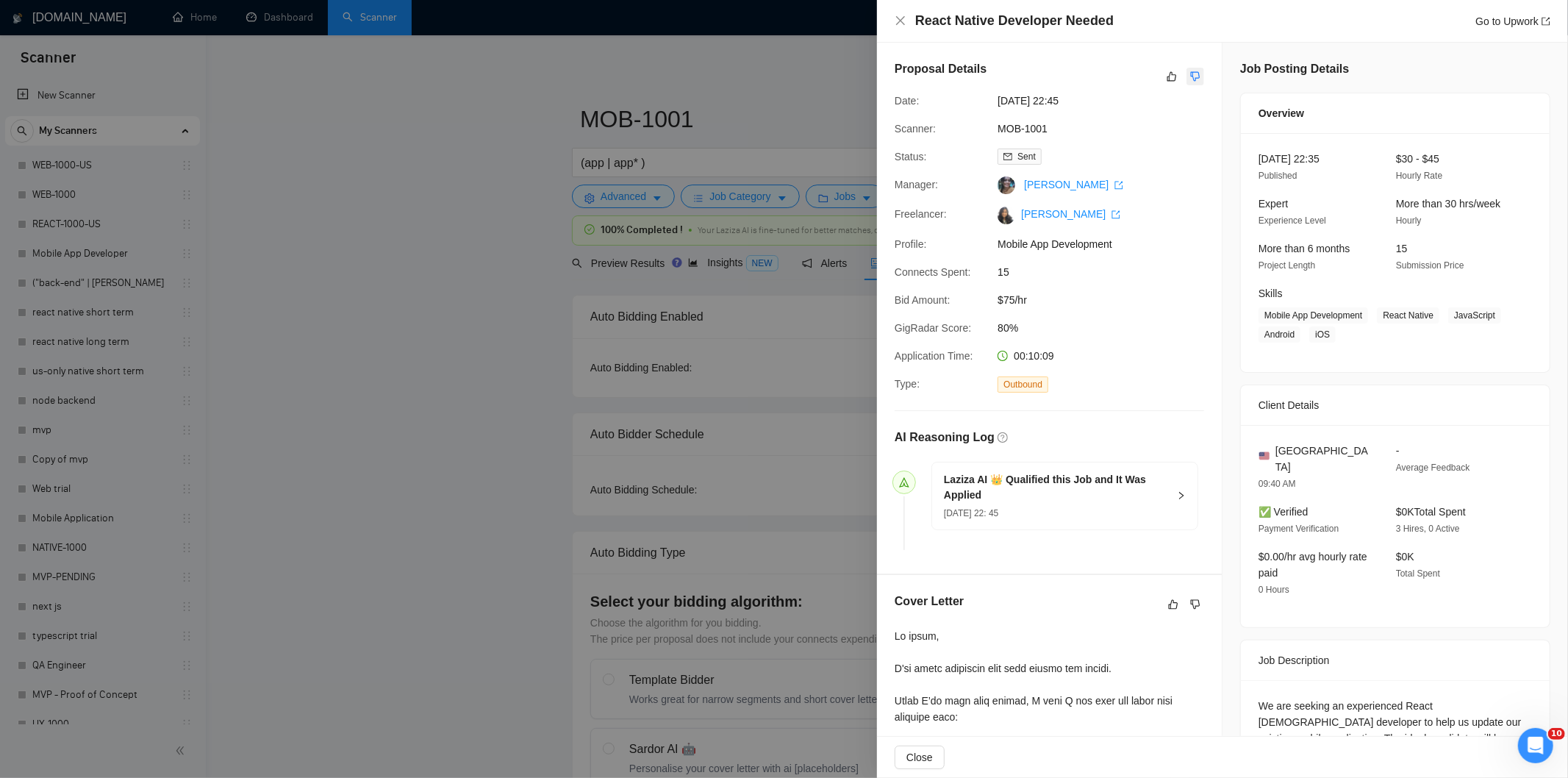
click at [1192, 81] on icon "dislike" at bounding box center [1195, 76] width 10 height 12
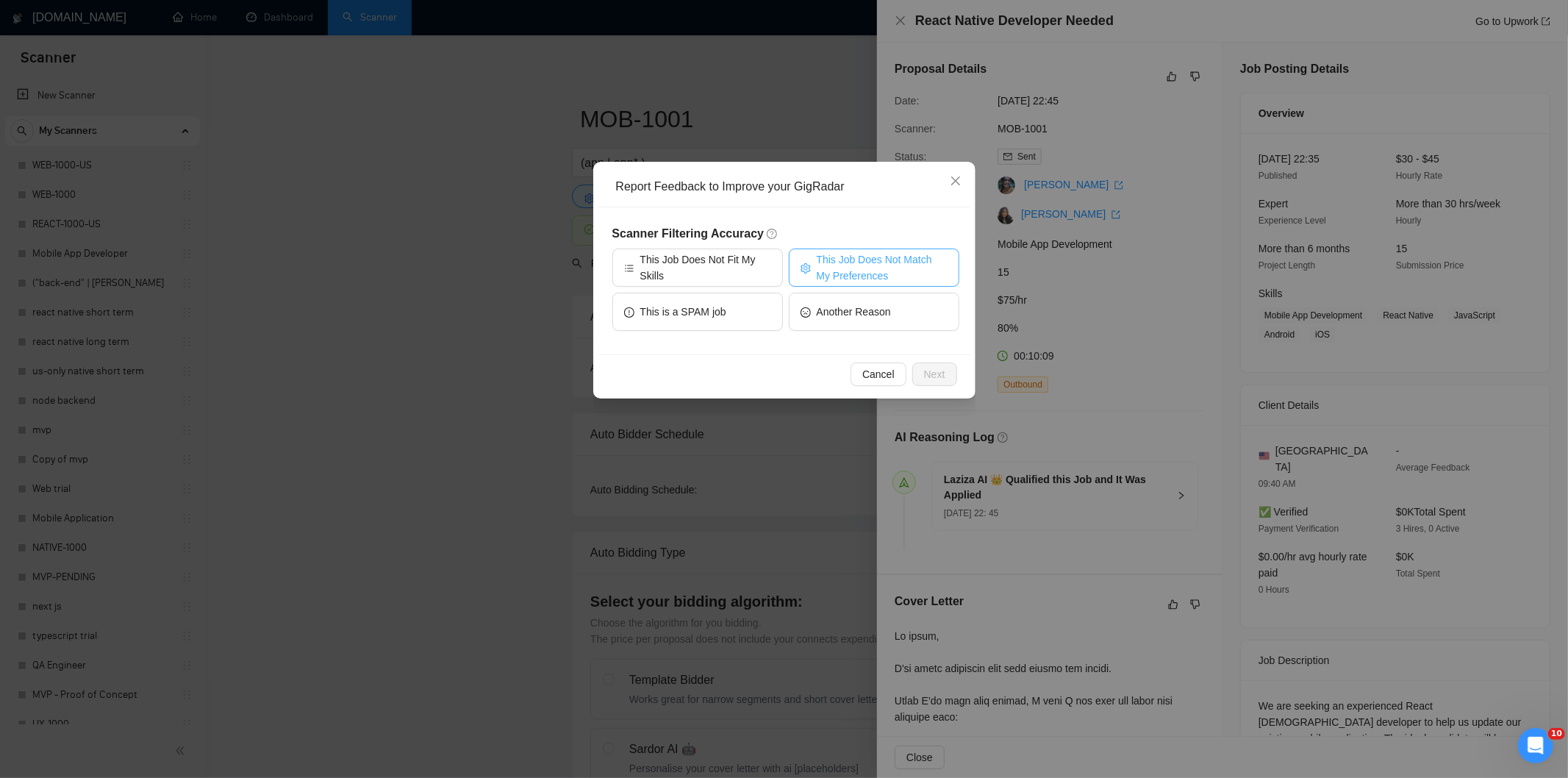
click at [868, 260] on span "This Job Does Not Match My Preferences" at bounding box center [882, 267] width 131 height 32
click at [939, 366] on span "Next" at bounding box center [934, 374] width 21 height 16
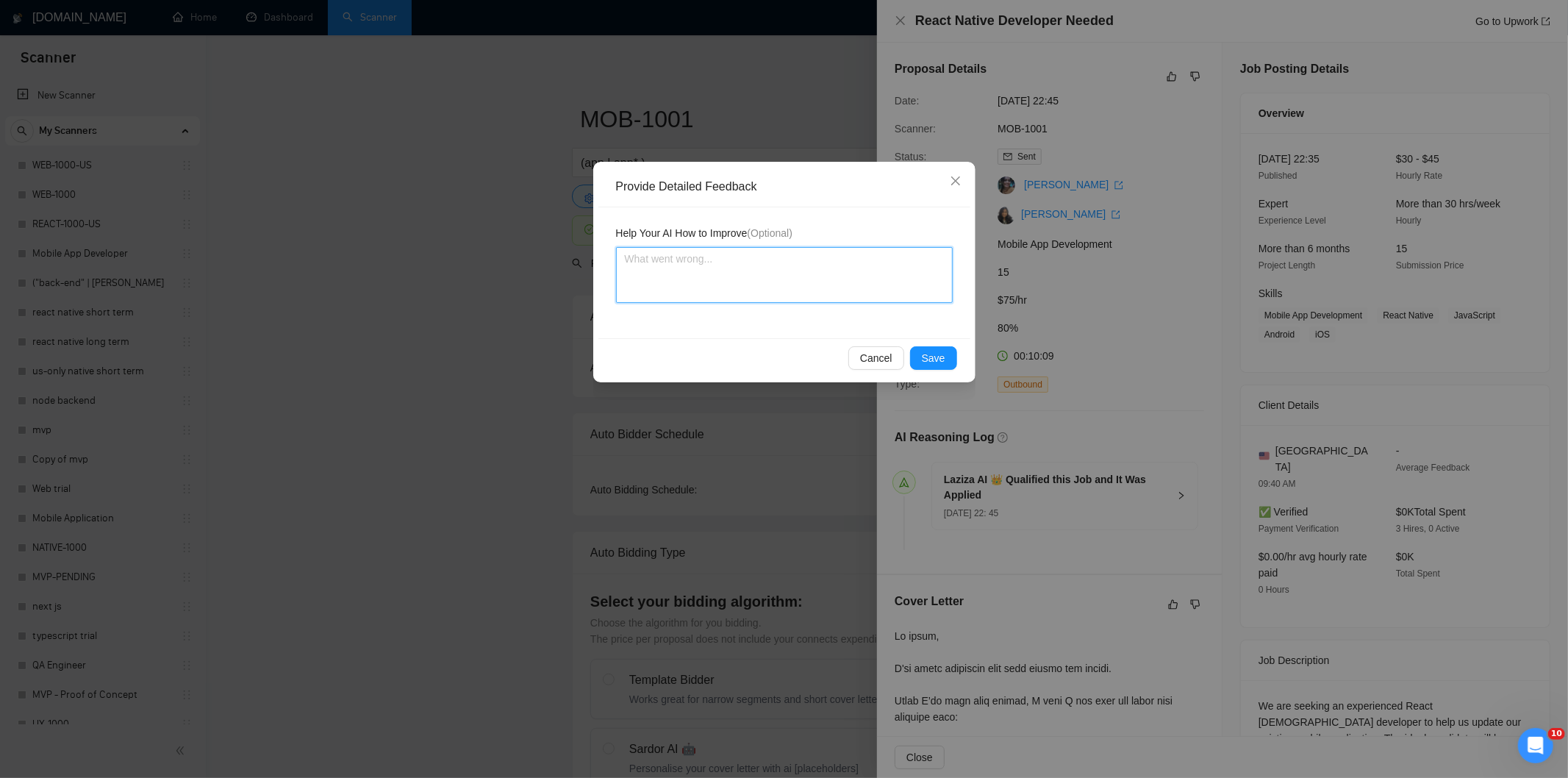
click at [895, 268] on textarea at bounding box center [784, 275] width 337 height 56
paste textarea "Not a fit — the description suggests an existing codebase, but Ria only works o…"
type textarea "Not a fit — the description suggests an existing codebase, but Ria only works o…"
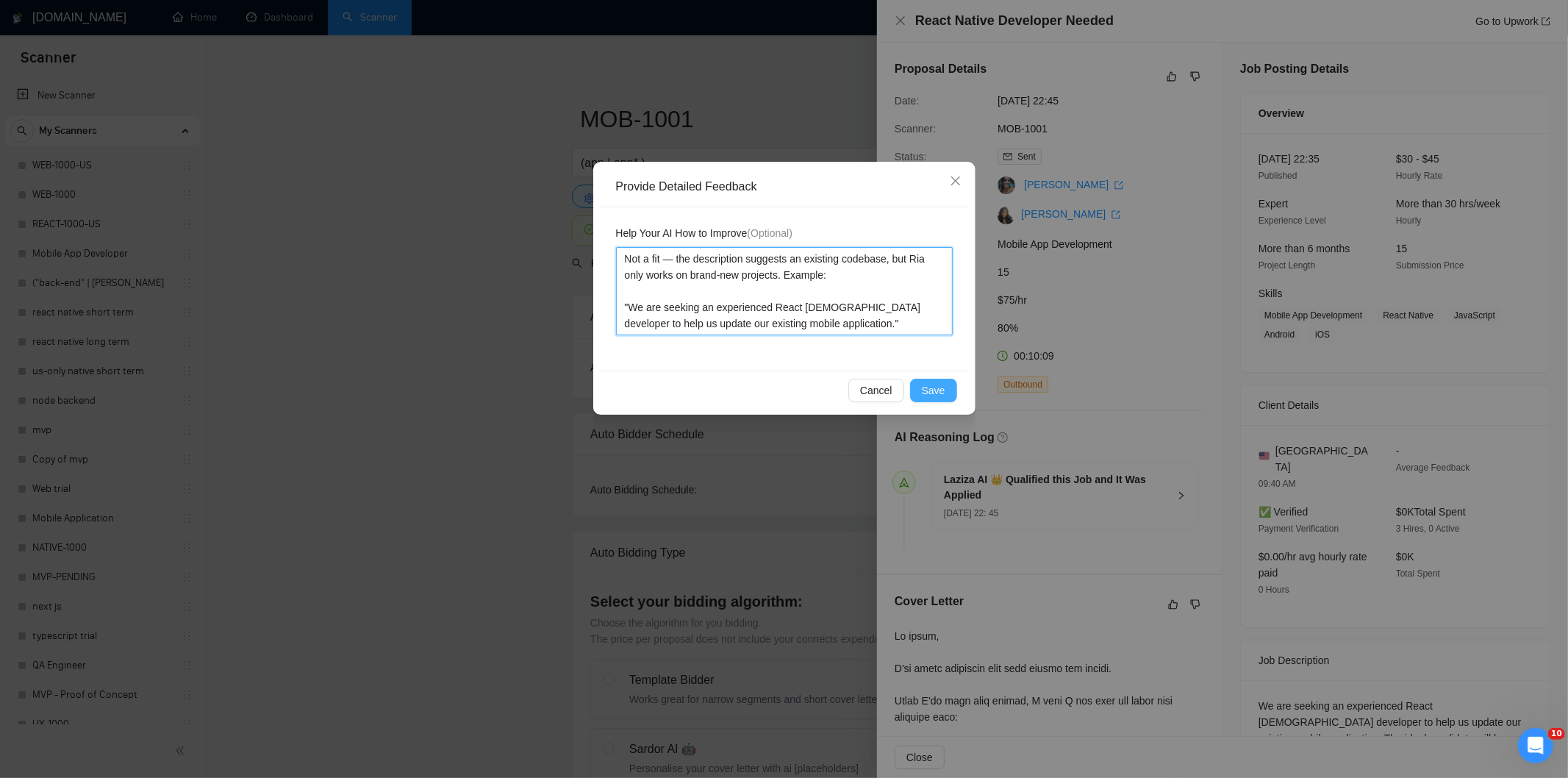
type textarea "Not a fit — the description suggests an existing codebase, but Ria only works o…"
click at [934, 397] on span "Save" at bounding box center [933, 390] width 23 height 16
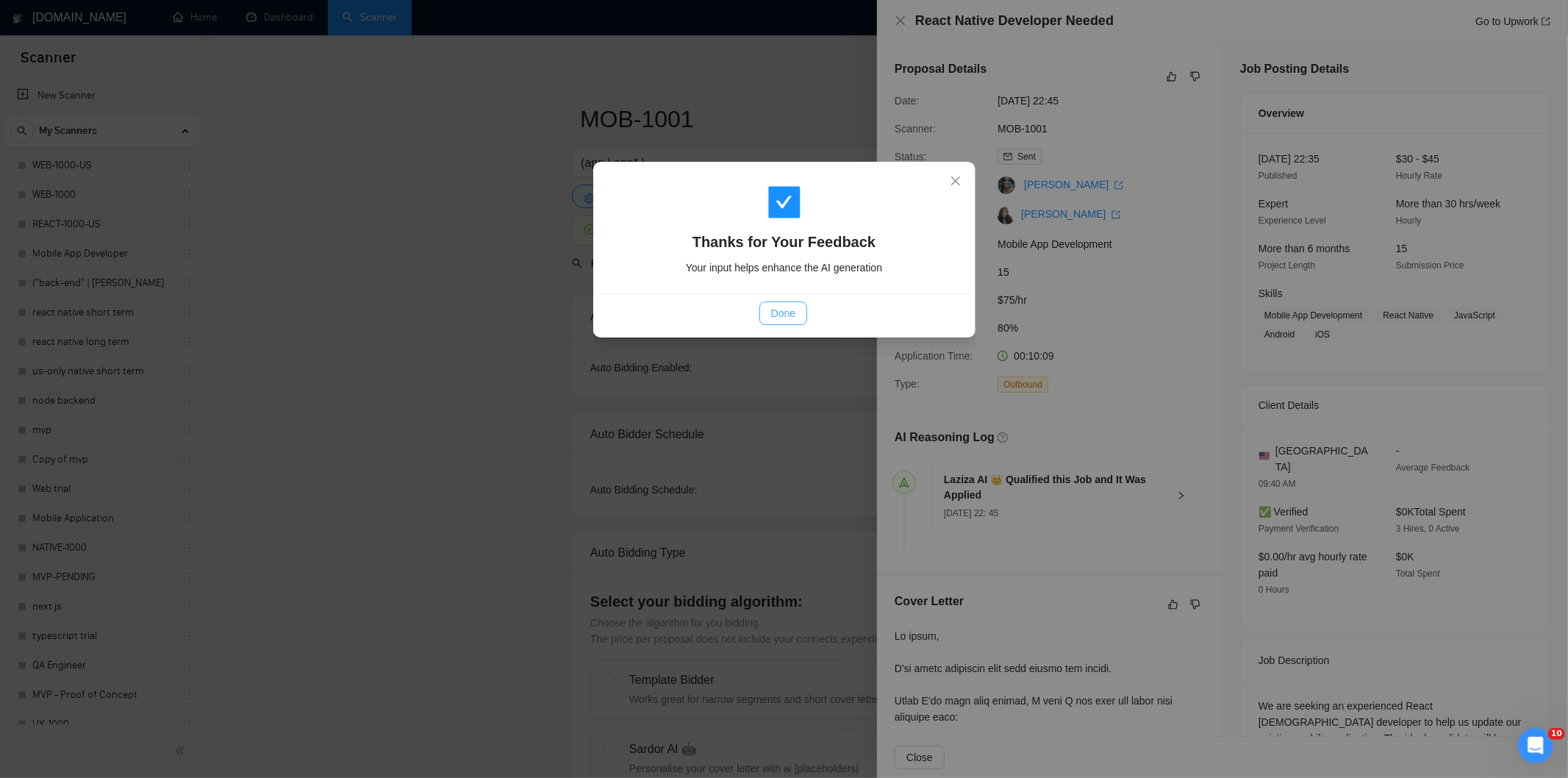
click at [774, 313] on span "Done" at bounding box center [783, 313] width 24 height 16
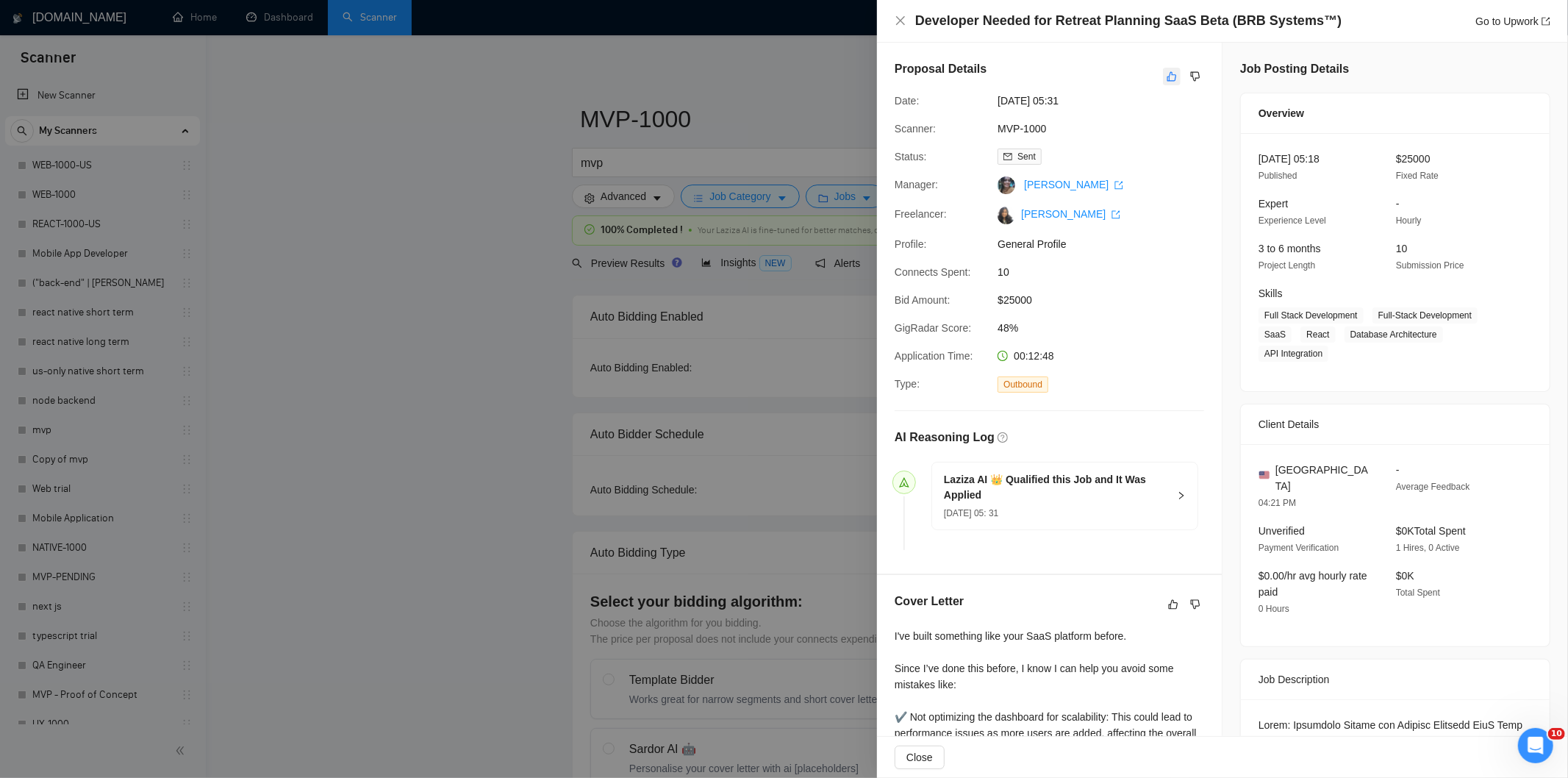
click at [1167, 82] on icon "like" at bounding box center [1172, 76] width 10 height 12
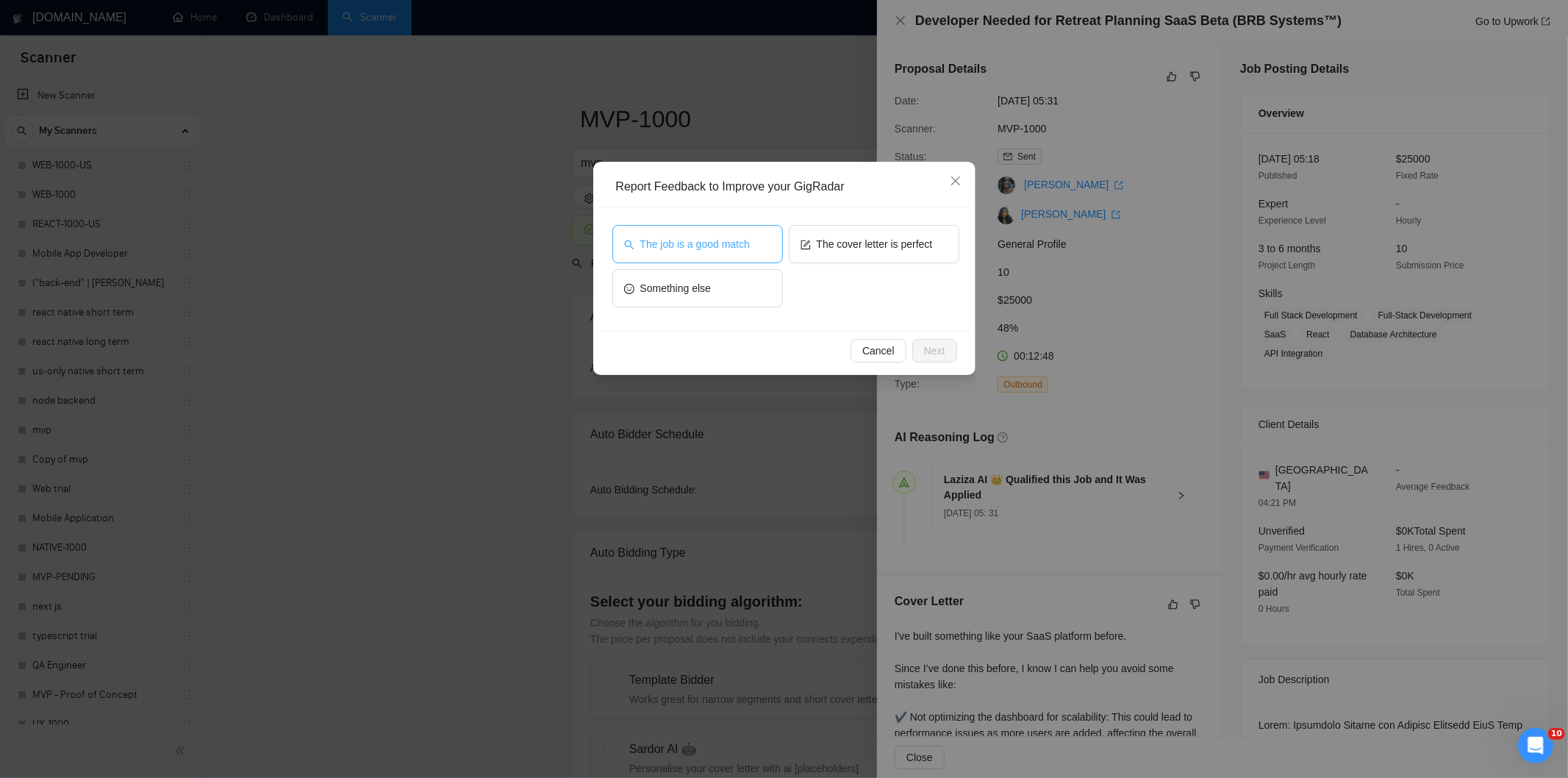
click at [723, 239] on span "The job is a good match" at bounding box center [695, 244] width 110 height 16
click at [926, 346] on span "Next" at bounding box center [934, 351] width 21 height 16
click at [926, 346] on div "Cancel Next" at bounding box center [784, 351] width 372 height 39
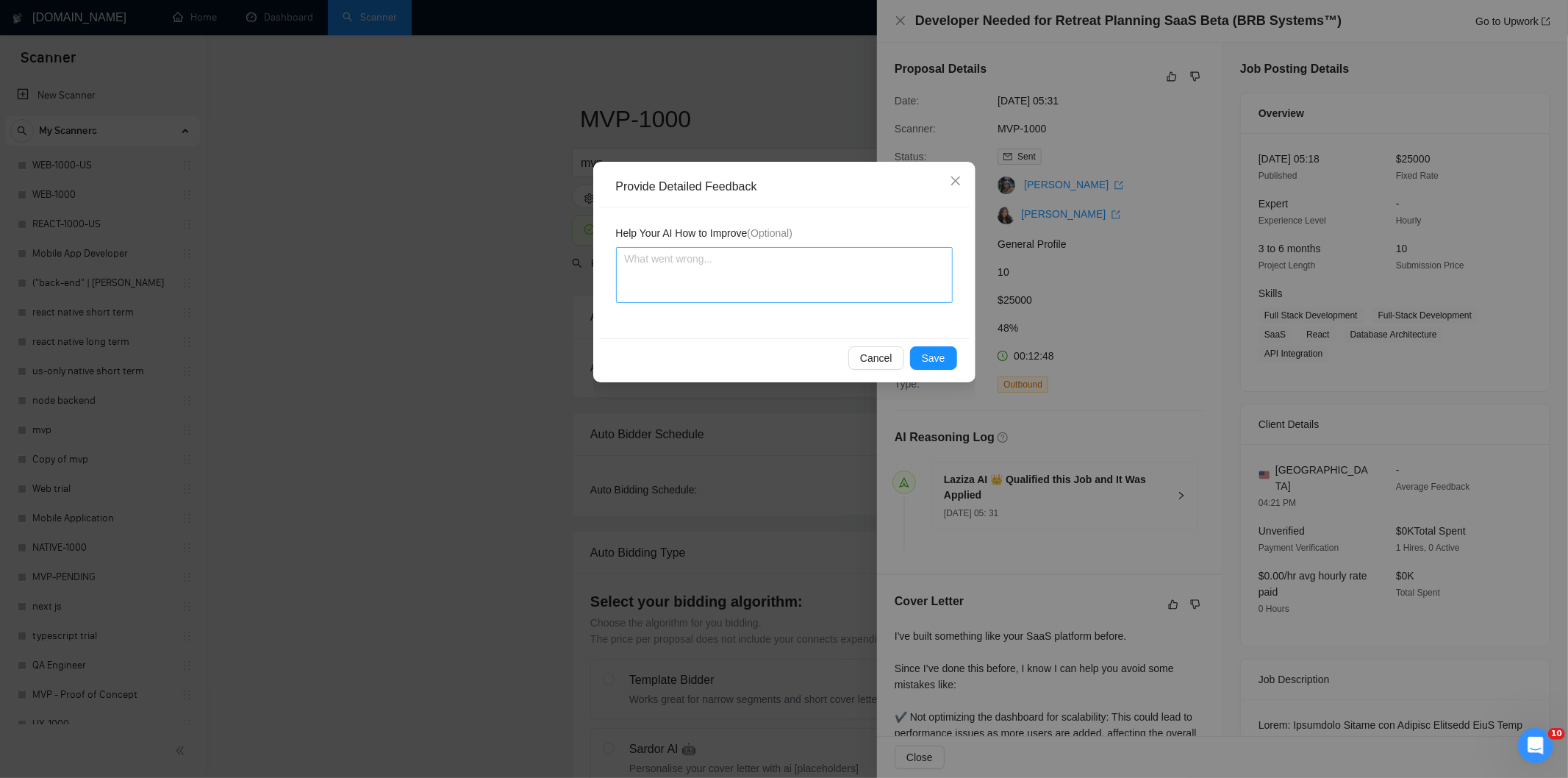
click at [814, 288] on textarea at bounding box center [784, 275] width 337 height 56
paste textarea "Good fit — the project is greenfield (no existing code), welcomes agencies, use…"
type textarea "Good fit — the project is greenfield (no existing code), welcomes agencies, use…"
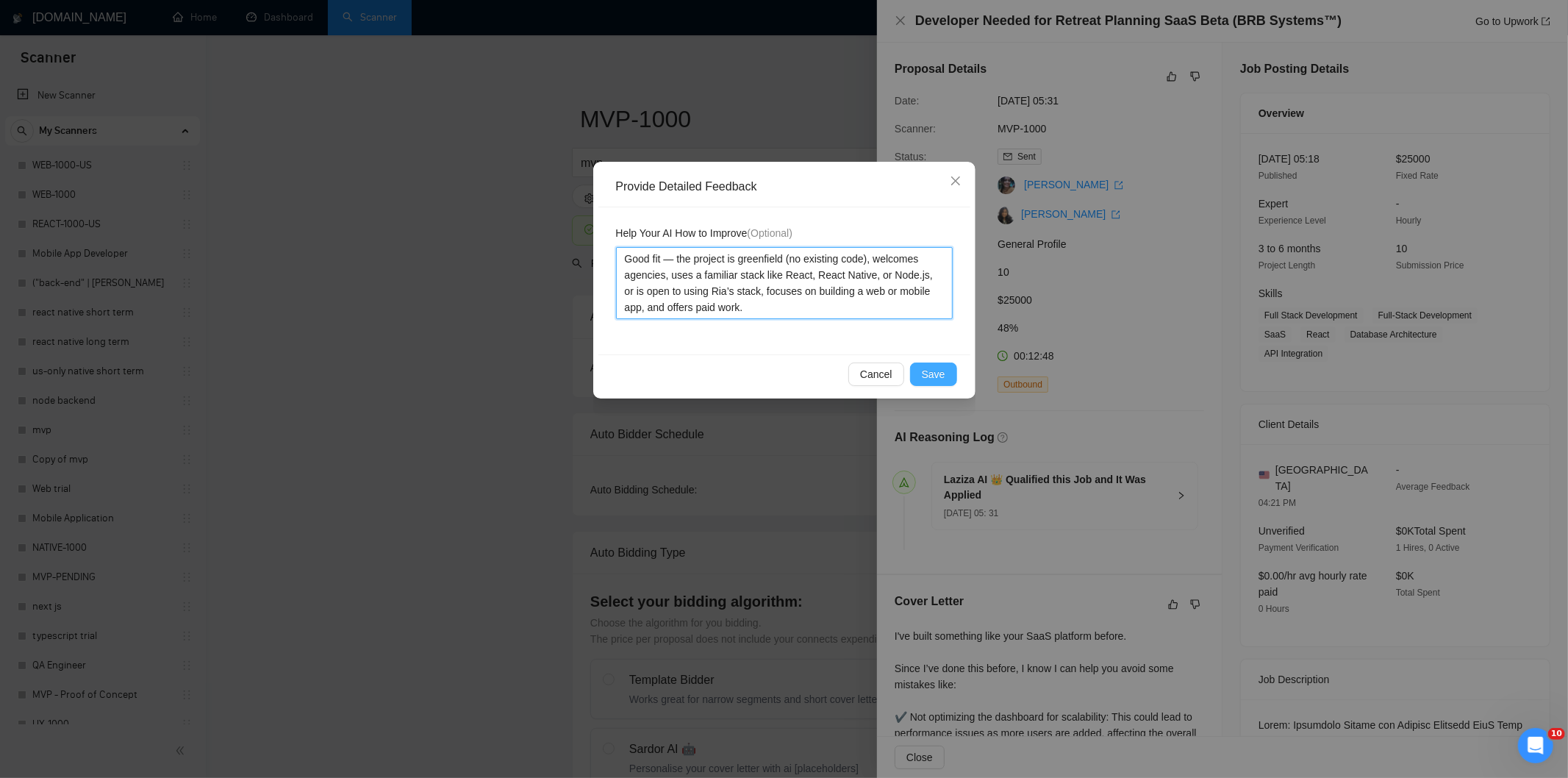
type textarea "Good fit — the project is greenfield (no existing code), welcomes agencies, use…"
click at [944, 372] on span "Save" at bounding box center [933, 374] width 23 height 16
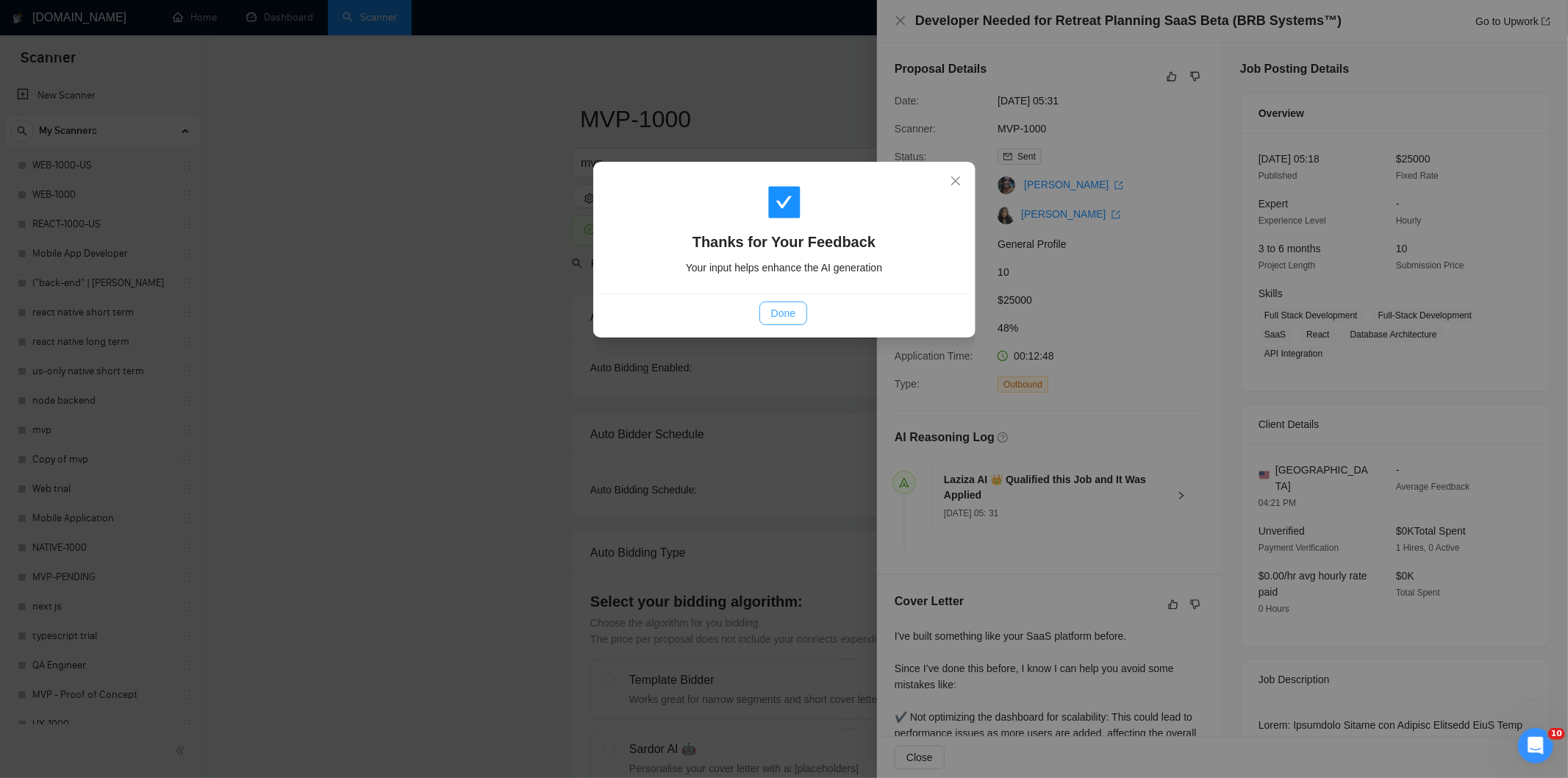
click at [784, 313] on span "Done" at bounding box center [783, 313] width 24 height 16
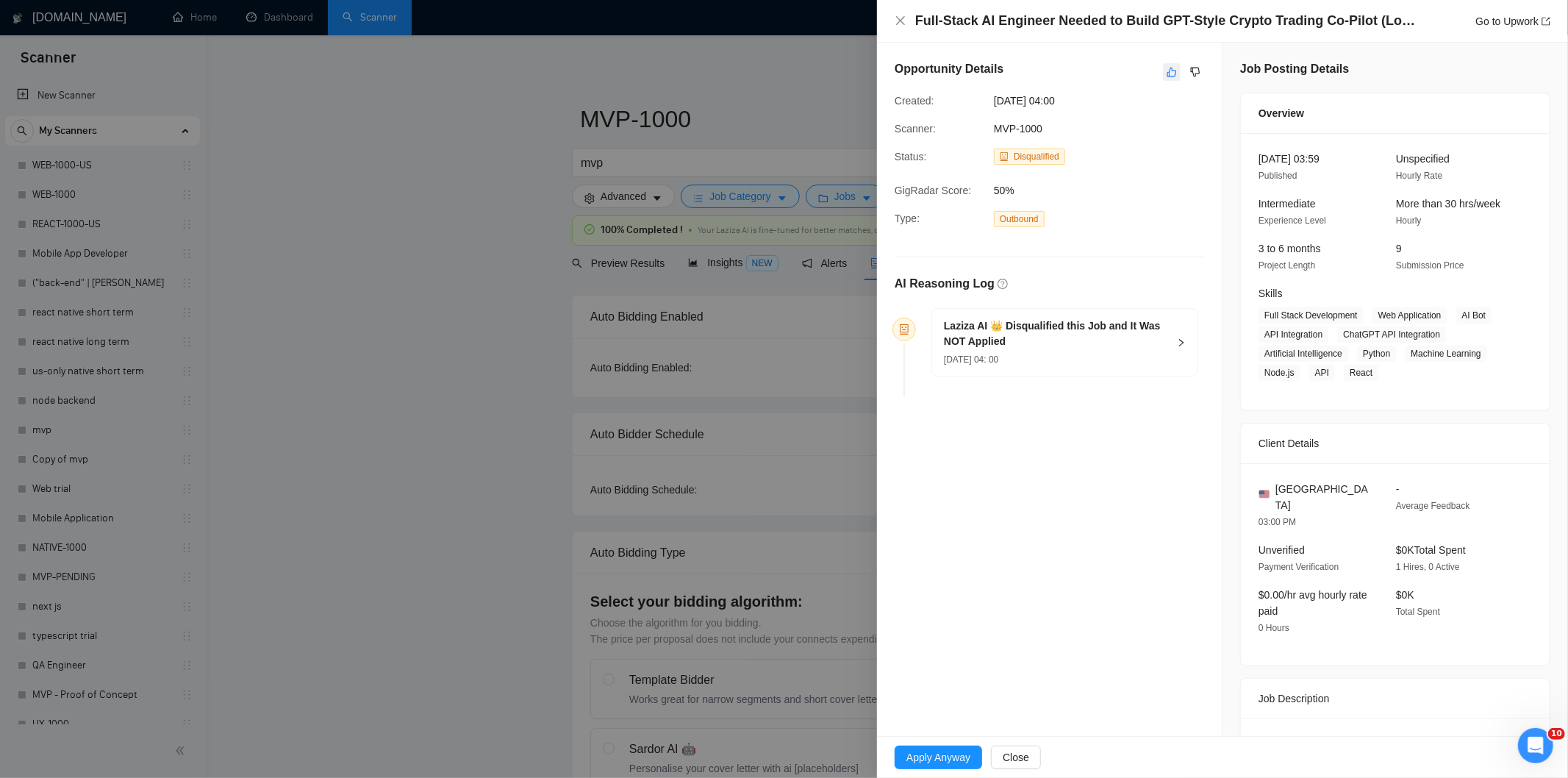
click at [1168, 72] on icon "like" at bounding box center [1172, 73] width 10 height 10
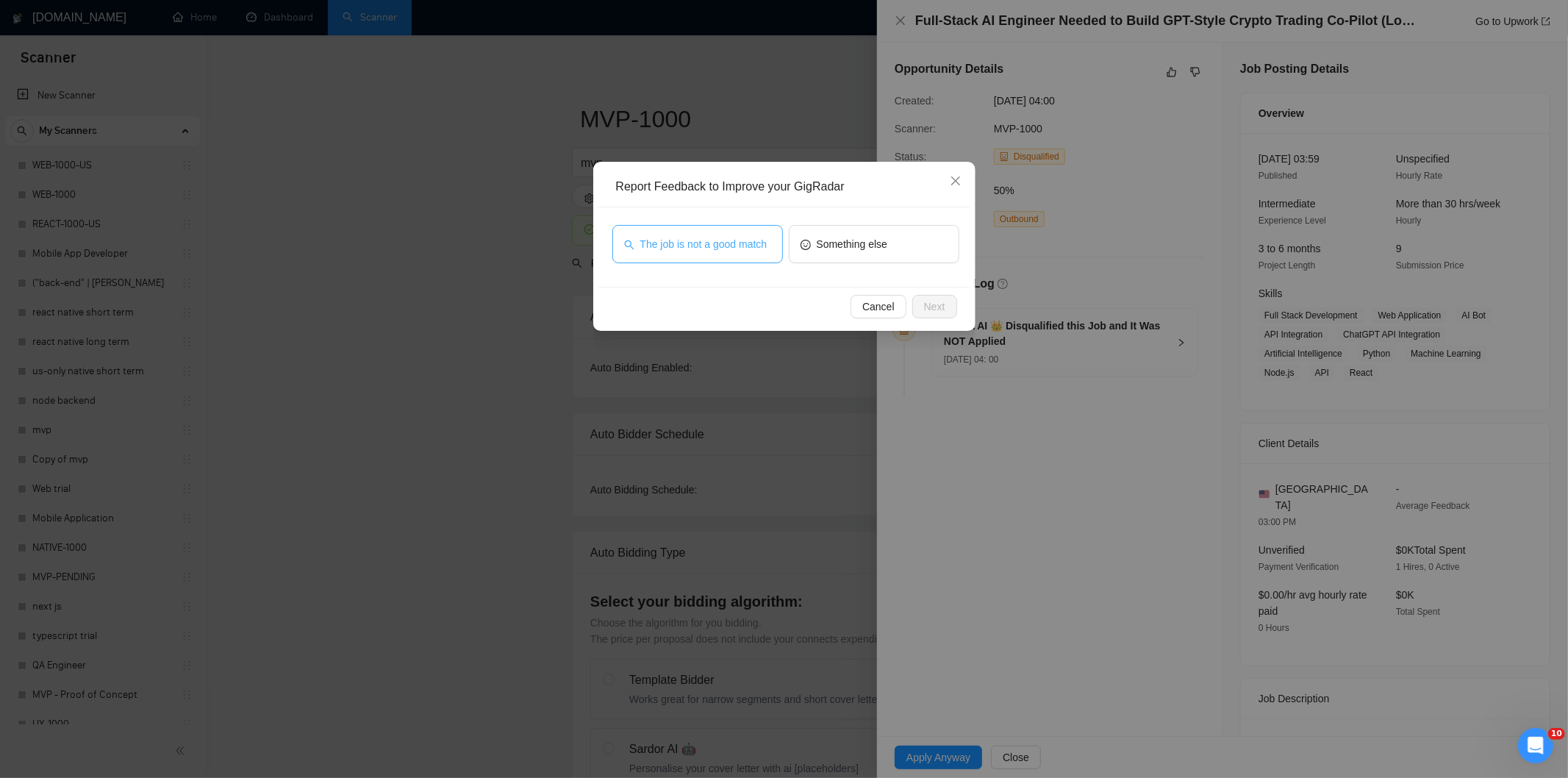
click at [722, 254] on button "The job is not a good match" at bounding box center [697, 244] width 170 height 38
click at [954, 304] on button "Next" at bounding box center [935, 306] width 45 height 23
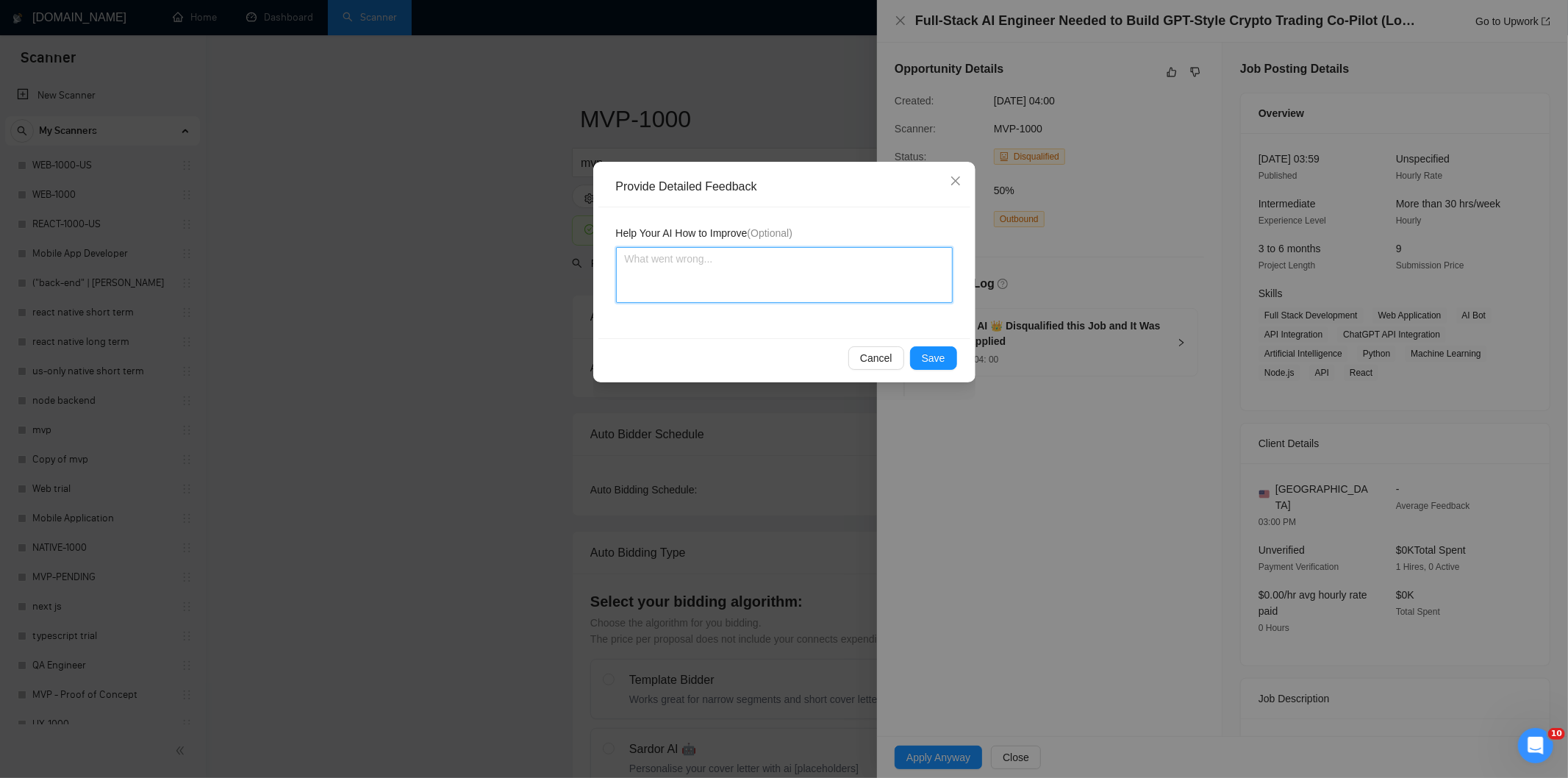
click at [866, 277] on textarea at bounding box center [784, 275] width 337 height 56
paste textarea "Not a fit — this project has been disqualified for other reasons. Example: "The…"
type textarea "Not a fit — this project has been disqualified for other reasons. Example: "The…"
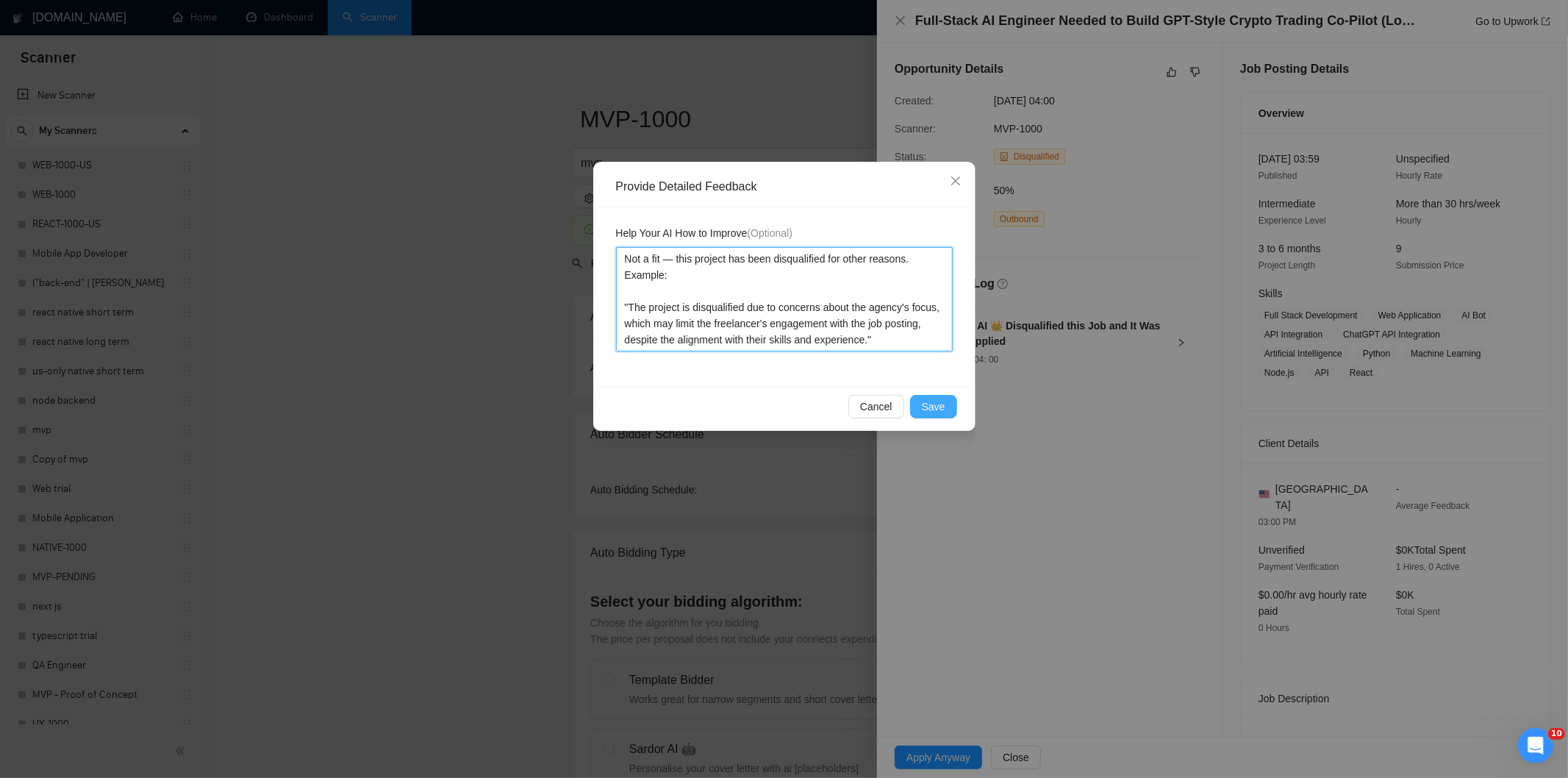
type textarea "Not a fit — this project has been disqualified for other reasons. Example: "The…"
click at [948, 408] on button "Save" at bounding box center [933, 406] width 47 height 23
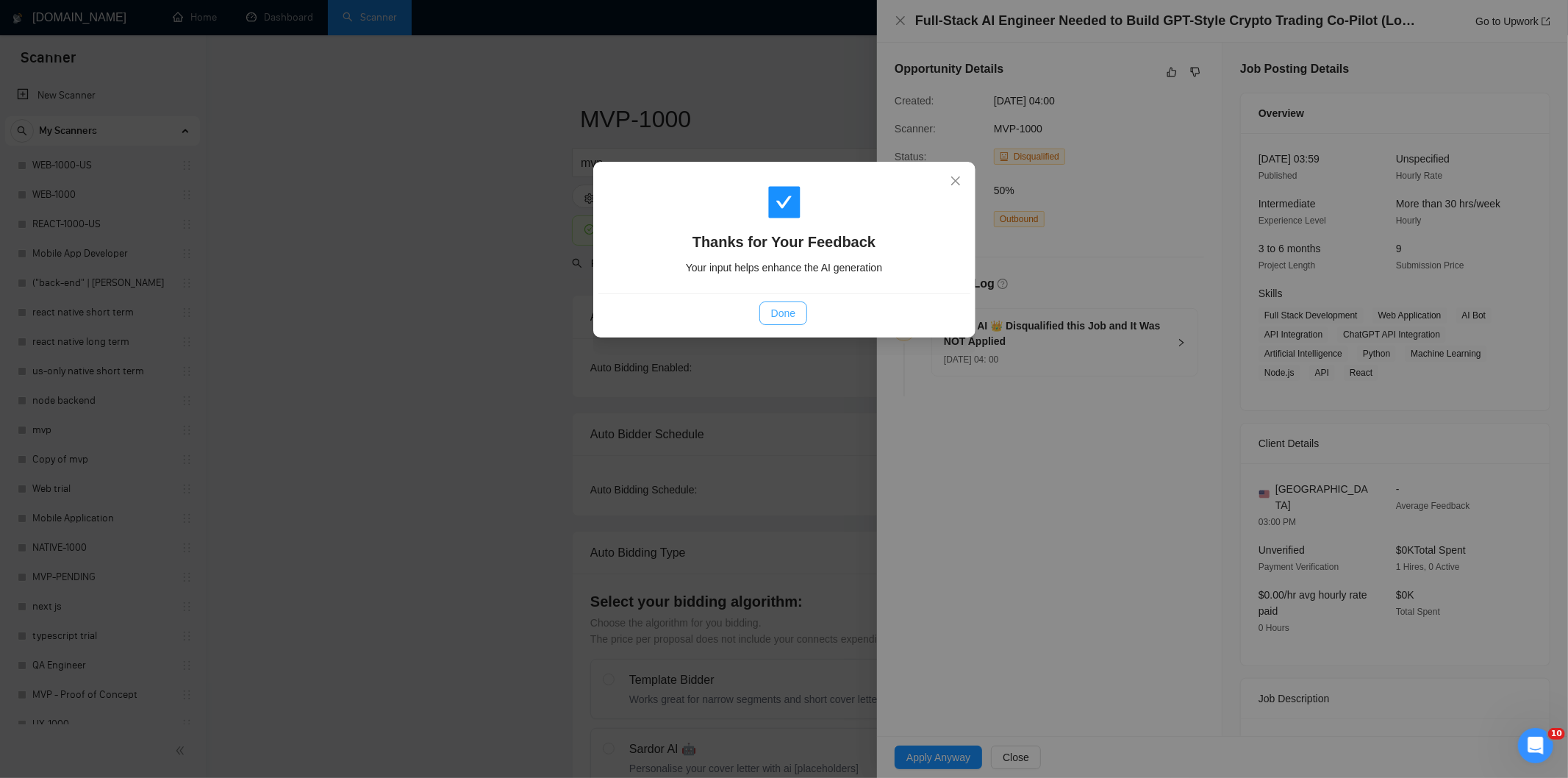
click at [785, 311] on span "Done" at bounding box center [783, 313] width 24 height 16
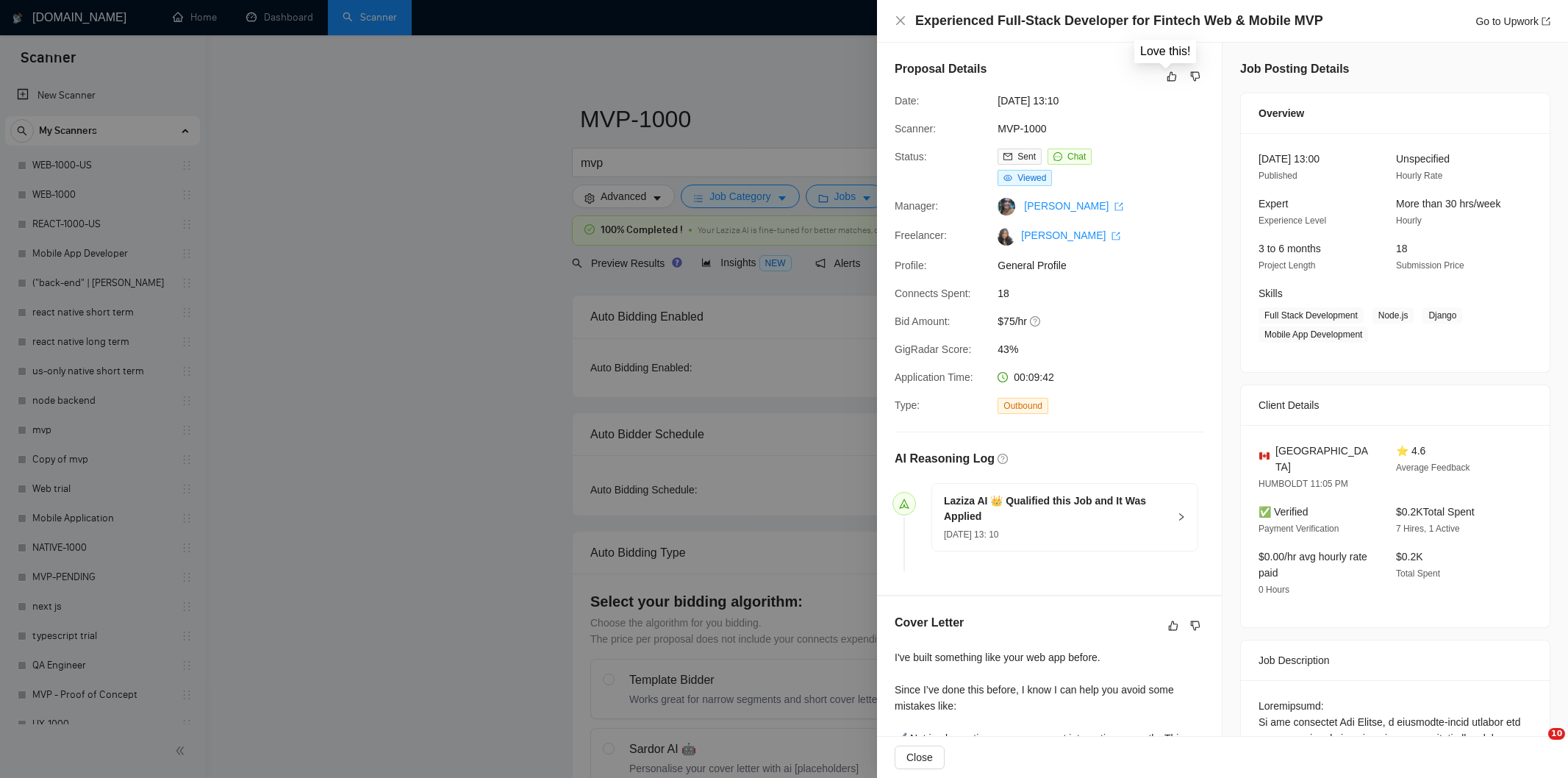
click at [1168, 77] on icon "like" at bounding box center [1172, 76] width 10 height 12
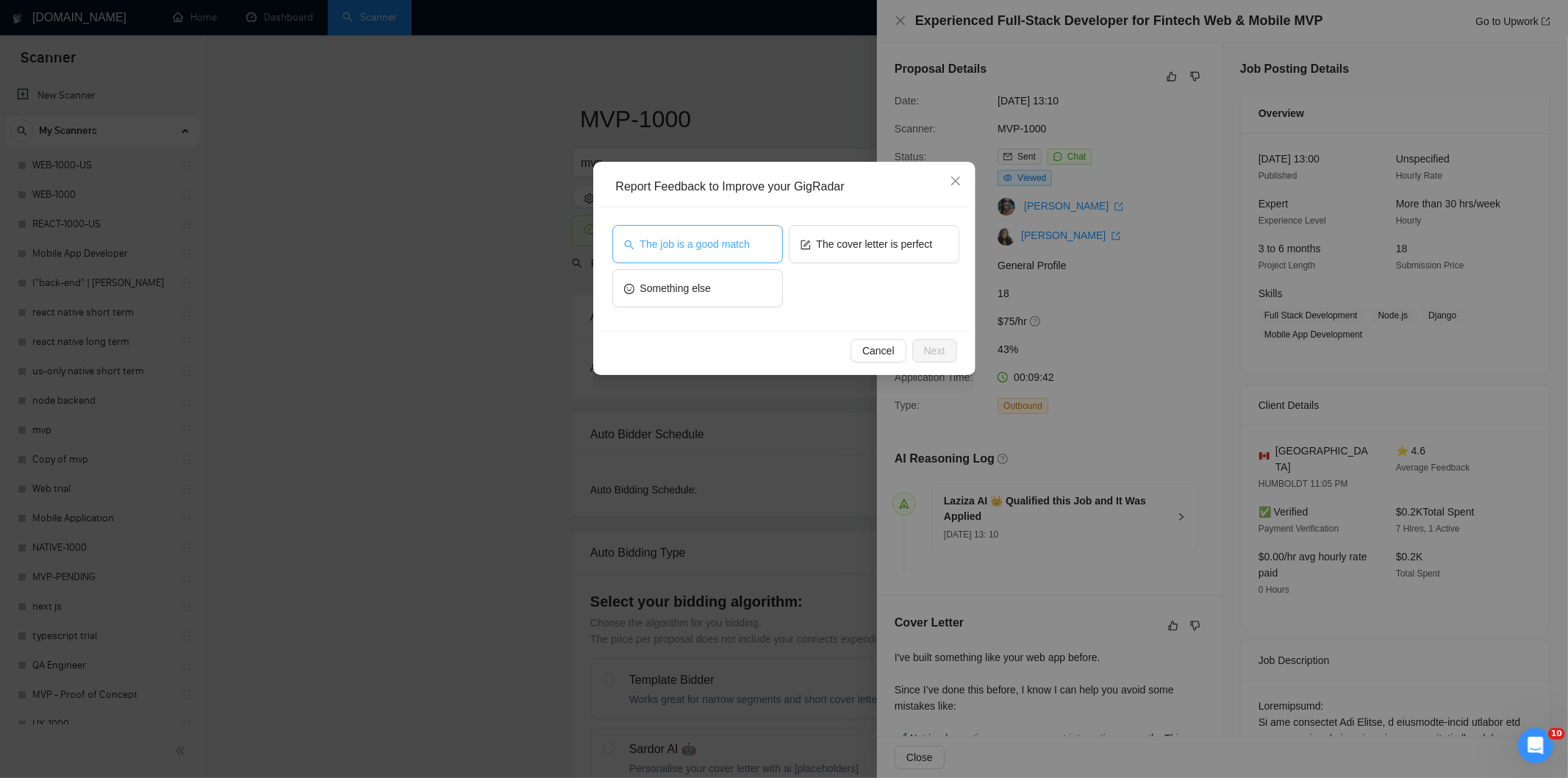
click at [747, 244] on span "The job is a good match" at bounding box center [695, 244] width 110 height 16
click at [941, 354] on span "Next" at bounding box center [934, 351] width 21 height 16
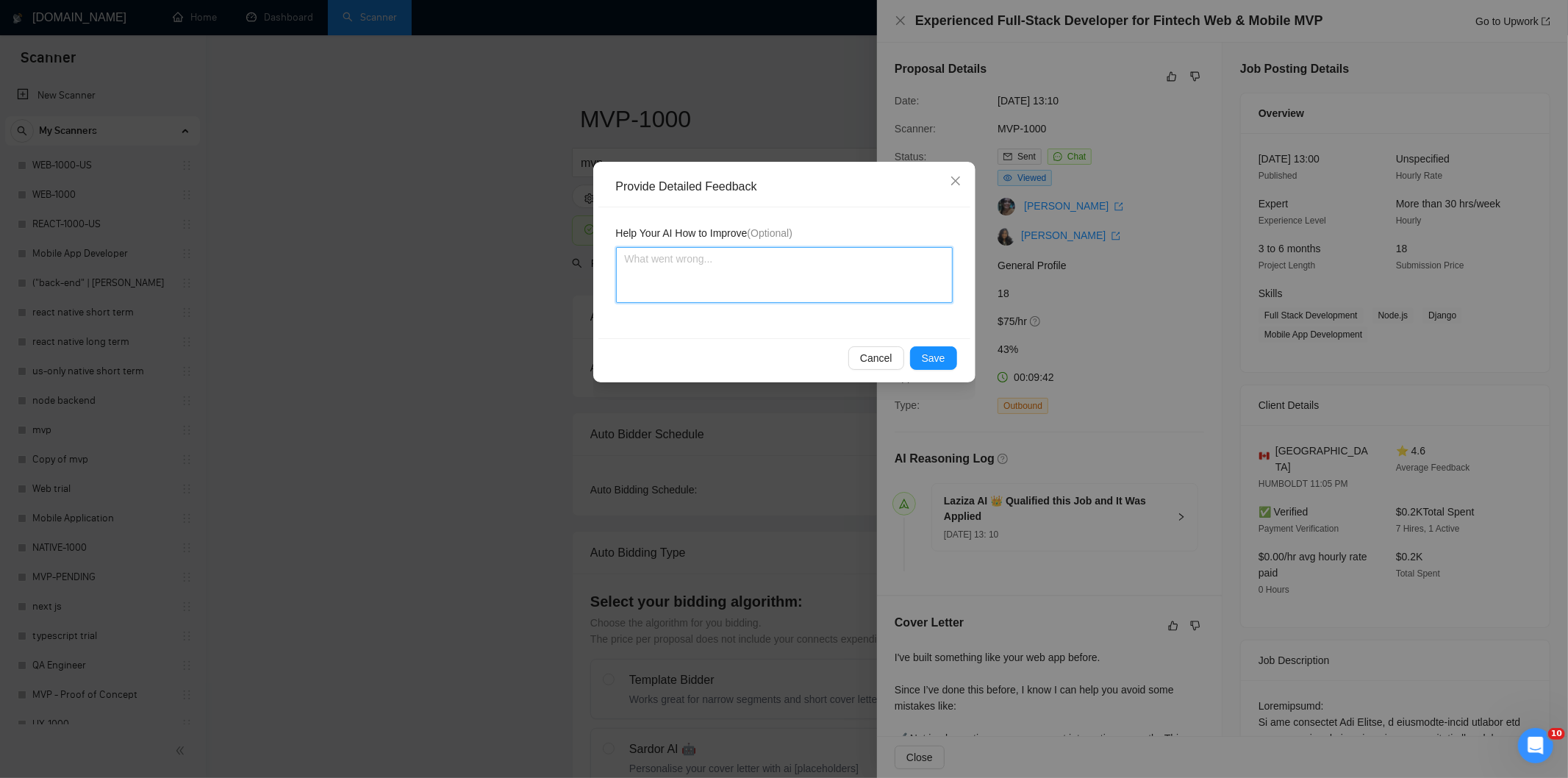
click at [871, 284] on textarea at bounding box center [784, 275] width 337 height 56
paste textarea "Good fit — the project is greenfield (no existing code), welcomes agencies, use…"
type textarea "Good fit — the project is greenfield (no existing code), welcomes agencies, use…"
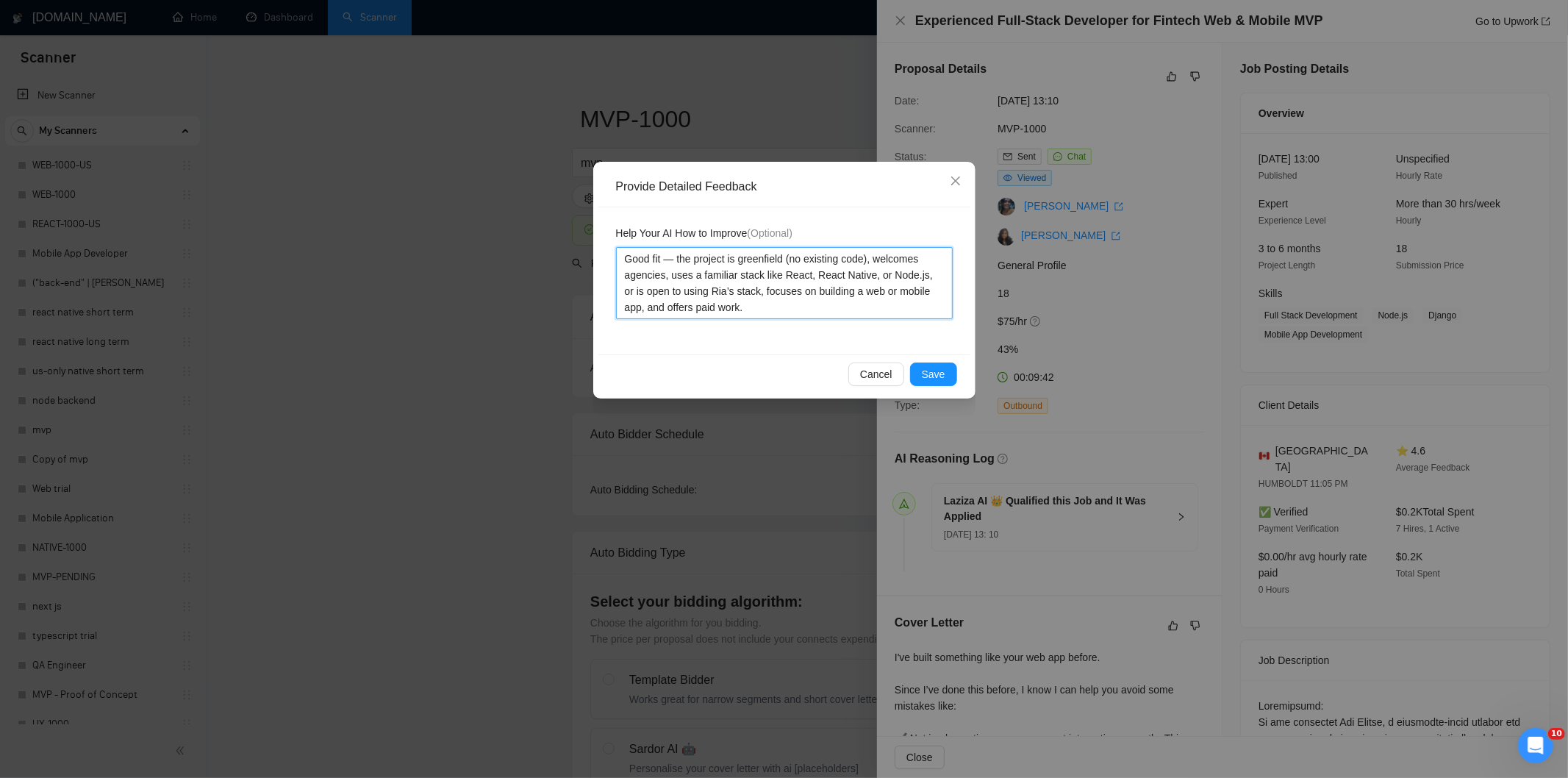
type textarea "Good fit — the project is greenfield (no existing code), welcomes agencies, use…"
click at [929, 386] on div "Cancel Save" at bounding box center [784, 374] width 372 height 39
click at [937, 372] on span "Save" at bounding box center [933, 374] width 23 height 16
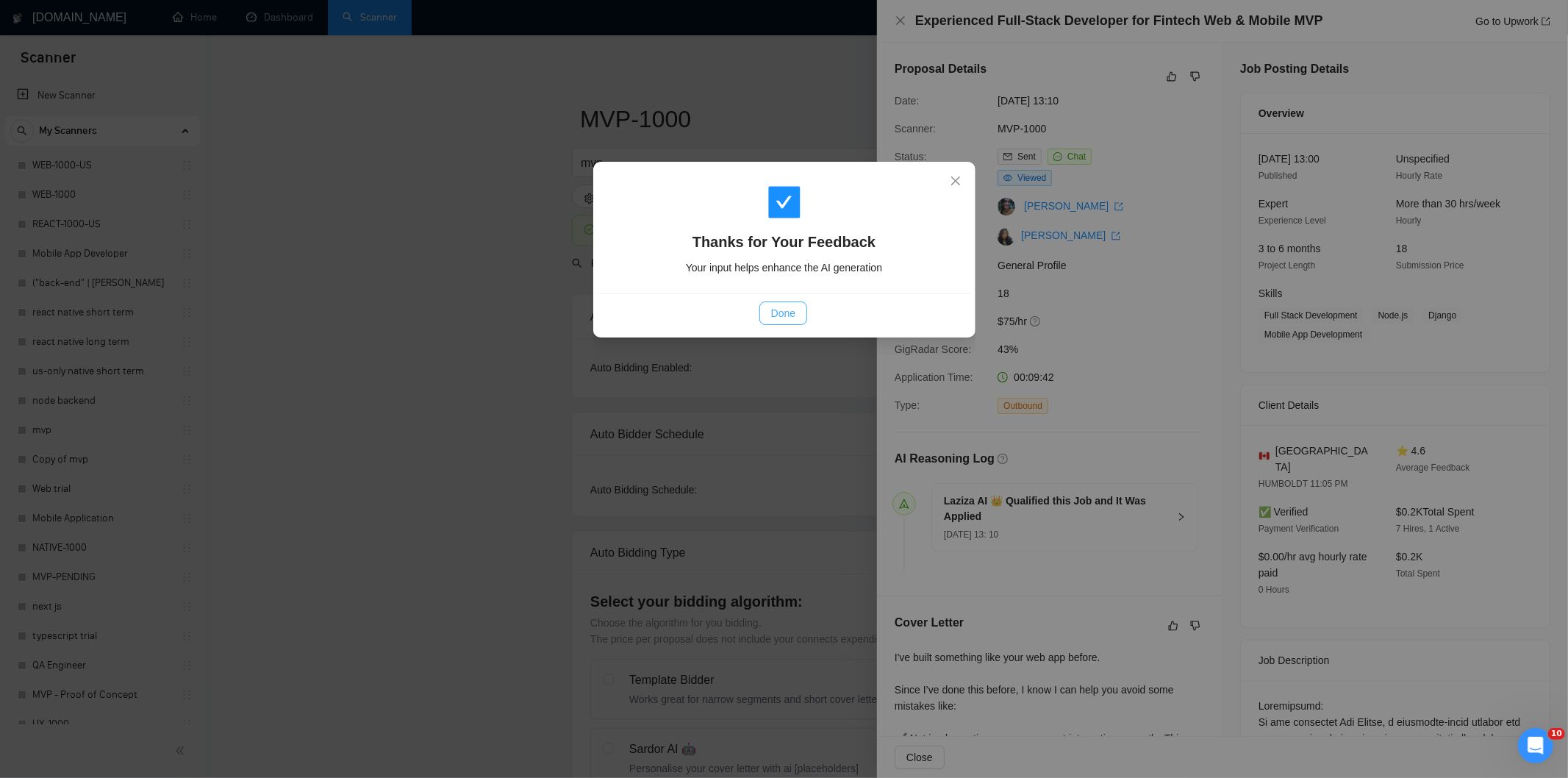
click at [796, 315] on button "Done" at bounding box center [782, 313] width 48 height 23
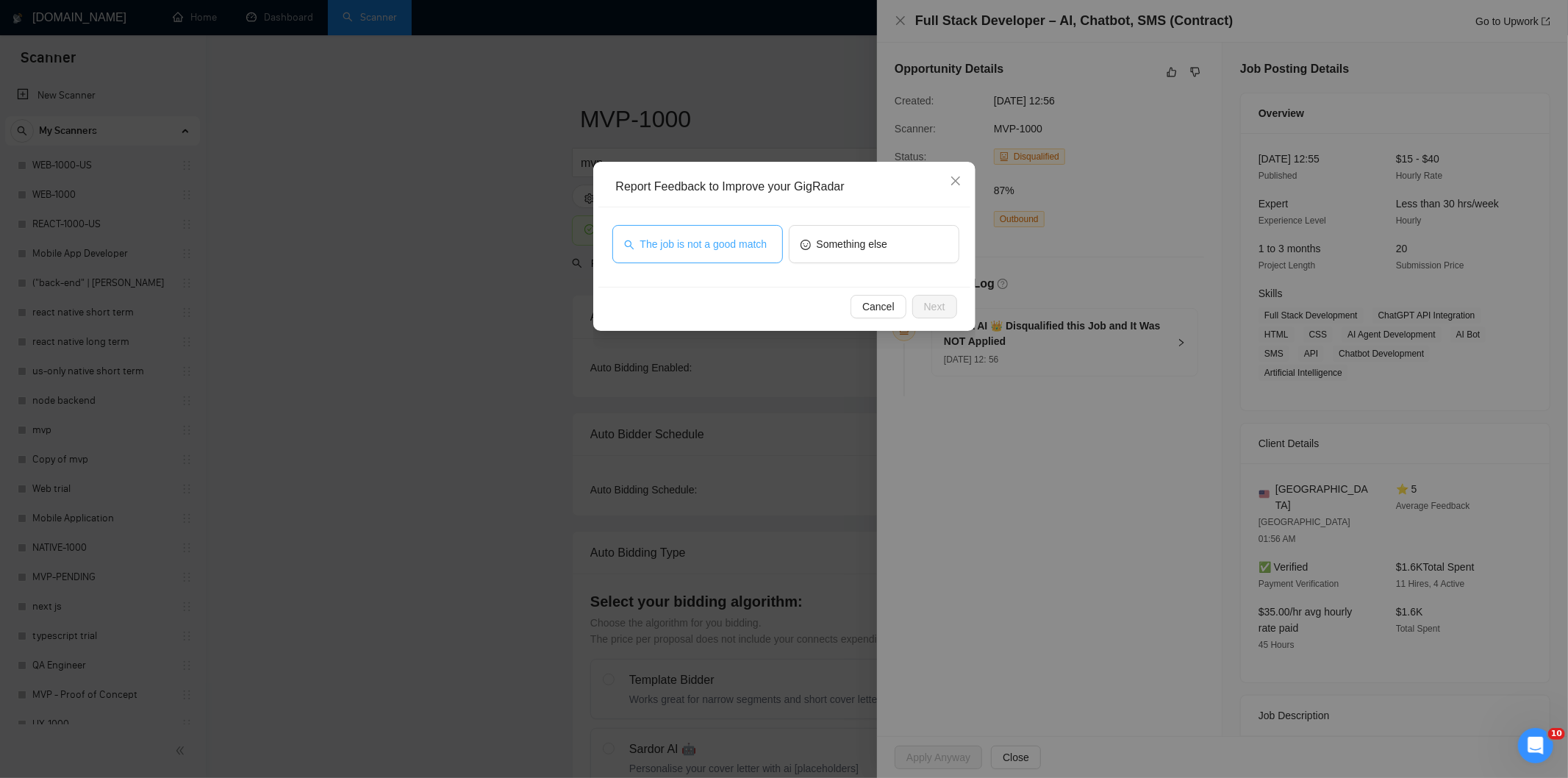
click at [671, 243] on span "The job is not a good match" at bounding box center [703, 244] width 127 height 16
click at [929, 299] on span "Next" at bounding box center [934, 307] width 21 height 16
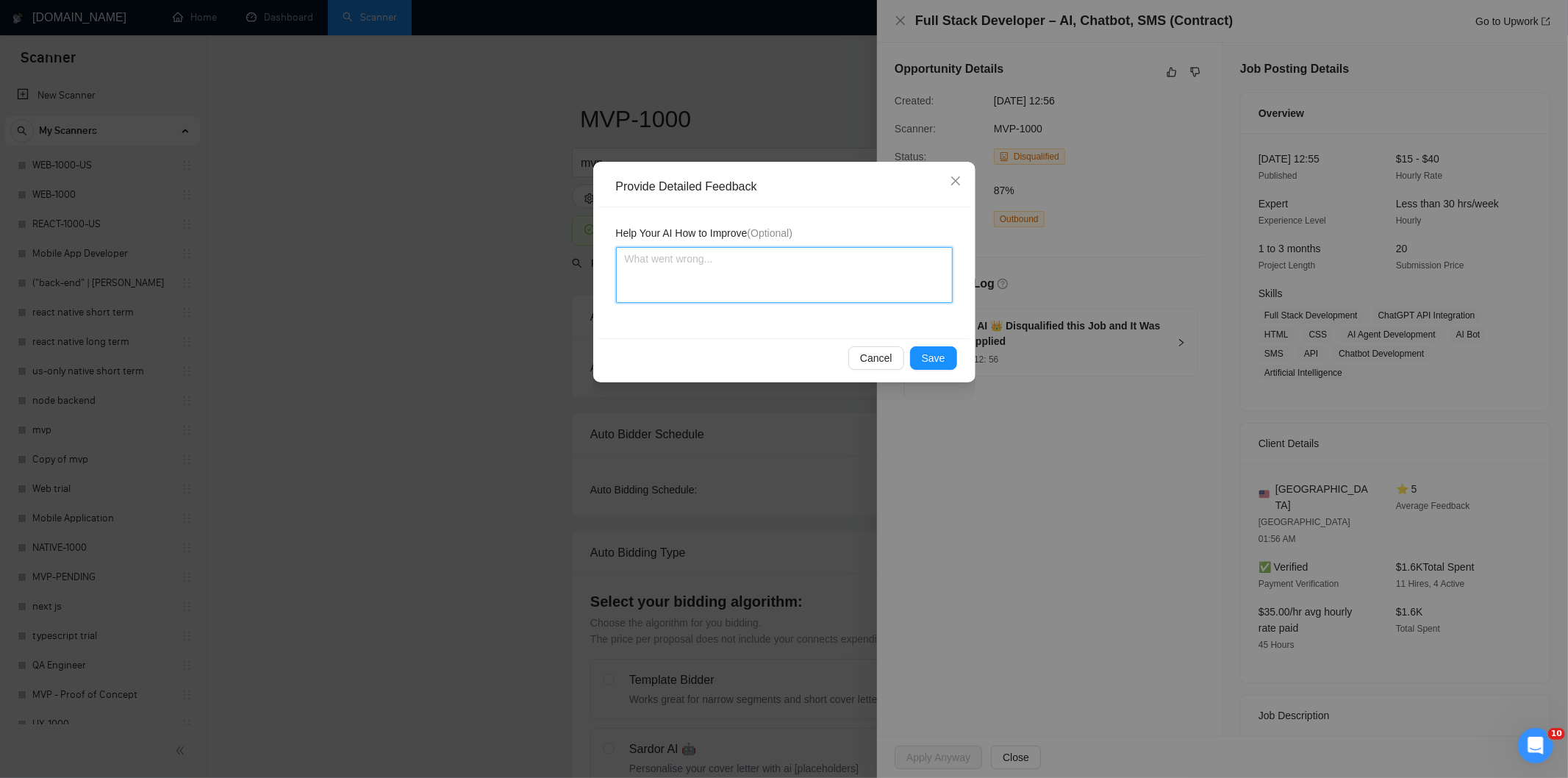
click at [871, 254] on textarea at bounding box center [784, 275] width 337 height 56
paste textarea "Not a fit — this project has been disqualified for other reasons. Example: "The…"
type textarea "Not a fit — this project has been disqualified for other reasons. Example: "The…"
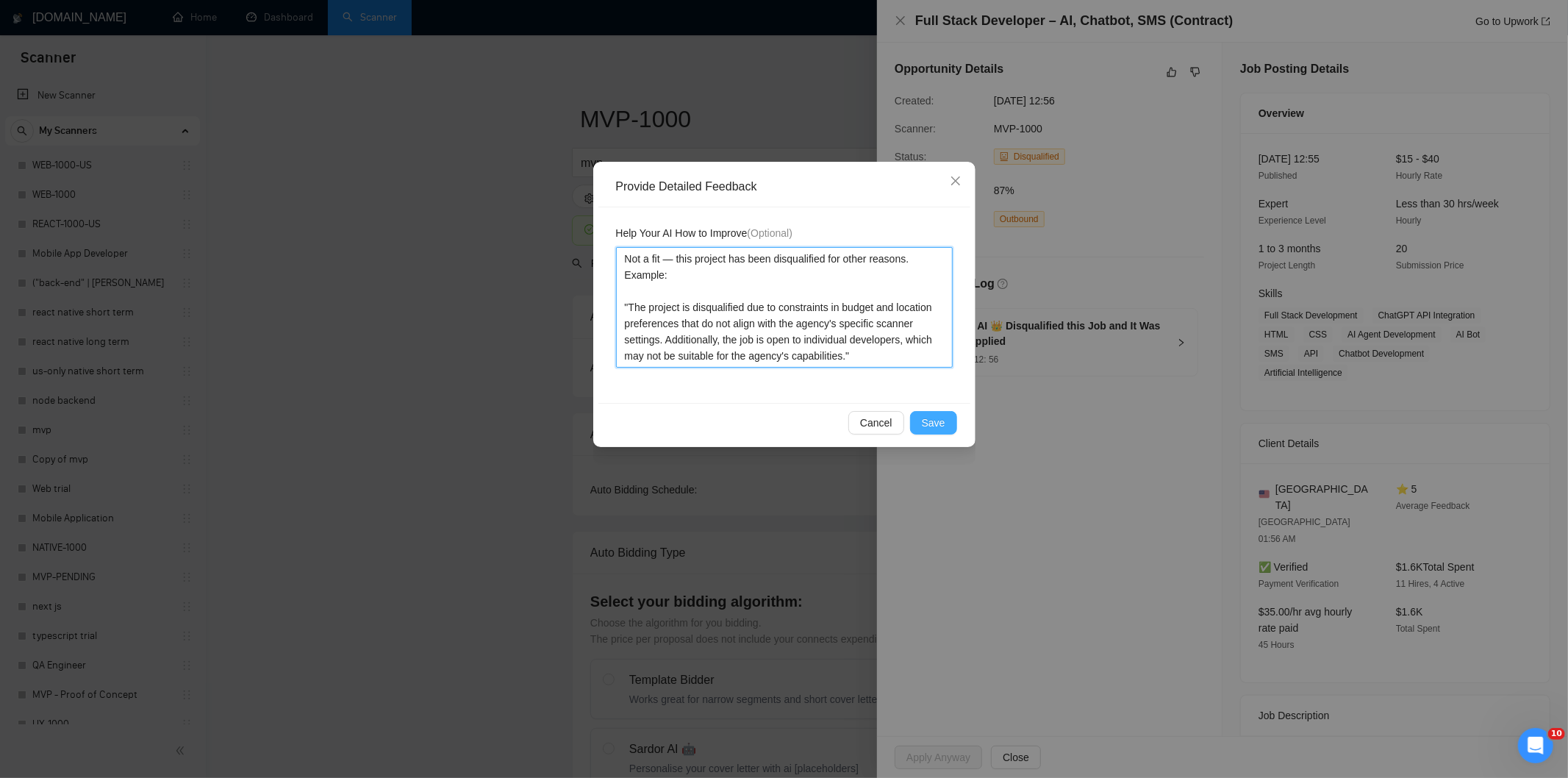
type textarea "Not a fit — this project has been disqualified for other reasons. Example: "The…"
click at [941, 424] on span "Save" at bounding box center [933, 423] width 23 height 16
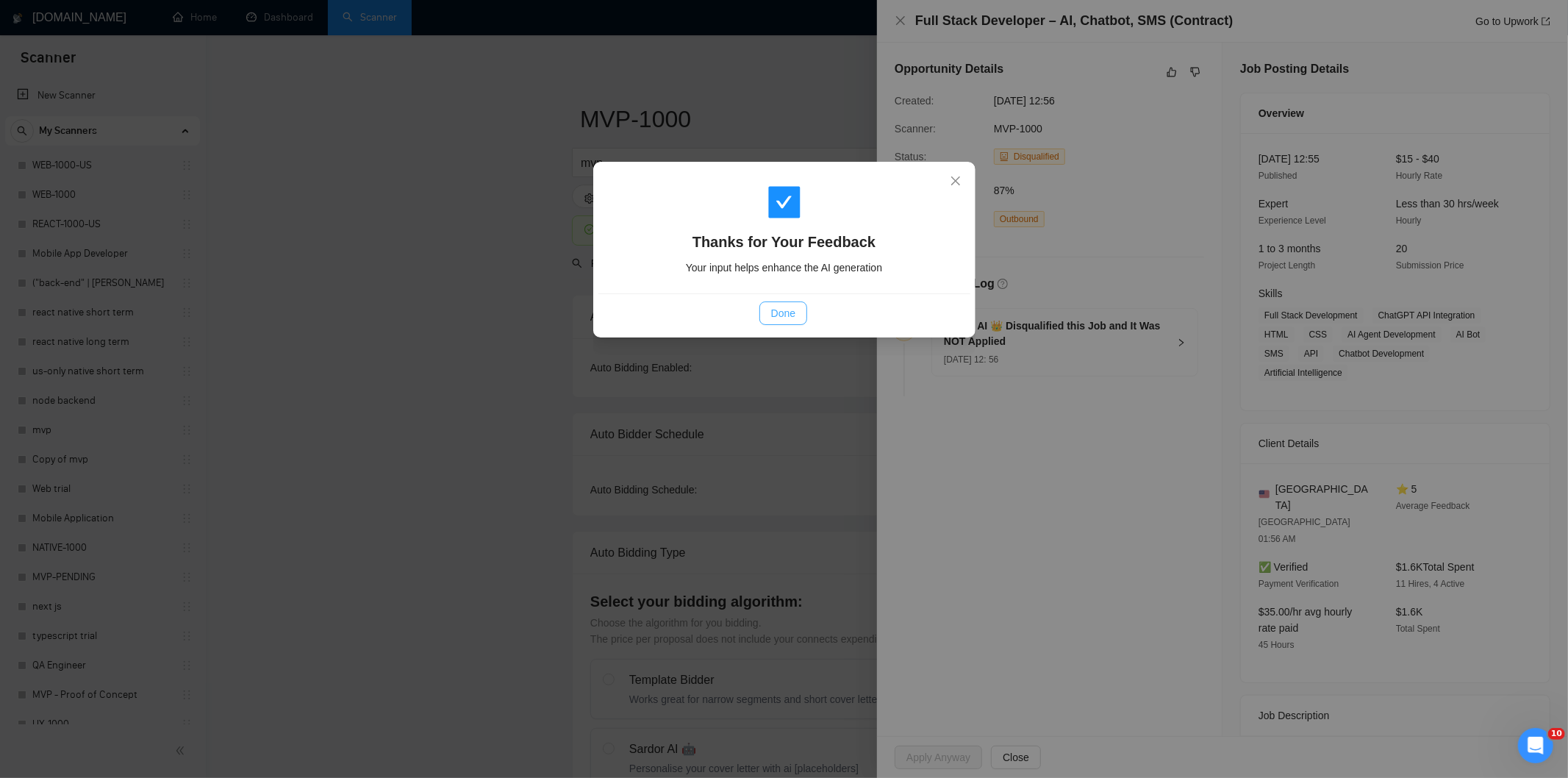
click at [774, 317] on span "Done" at bounding box center [783, 313] width 24 height 16
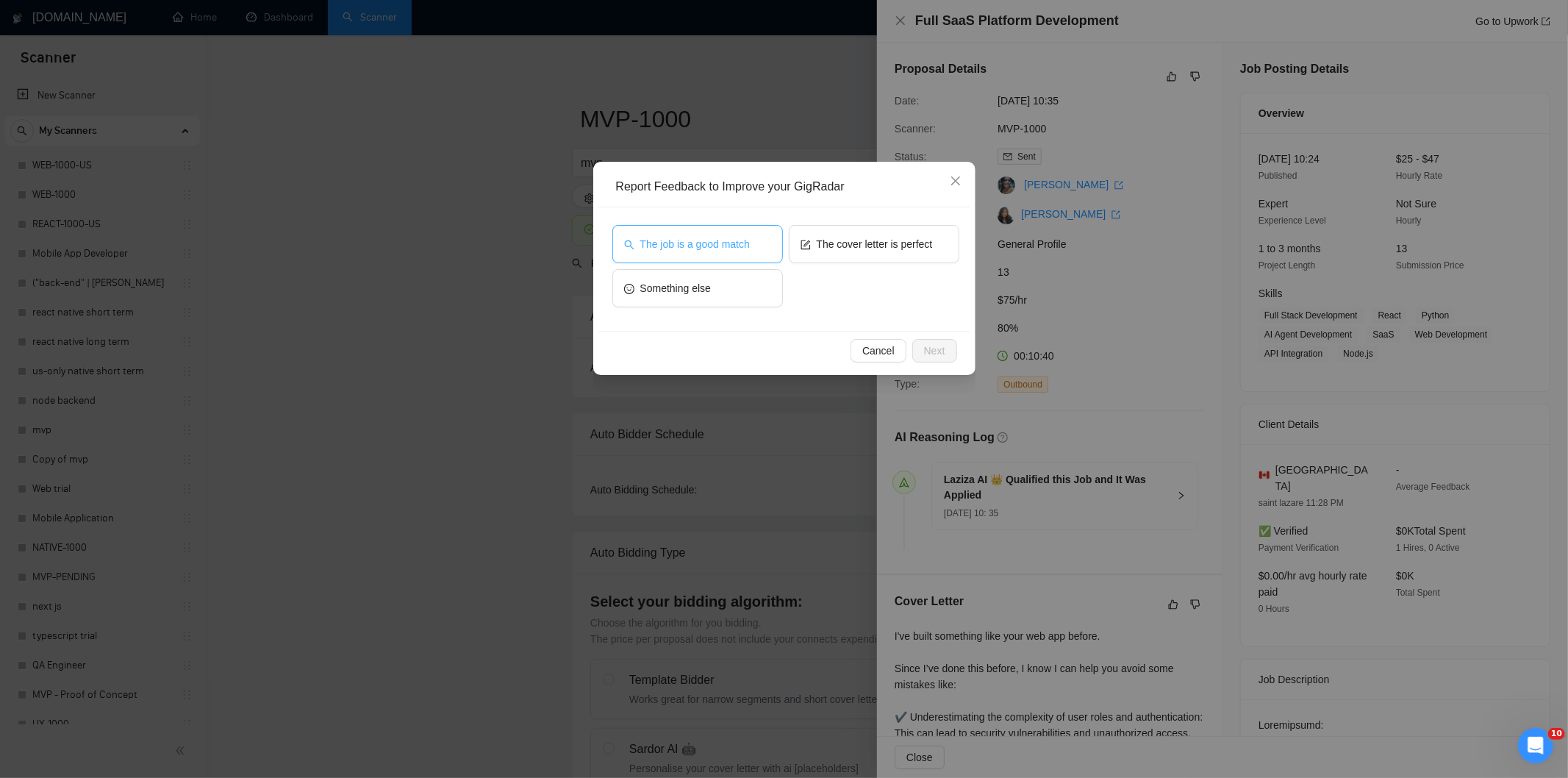
click at [744, 245] on span "The job is a good match" at bounding box center [695, 244] width 110 height 16
click at [957, 356] on div "Cancel Next" at bounding box center [784, 351] width 372 height 39
click at [935, 351] on span "Next" at bounding box center [934, 351] width 21 height 16
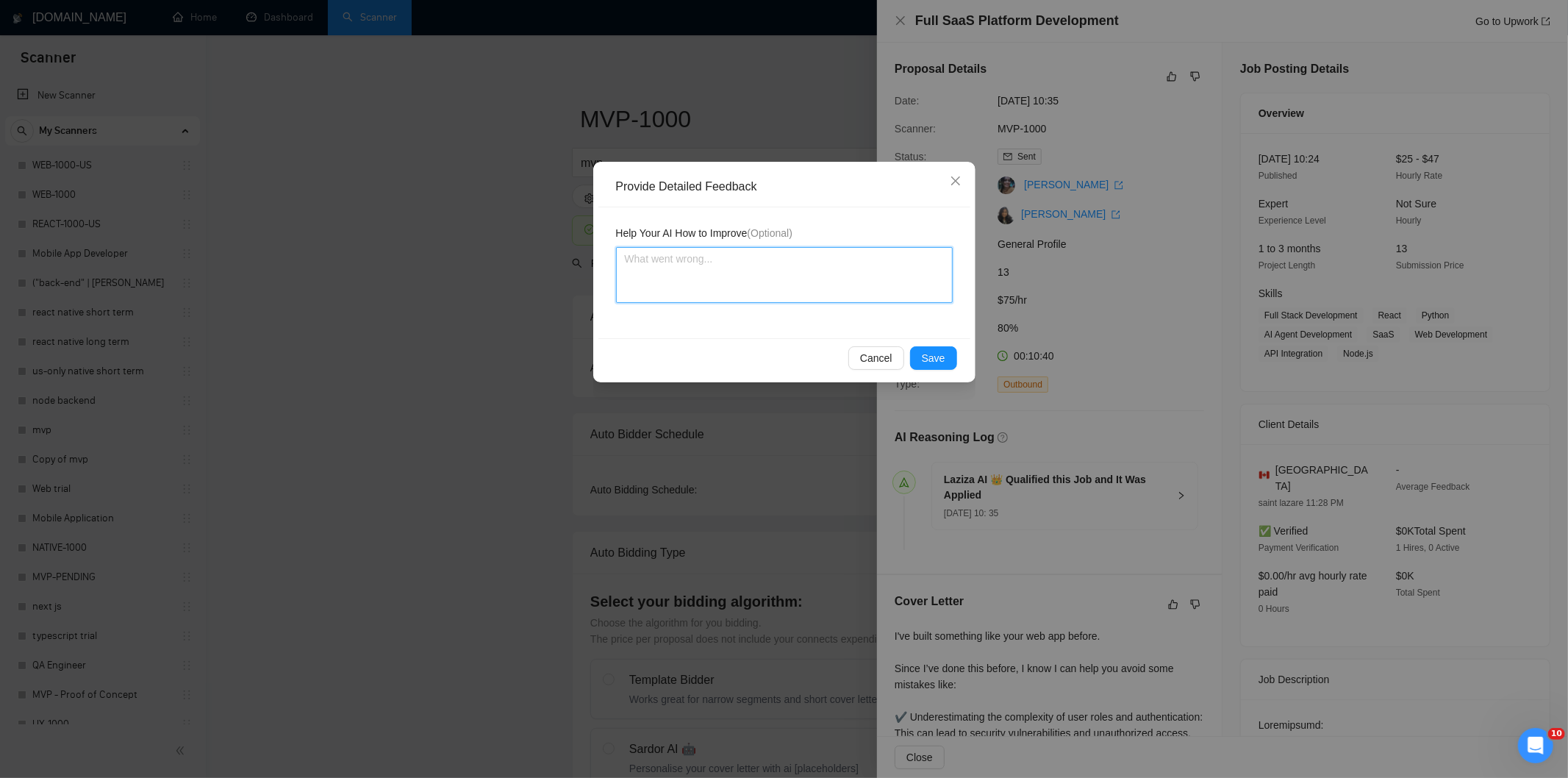
click at [864, 284] on textarea at bounding box center [784, 275] width 337 height 56
paste textarea "Good fit — the project is greenfield (no existing code), welcomes agencies, use…"
type textarea "Good fit — the project is greenfield (no existing code), welcomes agencies, use…"
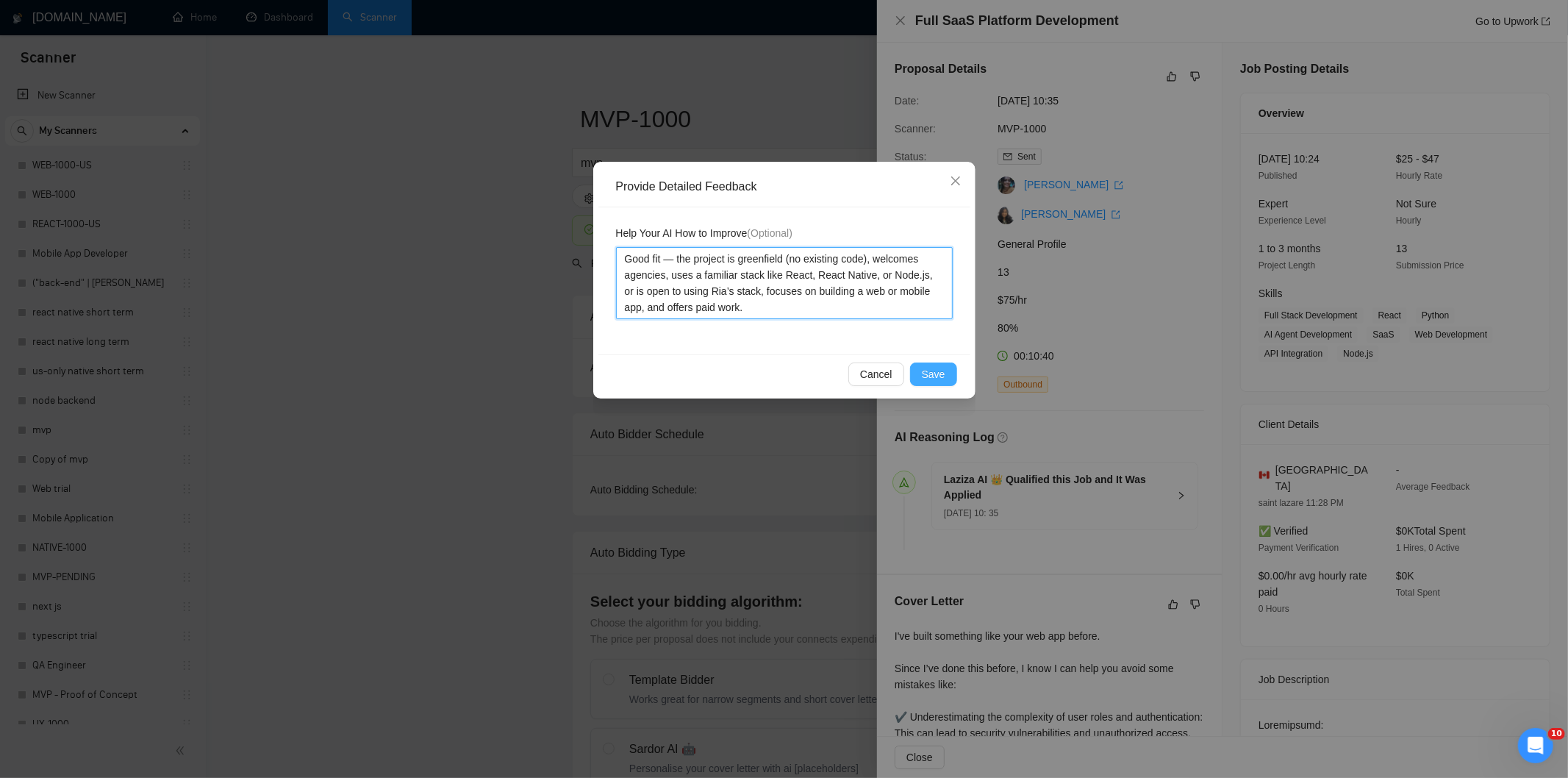
type textarea "Good fit — the project is greenfield (no existing code), welcomes agencies, use…"
click at [938, 372] on span "Save" at bounding box center [933, 374] width 23 height 16
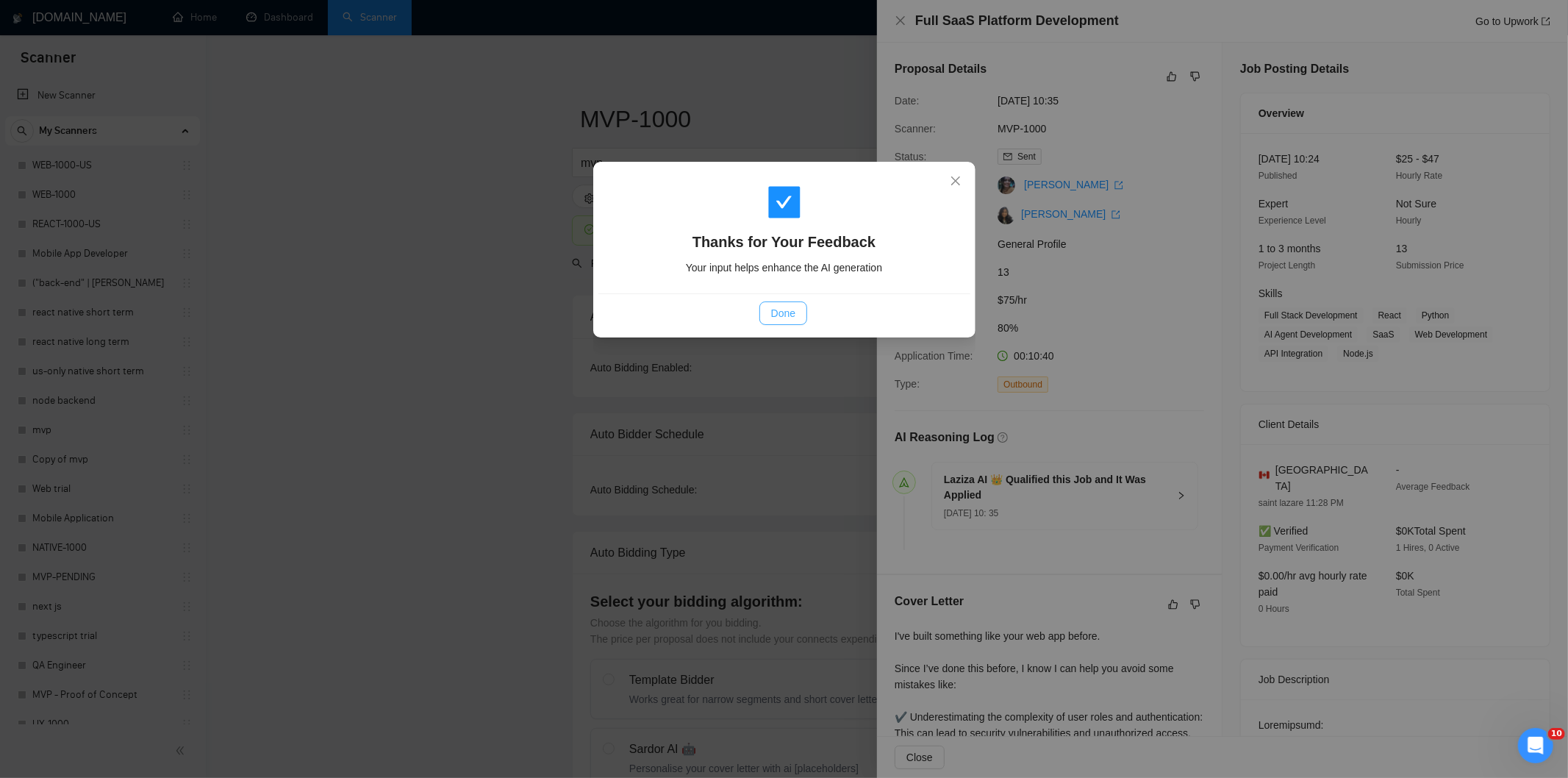
click at [790, 310] on span "Done" at bounding box center [783, 313] width 24 height 16
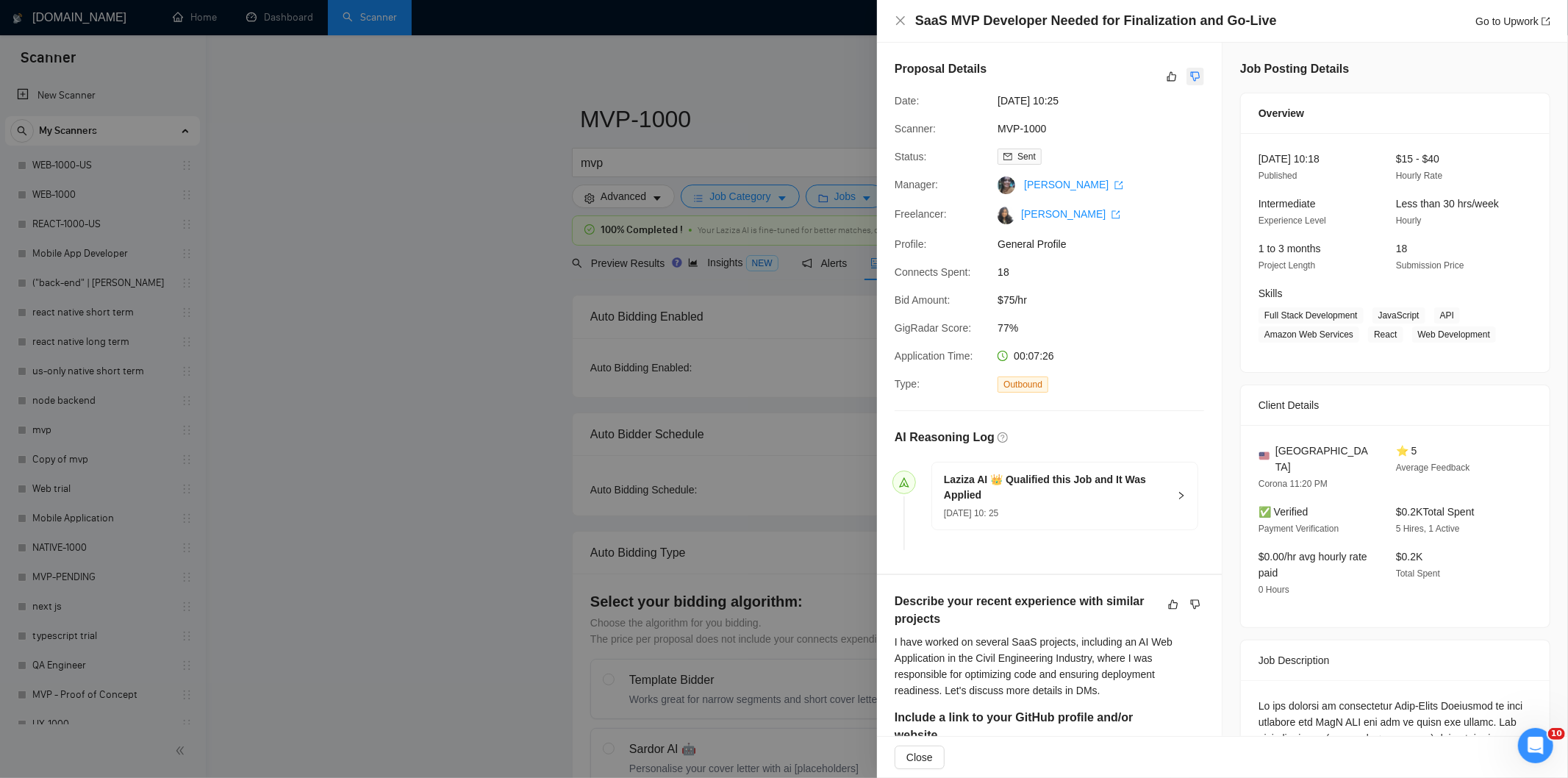
click at [1197, 78] on button "button" at bounding box center [1195, 77] width 18 height 18
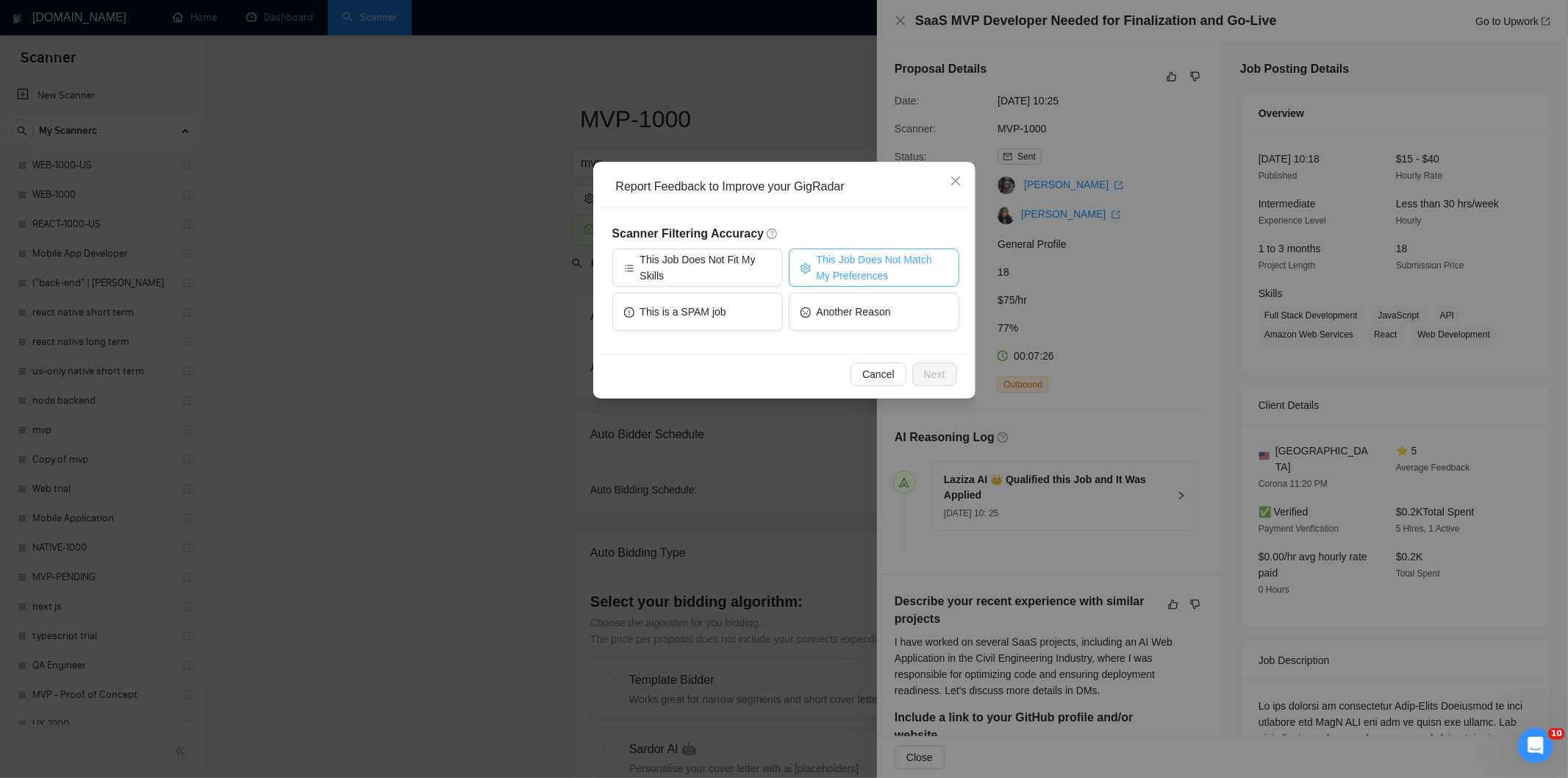
click span "This Job Does Not Match My Preferences"
click span "Next"
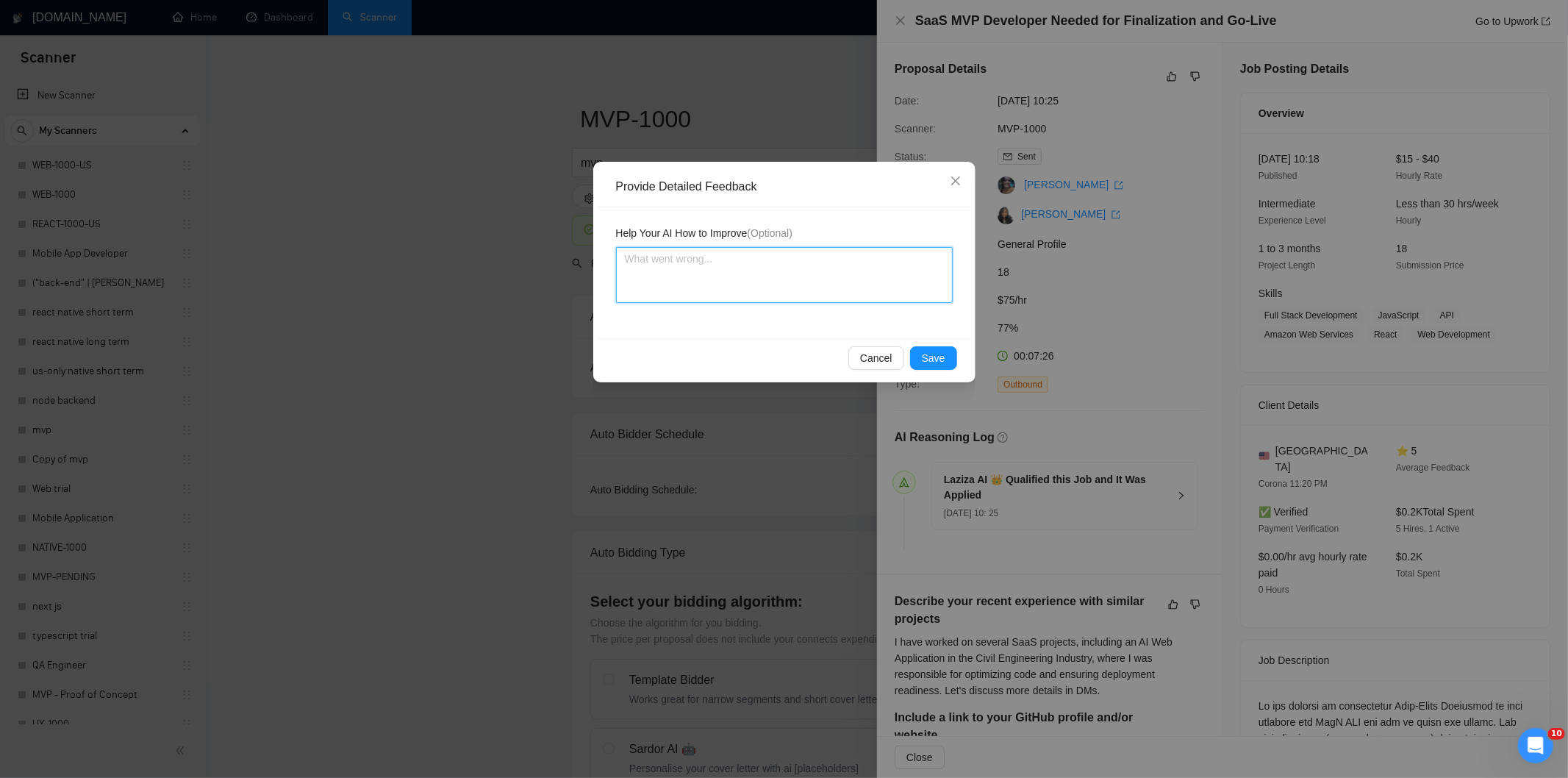
click textarea
paste textarea "Not a fit — the description suggests an existing codebase, but Ria only works o…"
type textarea "Not a fit — the description suggests an existing codebase, but Ria only works o…"
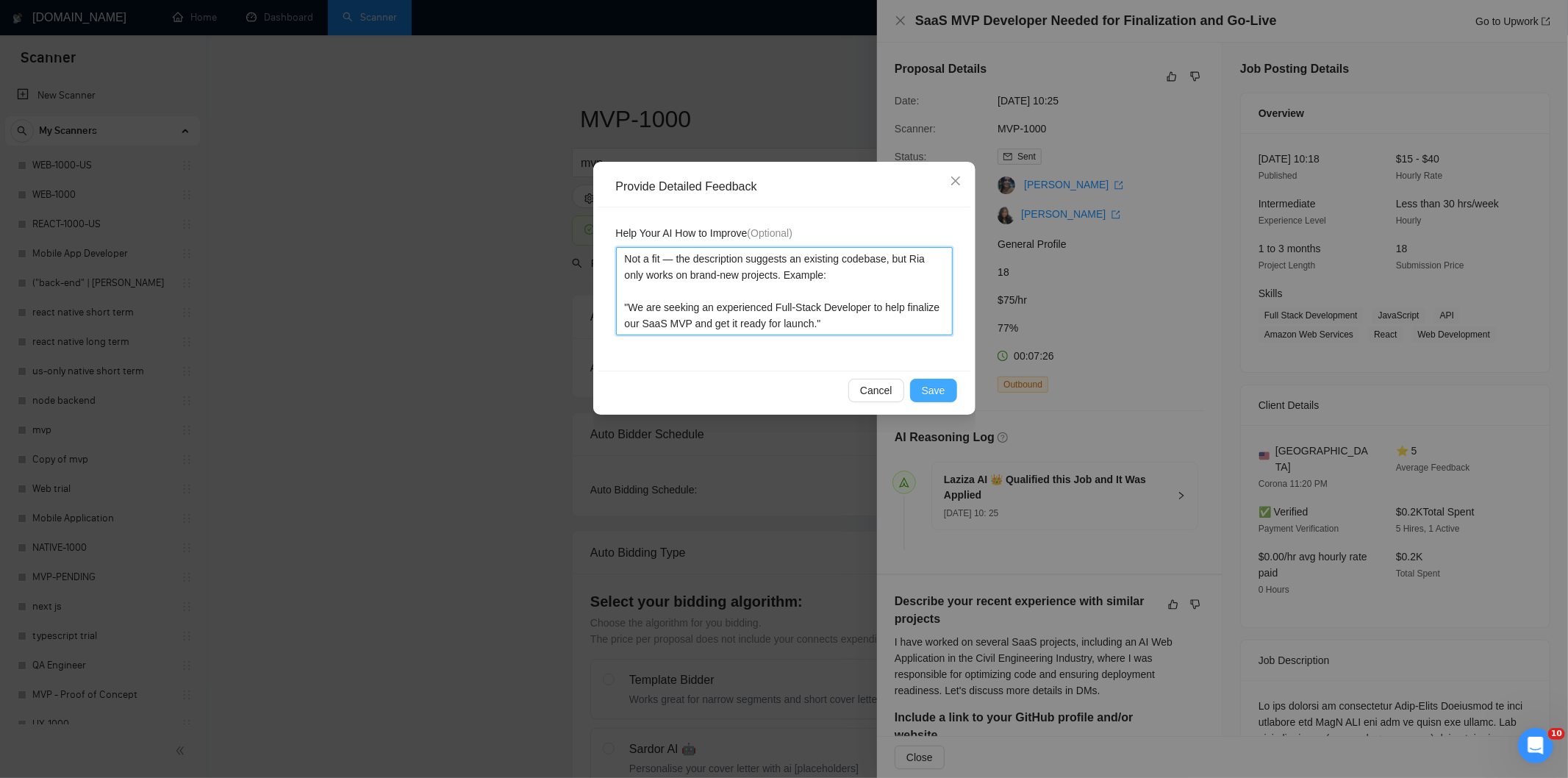
type textarea "Not a fit — the description suggests an existing codebase, but Ria only works o…"
click span "Save"
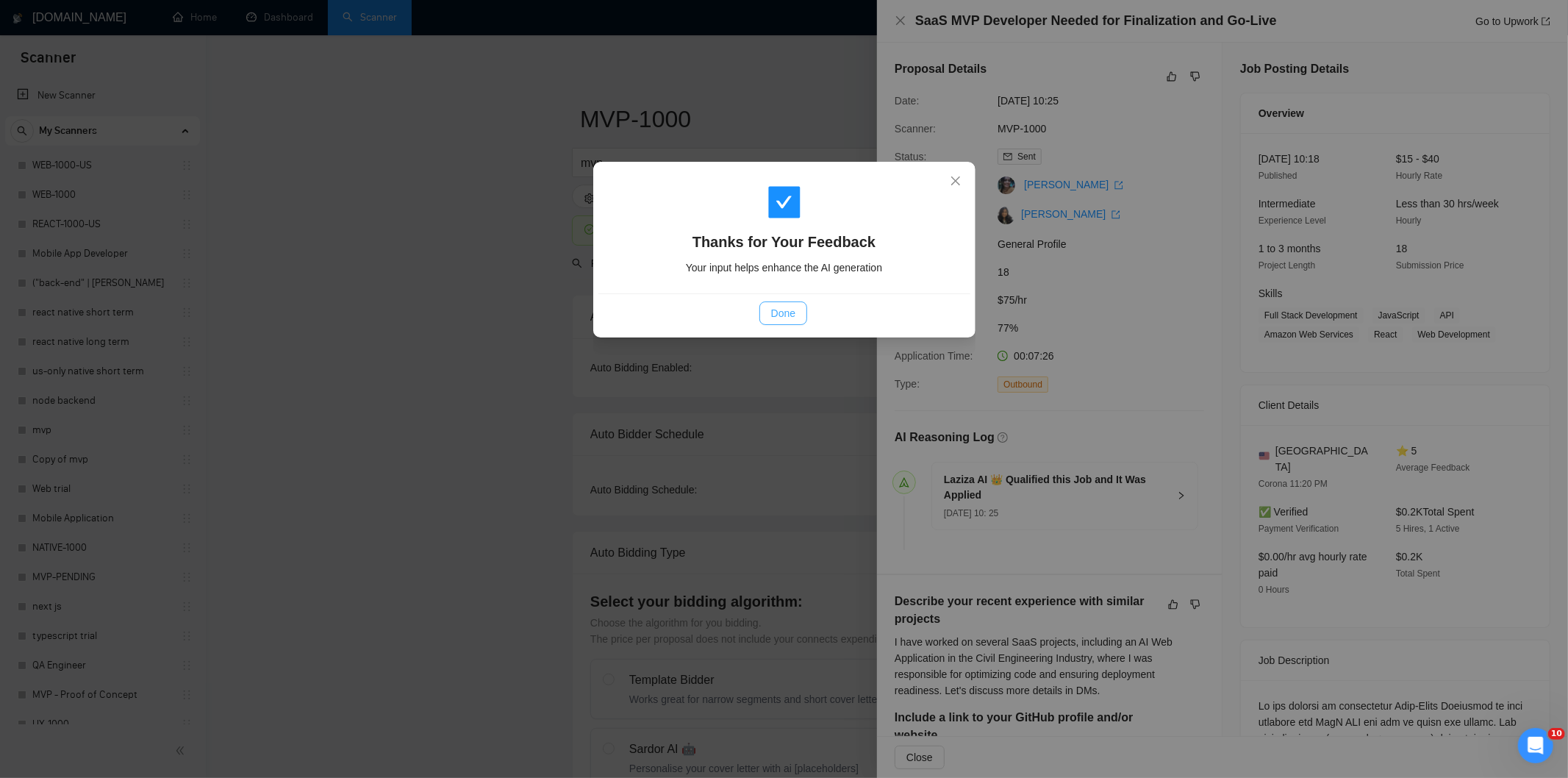
click span "Done"
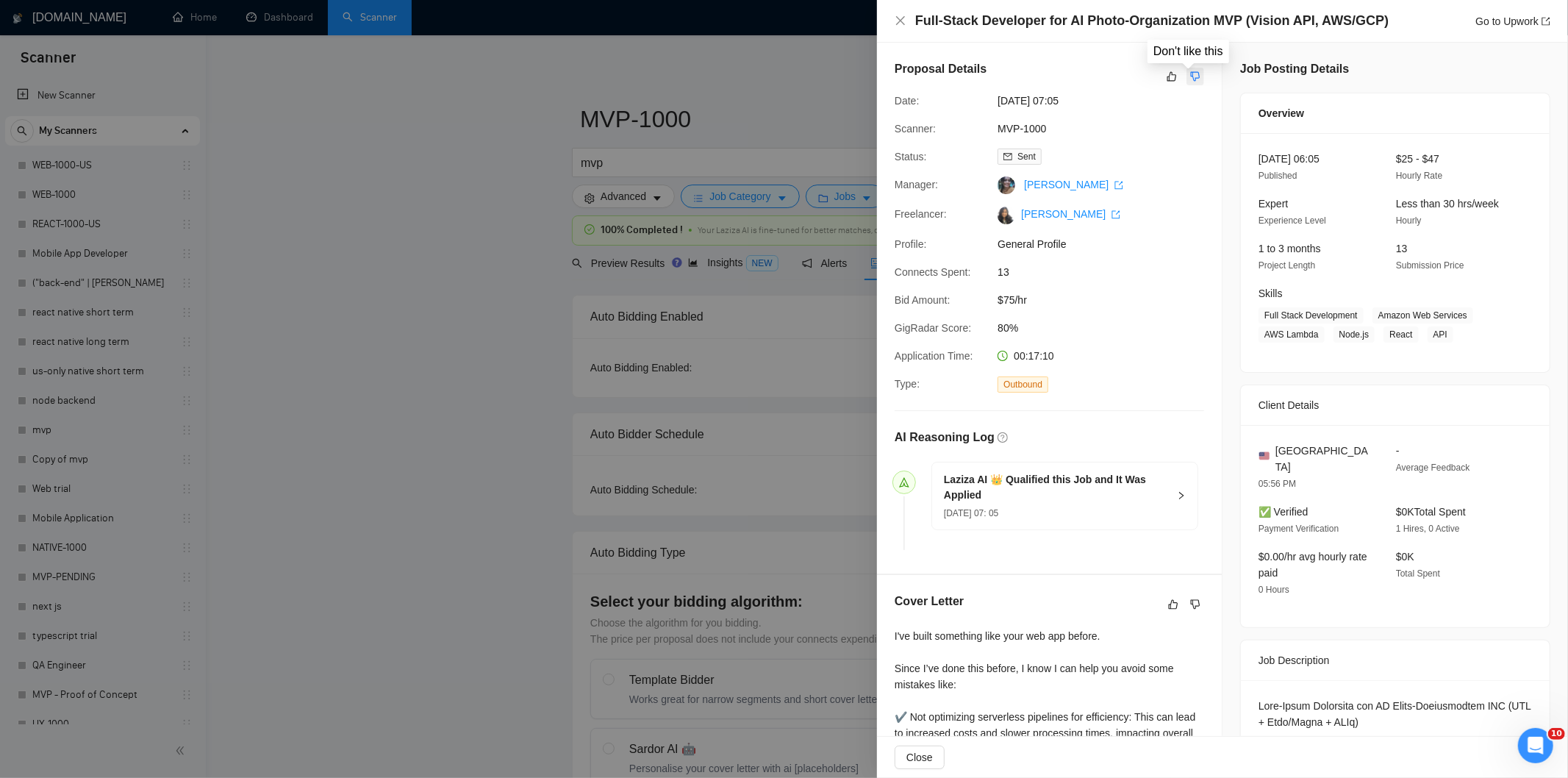
click at [1191, 78] on icon "dislike" at bounding box center [1196, 77] width 10 height 10
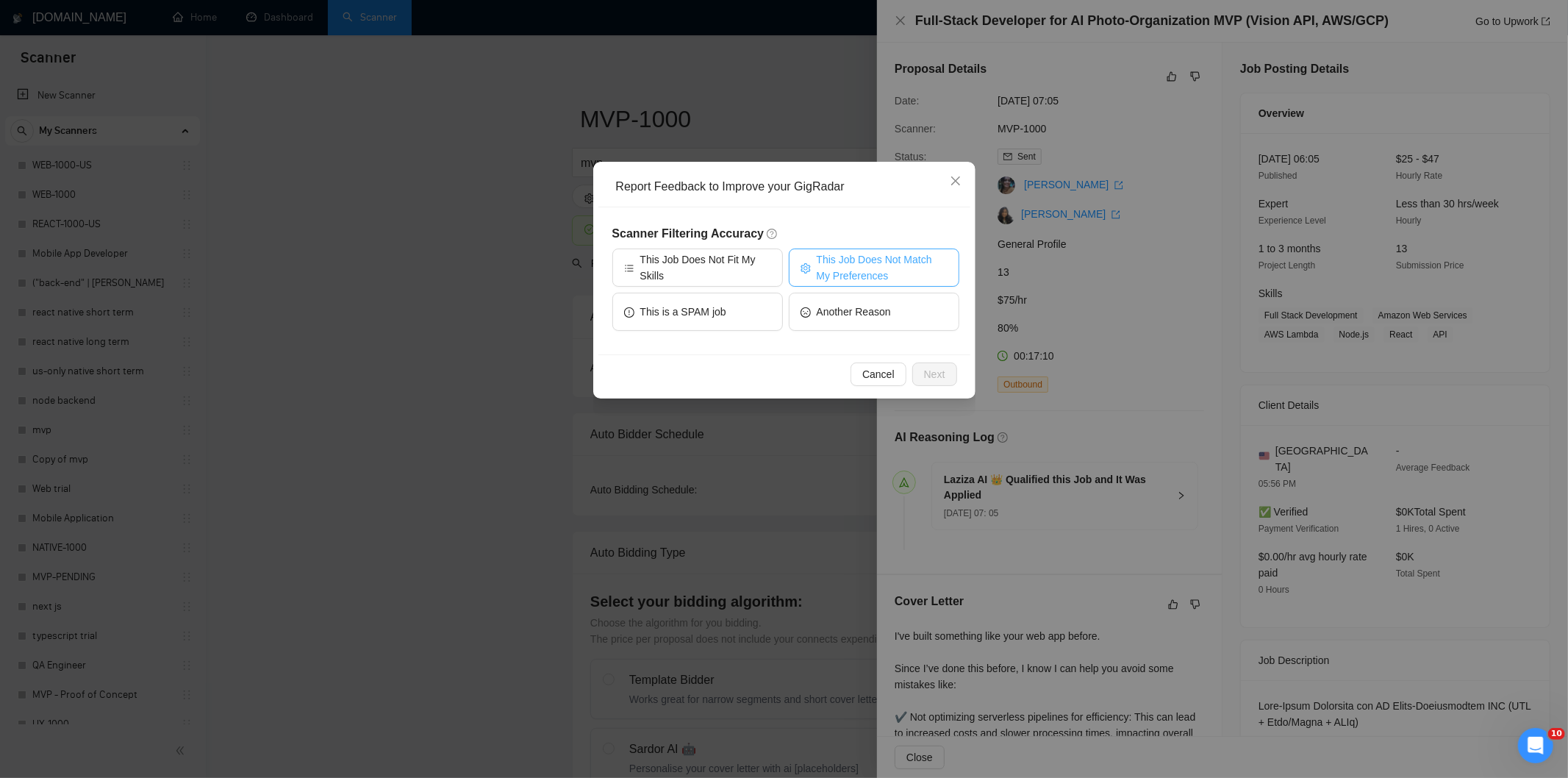
click at [869, 256] on span "This Job Does Not Match My Preferences" at bounding box center [882, 267] width 131 height 32
click at [895, 256] on span "This Job Does Not Match My Preferences" at bounding box center [882, 267] width 131 height 32
click at [888, 270] on span "This Job Does Not Match My Preferences" at bounding box center [882, 267] width 131 height 32
click at [935, 363] on button "Next" at bounding box center [935, 374] width 45 height 23
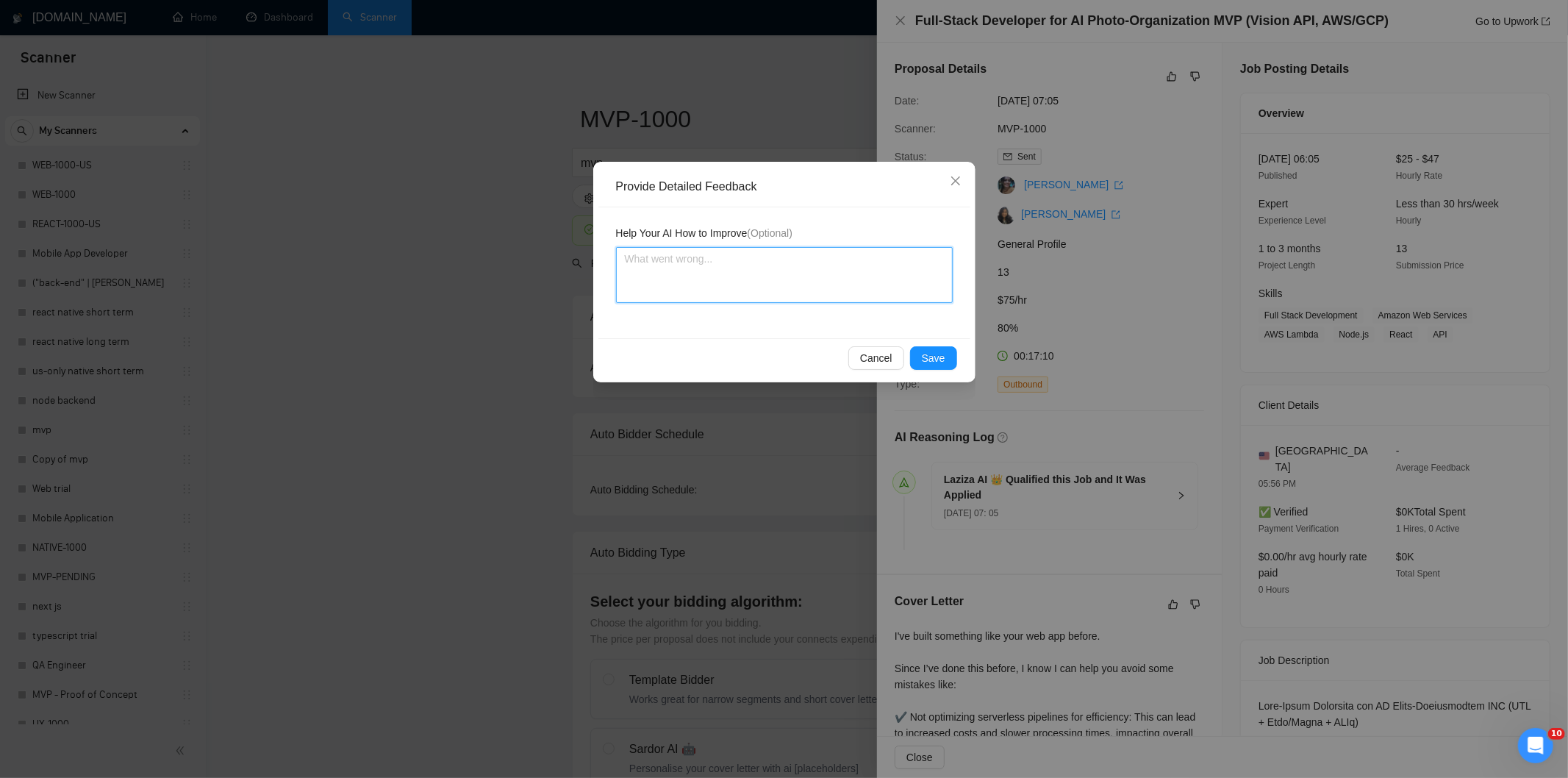
click at [866, 283] on textarea at bounding box center [784, 275] width 337 height 56
paste textarea "Not a fit — the client prefers to hire a solo developer, but Ria is an agency. …"
type textarea "Not a fit — the client prefers to hire a solo developer, but Ria is an agency. …"
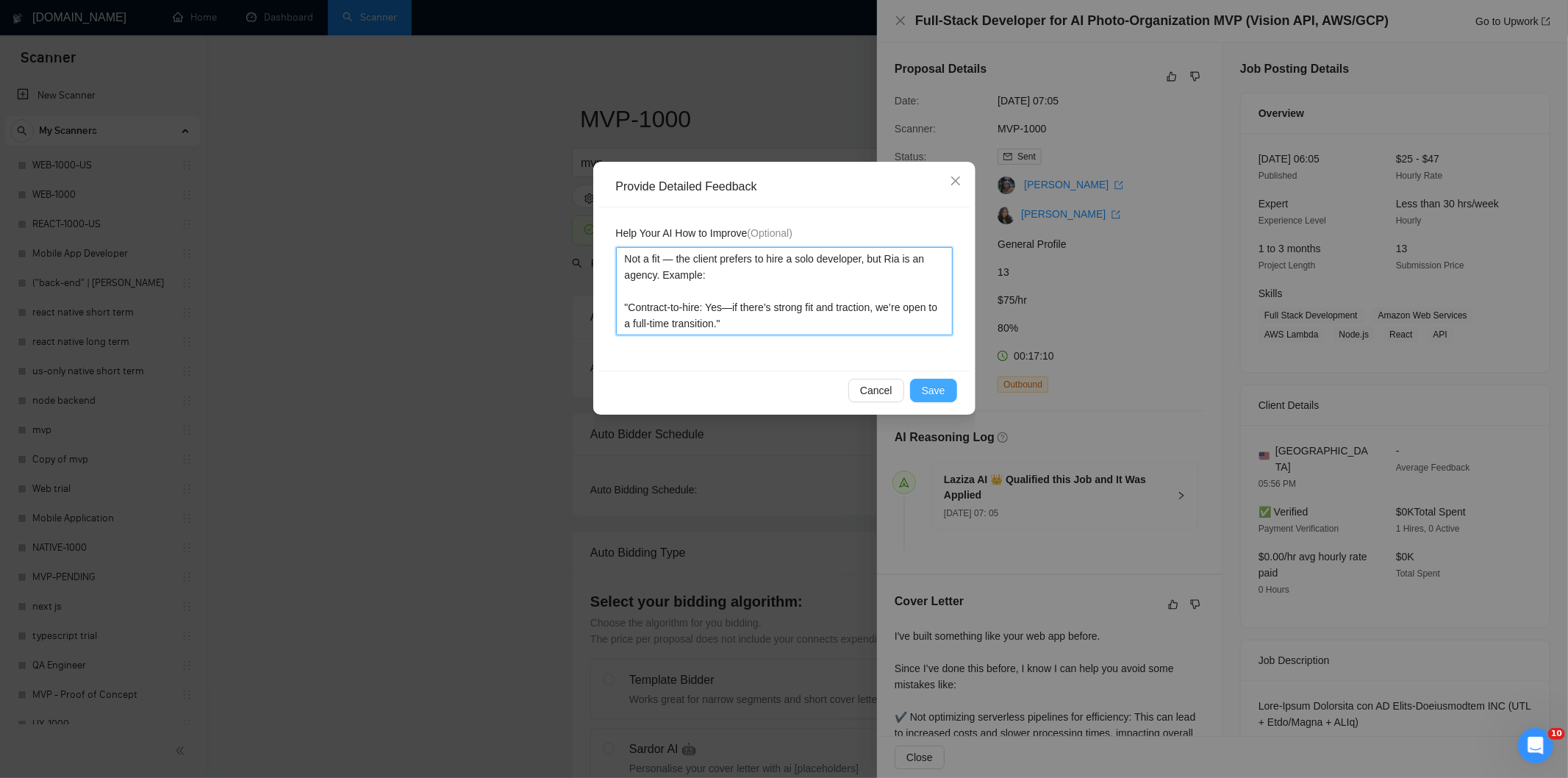
type textarea "Not a fit — the client prefers to hire a solo developer, but Ria is an agency. …"
click at [926, 382] on span "Save" at bounding box center [933, 390] width 23 height 16
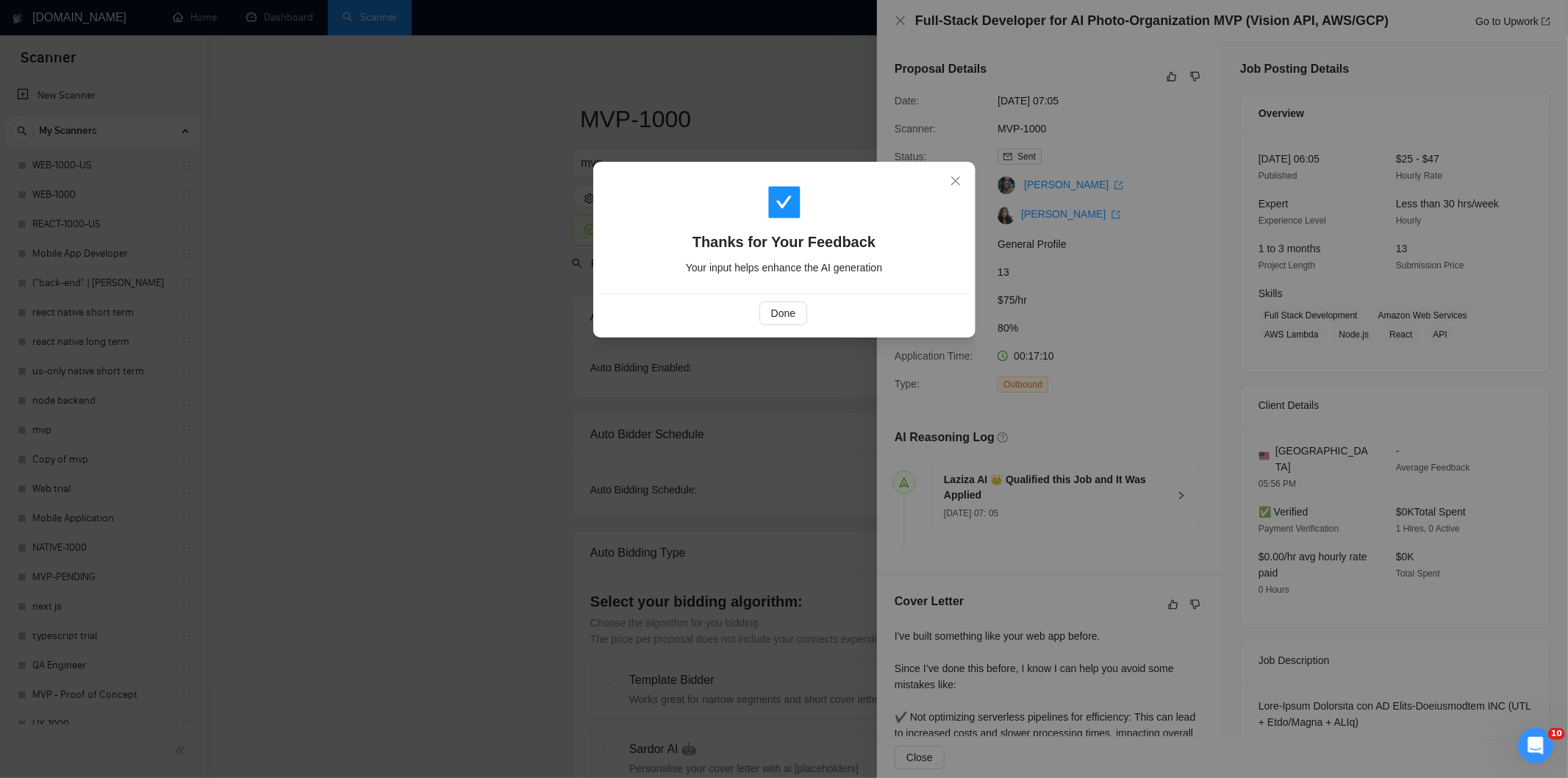
click at [808, 321] on div "Done" at bounding box center [784, 313] width 347 height 23
click at [794, 315] on span "Done" at bounding box center [783, 313] width 24 height 16
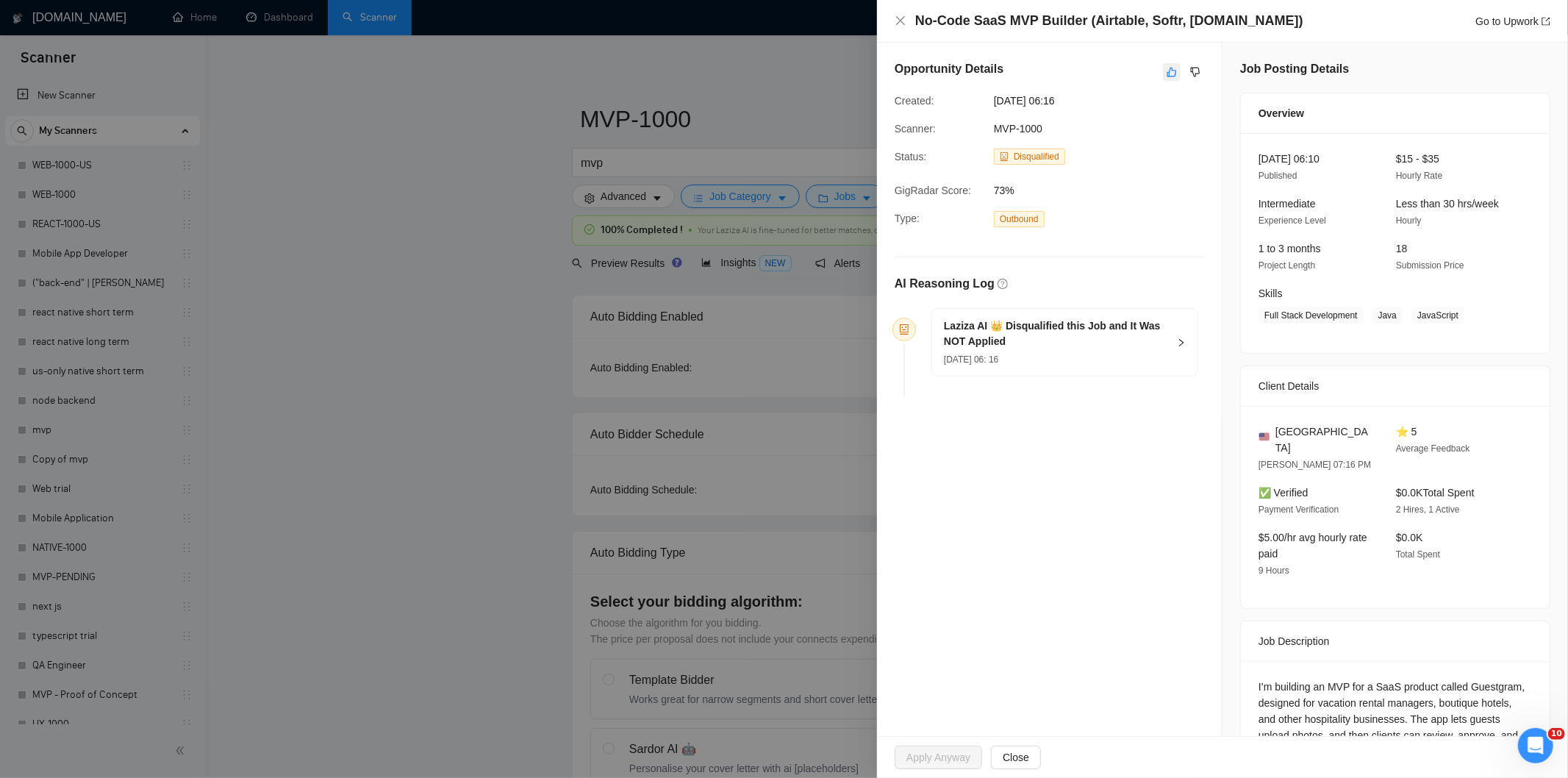
click at [1168, 69] on icon "like" at bounding box center [1172, 73] width 10 height 10
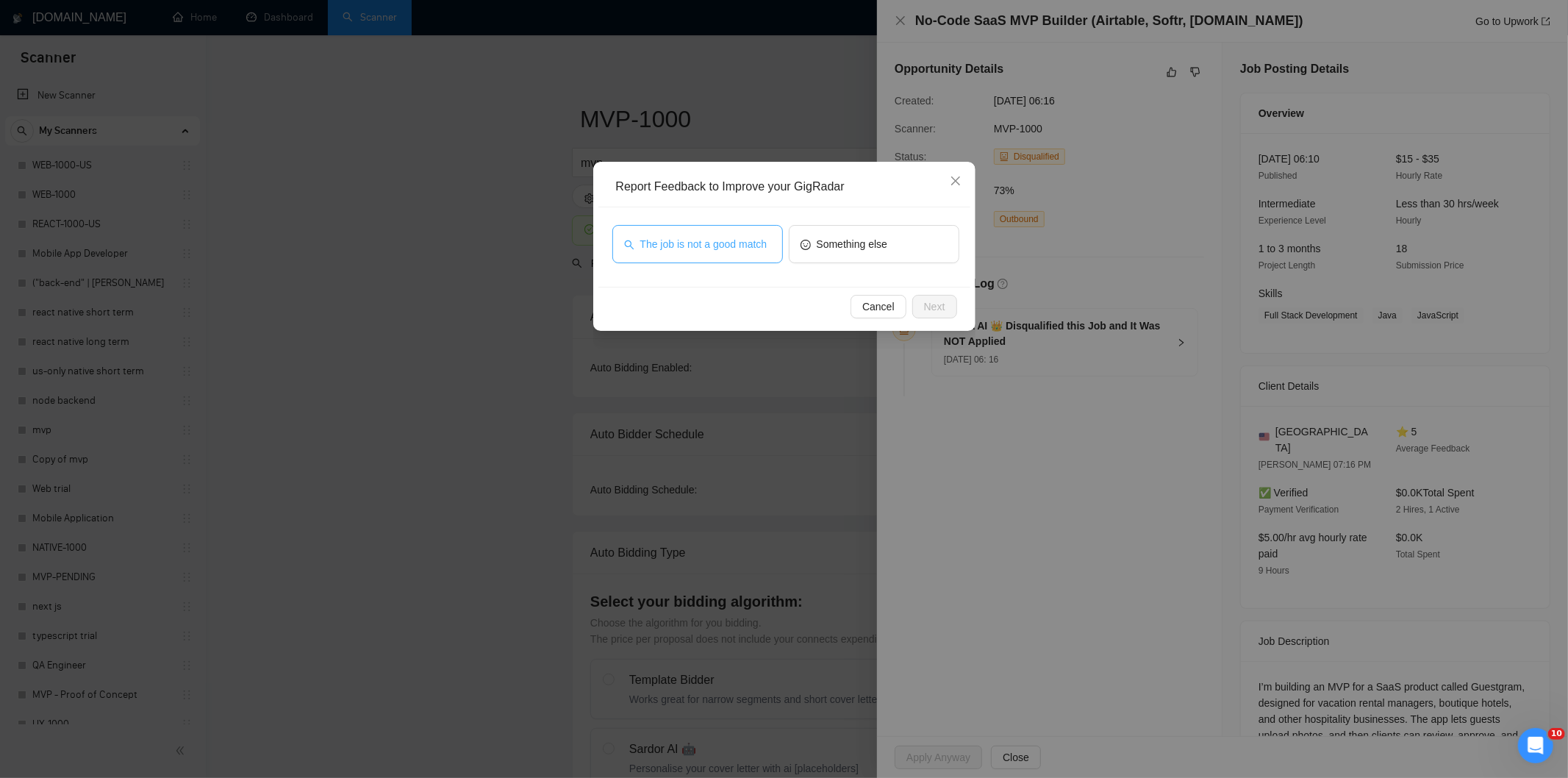
click at [774, 240] on button "The job is not a good match" at bounding box center [697, 244] width 170 height 38
click at [927, 307] on span "Next" at bounding box center [934, 307] width 21 height 16
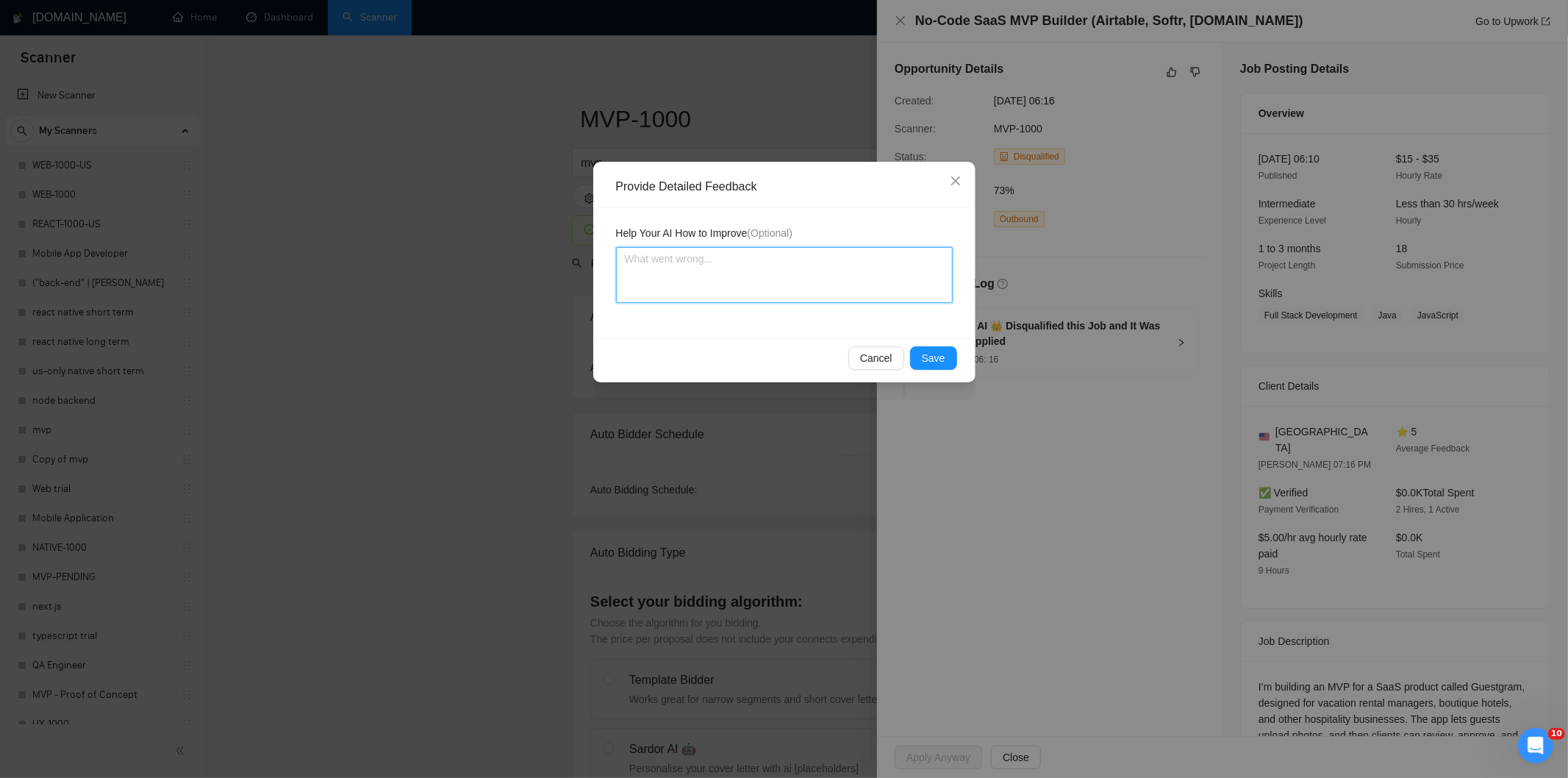
click at [880, 253] on textarea at bounding box center [784, 275] width 337 height 56
paste textarea "Not a fit — this project has been disqualified for other reasons. Example: "The…"
type textarea "Not a fit — this project has been disqualified for other reasons. Example: "The…"
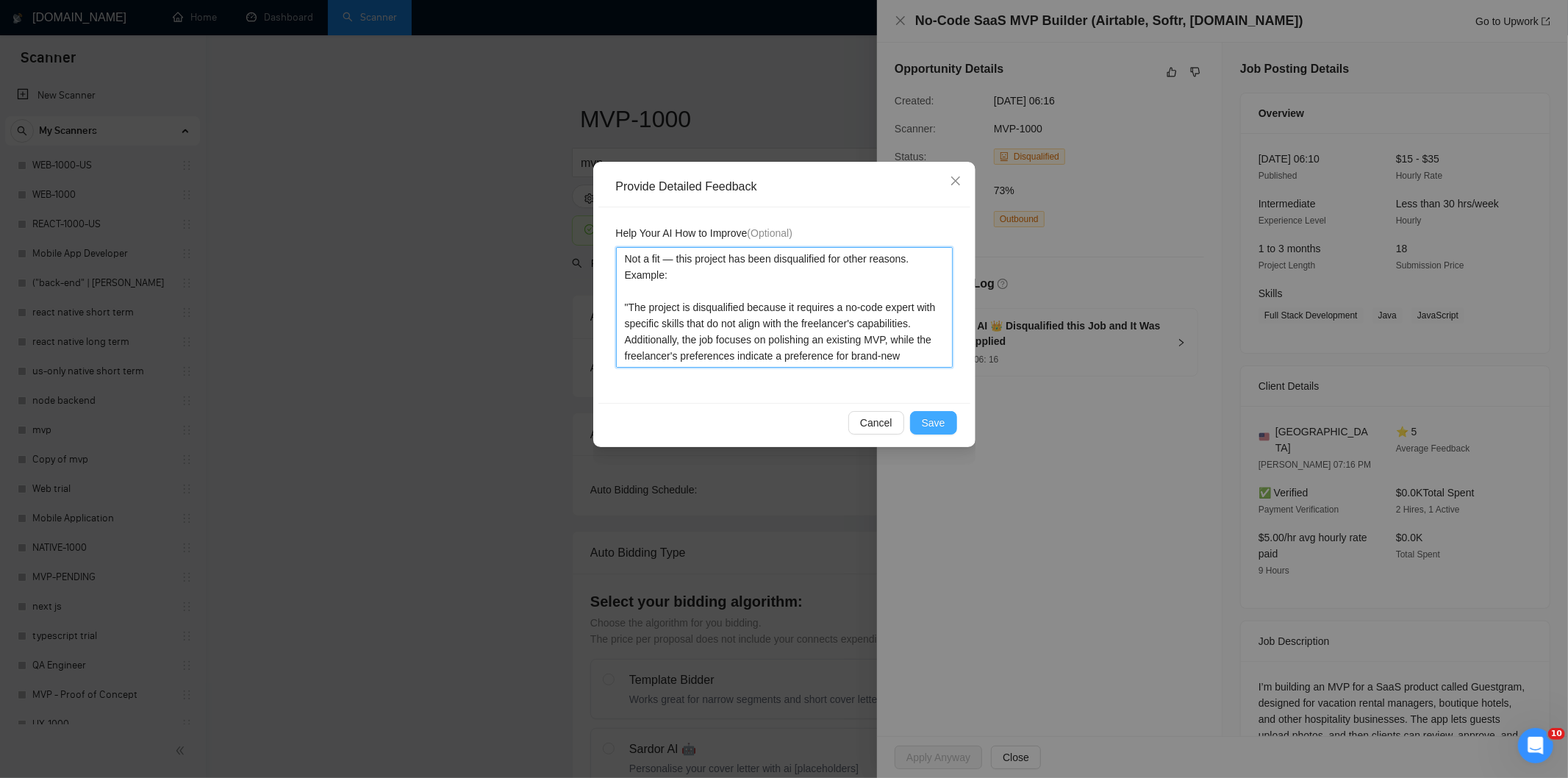
type textarea "Not a fit — this project has been disqualified for other reasons. Example: "The…"
click at [951, 422] on button "Save" at bounding box center [933, 423] width 47 height 23
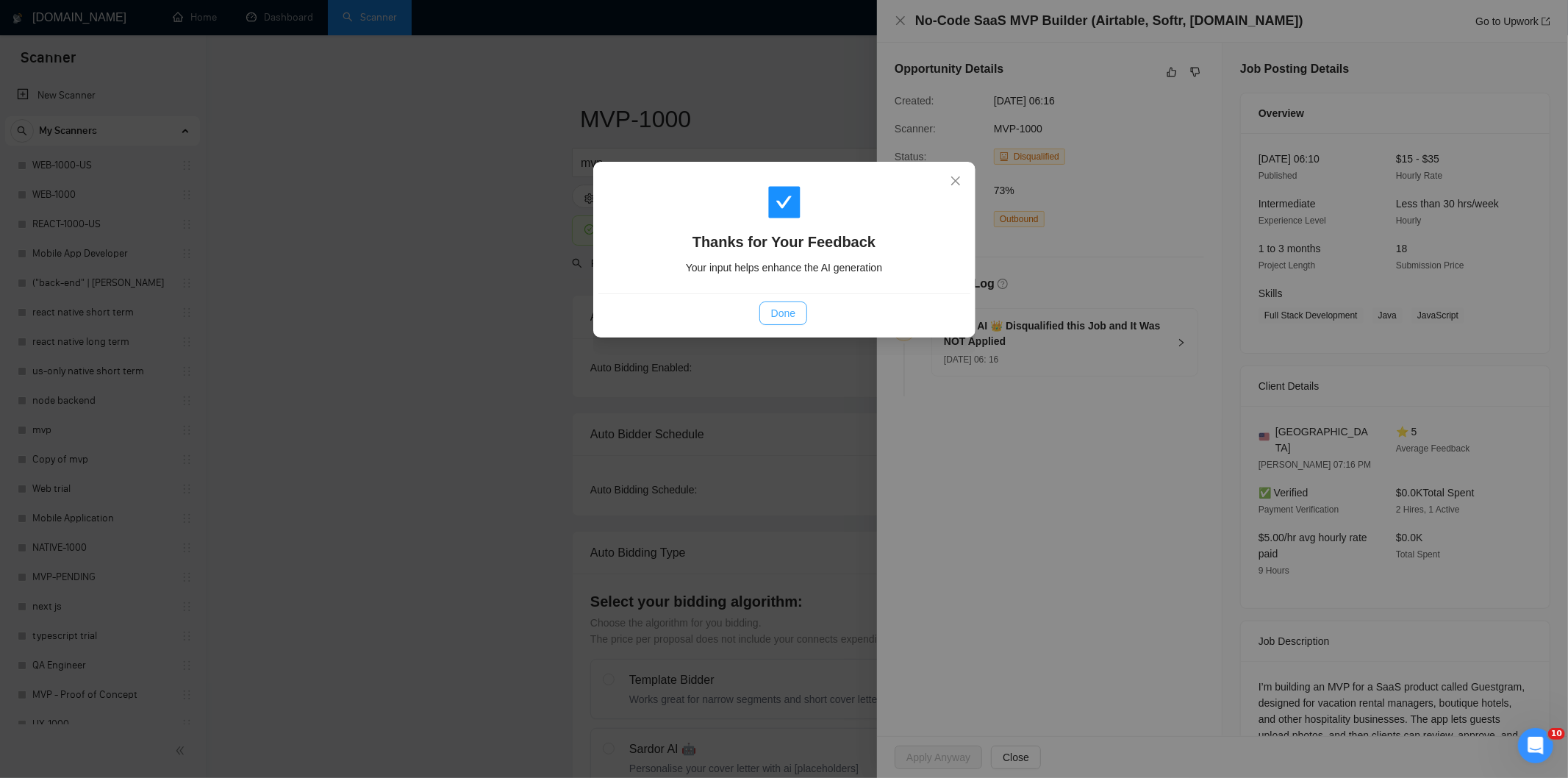
click at [775, 305] on span "Done" at bounding box center [783, 313] width 24 height 16
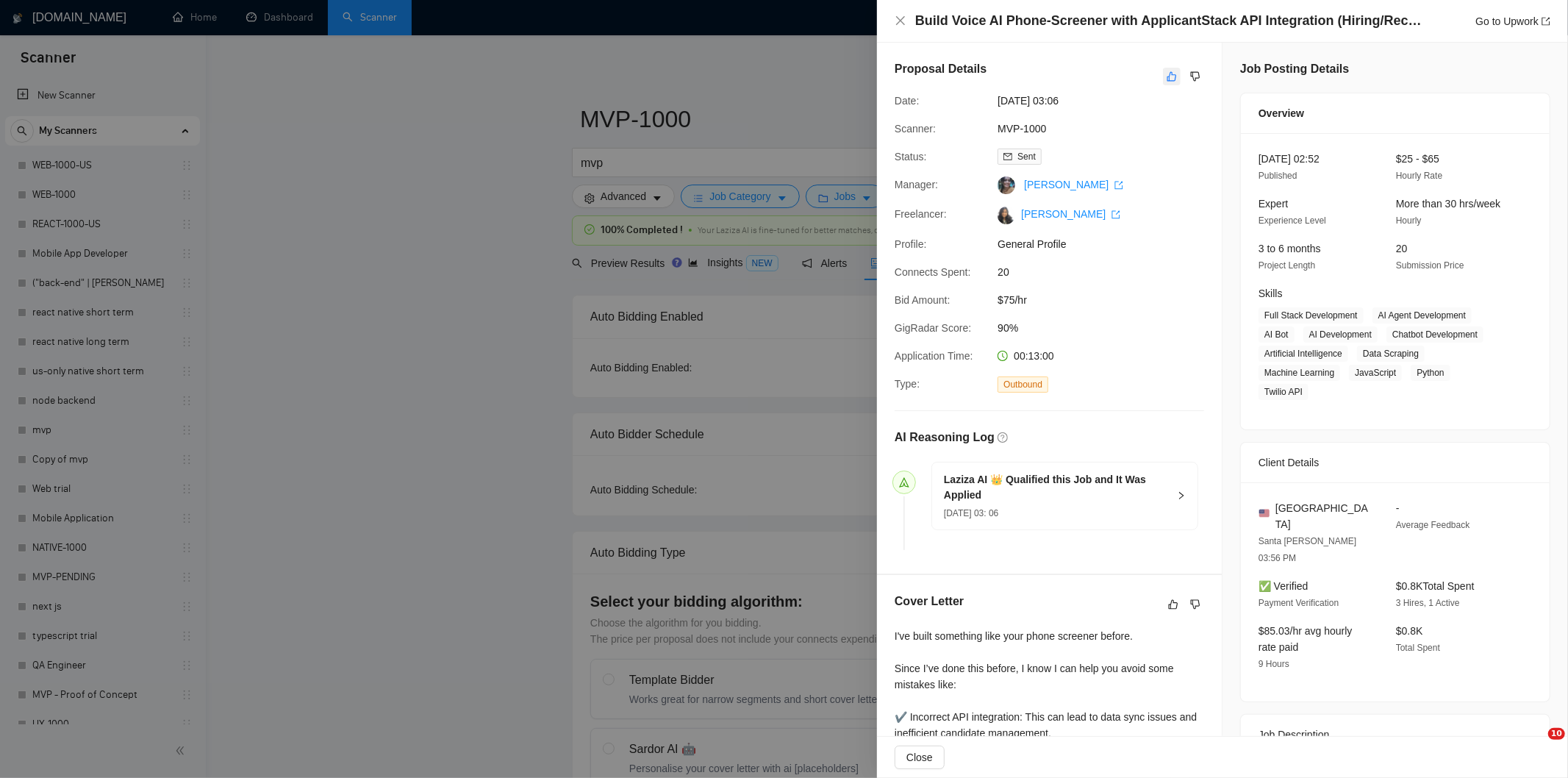
click at [1163, 74] on button "button" at bounding box center [1172, 77] width 18 height 18
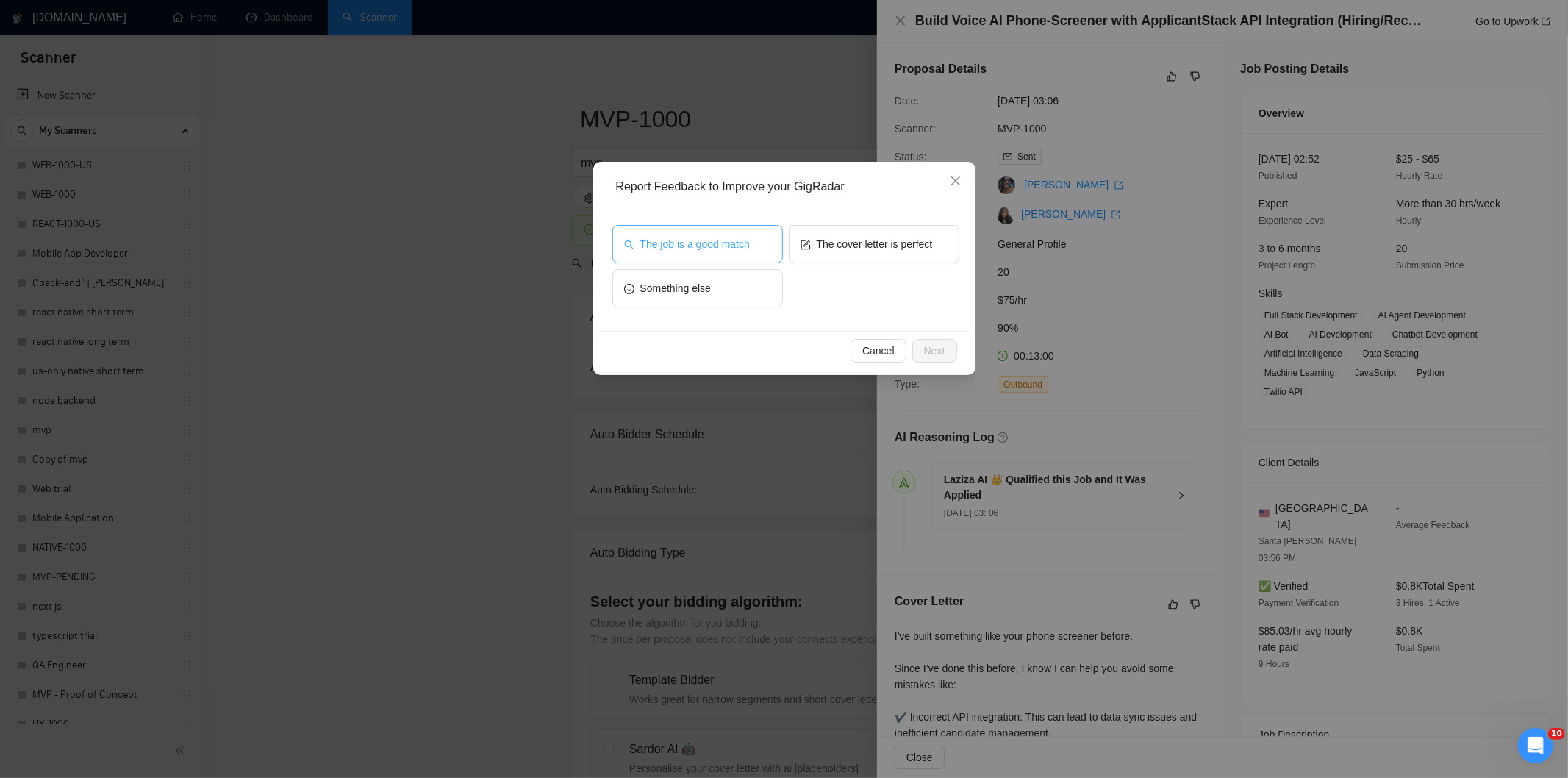
click at [731, 239] on span "The job is a good match" at bounding box center [695, 244] width 110 height 16
click at [929, 351] on span "Next" at bounding box center [934, 351] width 21 height 16
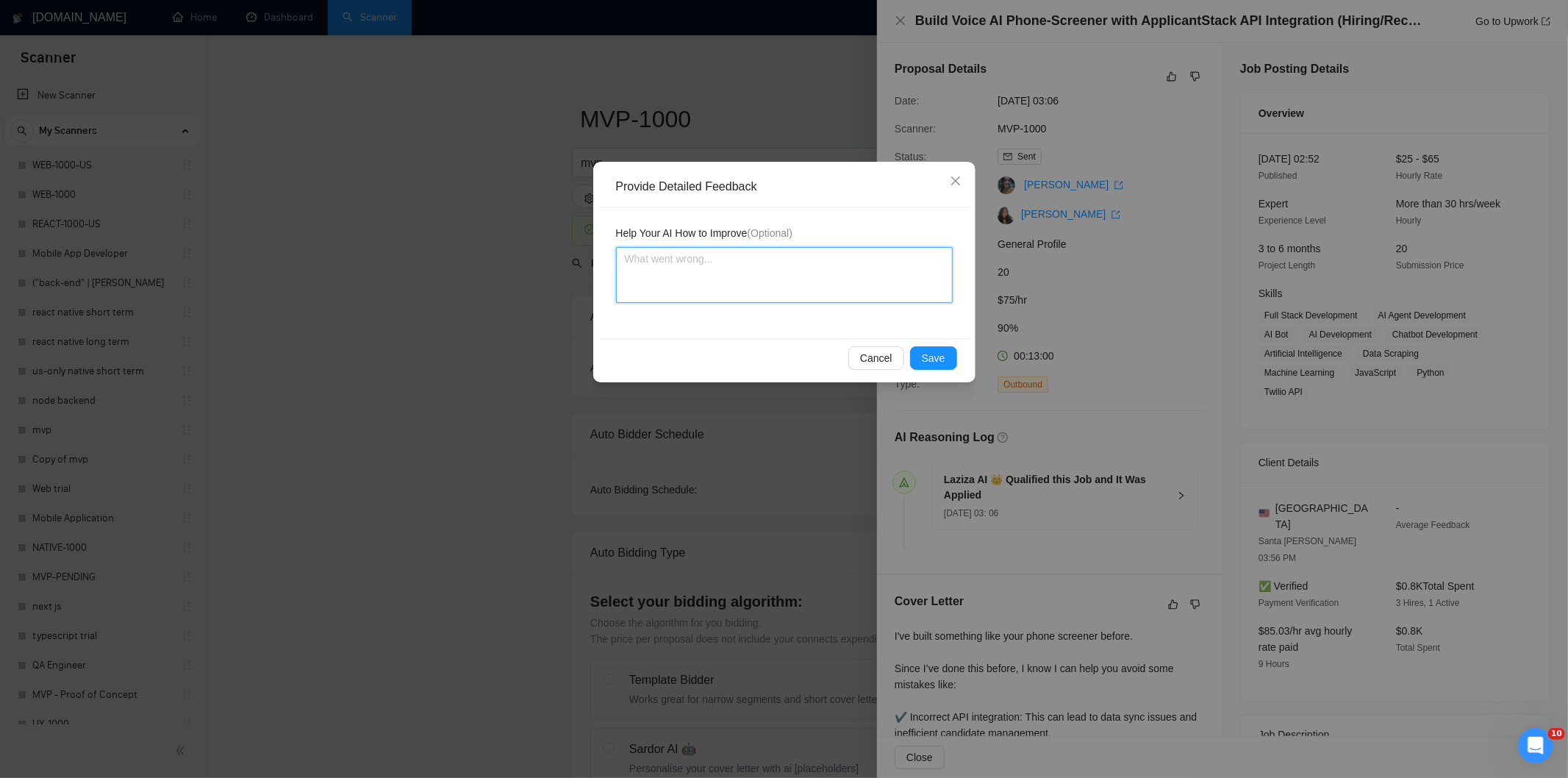
click at [863, 267] on textarea at bounding box center [784, 275] width 337 height 56
paste textarea "Good fit — the project is greenfield (no existing code), welcomes agencies, use…"
type textarea "Good fit — the project is greenfield (no existing code), welcomes agencies, use…"
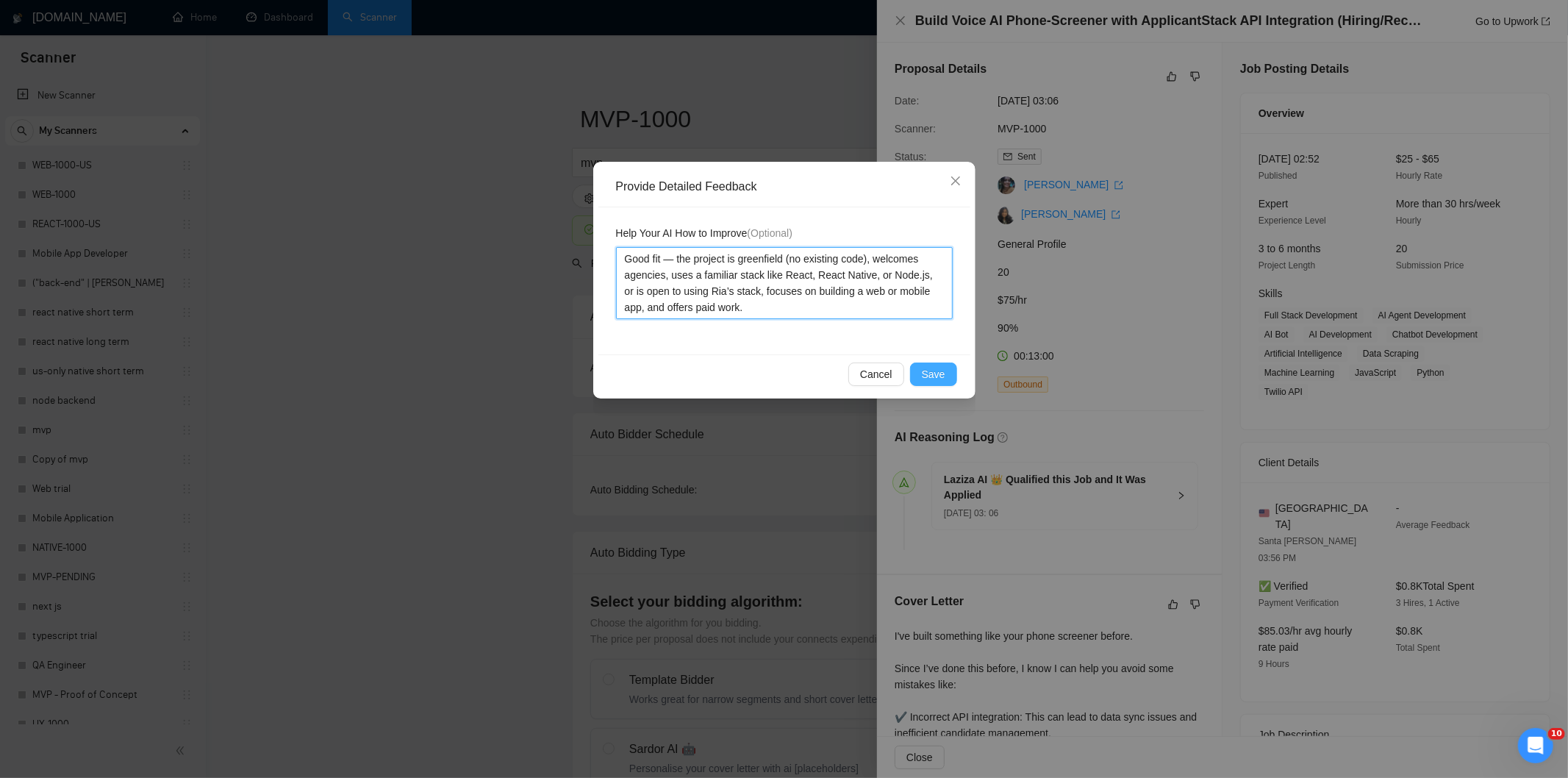
type textarea "Good fit — the project is greenfield (no existing code), welcomes agencies, use…"
click at [946, 377] on button "Save" at bounding box center [933, 374] width 47 height 23
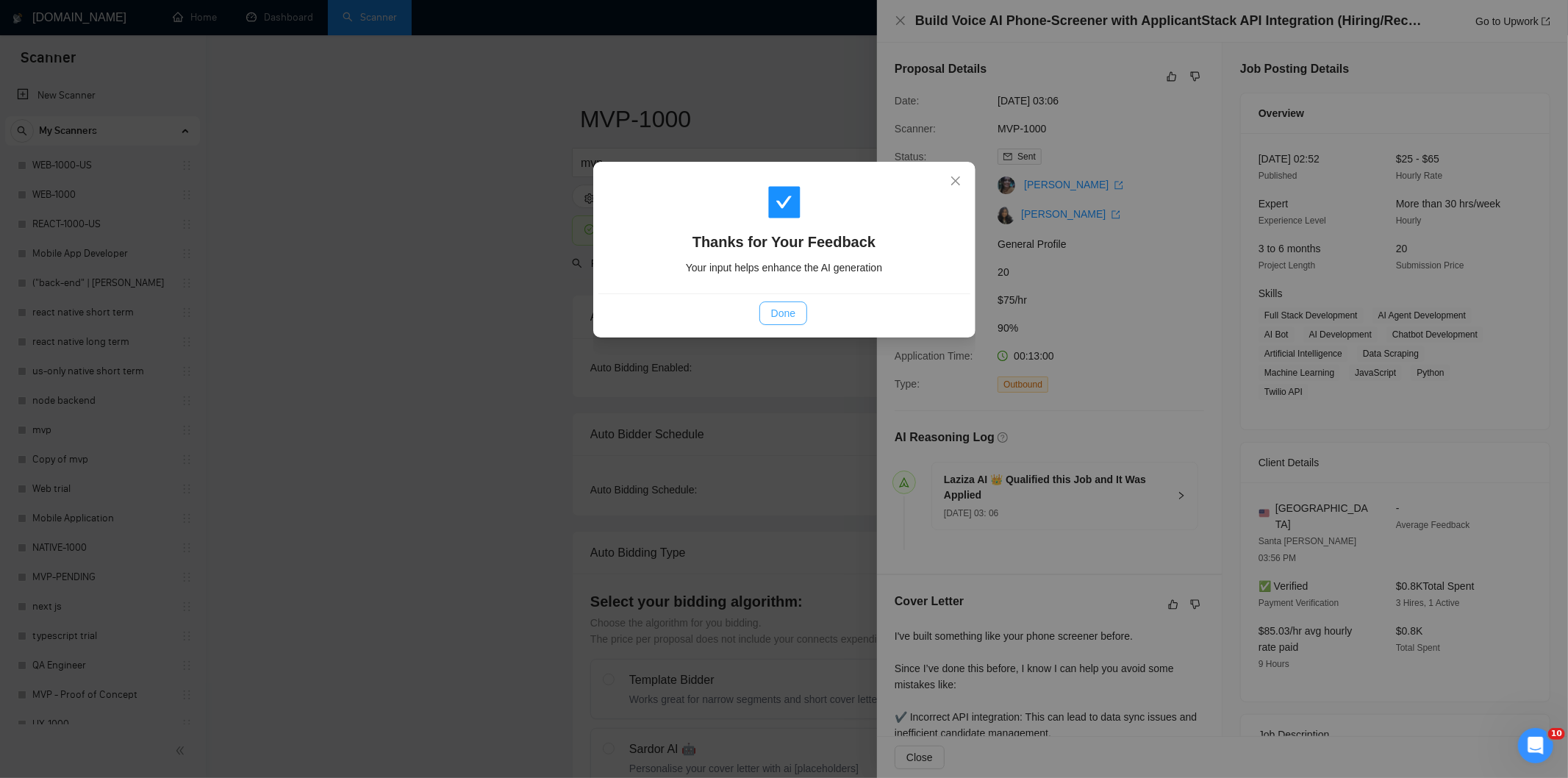
click at [798, 310] on button "Done" at bounding box center [782, 313] width 48 height 23
